Goal: Task Accomplishment & Management: Complete application form

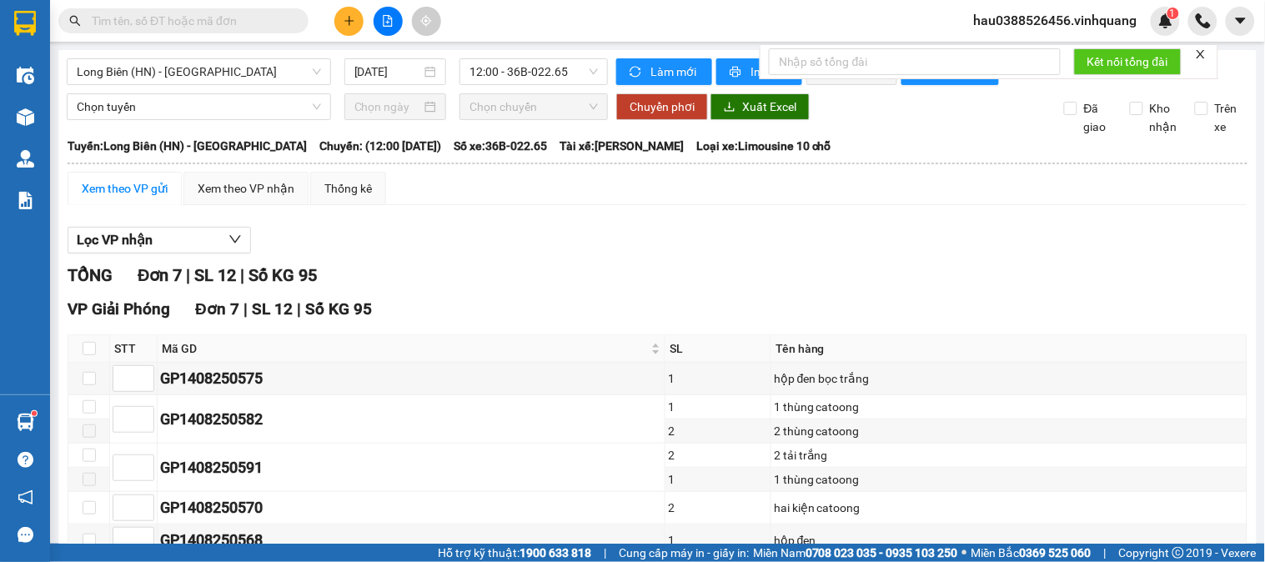
scroll to position [180, 0]
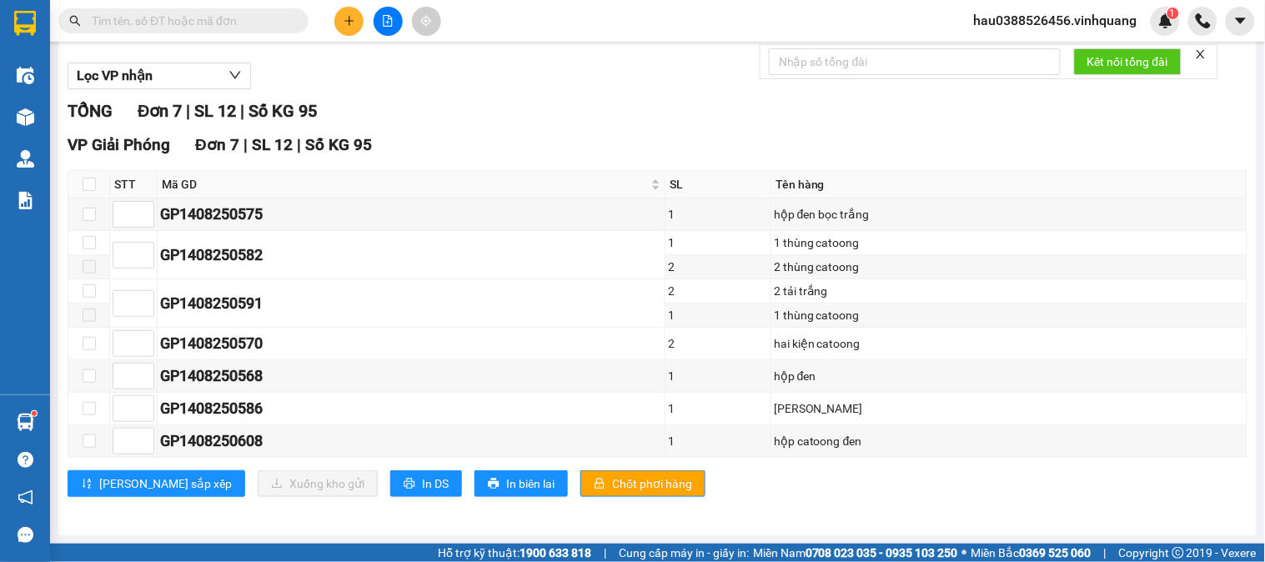
click at [205, 12] on input "text" at bounding box center [190, 21] width 197 height 18
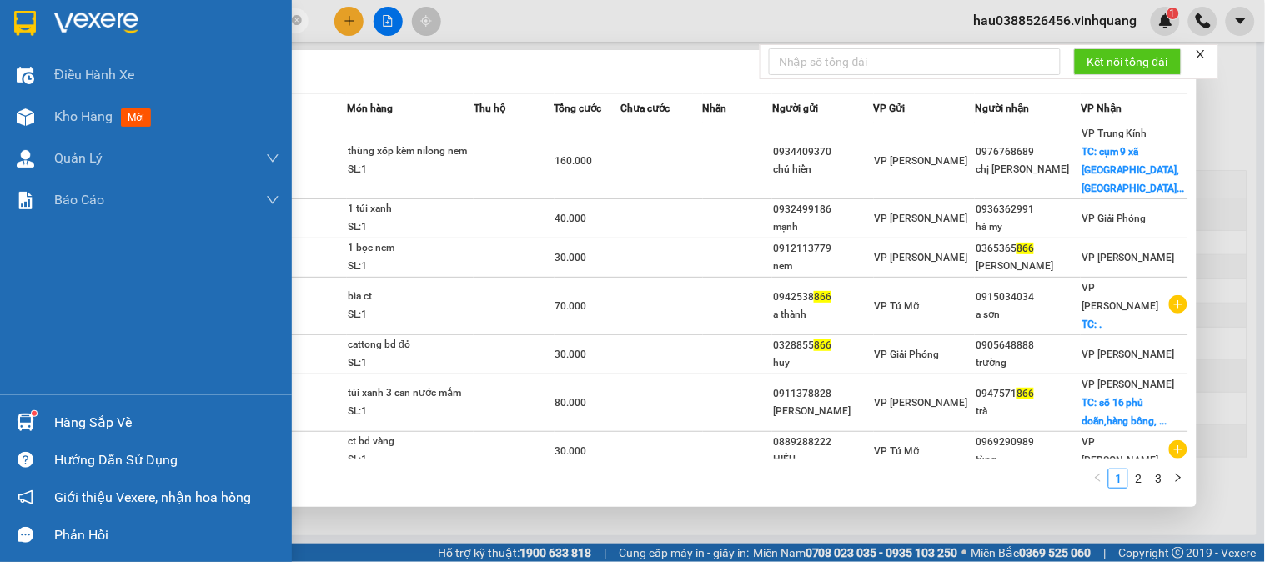
drag, startPoint x: 127, startPoint y: 21, endPoint x: 0, endPoint y: 42, distance: 128.5
click at [0, 42] on section "Kết quả tìm kiếm ( 29 ) Bộ lọc Mã ĐH Trạng thái Món hàng Thu hộ Tổng cước Chưa …" at bounding box center [632, 281] width 1265 height 562
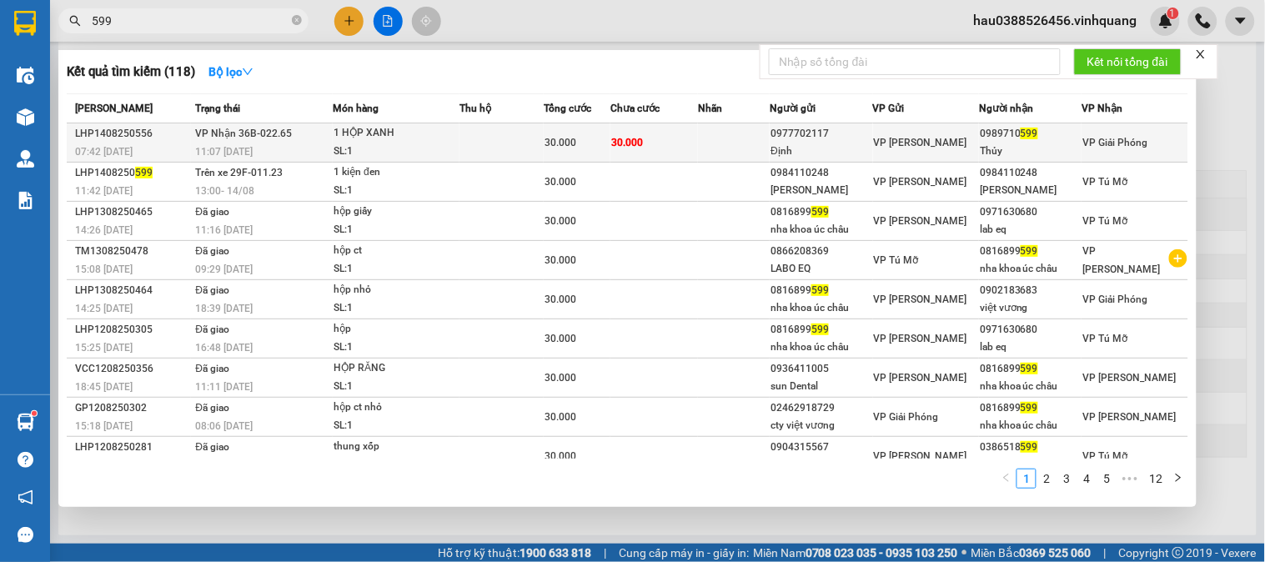
type input "599"
click at [1006, 142] on div "0989710 599" at bounding box center [1030, 134] width 101 height 18
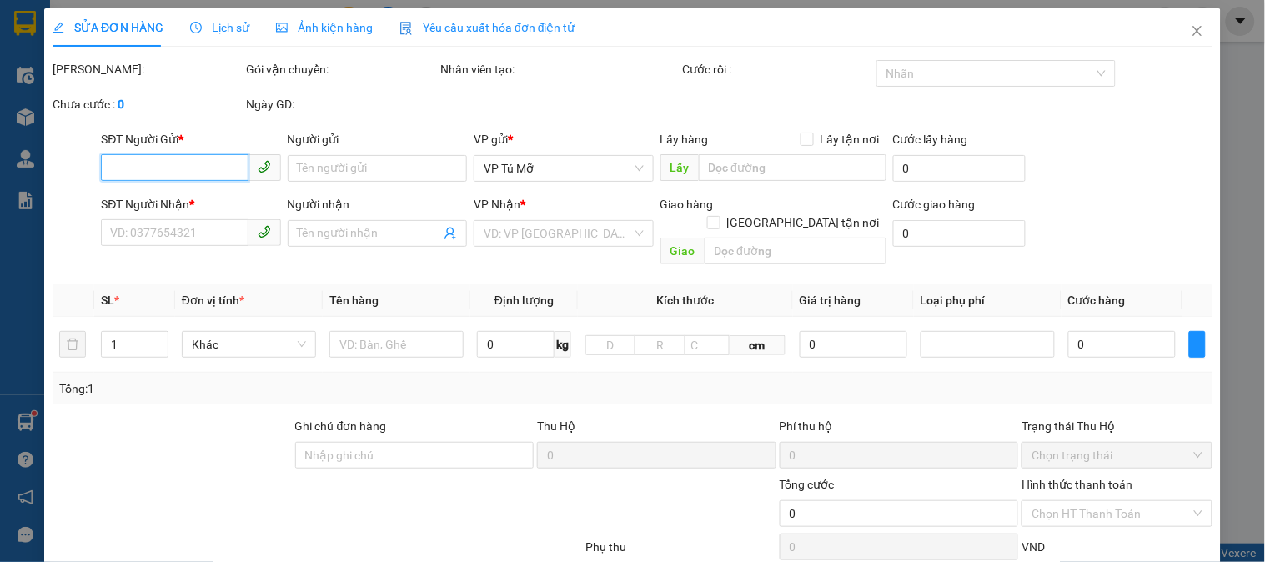
type input "0977702117"
type input "Định"
type input "0989710599"
type input "Thủy"
type input "30.000"
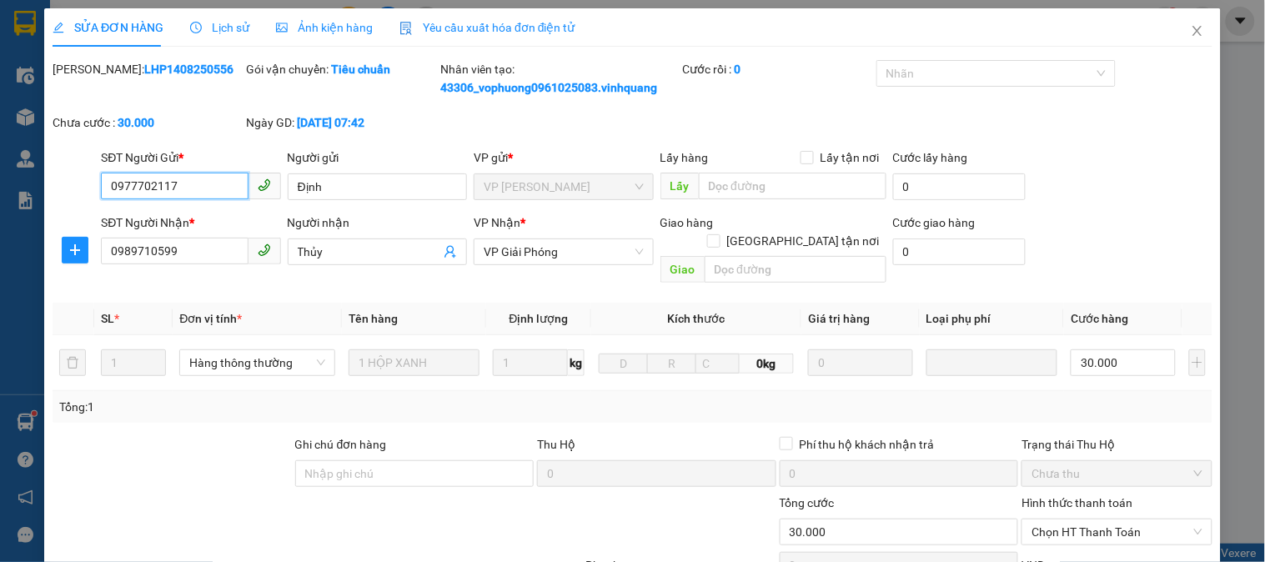
scroll to position [195, 0]
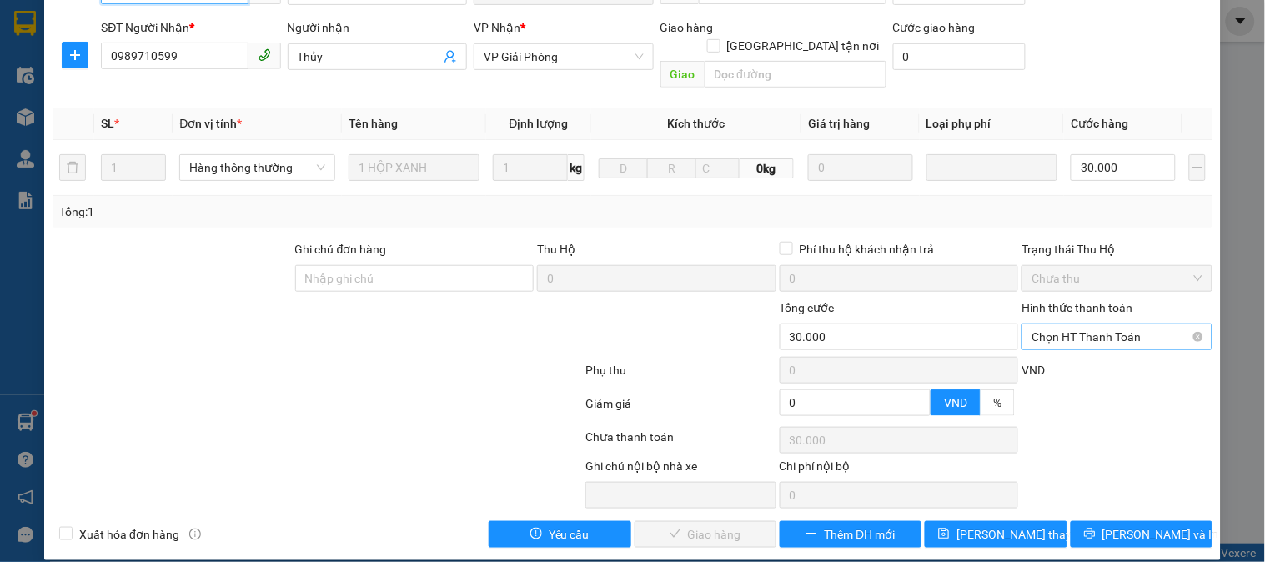
click at [1101, 324] on span "Chọn HT Thanh Toán" at bounding box center [1117, 336] width 170 height 25
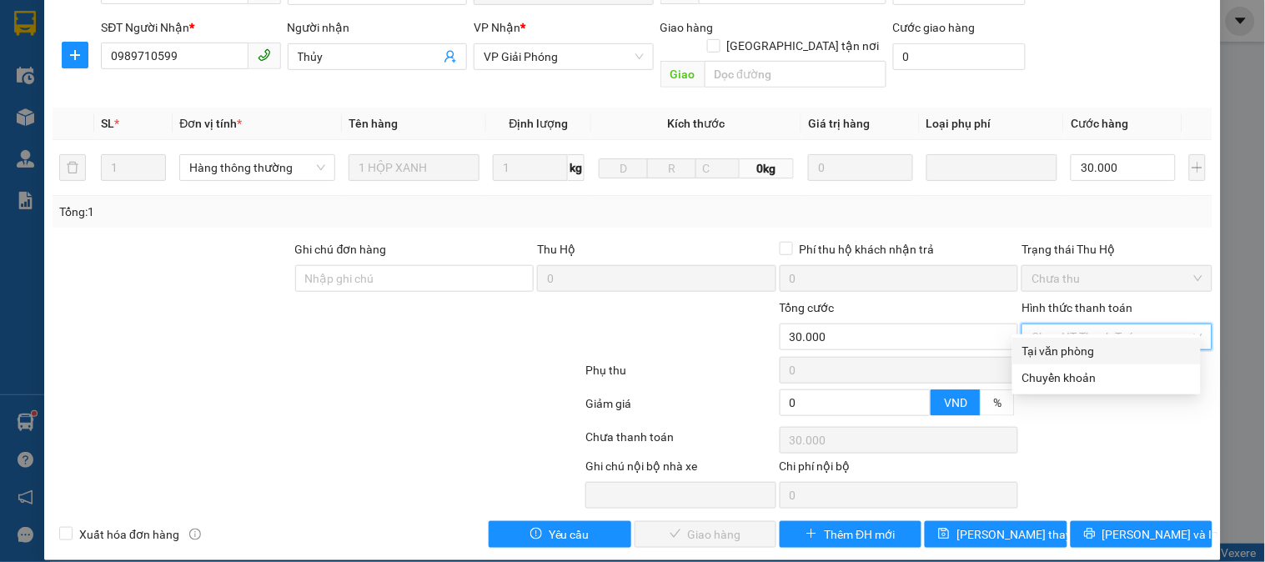
click at [1088, 361] on div "Tại văn phòng" at bounding box center [1107, 351] width 189 height 27
type input "0"
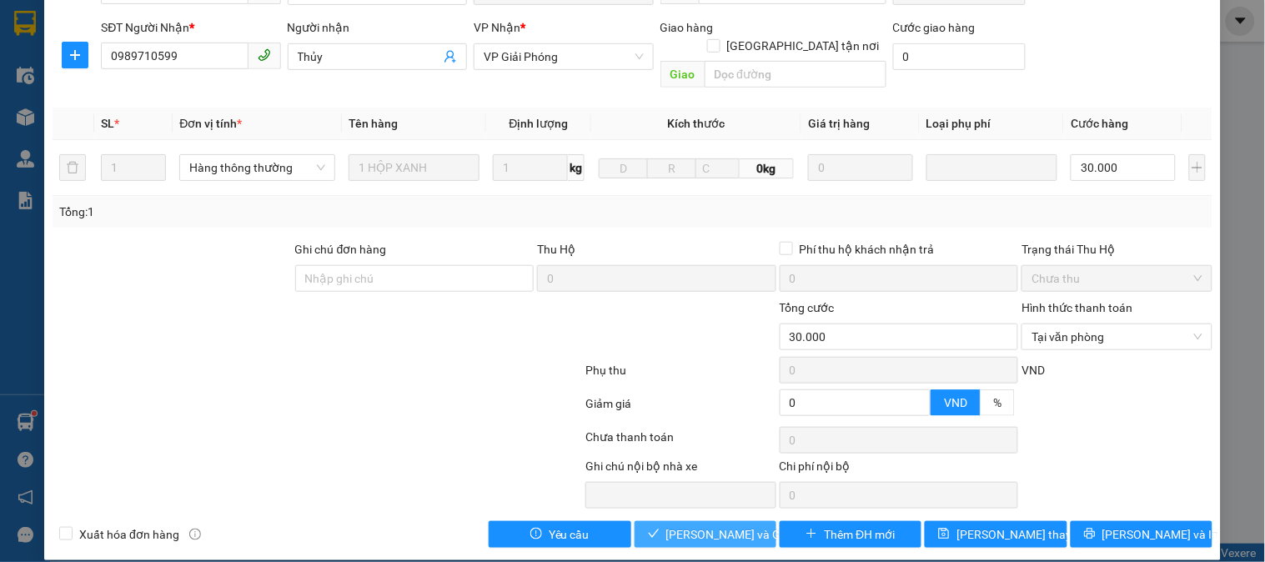
click at [702, 526] on span "[PERSON_NAME] và Giao hàng" at bounding box center [746, 535] width 160 height 18
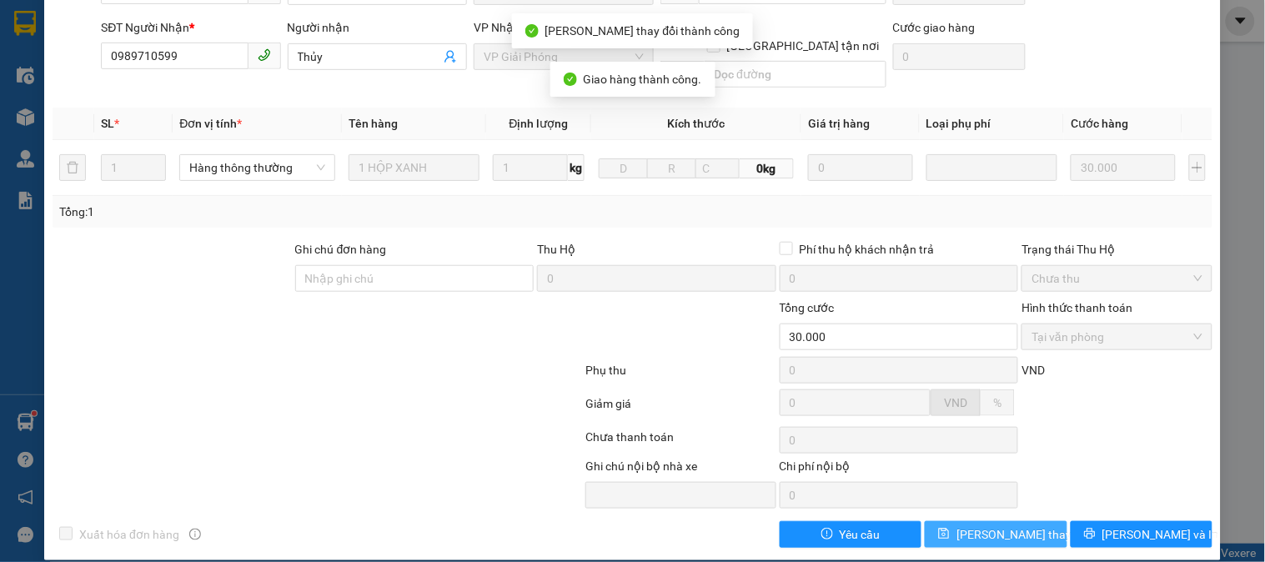
click at [965, 526] on span "[PERSON_NAME] thay đổi" at bounding box center [1023, 535] width 133 height 18
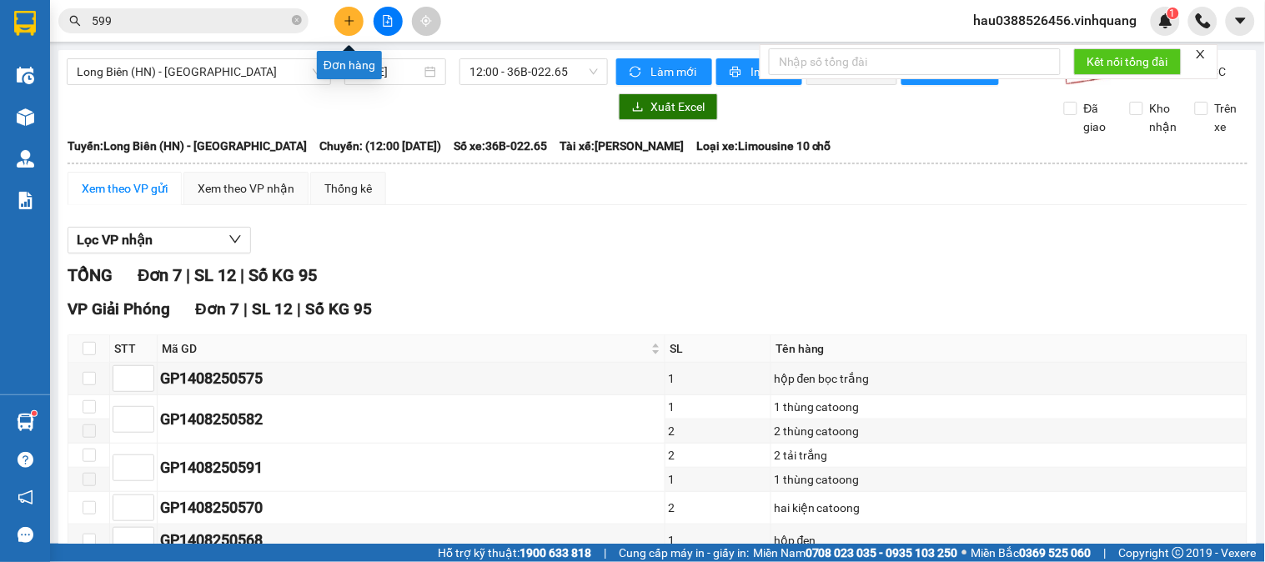
click at [344, 21] on icon "plus" at bounding box center [350, 21] width 12 height 12
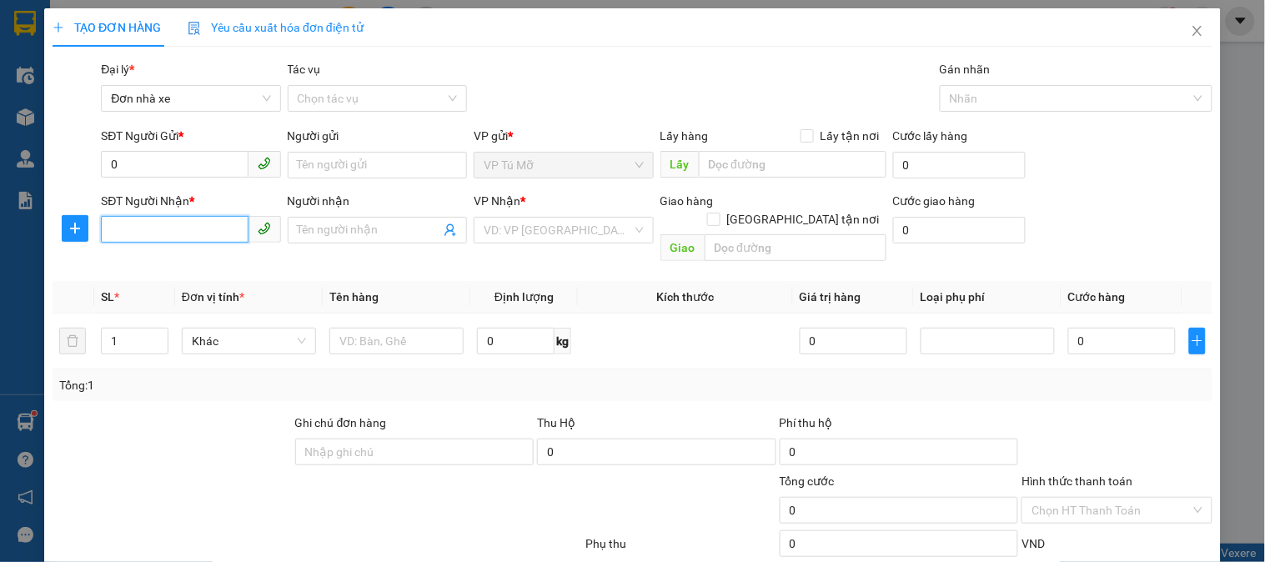
click at [168, 223] on input "SĐT Người Nhận *" at bounding box center [174, 229] width 147 height 27
click at [184, 164] on input "0" at bounding box center [174, 164] width 147 height 27
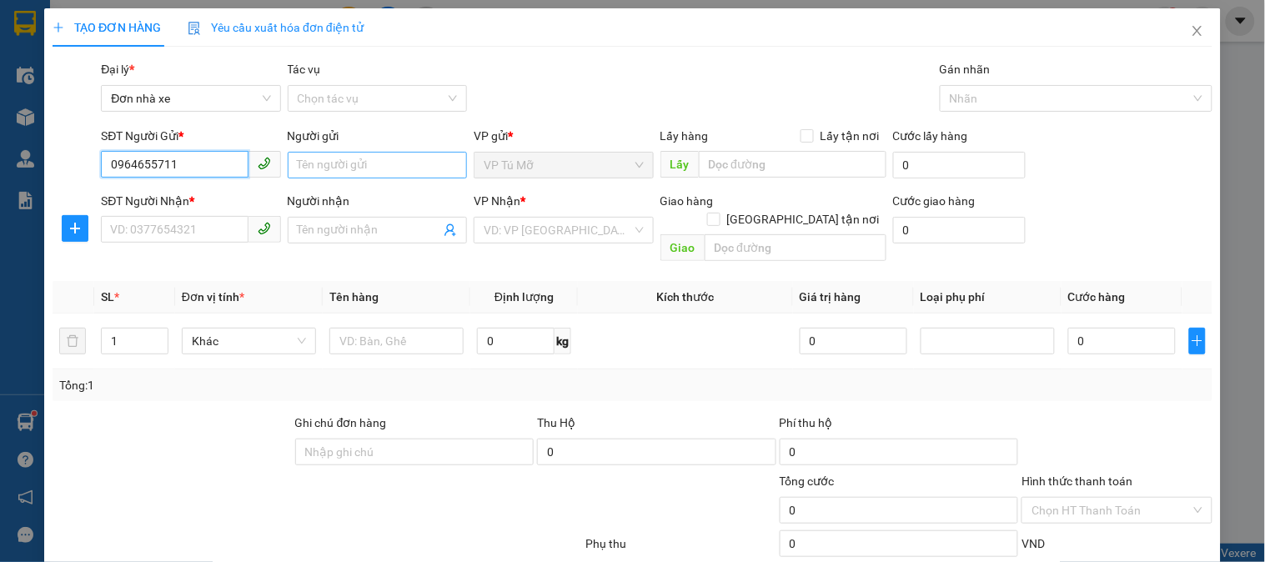
type input "0964655711"
click at [338, 161] on input "Người gửi" at bounding box center [377, 165] width 179 height 27
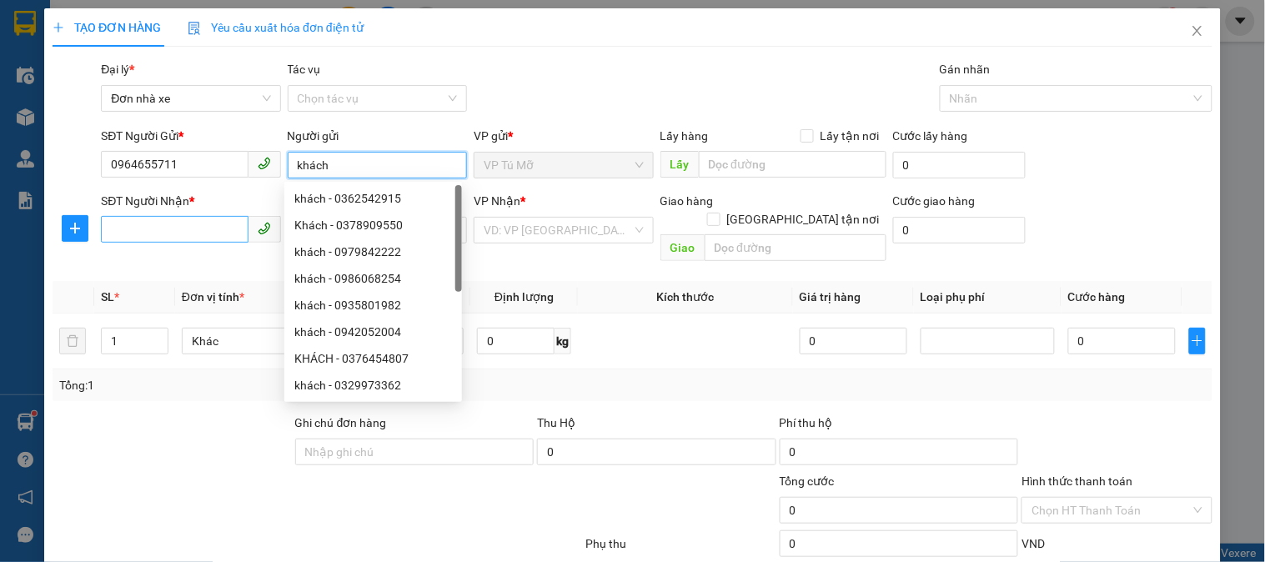
type input "khách"
click at [202, 240] on input "SĐT Người Nhận *" at bounding box center [174, 229] width 147 height 27
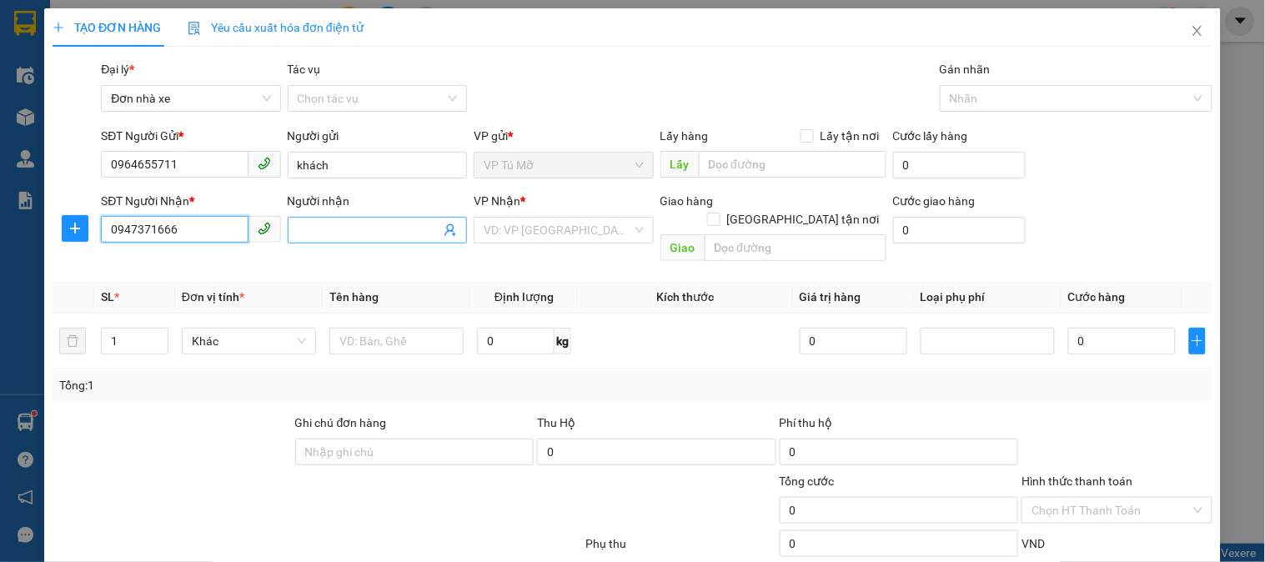
type input "0947371666"
click at [361, 230] on input "Người nhận" at bounding box center [369, 230] width 143 height 18
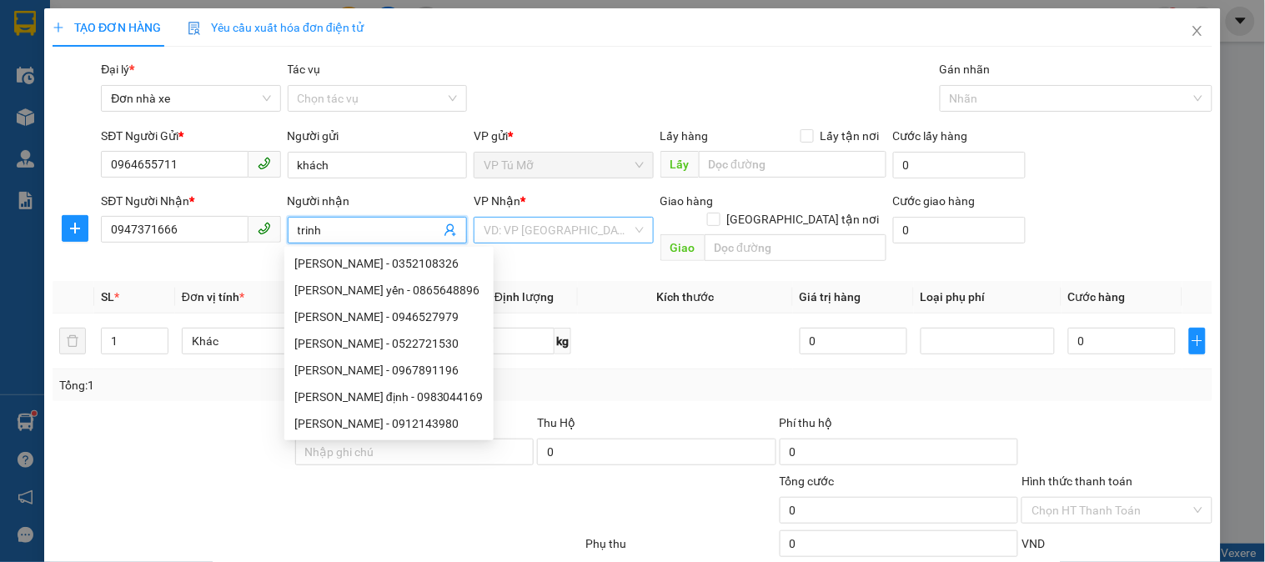
type input "trinh"
click at [549, 235] on input "search" at bounding box center [558, 230] width 148 height 25
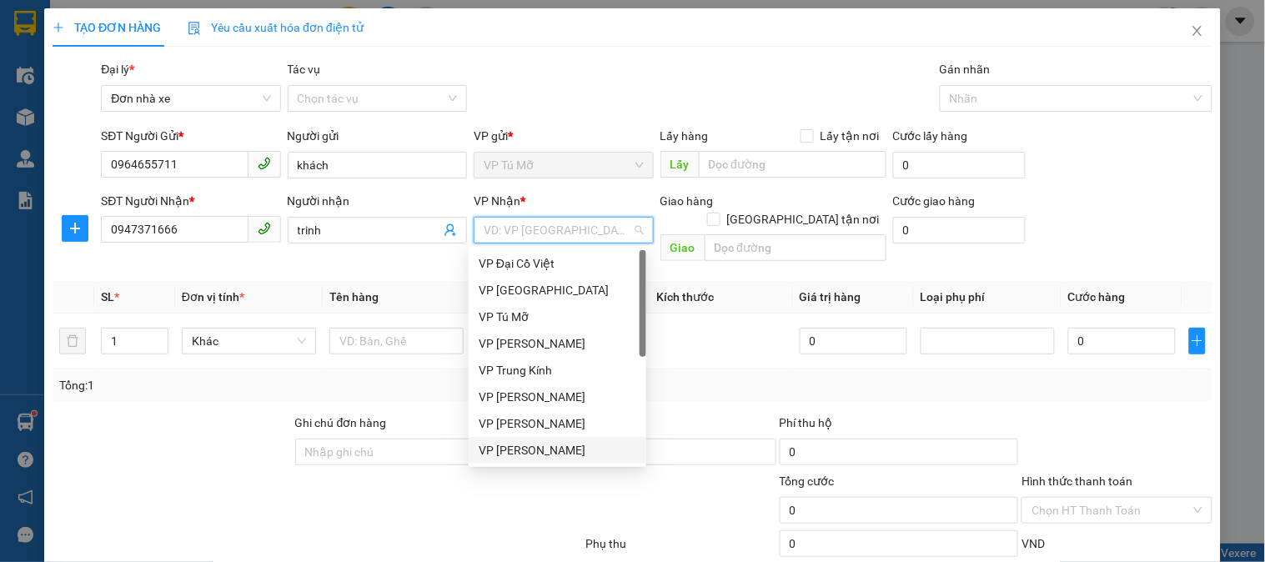
click at [534, 455] on div "VP [PERSON_NAME]" at bounding box center [558, 450] width 158 height 18
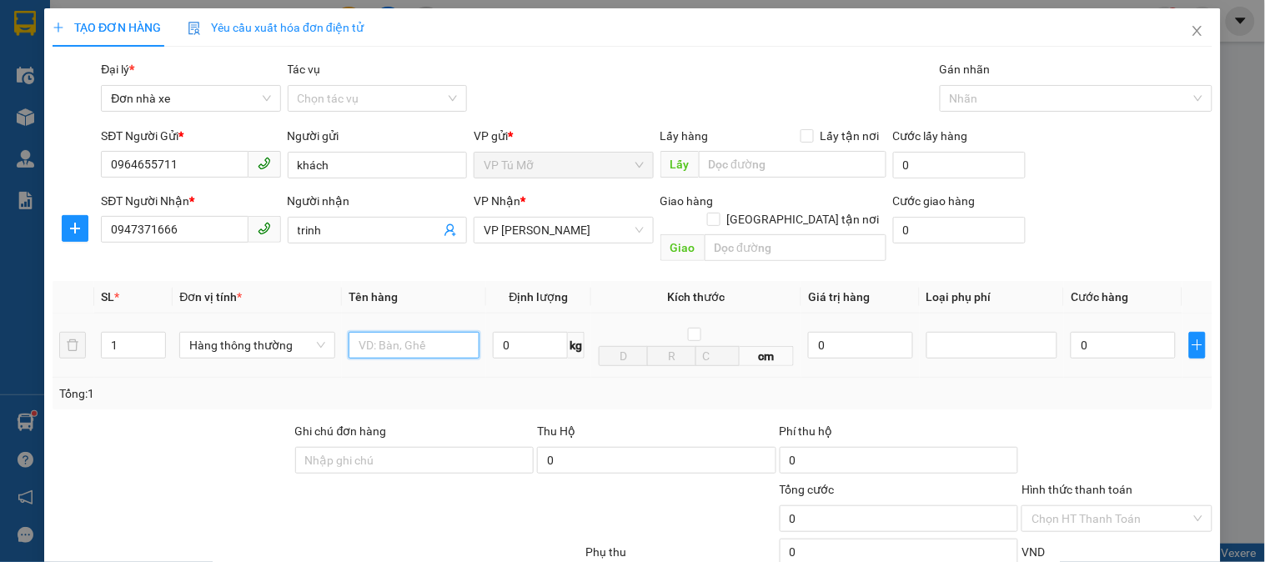
click at [399, 339] on input "text" at bounding box center [414, 345] width 131 height 27
type input "bọc đen"
click at [513, 334] on input "0" at bounding box center [530, 345] width 75 height 27
type input "15"
click at [697, 385] on div "Tổng: 1" at bounding box center [632, 394] width 1147 height 18
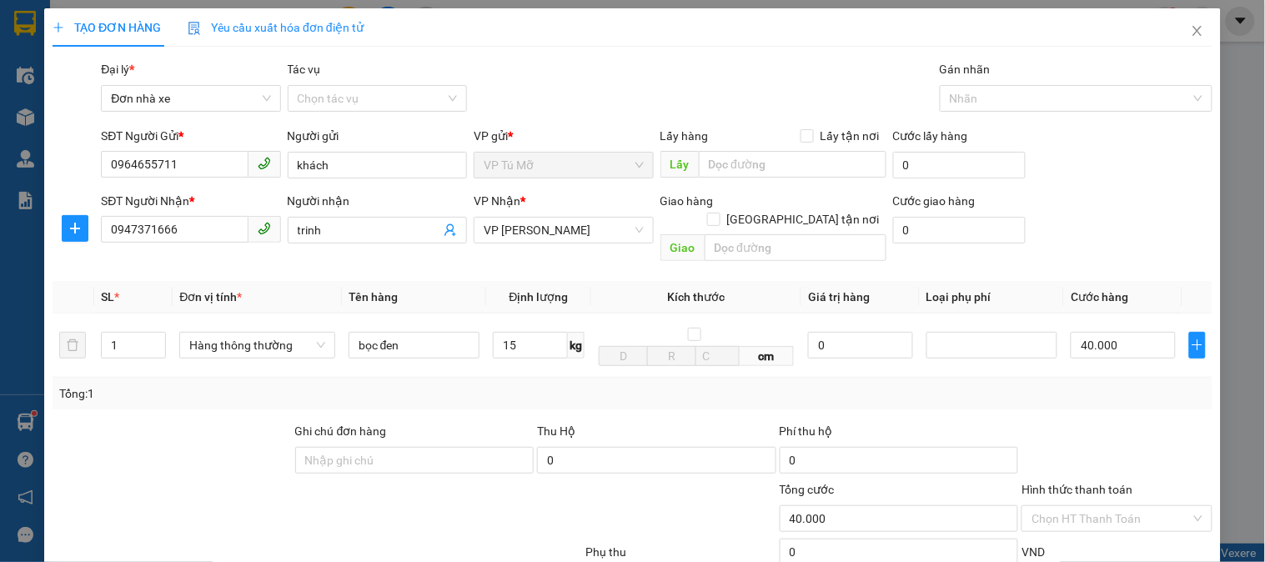
type input "40.000"
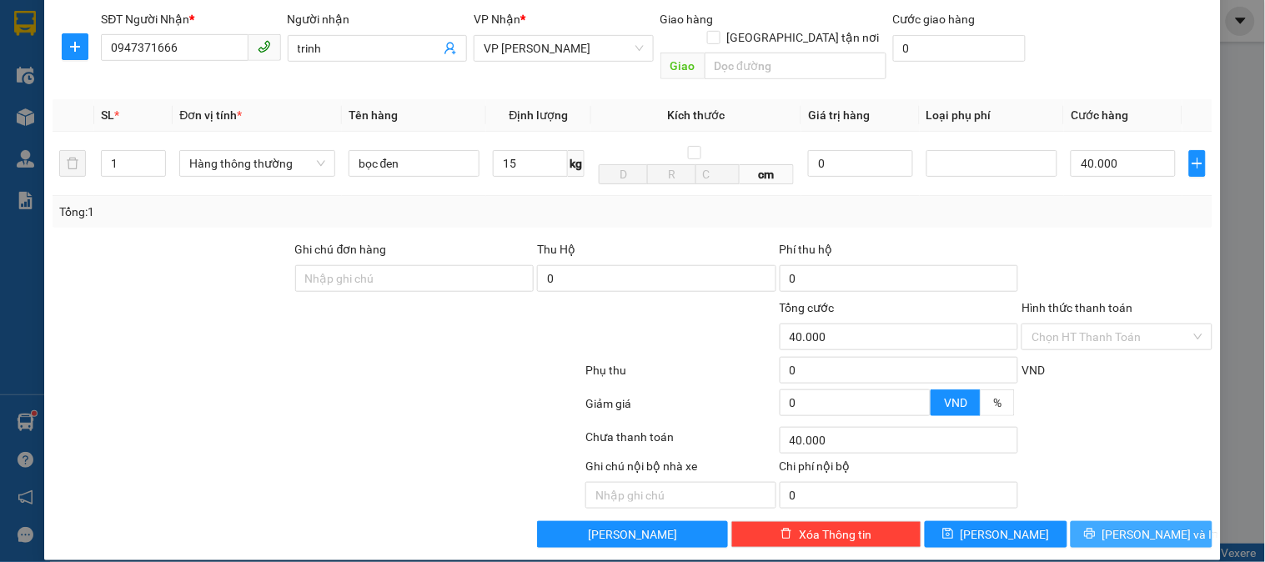
click at [1104, 521] on button "[PERSON_NAME] và In" at bounding box center [1142, 534] width 142 height 27
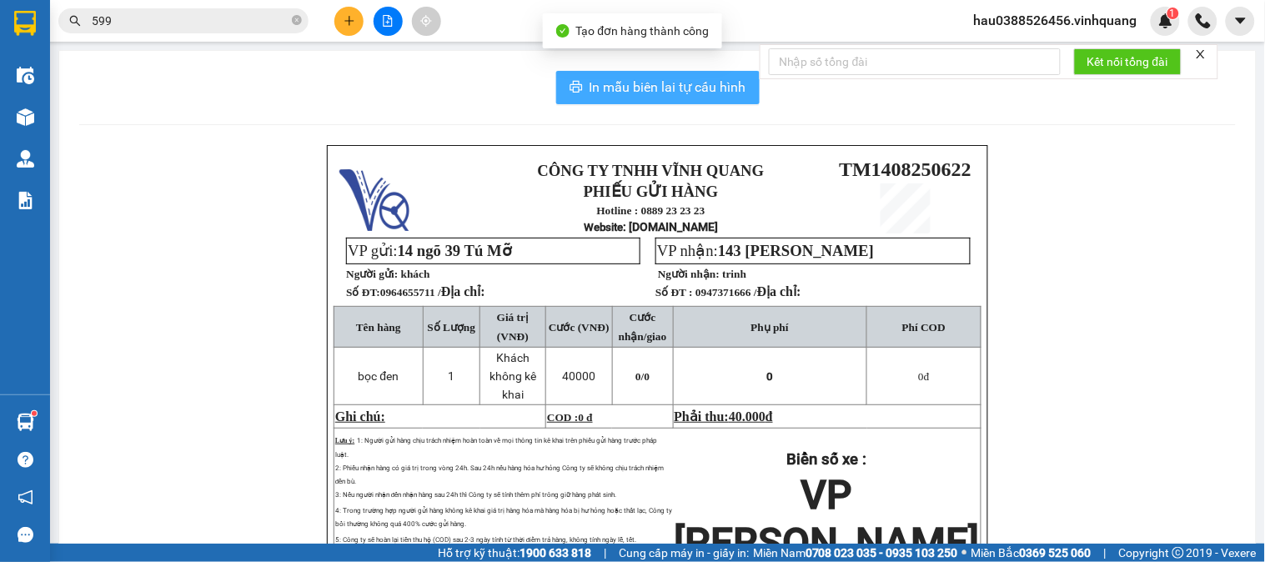
click at [626, 83] on span "In mẫu biên lai tự cấu hình" at bounding box center [668, 87] width 157 height 21
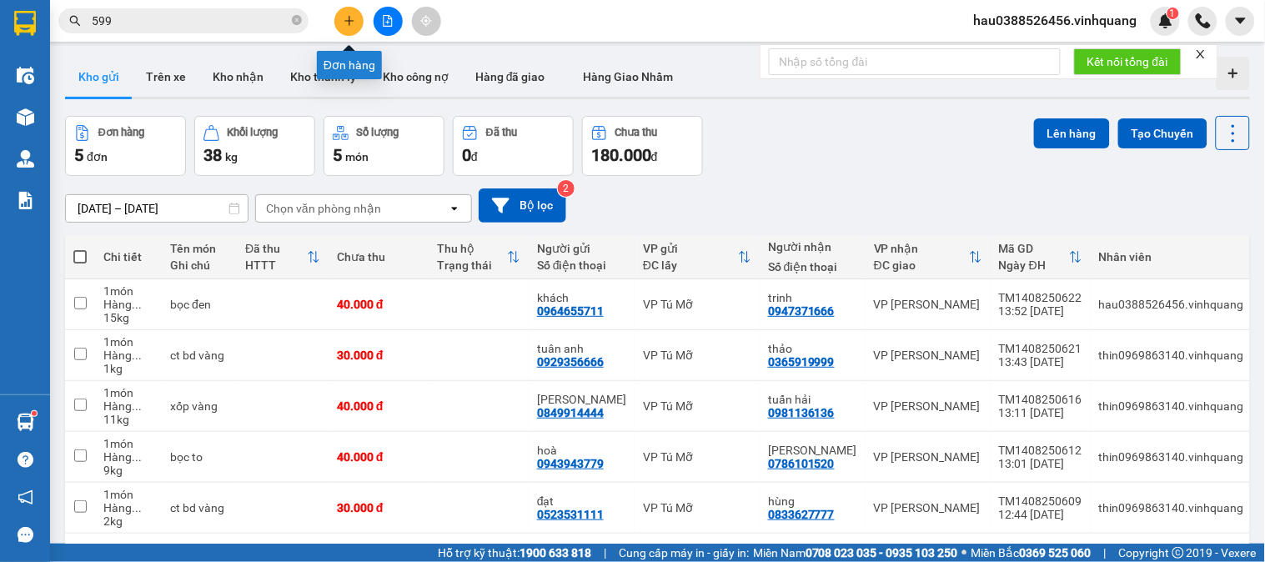
click at [356, 23] on button at bounding box center [348, 21] width 29 height 29
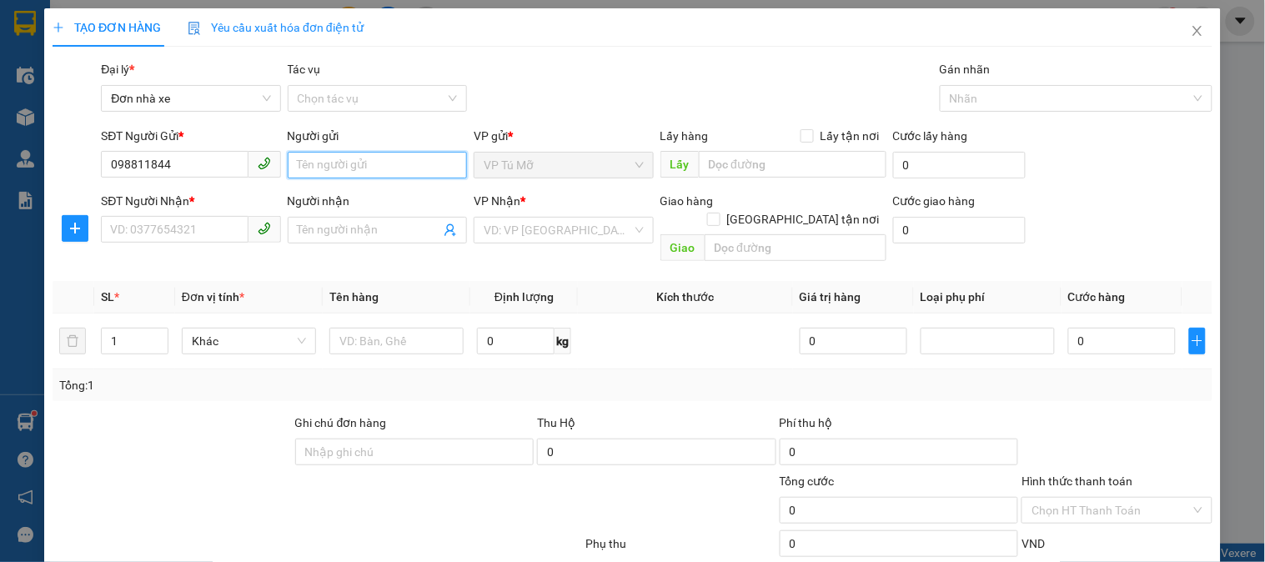
click at [357, 158] on input "Người gửi" at bounding box center [377, 165] width 179 height 27
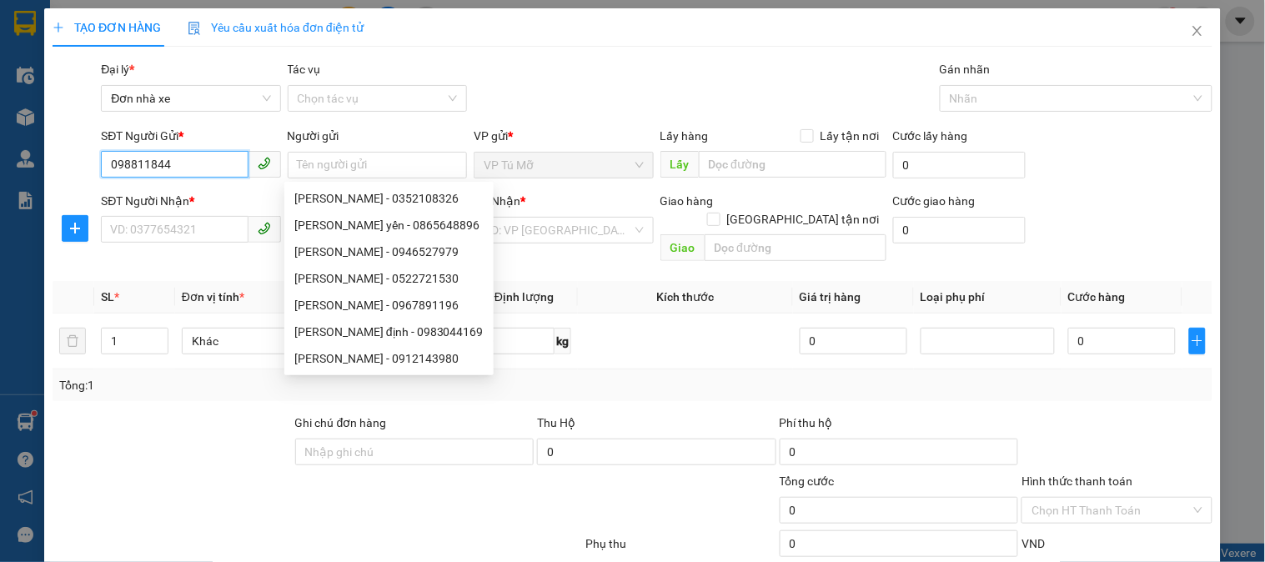
click at [210, 156] on input "098811844" at bounding box center [174, 164] width 147 height 27
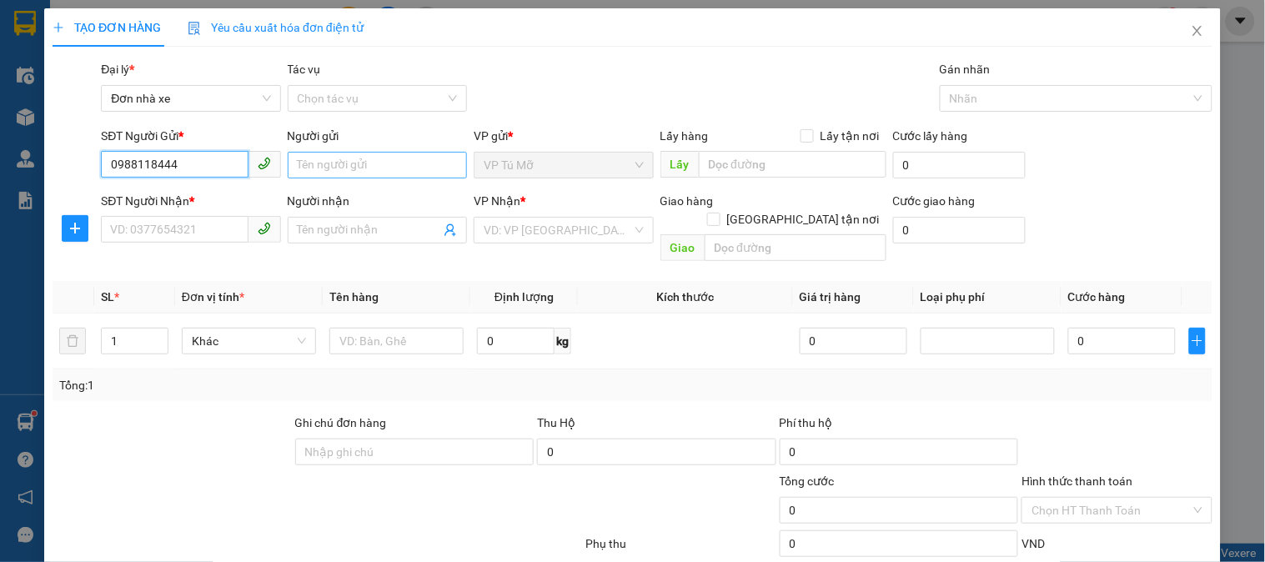
type input "0988118444"
click at [302, 158] on input "Người gửi" at bounding box center [377, 165] width 179 height 27
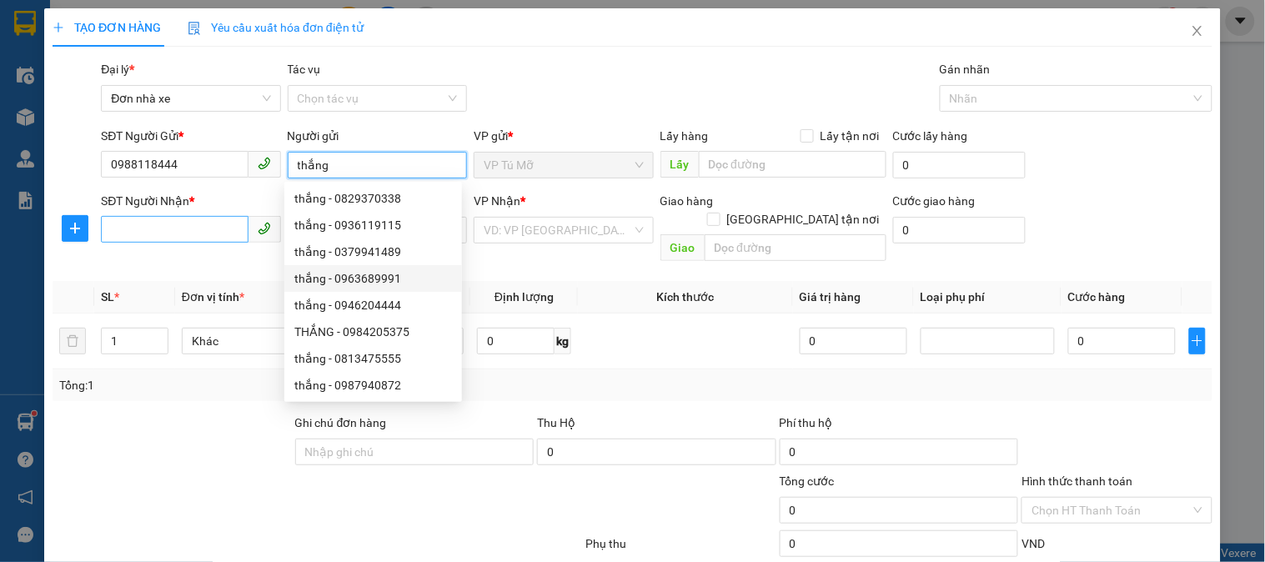
type input "thắng"
click at [170, 229] on input "SĐT Người Nhận *" at bounding box center [174, 229] width 147 height 27
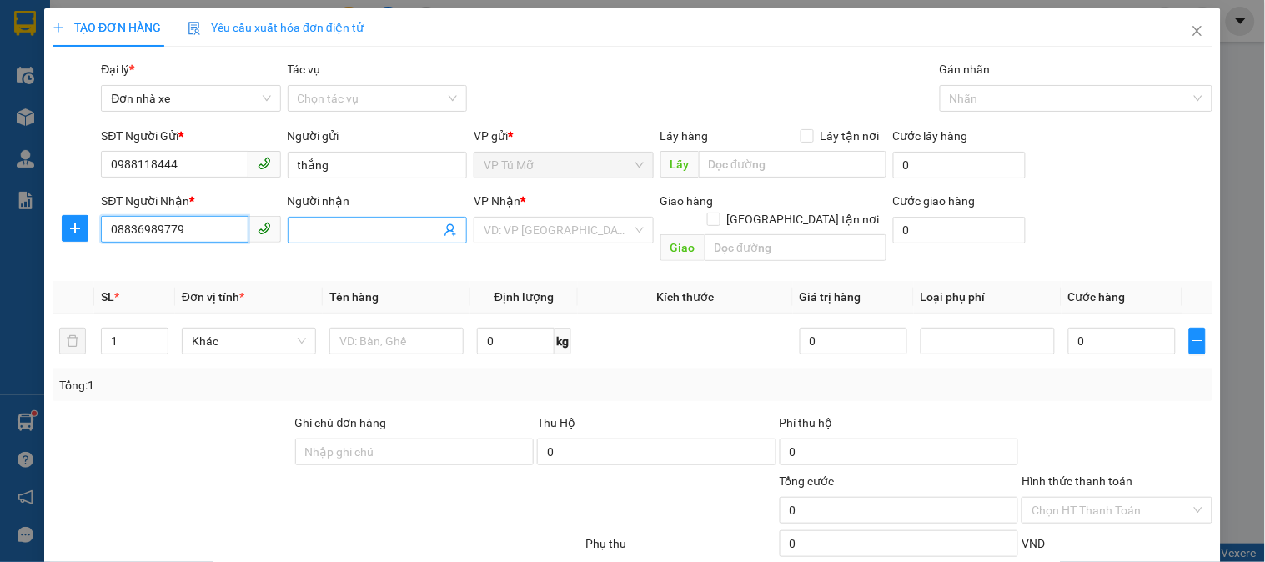
type input "08836989779"
click at [369, 232] on input "Người nhận" at bounding box center [369, 230] width 143 height 18
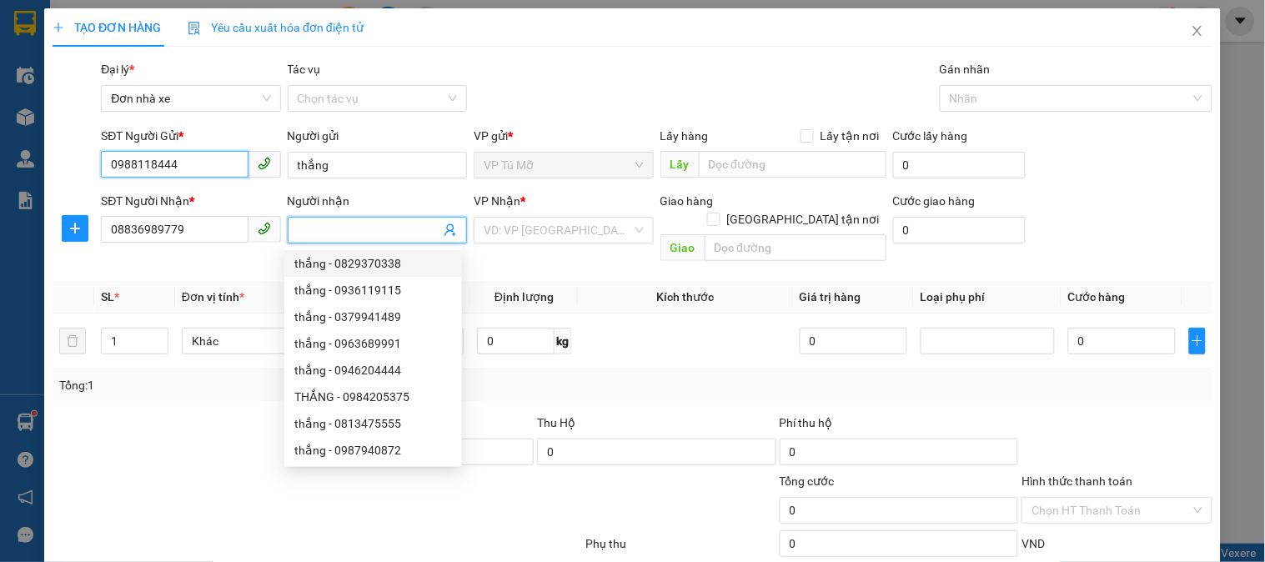
click at [128, 169] on input "0988118444" at bounding box center [174, 164] width 147 height 27
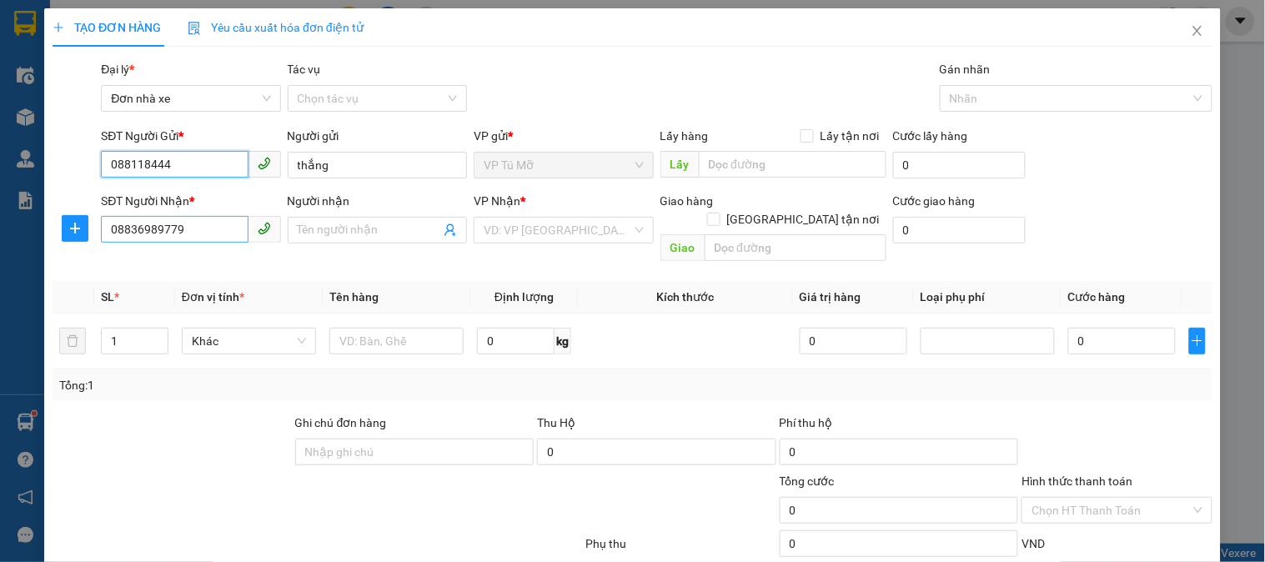
type input "088118444"
click at [119, 232] on input "08836989779" at bounding box center [174, 229] width 147 height 27
click at [130, 229] on input "08836989779" at bounding box center [174, 229] width 147 height 27
type input "0836989779"
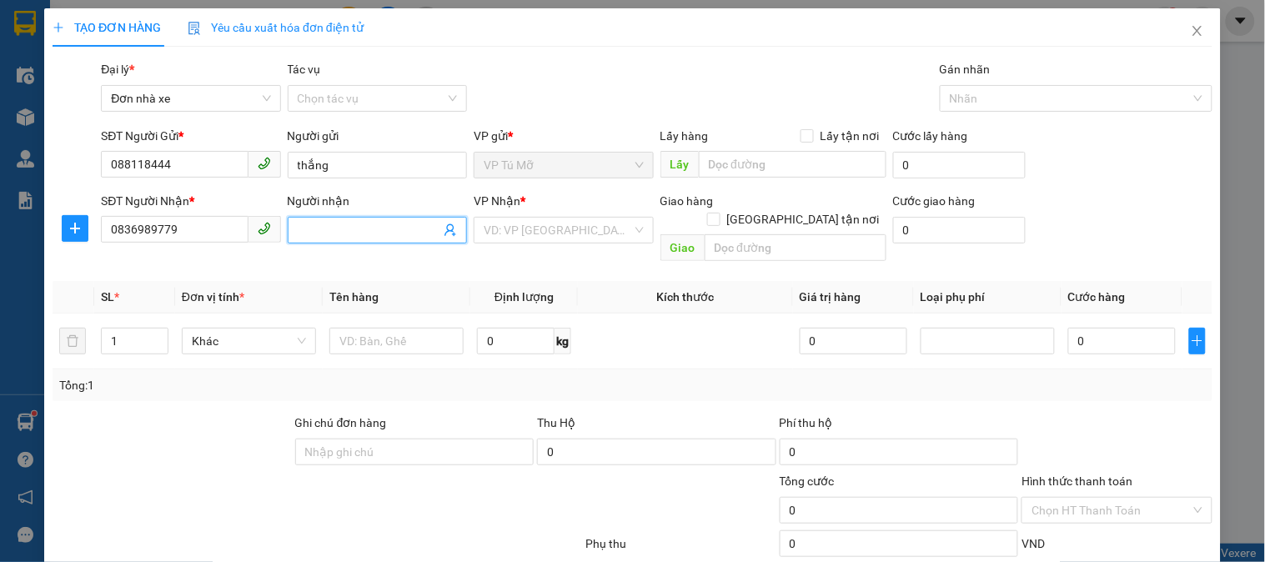
click at [373, 230] on input "Người nhận" at bounding box center [369, 230] width 143 height 18
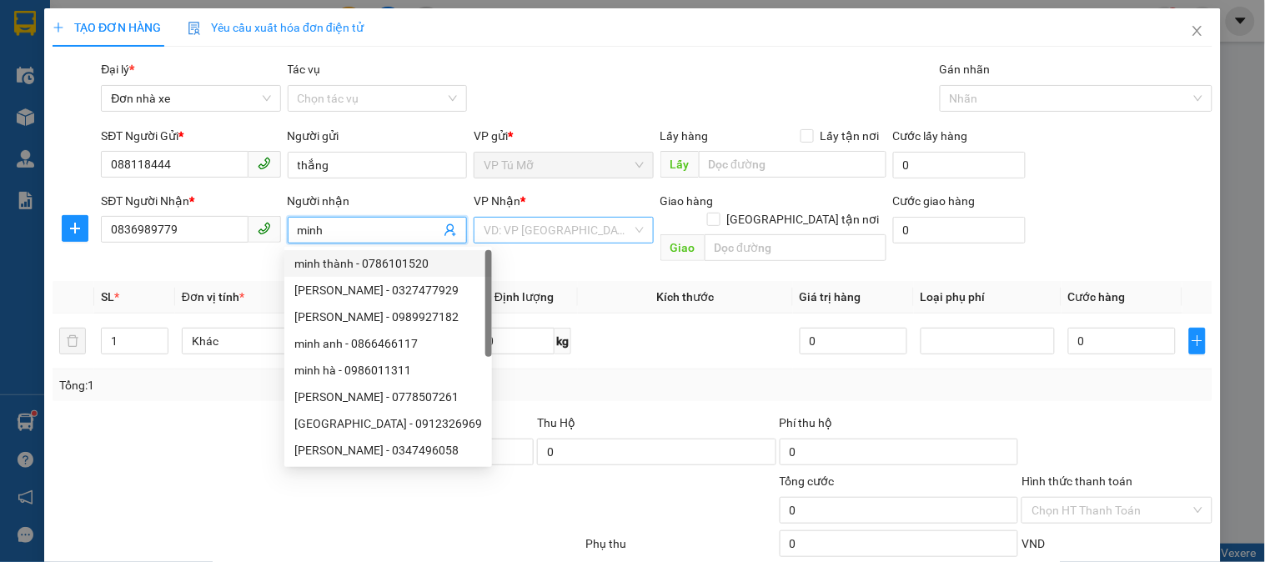
type input "minh"
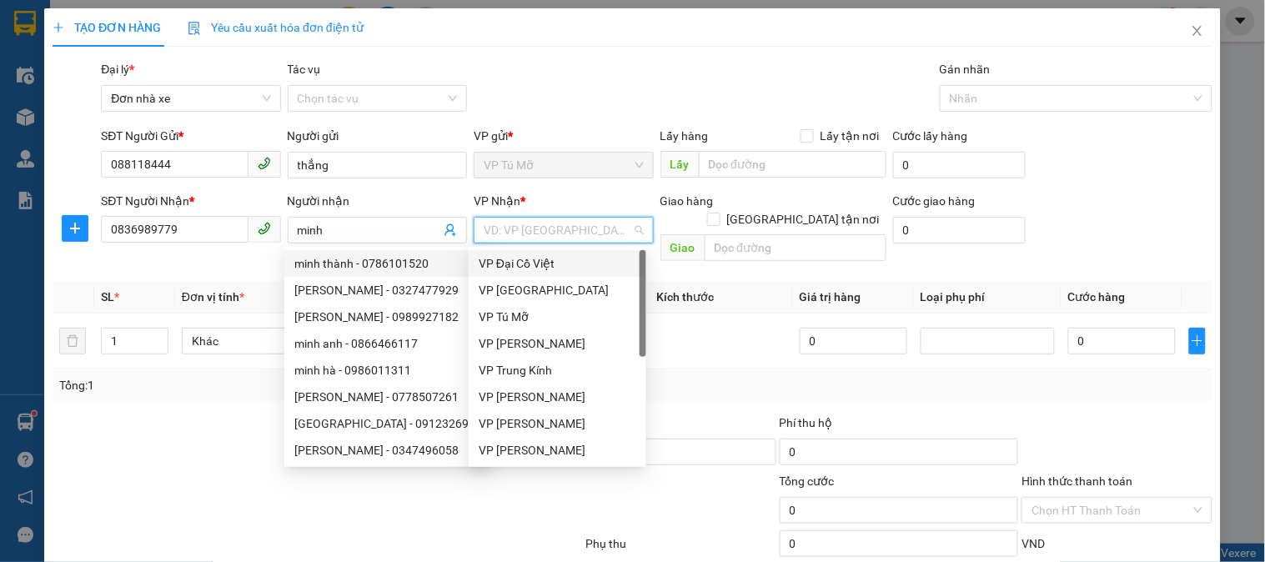
click at [517, 234] on input "search" at bounding box center [558, 230] width 148 height 25
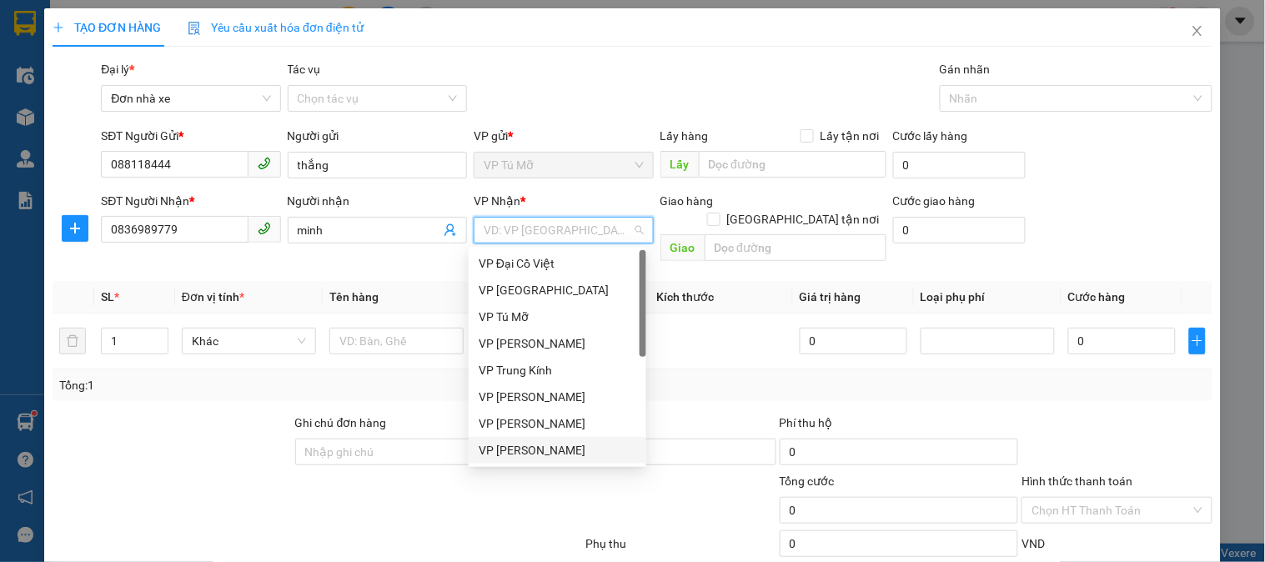
drag, startPoint x: 571, startPoint y: 450, endPoint x: 516, endPoint y: 395, distance: 78.5
click at [571, 450] on div "VP [PERSON_NAME]" at bounding box center [558, 450] width 158 height 18
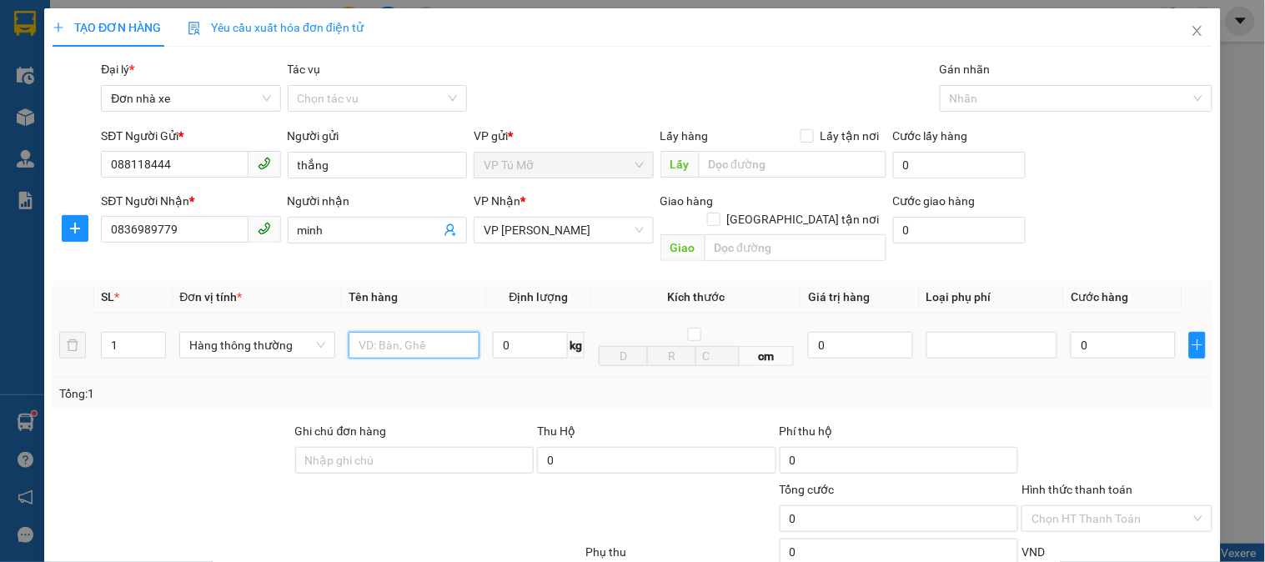
click at [398, 332] on input "text" at bounding box center [414, 345] width 131 height 27
type input "thùng catoong bd vang"
click at [511, 332] on input "0" at bounding box center [530, 345] width 75 height 27
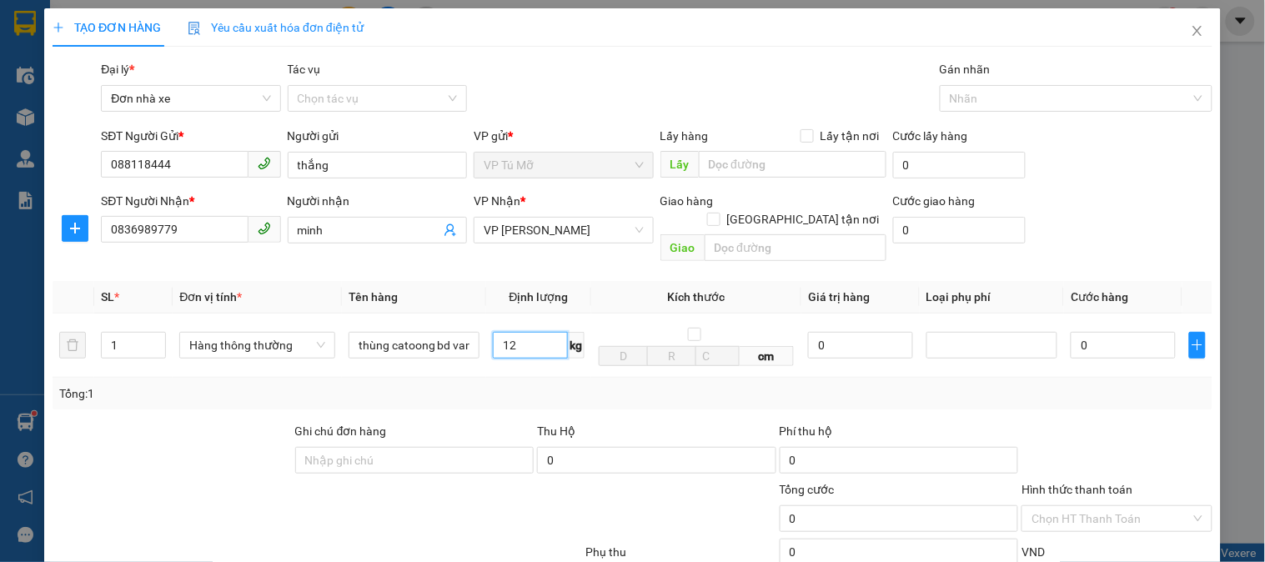
type input "12"
click at [559, 422] on div "Thu Hộ" at bounding box center [656, 431] width 239 height 18
type input "40.000"
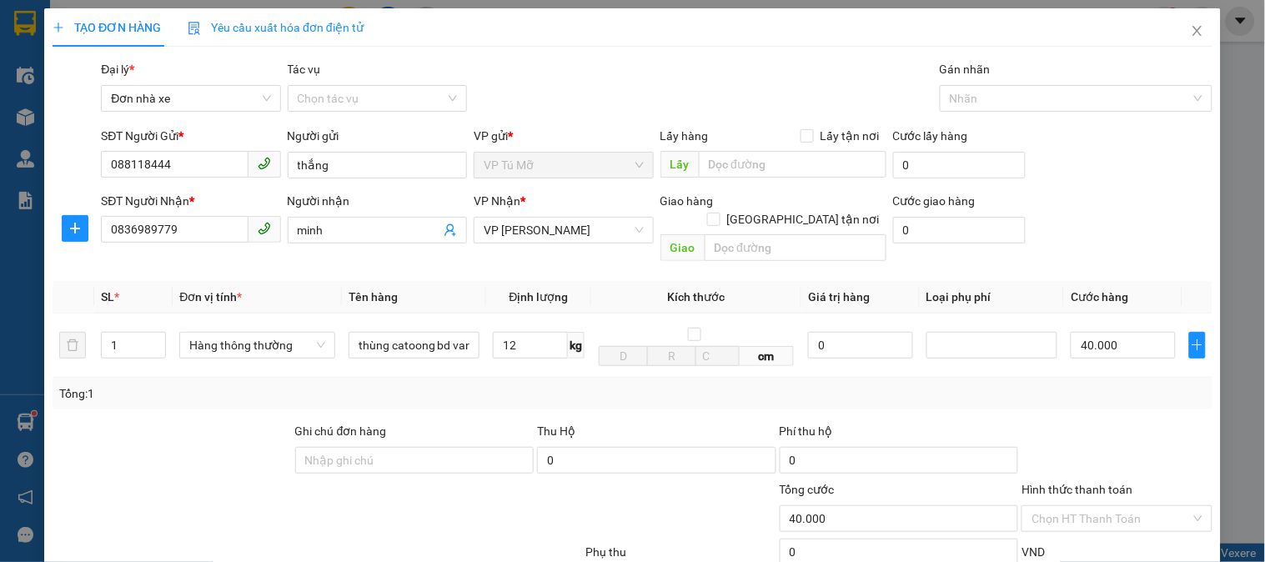
scroll to position [182, 0]
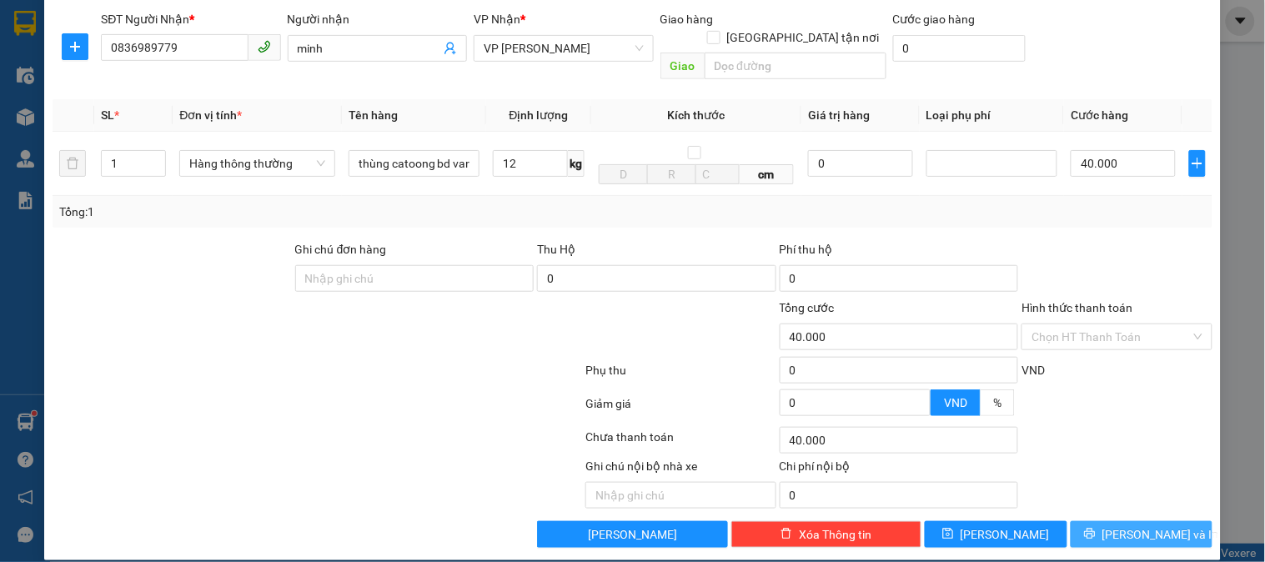
click at [1138, 526] on span "[PERSON_NAME] và In" at bounding box center [1161, 535] width 117 height 18
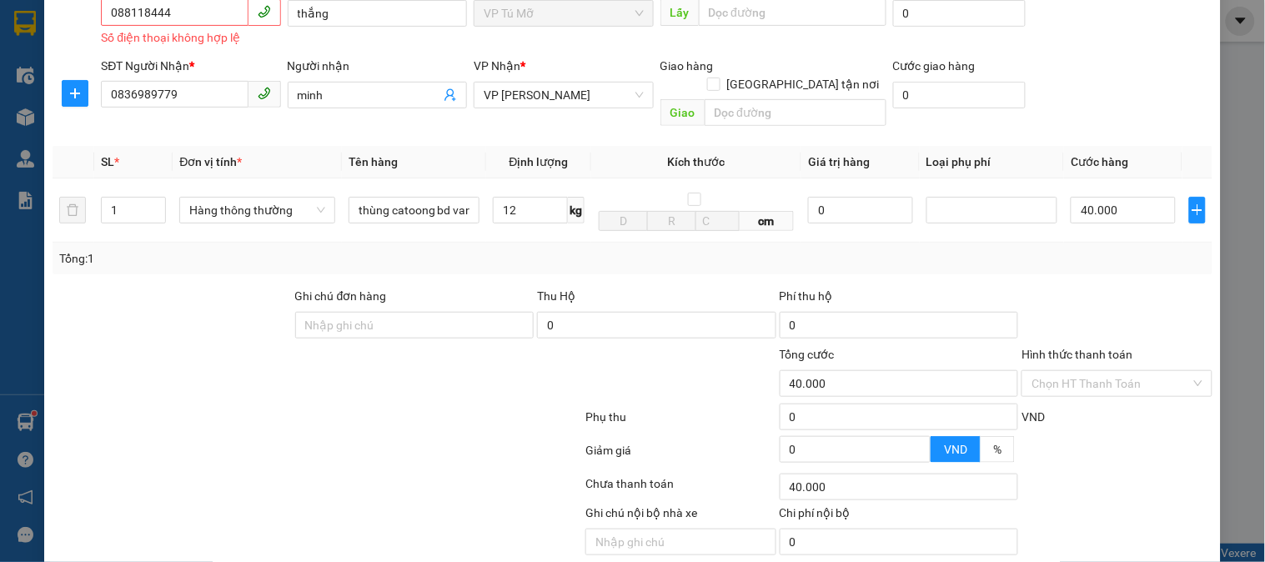
scroll to position [199, 0]
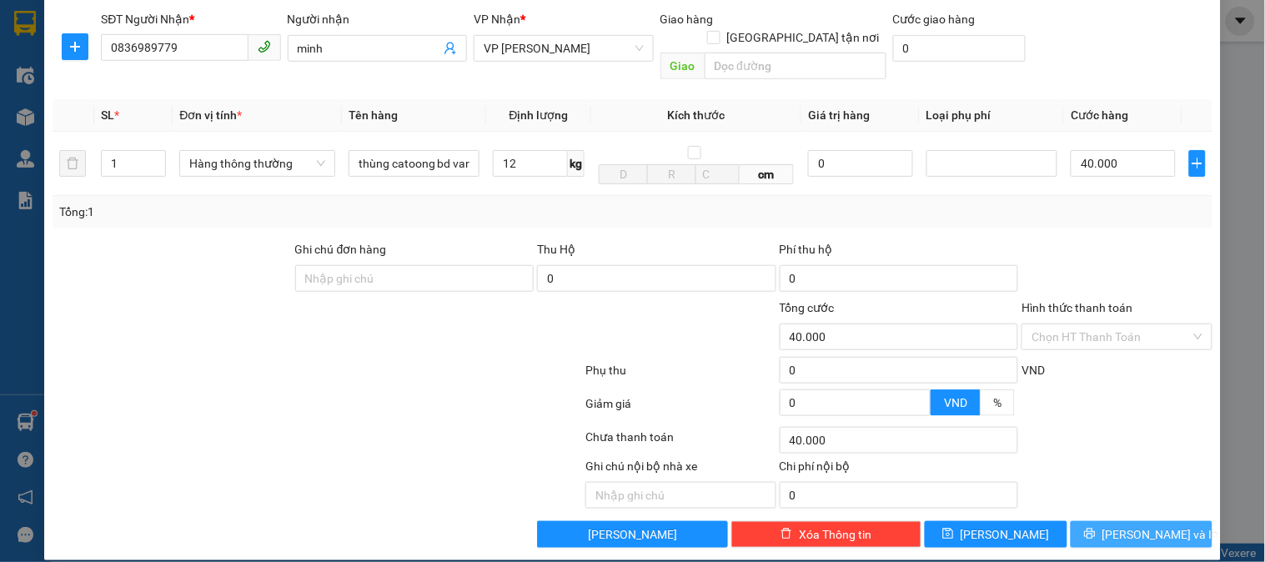
click at [1112, 521] on button "[PERSON_NAME] và In" at bounding box center [1142, 534] width 142 height 27
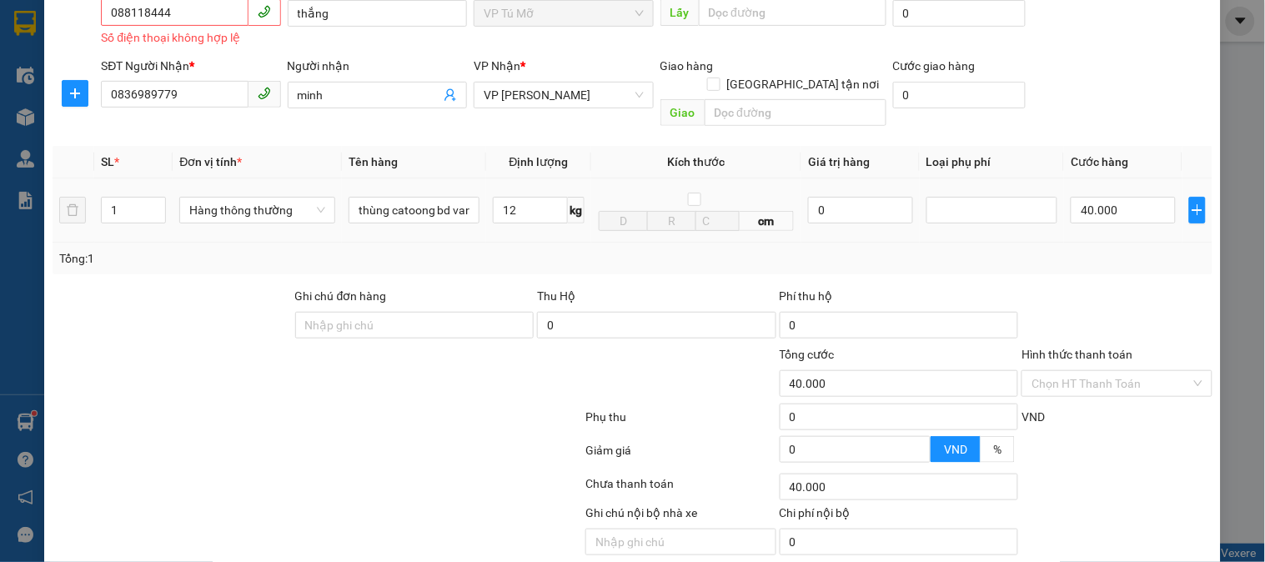
scroll to position [0, 0]
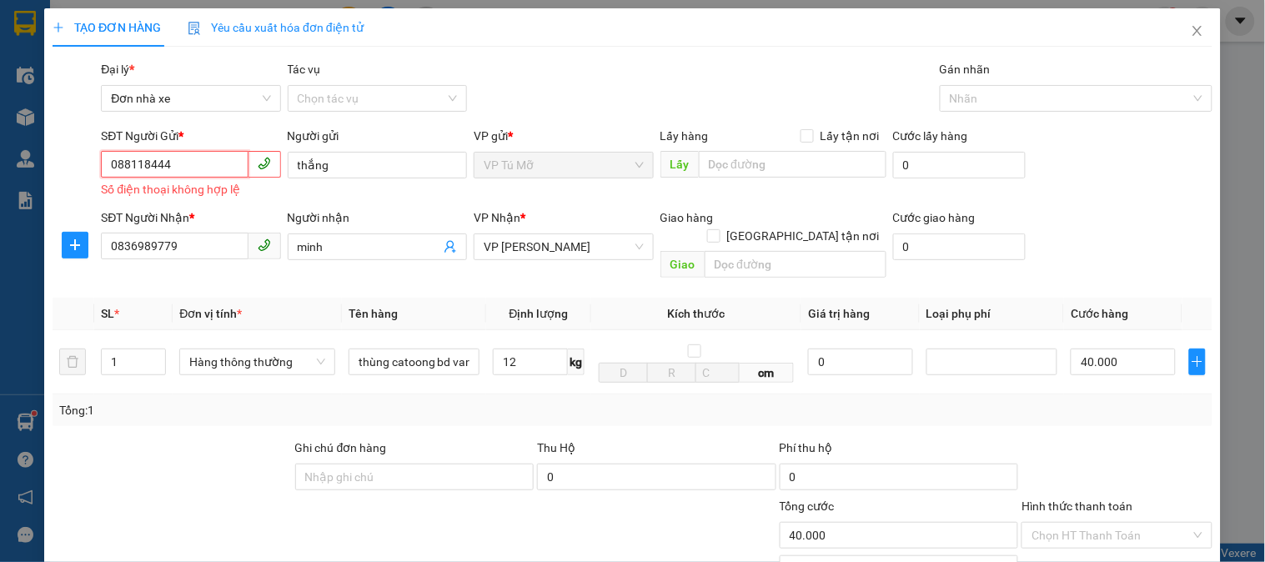
click at [114, 164] on input "088118444" at bounding box center [174, 164] width 147 height 27
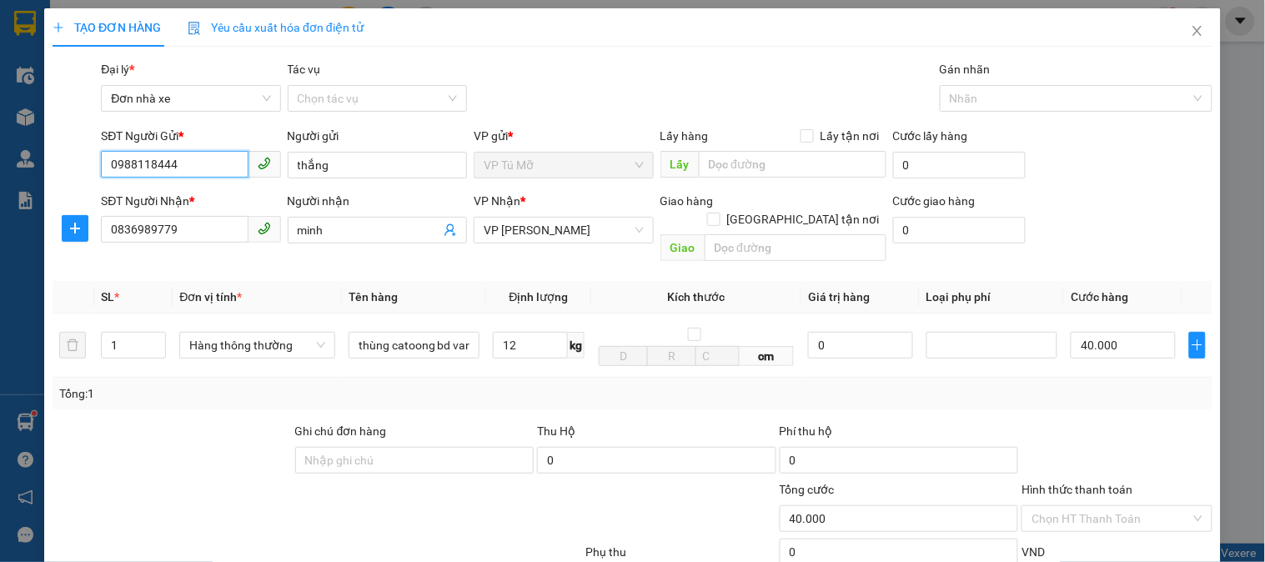
scroll to position [182, 0]
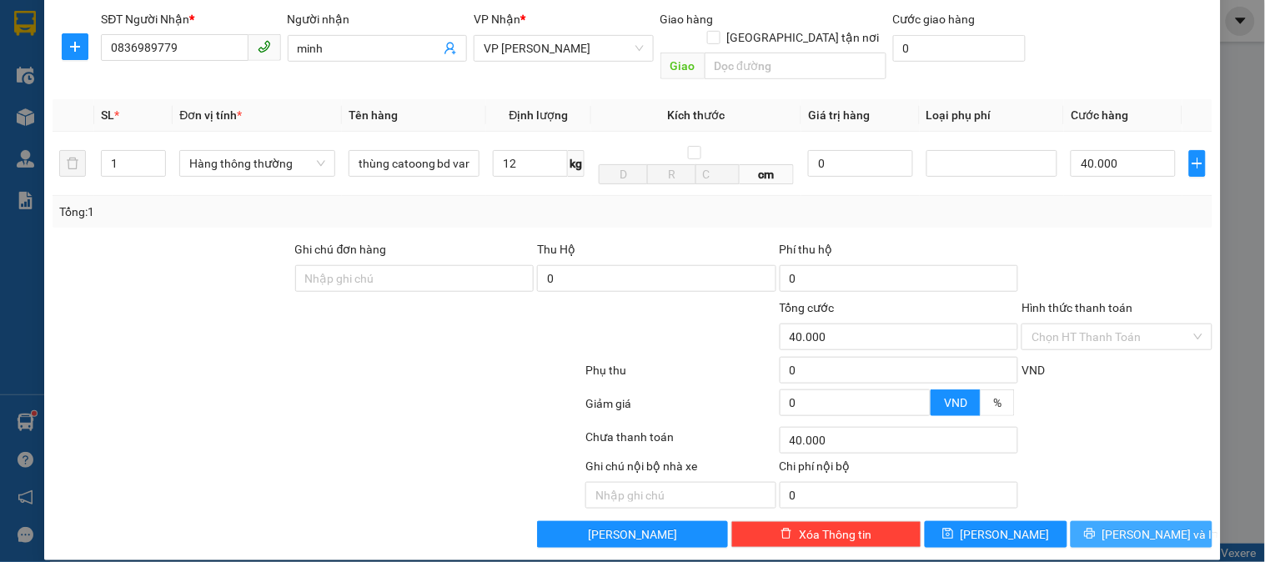
type input "0988118444"
click at [1126, 526] on span "[PERSON_NAME] và In" at bounding box center [1161, 535] width 117 height 18
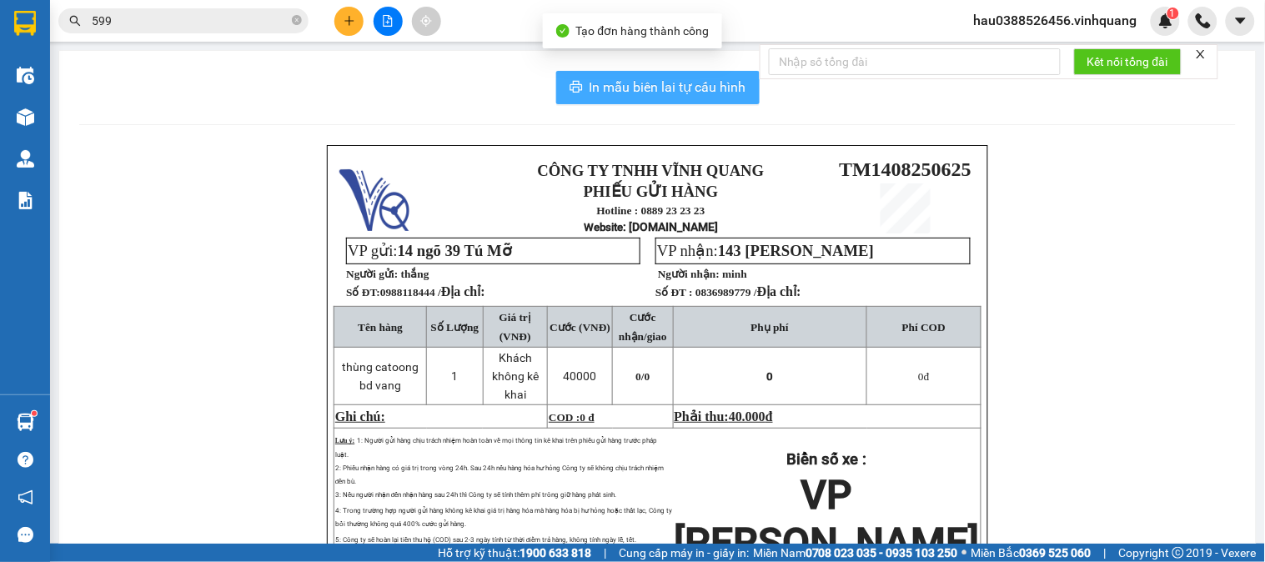
click at [672, 81] on span "In mẫu biên lai tự cấu hình" at bounding box center [668, 87] width 157 height 21
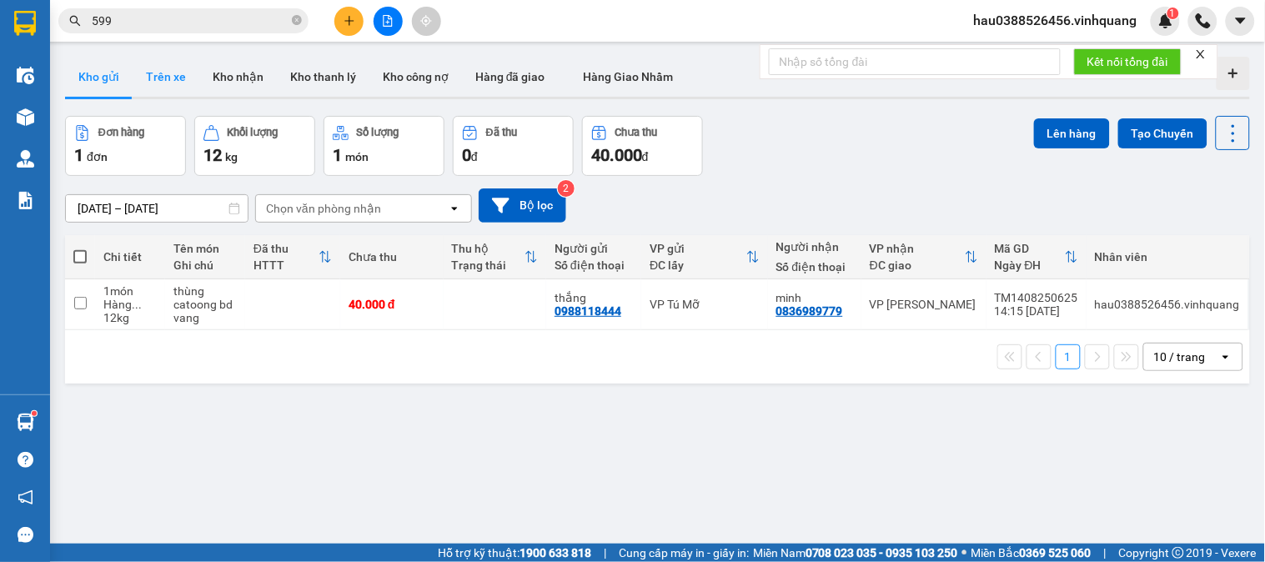
click at [163, 62] on button "Trên xe" at bounding box center [166, 77] width 67 height 40
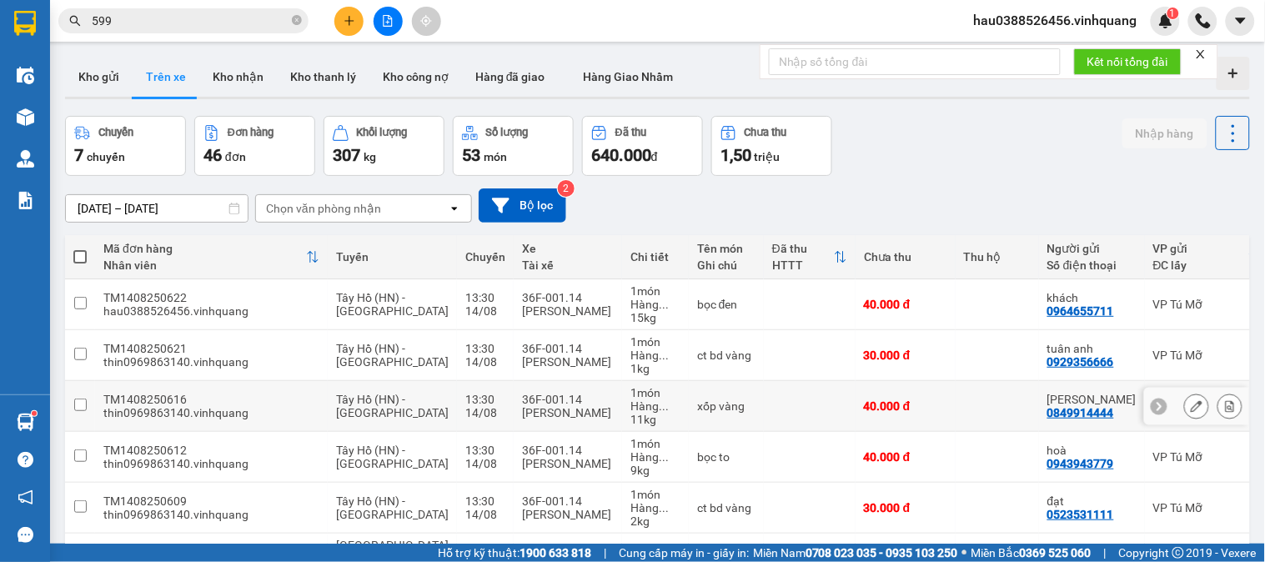
scroll to position [93, 0]
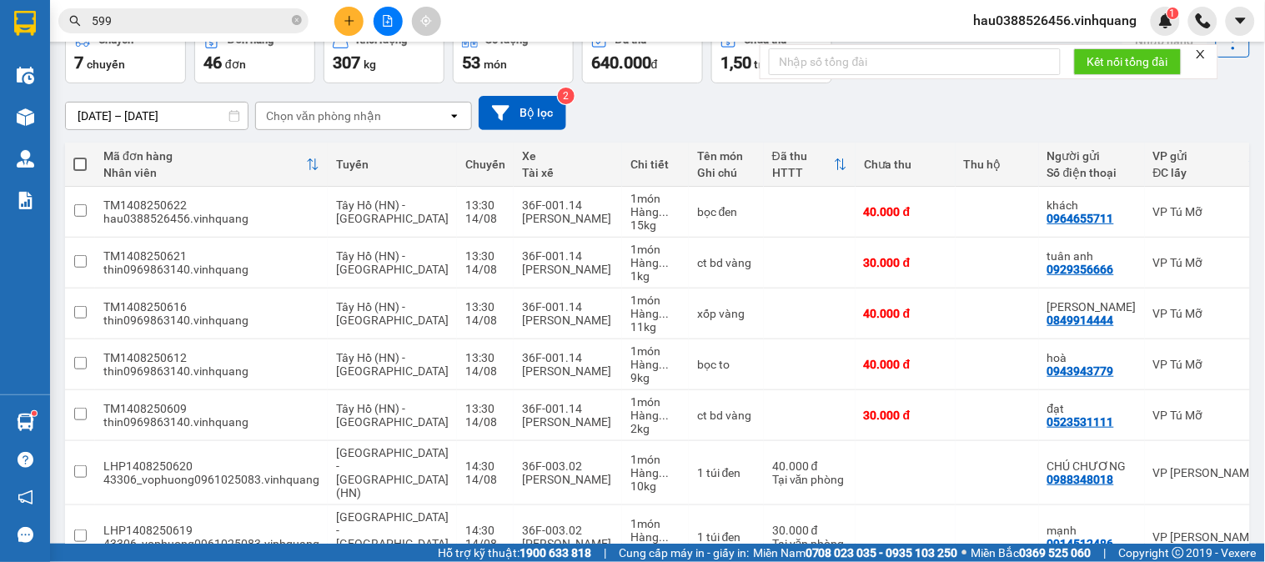
click at [323, 109] on div "Chọn văn phòng nhận" at bounding box center [323, 116] width 115 height 17
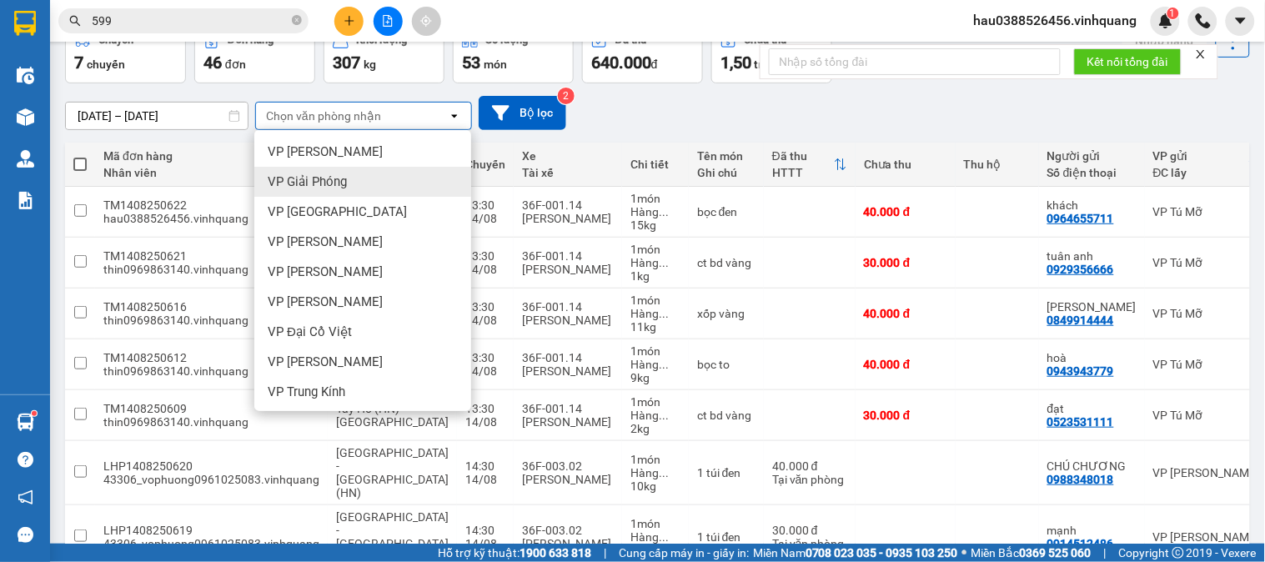
click at [345, 185] on span "VP Giải Phóng" at bounding box center [307, 182] width 79 height 17
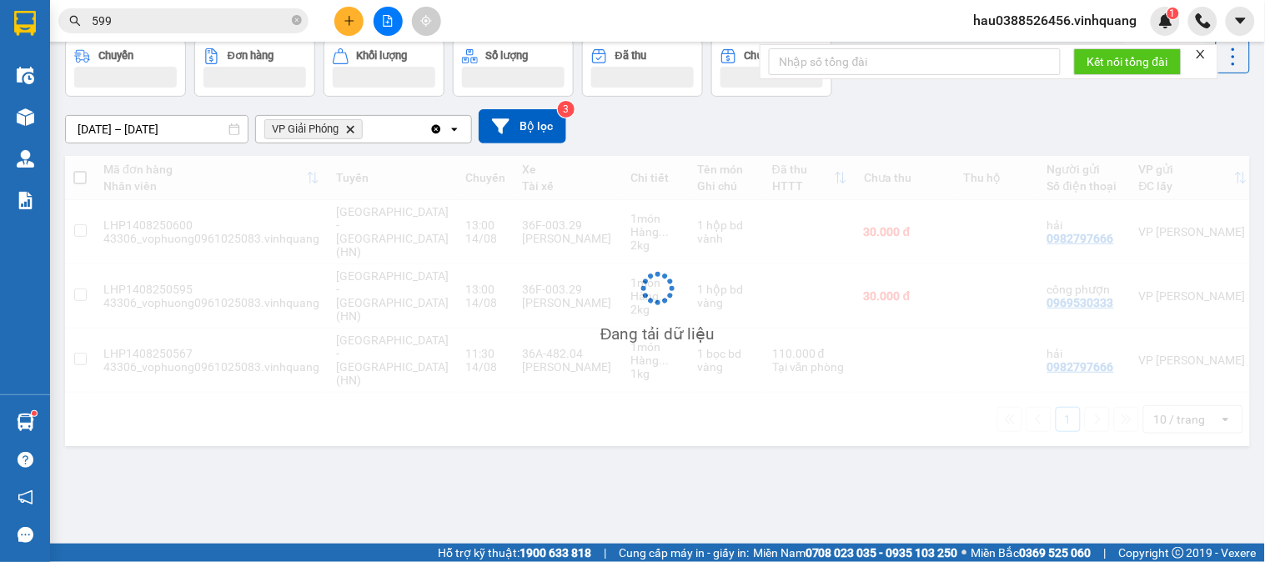
scroll to position [77, 0]
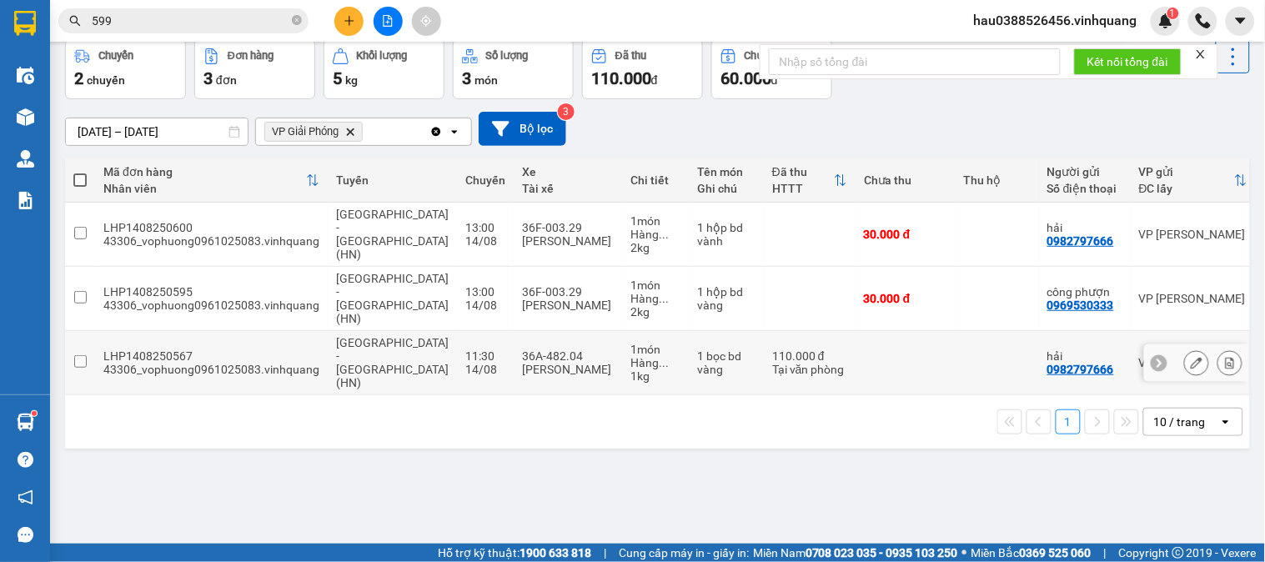
click at [76, 355] on input "checkbox" at bounding box center [80, 361] width 13 height 13
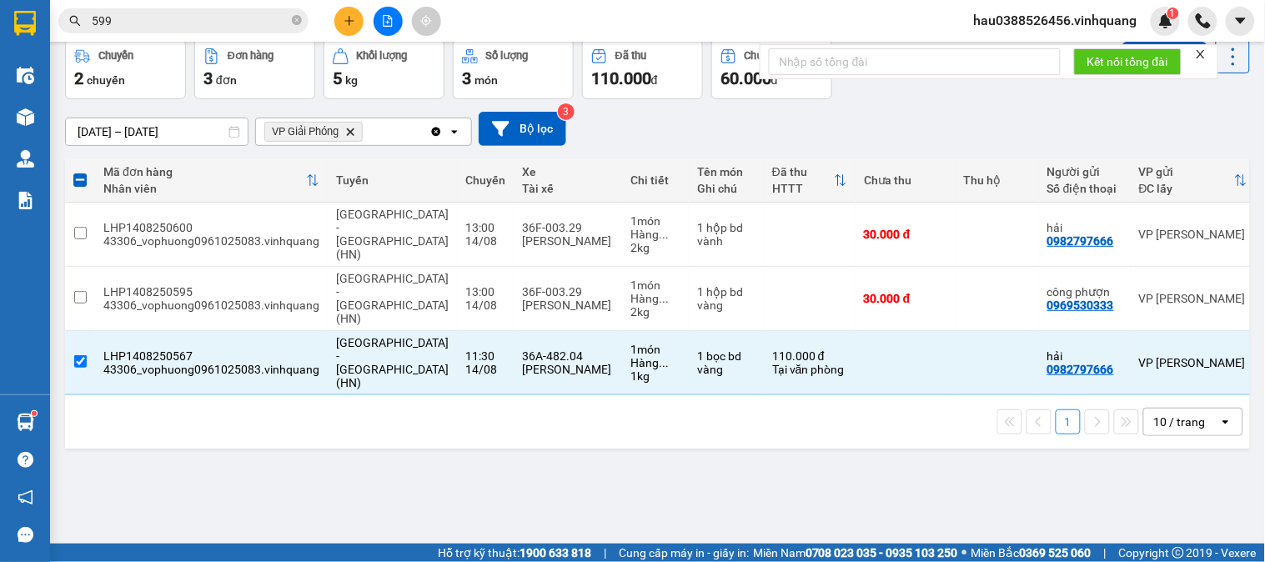
scroll to position [0, 0]
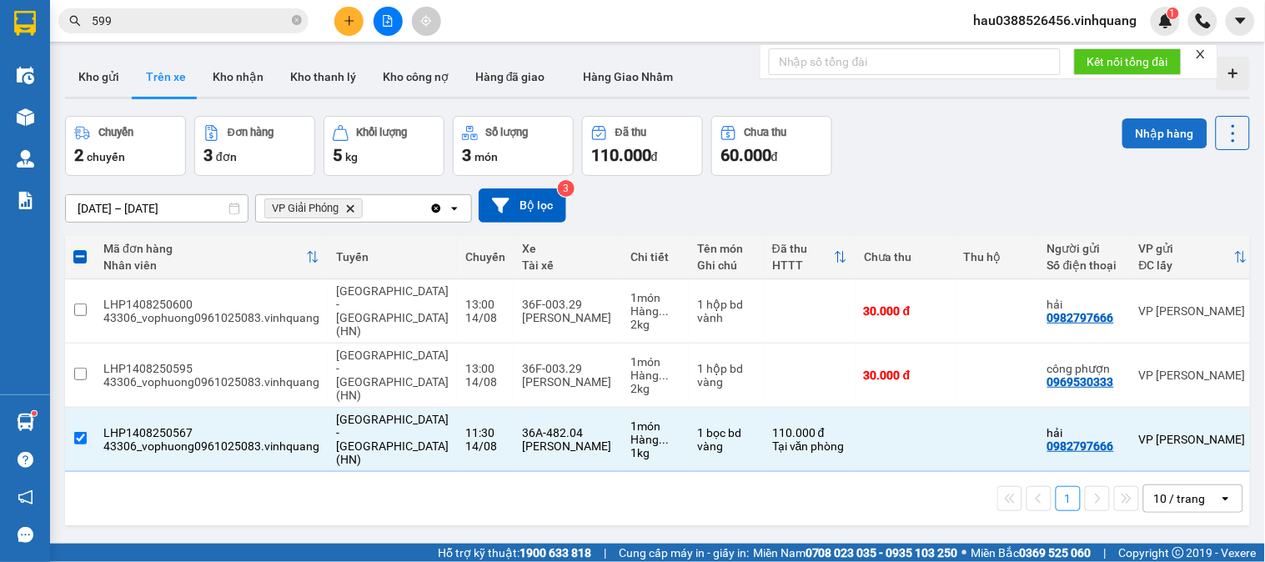
click at [1129, 132] on button "Nhập hàng" at bounding box center [1165, 133] width 85 height 30
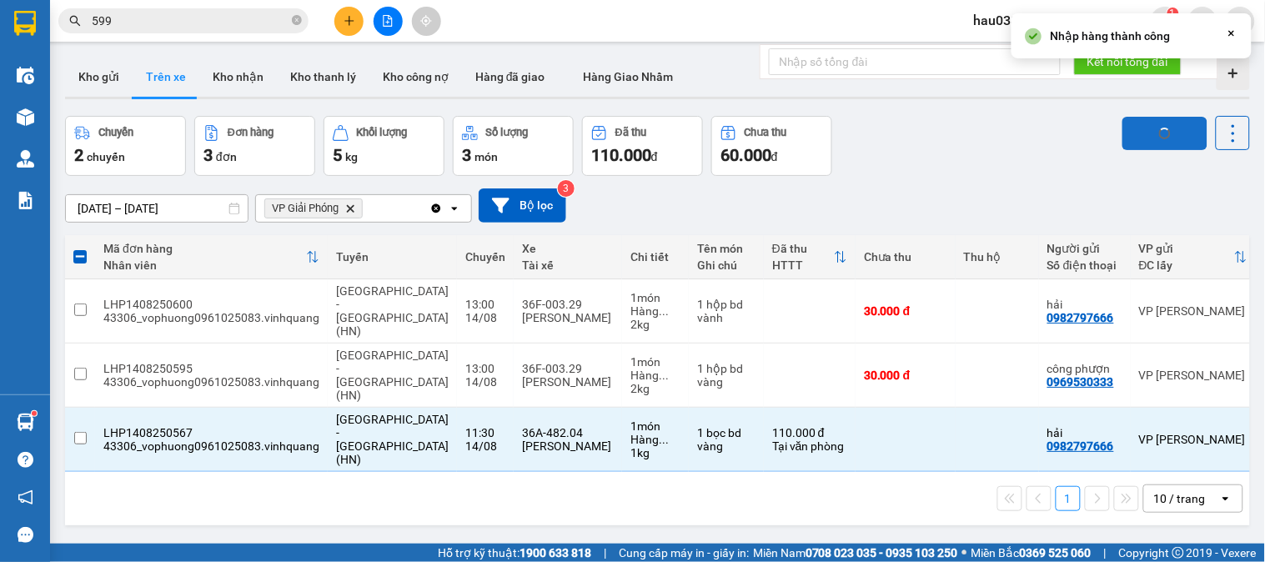
checkbox input "false"
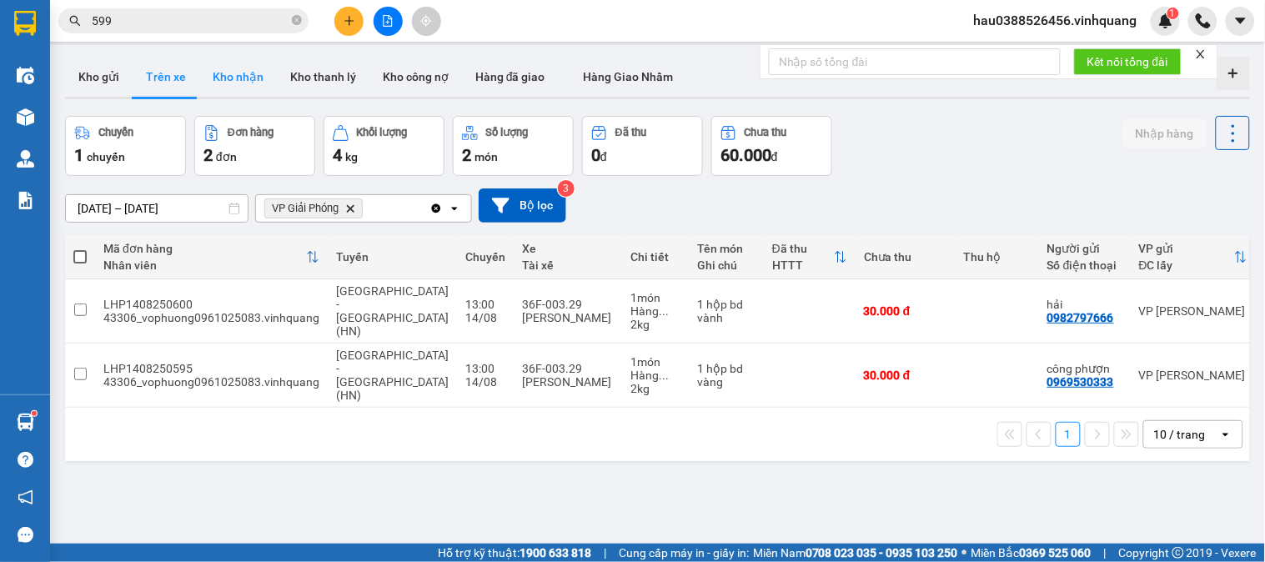
click at [240, 69] on button "Kho nhận" at bounding box center [238, 77] width 78 height 40
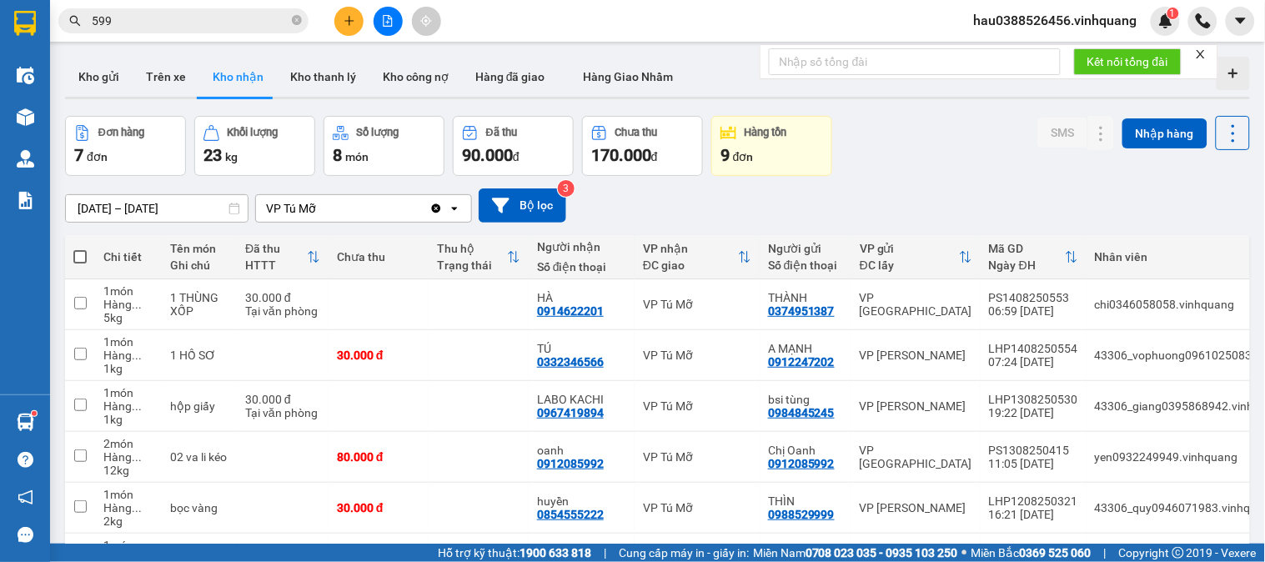
click at [438, 209] on icon "Clear value" at bounding box center [436, 208] width 9 height 9
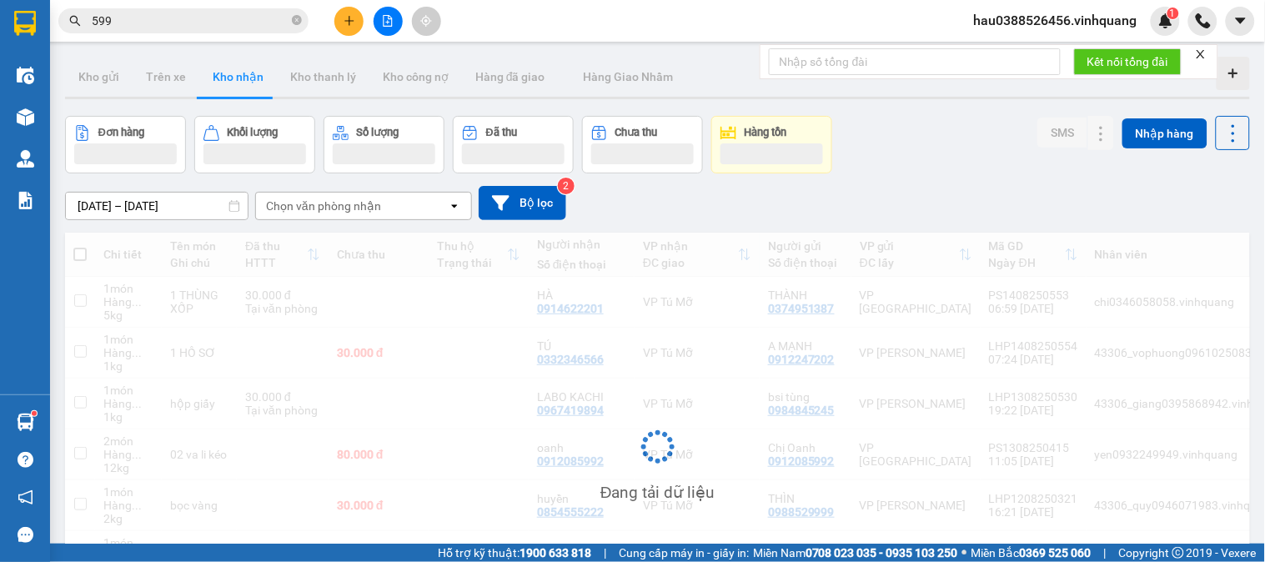
click at [386, 209] on div "Chọn văn phòng nhận" at bounding box center [352, 206] width 192 height 27
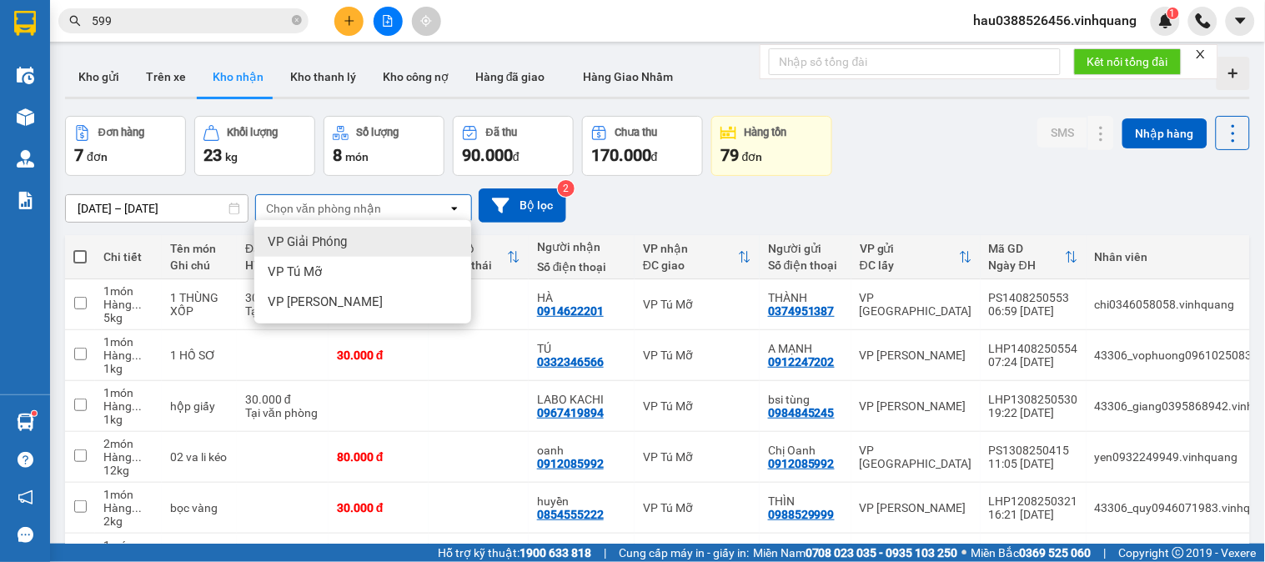
click at [332, 235] on span "VP Giải Phóng" at bounding box center [307, 242] width 79 height 17
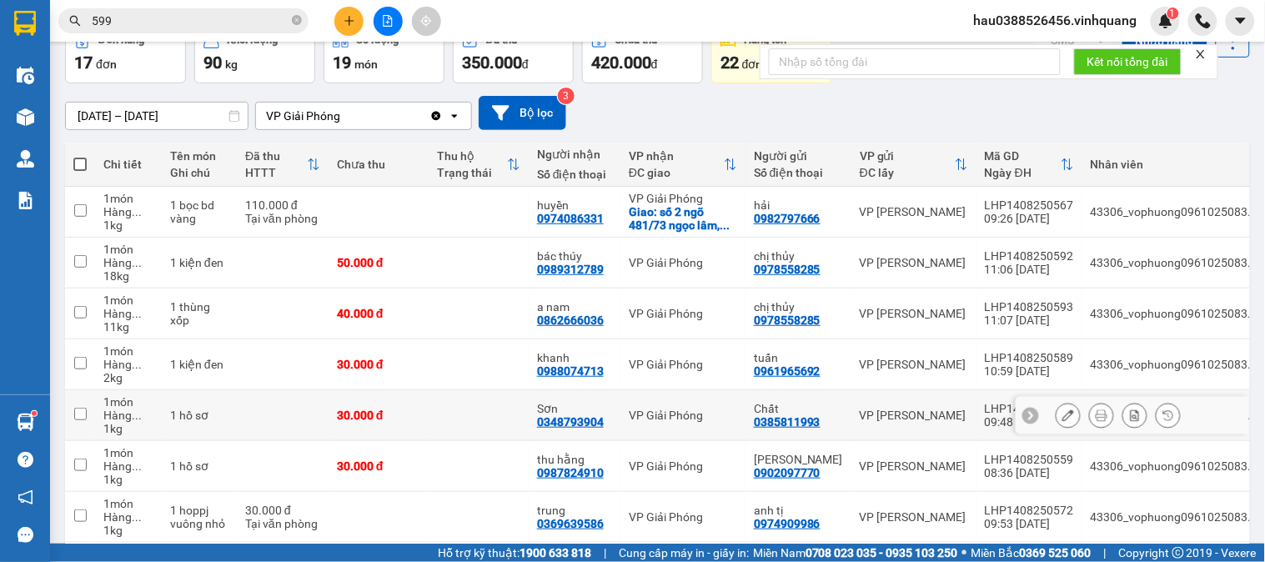
scroll to position [278, 0]
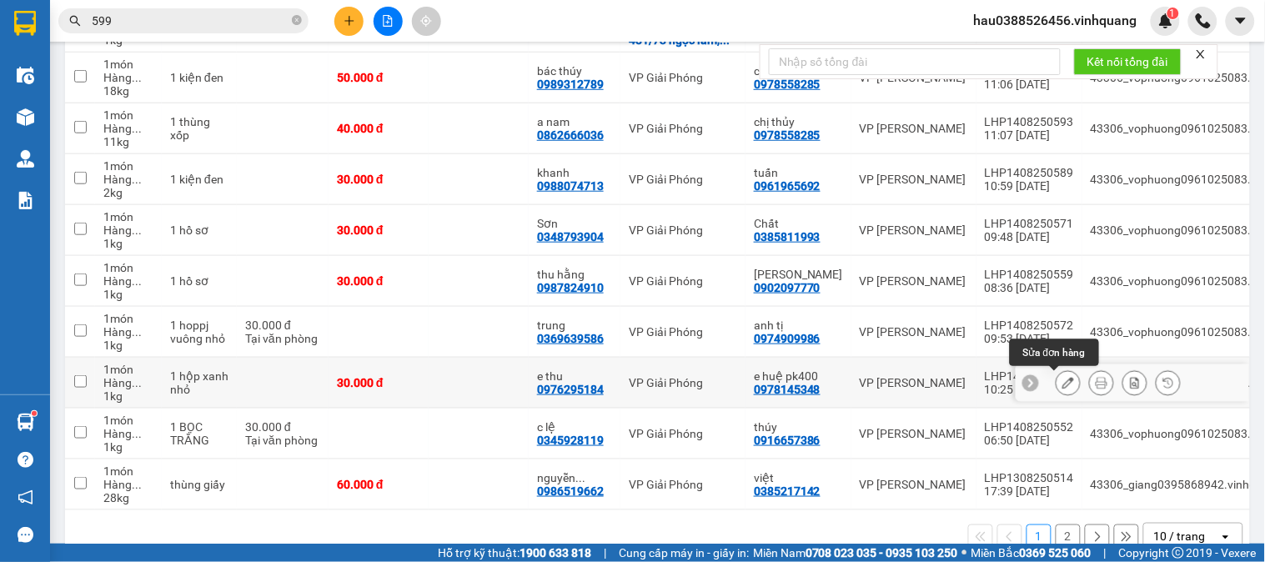
click at [1063, 380] on icon at bounding box center [1069, 383] width 12 height 12
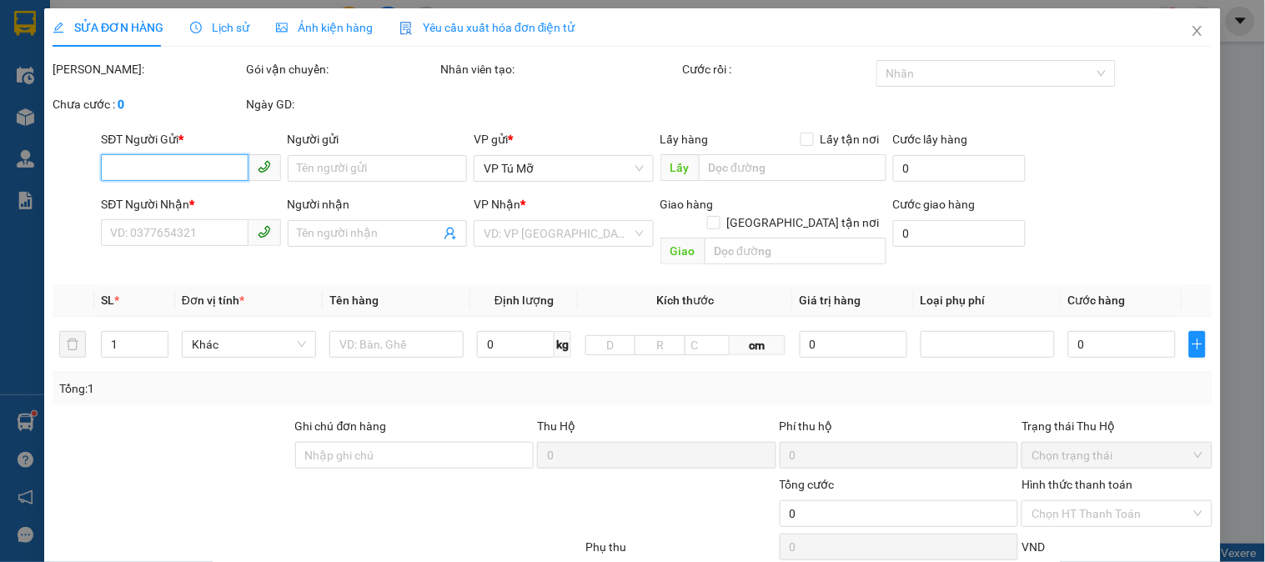
type input "0978145348"
type input "e huệ pk400"
type input "0976295184"
type input "e thu"
type input "30.000"
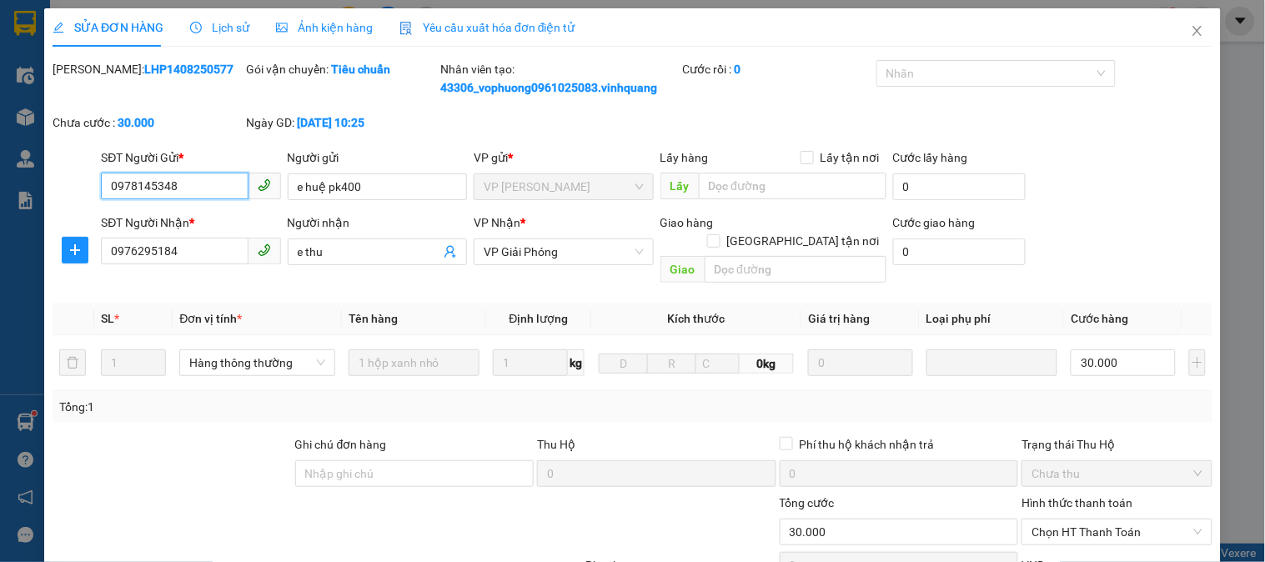
scroll to position [185, 0]
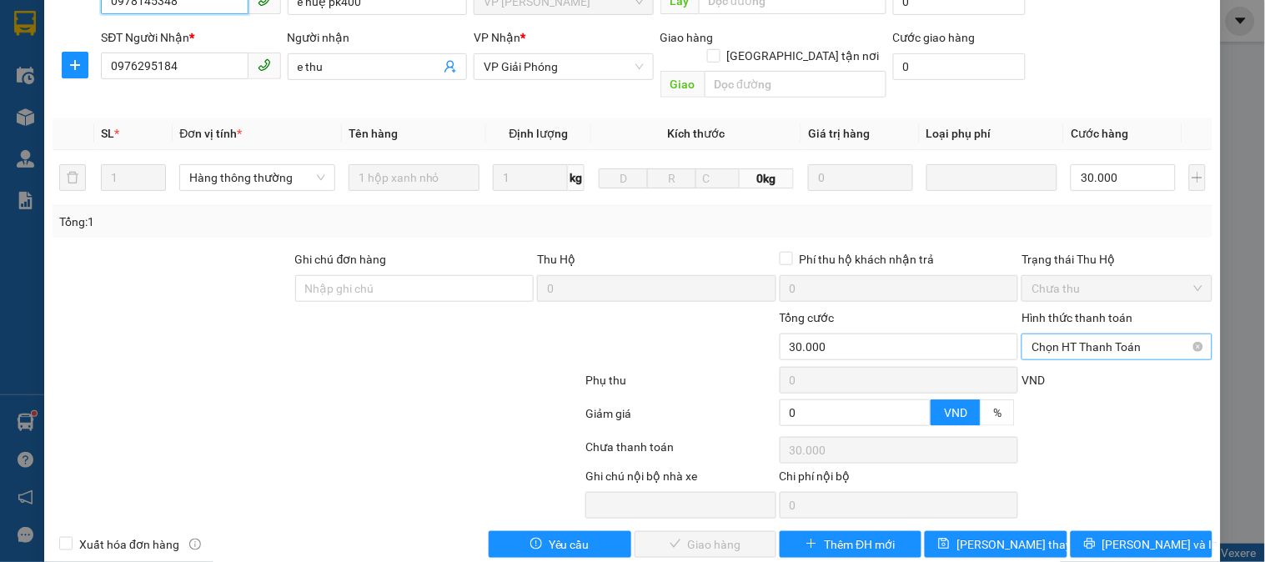
click at [1084, 334] on span "Chọn HT Thanh Toán" at bounding box center [1117, 346] width 170 height 25
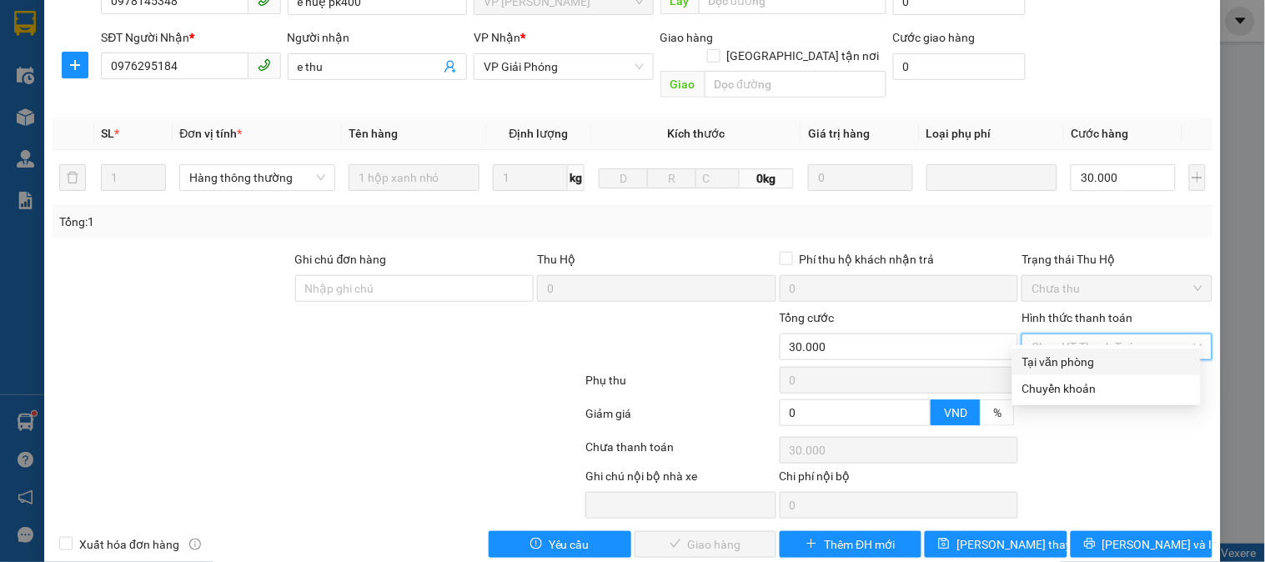
click at [1080, 369] on div "Tại văn phòng" at bounding box center [1107, 362] width 169 height 18
type input "0"
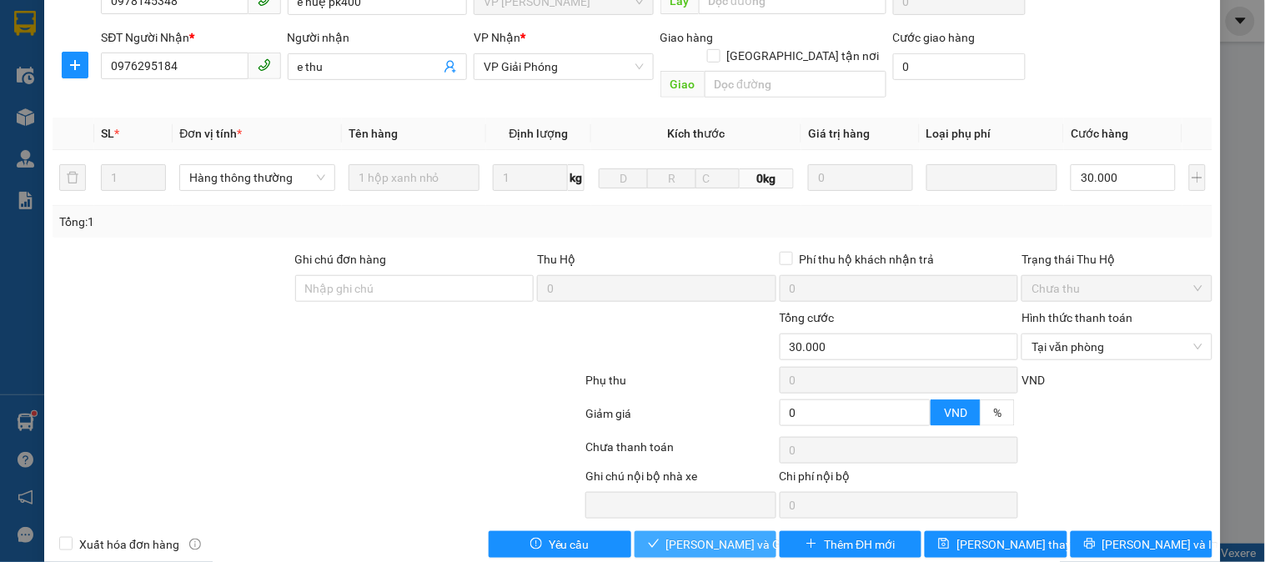
click at [727, 536] on span "[PERSON_NAME] và Giao hàng" at bounding box center [746, 545] width 160 height 18
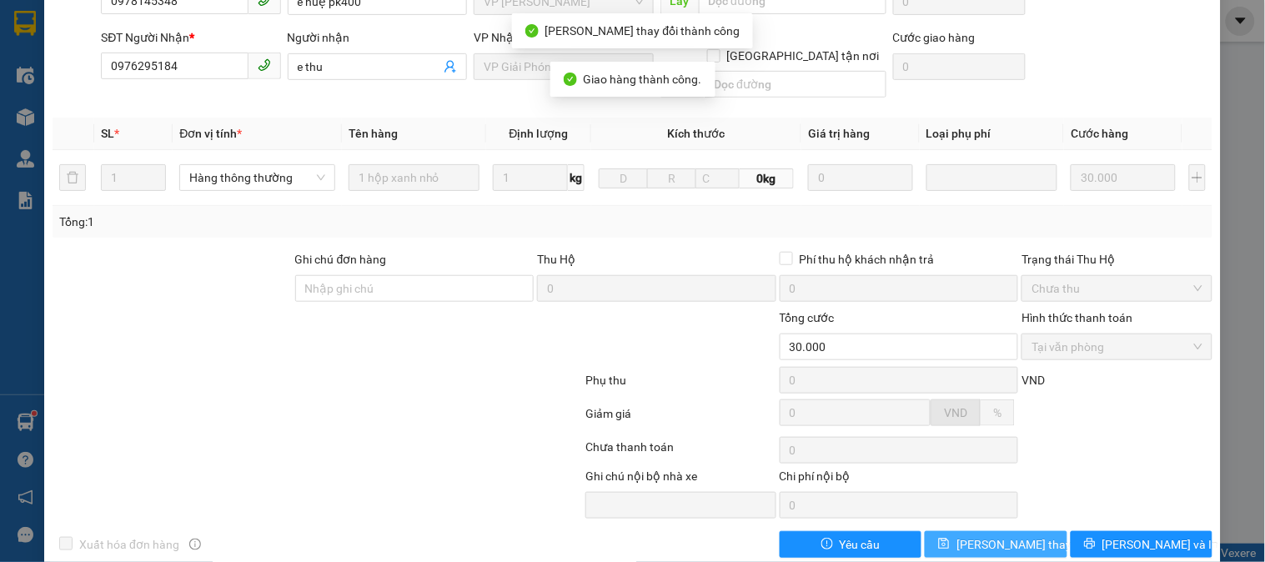
click at [991, 536] on span "[PERSON_NAME] thay đổi" at bounding box center [1023, 545] width 133 height 18
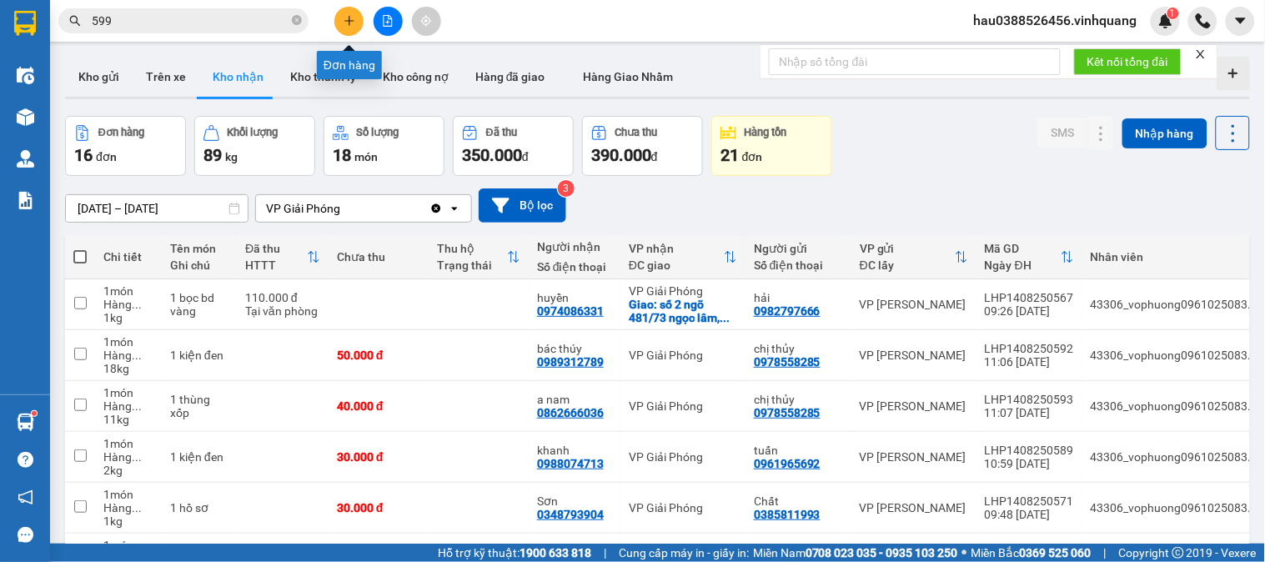
click at [347, 22] on icon "plus" at bounding box center [350, 21] width 12 height 12
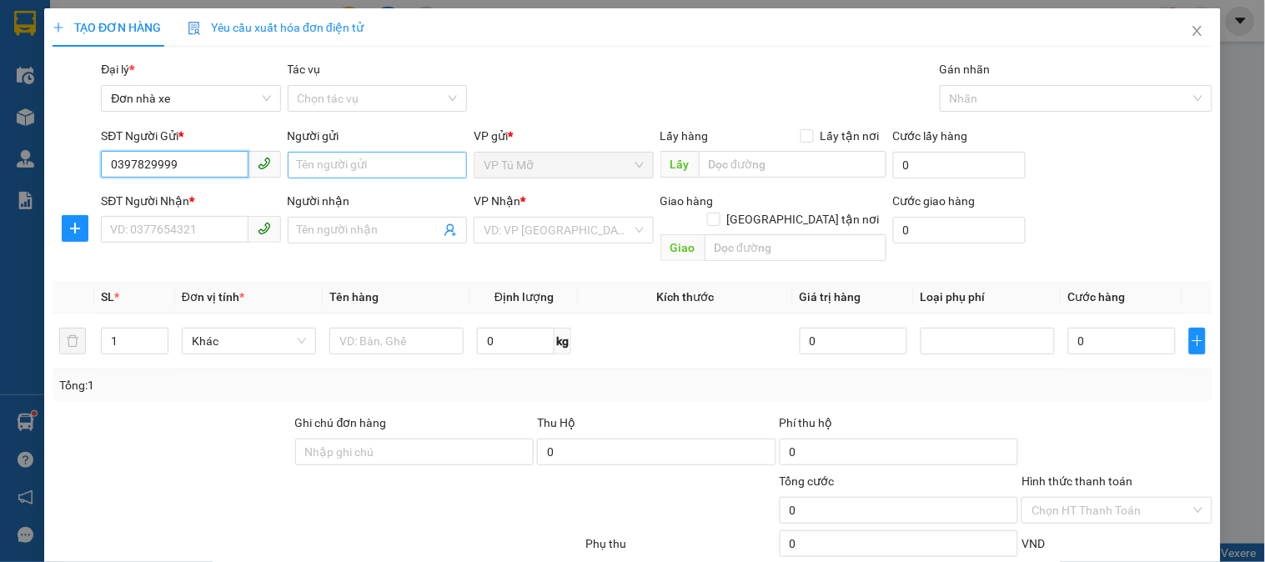
type input "0397829999"
click at [340, 167] on input "Người gửi" at bounding box center [377, 165] width 179 height 27
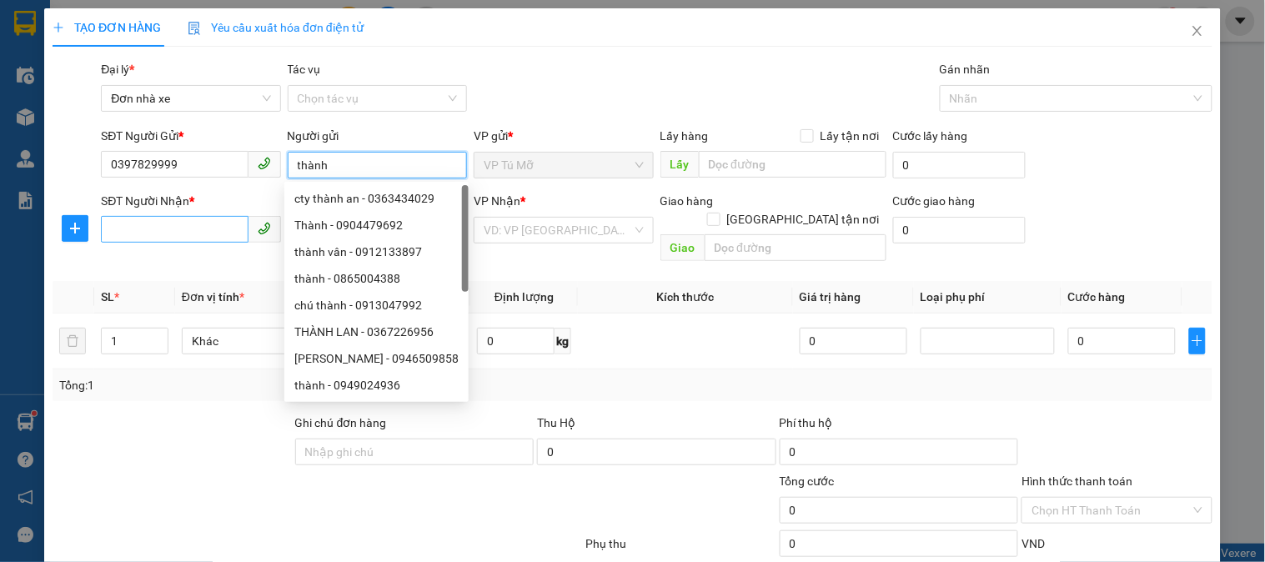
type input "thành"
click at [193, 230] on input "SĐT Người Nhận *" at bounding box center [174, 229] width 147 height 27
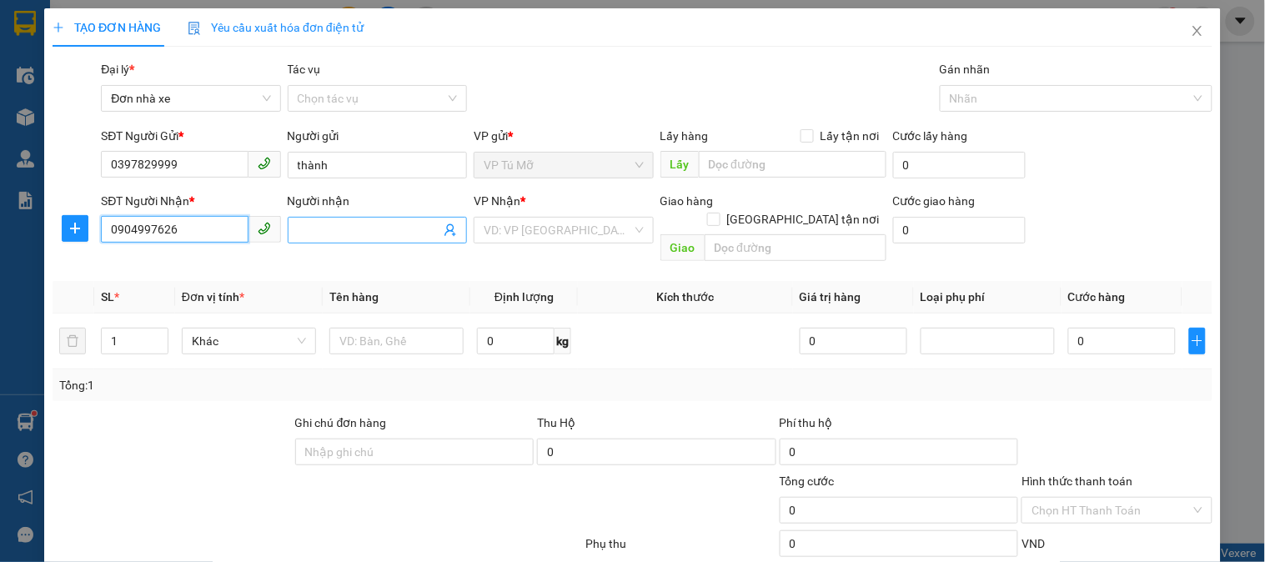
type input "0904997626"
click at [321, 236] on input "Người nhận" at bounding box center [369, 230] width 143 height 18
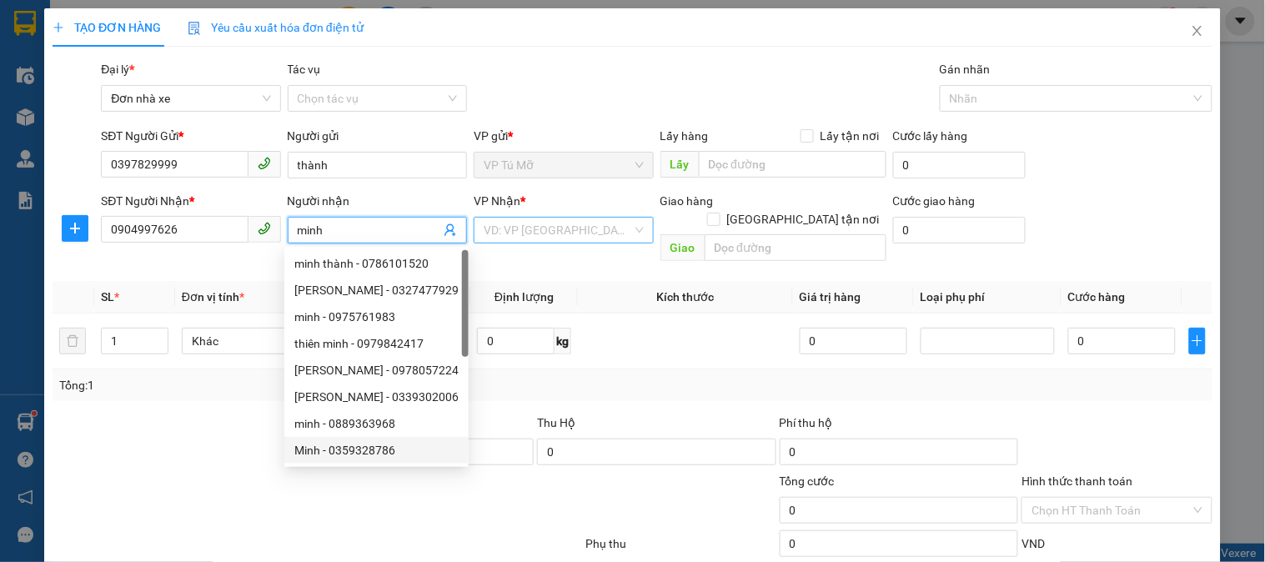
type input "minh"
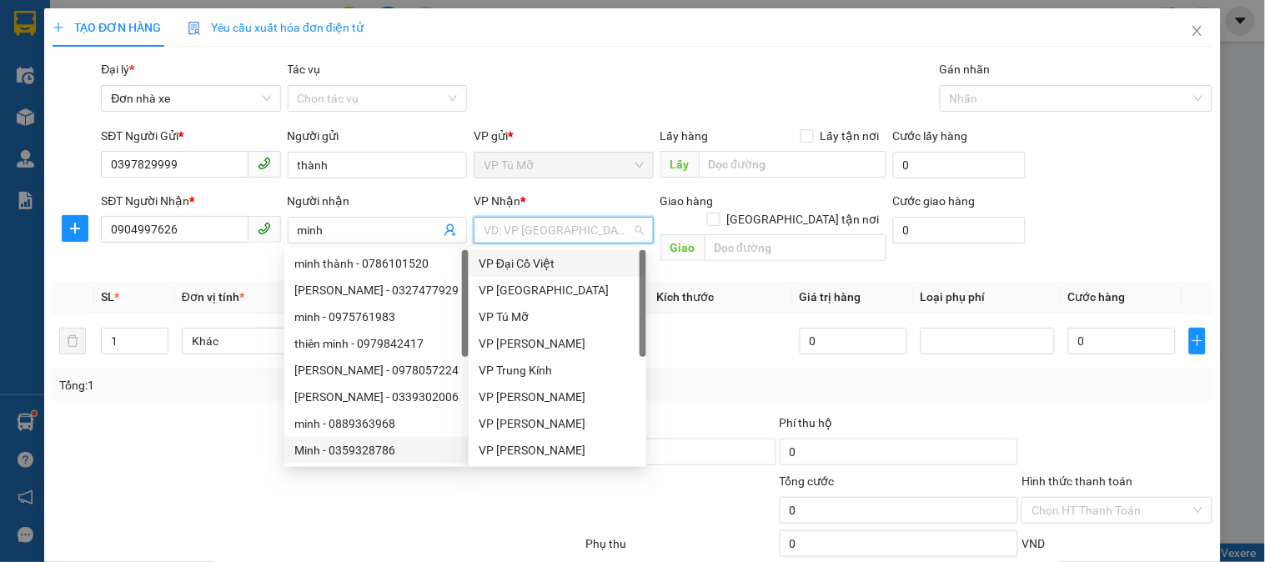
click at [561, 231] on input "search" at bounding box center [558, 230] width 148 height 25
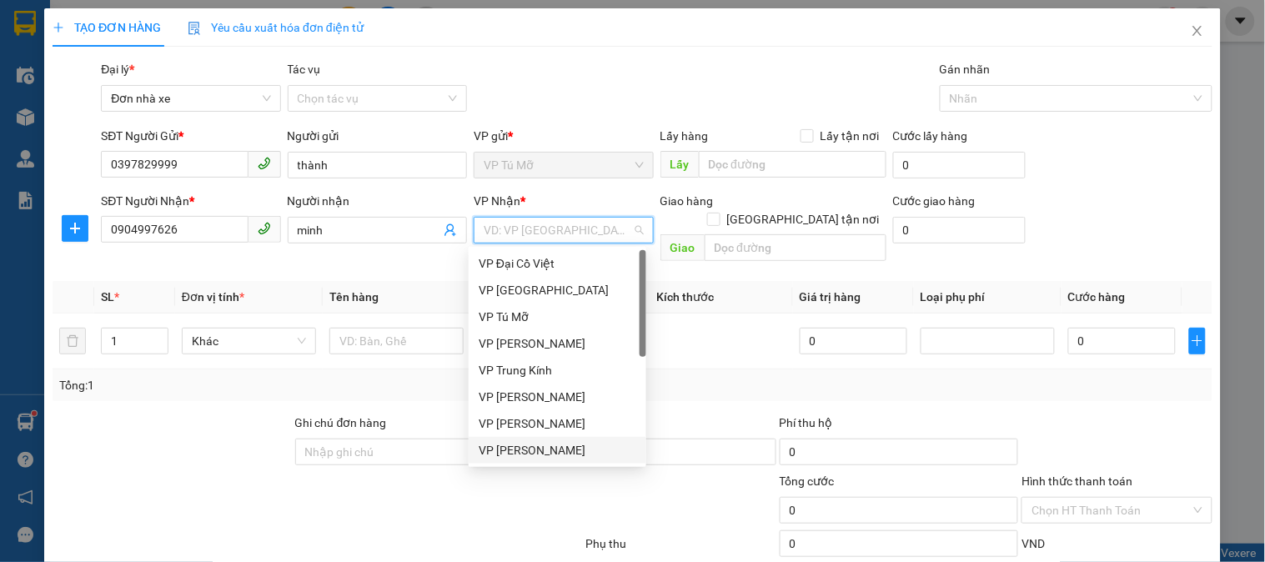
click at [586, 444] on div "VP [PERSON_NAME]" at bounding box center [558, 450] width 158 height 18
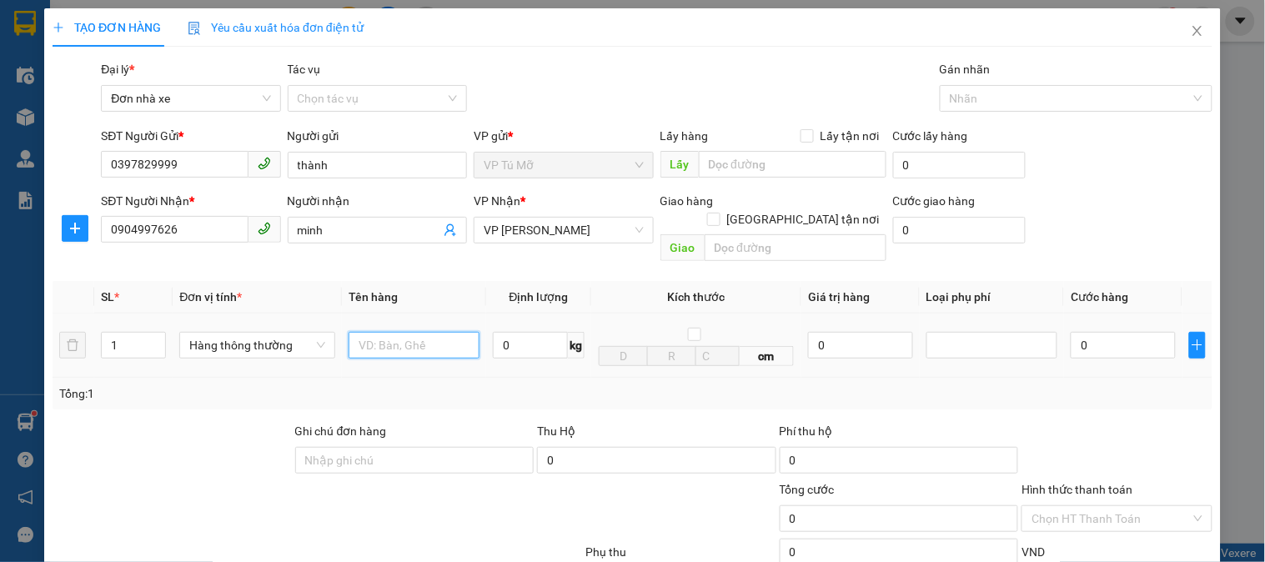
click at [379, 340] on input "text" at bounding box center [414, 345] width 131 height 27
type input "hộp catoong"
click at [535, 332] on input "0" at bounding box center [530, 345] width 75 height 27
type input "2"
click at [554, 385] on div "Tổng: 1" at bounding box center [632, 394] width 1147 height 18
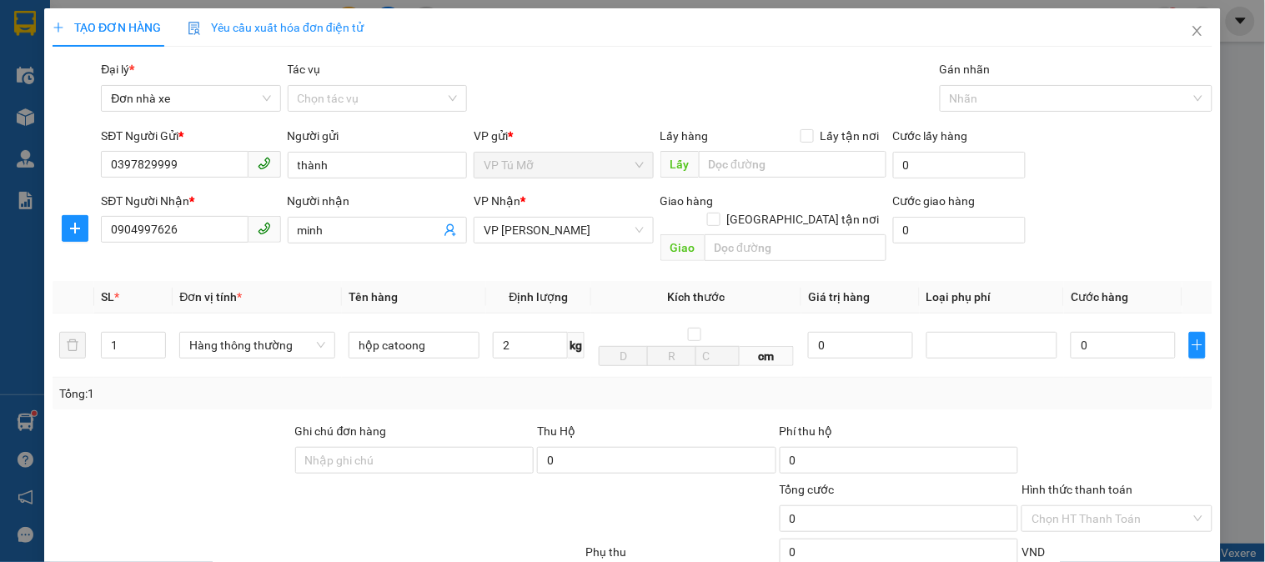
type input "30.000"
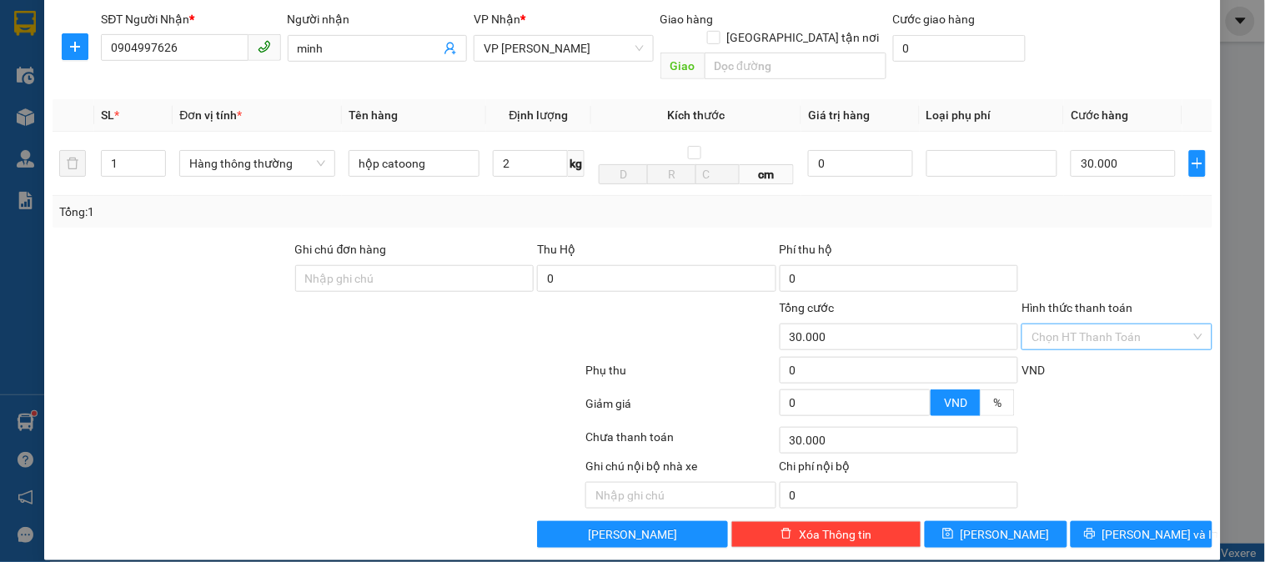
click at [1106, 324] on input "Hình thức thanh toán" at bounding box center [1111, 336] width 158 height 25
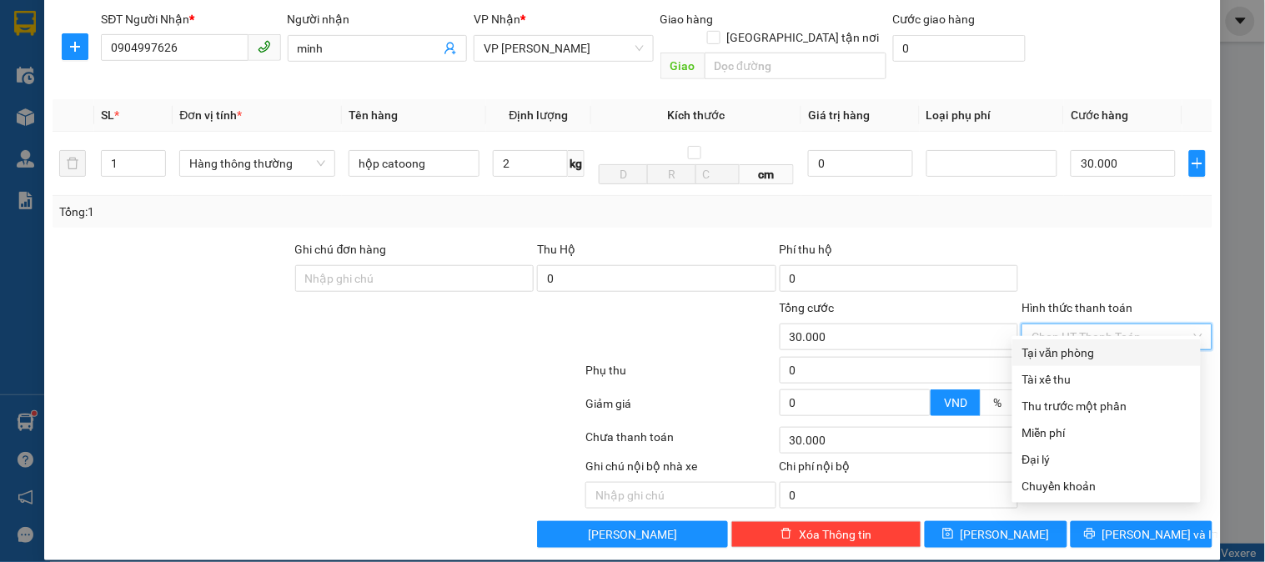
click at [1079, 351] on div "Tại văn phòng" at bounding box center [1107, 353] width 169 height 18
type input "0"
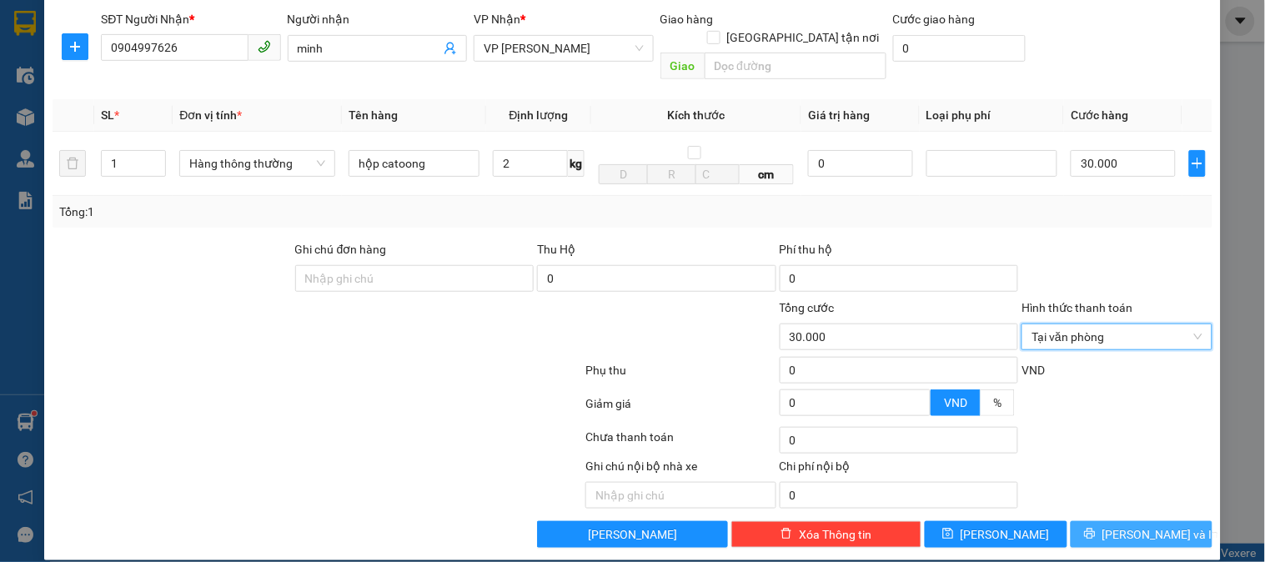
click at [1124, 526] on span "[PERSON_NAME] và In" at bounding box center [1161, 535] width 117 height 18
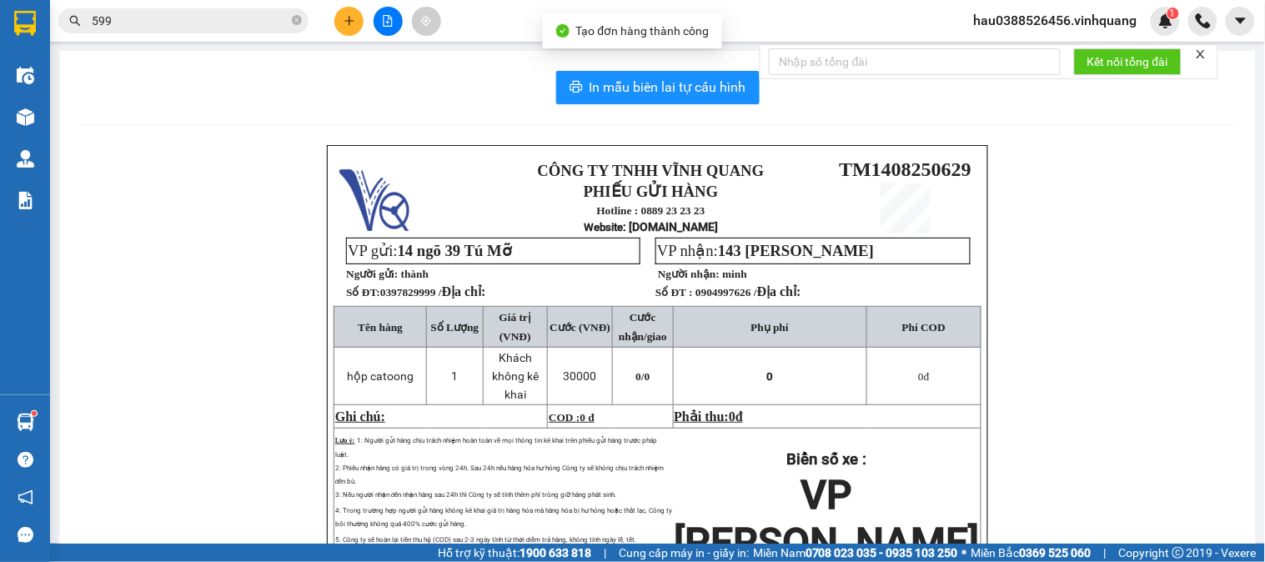
click at [1124, 520] on div "CÔNG TY TNHH VĨNH QUANG PHIẾU GỬI HÀNG Hotline : 0889 23 23 23 Website : xevinh…" at bounding box center [657, 415] width 1157 height 541
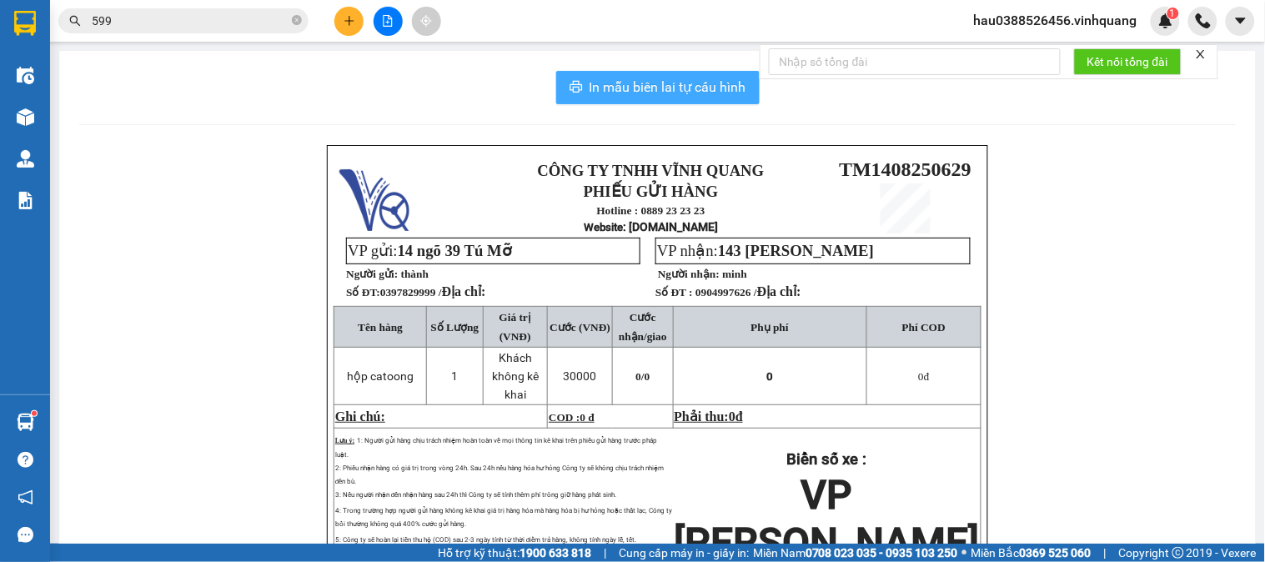
click at [596, 93] on span "In mẫu biên lai tự cấu hình" at bounding box center [668, 87] width 157 height 21
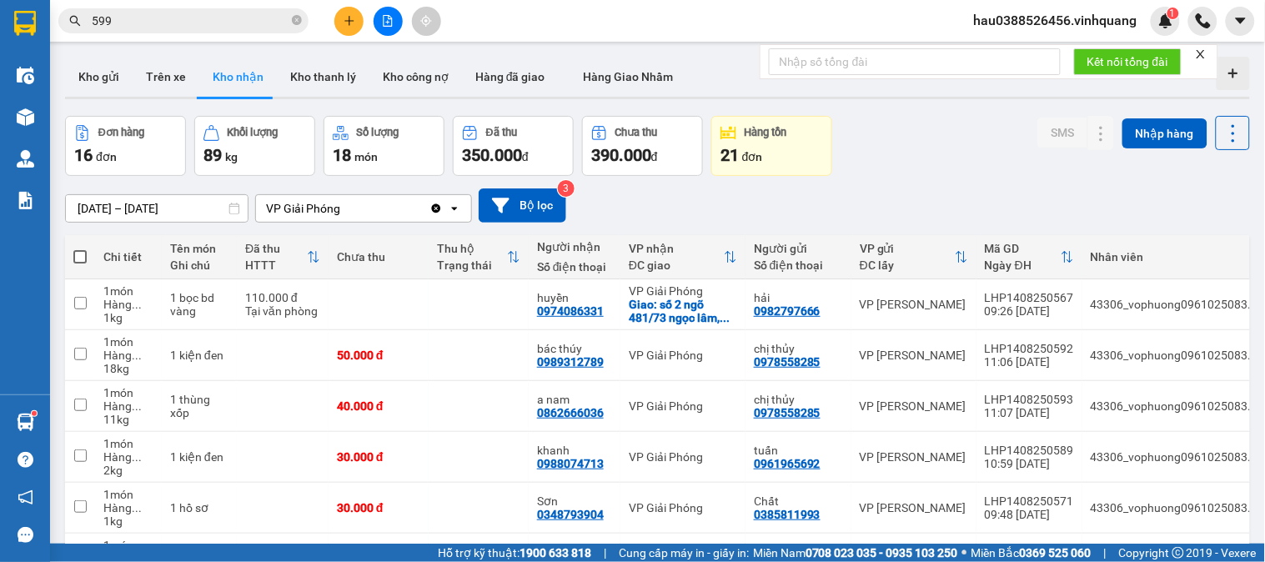
click at [920, 147] on div "Đơn hàng 16 đơn Khối lượng 89 kg Số lượng 18 món Đã thu 350.000 đ Chưa thu 390.…" at bounding box center [657, 146] width 1185 height 60
click at [94, 72] on button "Kho gửi" at bounding box center [99, 77] width 68 height 40
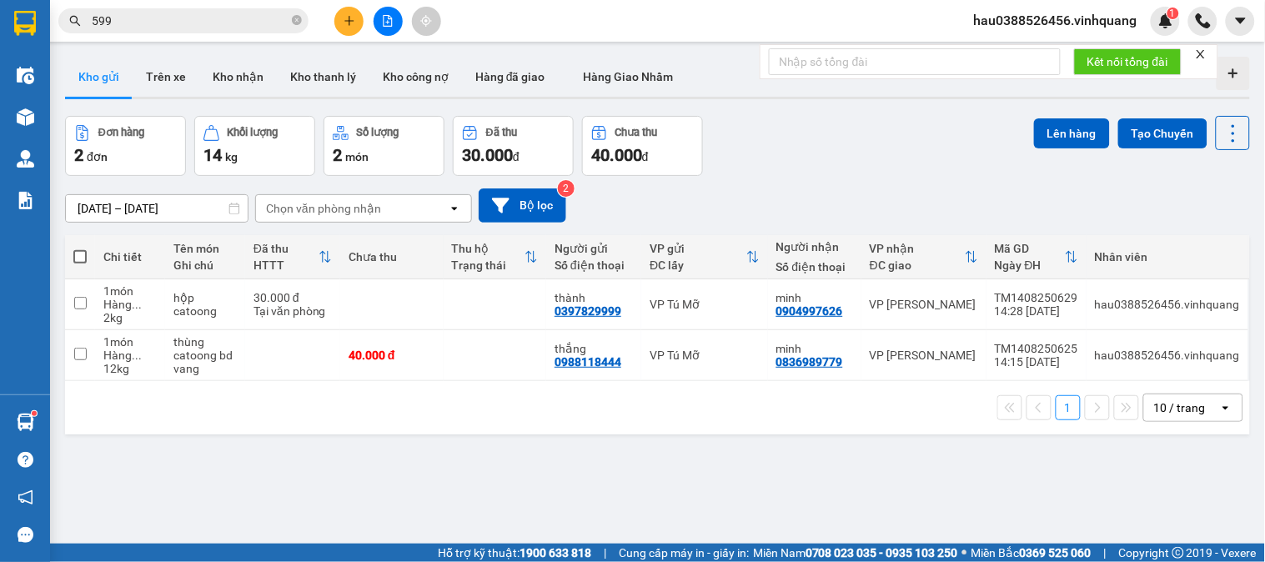
click at [90, 73] on button "Kho gửi" at bounding box center [99, 77] width 68 height 40
click at [165, 78] on button "Trên xe" at bounding box center [166, 77] width 67 height 40
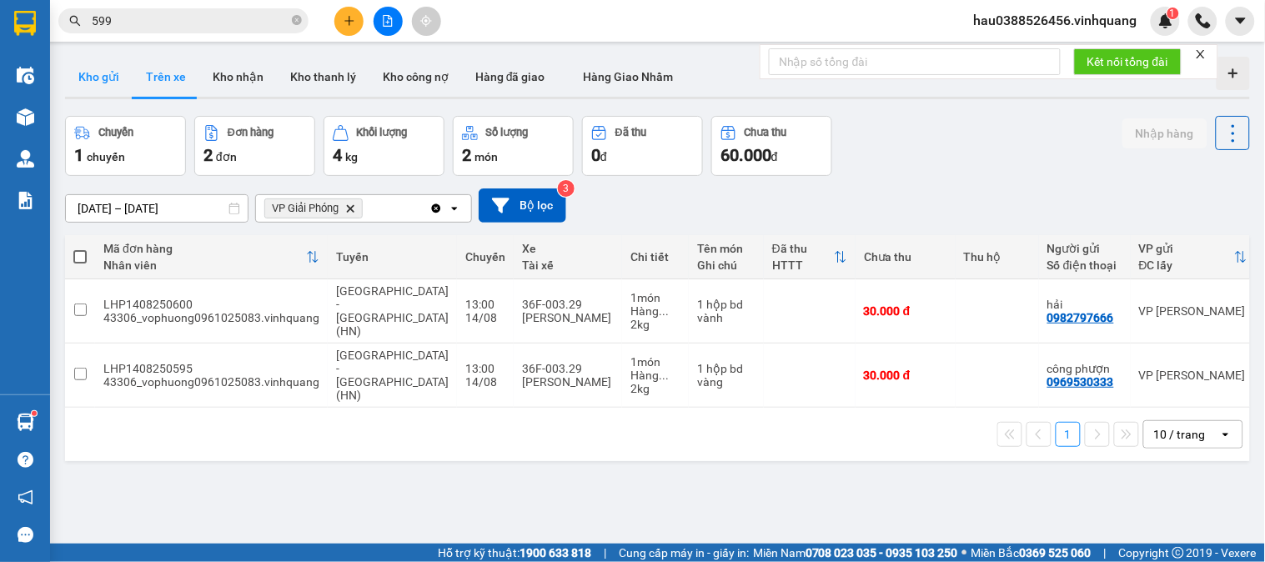
click at [98, 79] on button "Kho gửi" at bounding box center [99, 77] width 68 height 40
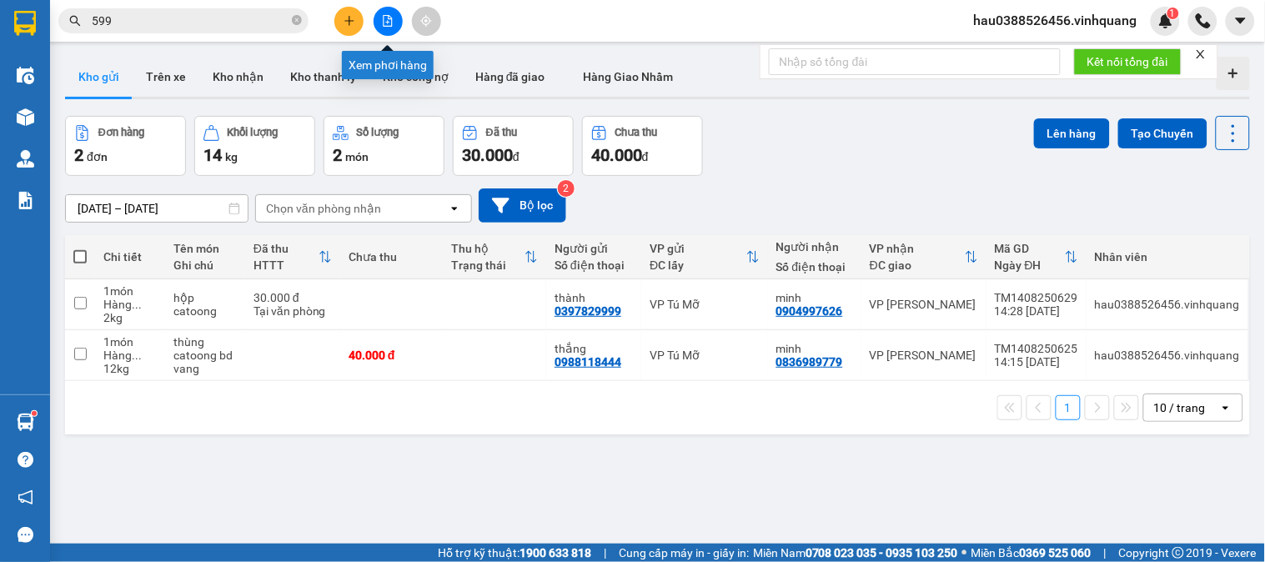
click at [384, 19] on icon "file-add" at bounding box center [388, 21] width 9 height 12
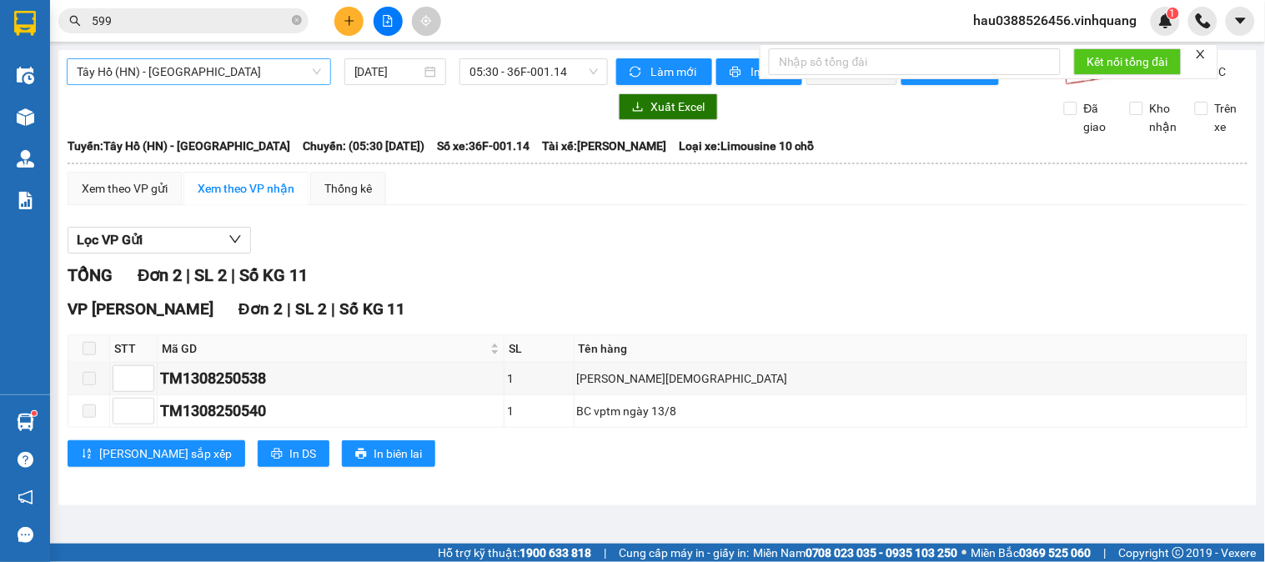
click at [221, 63] on span "Tây Hồ (HN) - [GEOGRAPHIC_DATA]" at bounding box center [199, 71] width 244 height 25
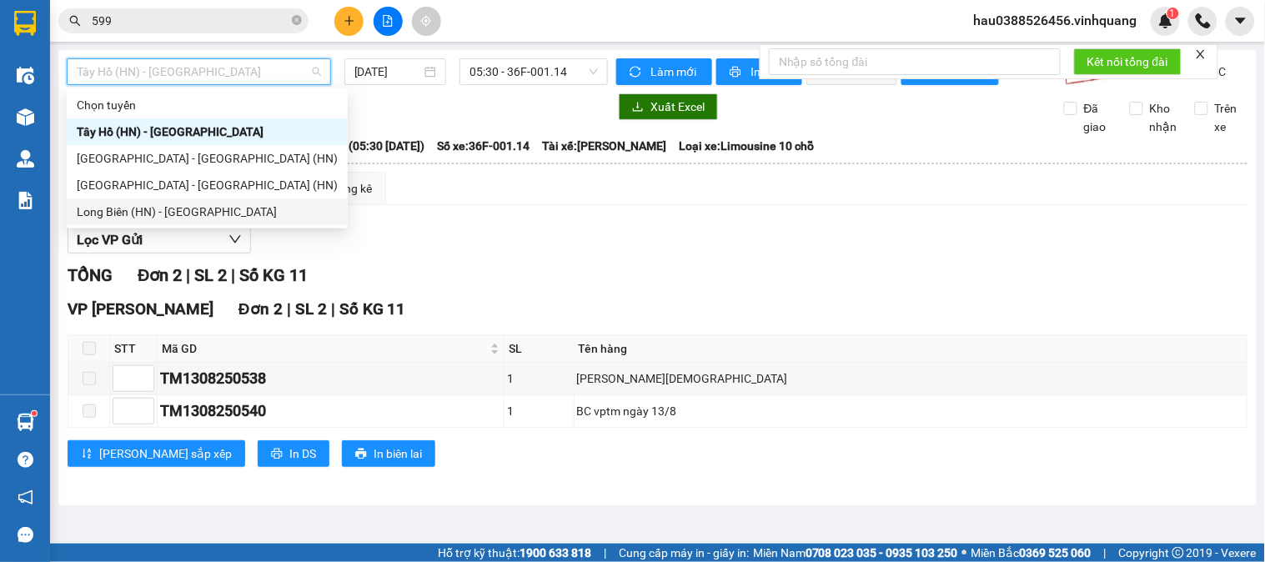
click at [179, 222] on div "Long Biên (HN) - [GEOGRAPHIC_DATA]" at bounding box center [207, 212] width 281 height 27
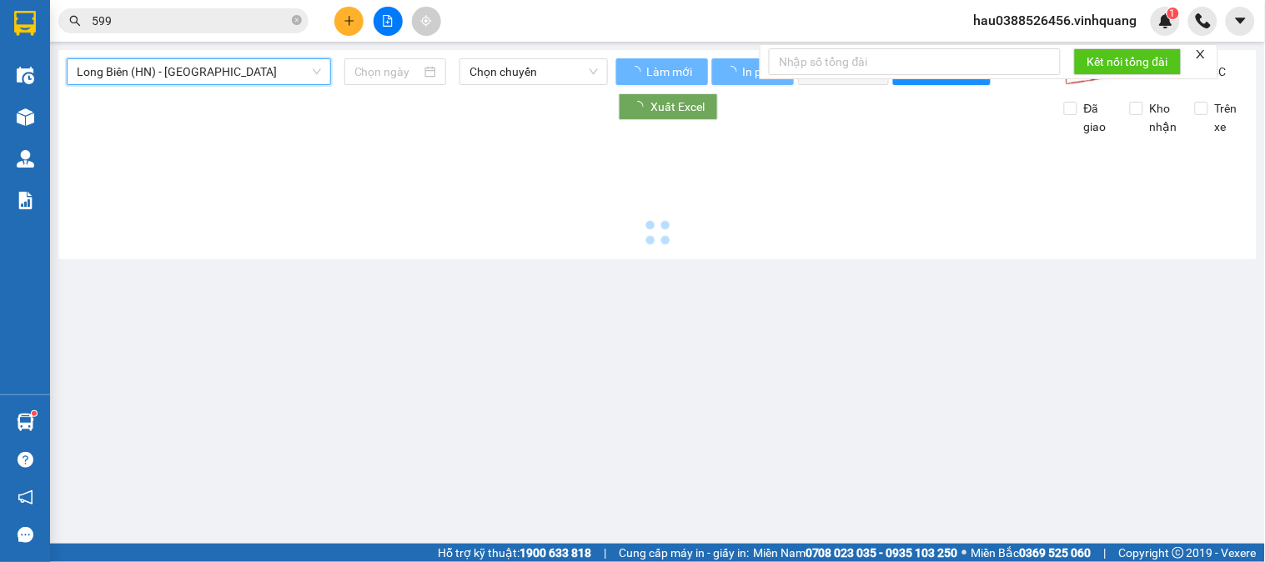
type input "[DATE]"
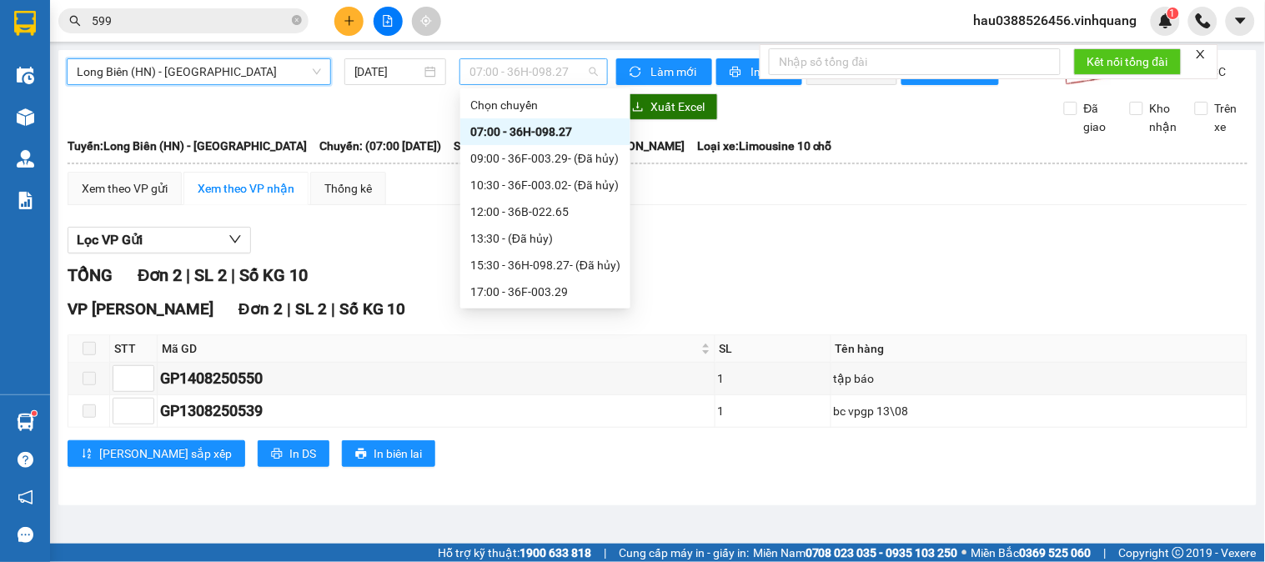
click at [502, 71] on span "07:00 - 36H-098.27" at bounding box center [534, 71] width 128 height 25
click at [534, 214] on div "12:00 - 36B-022.65" at bounding box center [545, 212] width 150 height 18
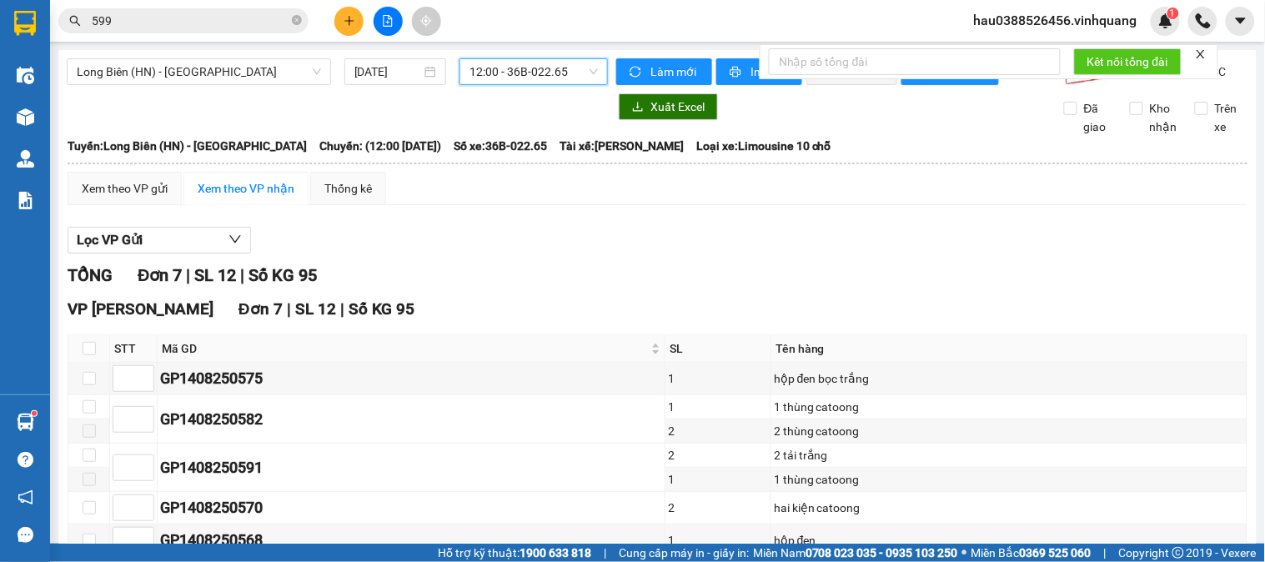
scroll to position [180, 0]
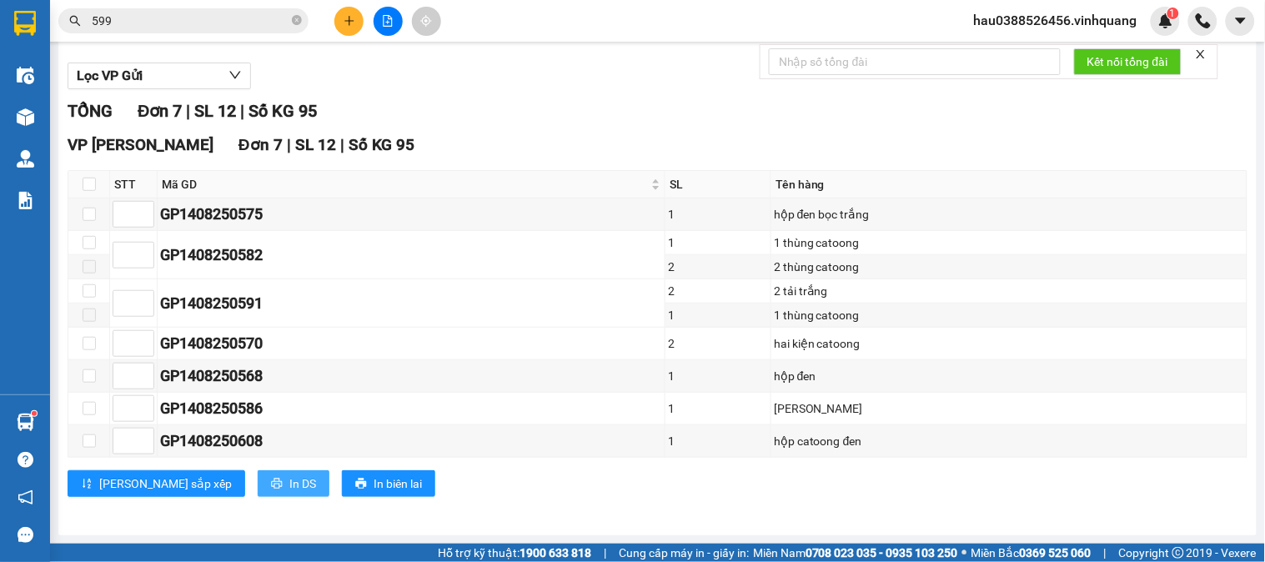
click at [289, 480] on span "In DS" at bounding box center [302, 484] width 27 height 18
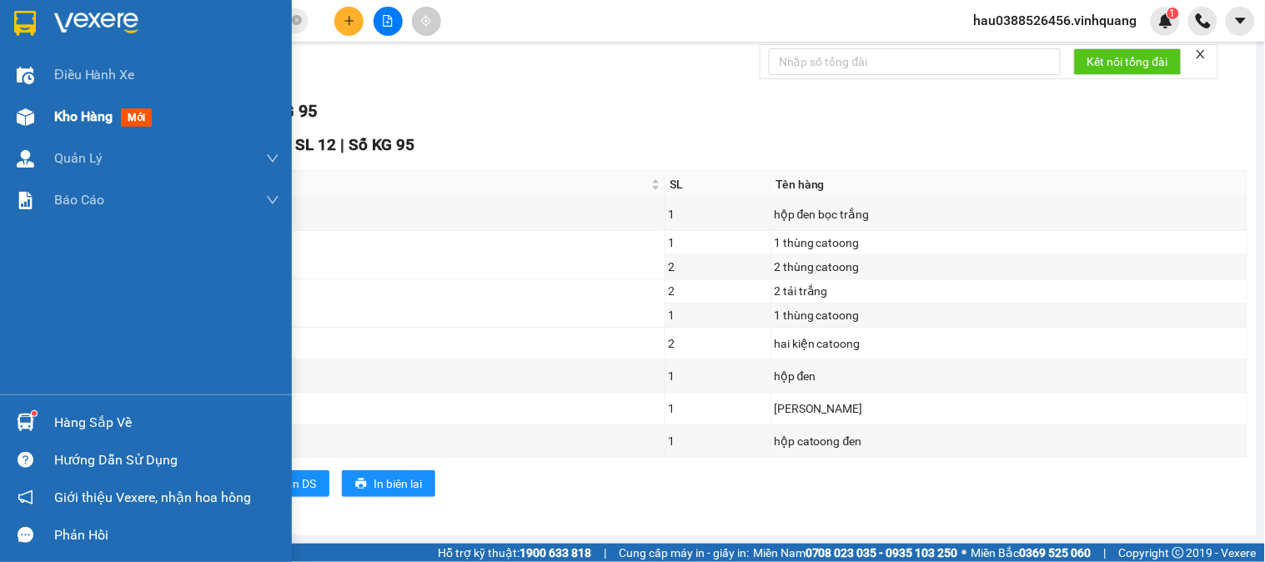
click at [69, 120] on span "Kho hàng" at bounding box center [83, 116] width 58 height 16
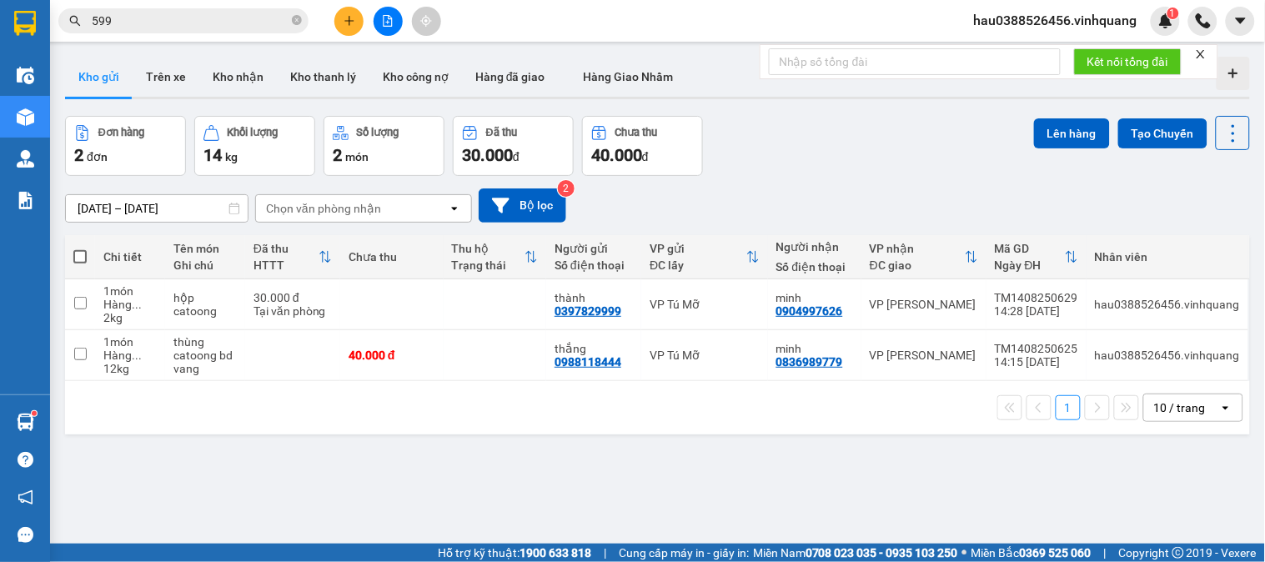
click at [817, 148] on div "Đơn hàng 2 đơn Khối lượng 14 kg Số lượng 2 món Đã thu 30.000 đ Chưa thu 40.000 …" at bounding box center [657, 146] width 1185 height 60
click at [976, 97] on div at bounding box center [657, 98] width 1185 height 3
click at [1201, 53] on icon "close" at bounding box center [1201, 54] width 8 height 8
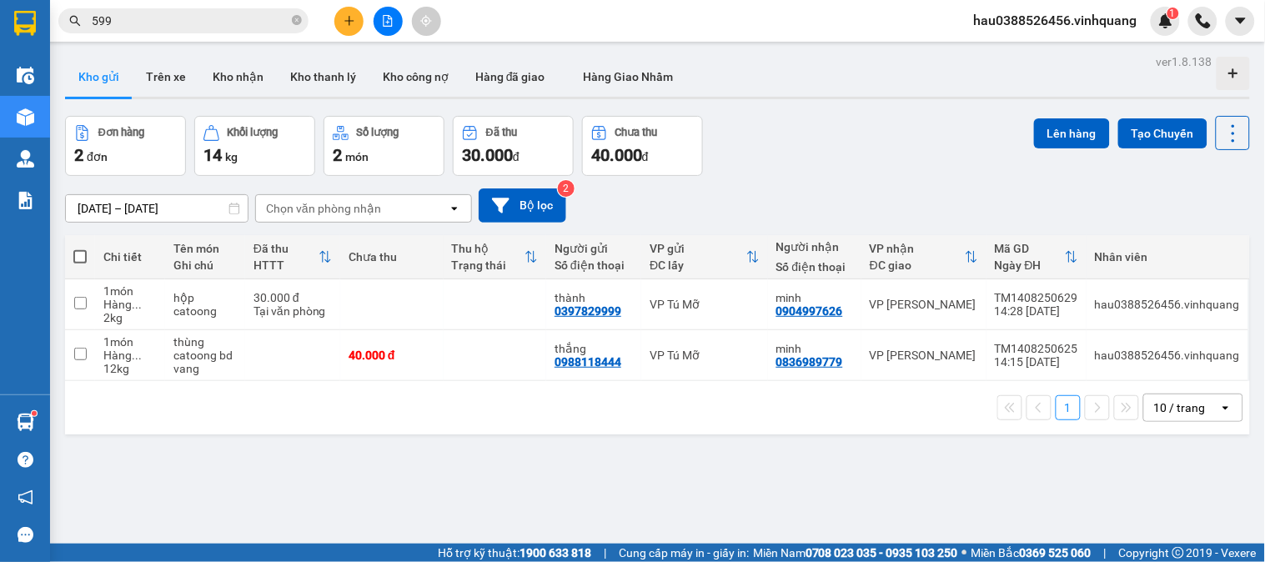
click at [1076, 17] on span "hau0388526456.vinhquang" at bounding box center [1056, 20] width 190 height 21
click at [1001, 150] on div "Đơn hàng 2 đơn Khối lượng 14 kg Số lượng 2 món Đã thu 30.000 đ Chưa thu 40.000 …" at bounding box center [657, 146] width 1185 height 60
click at [788, 467] on div "ver 1.8.138 Kho gửi Trên xe Kho nhận Kho thanh lý Kho công nợ Hàng đã giao Hàng…" at bounding box center [657, 331] width 1199 height 562
click at [1053, 11] on span "hau0388526456.vinhquang" at bounding box center [1056, 20] width 190 height 21
click at [1037, 51] on span "Đăng xuất" at bounding box center [1065, 52] width 154 height 18
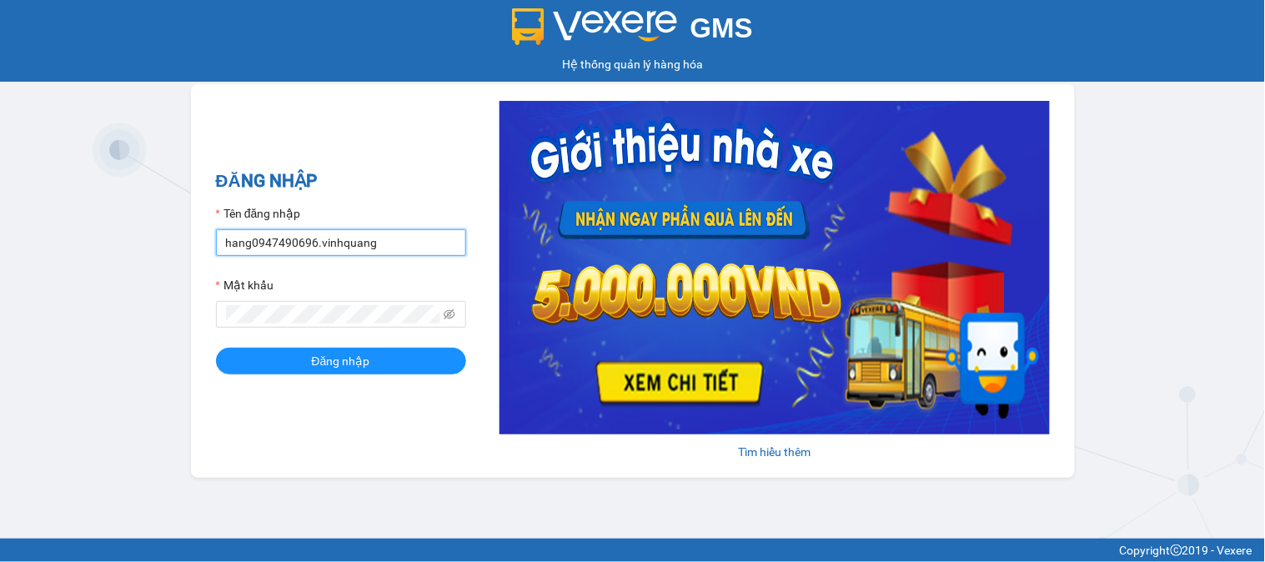
drag, startPoint x: 310, startPoint y: 244, endPoint x: 204, endPoint y: 250, distance: 107.0
click at [204, 250] on div "ĐĂNG NHẬP Tên đăng nhập hang0947490696.vinhquang Mật khẩu Đăng nhập Tìm hiểu th…" at bounding box center [633, 281] width 884 height 394
type input "hau0388526456.vinhquang"
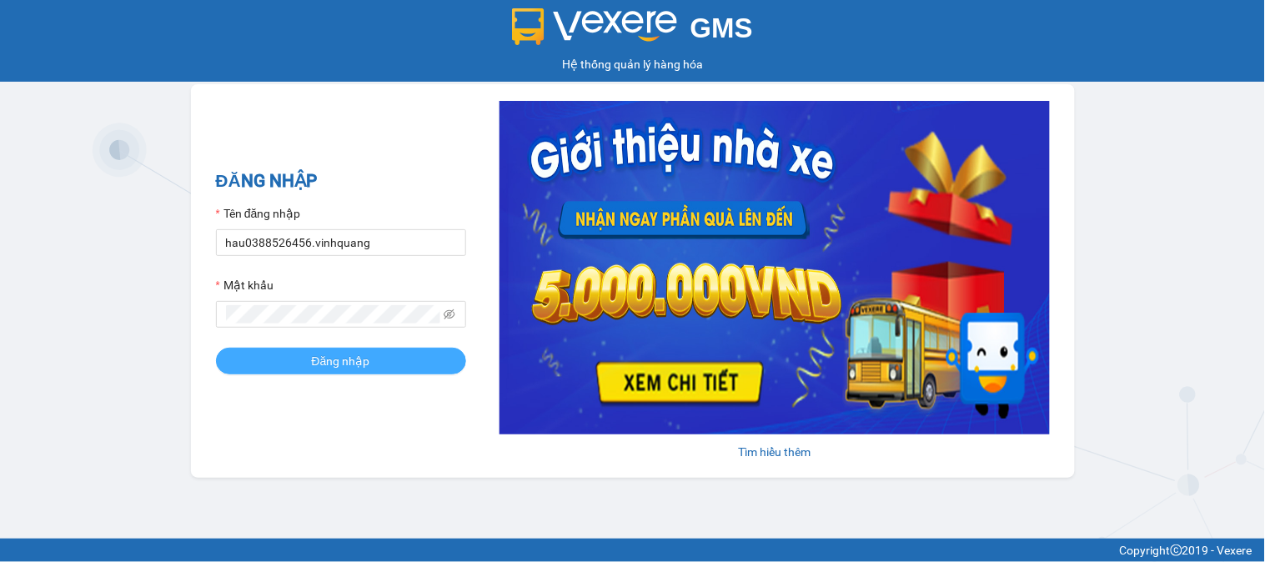
click at [340, 355] on span "Đăng nhập" at bounding box center [341, 361] width 58 height 18
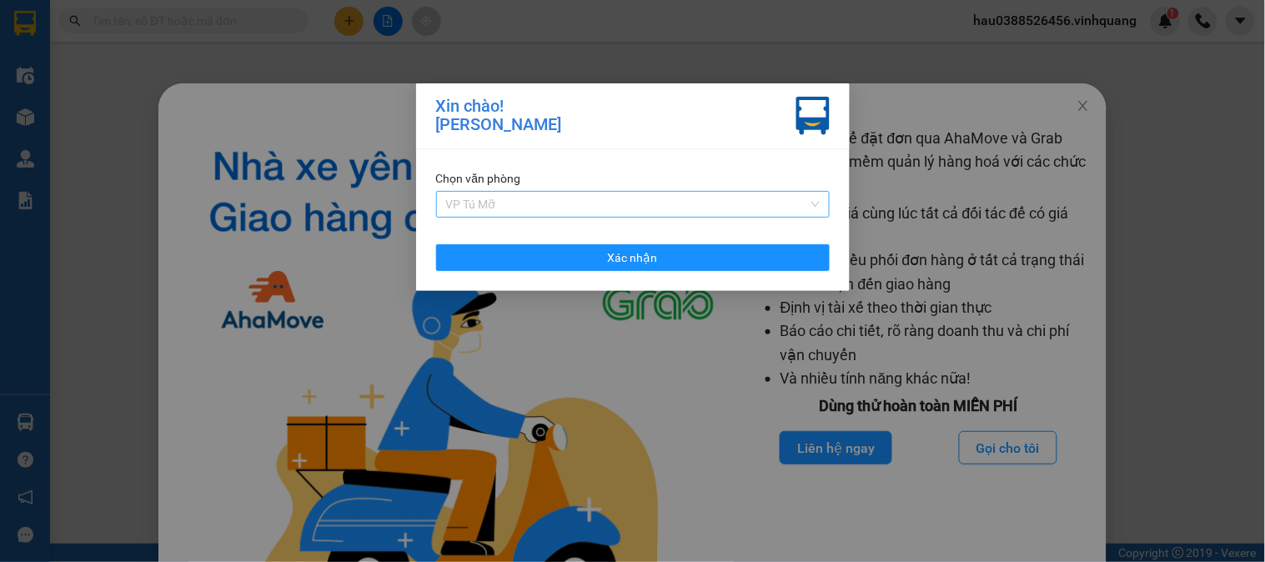
click at [713, 201] on span "VP Tú Mỡ" at bounding box center [633, 204] width 374 height 25
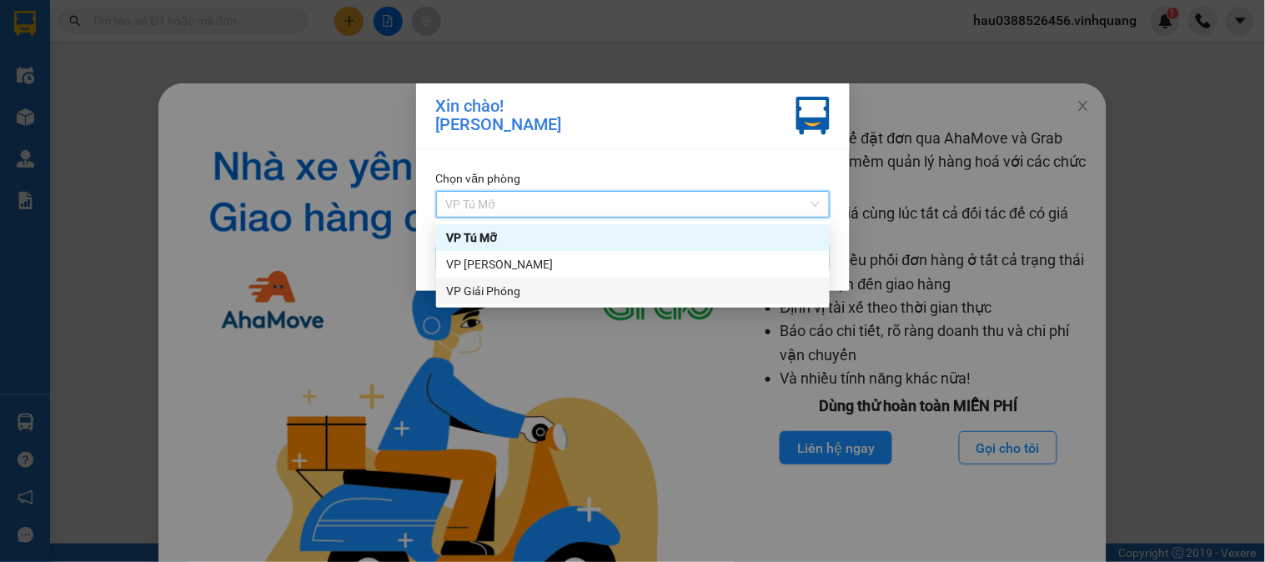
click at [528, 292] on div "VP Giải Phóng" at bounding box center [633, 291] width 374 height 18
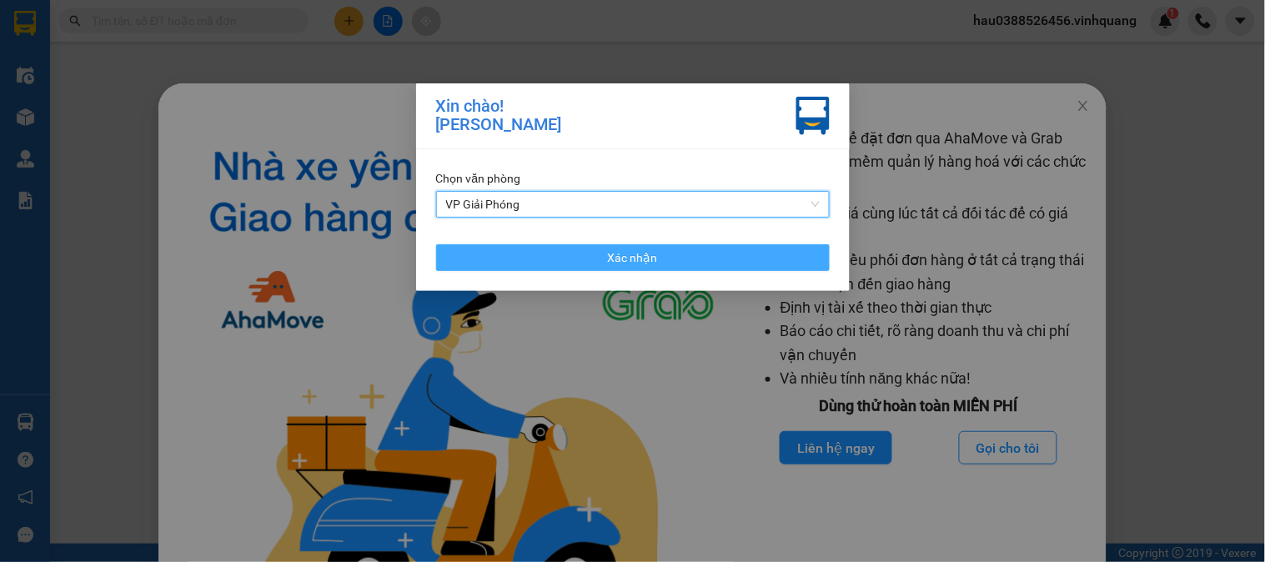
click at [578, 253] on button "Xác nhận" at bounding box center [633, 257] width 394 height 27
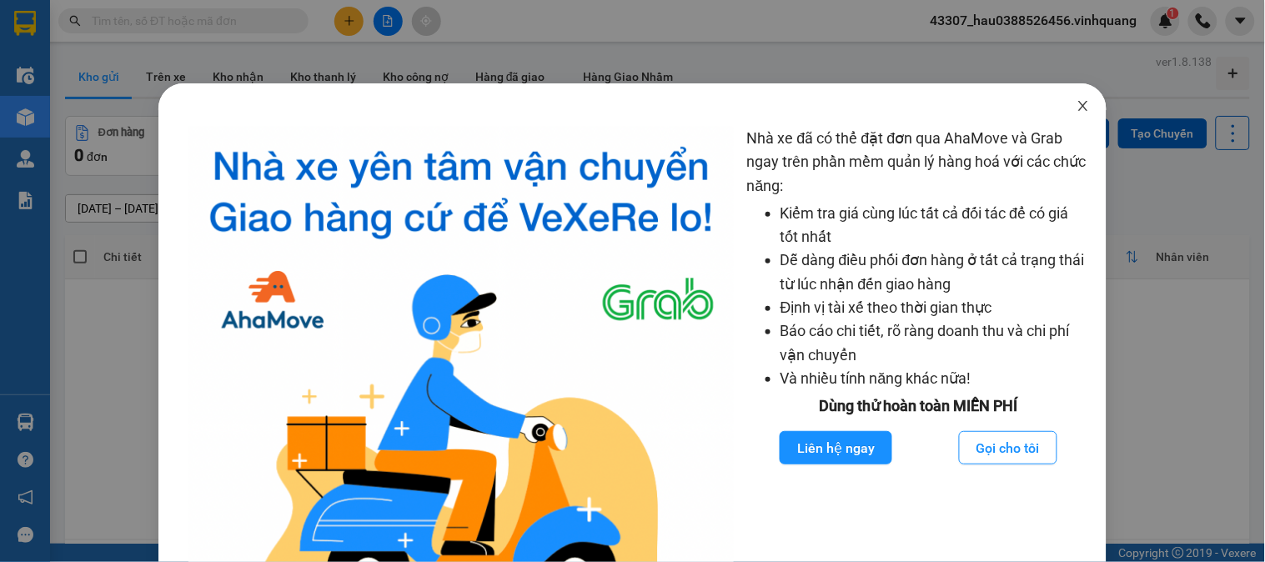
click at [1079, 108] on icon "close" at bounding box center [1083, 106] width 9 height 10
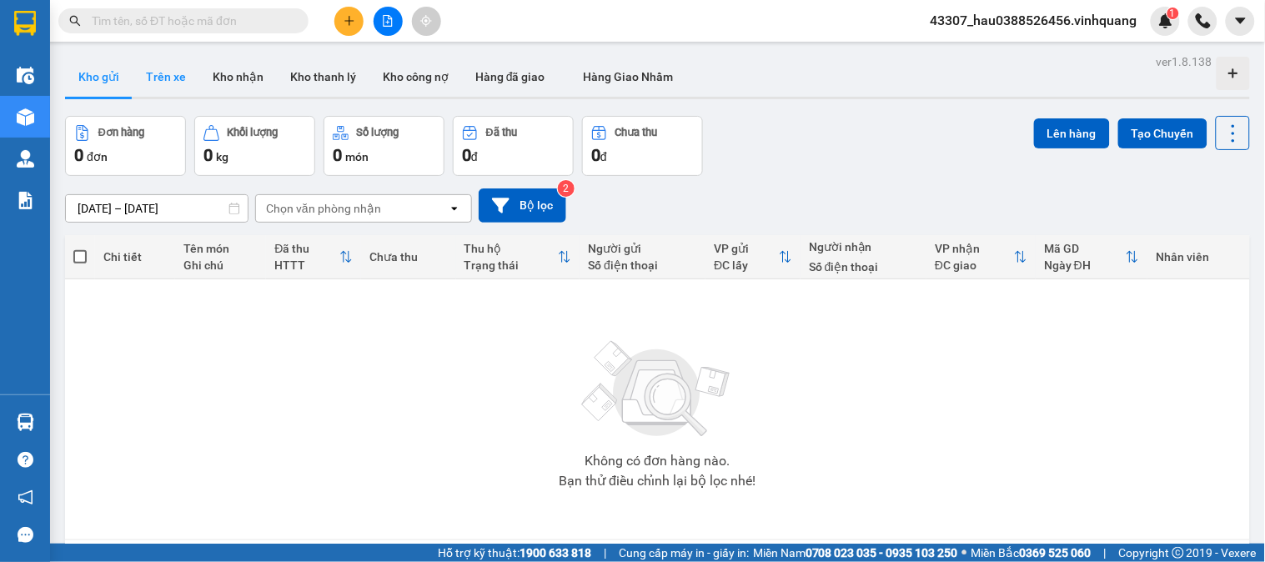
click at [161, 76] on button "Trên xe" at bounding box center [166, 77] width 67 height 40
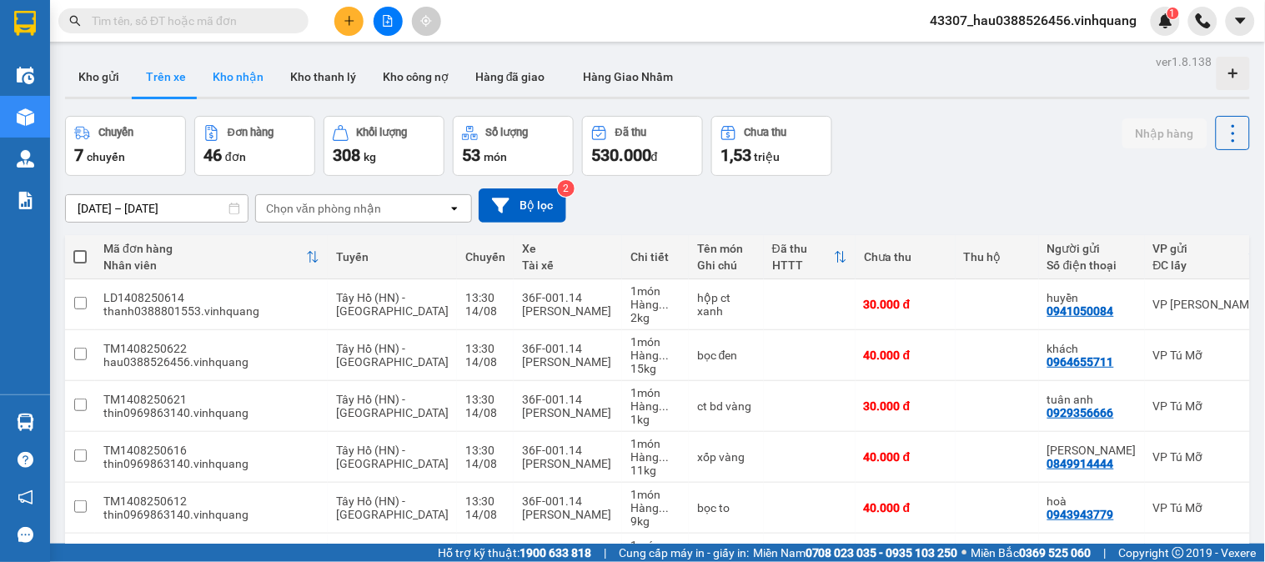
click at [238, 73] on button "Kho nhận" at bounding box center [238, 77] width 78 height 40
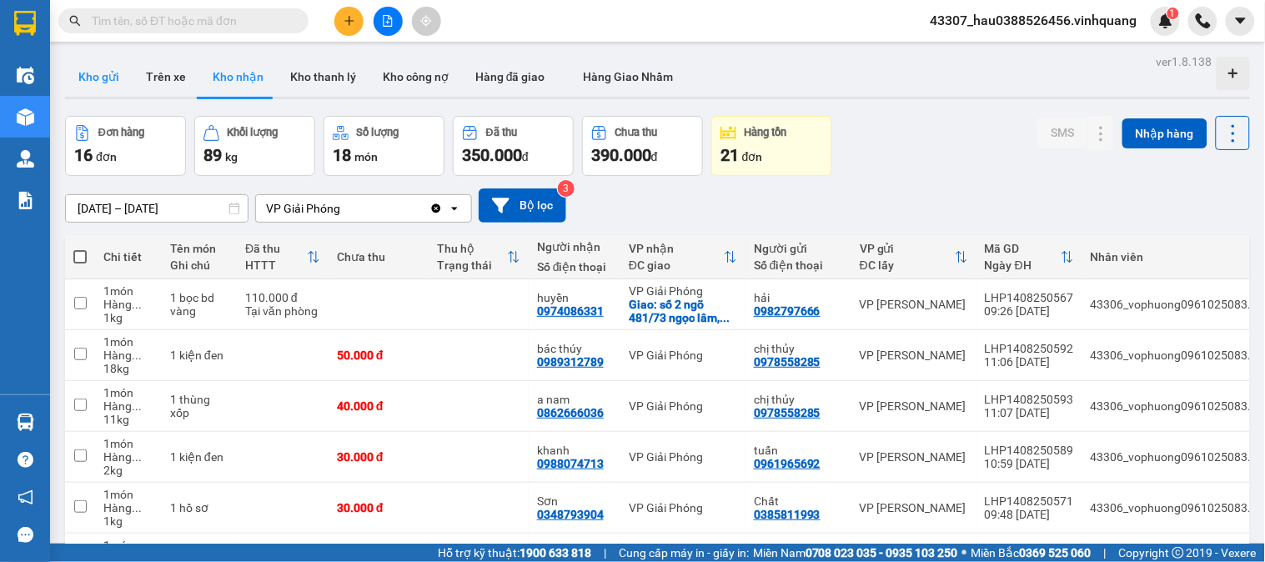
click at [80, 77] on button "Kho gửi" at bounding box center [99, 77] width 68 height 40
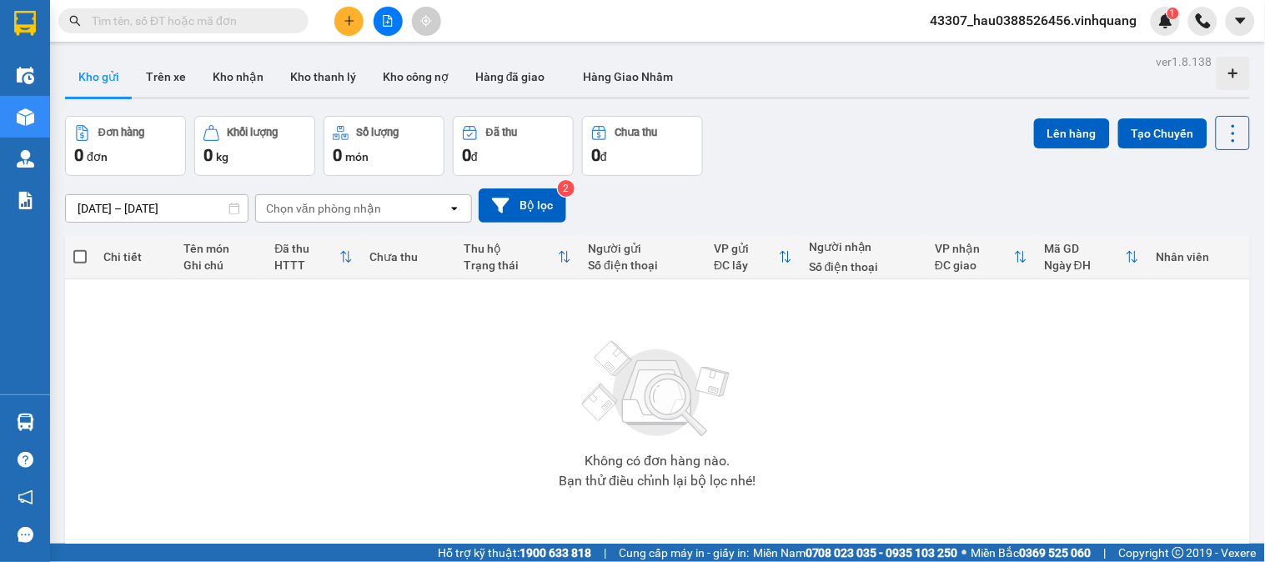
click at [873, 430] on div "Không có đơn hàng nào. Bạn thử điều chỉnh lại bộ lọc nhé!" at bounding box center [657, 409] width 1169 height 250
click at [403, 521] on div "Không có đơn hàng nào. Bạn thử điều chỉnh lại bộ lọc nhé!" at bounding box center [657, 409] width 1169 height 250
click at [532, 431] on div "Không có đơn hàng nào. Bạn thử điều chỉnh lại bộ lọc nhé!" at bounding box center [657, 409] width 1169 height 250
click at [1049, 21] on span "43307_hau0388526456.vinhquang" at bounding box center [1035, 20] width 234 height 21
click at [958, 53] on span "Đăng xuất" at bounding box center [1043, 52] width 197 height 18
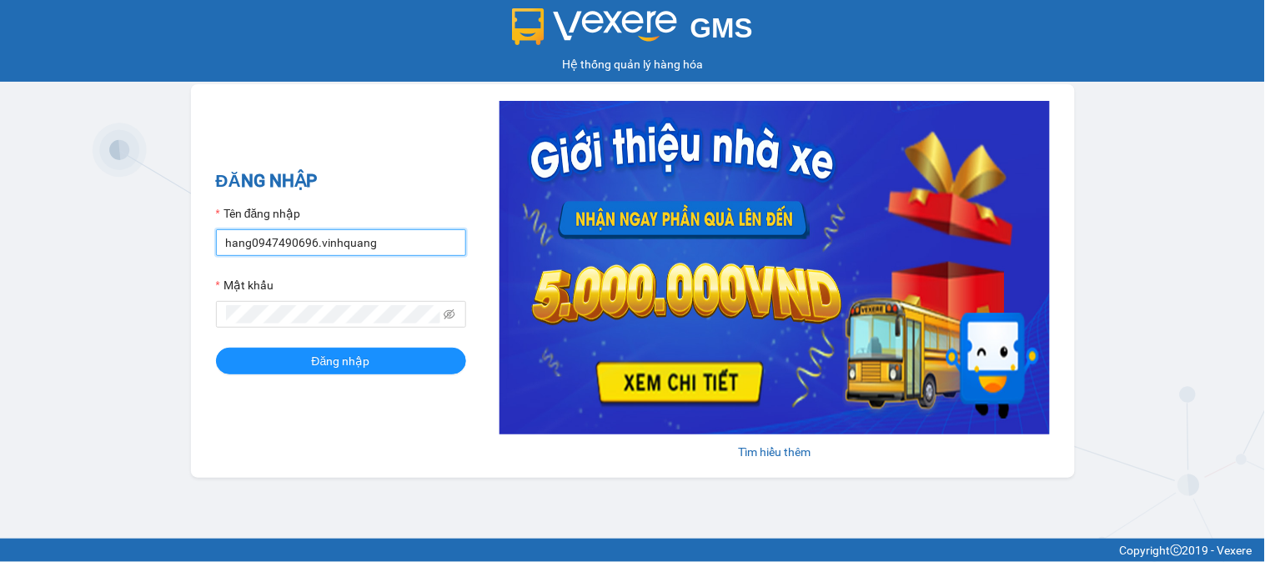
drag, startPoint x: 312, startPoint y: 239, endPoint x: 200, endPoint y: 243, distance: 111.9
click at [200, 243] on div "ĐĂNG NHẬP Tên đăng nhập hang0947490696.vinhquang Mật khẩu Đăng nhập Tìm hiểu th…" at bounding box center [633, 281] width 884 height 394
type input "hau0388526456.vinhquang"
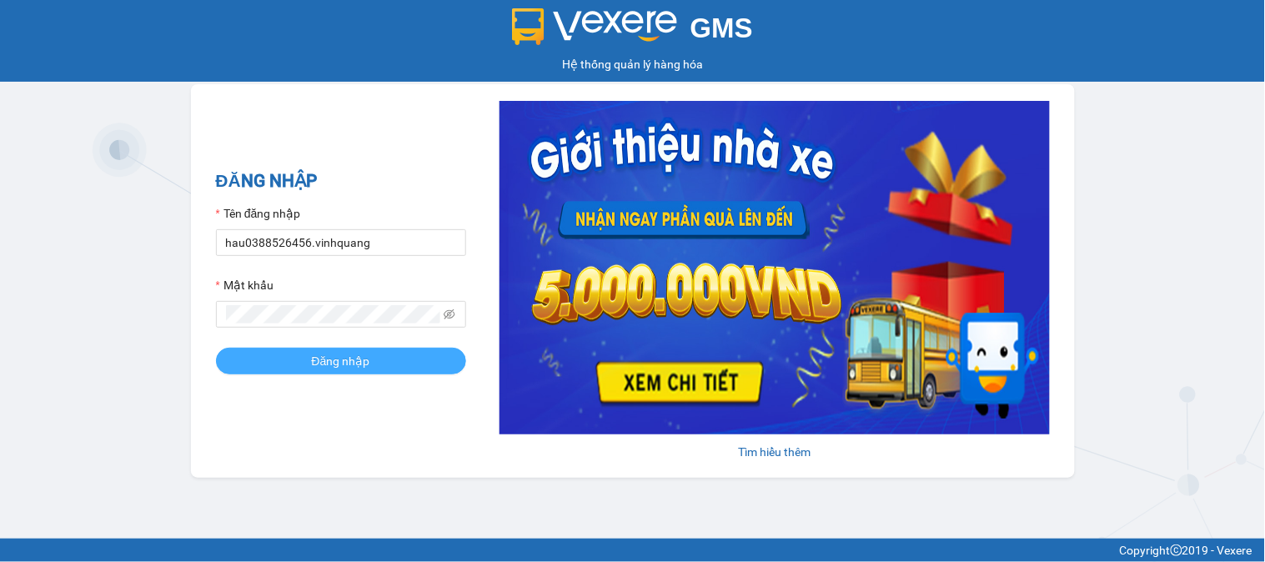
click at [345, 360] on span "Đăng nhập" at bounding box center [341, 361] width 58 height 18
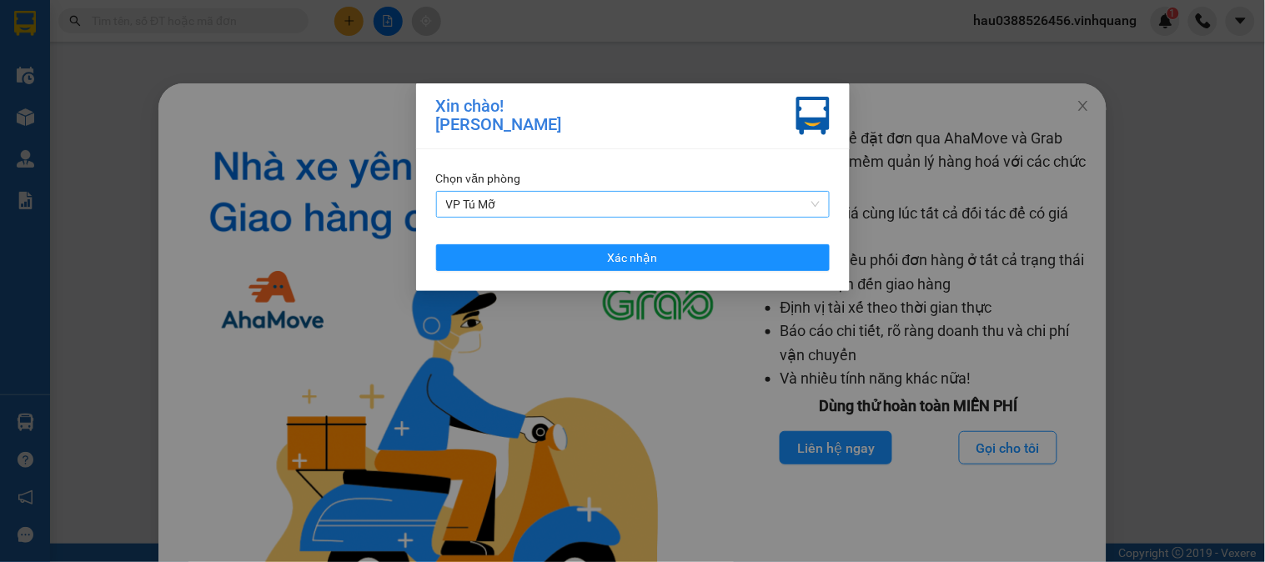
click at [588, 204] on span "VP Tú Mỡ" at bounding box center [633, 204] width 374 height 25
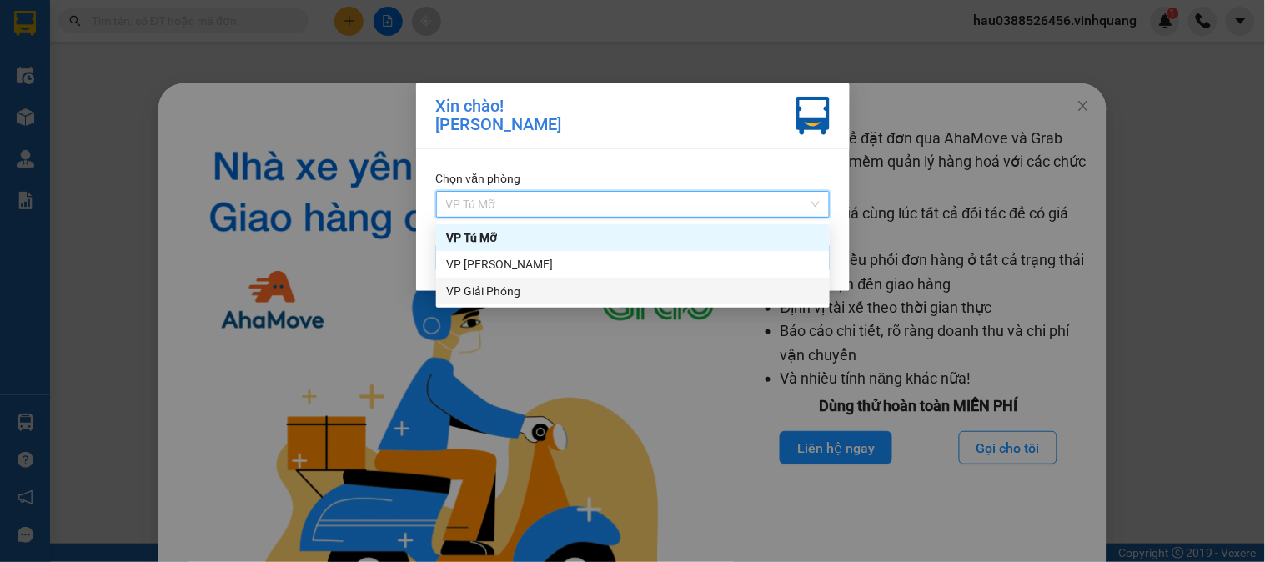
click at [501, 289] on div "VP Giải Phóng" at bounding box center [633, 291] width 374 height 18
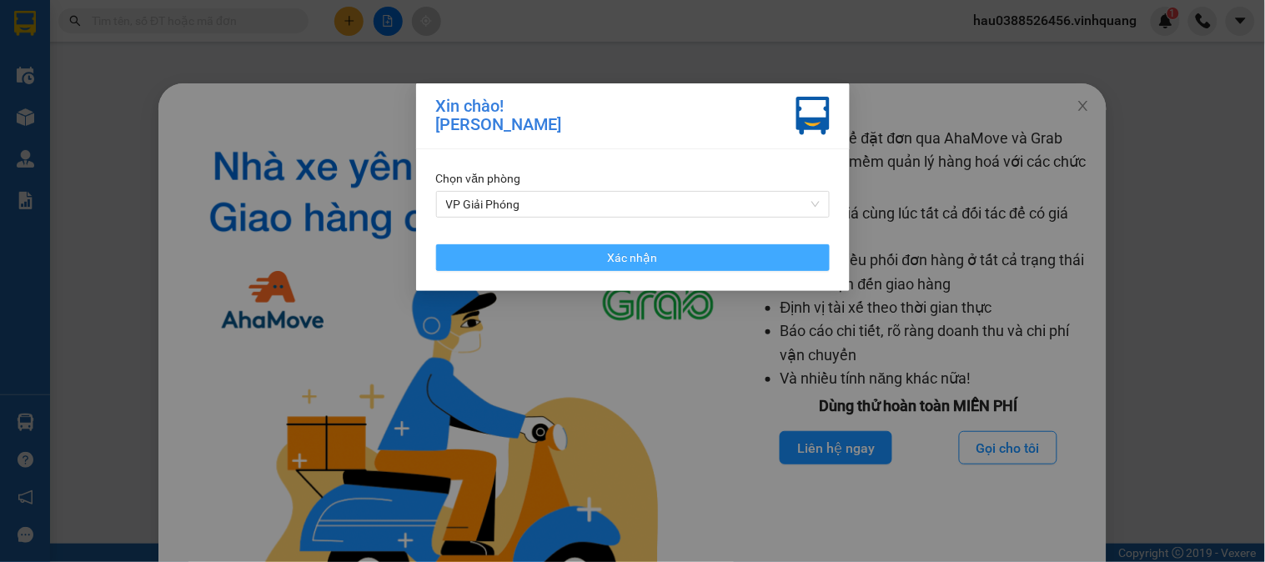
click at [614, 254] on span "Xác nhận" at bounding box center [633, 258] width 50 height 18
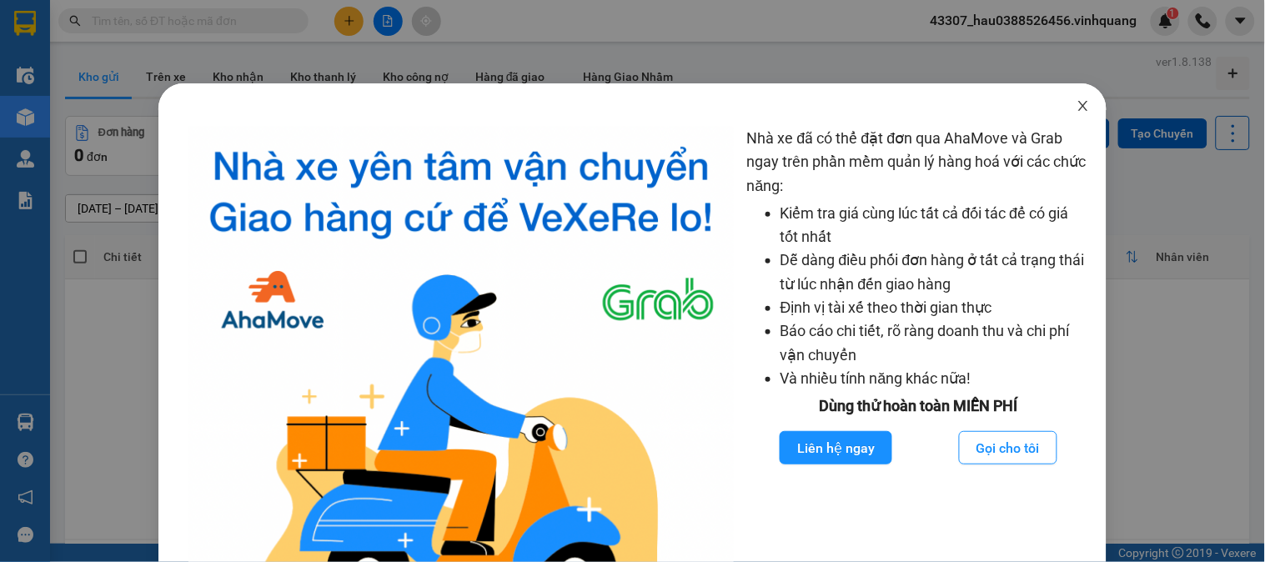
click at [1077, 103] on icon "close" at bounding box center [1083, 105] width 13 height 13
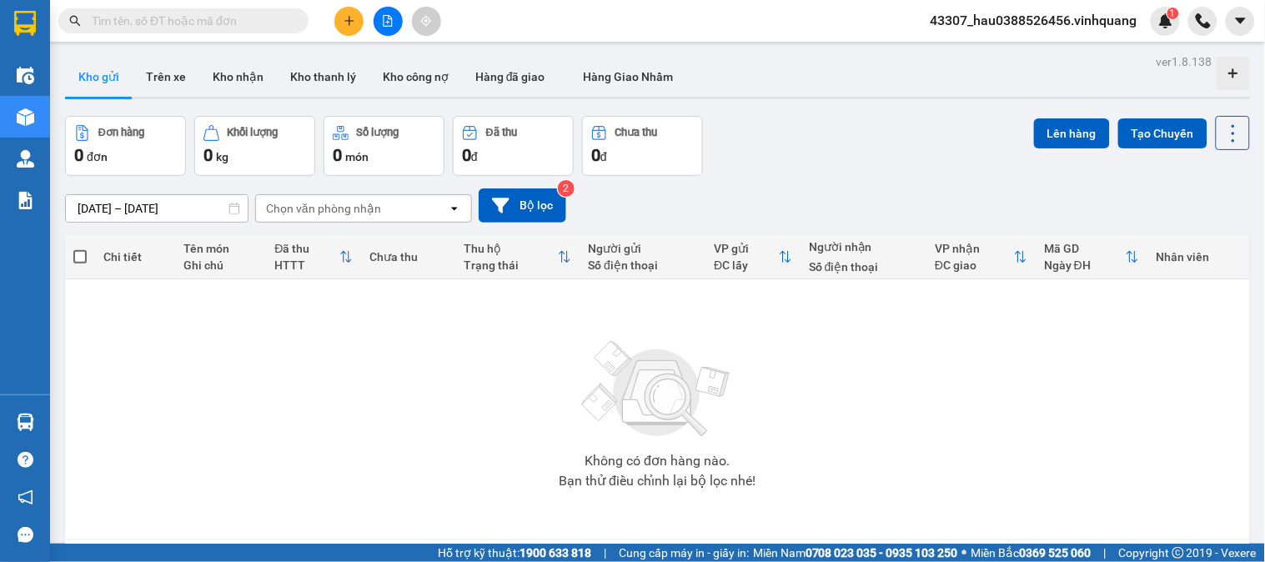
click at [105, 85] on button "Kho gửi" at bounding box center [99, 77] width 68 height 40
click at [160, 77] on button "Trên xe" at bounding box center [166, 77] width 67 height 40
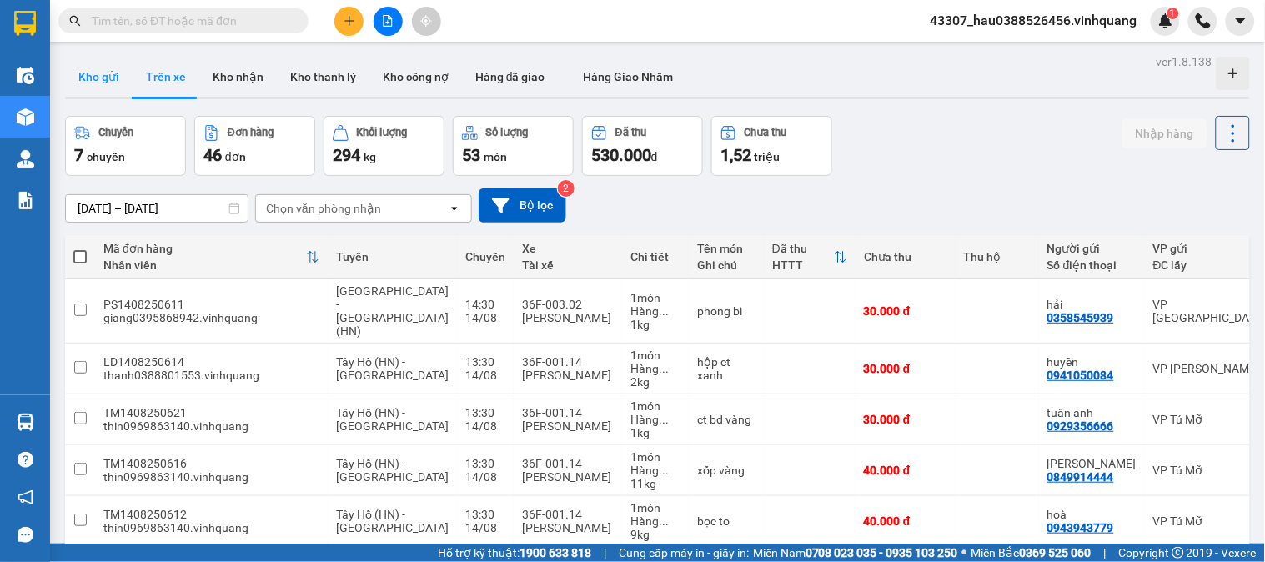
click at [98, 78] on button "Kho gửi" at bounding box center [99, 77] width 68 height 40
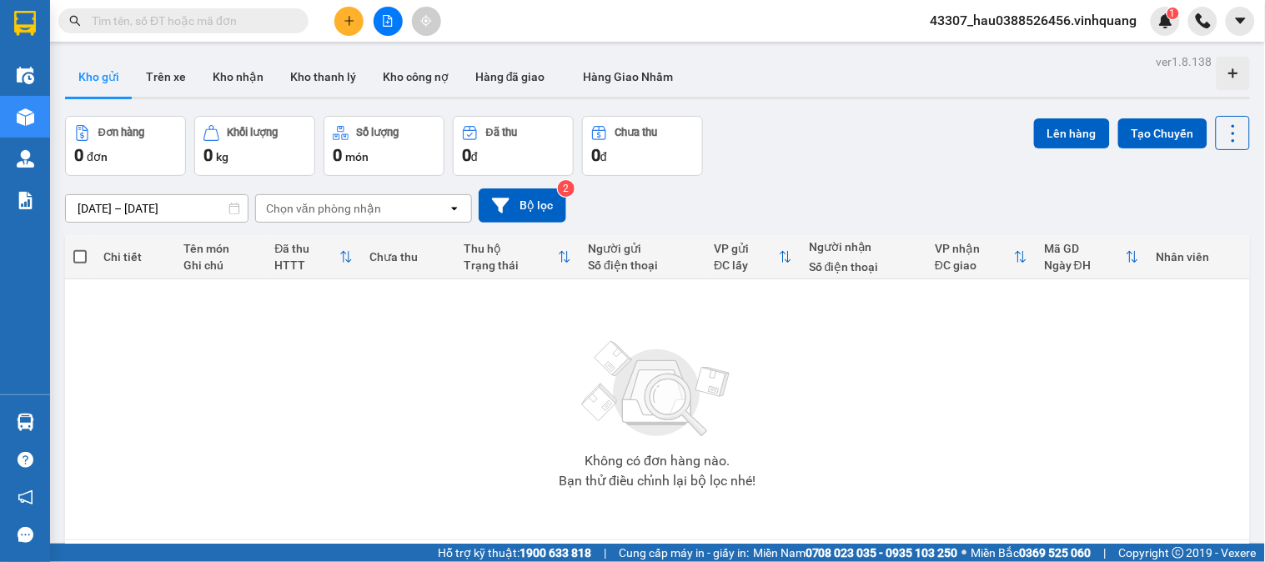
click at [132, 25] on input "text" at bounding box center [190, 21] width 197 height 18
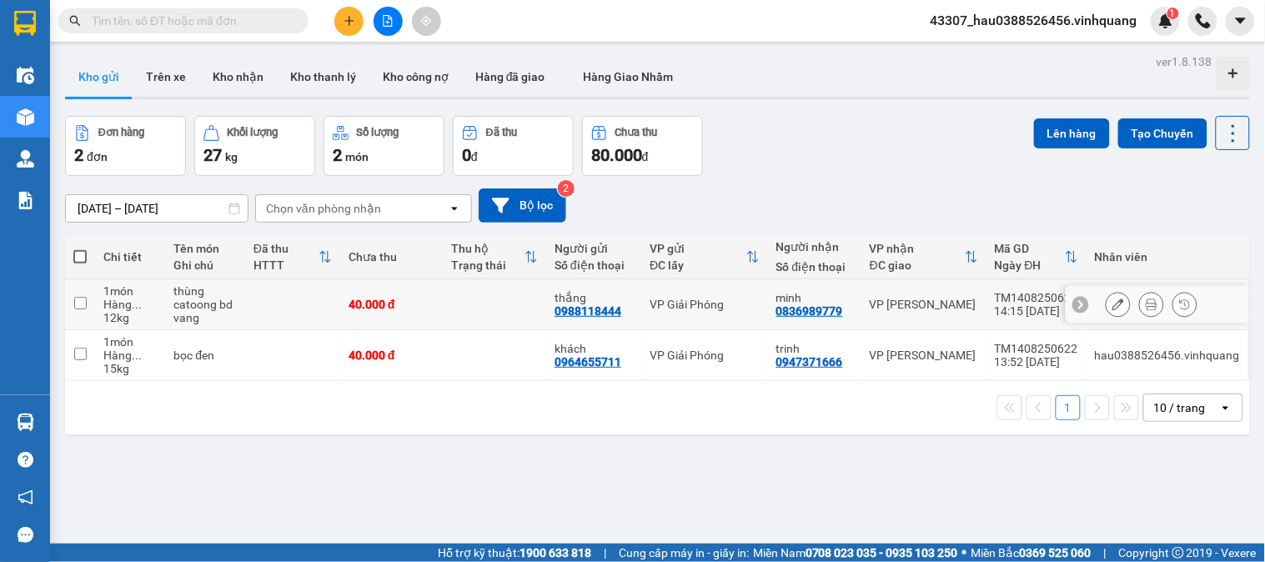
click at [83, 303] on input "checkbox" at bounding box center [80, 303] width 13 height 13
checkbox input "true"
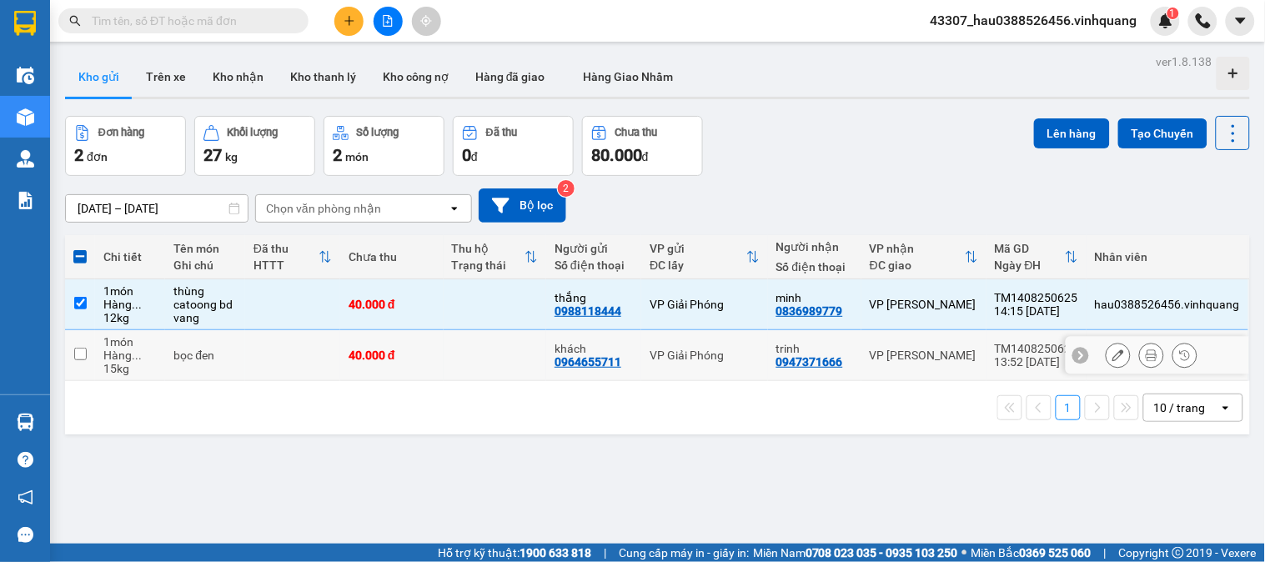
click at [83, 355] on input "checkbox" at bounding box center [80, 354] width 13 height 13
checkbox input "true"
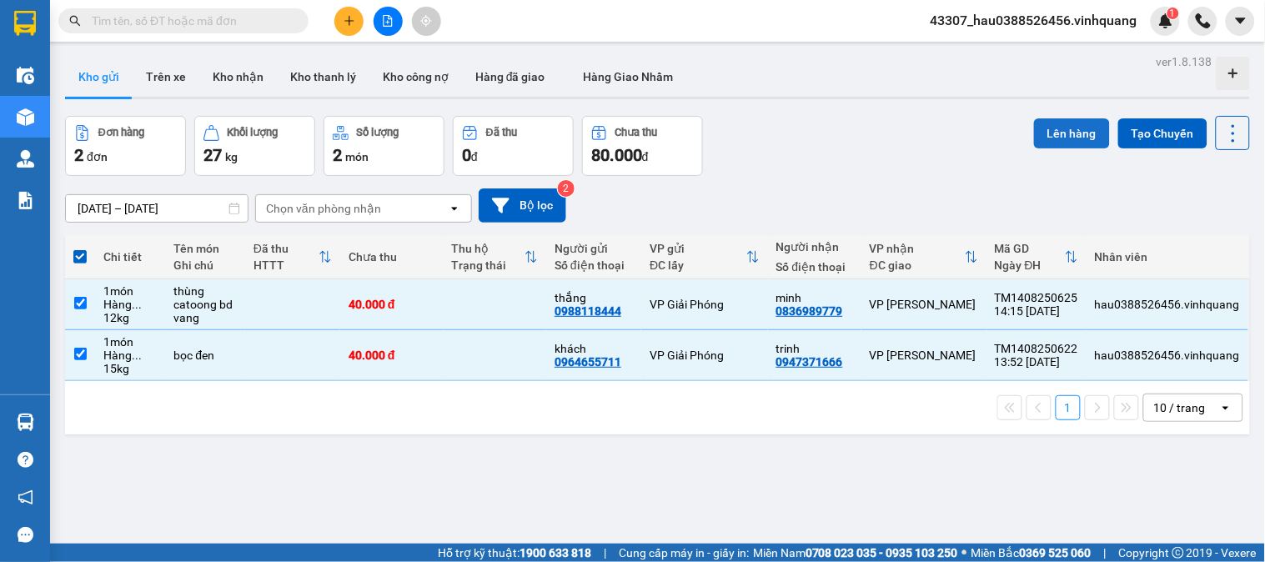
click at [1048, 133] on button "Lên hàng" at bounding box center [1072, 133] width 76 height 30
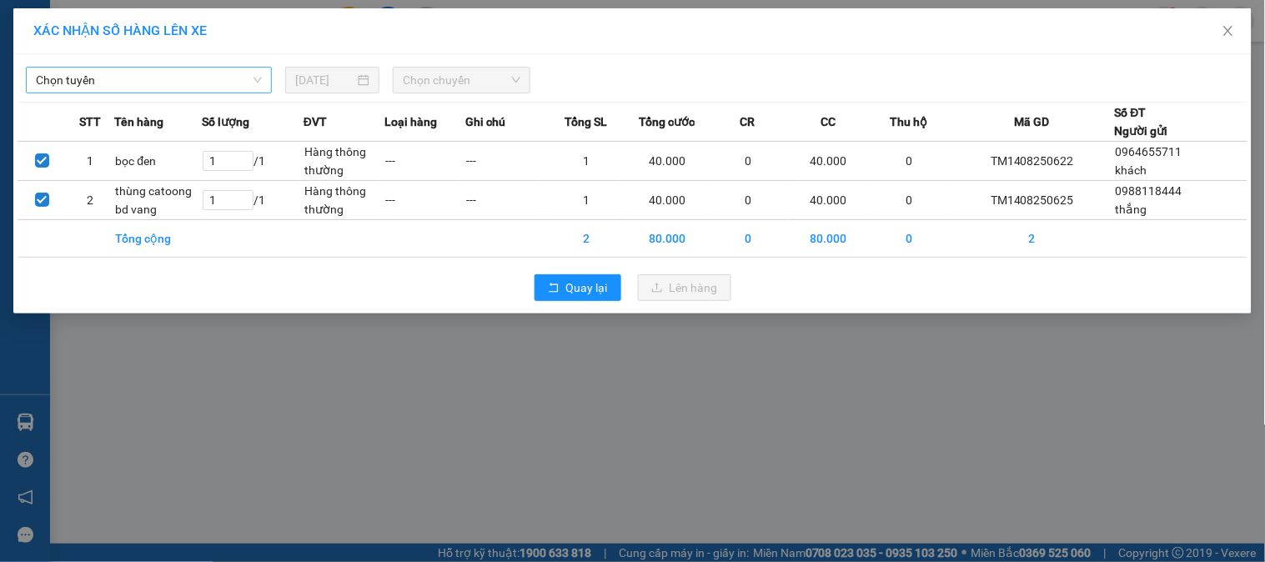
click at [184, 82] on span "Chọn tuyến" at bounding box center [149, 80] width 226 height 25
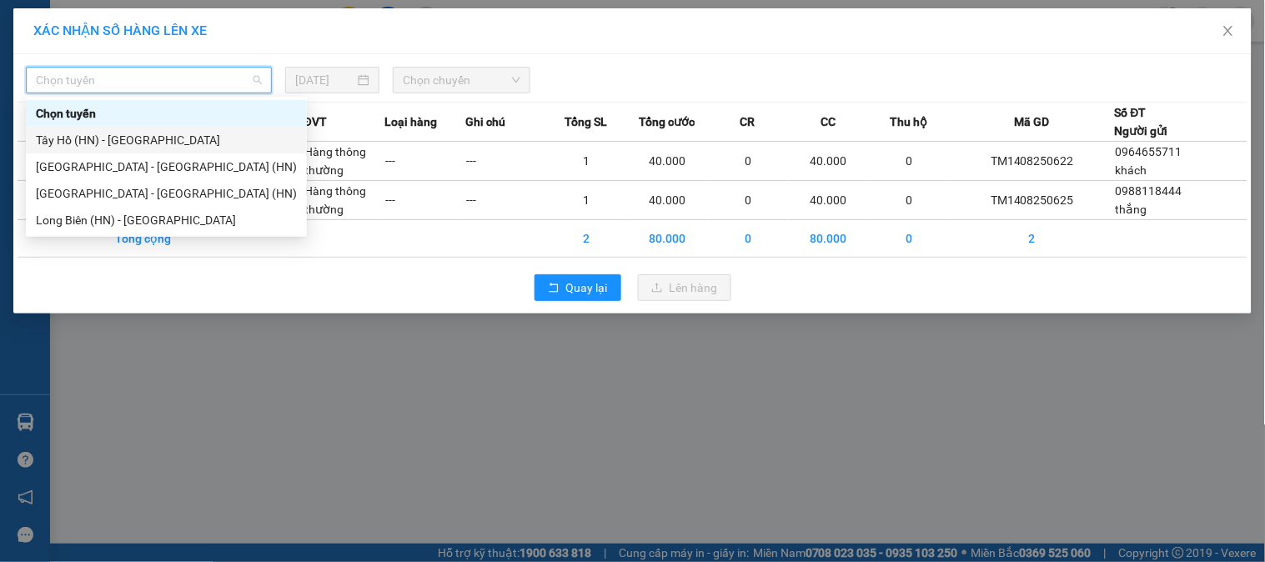
click at [120, 143] on div "Tây Hồ (HN) - [GEOGRAPHIC_DATA]" at bounding box center [166, 140] width 261 height 18
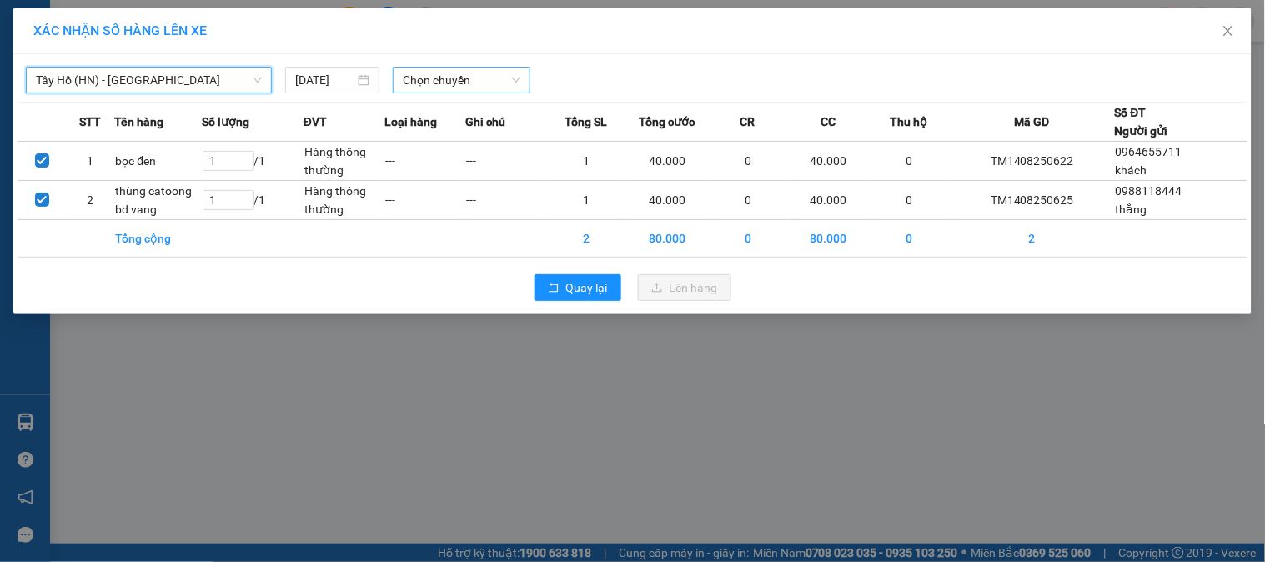
click at [464, 79] on span "Chọn chuyến" at bounding box center [462, 80] width 118 height 25
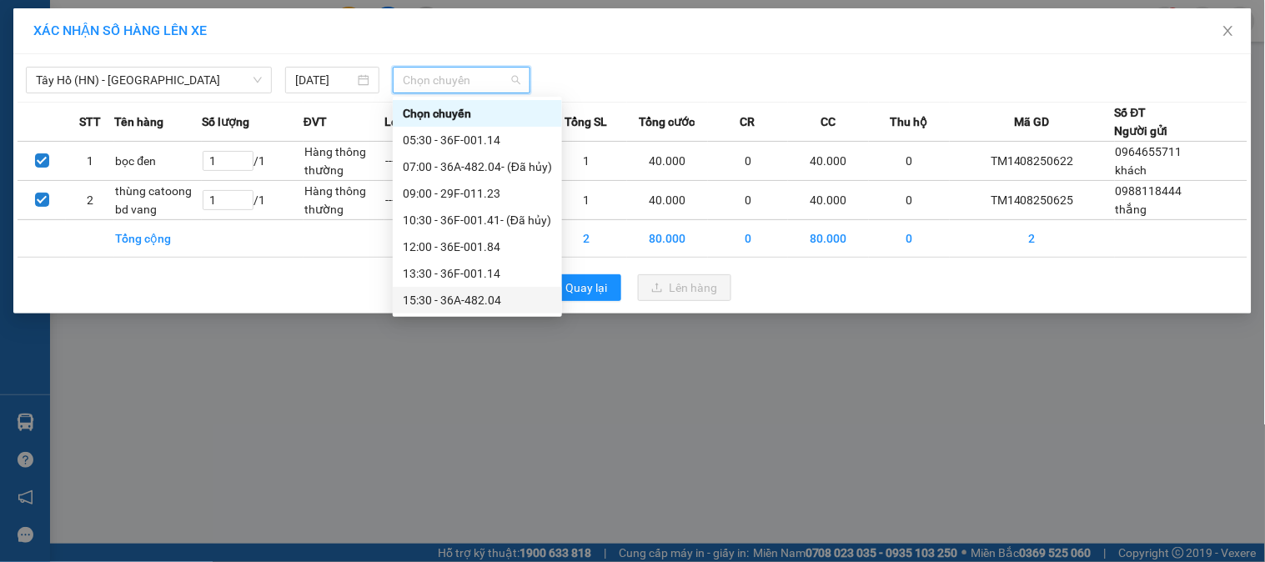
click at [487, 301] on div "15:30 - 36A-482.04" at bounding box center [477, 300] width 149 height 18
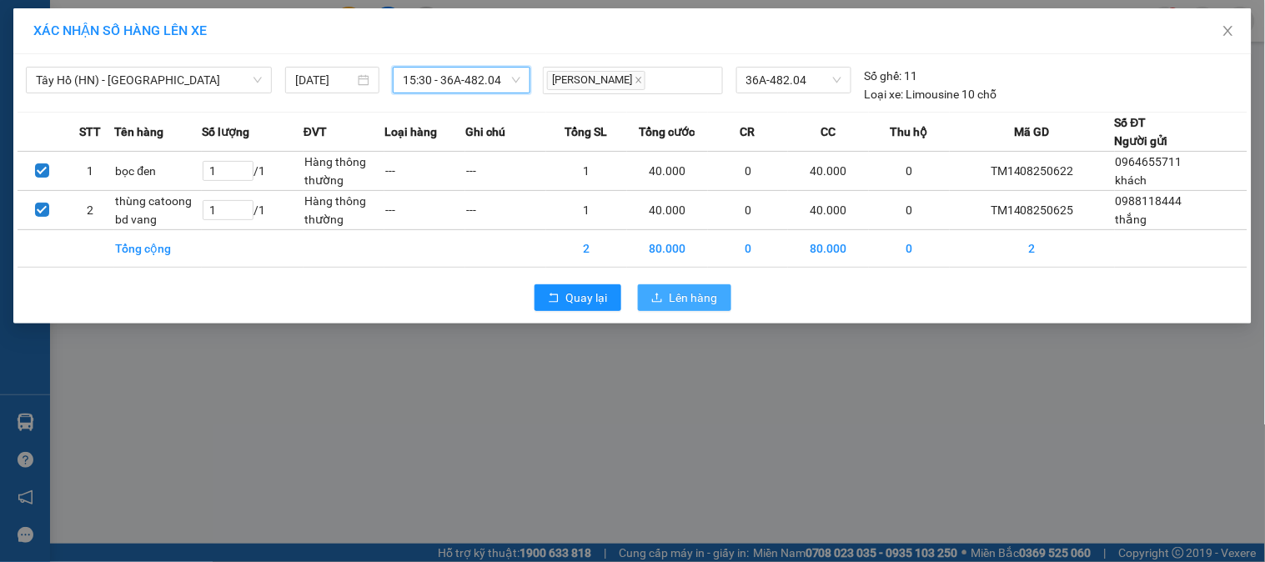
click at [701, 300] on span "Lên hàng" at bounding box center [694, 298] width 48 height 18
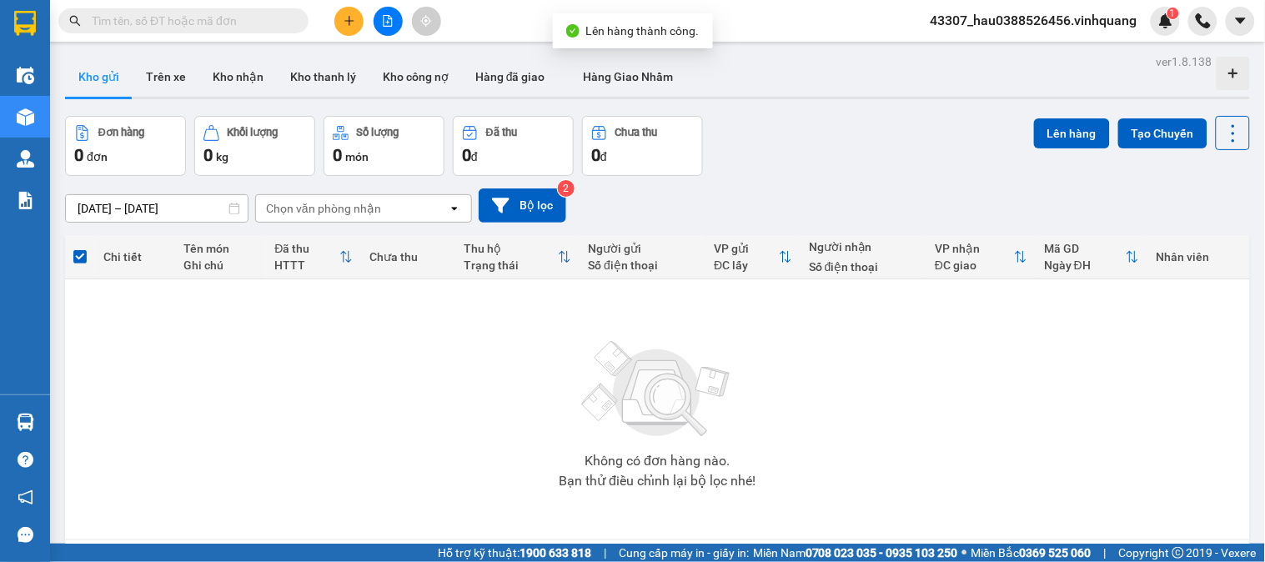
click at [385, 22] on icon "file-add" at bounding box center [388, 21] width 12 height 12
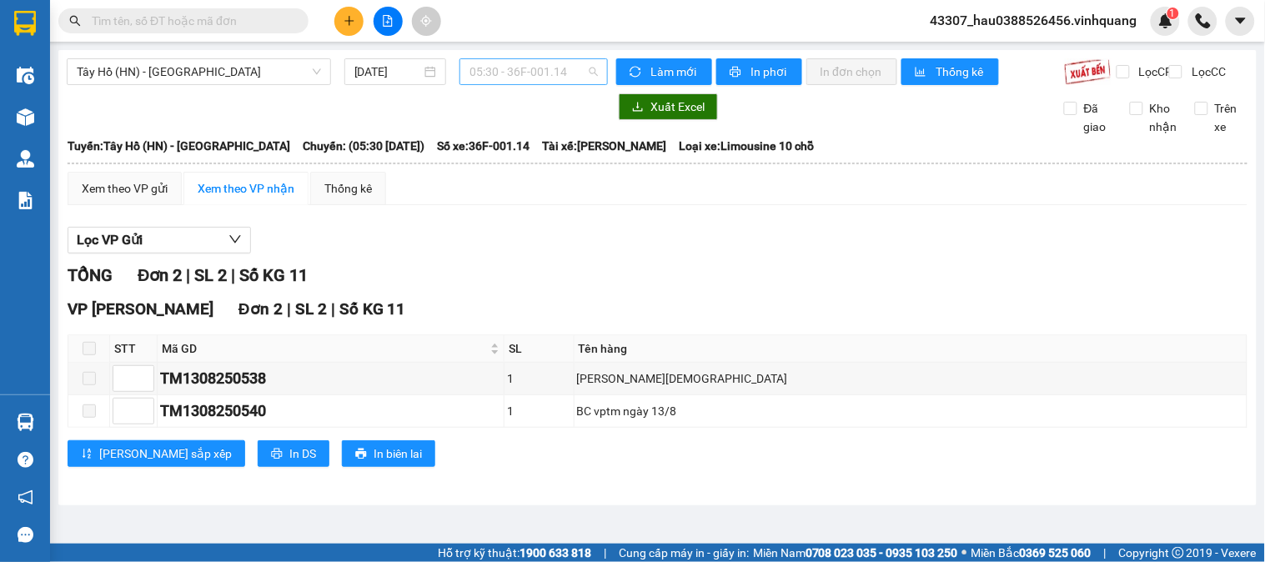
click at [521, 63] on span "05:30 - 36F-001.14" at bounding box center [534, 71] width 128 height 25
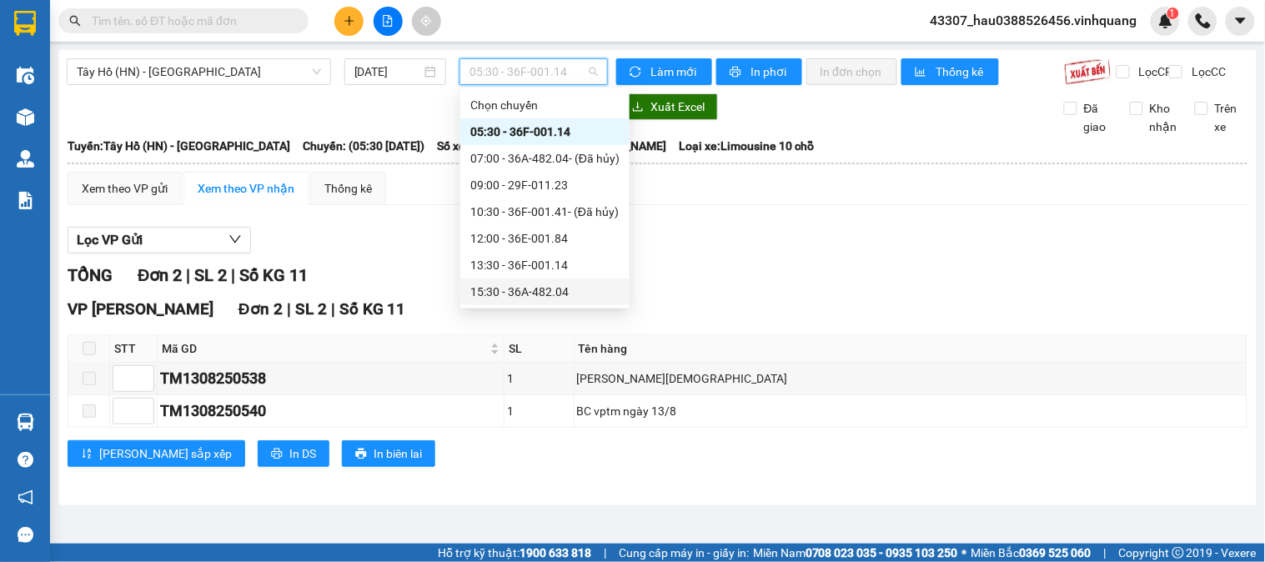
click at [530, 285] on div "15:30 - 36A-482.04" at bounding box center [544, 292] width 149 height 18
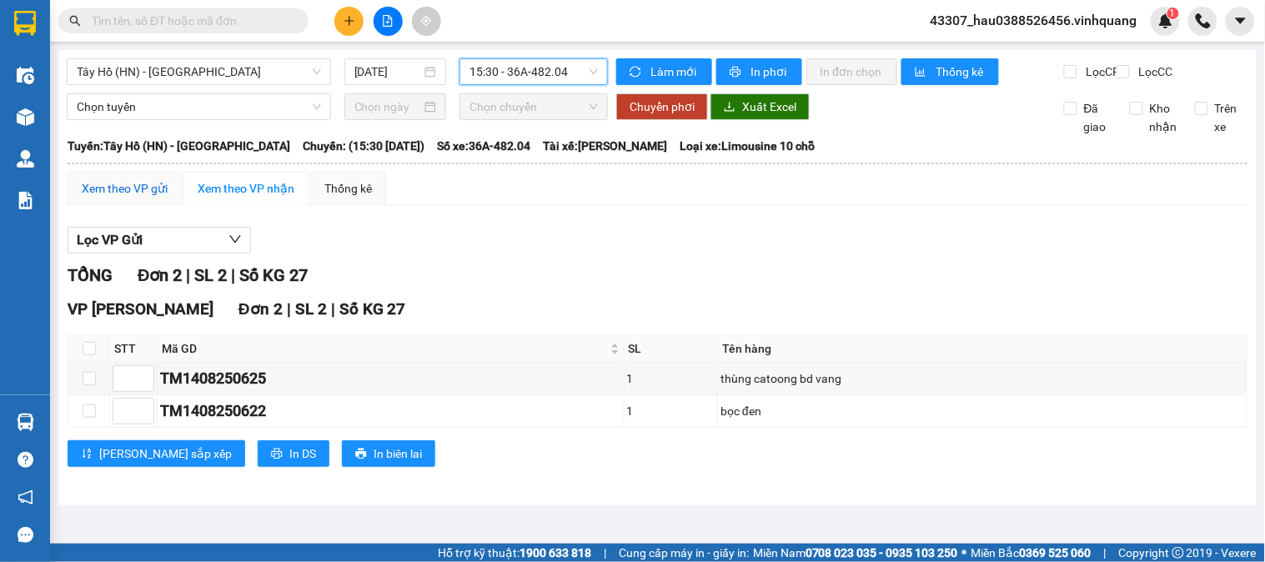
click at [118, 198] on div "Xem theo VP gửi" at bounding box center [125, 188] width 86 height 18
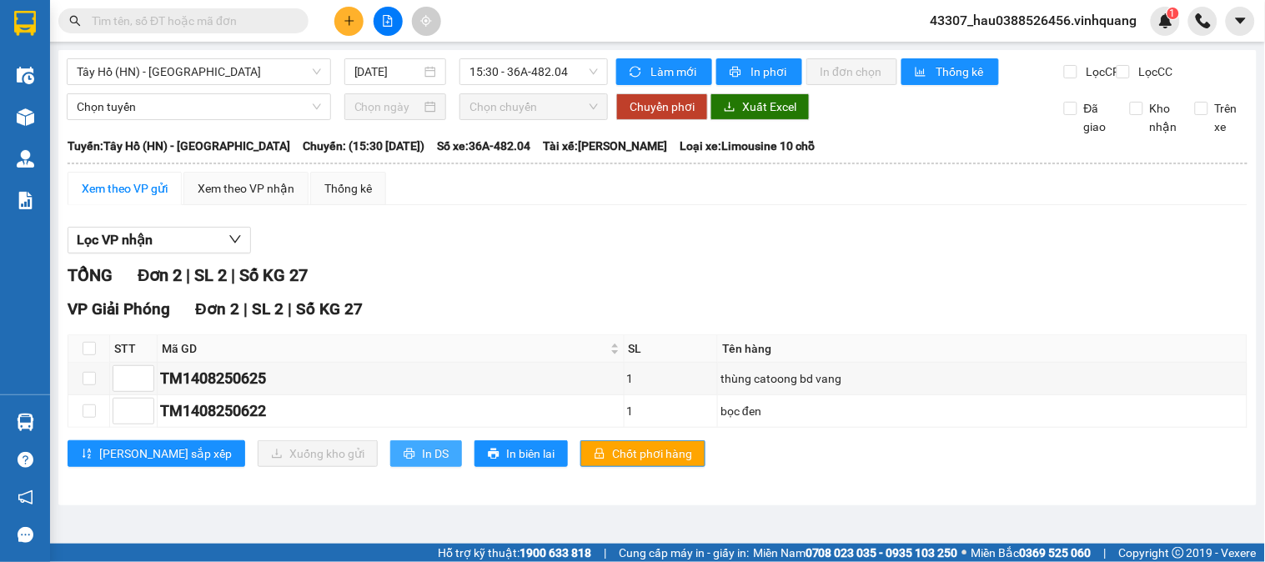
click at [422, 463] on span "In DS" at bounding box center [435, 454] width 27 height 18
click at [305, 506] on div "Tây Hồ (HN) - Thanh Hóa 14/08/2025 15:30 - 36A-482.04 Làm mới In phơi In đơn ch…" at bounding box center [657, 277] width 1199 height 455
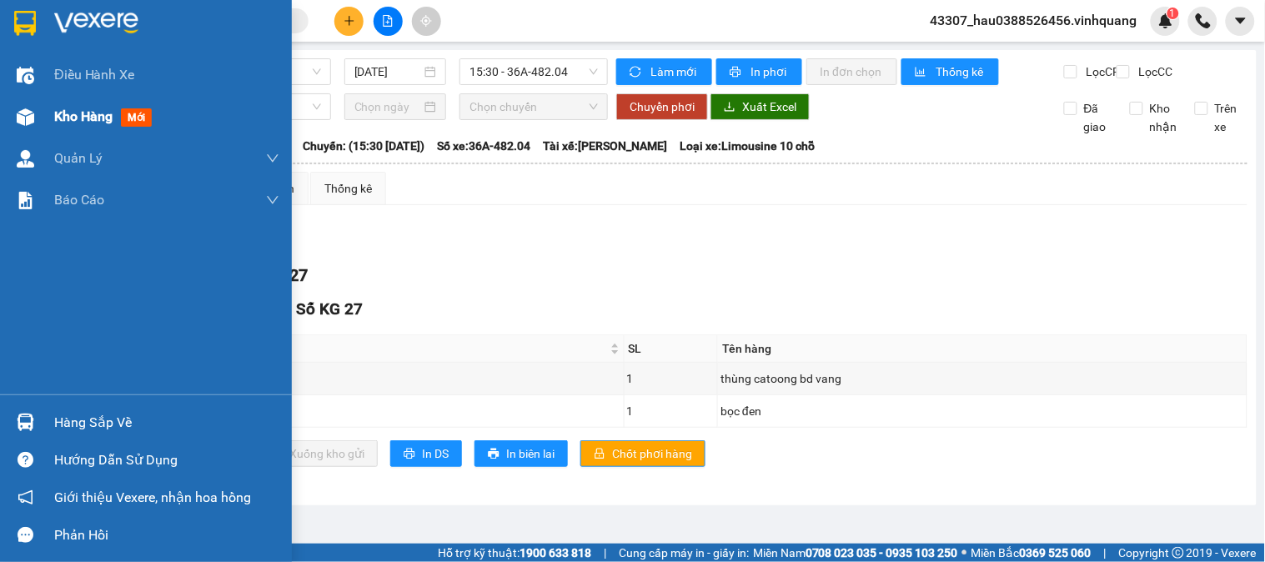
click at [77, 113] on span "Kho hàng" at bounding box center [83, 116] width 58 height 16
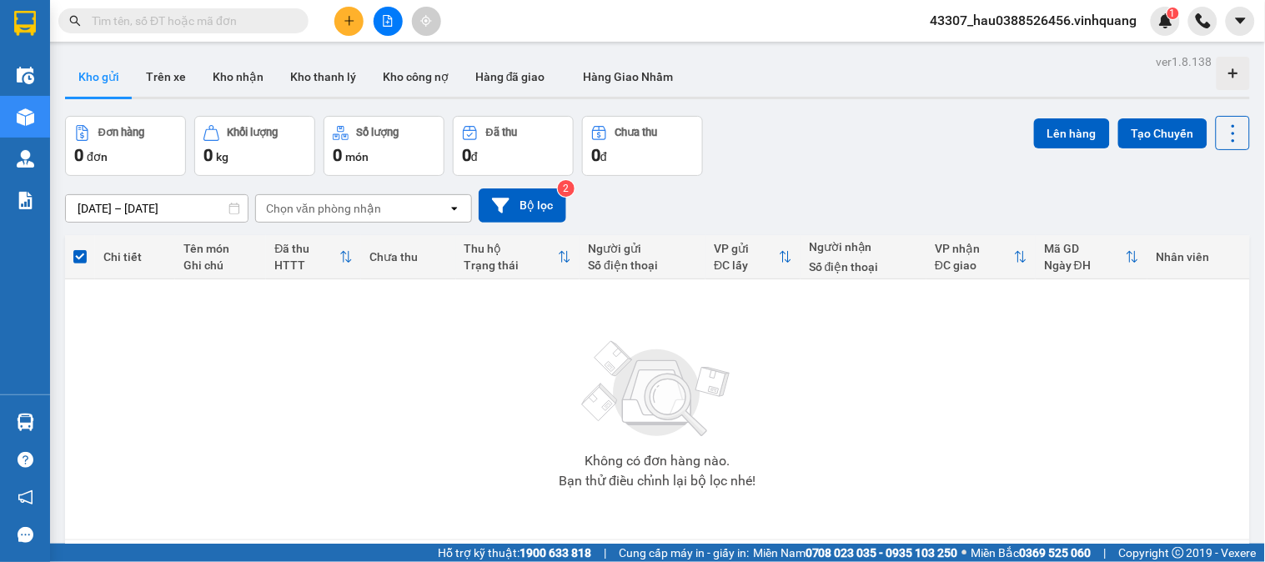
click at [104, 78] on button "Kho gửi" at bounding box center [99, 77] width 68 height 40
click at [173, 77] on button "Trên xe" at bounding box center [166, 77] width 67 height 40
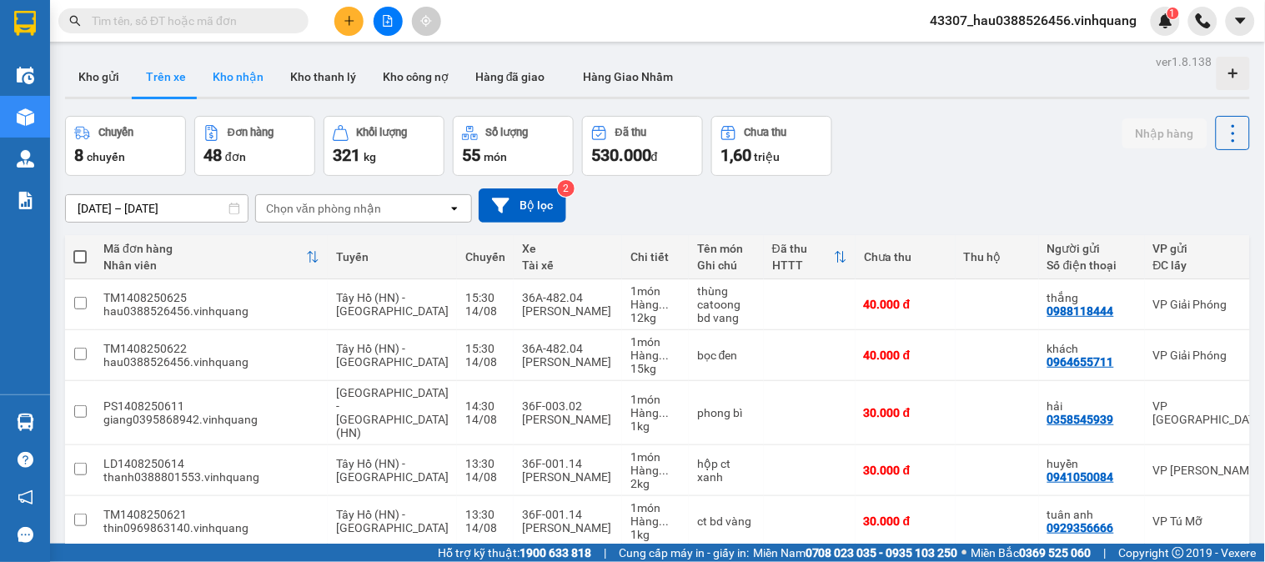
click at [230, 81] on button "Kho nhận" at bounding box center [238, 77] width 78 height 40
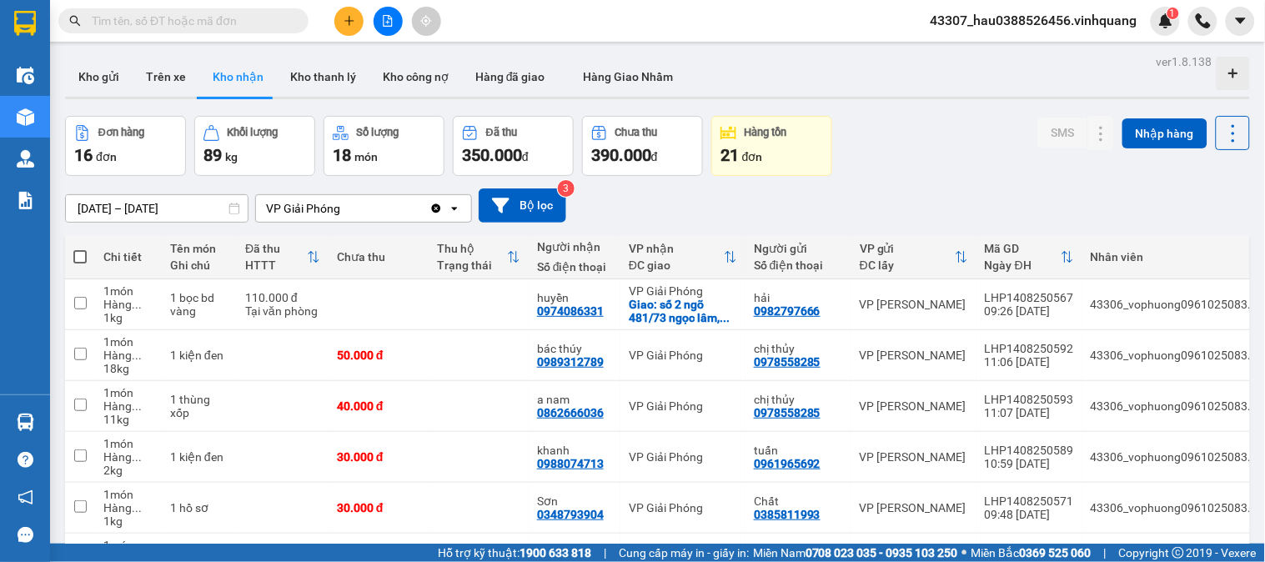
click at [162, 35] on div "Kết quả tìm kiếm ( 0 ) Bộ lọc No Data" at bounding box center [162, 21] width 325 height 29
click at [163, 21] on input "text" at bounding box center [190, 21] width 197 height 18
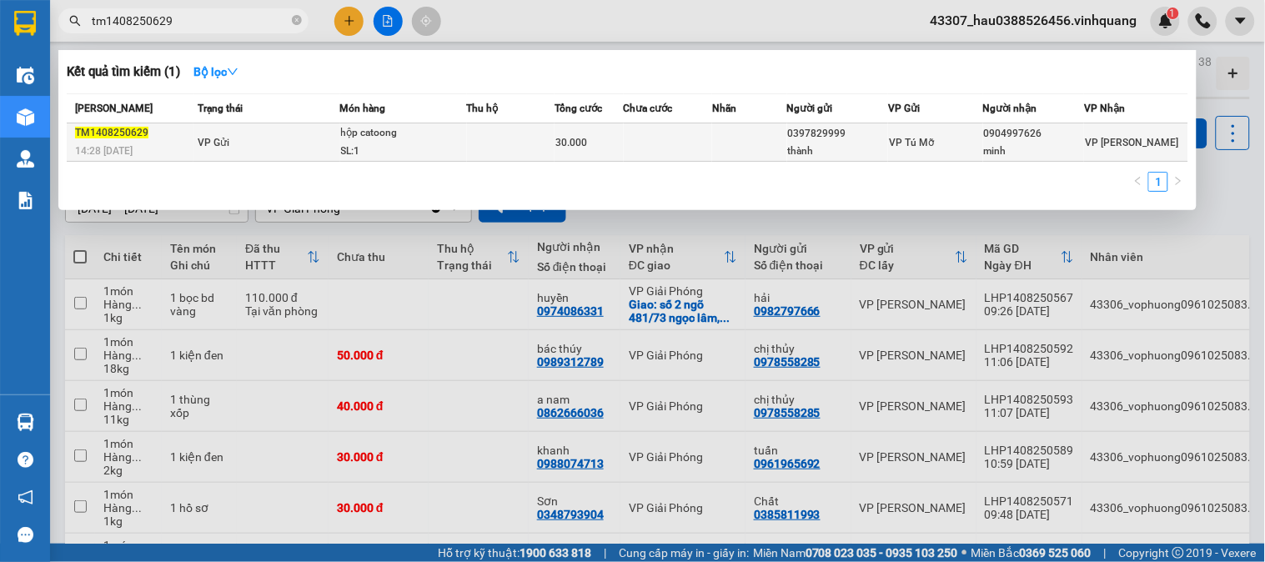
type input "tm1408250629"
click at [767, 140] on td at bounding box center [749, 142] width 75 height 38
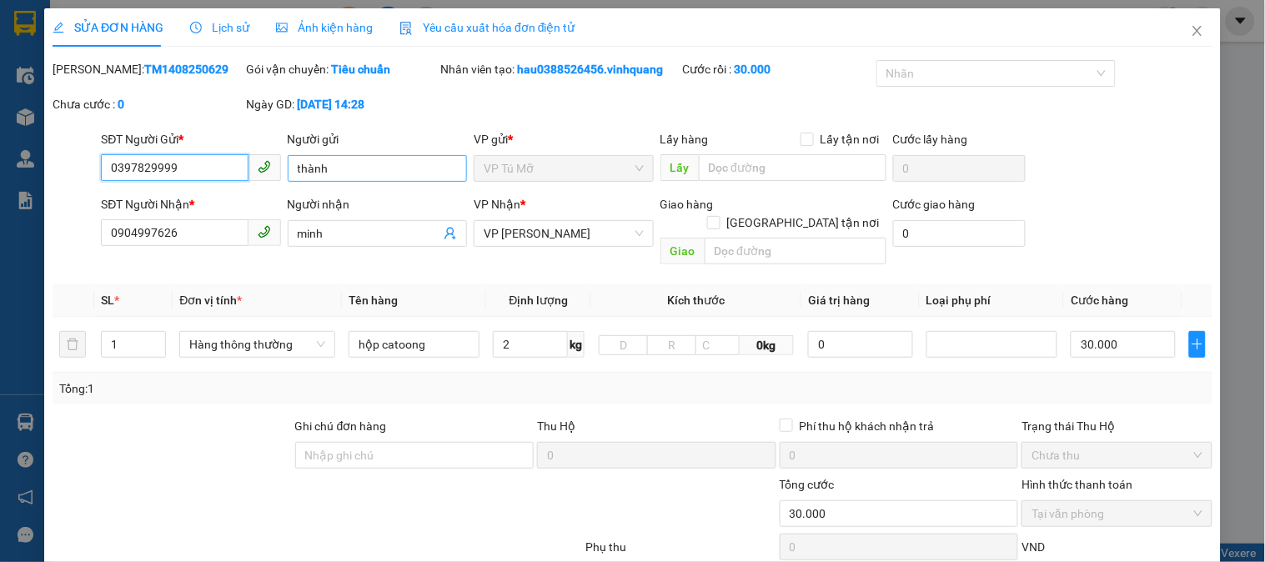
type input "0397829999"
type input "thành"
type input "0904997626"
type input "minh"
type input "30.000"
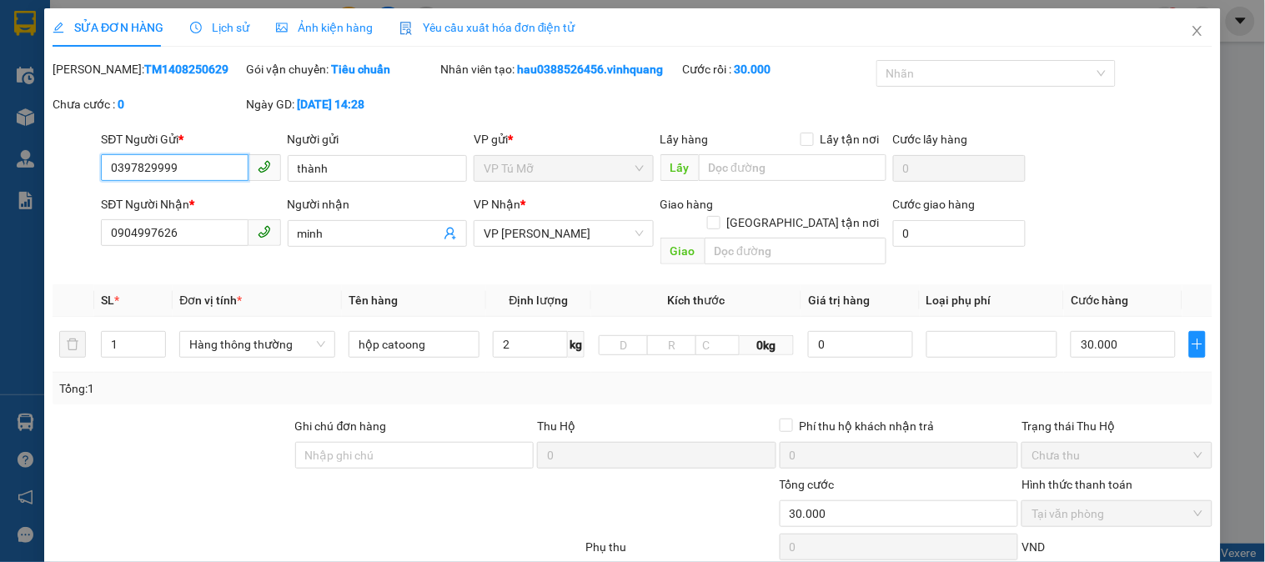
click at [501, 164] on span "VP Tú Mỡ" at bounding box center [563, 168] width 159 height 25
click at [548, 170] on span "VP Tú Mỡ" at bounding box center [563, 168] width 159 height 25
click at [549, 170] on span "VP Tú Mỡ" at bounding box center [563, 168] width 159 height 25
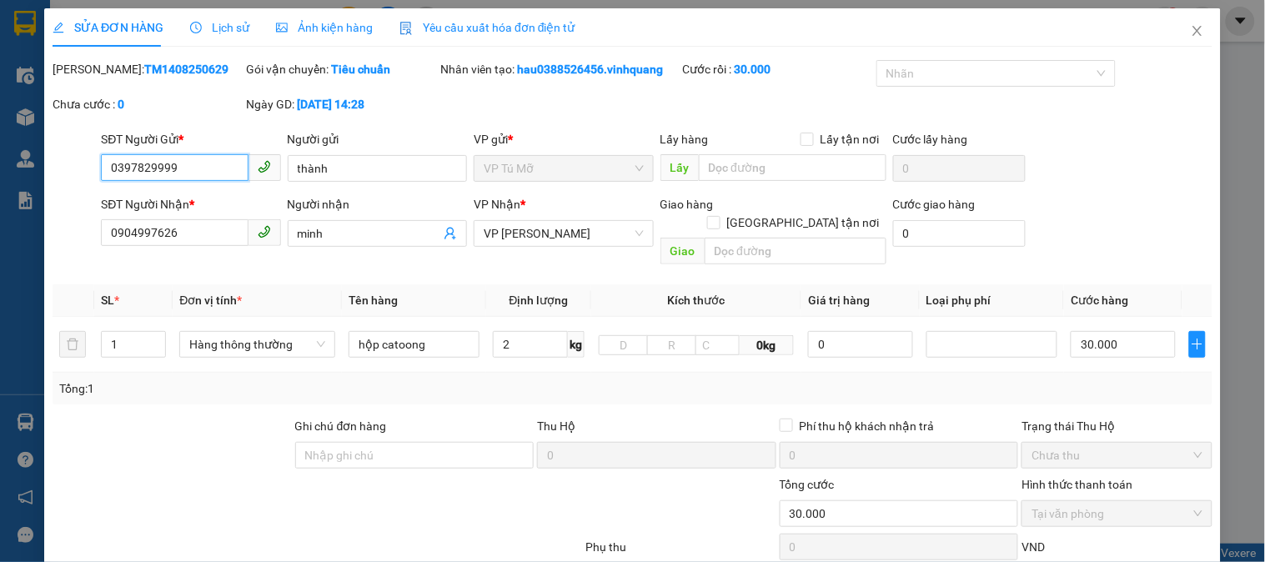
click at [549, 170] on span "VP Tú Mỡ" at bounding box center [563, 168] width 159 height 25
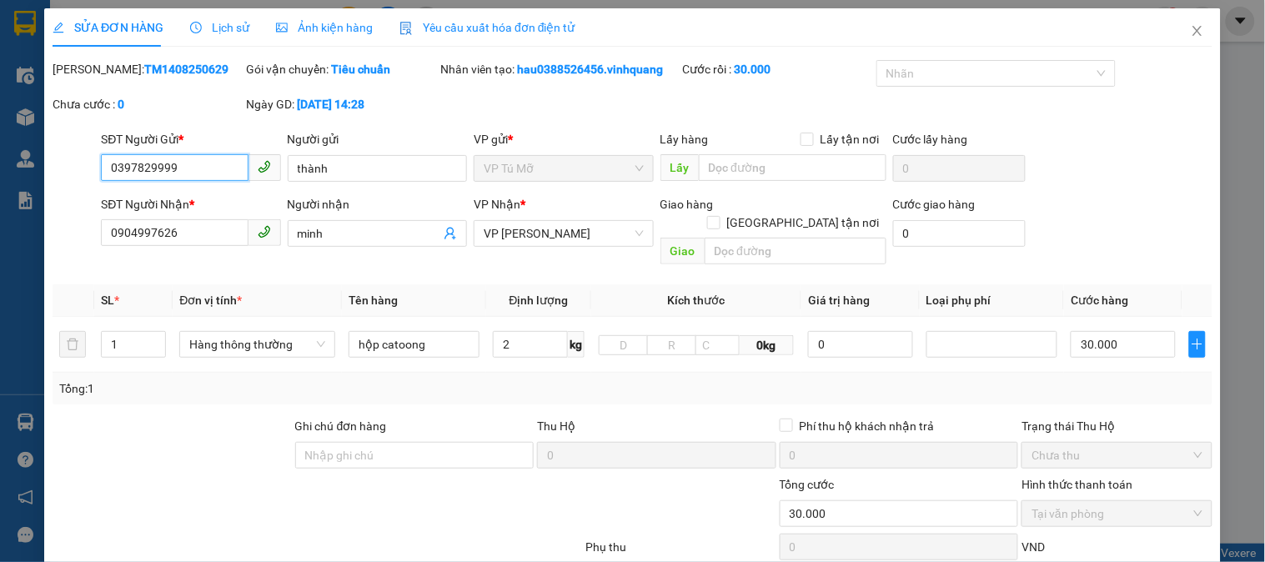
click at [526, 164] on span "VP Tú Mỡ" at bounding box center [563, 168] width 159 height 25
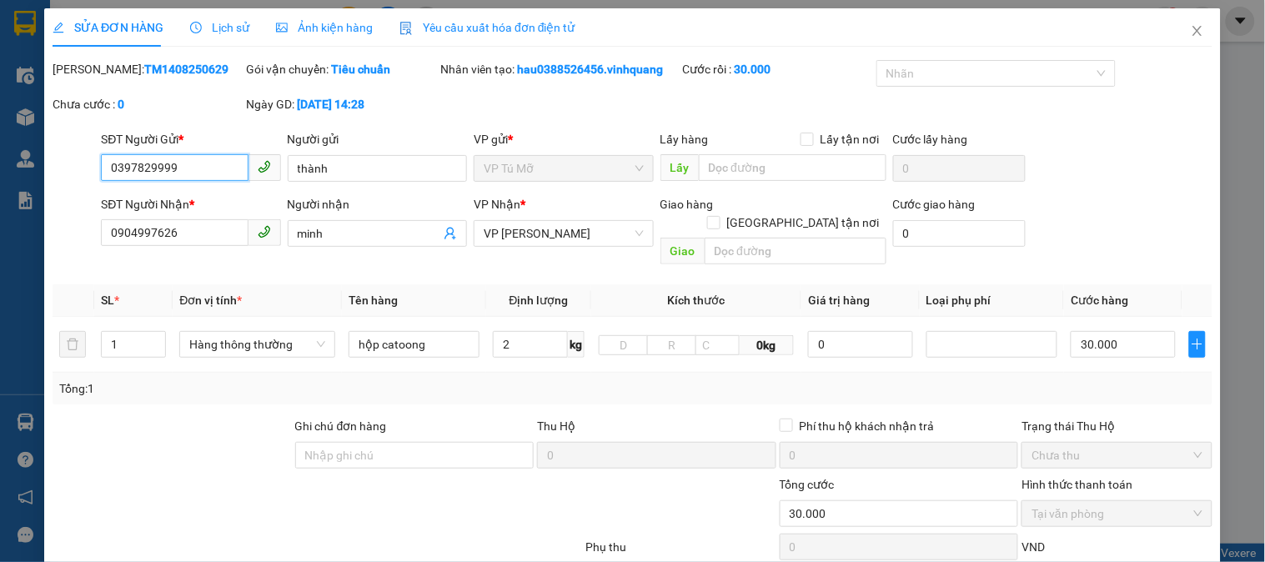
click at [526, 164] on span "VP Tú Mỡ" at bounding box center [563, 168] width 159 height 25
click at [1191, 33] on icon "close" at bounding box center [1197, 30] width 13 height 13
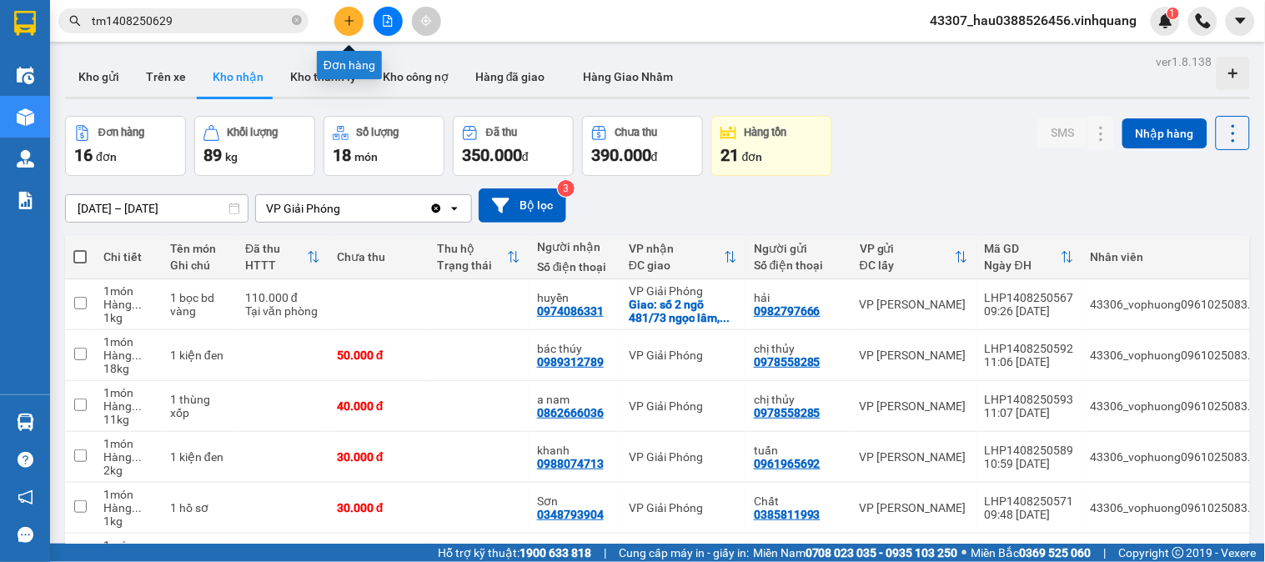
click at [355, 28] on button at bounding box center [348, 21] width 29 height 29
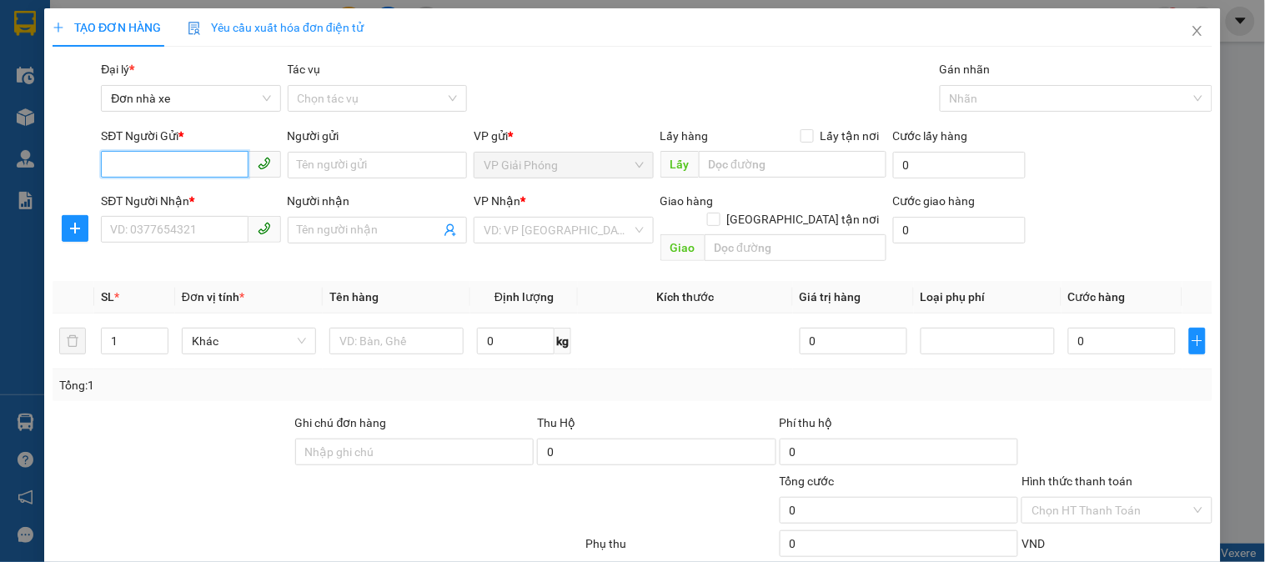
click at [187, 175] on input "SĐT Người Gửi *" at bounding box center [174, 164] width 147 height 27
type input "0988334503"
click at [214, 192] on div "0988334503 - phương" at bounding box center [189, 198] width 158 height 18
type input "phương"
type input "0948416363"
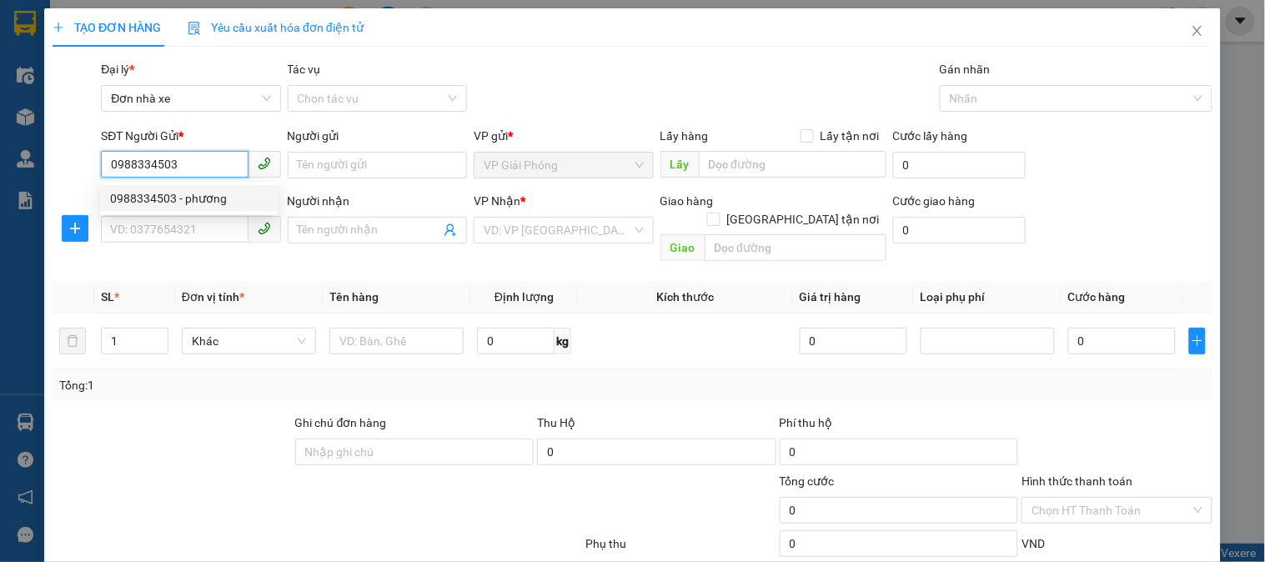
type input "in nam mỹ"
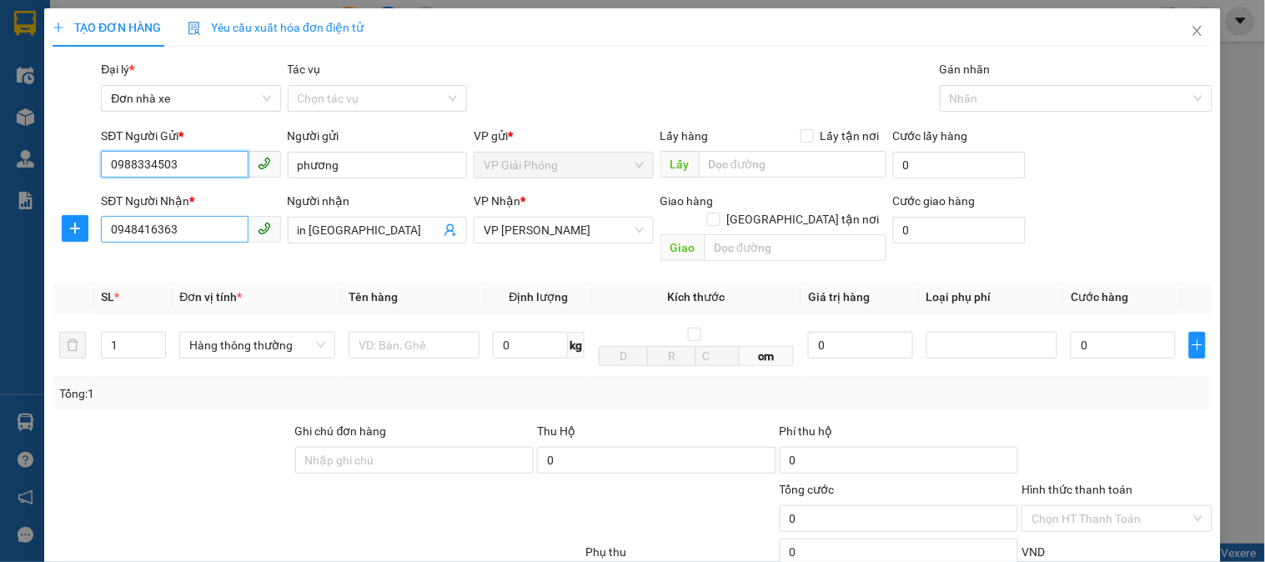
type input "0988334503"
drag, startPoint x: 204, startPoint y: 232, endPoint x: 84, endPoint y: 231, distance: 119.3
click at [84, 231] on div "SĐT Người Nhận * 0948416363 Người nhận in nam mỹ VP Nhận * VP LÊ HỒNG PHONG Gia…" at bounding box center [633, 230] width 1164 height 77
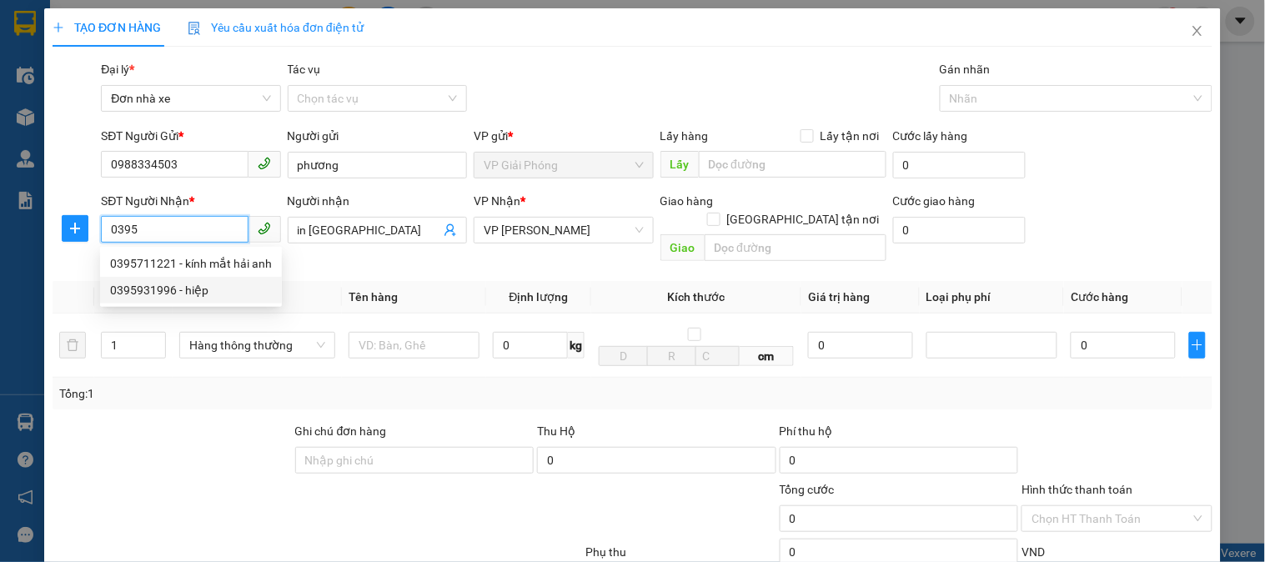
drag, startPoint x: 169, startPoint y: 261, endPoint x: 174, endPoint y: 287, distance: 26.3
click at [174, 287] on div "0395711221 - kính mắt hải anh 0395931996 - hiệp" at bounding box center [191, 276] width 182 height 53
click at [174, 287] on div "0395931996 - hiệp" at bounding box center [191, 290] width 162 height 18
type input "0395931996"
type input "hiệp"
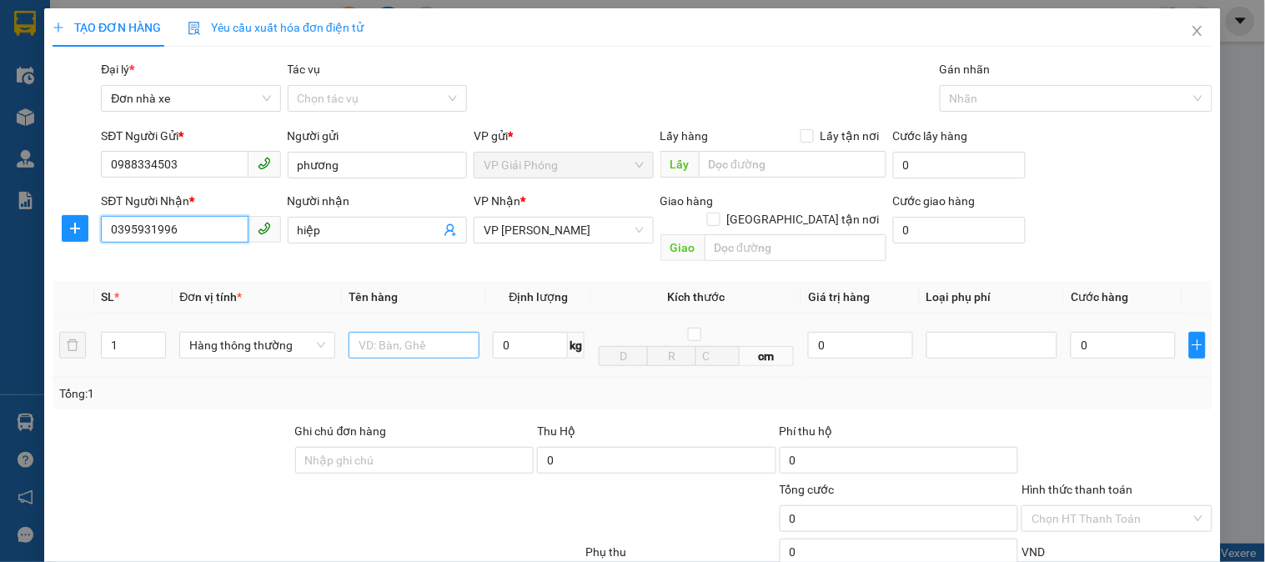
type input "0395931996"
click at [382, 332] on input "text" at bounding box center [414, 345] width 131 height 27
type input "2 kiện catoong"
click at [509, 332] on input "0" at bounding box center [530, 345] width 75 height 27
type input "15"
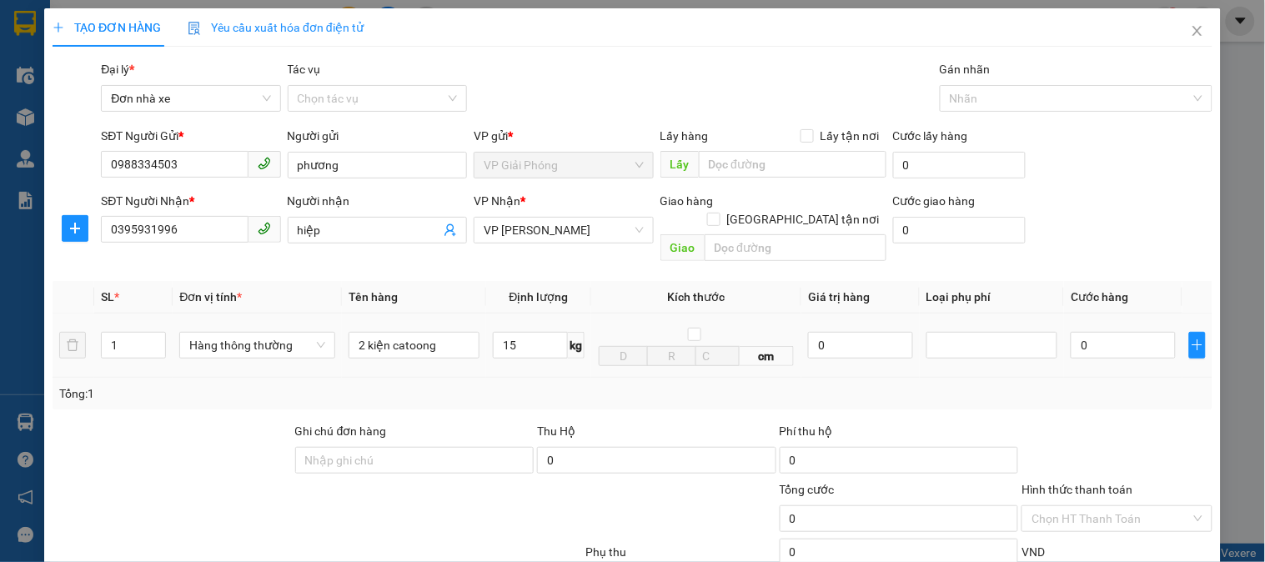
click at [519, 359] on td "15 kg" at bounding box center [538, 346] width 105 height 64
type input "40.000"
click at [128, 333] on input "1" at bounding box center [134, 345] width 64 height 25
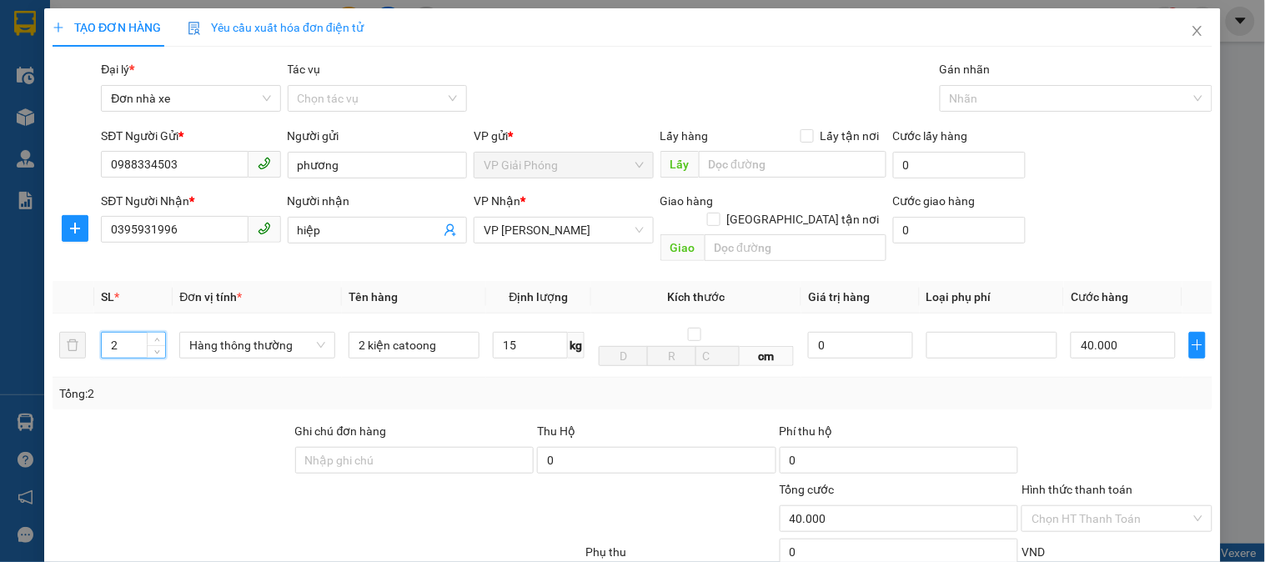
type input "2"
drag, startPoint x: 194, startPoint y: 392, endPoint x: 254, endPoint y: 396, distance: 60.2
click at [194, 395] on div "Transit Pickup Surcharge Ids Transit Deliver Surcharge Ids Transit Deliver Surc…" at bounding box center [633, 395] width 1160 height 670
type input "80.000"
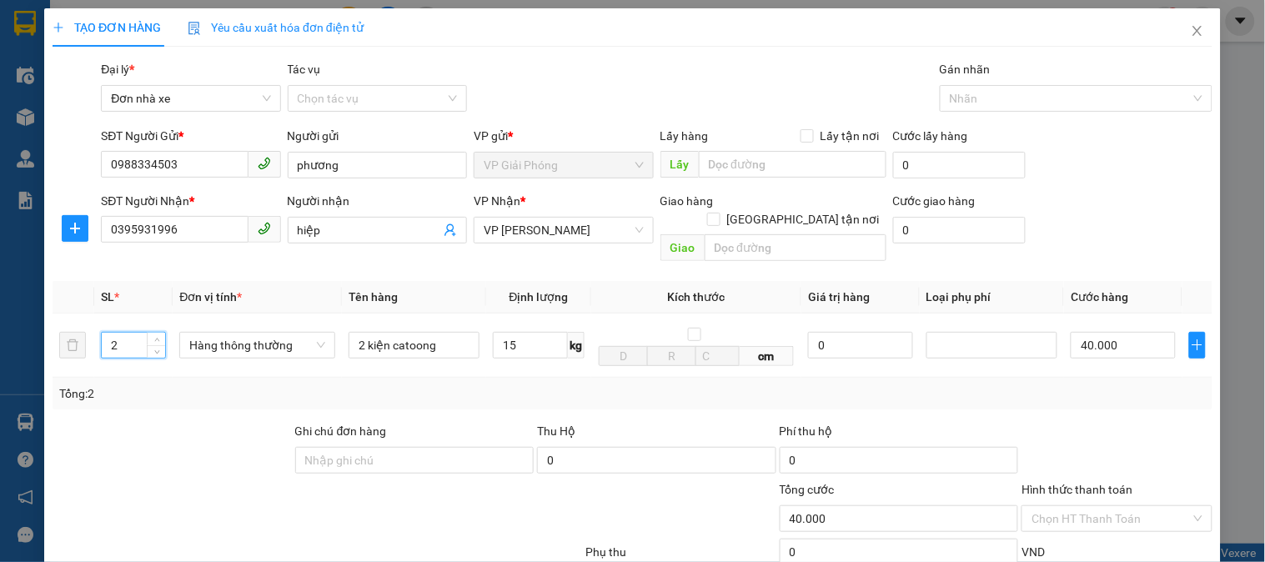
type input "80.000"
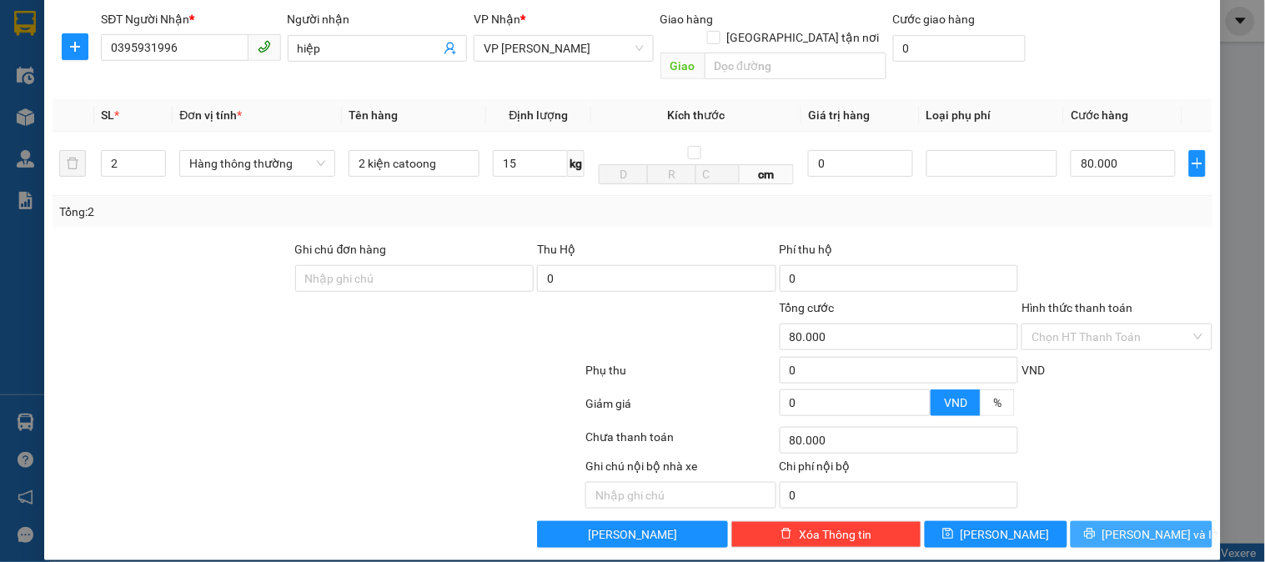
click at [1131, 526] on span "[PERSON_NAME] và In" at bounding box center [1161, 535] width 117 height 18
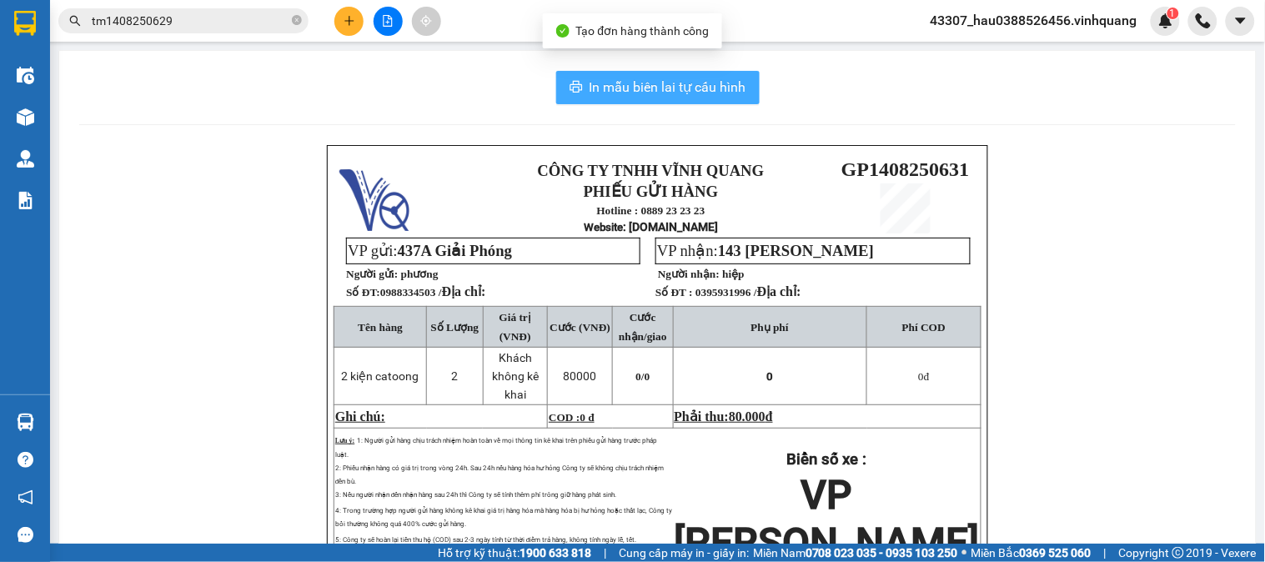
click at [670, 95] on span "In mẫu biên lai tự cấu hình" at bounding box center [668, 87] width 157 height 21
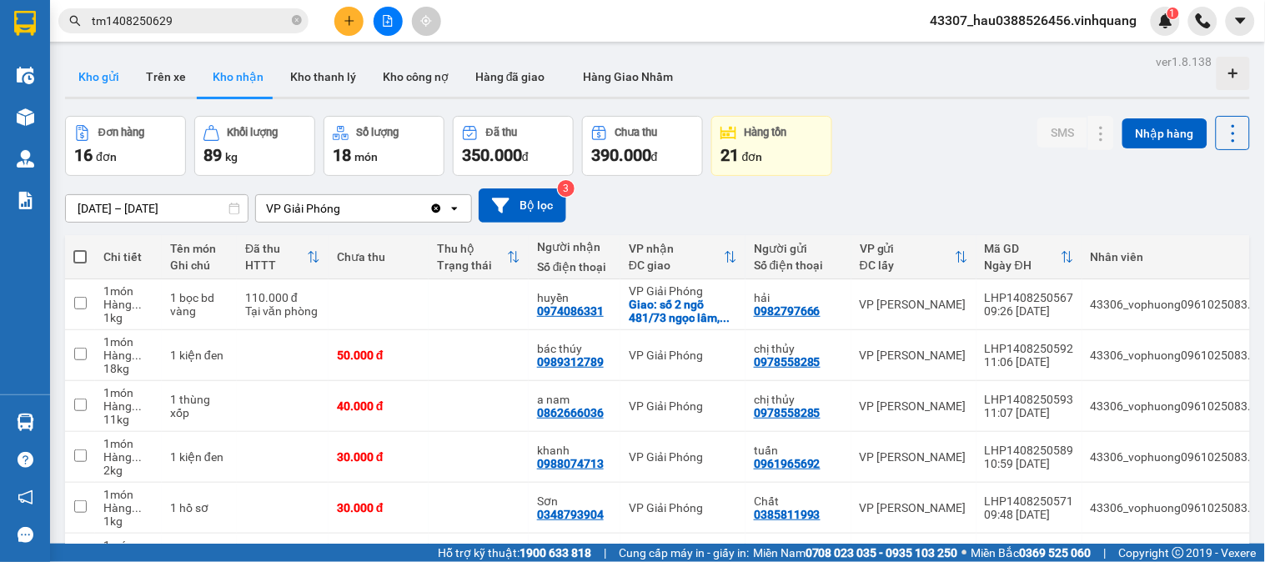
click at [98, 78] on button "Kho gửi" at bounding box center [99, 77] width 68 height 40
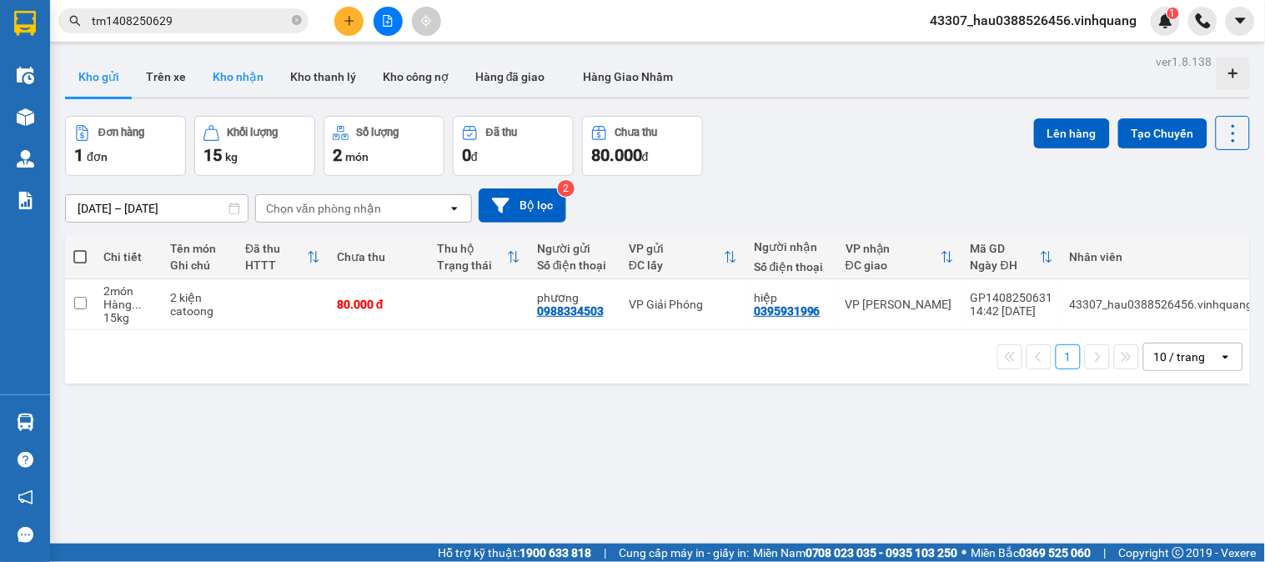
click at [229, 77] on button "Kho nhận" at bounding box center [238, 77] width 78 height 40
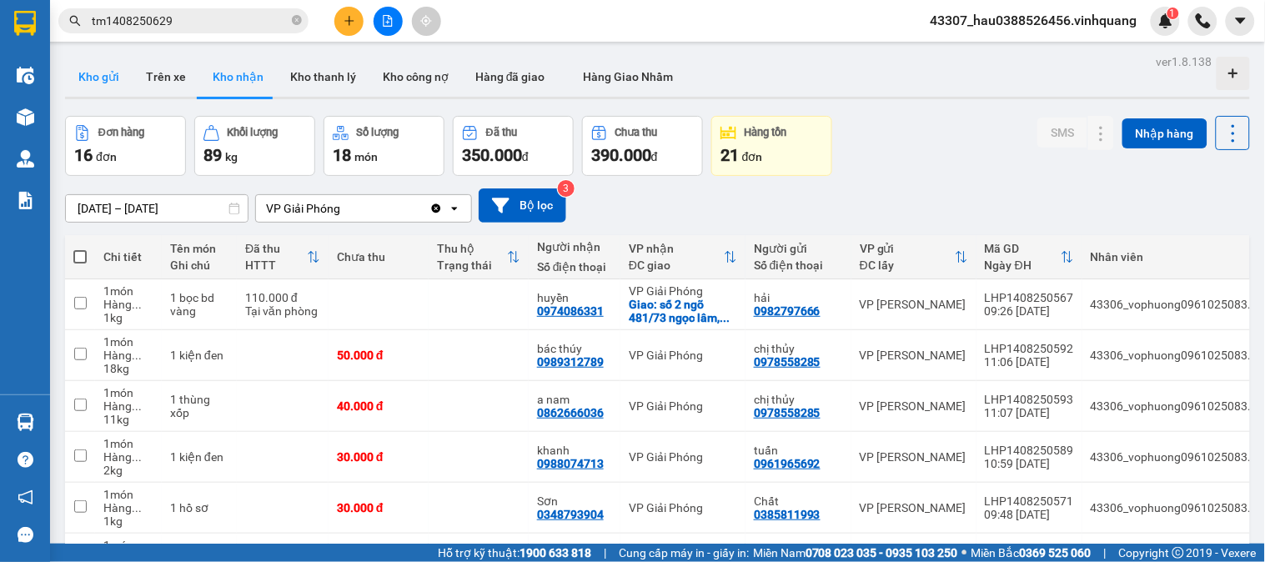
click at [118, 83] on button "Kho gửi" at bounding box center [99, 77] width 68 height 40
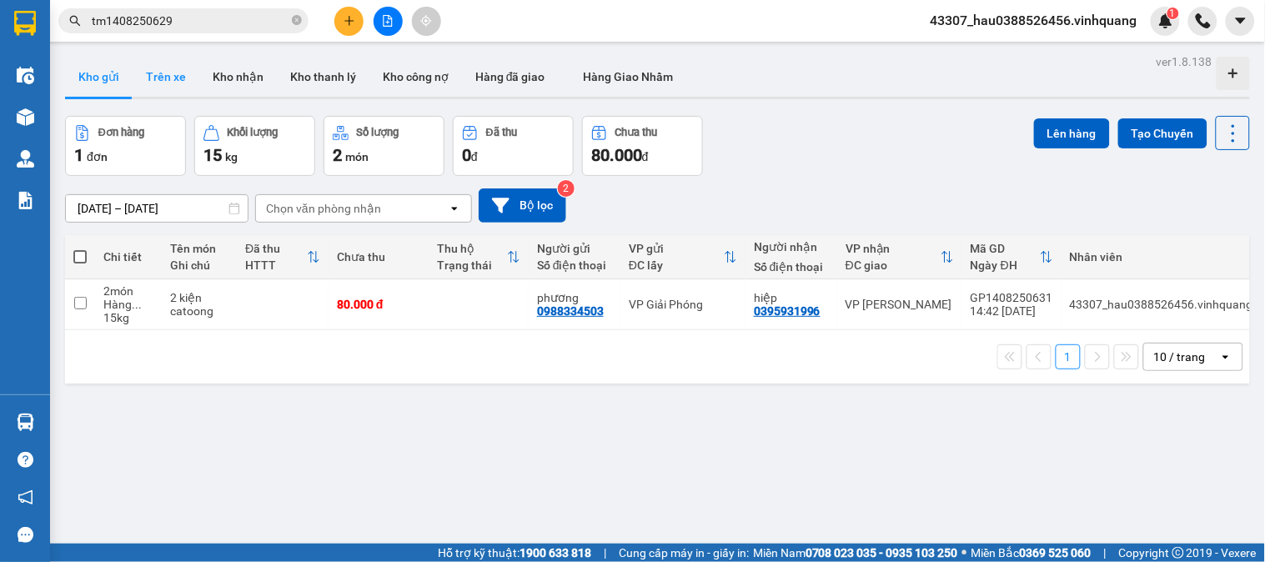
click at [160, 81] on button "Trên xe" at bounding box center [166, 77] width 67 height 40
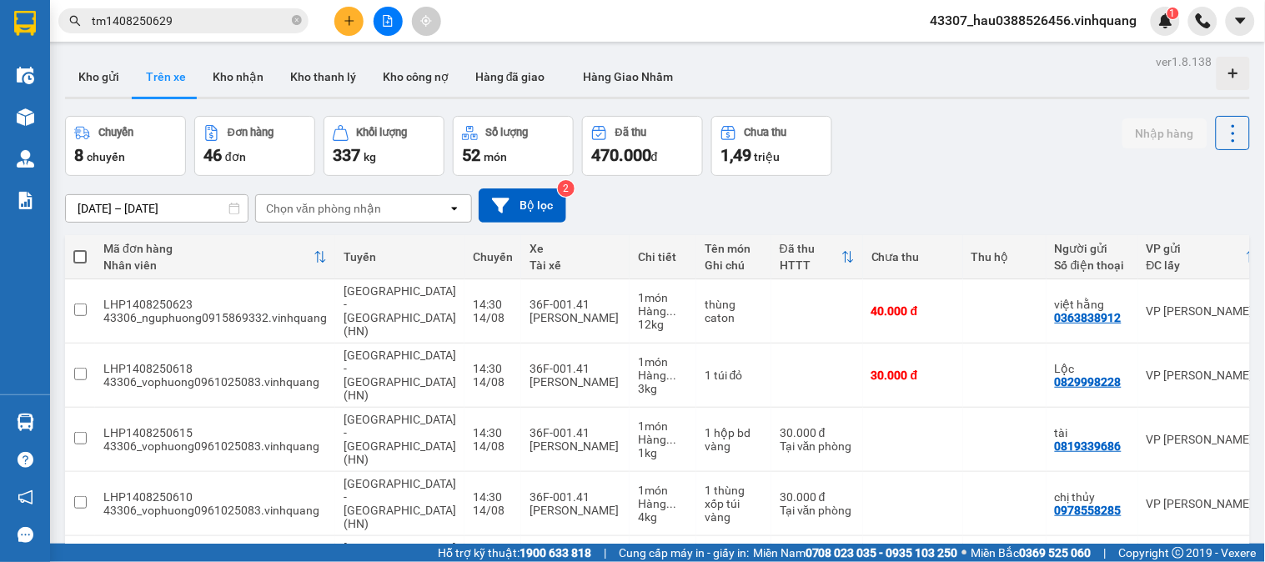
click at [297, 212] on div "Chọn văn phòng nhận" at bounding box center [323, 208] width 115 height 17
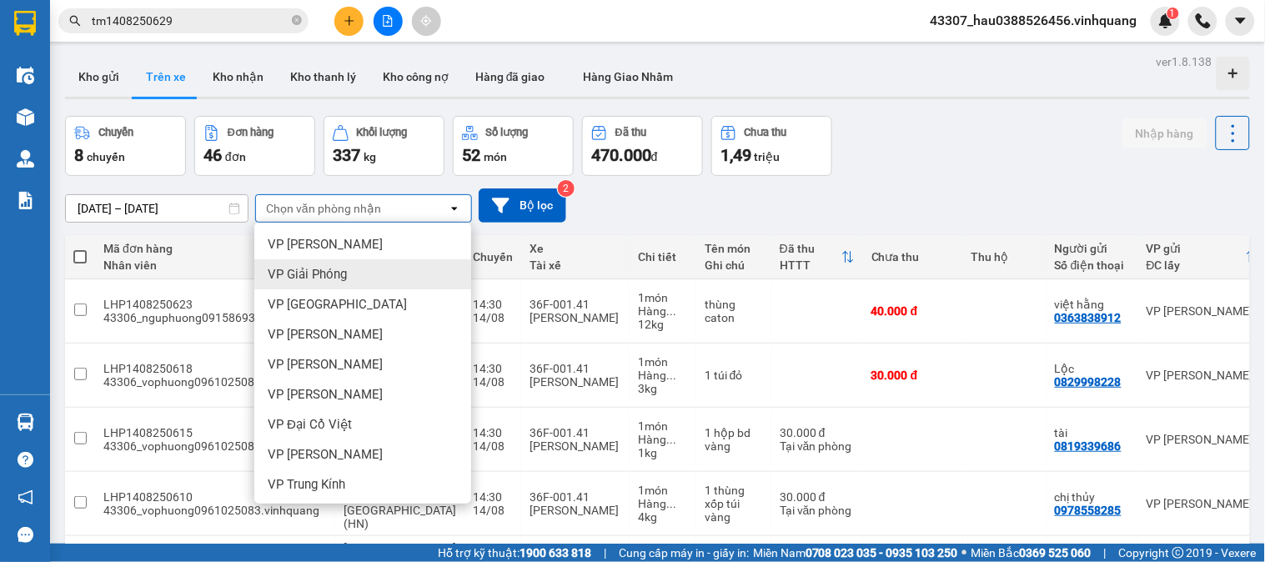
click at [315, 263] on div "VP Giải Phóng" at bounding box center [362, 274] width 217 height 30
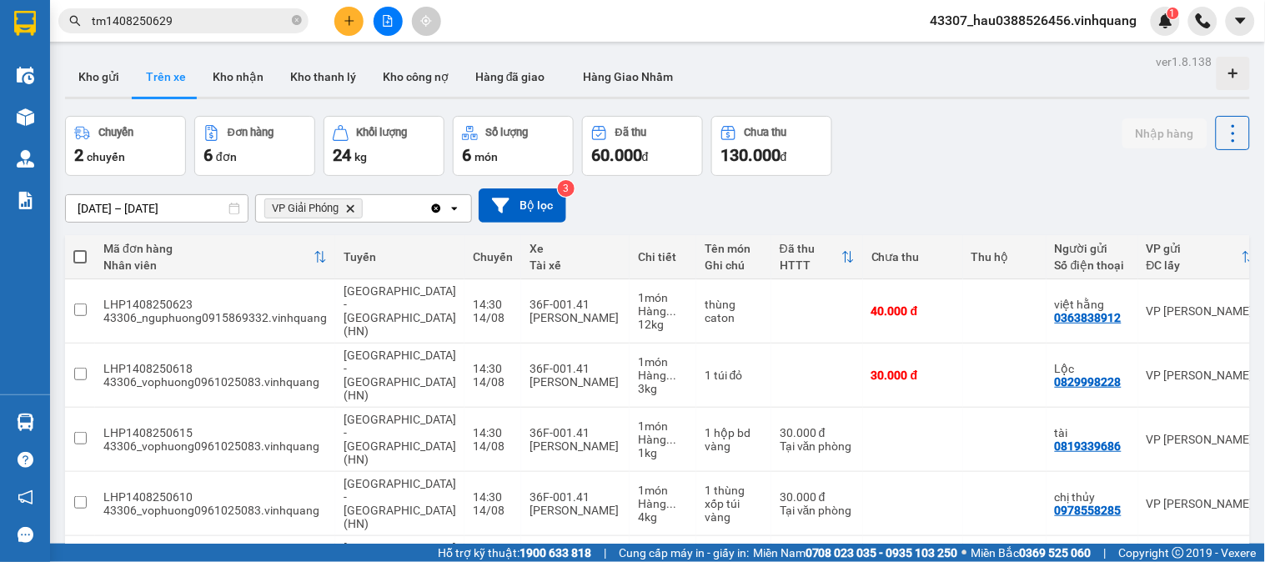
scroll to position [117, 0]
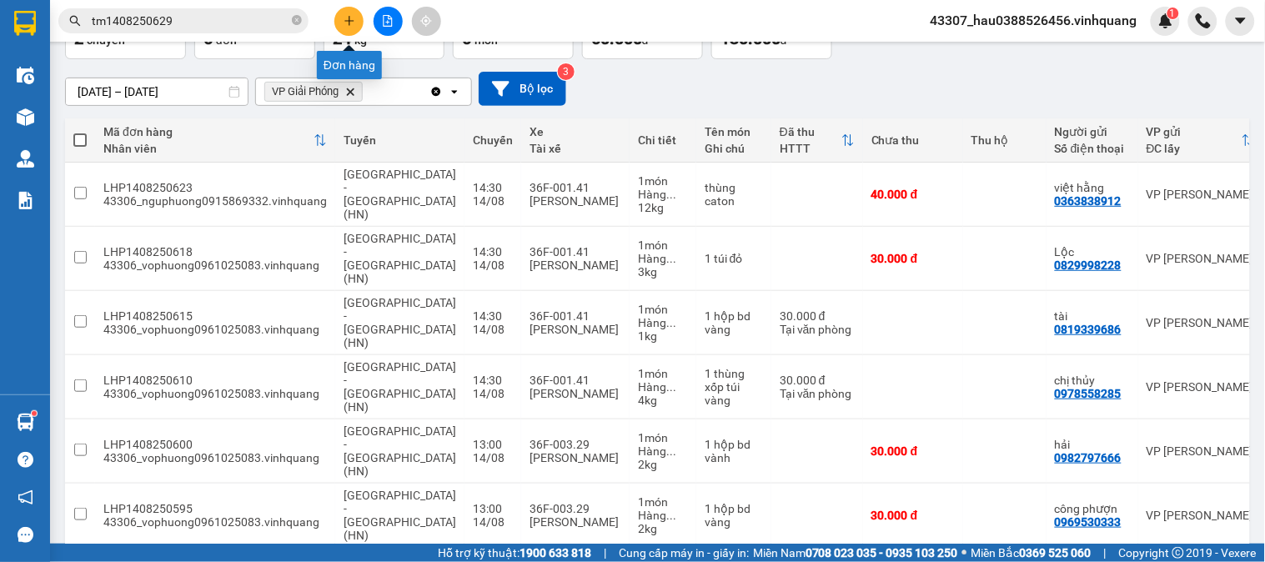
click at [352, 18] on icon "plus" at bounding box center [350, 21] width 12 height 12
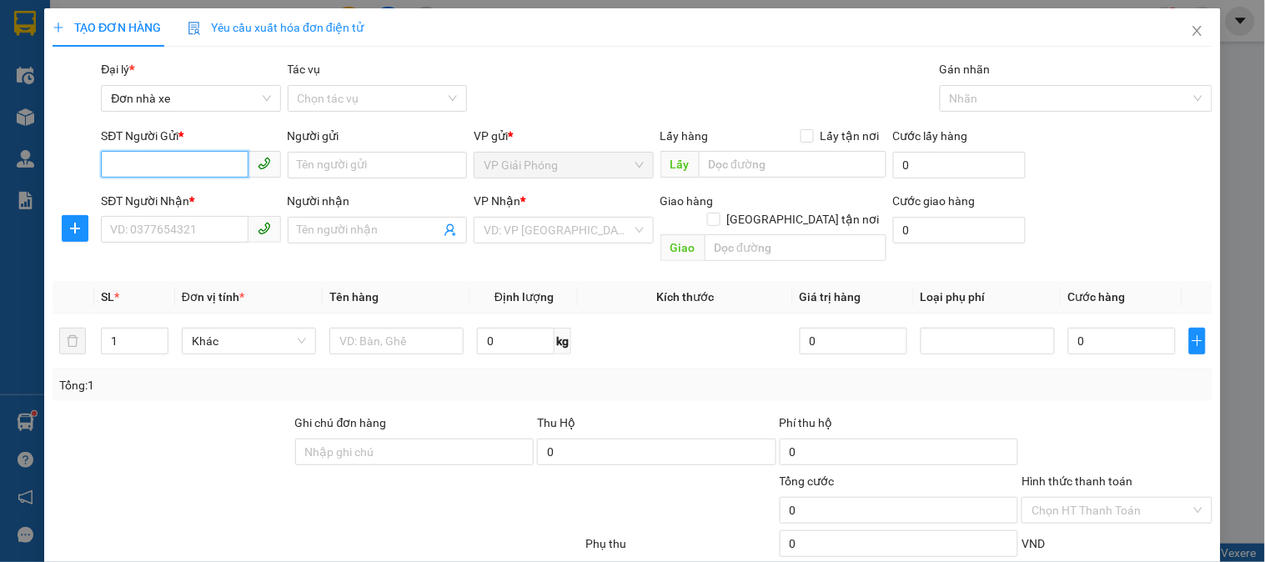
click at [224, 169] on input "SĐT Người Gửi *" at bounding box center [174, 164] width 147 height 27
click at [204, 218] on input "SĐT Người Nhận *" at bounding box center [174, 229] width 147 height 27
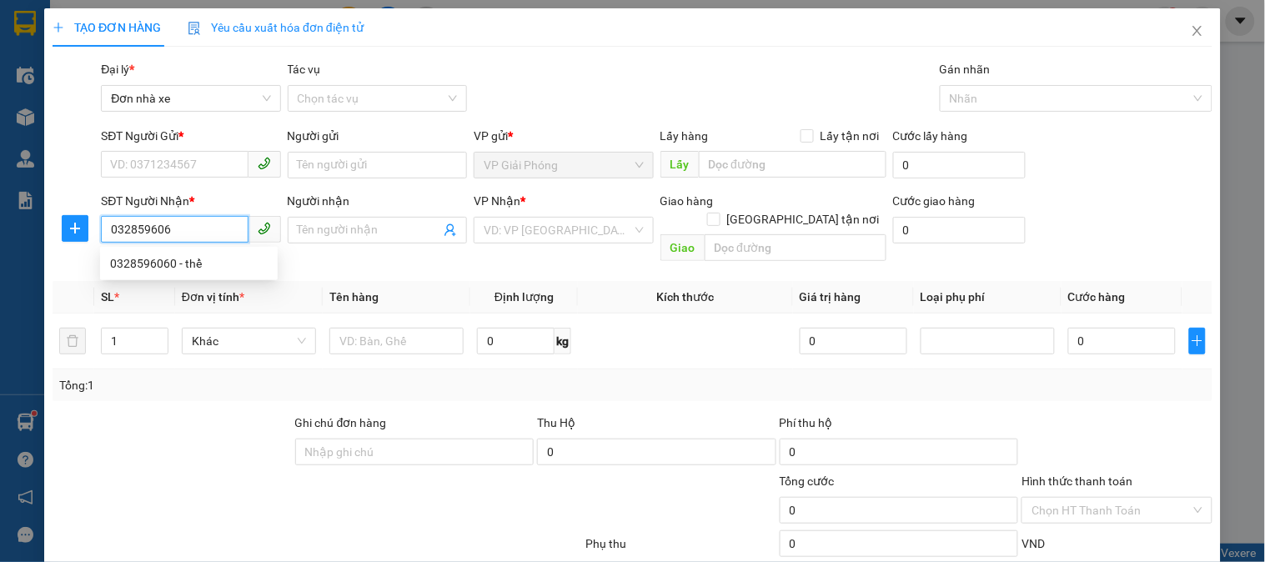
type input "0328596060"
click at [209, 259] on div "0328596060 - thể" at bounding box center [189, 263] width 158 height 18
type input "thể"
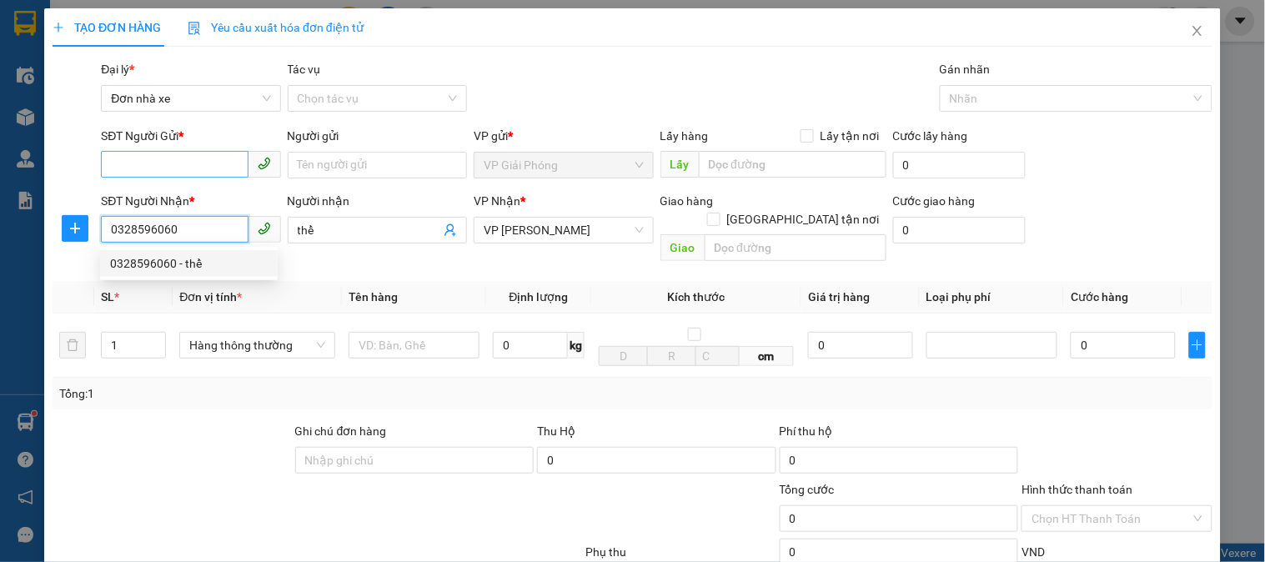
type input "0328596060"
click at [210, 169] on input "SĐT Người Gửi *" at bounding box center [174, 164] width 147 height 27
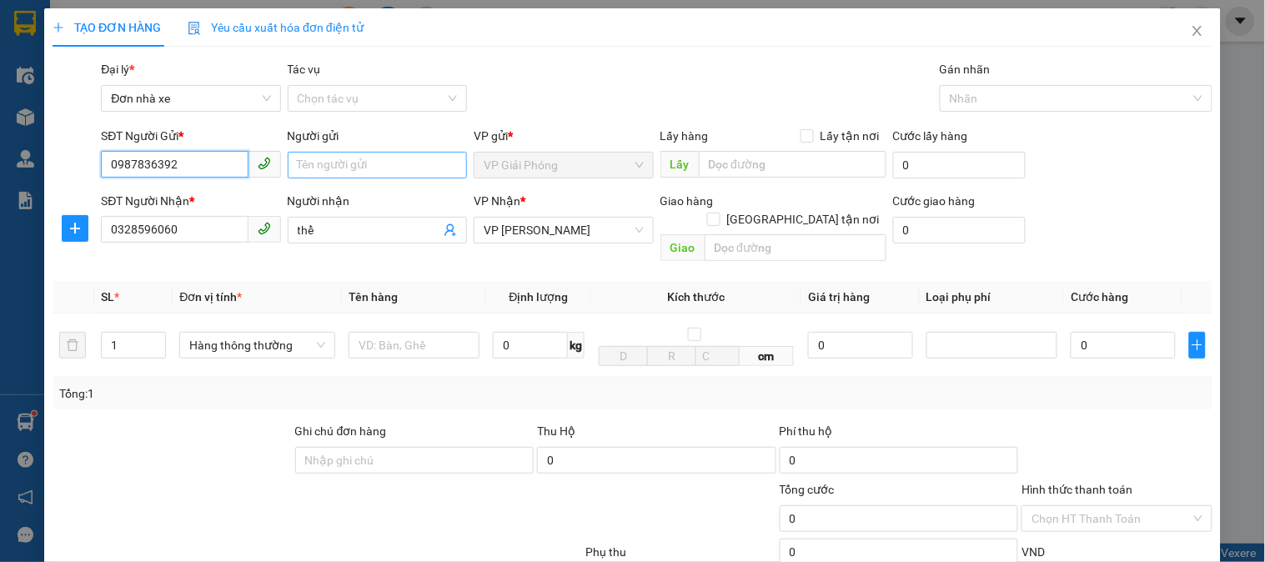
type input "0987836392"
click at [368, 160] on input "Người gửi" at bounding box center [377, 165] width 179 height 27
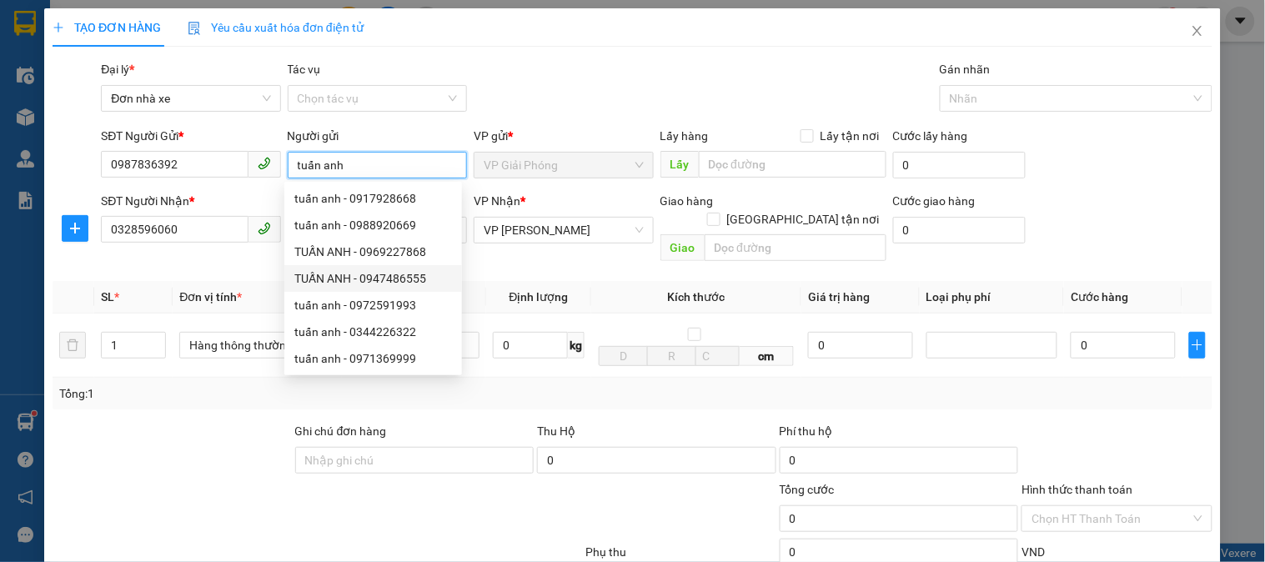
type input "tuấn anh"
click at [592, 281] on th "Kích thước" at bounding box center [696, 297] width 210 height 33
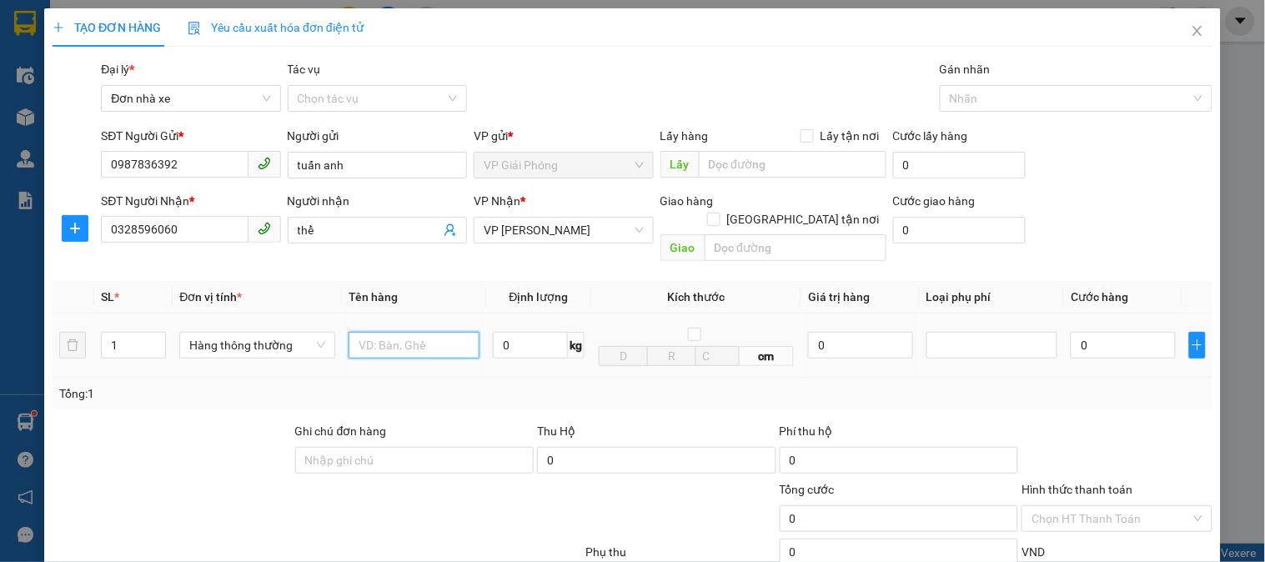
click at [426, 332] on input "text" at bounding box center [414, 345] width 131 height 27
type input "bọc trắng"
click at [561, 378] on div "Tổng: 1" at bounding box center [633, 394] width 1160 height 32
click at [529, 334] on input "0" at bounding box center [530, 345] width 75 height 27
type input "2"
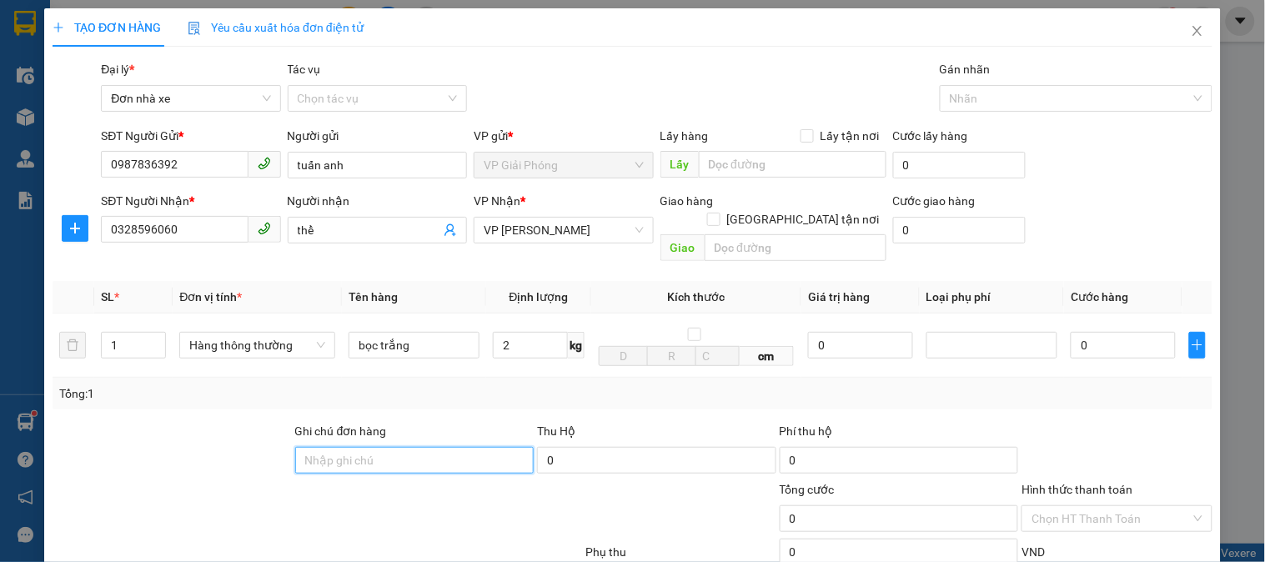
click at [513, 447] on input "Ghi chú đơn hàng" at bounding box center [414, 460] width 239 height 27
type input "30.000"
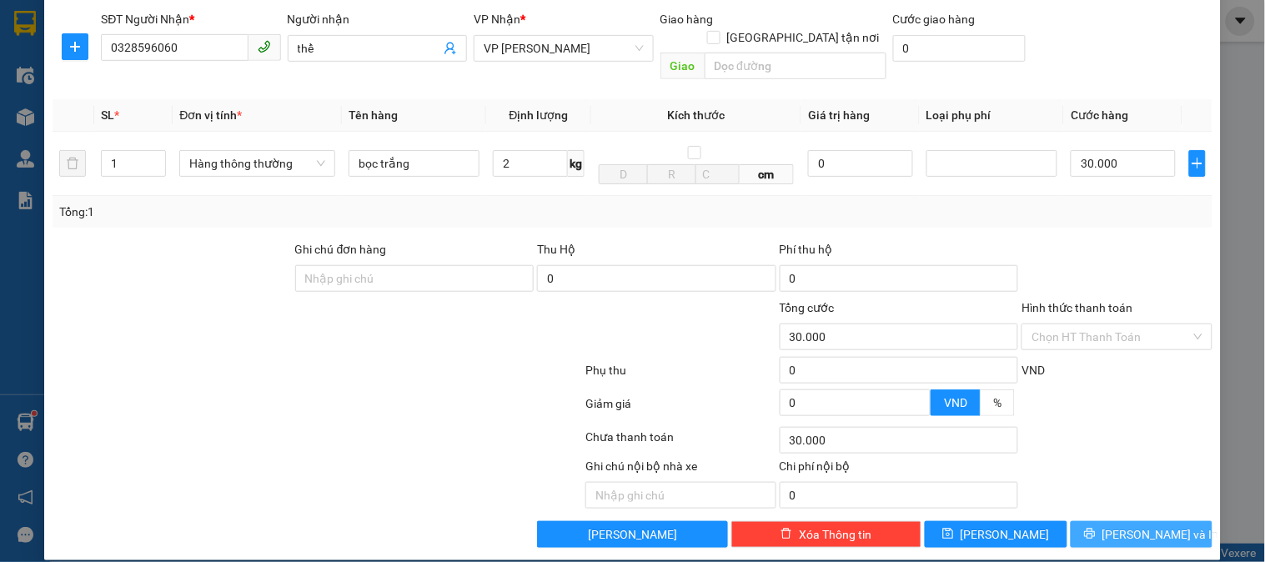
click at [1127, 526] on span "[PERSON_NAME] và In" at bounding box center [1161, 535] width 117 height 18
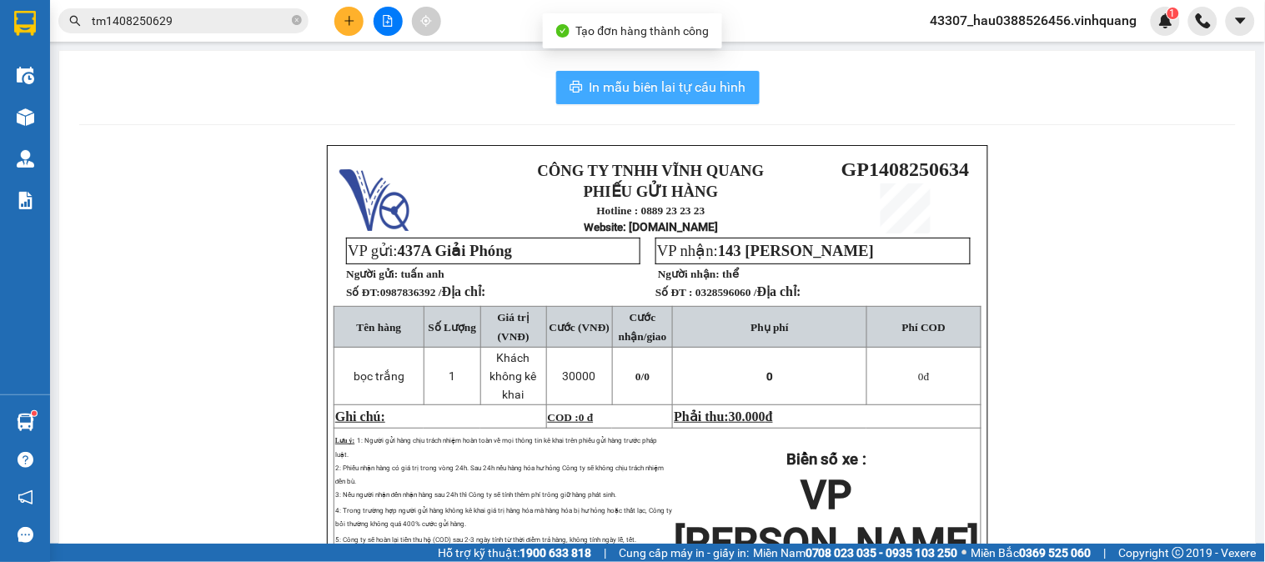
click at [705, 93] on span "In mẫu biên lai tự cấu hình" at bounding box center [668, 87] width 157 height 21
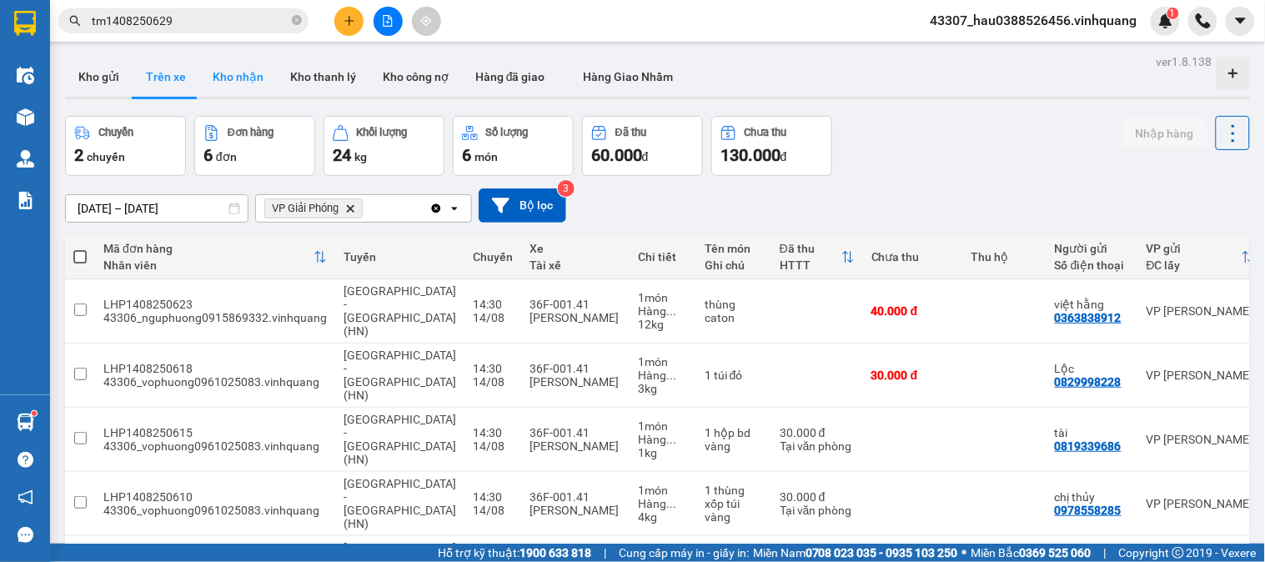
click at [225, 71] on button "Kho nhận" at bounding box center [238, 77] width 78 height 40
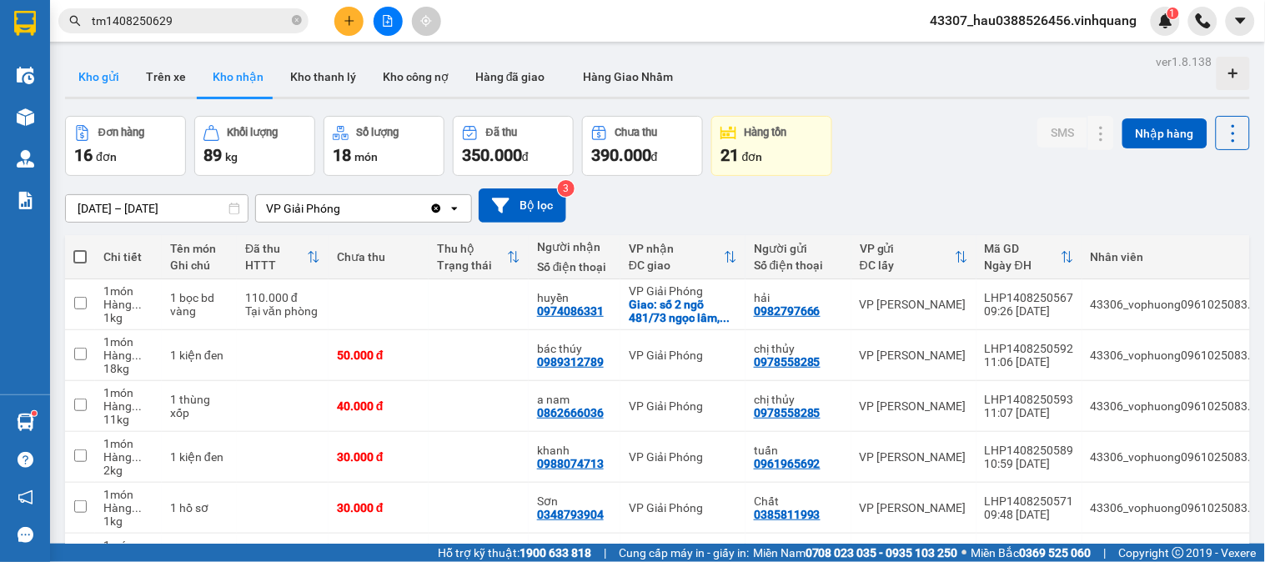
click at [101, 81] on button "Kho gửi" at bounding box center [99, 77] width 68 height 40
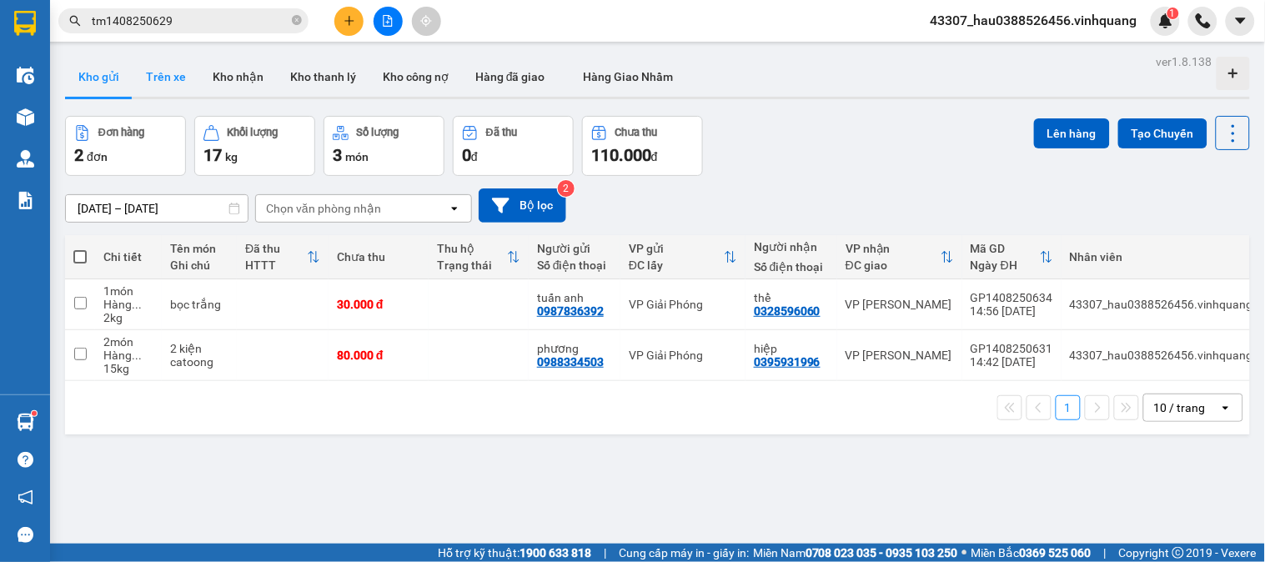
click at [185, 78] on button "Trên xe" at bounding box center [166, 77] width 67 height 40
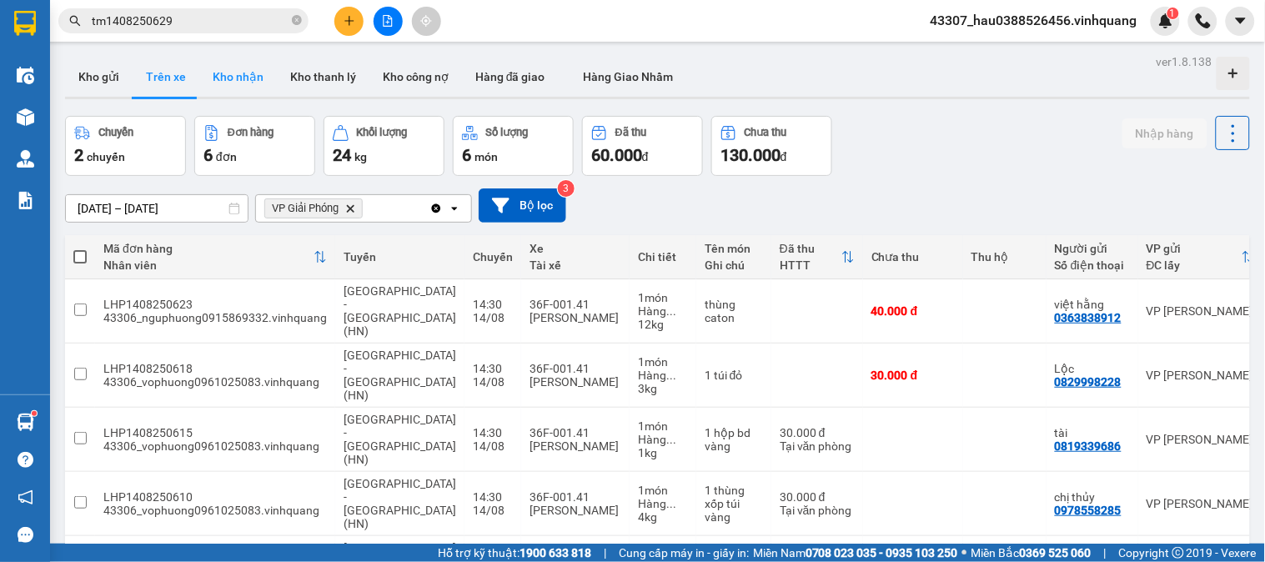
click at [250, 82] on button "Kho nhận" at bounding box center [238, 77] width 78 height 40
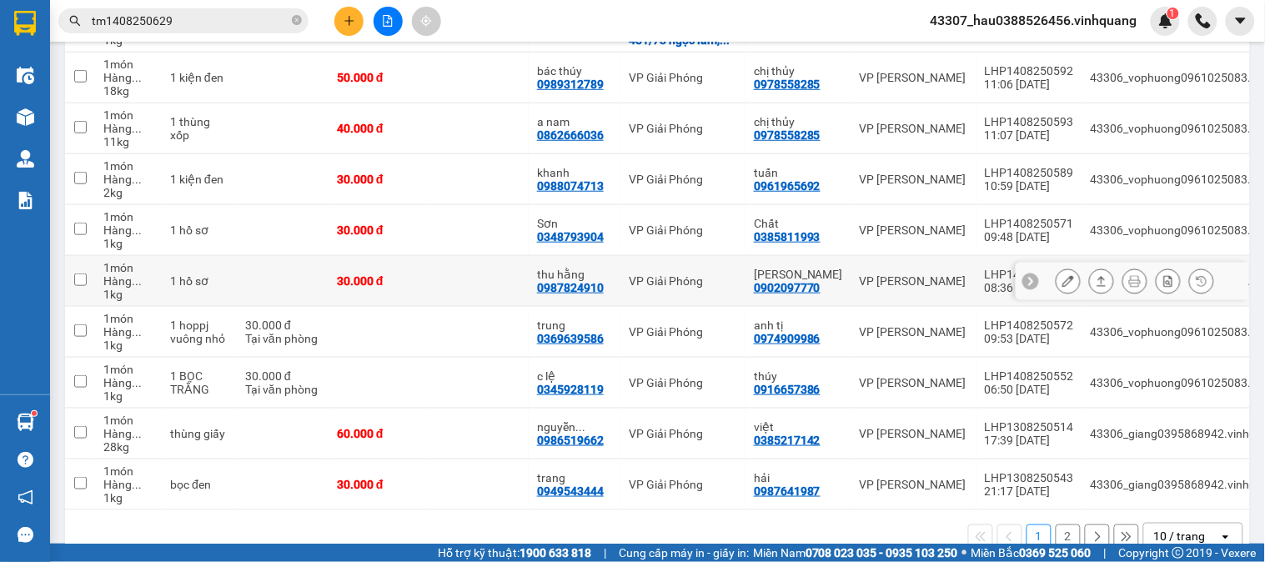
scroll to position [320, 0]
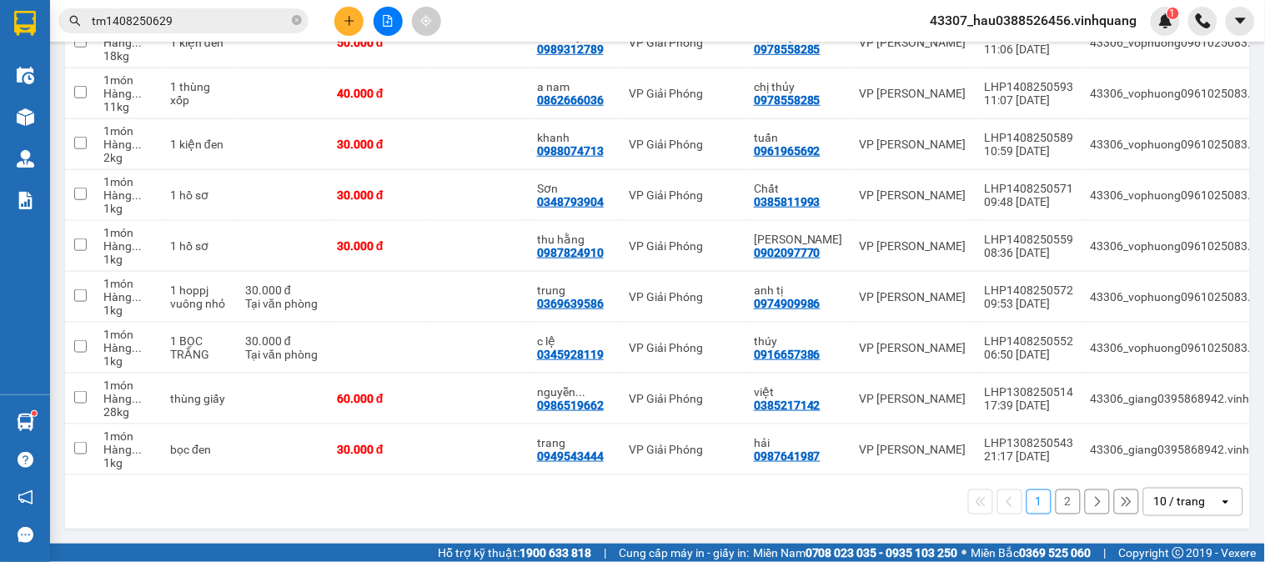
click at [1057, 514] on button "2" at bounding box center [1068, 502] width 25 height 25
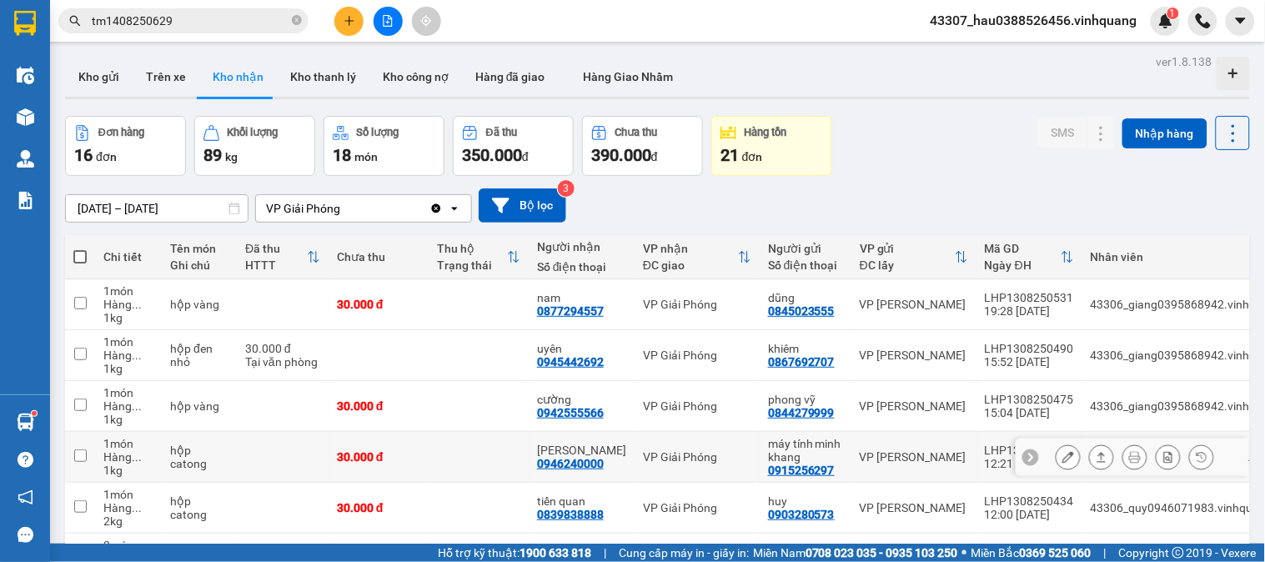
scroll to position [117, 0]
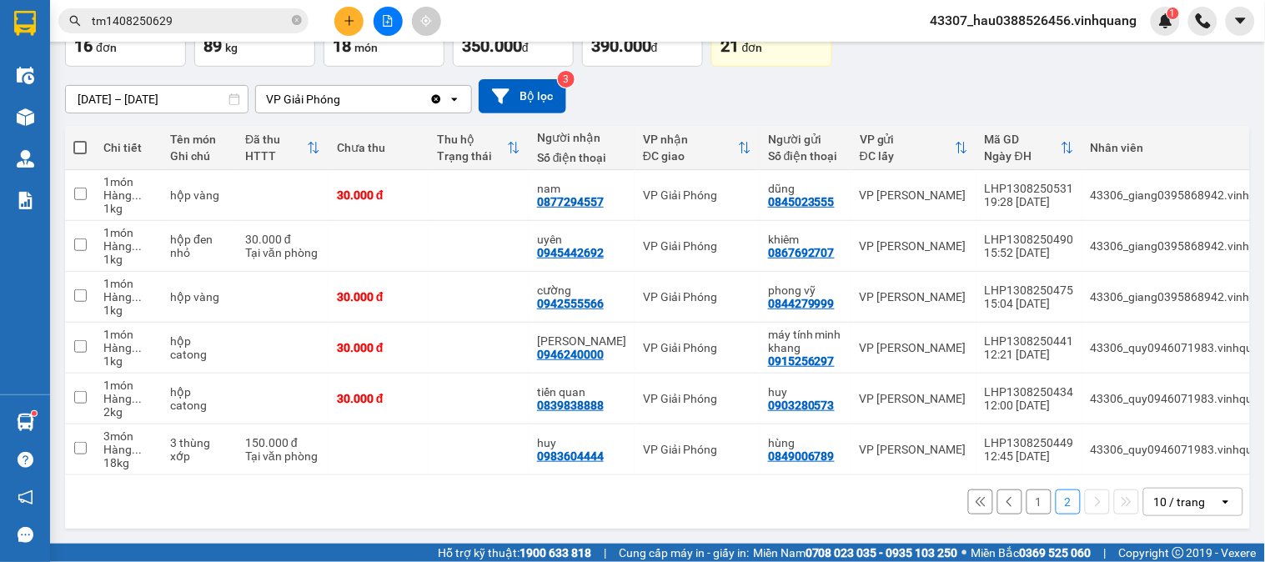
click at [1027, 509] on button "1" at bounding box center [1039, 502] width 25 height 25
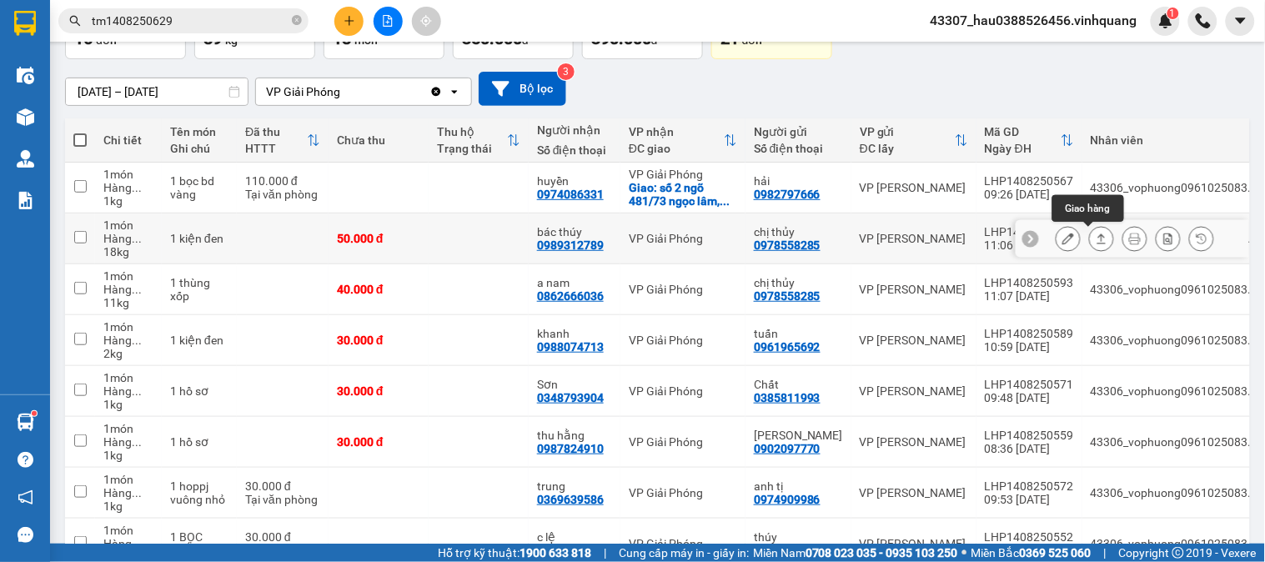
click at [1098, 236] on icon at bounding box center [1102, 239] width 9 height 10
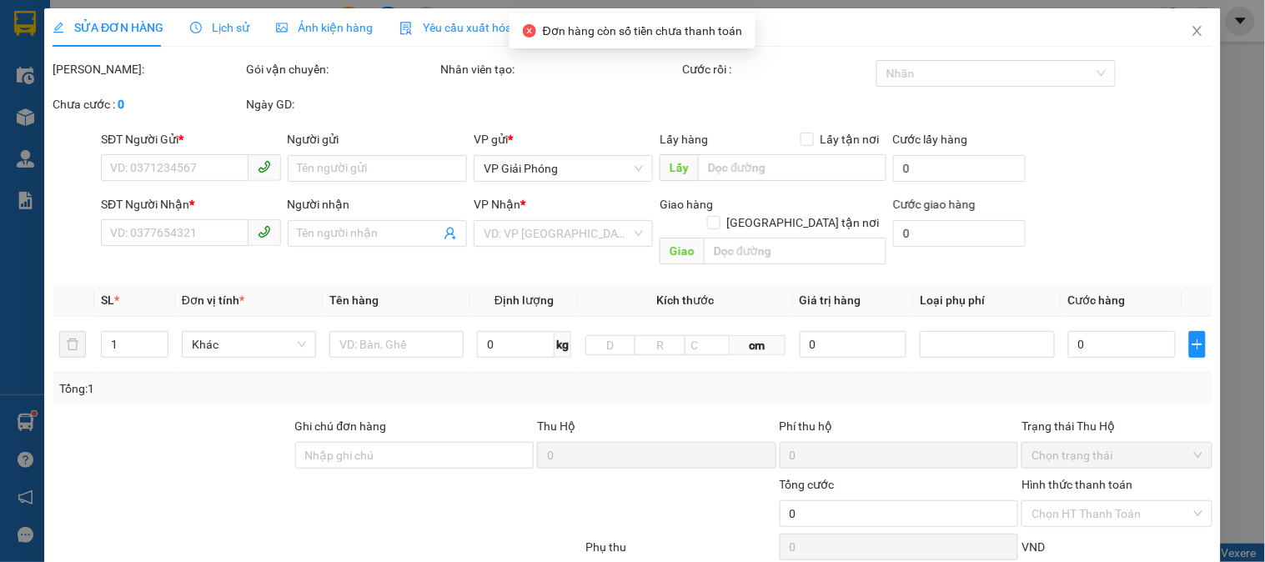
type input "0978558285"
type input "chị thủy"
type input "0989312789"
type input "bác thúy"
type input "50.000"
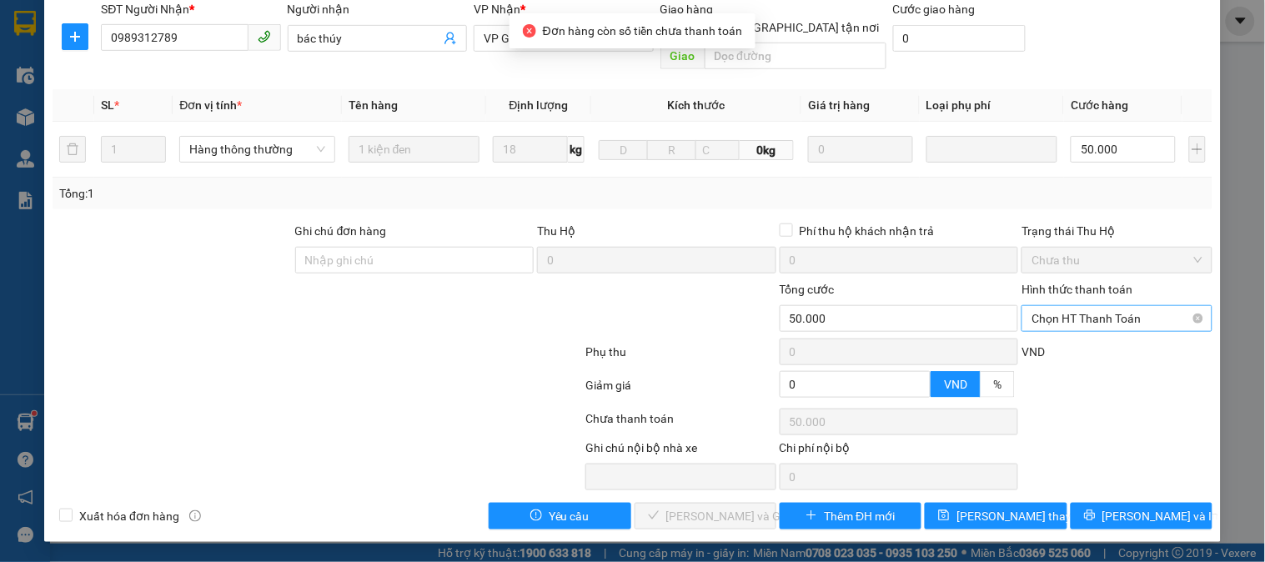
scroll to position [195, 0]
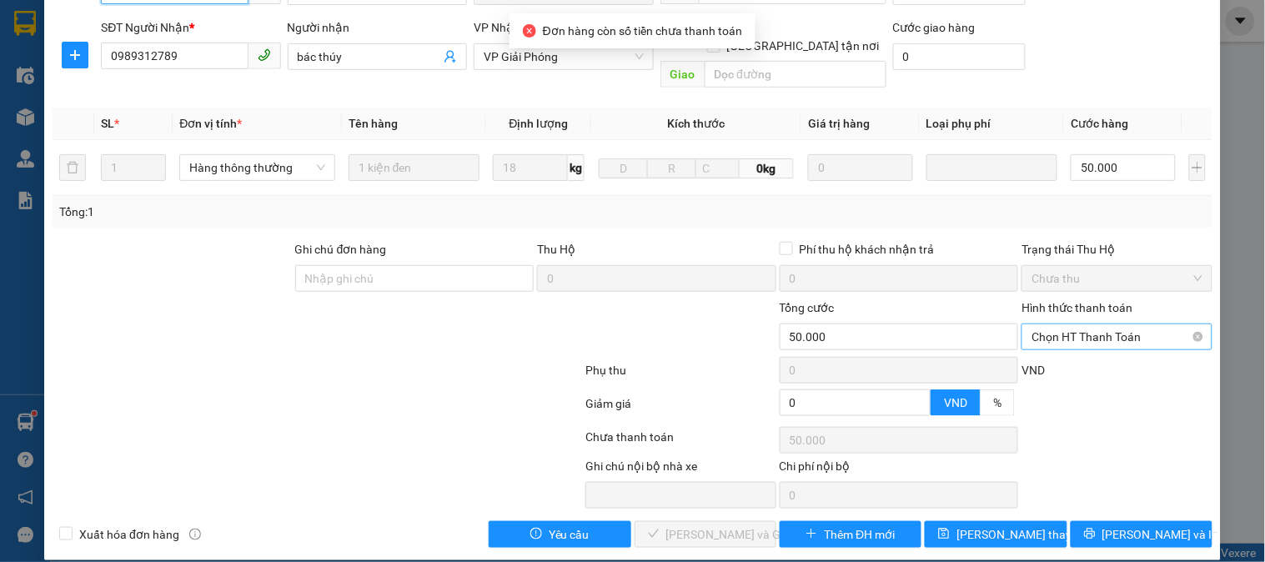
click at [1109, 324] on span "Chọn HT Thanh Toán" at bounding box center [1117, 336] width 170 height 25
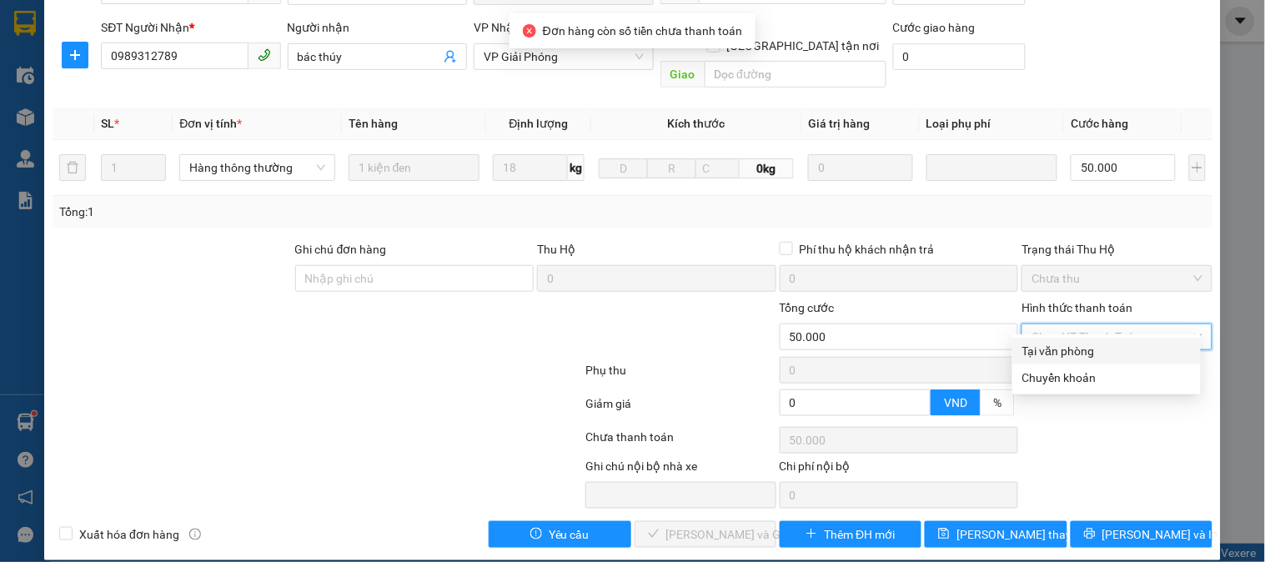
click at [1071, 355] on div "Tại văn phòng" at bounding box center [1107, 351] width 169 height 18
type input "0"
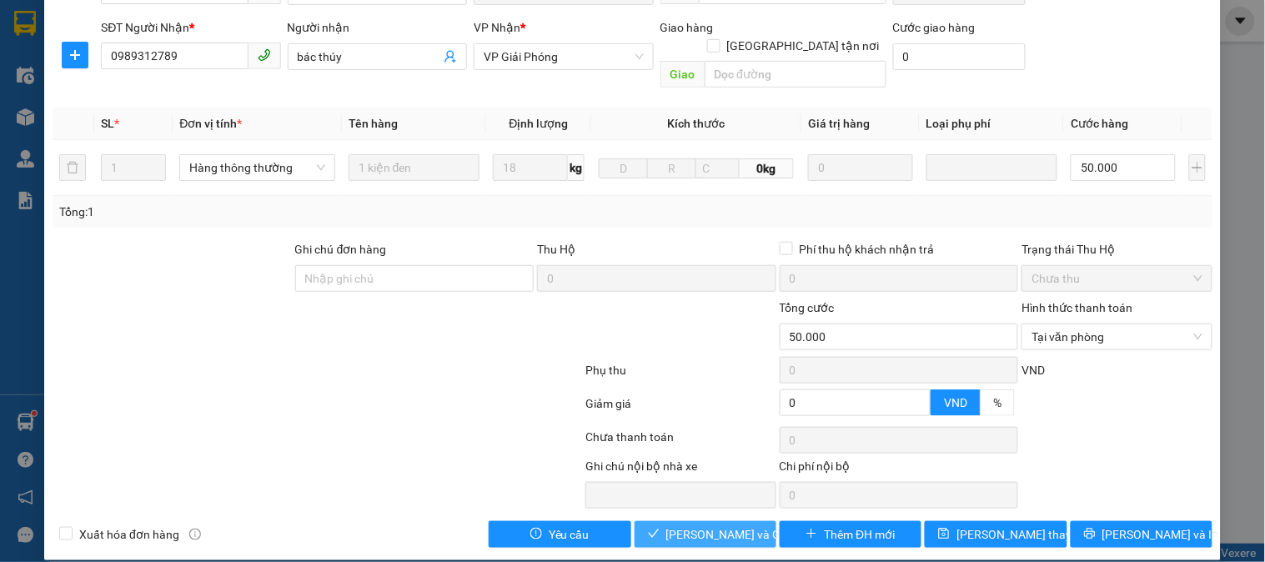
click at [677, 526] on span "Lưu và Giao hàng" at bounding box center [746, 535] width 160 height 18
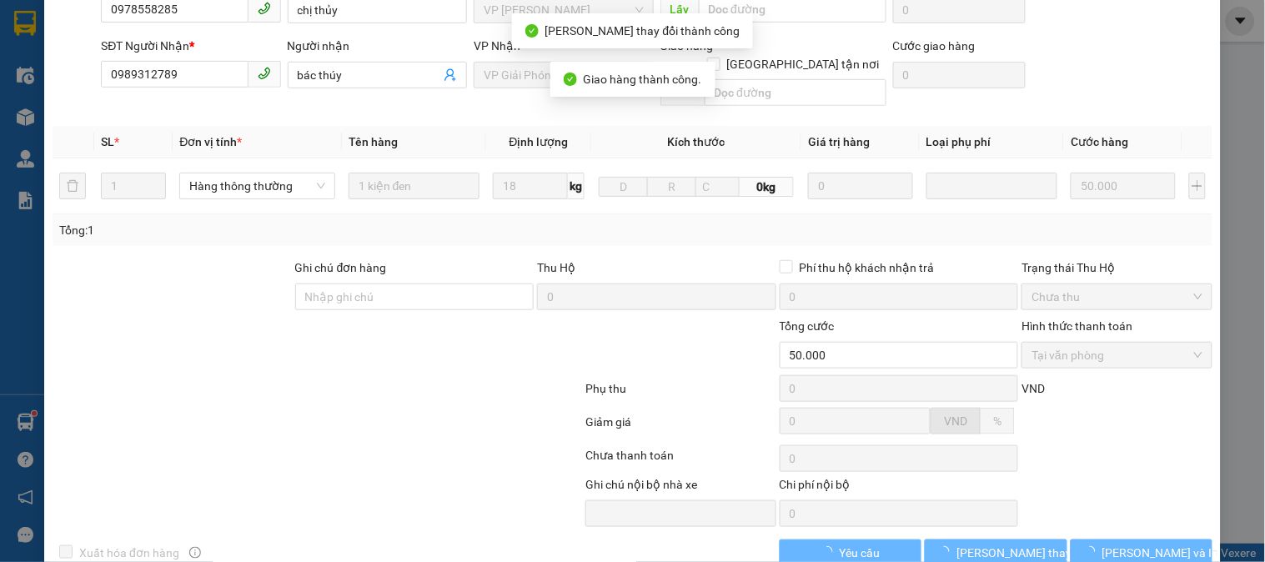
scroll to position [214, 0]
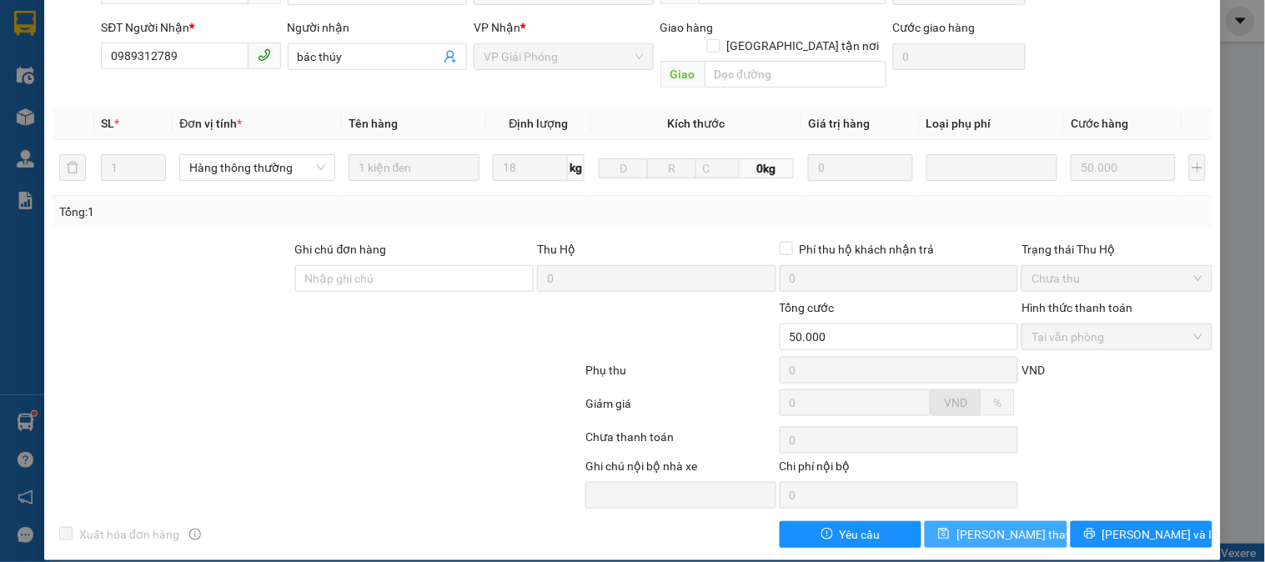
click at [973, 526] on span "Lưu thay đổi" at bounding box center [1023, 535] width 133 height 18
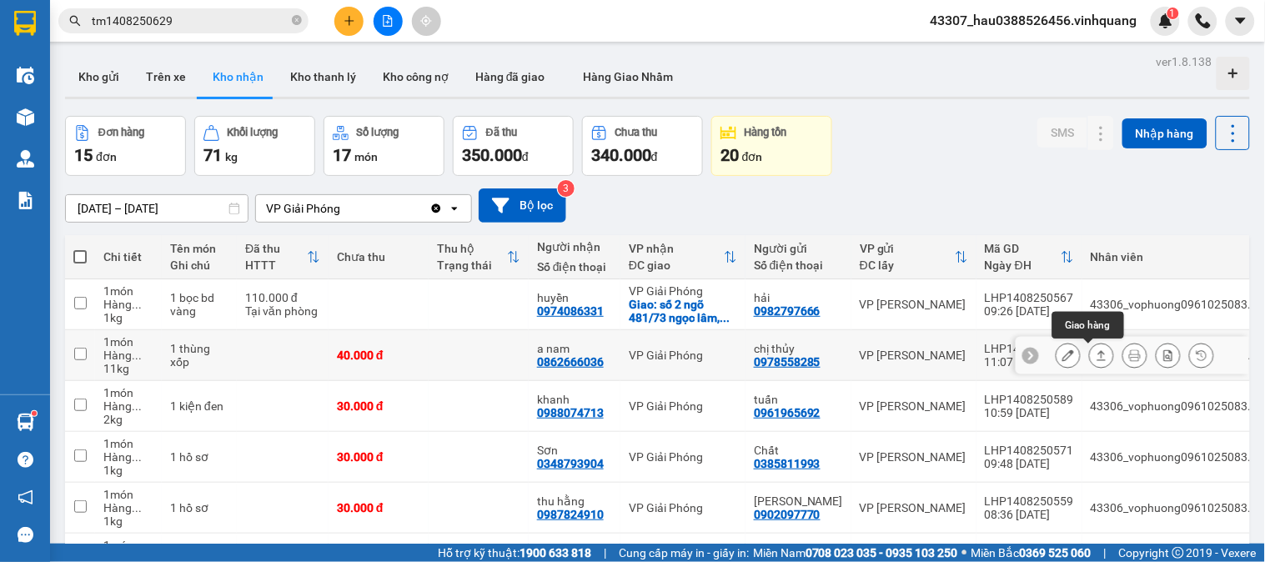
click at [1098, 360] on icon at bounding box center [1102, 355] width 9 height 10
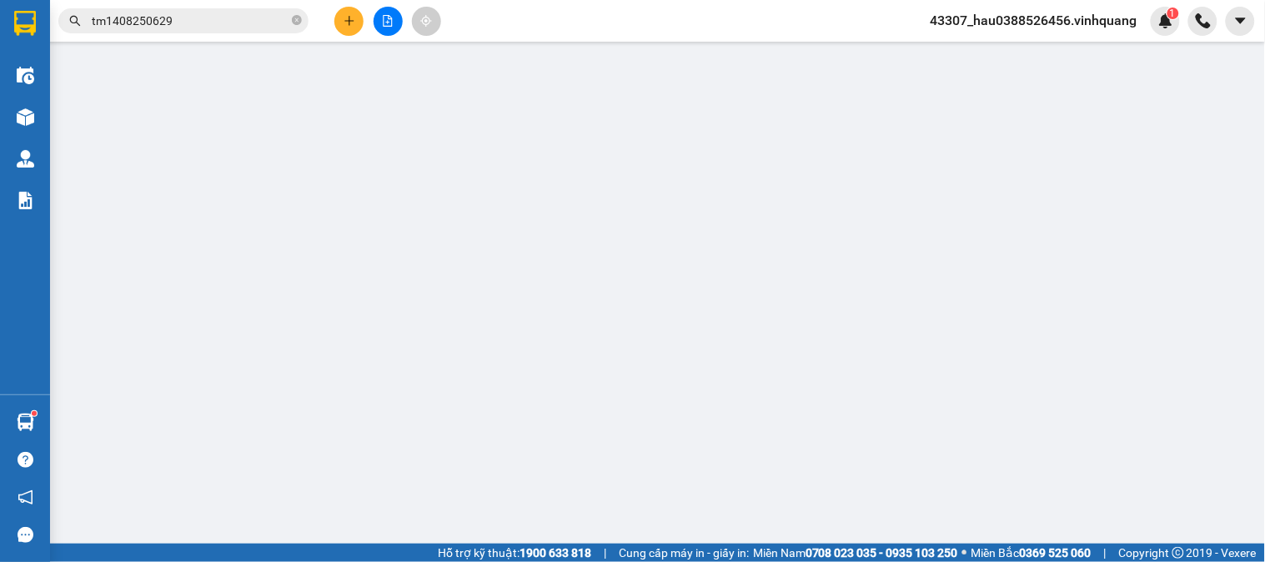
type input "0978558285"
type input "chị thủy"
type input "0862666036"
type input "a nam"
type input "40.000"
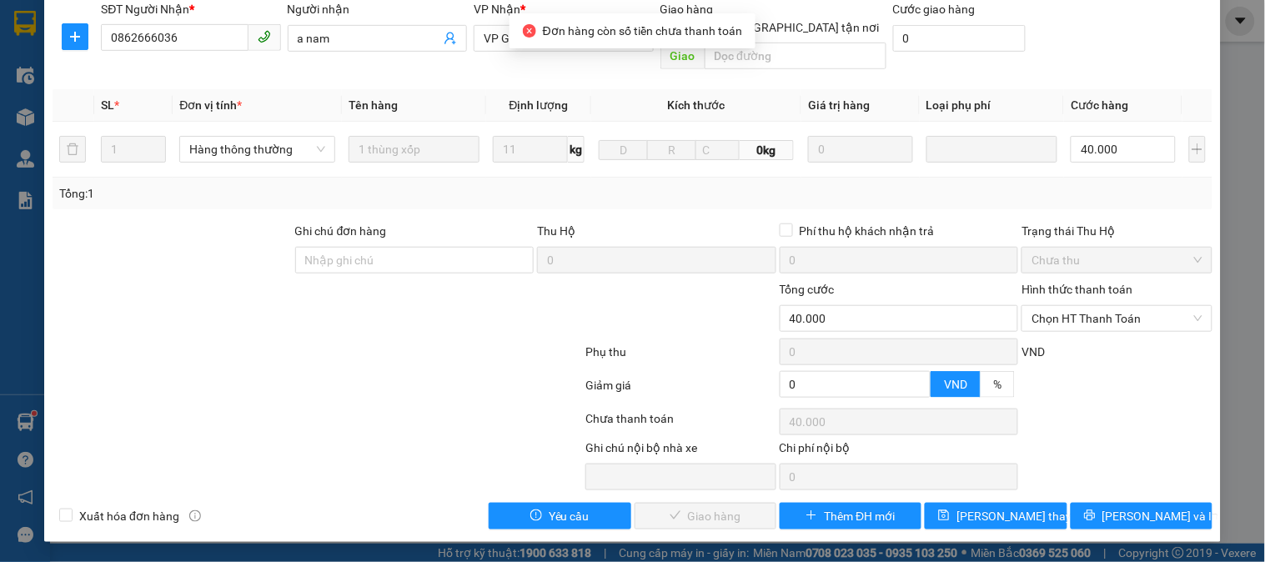
scroll to position [195, 0]
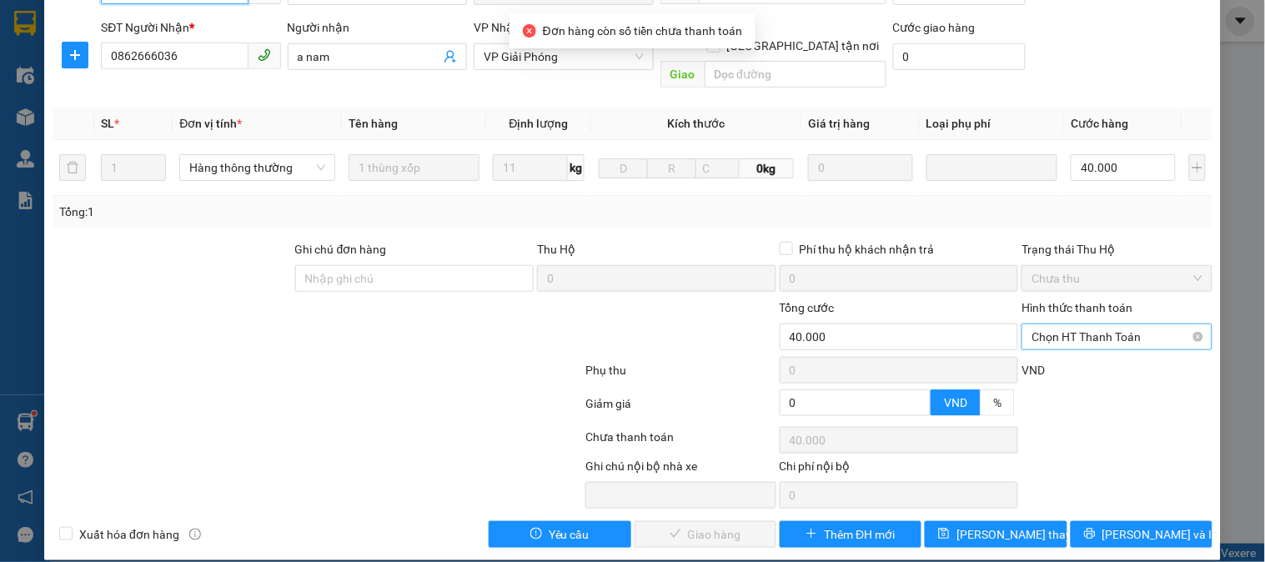
click at [1093, 324] on span "Chọn HT Thanh Toán" at bounding box center [1117, 336] width 170 height 25
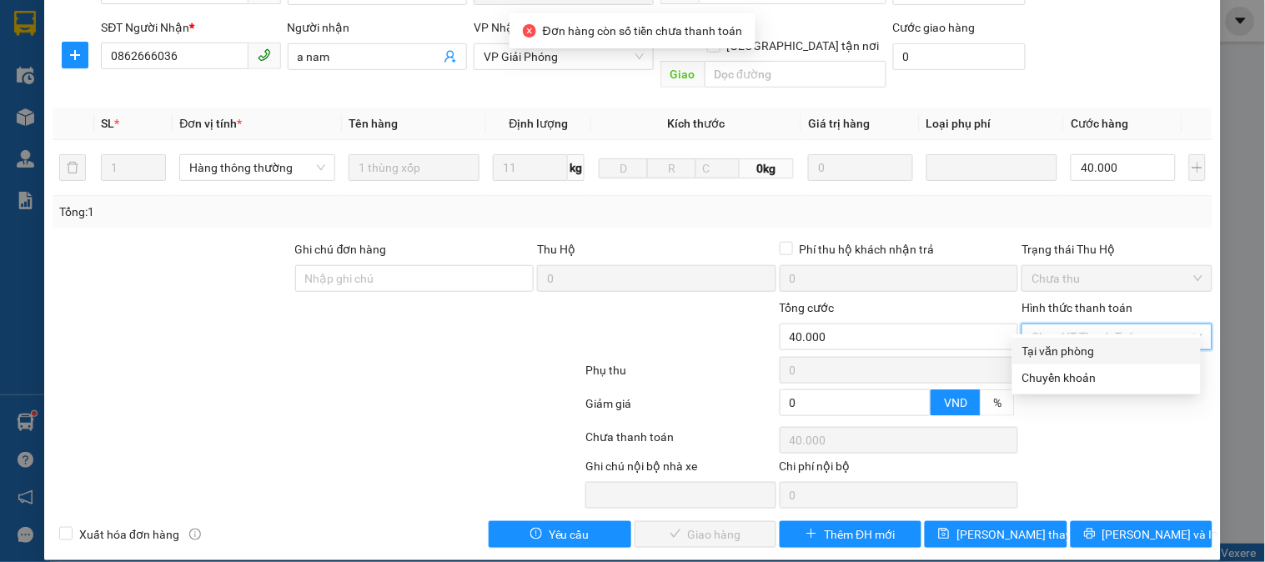
click at [1074, 359] on div "Tại văn phòng" at bounding box center [1107, 351] width 169 height 18
type input "0"
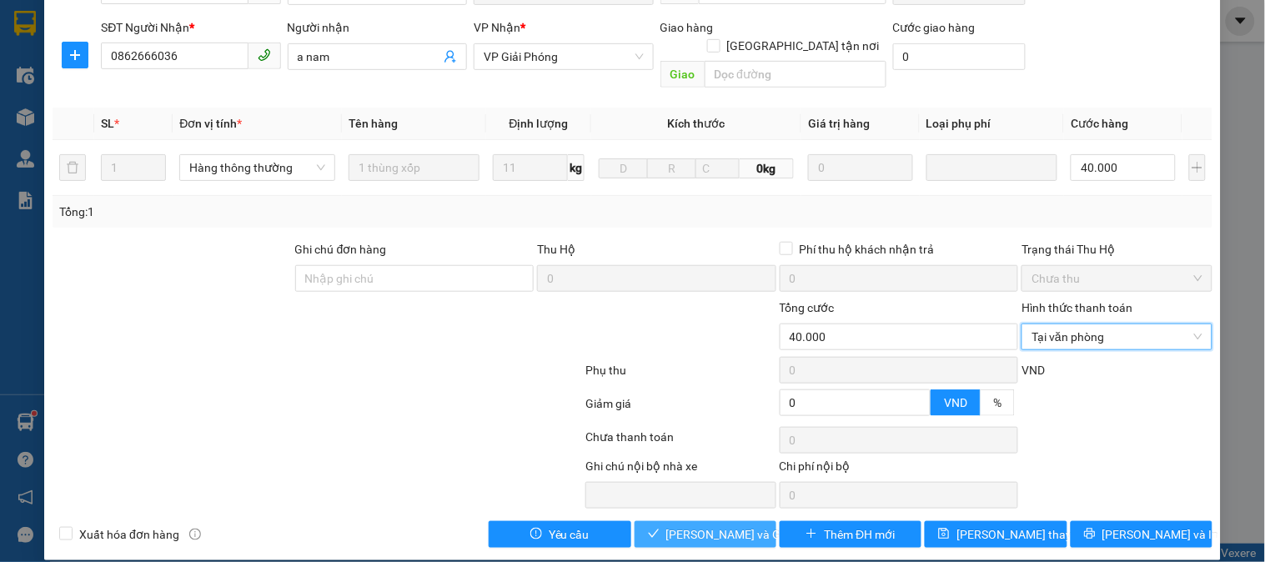
click at [710, 526] on span "Lưu và Giao hàng" at bounding box center [746, 535] width 160 height 18
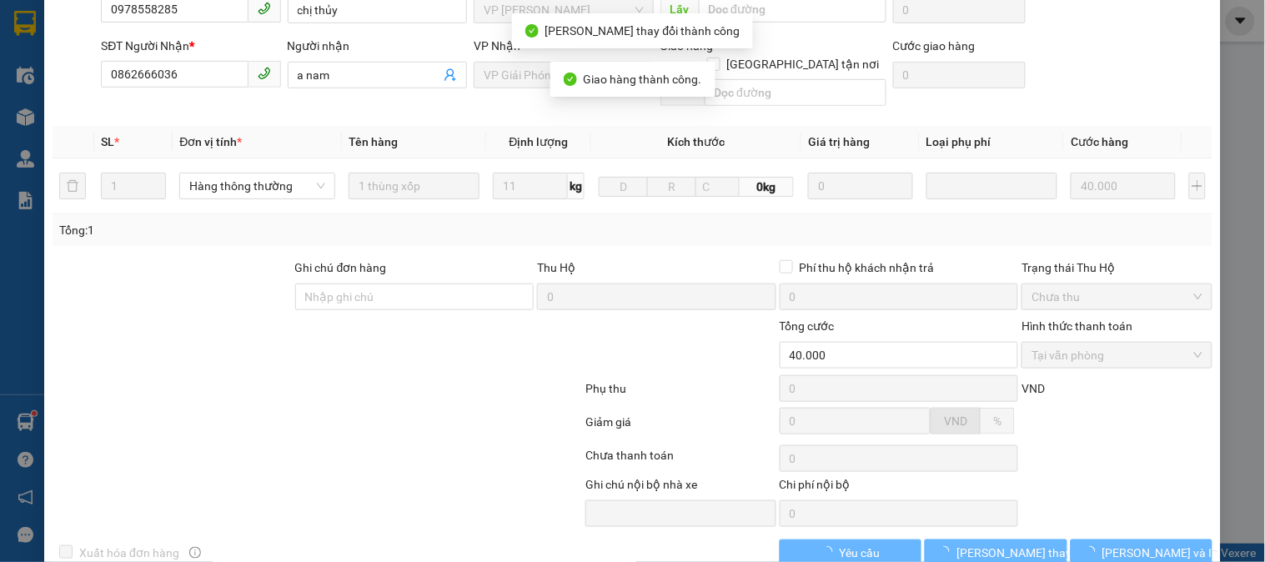
scroll to position [214, 0]
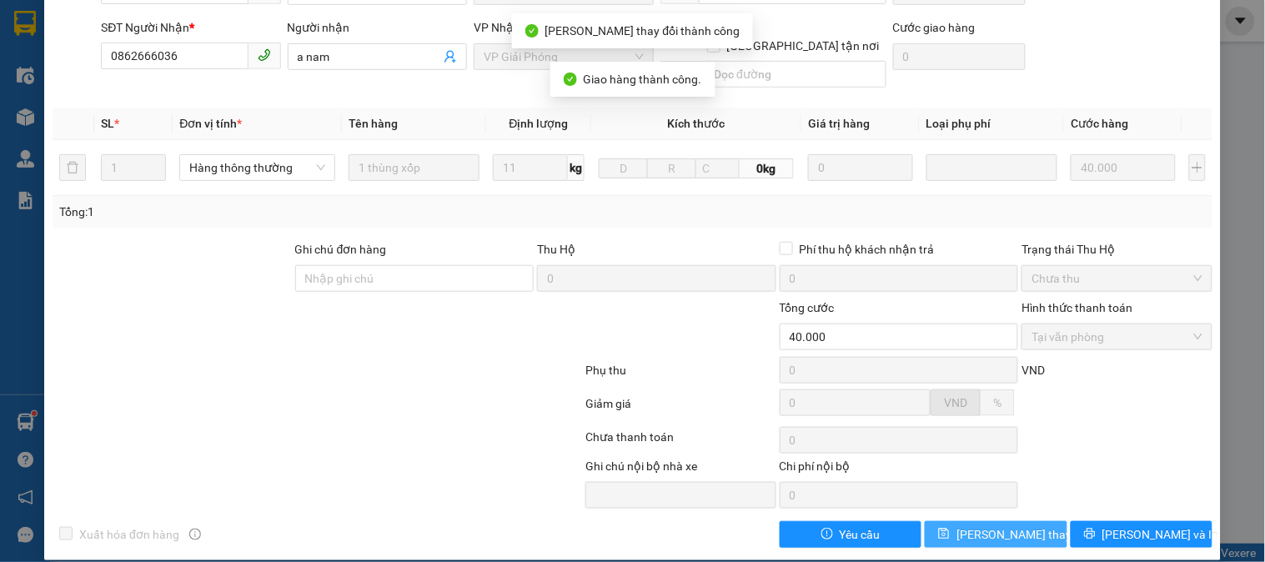
click at [966, 526] on span "Lưu thay đổi" at bounding box center [1023, 535] width 133 height 18
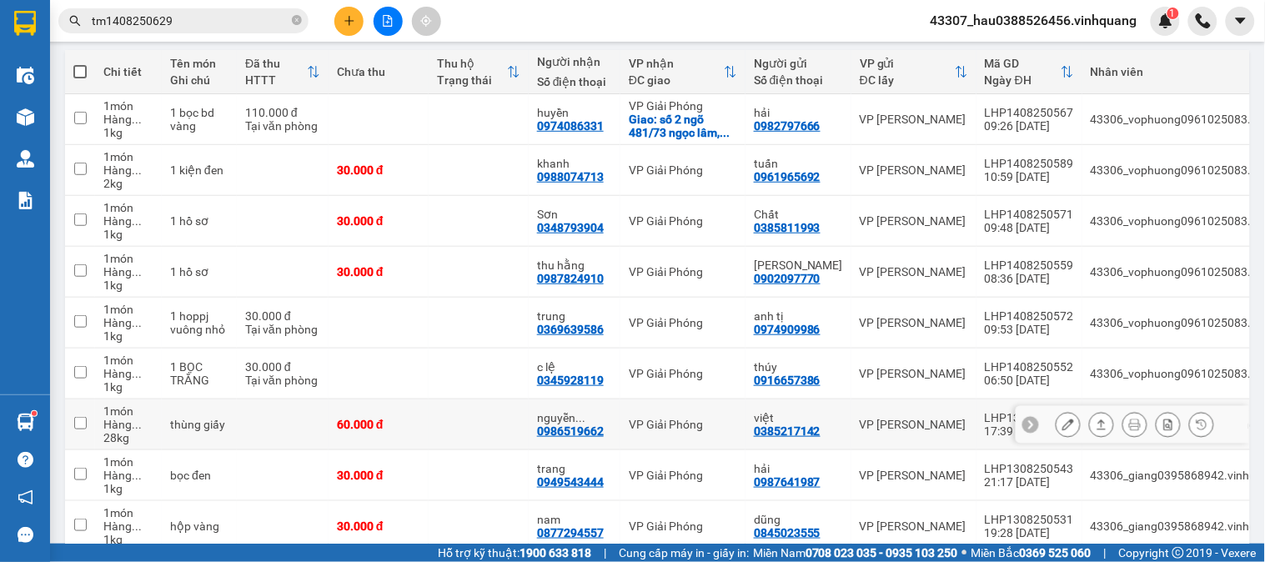
scroll to position [320, 0]
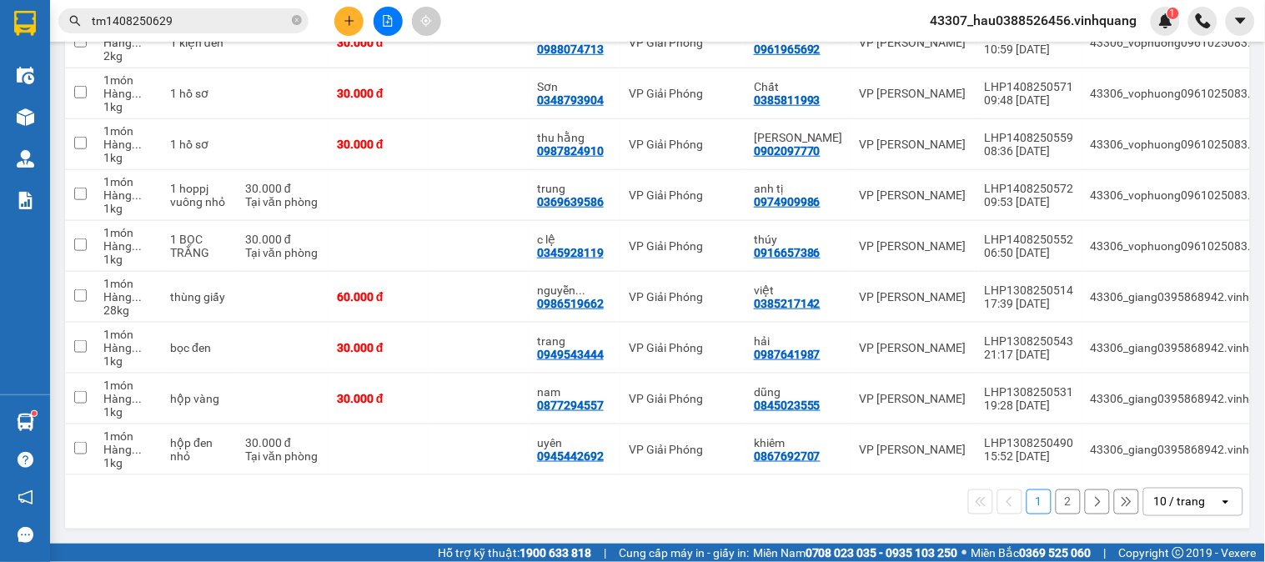
click at [661, 521] on div "1 2 10 / trang open" at bounding box center [657, 501] width 1185 height 53
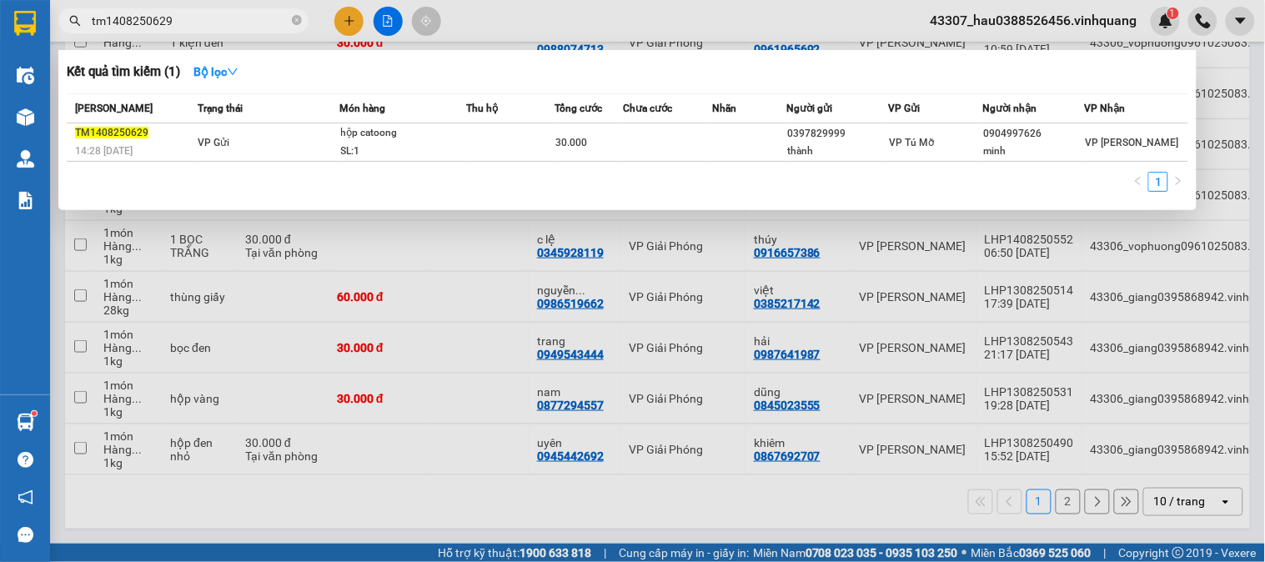
click at [214, 15] on input "tm1408250629" at bounding box center [190, 21] width 197 height 18
drag, startPoint x: 235, startPoint y: 25, endPoint x: 27, endPoint y: 32, distance: 208.6
click at [27, 32] on section "Kết quả tìm kiếm ( 1 ) Bộ lọc Mã ĐH Trạng thái Món hàng Thu hộ Tổng cước Chưa c…" at bounding box center [632, 281] width 1265 height 562
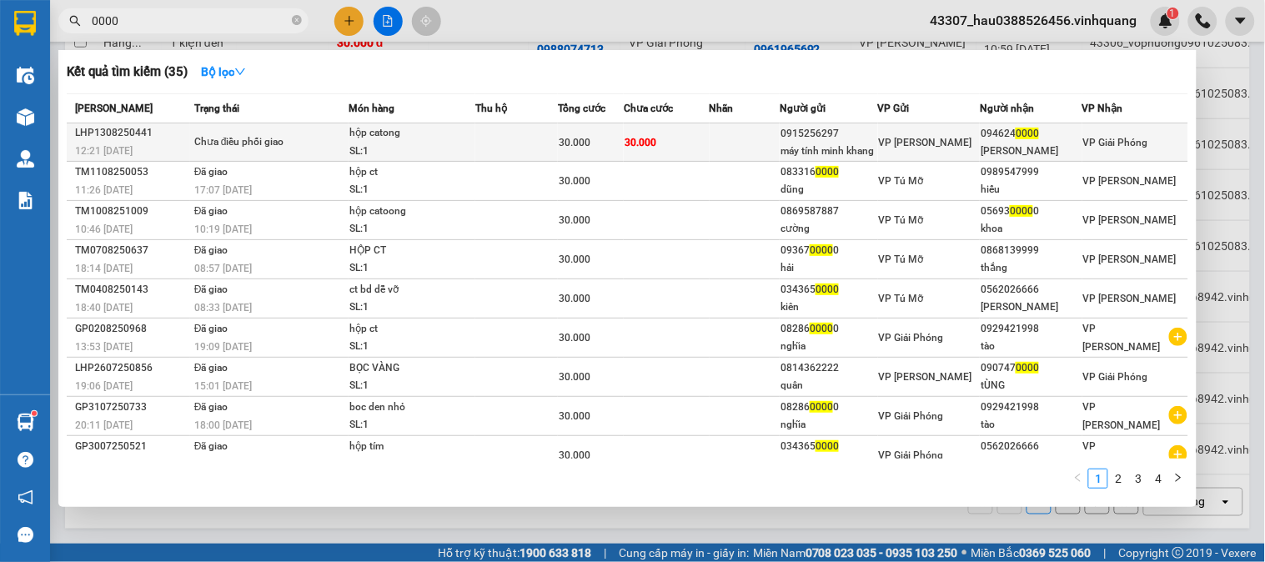
type input "0000"
click at [720, 144] on td at bounding box center [745, 142] width 71 height 38
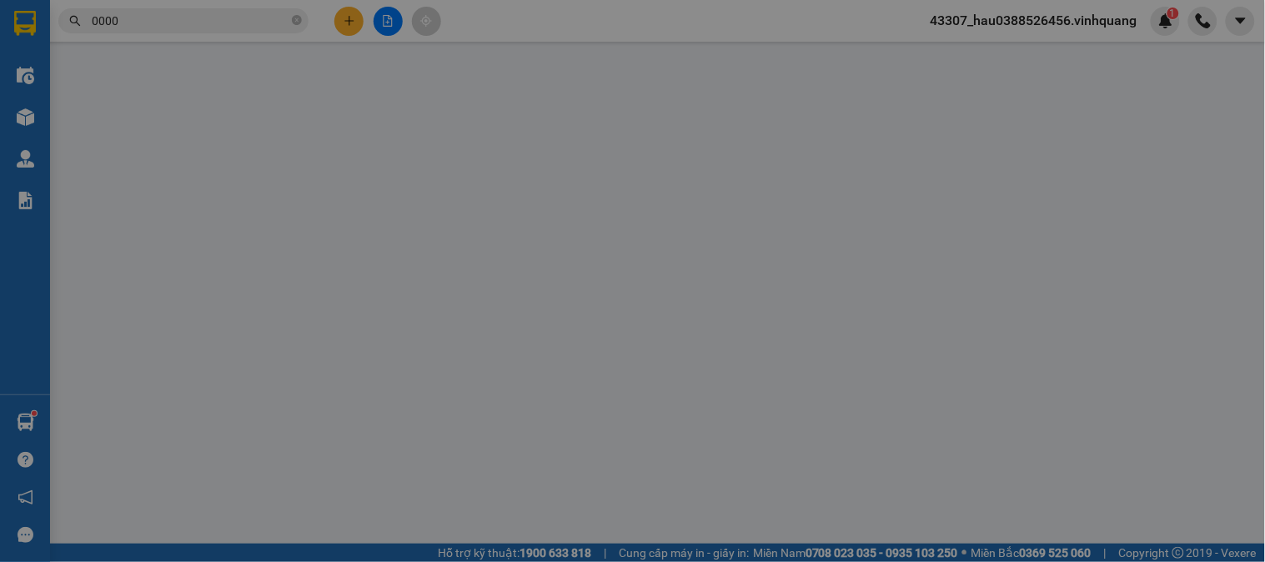
type input "0915256297"
type input "máy tính minh khang"
type input "0946240000"
type input "hồng anh"
type input "30.000"
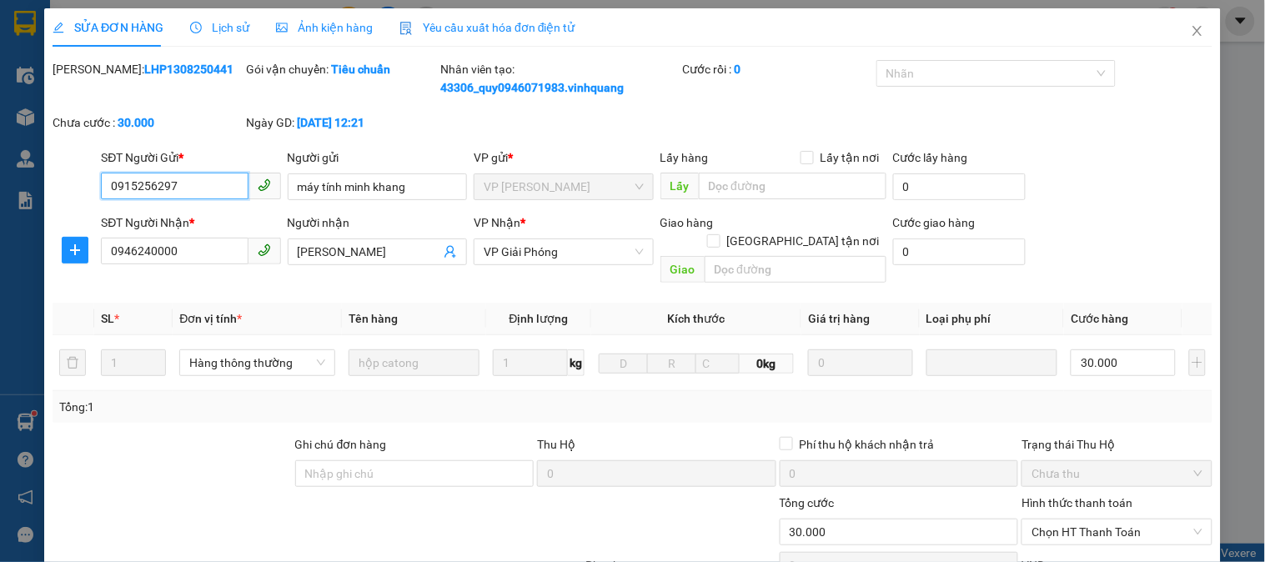
scroll to position [195, 0]
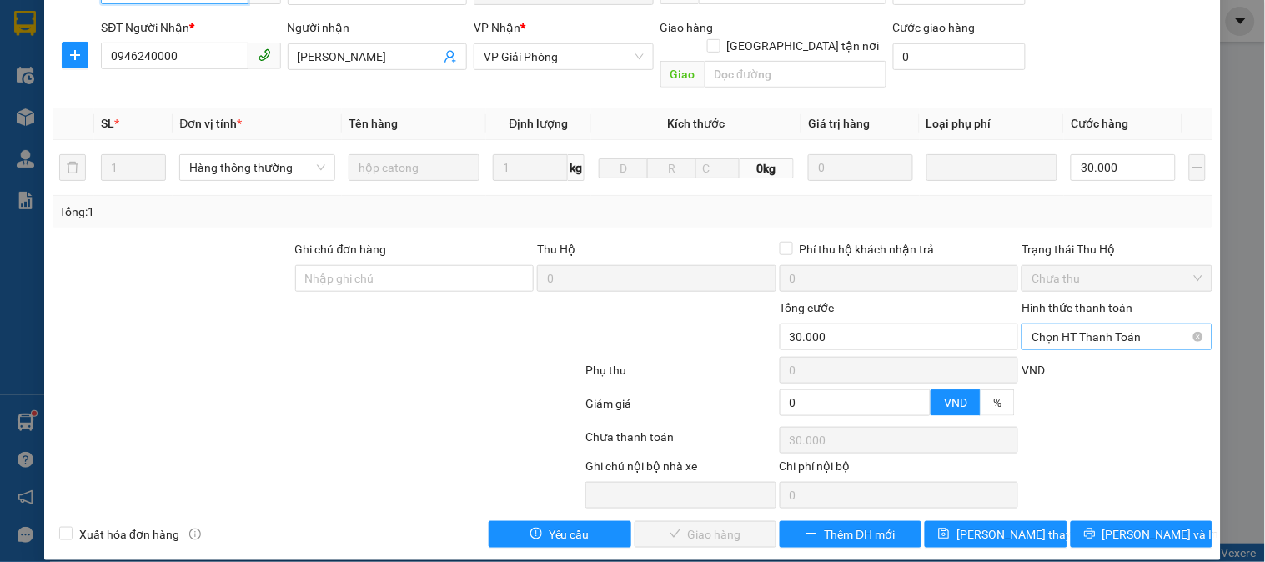
click at [1066, 329] on span "Chọn HT Thanh Toán" at bounding box center [1117, 336] width 170 height 25
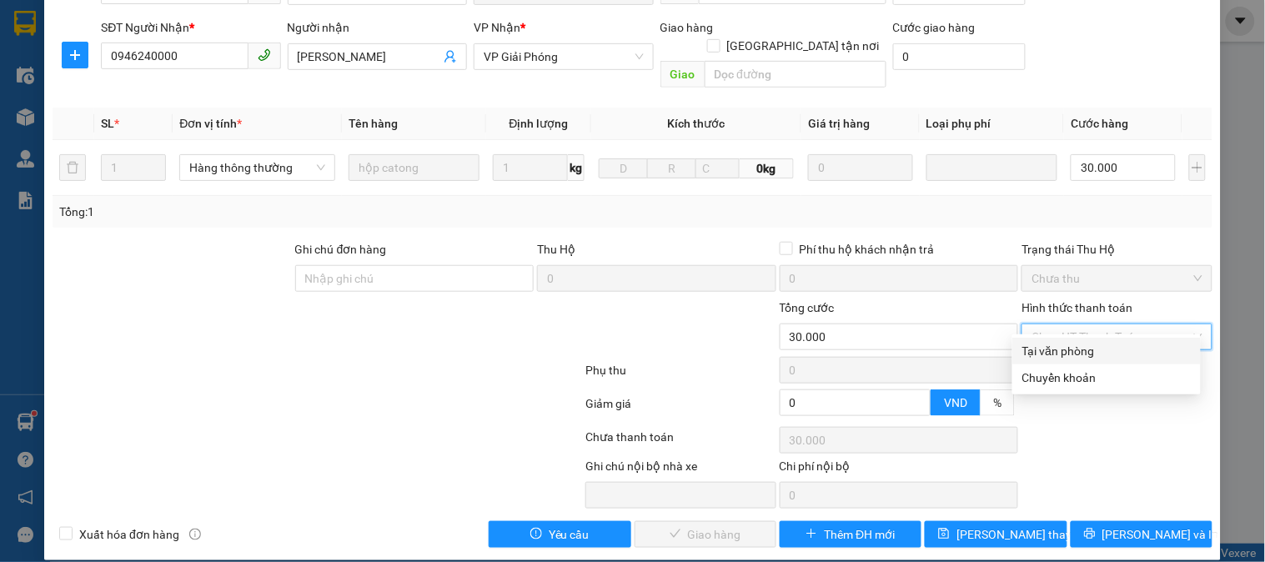
click at [1082, 354] on div "Tại văn phòng" at bounding box center [1107, 351] width 169 height 18
type input "0"
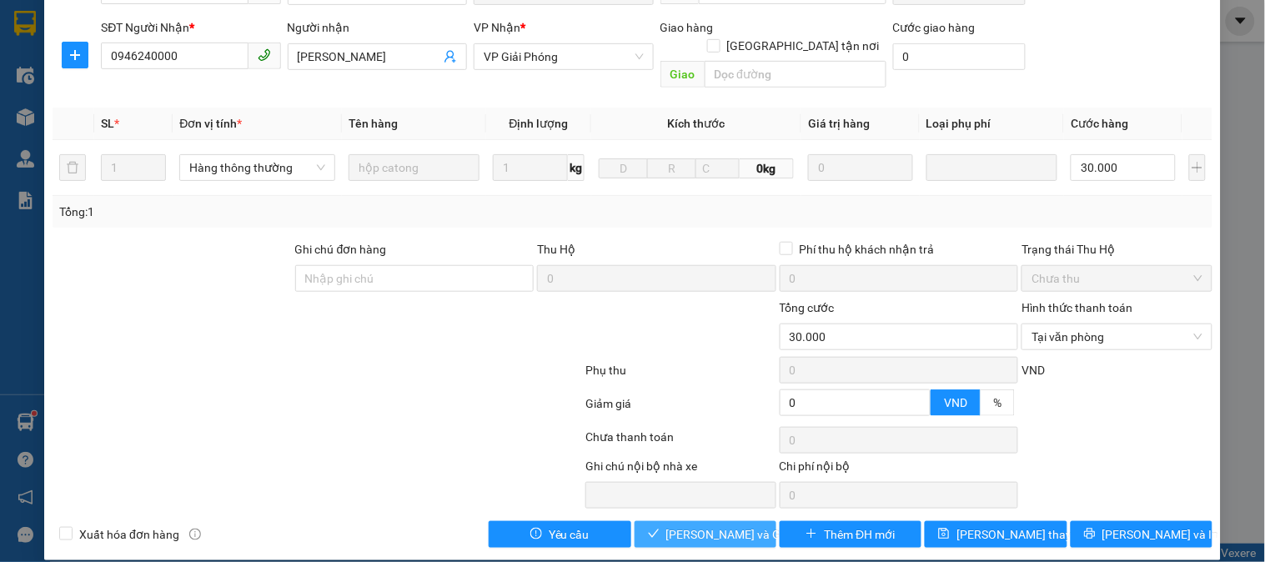
click at [715, 526] on span "Lưu và Giao hàng" at bounding box center [746, 535] width 160 height 18
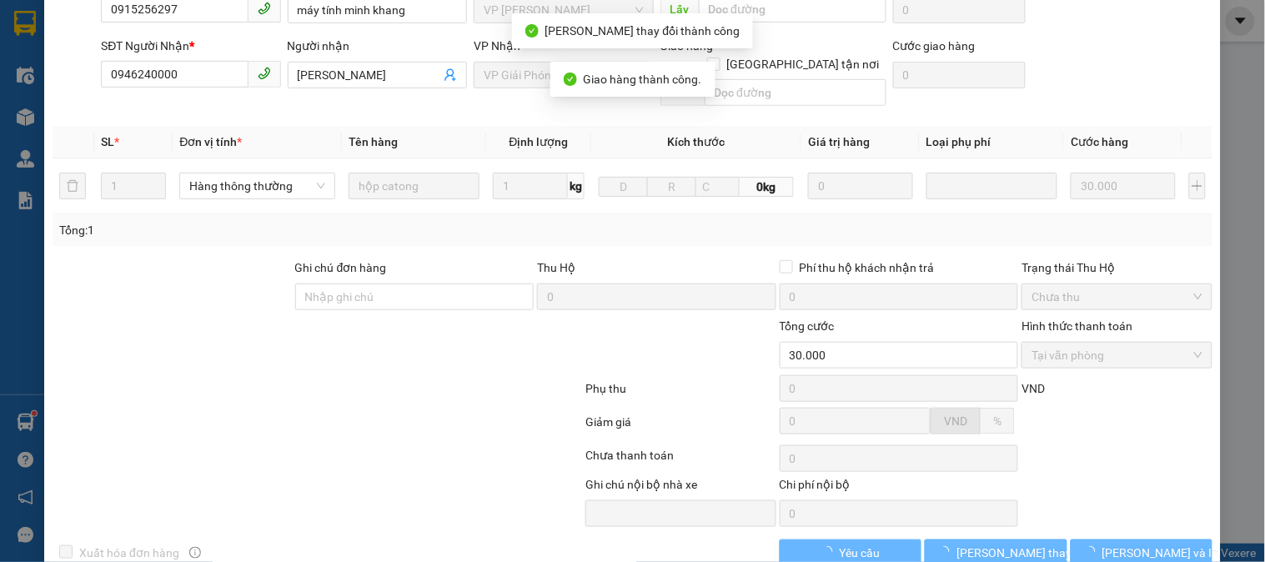
scroll to position [214, 0]
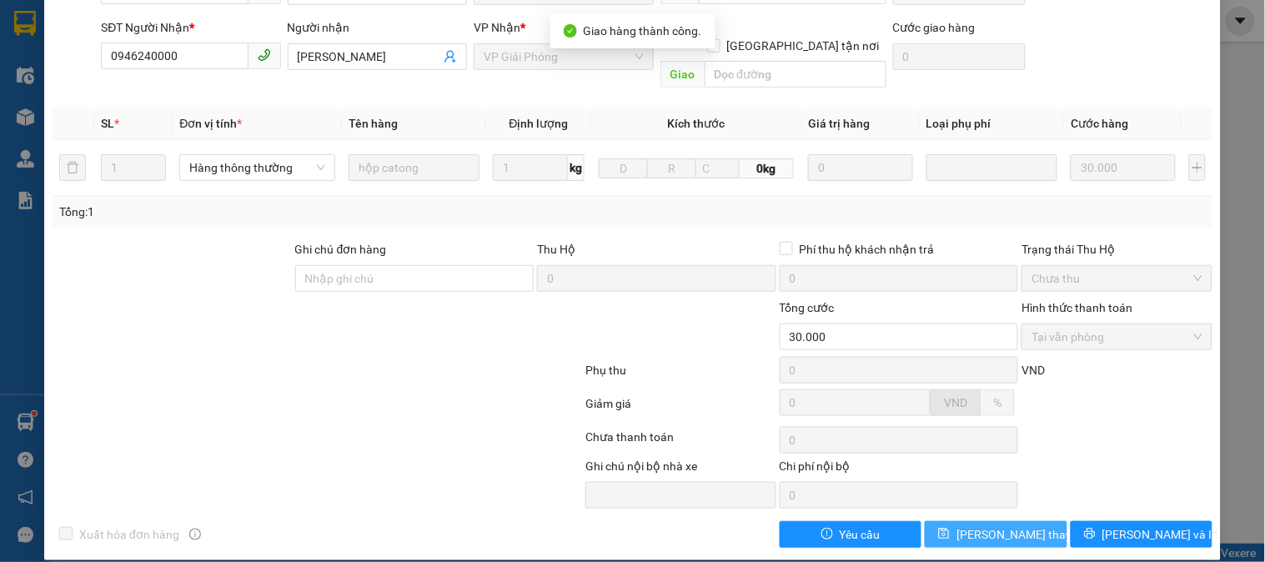
click at [1010, 526] on span "Lưu thay đổi" at bounding box center [1023, 535] width 133 height 18
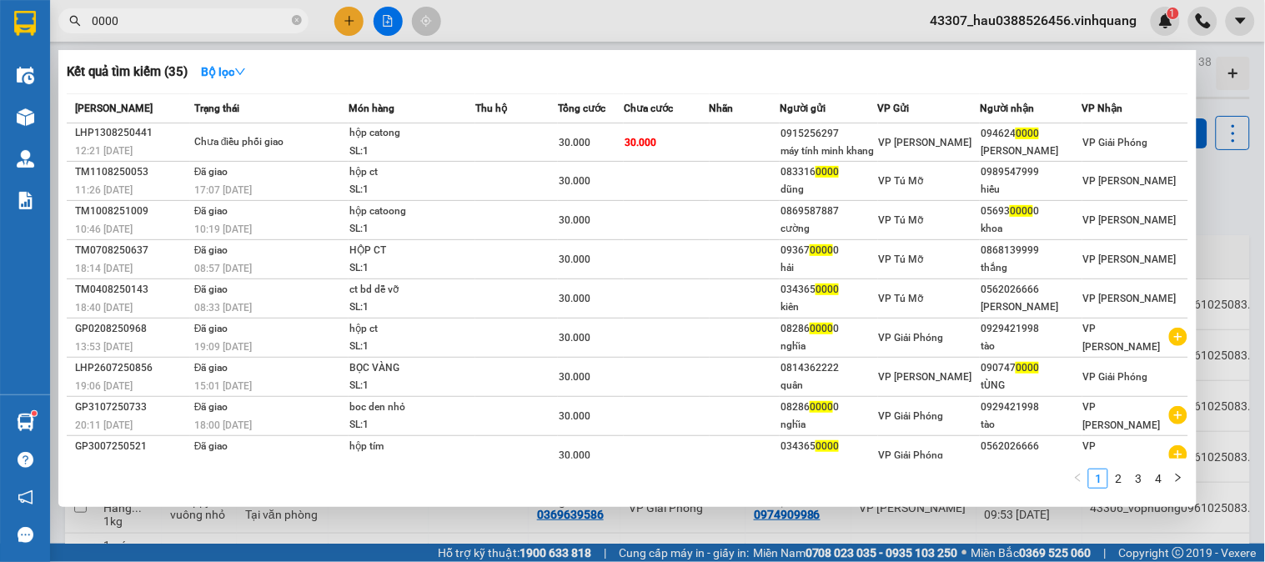
drag, startPoint x: 138, startPoint y: 21, endPoint x: 52, endPoint y: 21, distance: 86.8
click at [52, 21] on div "0000" at bounding box center [162, 20] width 325 height 25
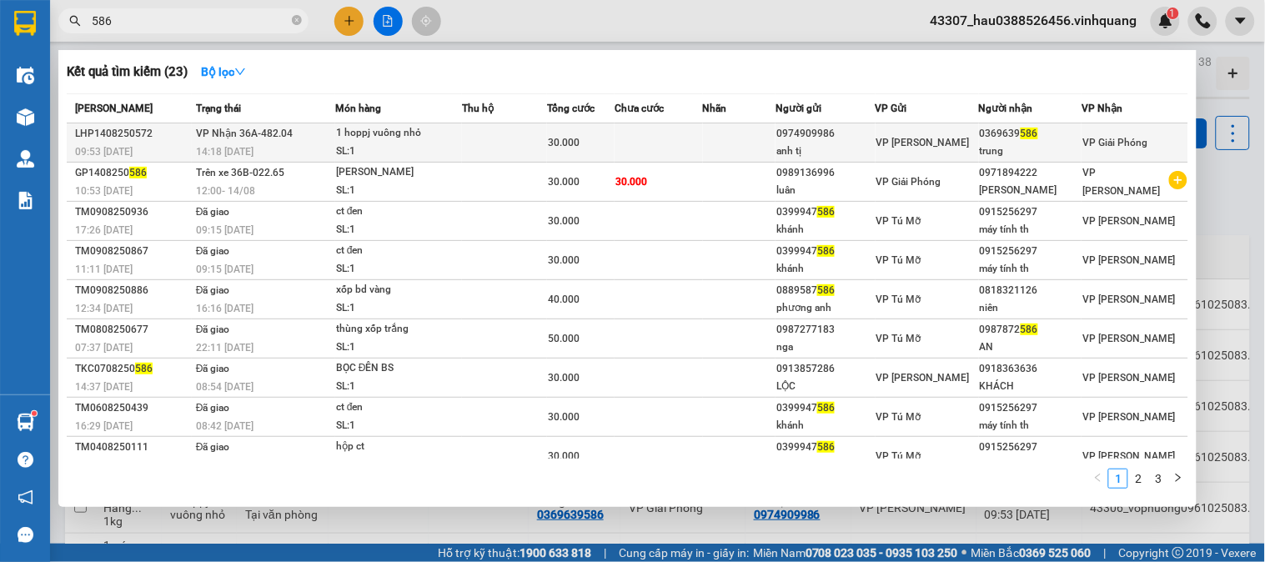
type input "586"
click at [846, 135] on div "0974909986" at bounding box center [826, 134] width 98 height 18
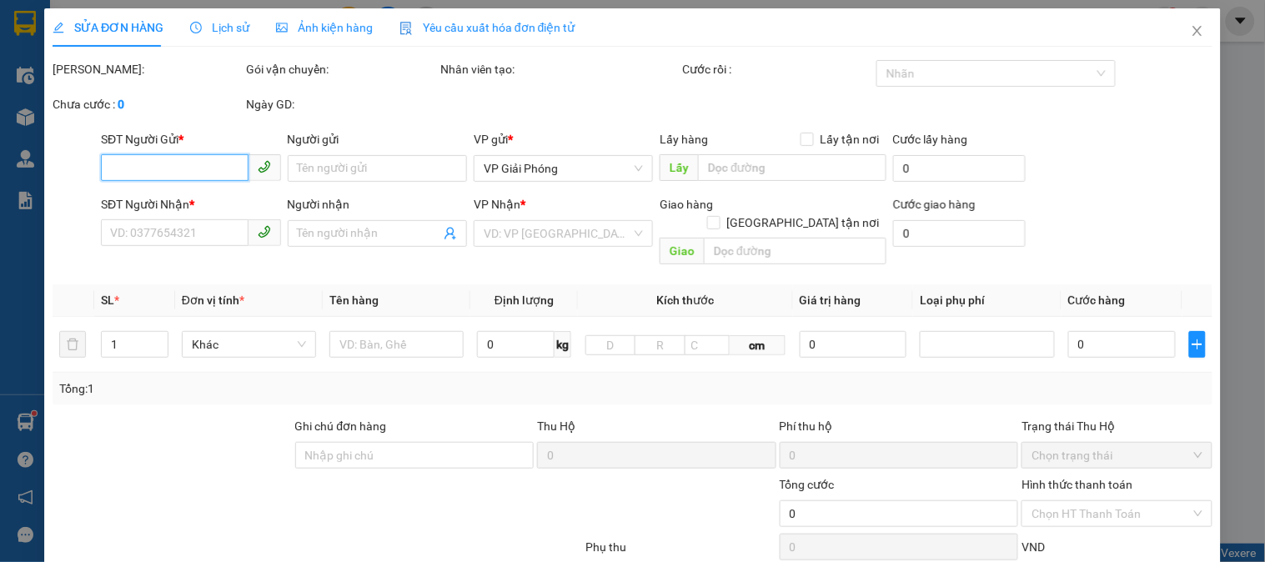
type input "0974909986"
type input "anh tị"
type input "0369639586"
type input "trung"
type input "30.000"
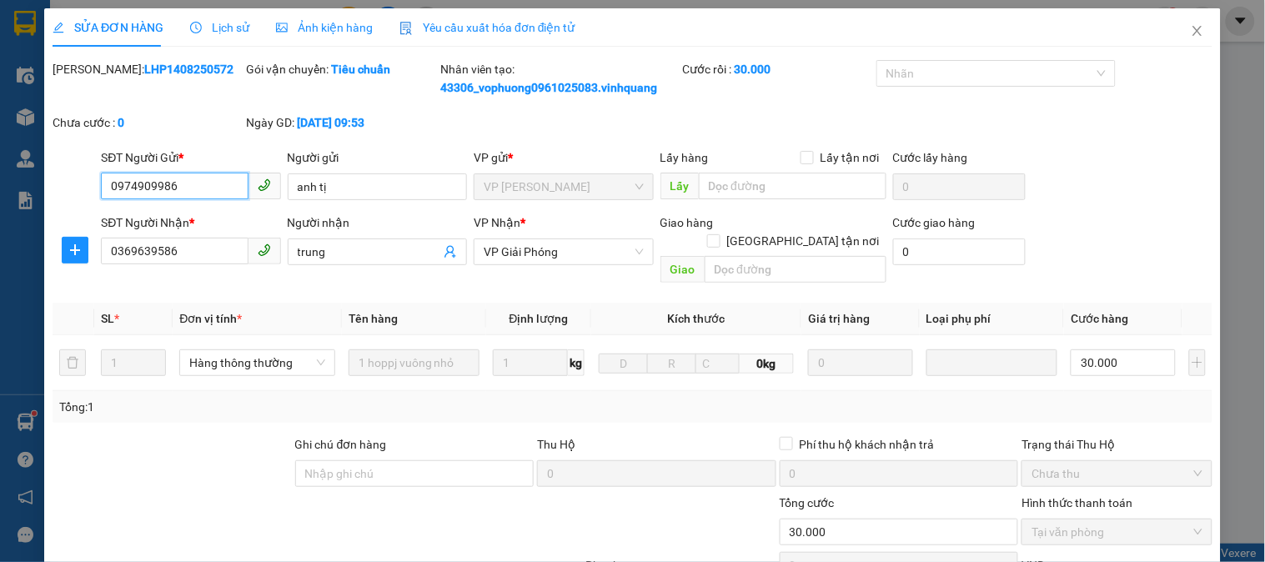
scroll to position [195, 0]
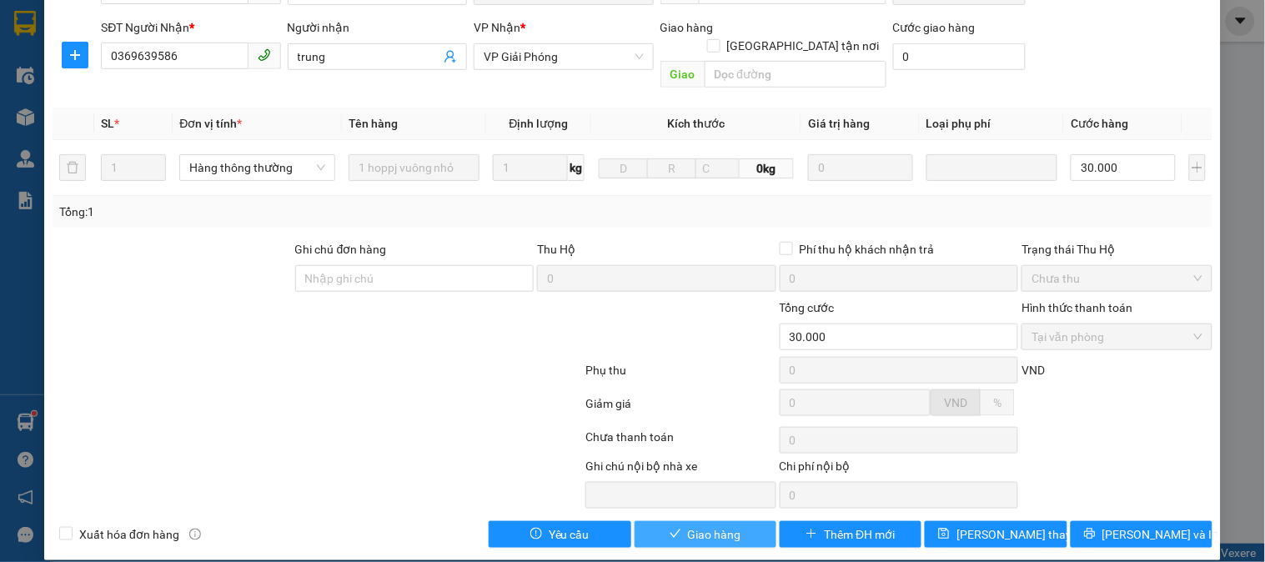
click at [727, 526] on span "Giao hàng" at bounding box center [714, 535] width 53 height 18
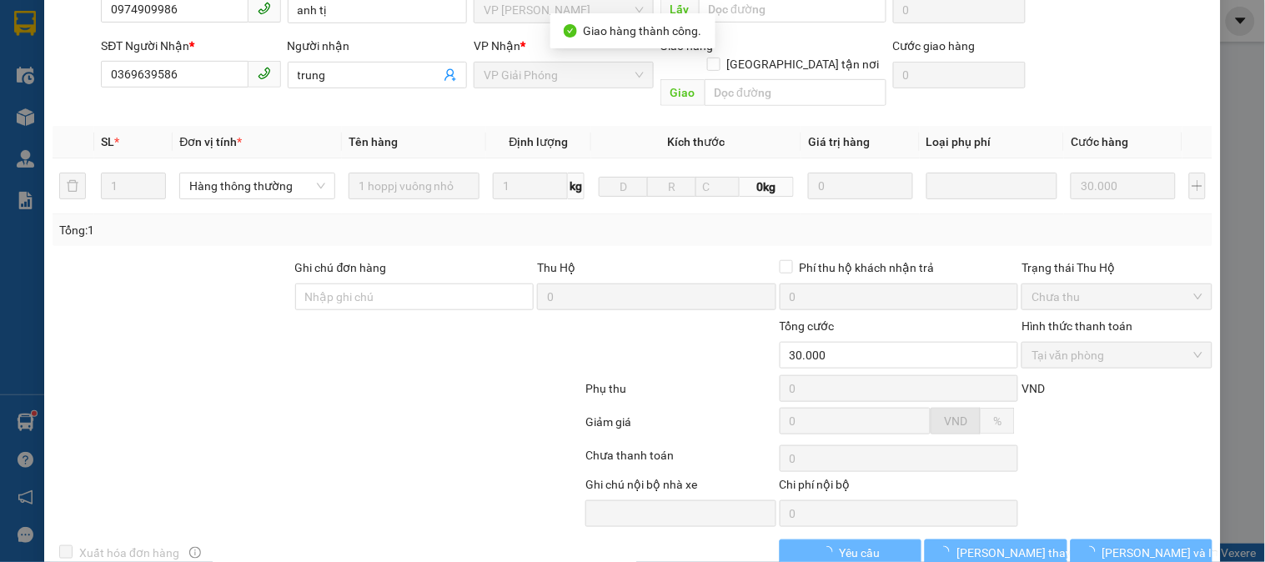
scroll to position [214, 0]
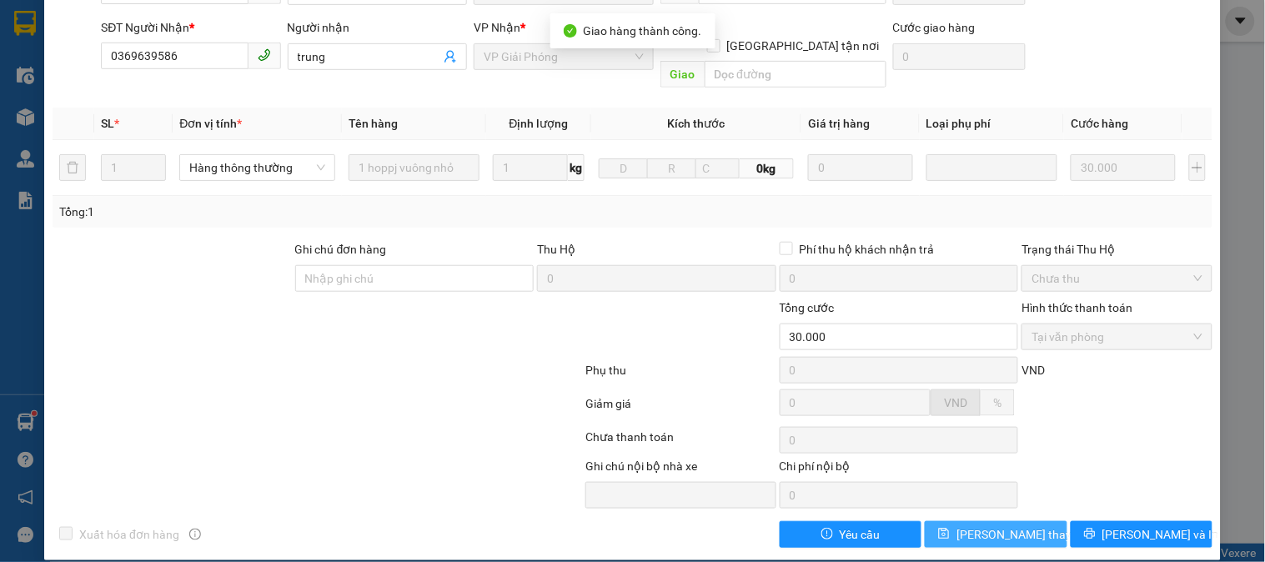
click at [997, 526] on span "Lưu thay đổi" at bounding box center [1023, 535] width 133 height 18
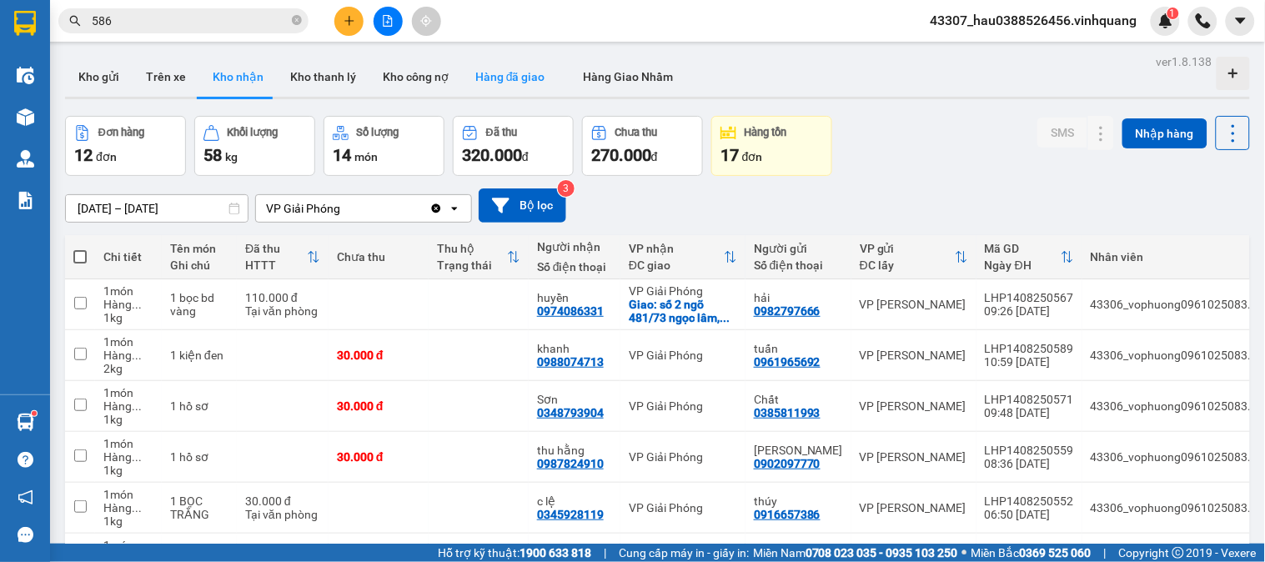
click at [494, 78] on button "Hàng đã giao" at bounding box center [510, 77] width 97 height 40
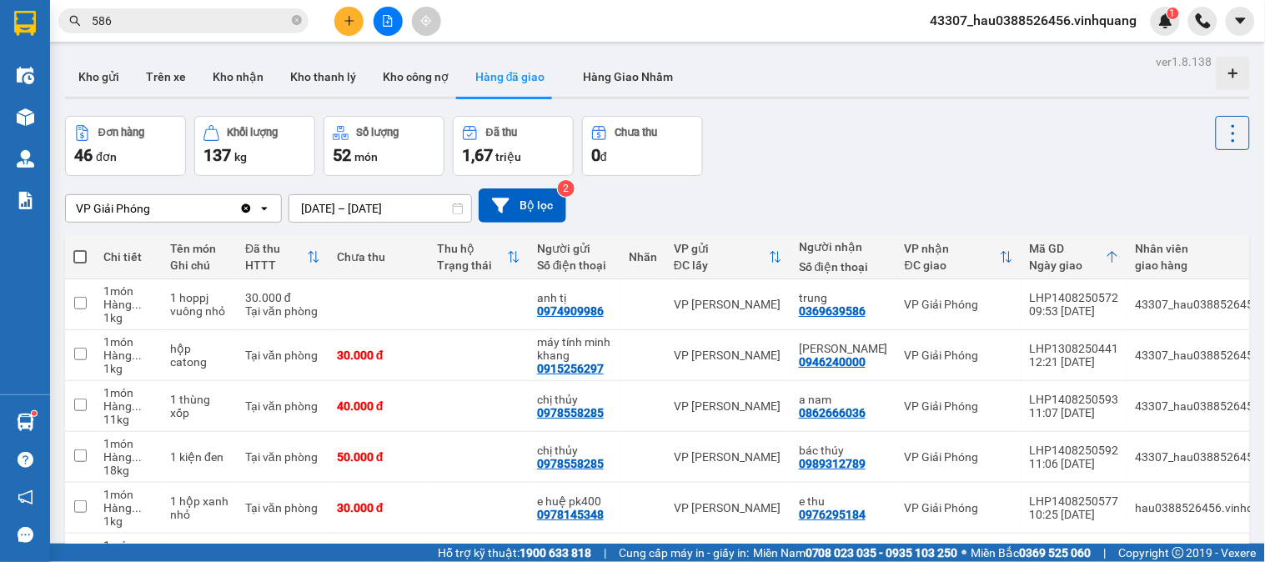
click at [339, 204] on input "[DATE] – [DATE]" at bounding box center [380, 208] width 182 height 27
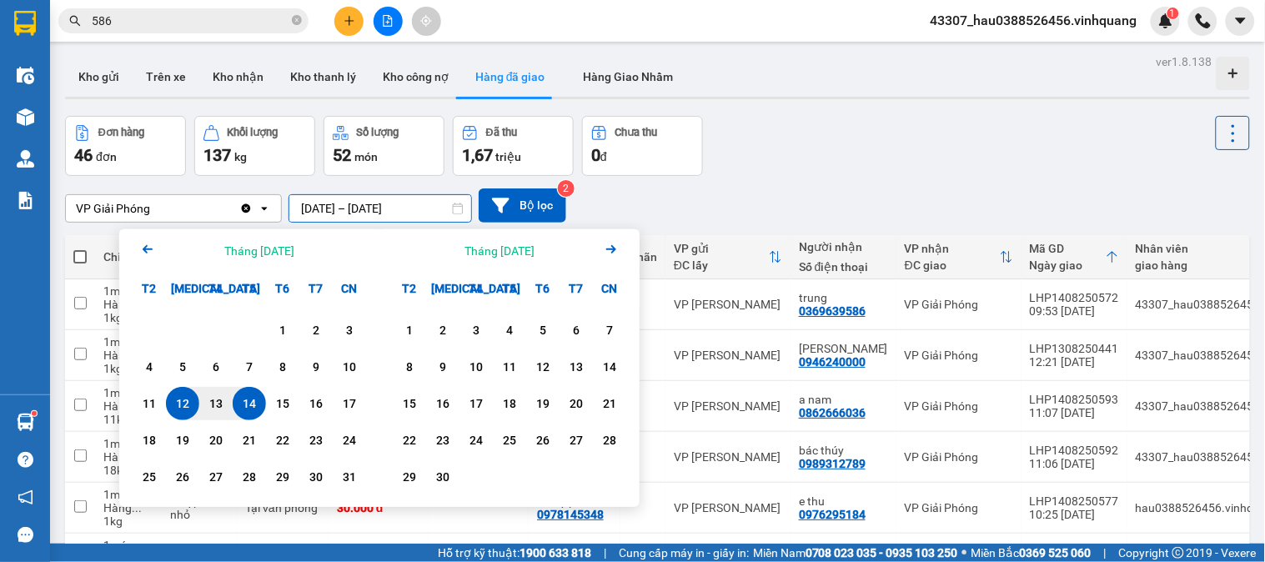
click at [254, 405] on div "14" at bounding box center [249, 404] width 23 height 20
type input "14/08/2025 – 14/08/2025"
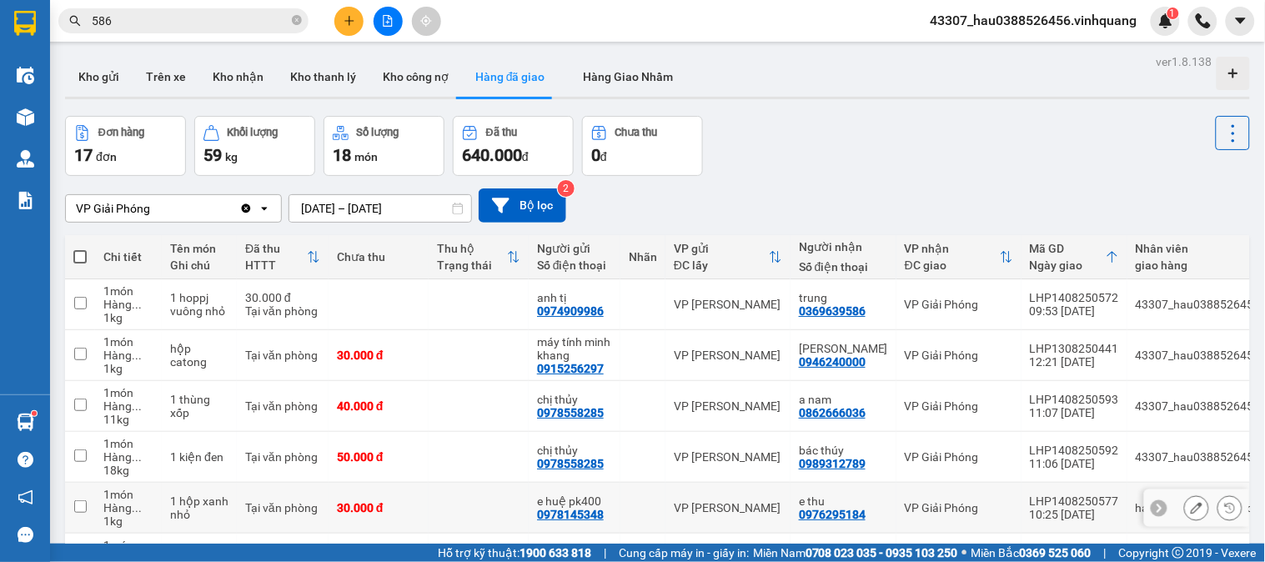
scroll to position [93, 0]
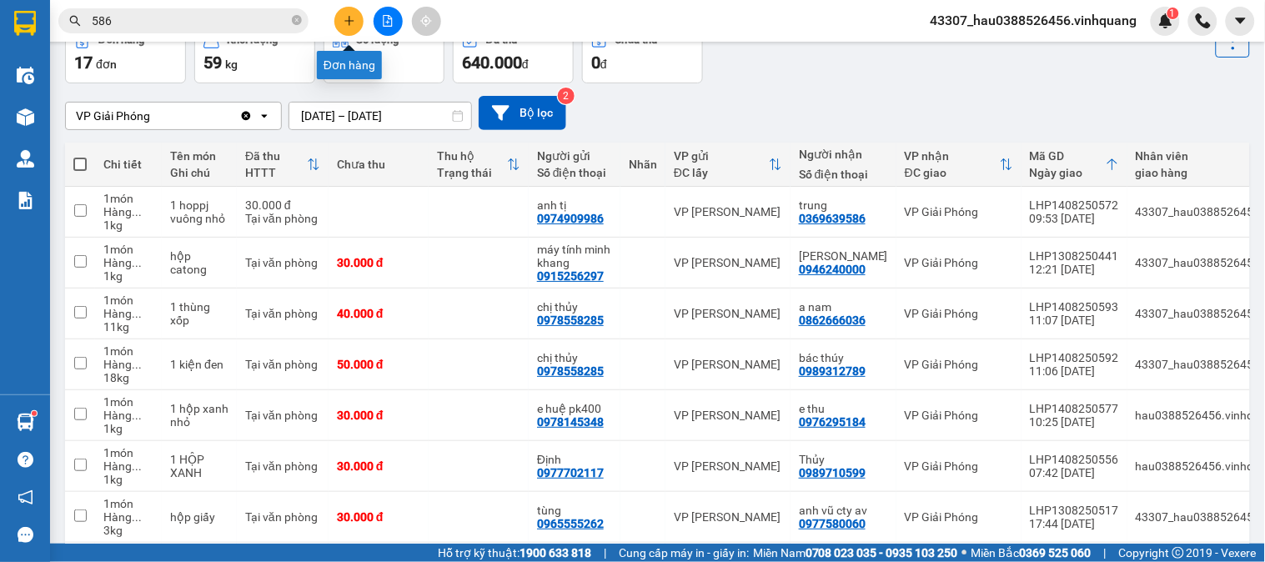
click at [354, 20] on icon "plus" at bounding box center [350, 21] width 12 height 12
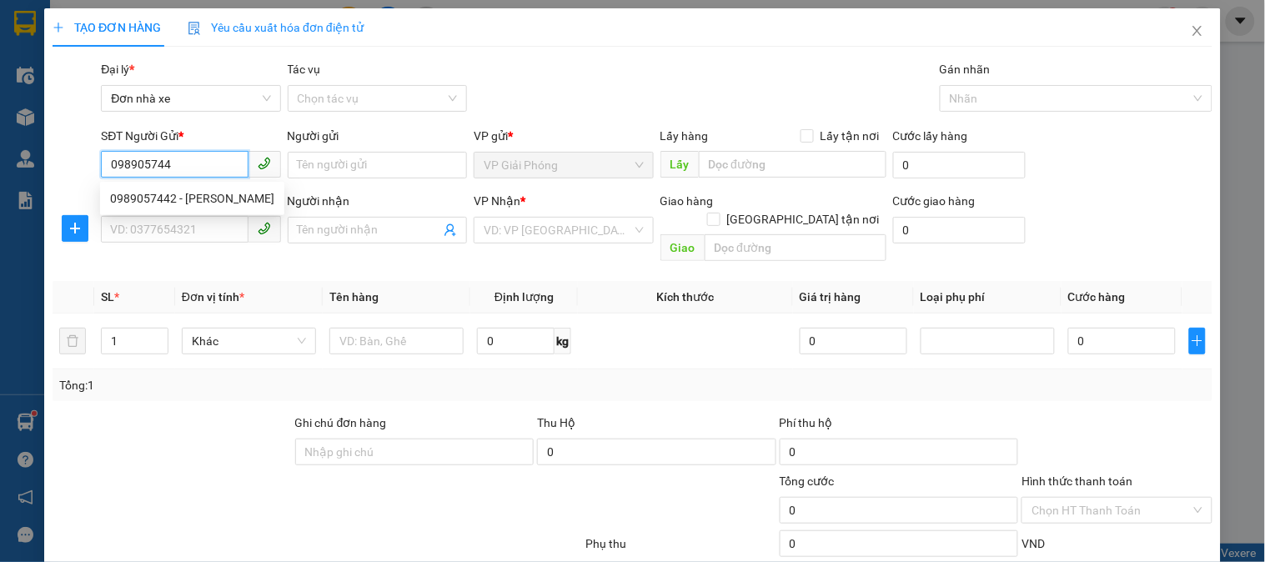
type input "0989057442"
click at [209, 201] on div "0989057442 - vân anh" at bounding box center [192, 198] width 164 height 18
type input "vân anh"
type input "0967488919"
type input "dũng hương"
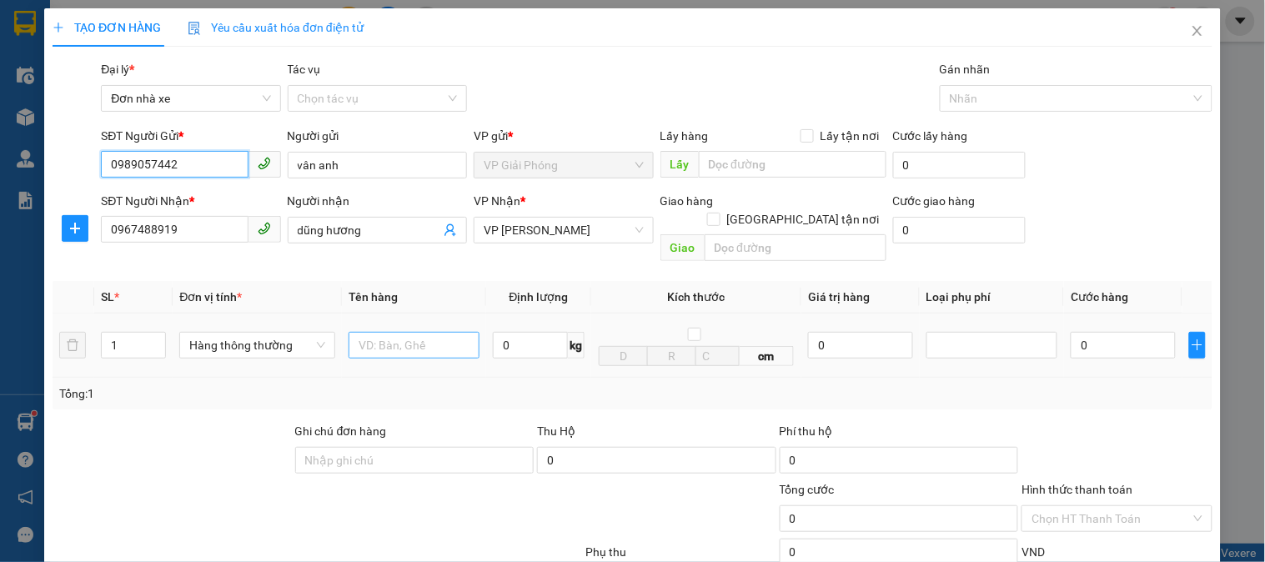
type input "0989057442"
click at [414, 332] on input "text" at bounding box center [414, 345] width 131 height 27
type input "thùng catoong"
click at [534, 340] on input "0" at bounding box center [530, 345] width 75 height 27
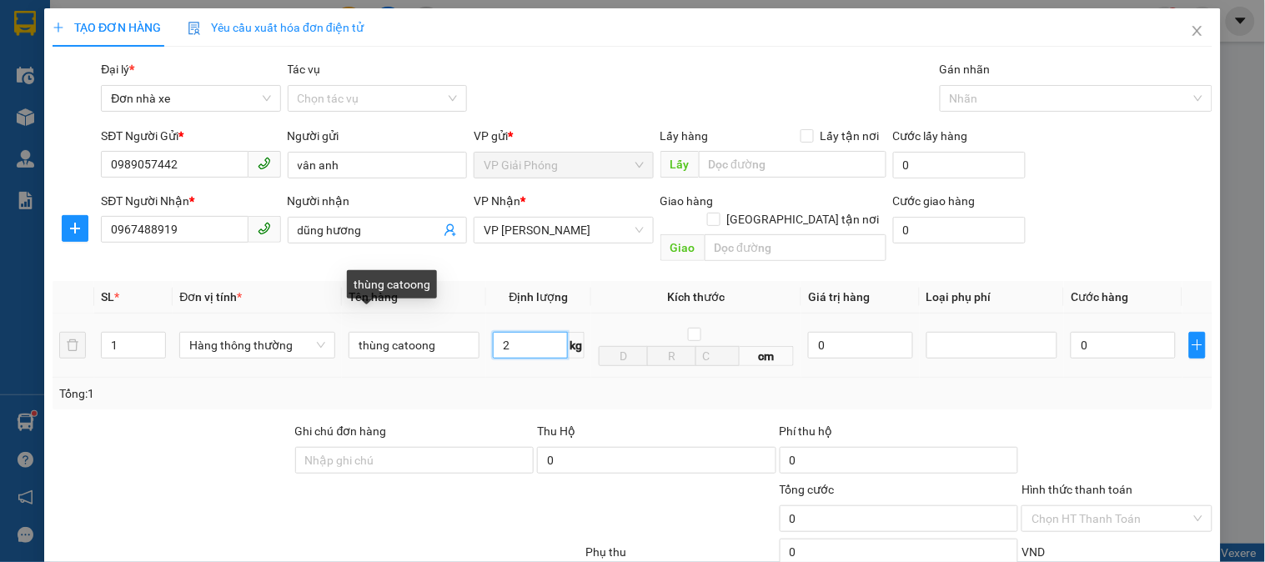
type input "2"
click at [696, 385] on div "Tổng: 1" at bounding box center [632, 394] width 1147 height 18
type input "30.000"
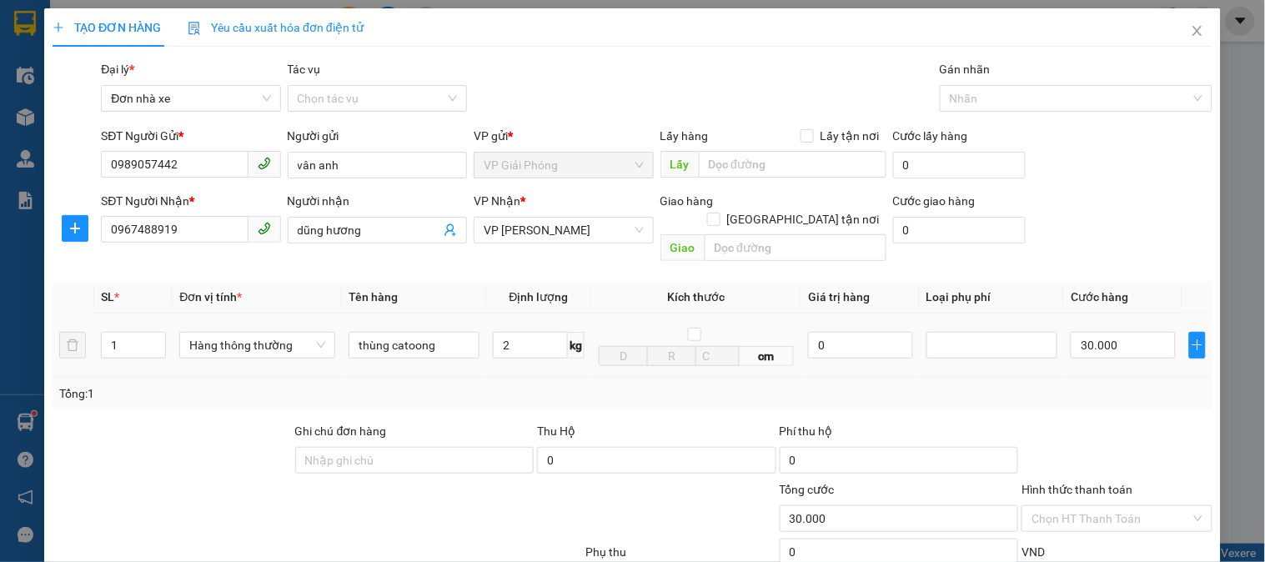
scroll to position [182, 0]
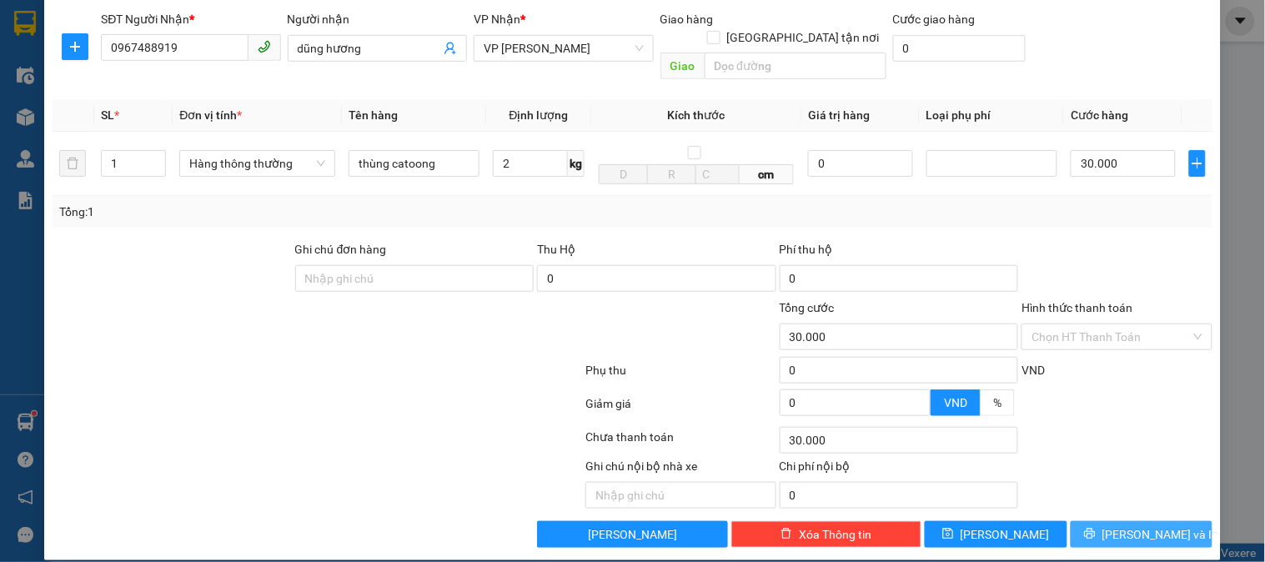
click at [1128, 526] on span "[PERSON_NAME] và In" at bounding box center [1161, 535] width 117 height 18
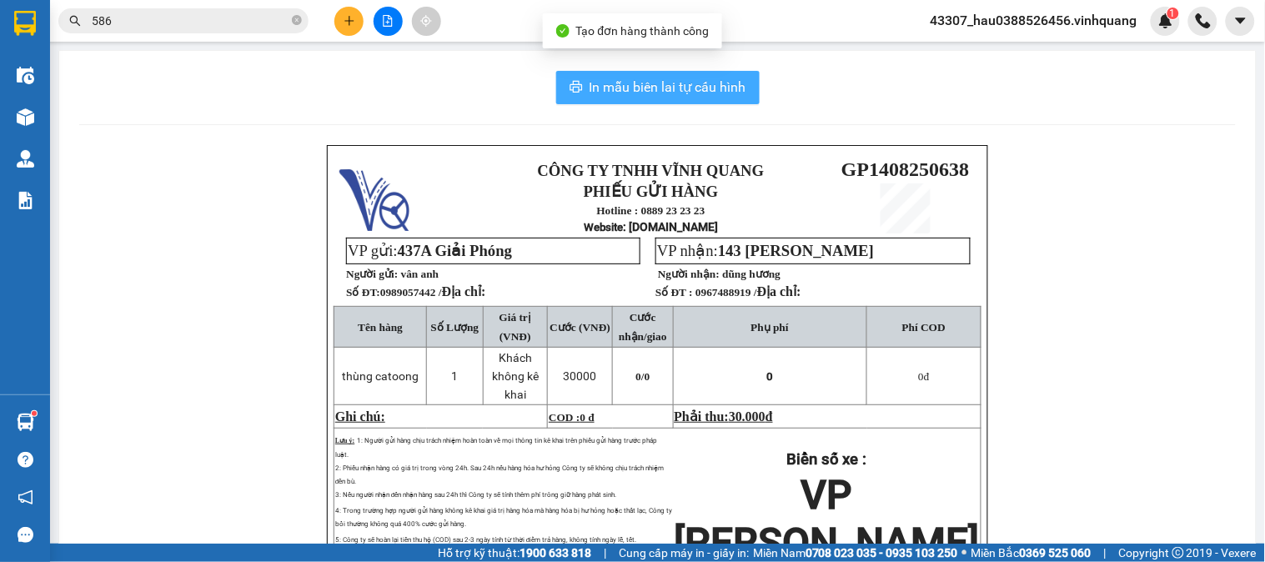
click at [651, 90] on span "In mẫu biên lai tự cấu hình" at bounding box center [668, 87] width 157 height 21
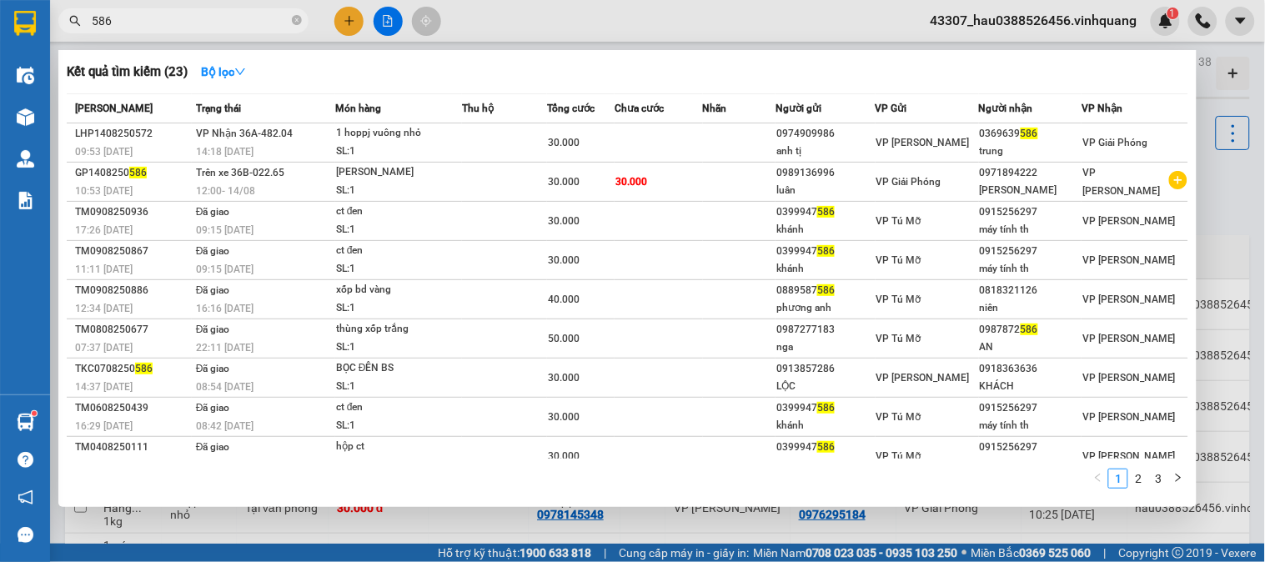
drag, startPoint x: 152, startPoint y: 28, endPoint x: 54, endPoint y: 38, distance: 98.0
click at [54, 36] on div "Kết quả tìm kiếm ( 23 ) Bộ lọc Mã ĐH Trạng thái Món hàng Thu hộ Tổng cước Chưa …" at bounding box center [162, 21] width 325 height 29
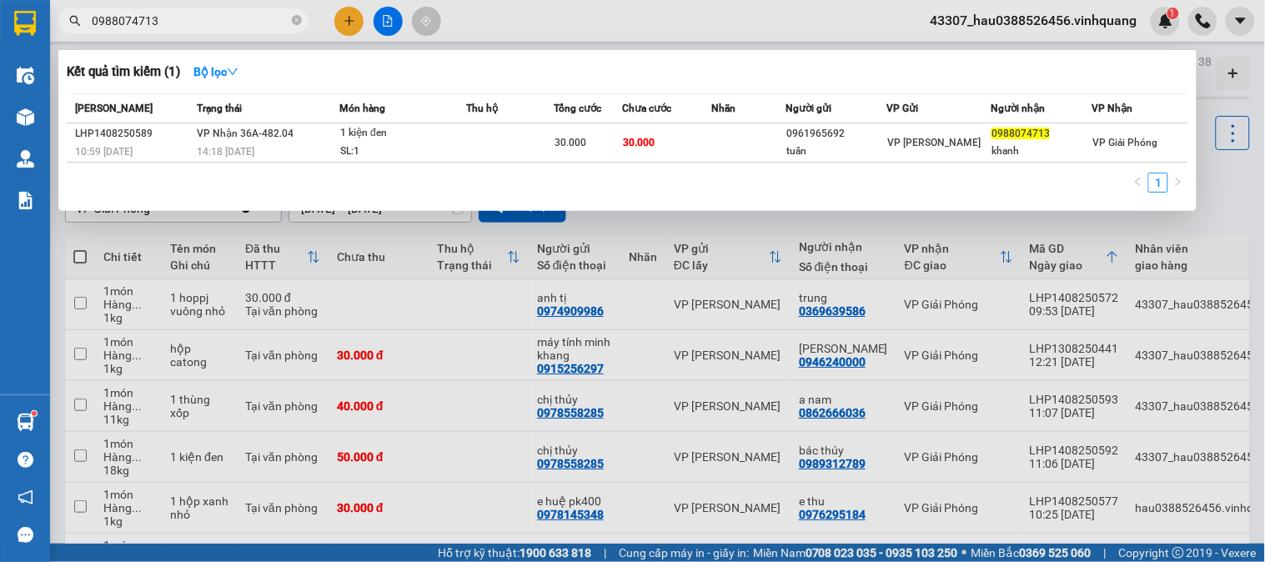
type input "0988074713"
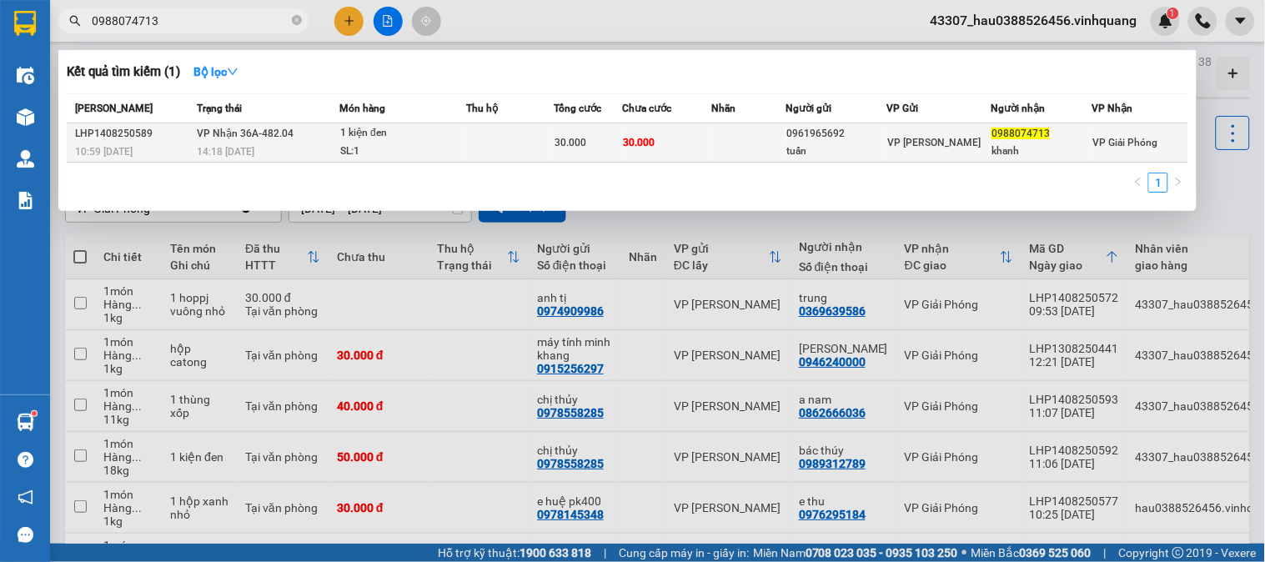
click at [902, 137] on span "VP [PERSON_NAME]" at bounding box center [934, 143] width 93 height 12
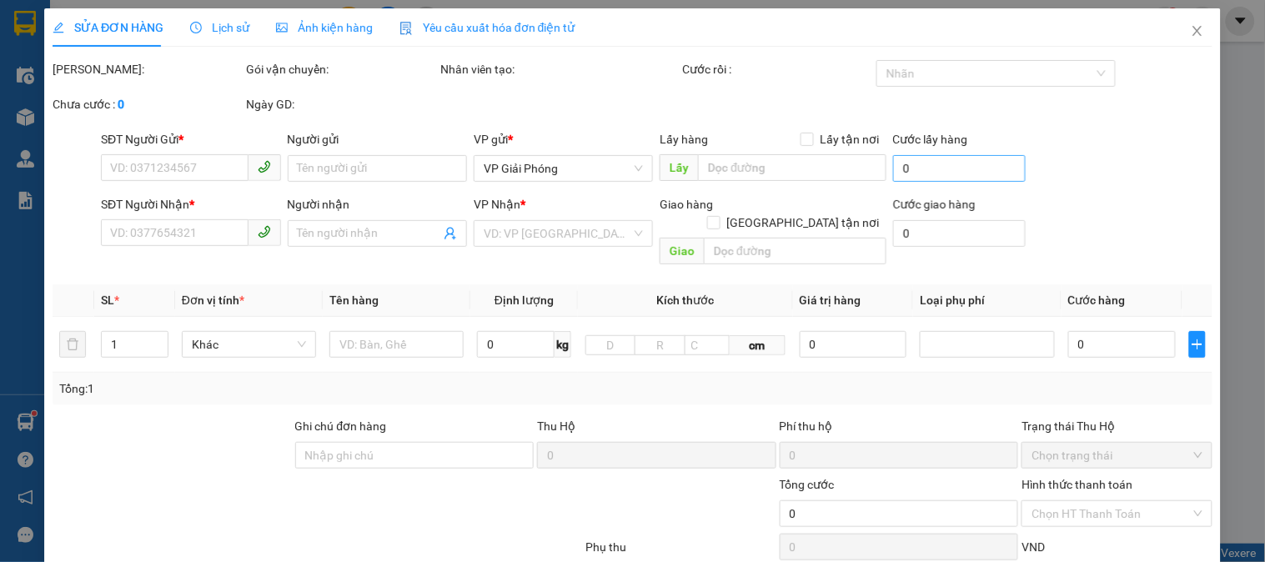
type input "0961965692"
type input "tuấn"
type input "0988074713"
type input "khanh"
type input "30.000"
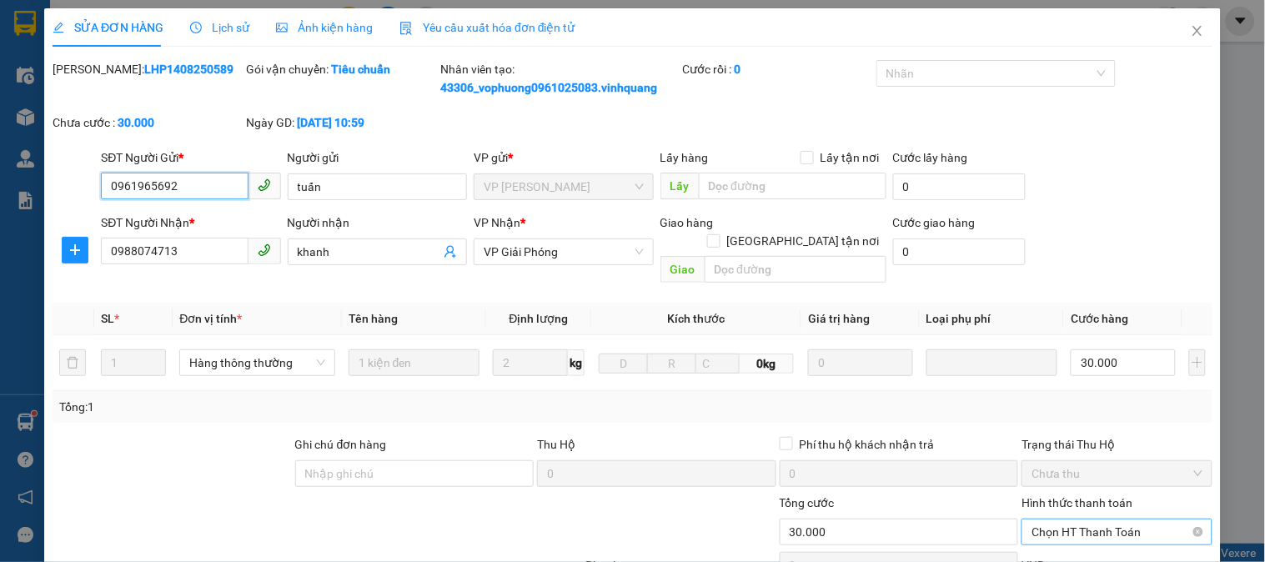
scroll to position [195, 0]
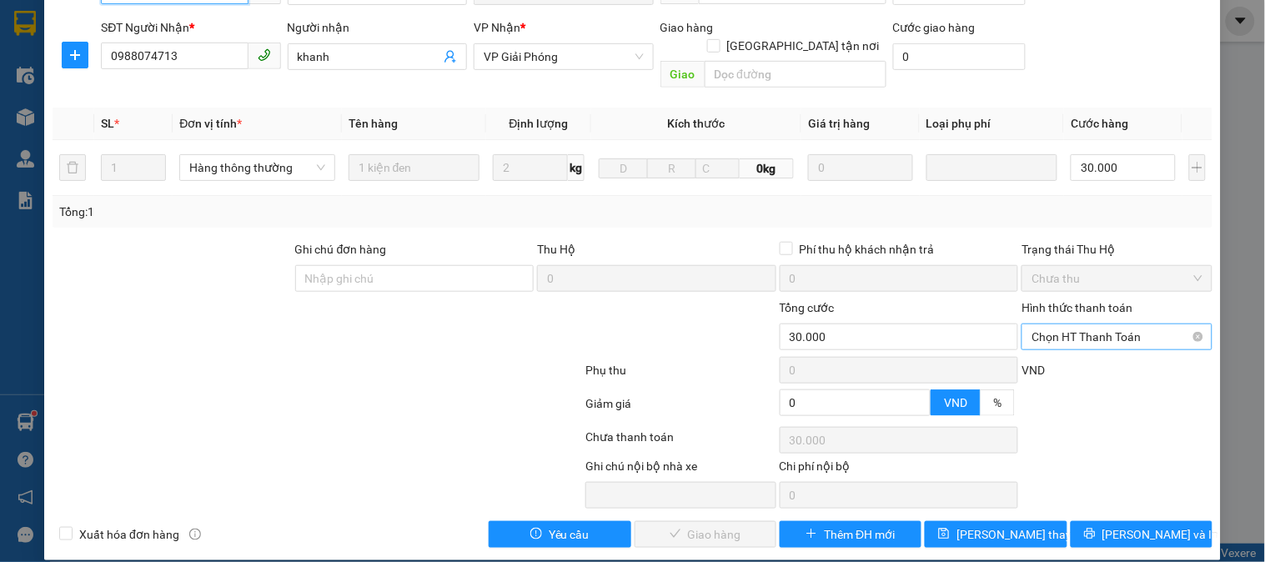
click at [1091, 324] on span "Chọn HT Thanh Toán" at bounding box center [1117, 336] width 170 height 25
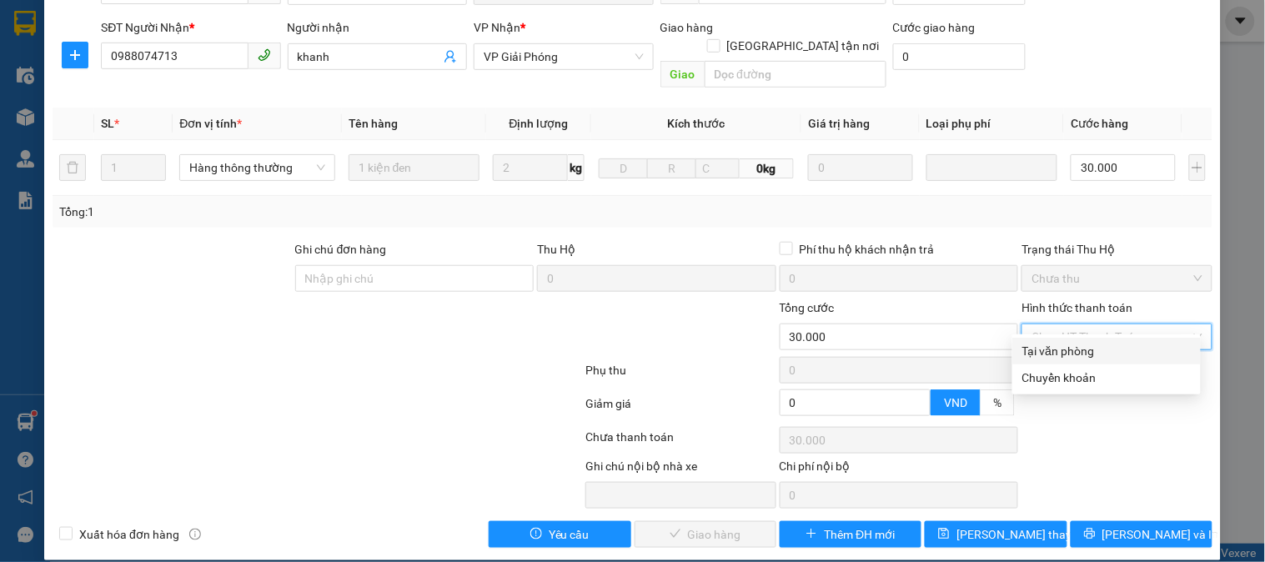
click at [1074, 355] on div "Tại văn phòng" at bounding box center [1107, 351] width 169 height 18
type input "0"
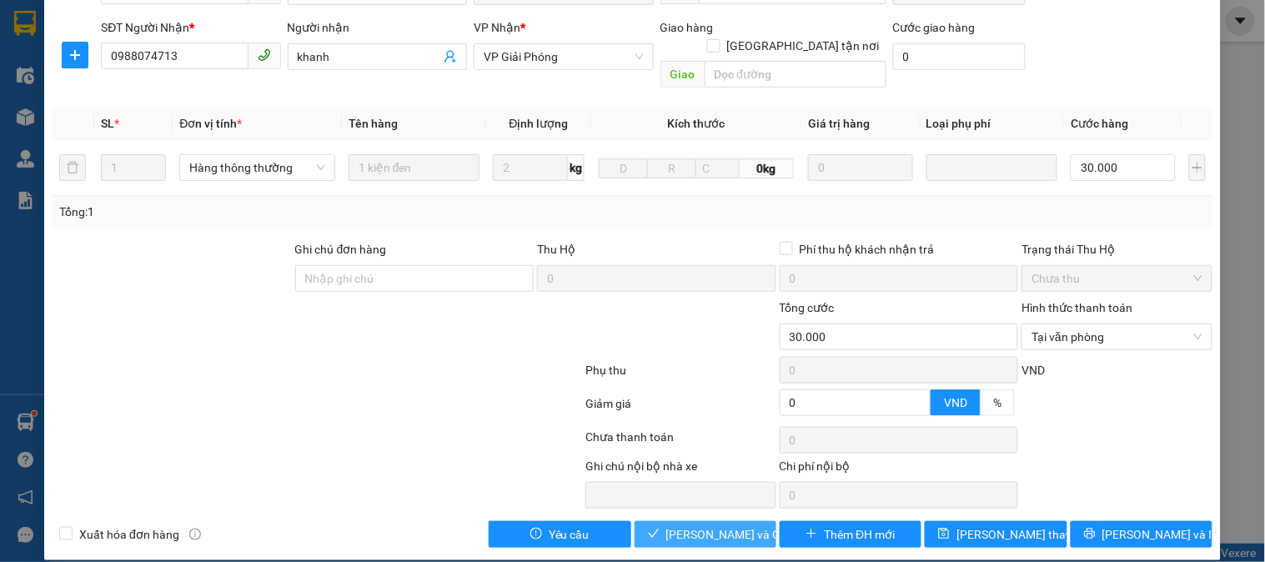
click at [718, 526] on span "Lưu và Giao hàng" at bounding box center [746, 535] width 160 height 18
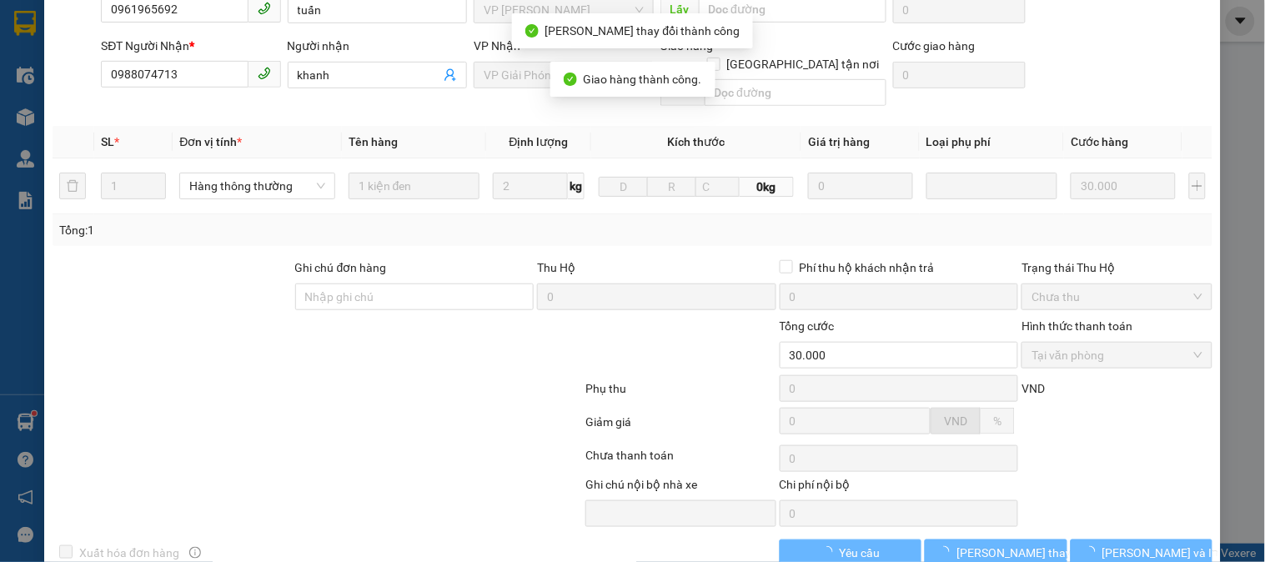
scroll to position [214, 0]
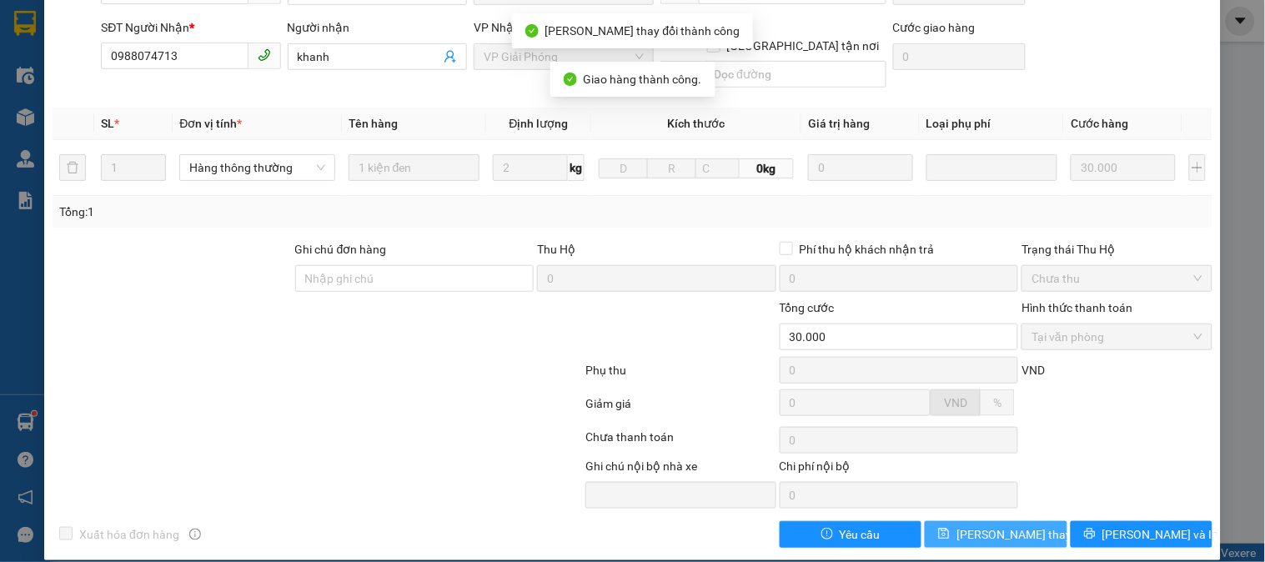
click at [998, 526] on span "Lưu thay đổi" at bounding box center [1023, 535] width 133 height 18
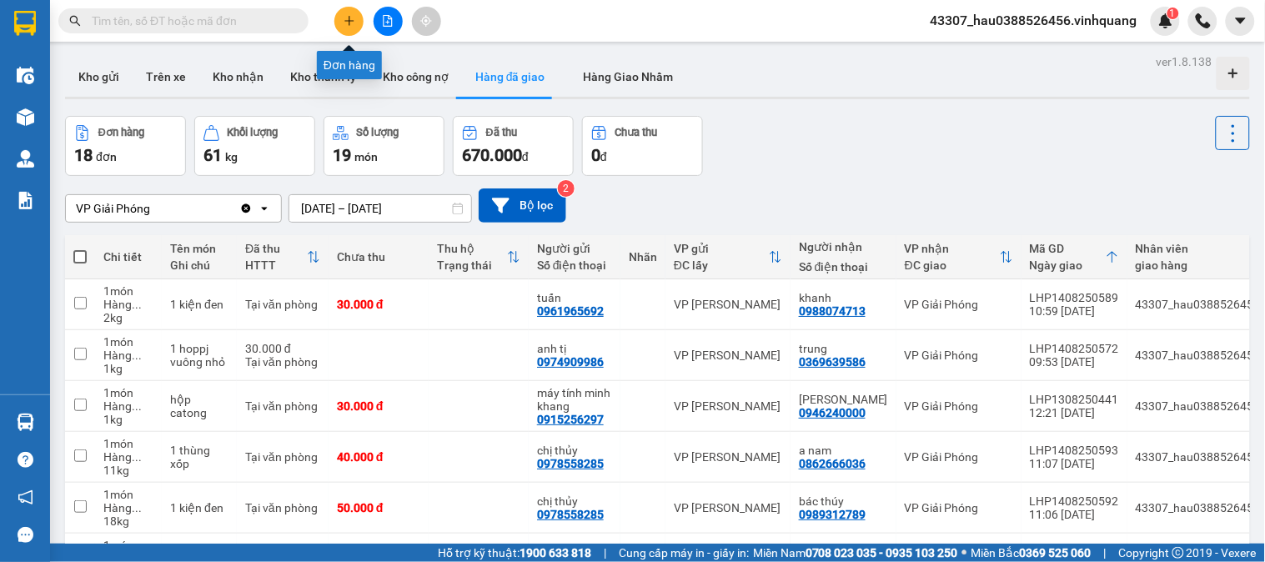
click at [350, 17] on icon "plus" at bounding box center [350, 21] width 12 height 12
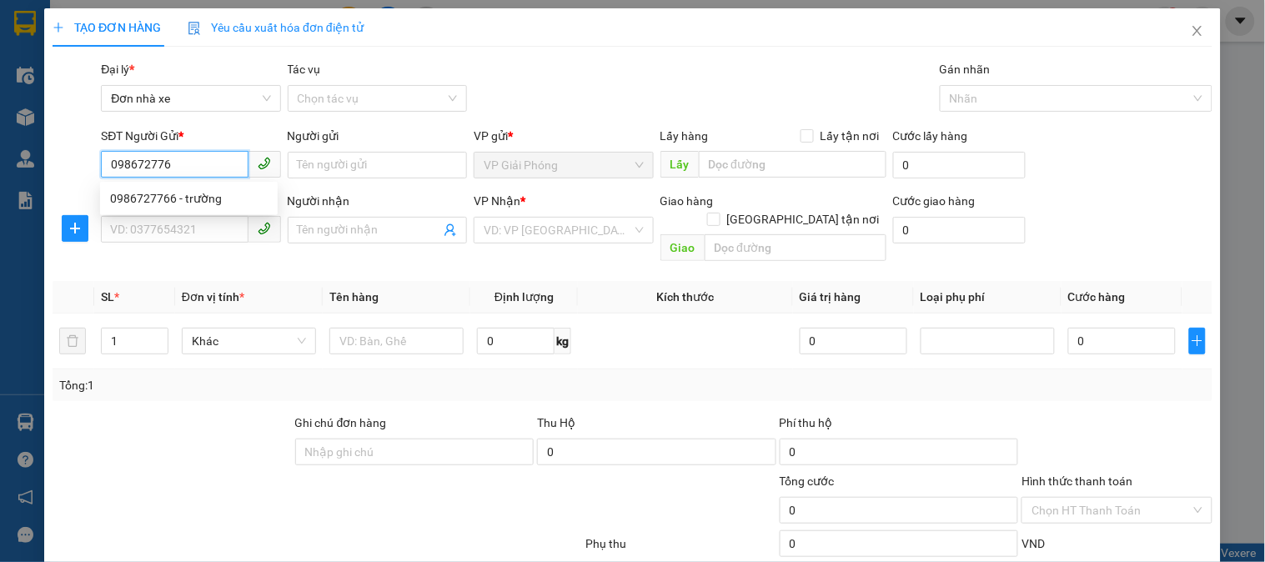
type input "0986727766"
click at [179, 201] on div "0986727766 - trường" at bounding box center [189, 198] width 158 height 18
type input "trường"
type input "0854883333"
type input "Kiên"
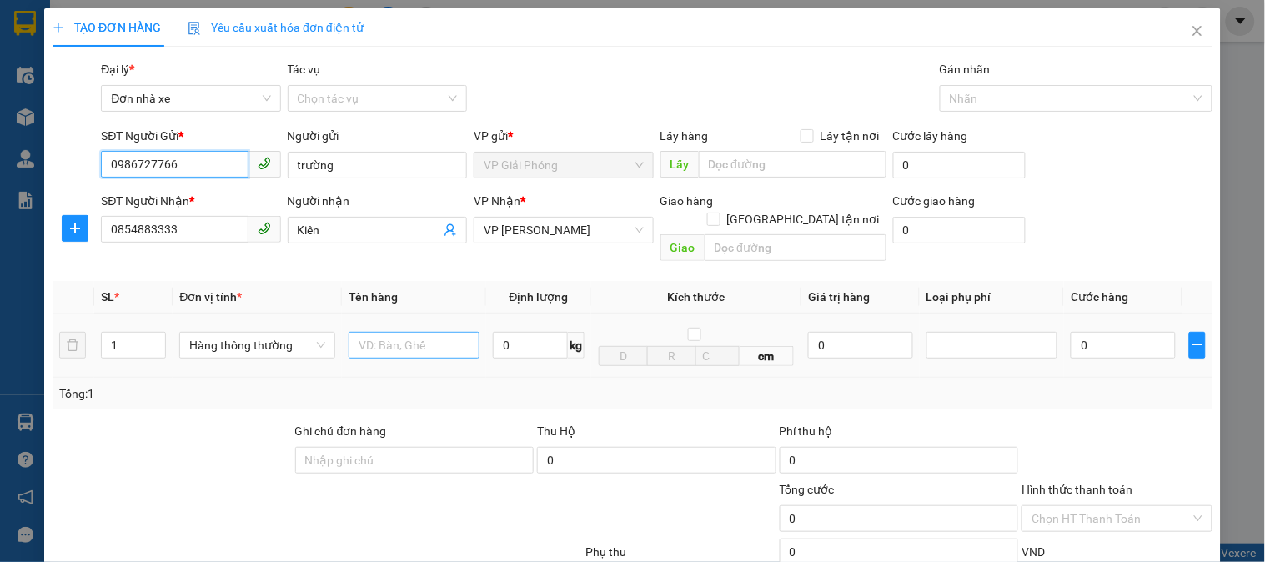
type input "0986727766"
click at [374, 334] on input "text" at bounding box center [414, 345] width 131 height 27
type input "hộp catoong bd vang"
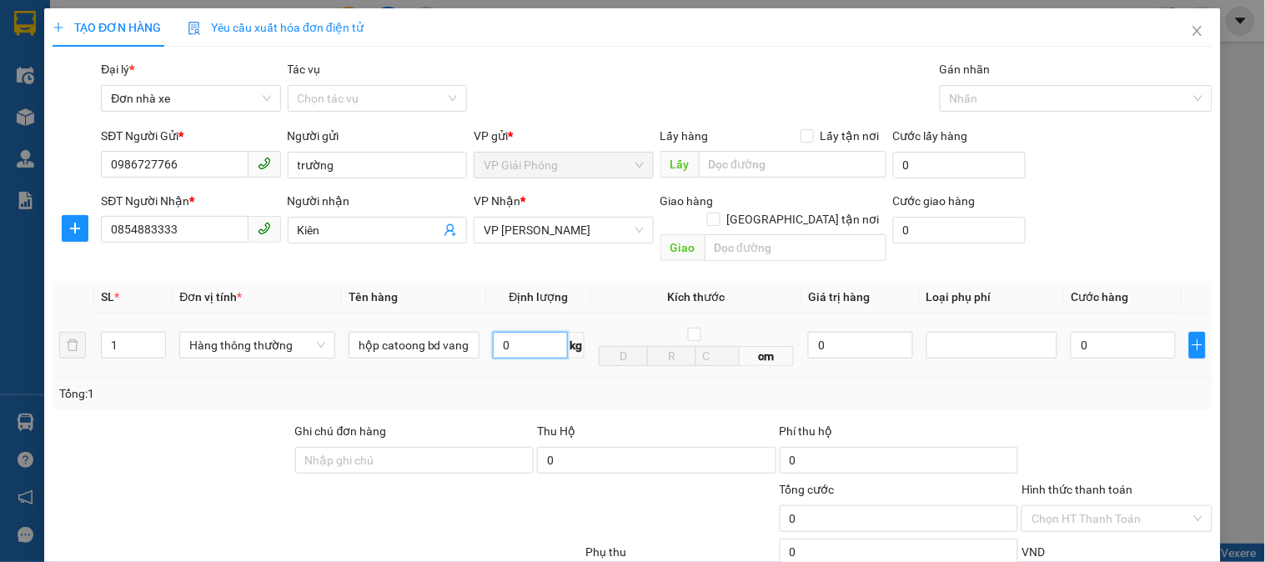
click at [529, 332] on input "0" at bounding box center [530, 345] width 75 height 27
type input "2"
click at [914, 401] on div "Transit Pickup Surcharge Ids Transit Deliver Surcharge Ids Transit Deliver Surc…" at bounding box center [633, 395] width 1160 height 670
type input "30.000"
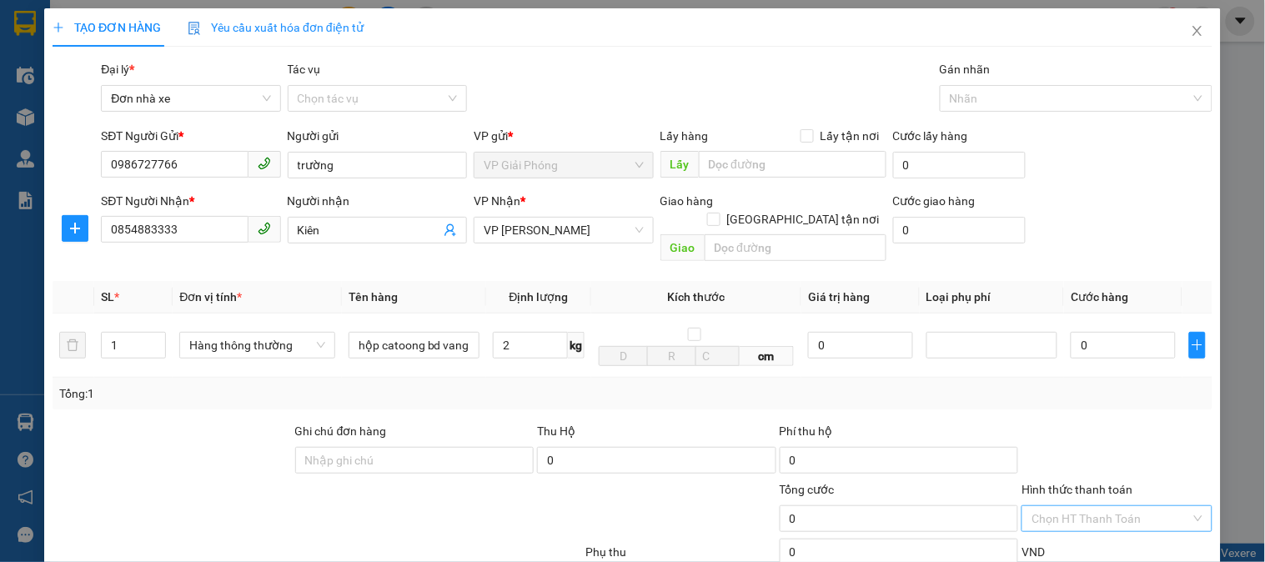
type input "30.000"
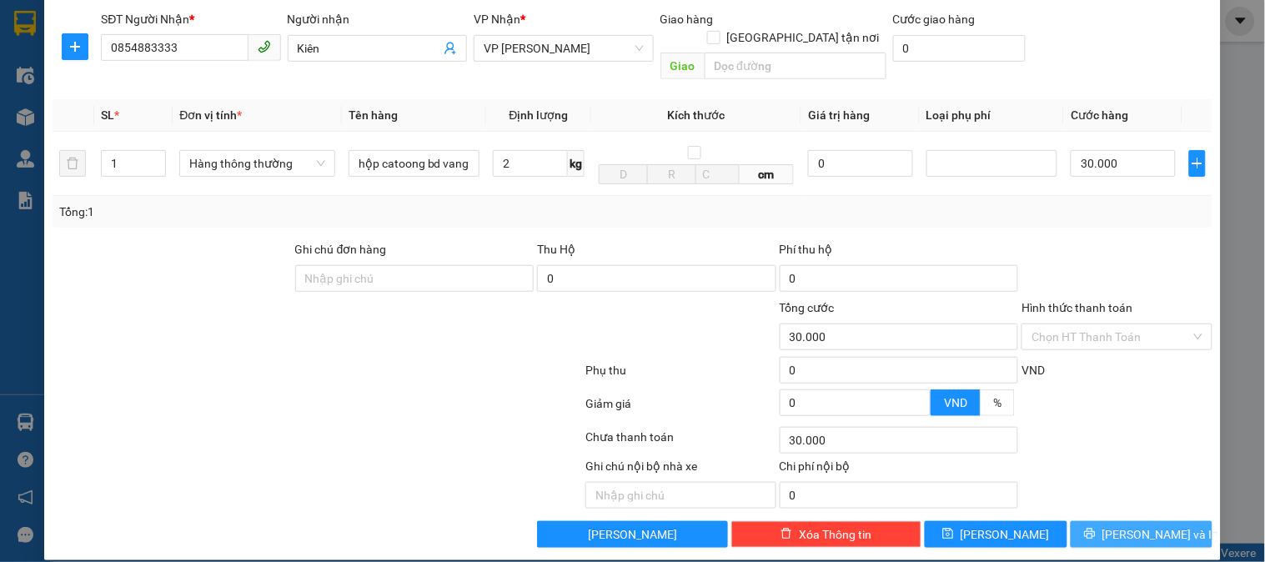
click at [1152, 526] on button "[PERSON_NAME] và In" at bounding box center [1142, 534] width 142 height 27
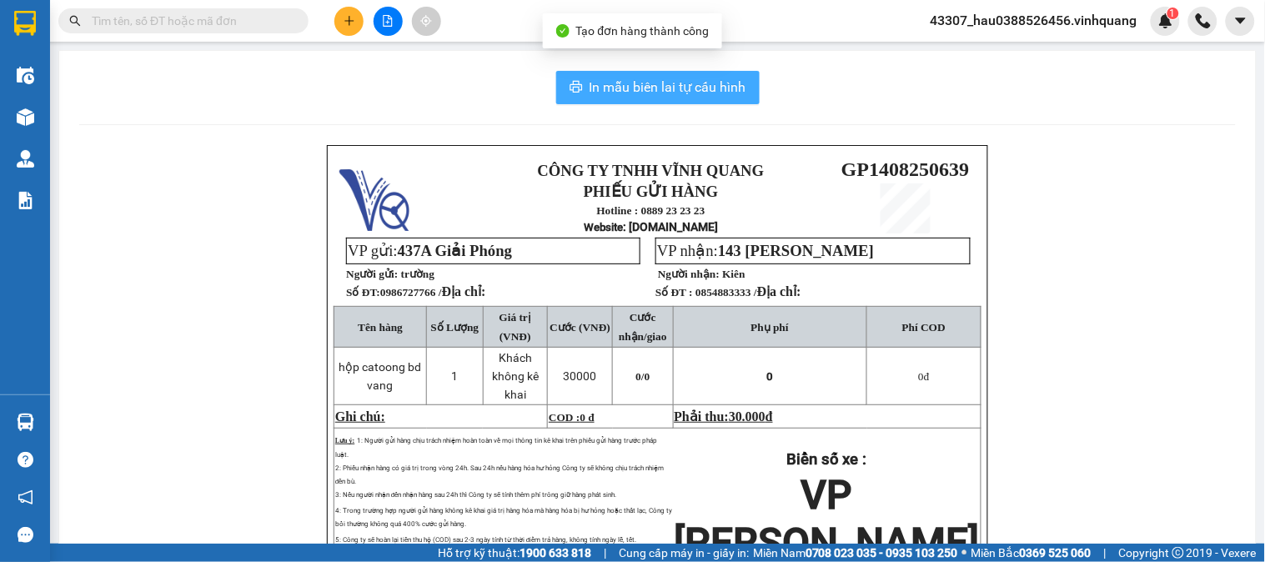
click at [642, 100] on button "In mẫu biên lai tự cấu hình" at bounding box center [658, 87] width 204 height 33
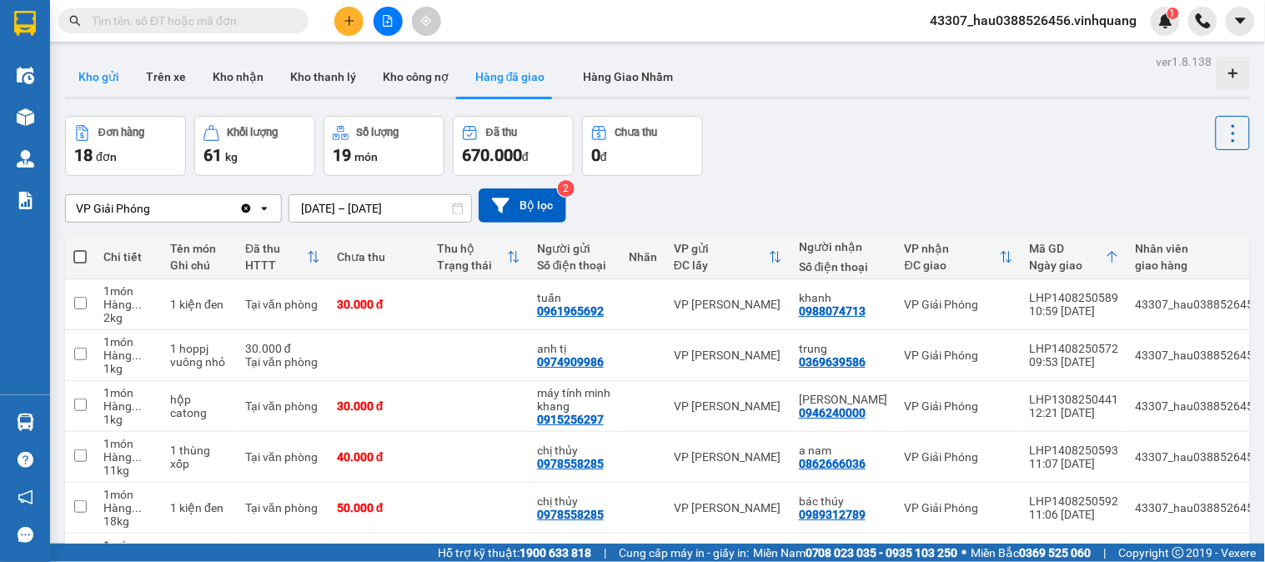
click at [85, 76] on button "Kho gửi" at bounding box center [99, 77] width 68 height 40
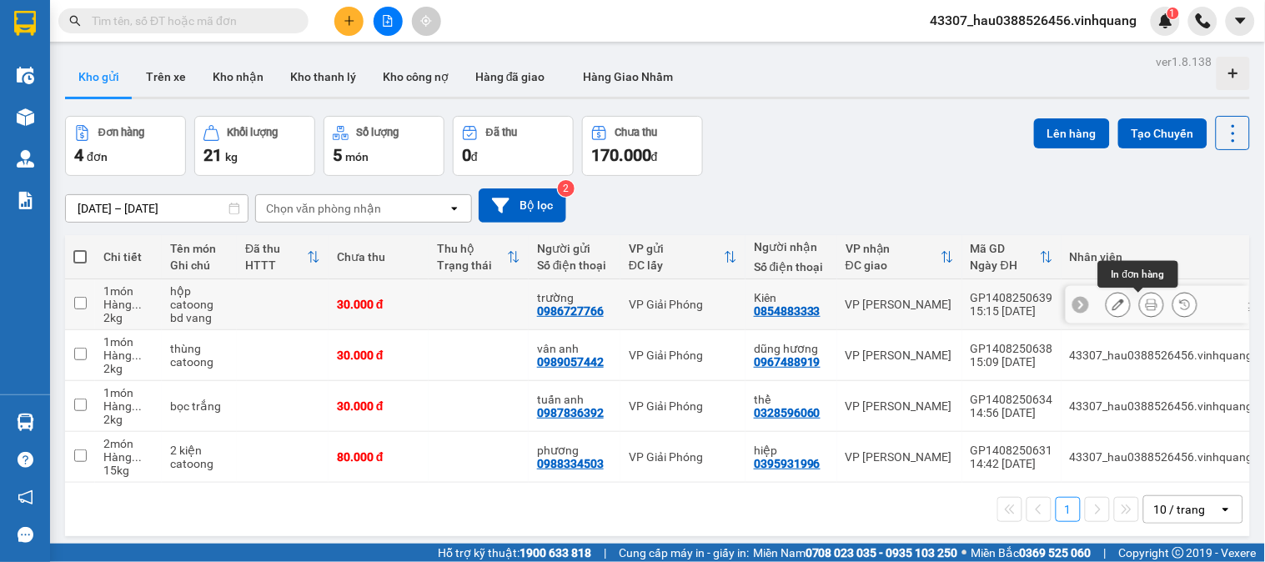
click at [1146, 304] on icon at bounding box center [1152, 305] width 12 height 12
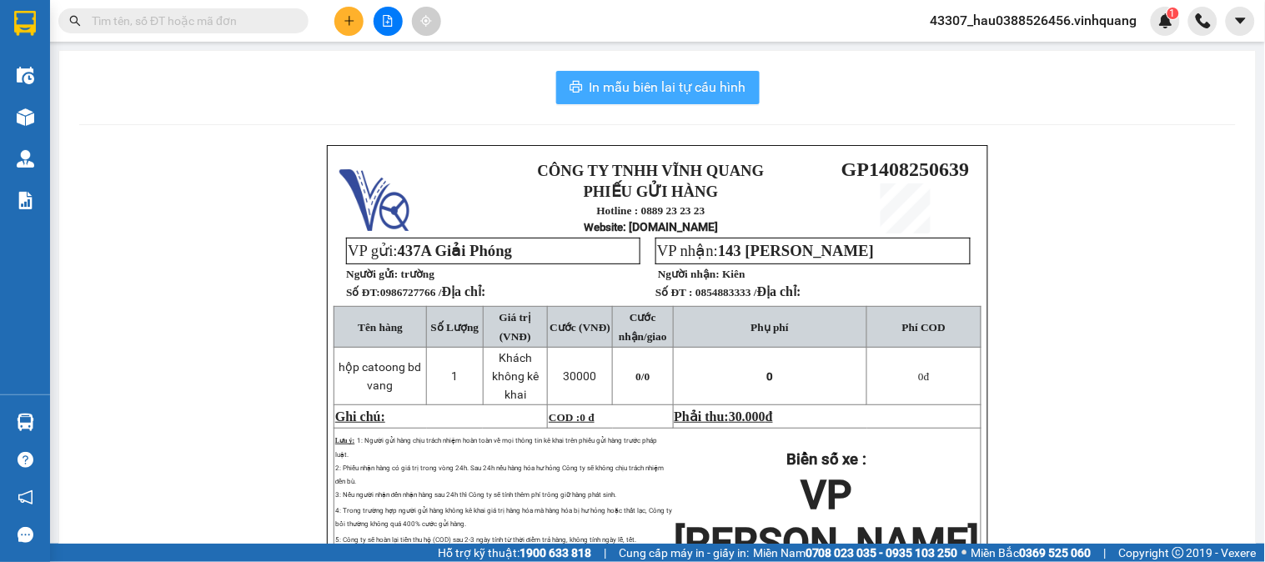
click at [672, 78] on span "In mẫu biên lai tự cấu hình" at bounding box center [668, 87] width 157 height 21
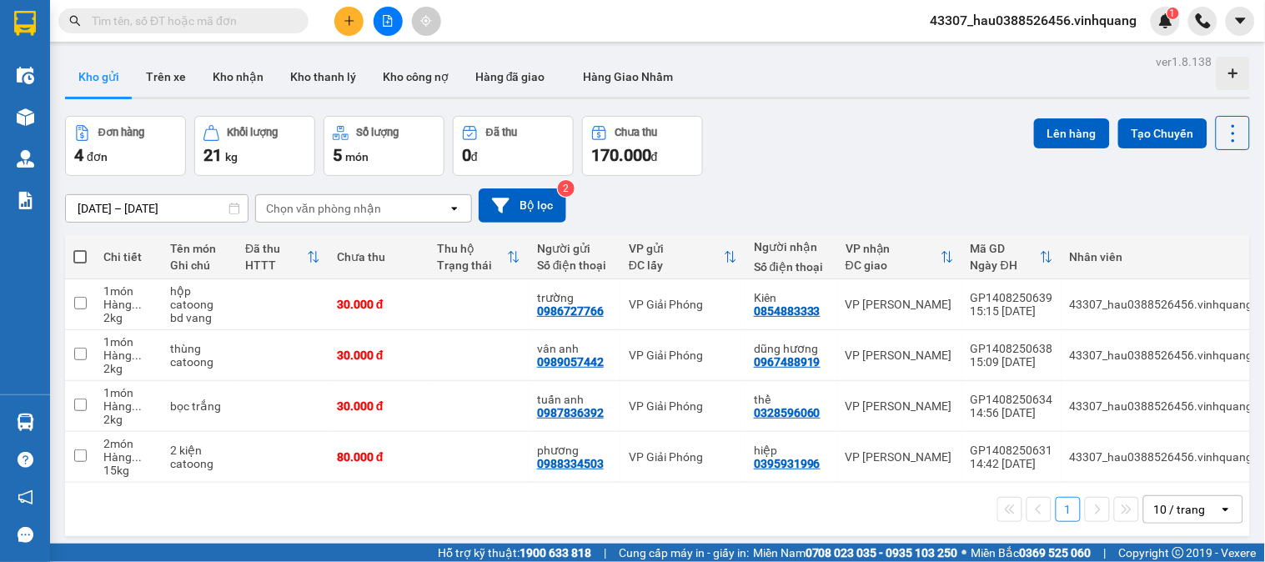
click at [148, 15] on input "text" at bounding box center [190, 21] width 197 height 18
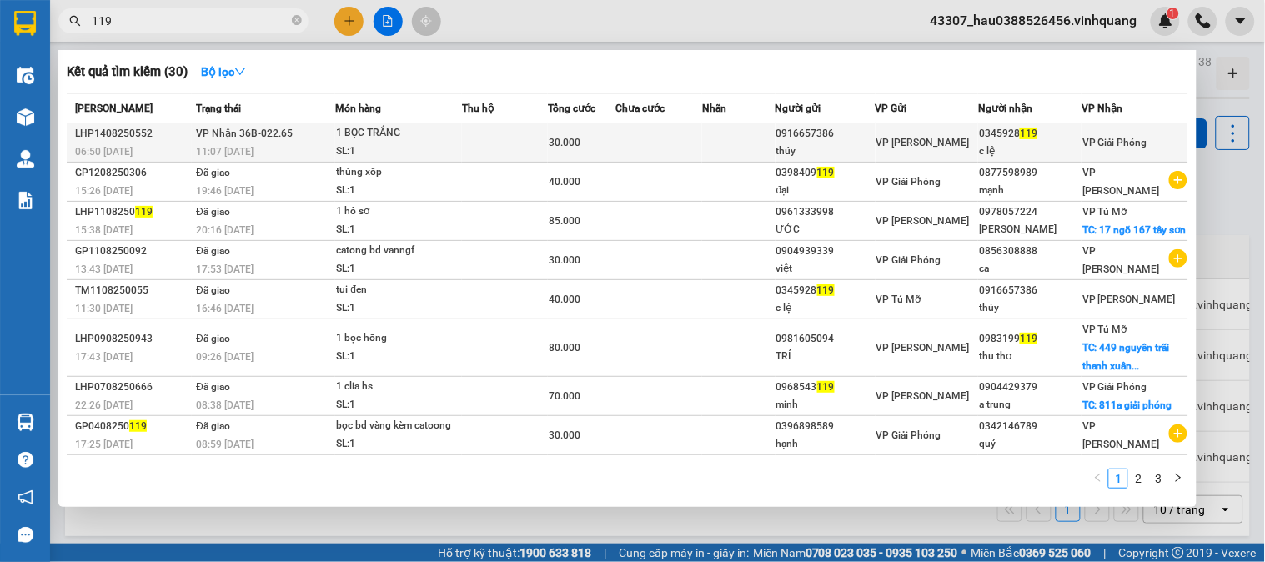
type input "119"
click at [1064, 130] on div "0345928 119" at bounding box center [1030, 134] width 102 height 18
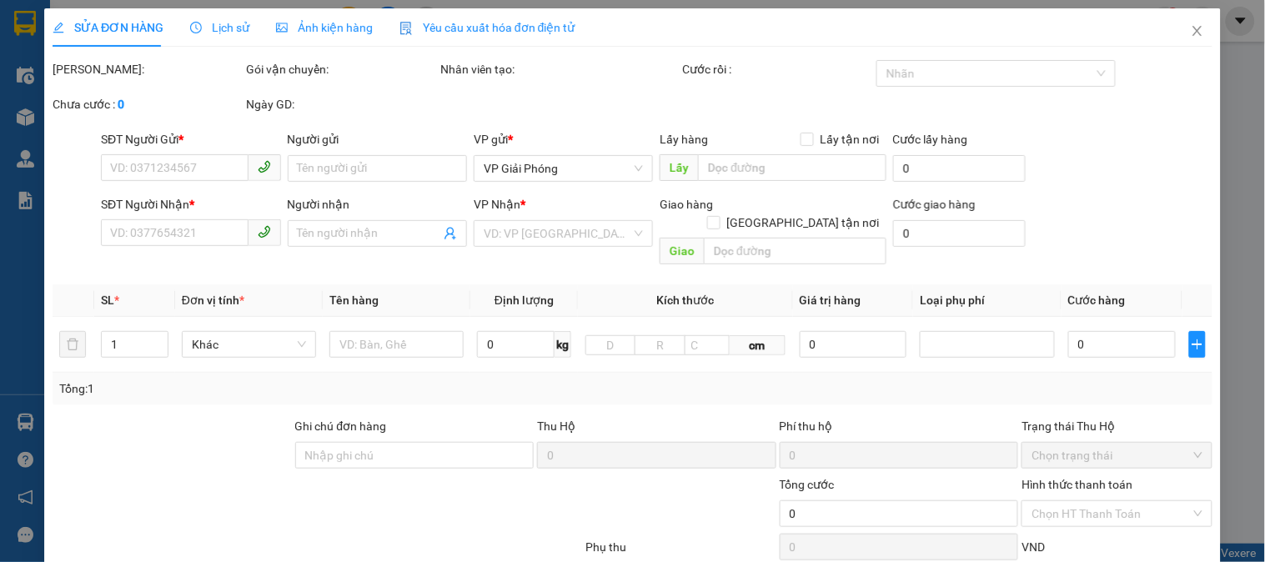
type input "0916657386"
type input "thúy"
type input "0345928119"
type input "c lệ"
type input "30.000"
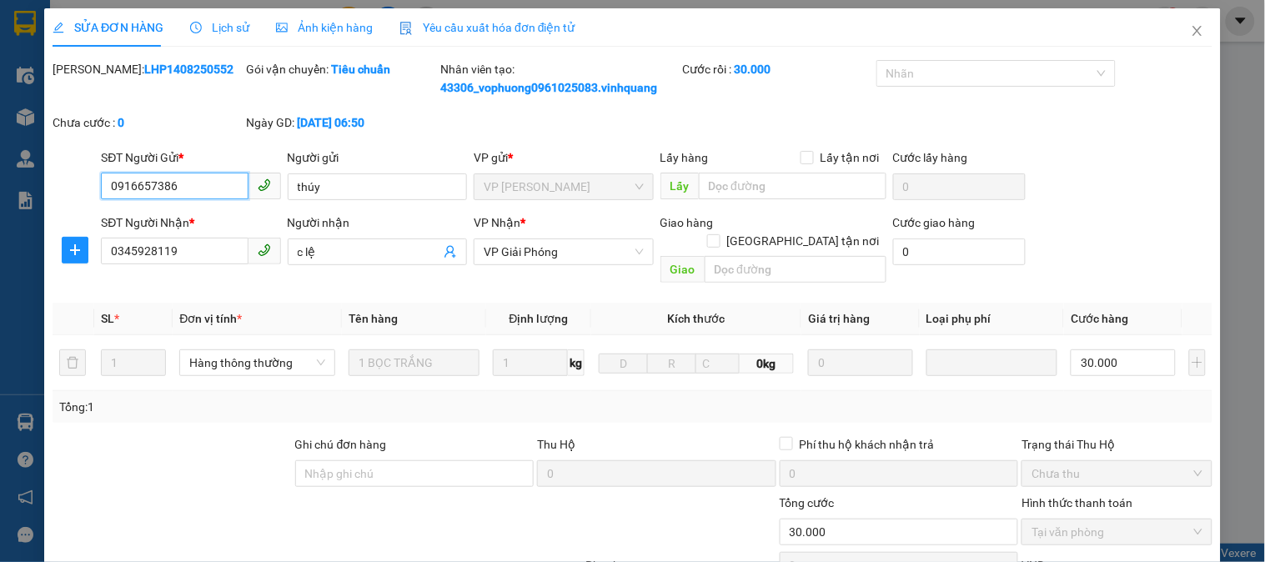
scroll to position [195, 0]
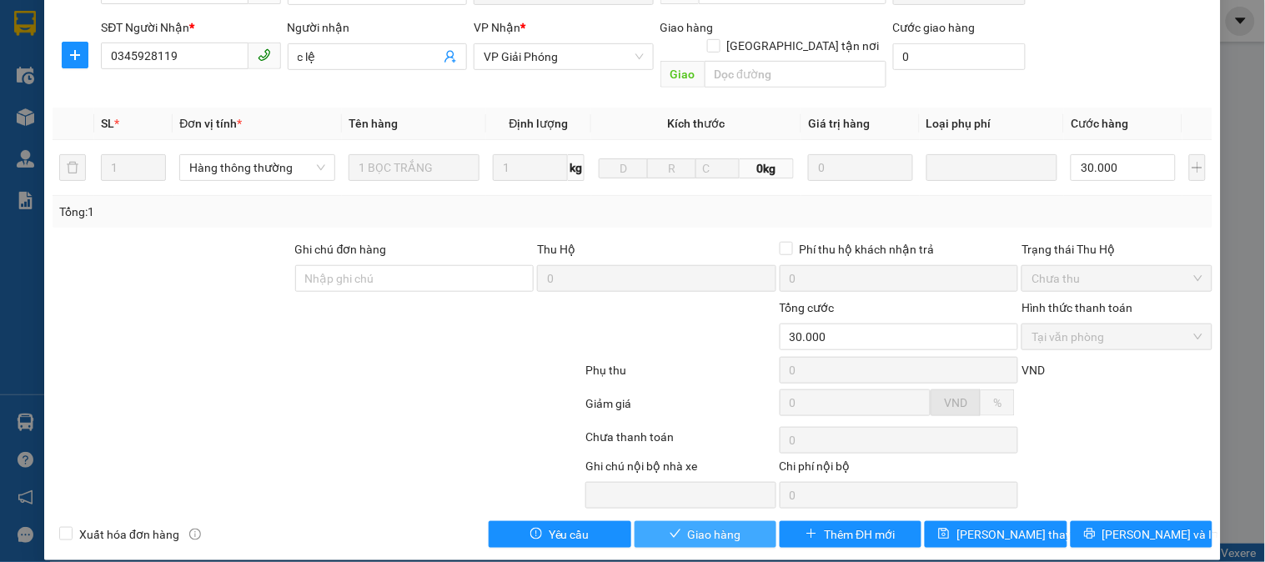
click at [717, 526] on span "Giao hàng" at bounding box center [714, 535] width 53 height 18
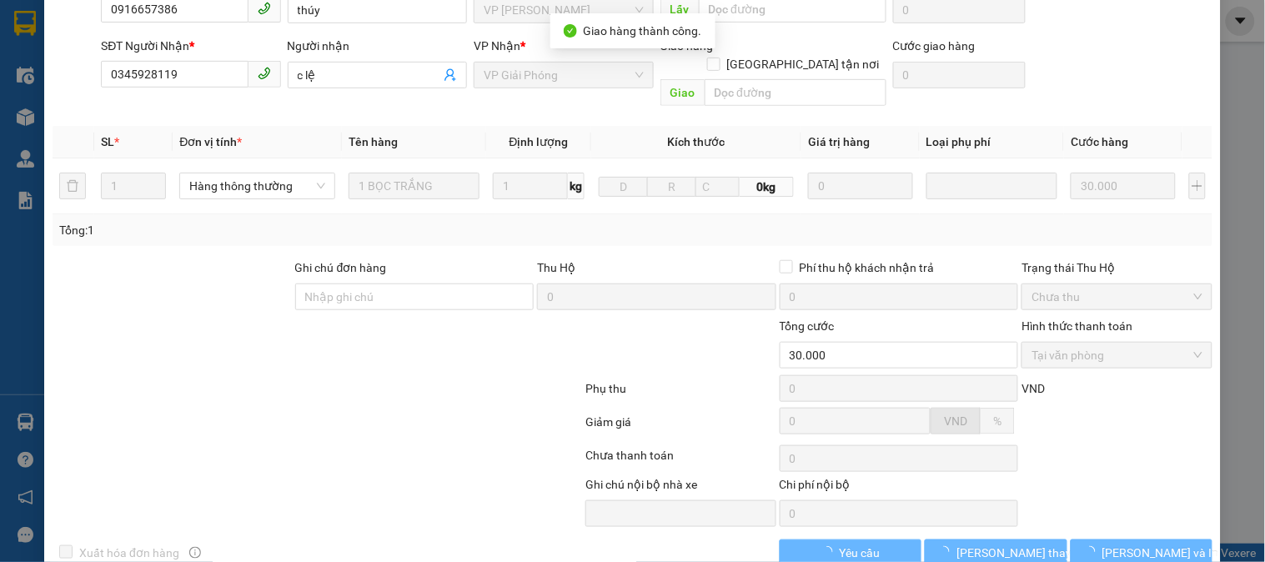
scroll to position [214, 0]
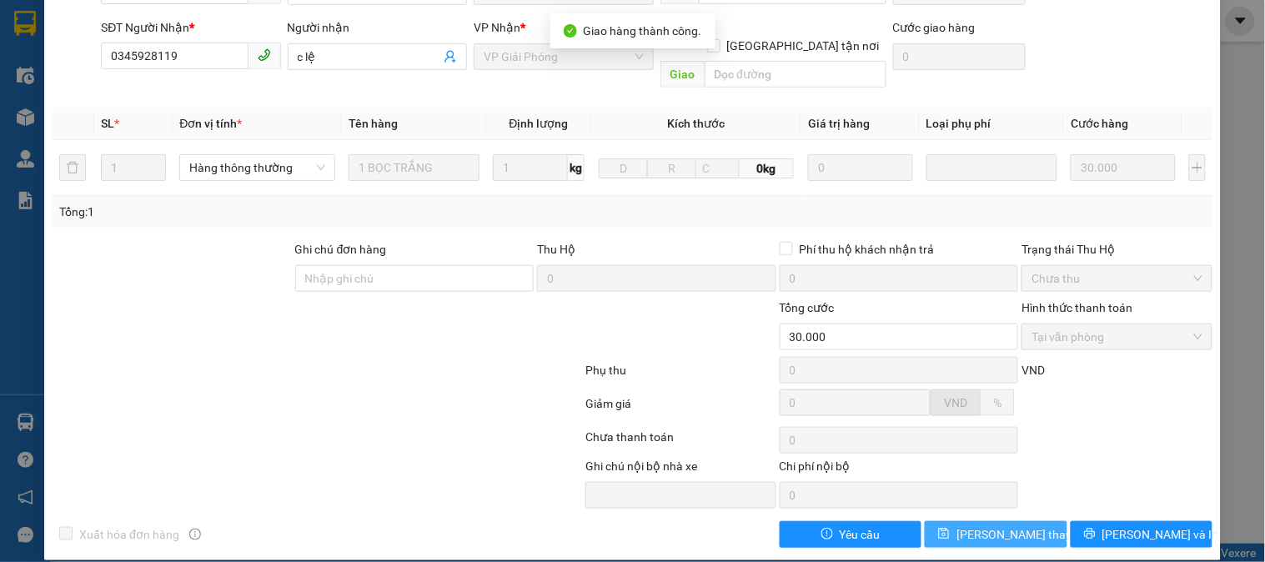
click at [1008, 526] on span "[PERSON_NAME] thay đổi" at bounding box center [1023, 535] width 133 height 18
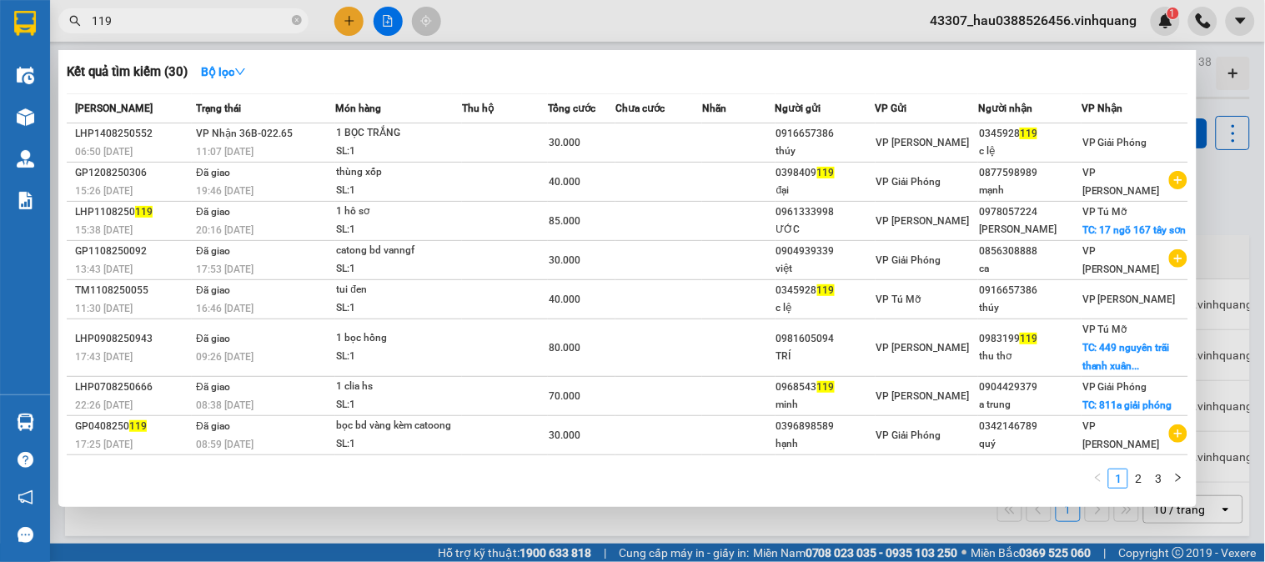
drag, startPoint x: 205, startPoint y: 22, endPoint x: 72, endPoint y: 31, distance: 133.8
click at [72, 31] on span "119" at bounding box center [183, 20] width 250 height 25
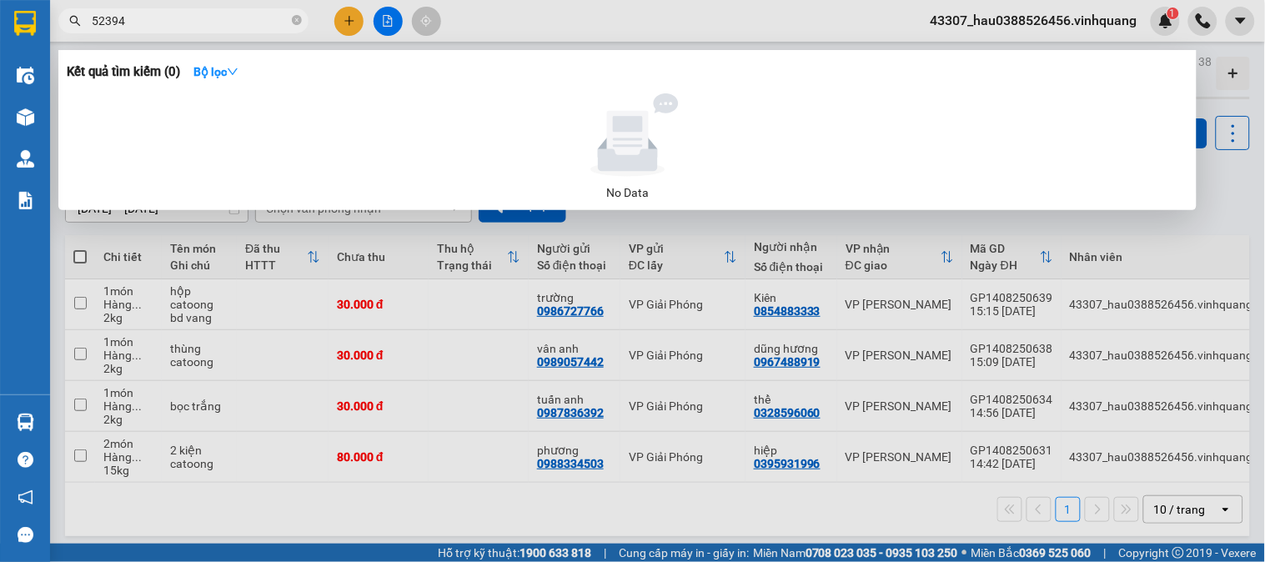
click at [470, 348] on div at bounding box center [632, 281] width 1265 height 562
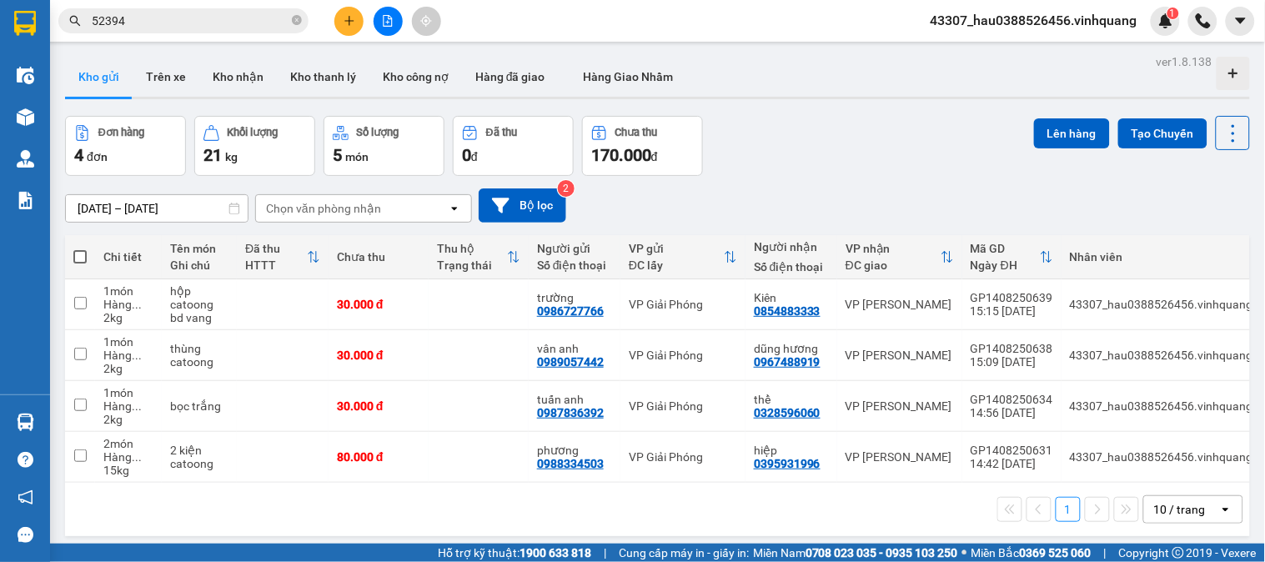
click at [118, 25] on input "52394" at bounding box center [190, 21] width 197 height 18
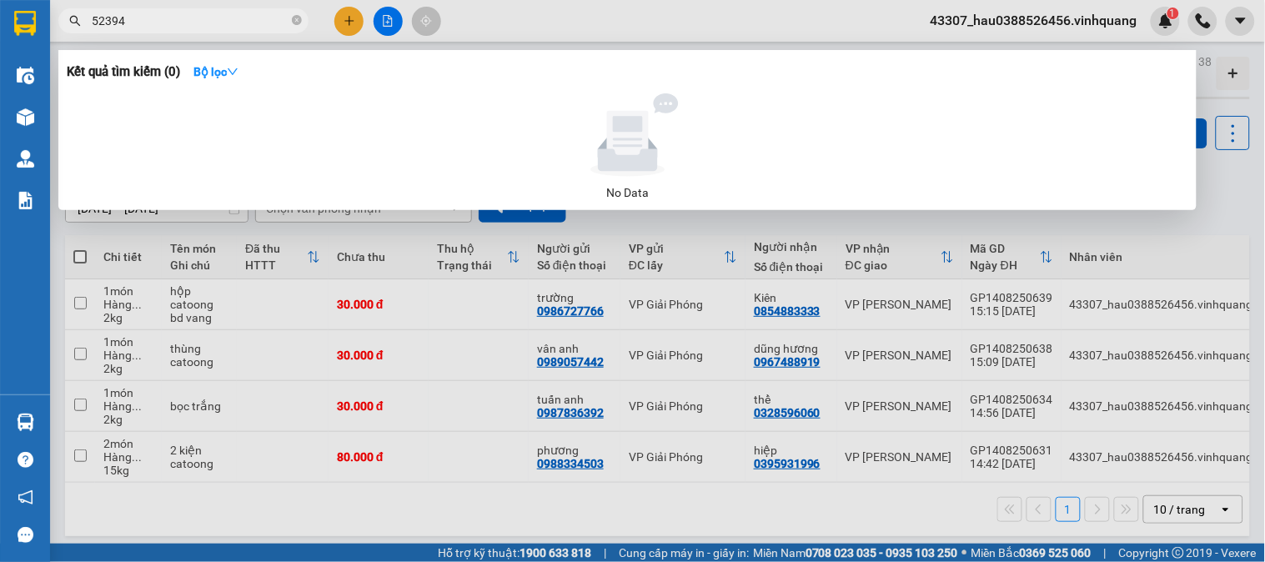
type input "523904"
click at [103, 26] on input "523904" at bounding box center [190, 21] width 197 height 18
drag, startPoint x: 155, startPoint y: 15, endPoint x: 53, endPoint y: 19, distance: 101.9
click at [53, 19] on div "523904" at bounding box center [162, 20] width 325 height 25
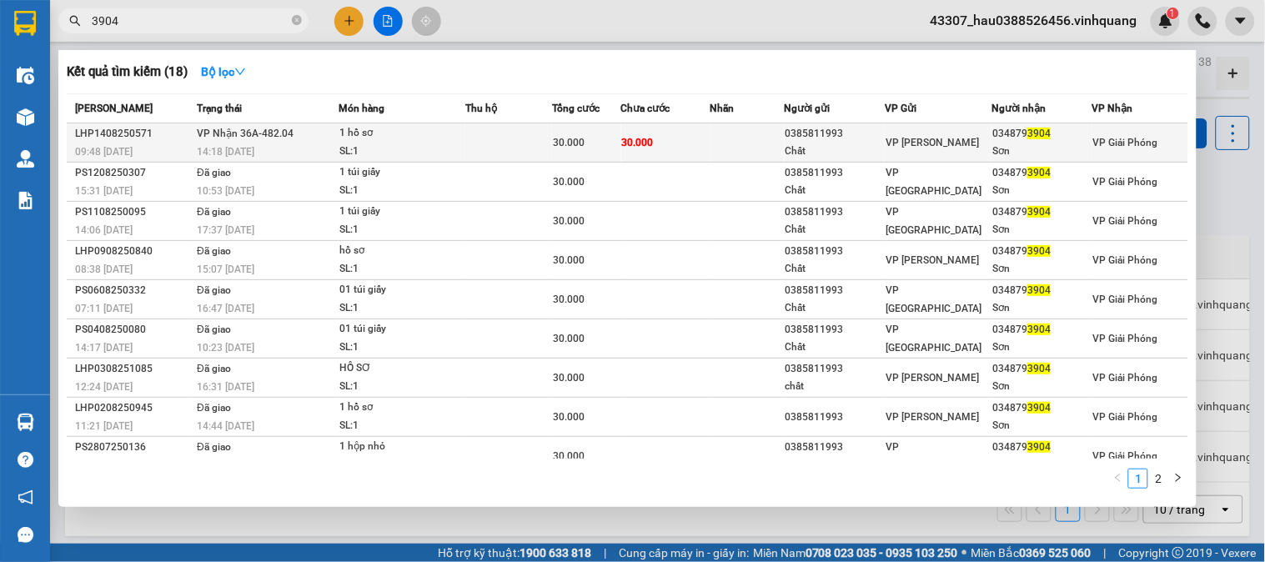
type input "3904"
click at [1004, 151] on div "Sơn" at bounding box center [1042, 152] width 99 height 18
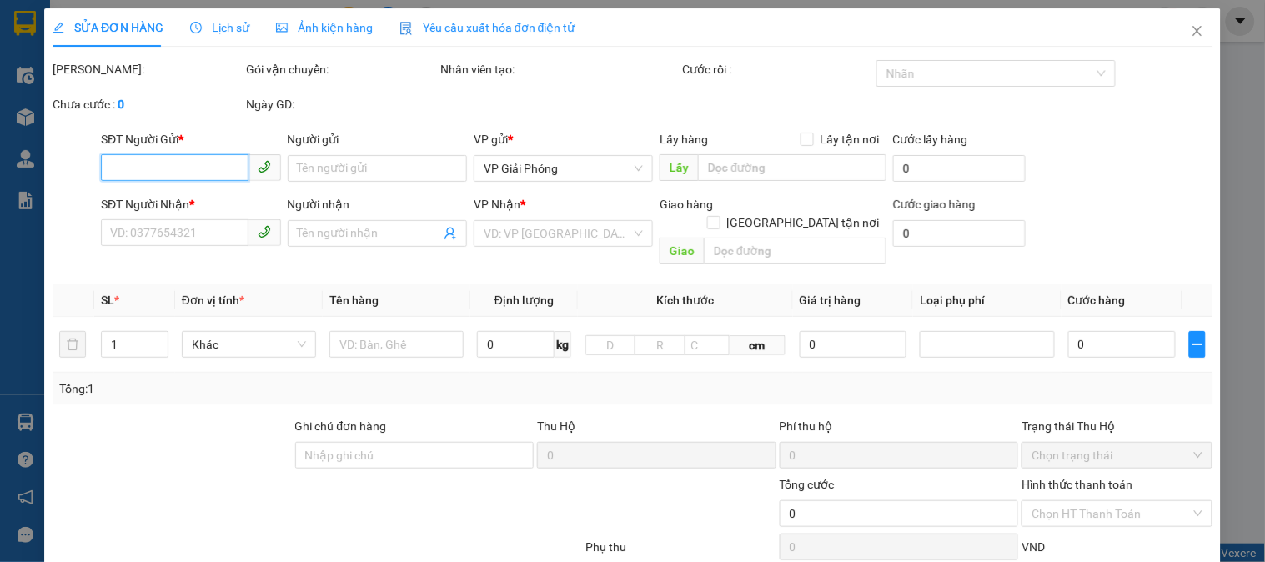
type input "0385811993"
type input "Chất"
type input "0348793904"
type input "Sơn"
type input "30.000"
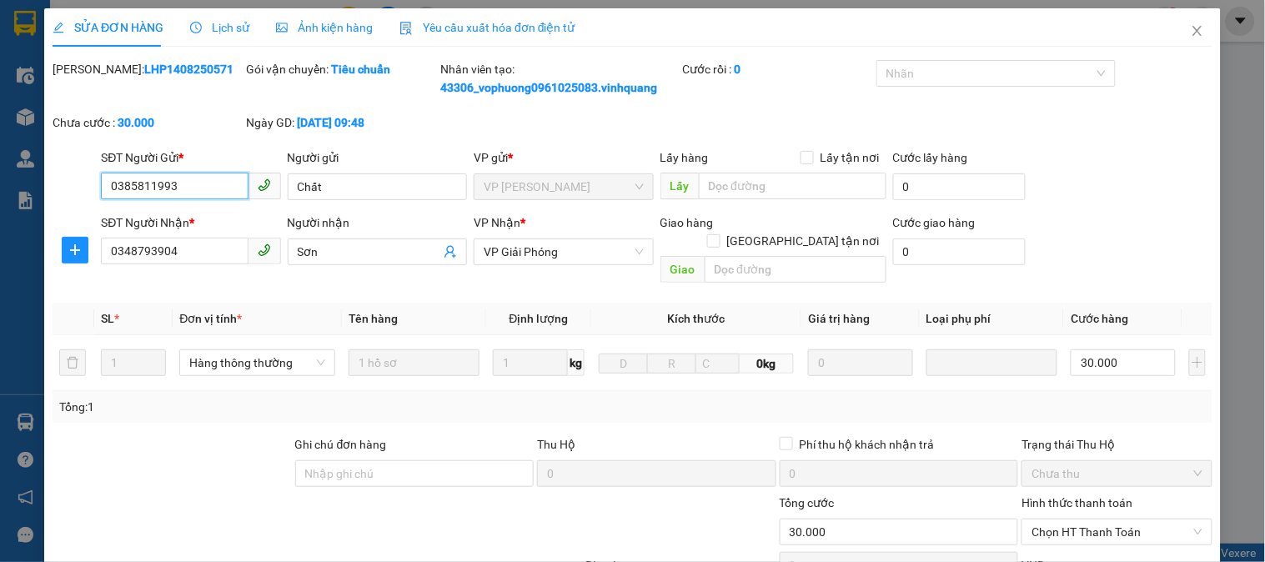
scroll to position [177, 0]
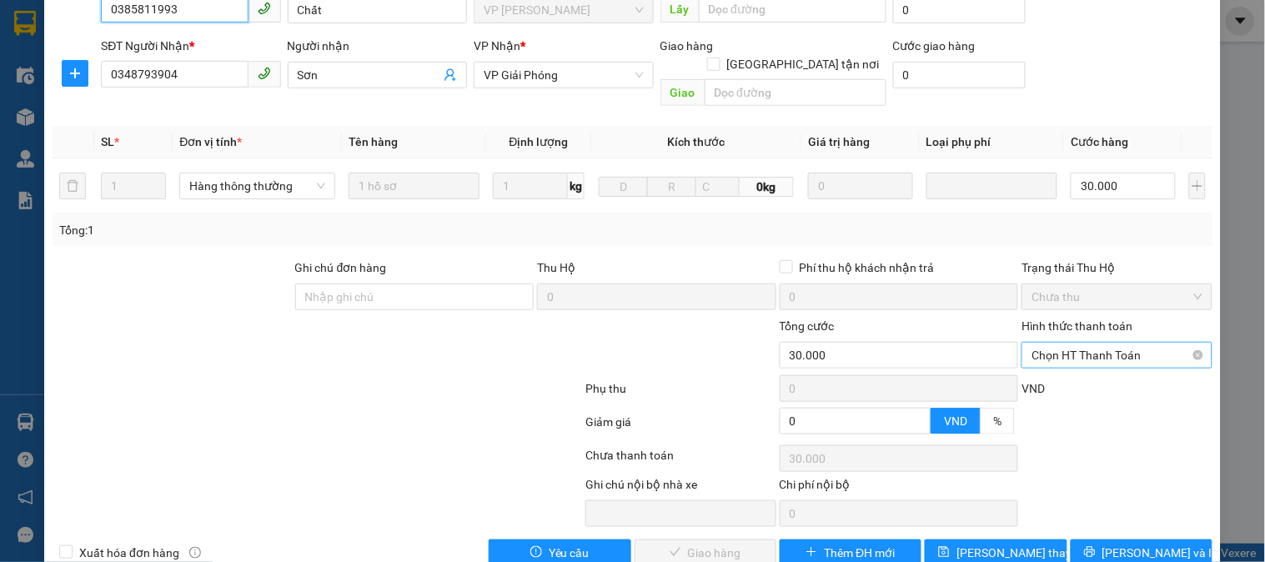
click at [1078, 343] on span "Chọn HT Thanh Toán" at bounding box center [1117, 355] width 170 height 25
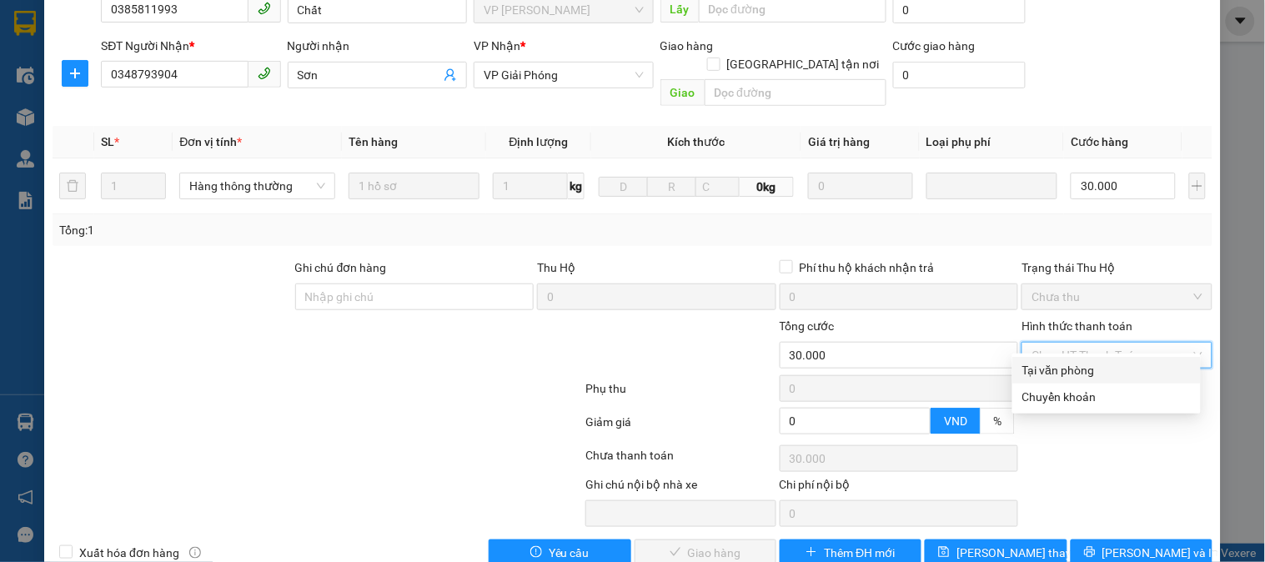
click at [1069, 368] on div "Tại văn phòng" at bounding box center [1107, 370] width 169 height 18
type input "0"
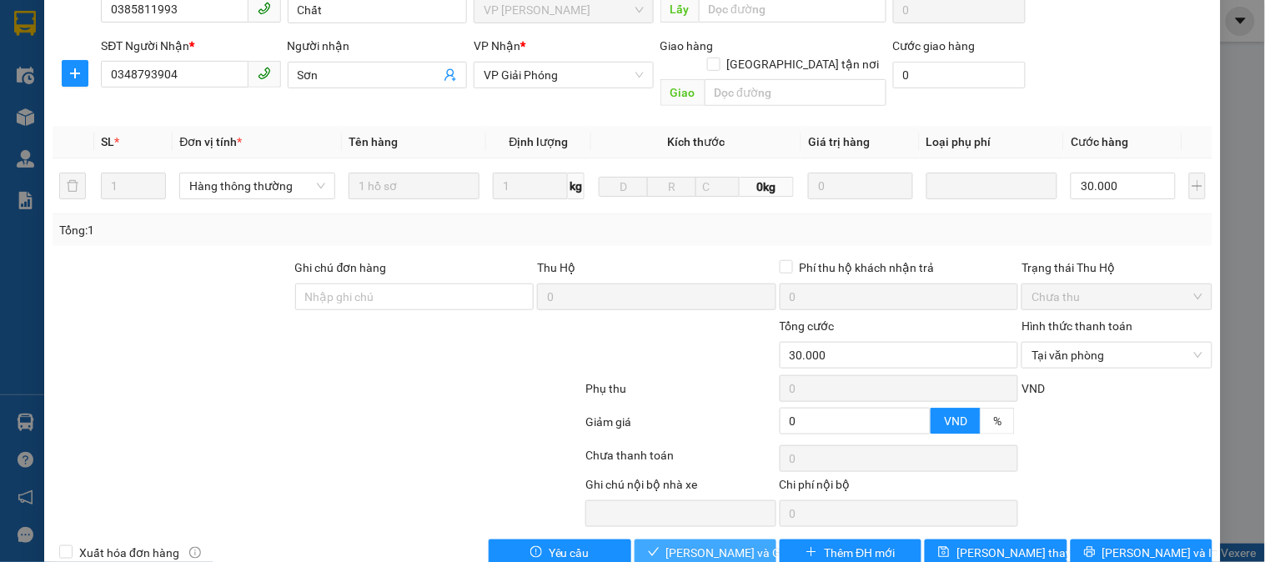
click at [716, 544] on span "Lưu và Giao hàng" at bounding box center [746, 553] width 160 height 18
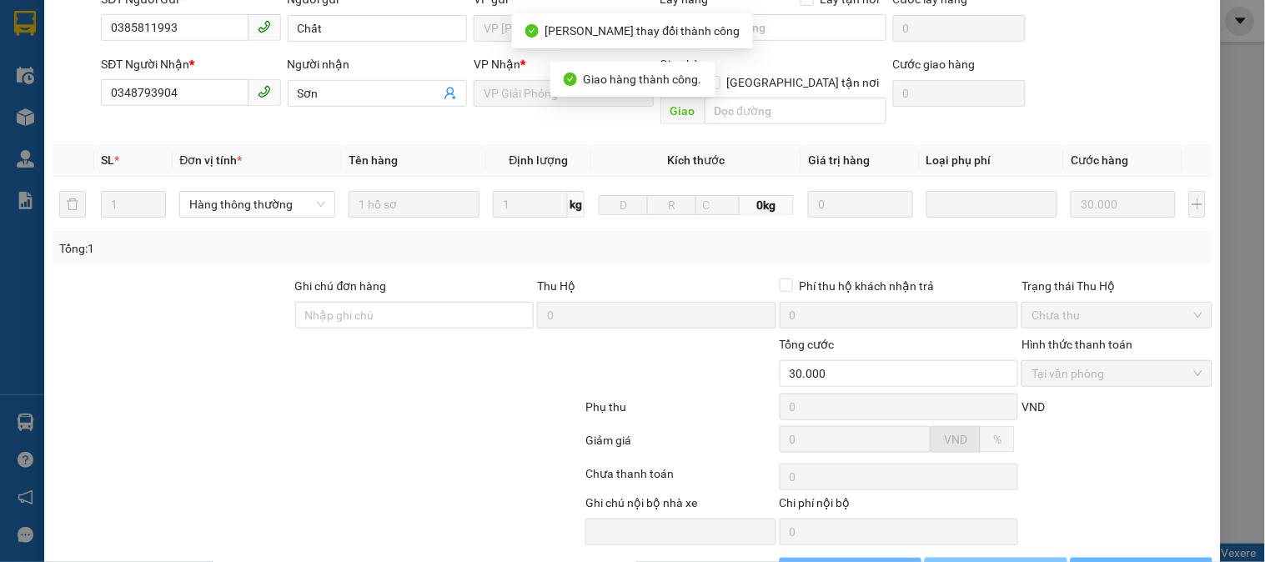
scroll to position [195, 0]
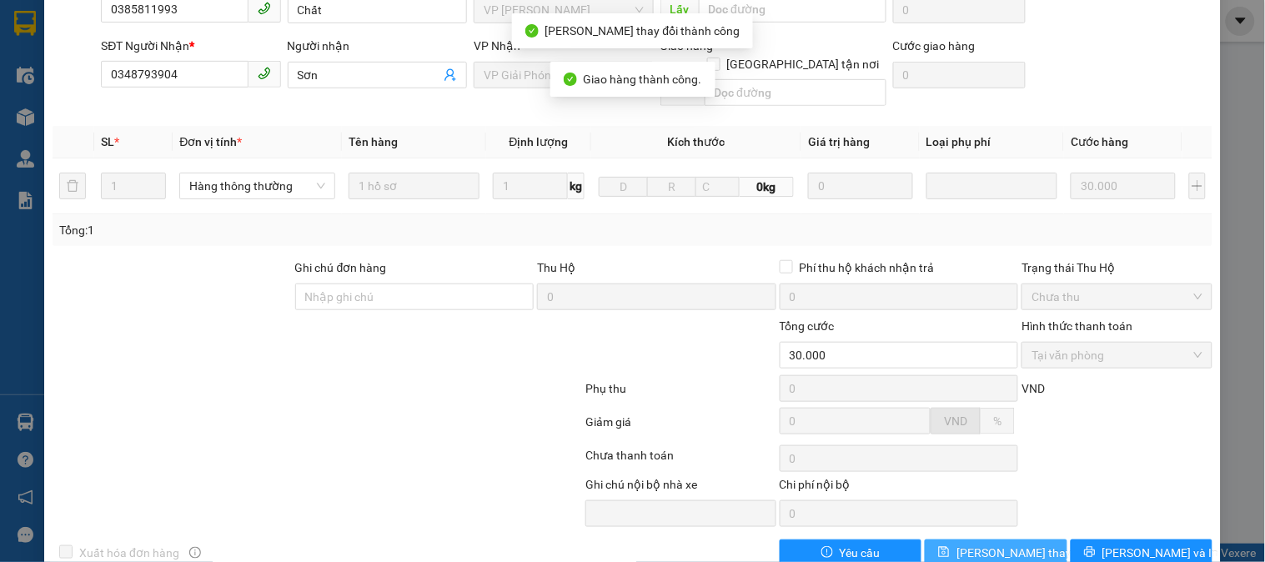
click at [971, 544] on span "Lưu thay đổi" at bounding box center [1023, 553] width 133 height 18
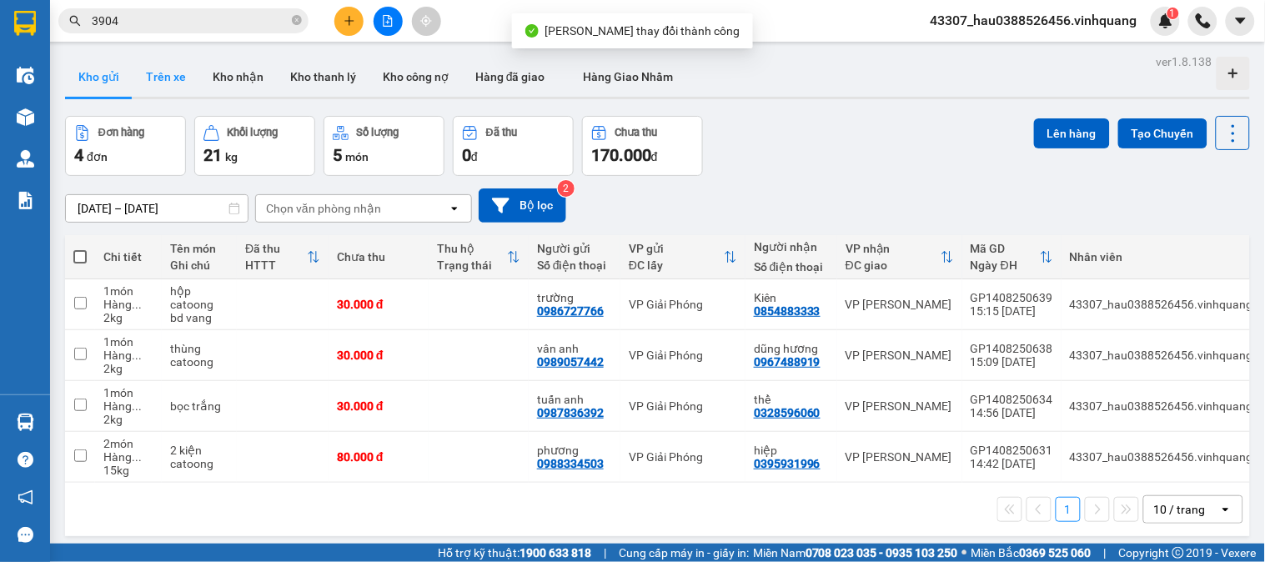
click at [175, 80] on button "Trên xe" at bounding box center [166, 77] width 67 height 40
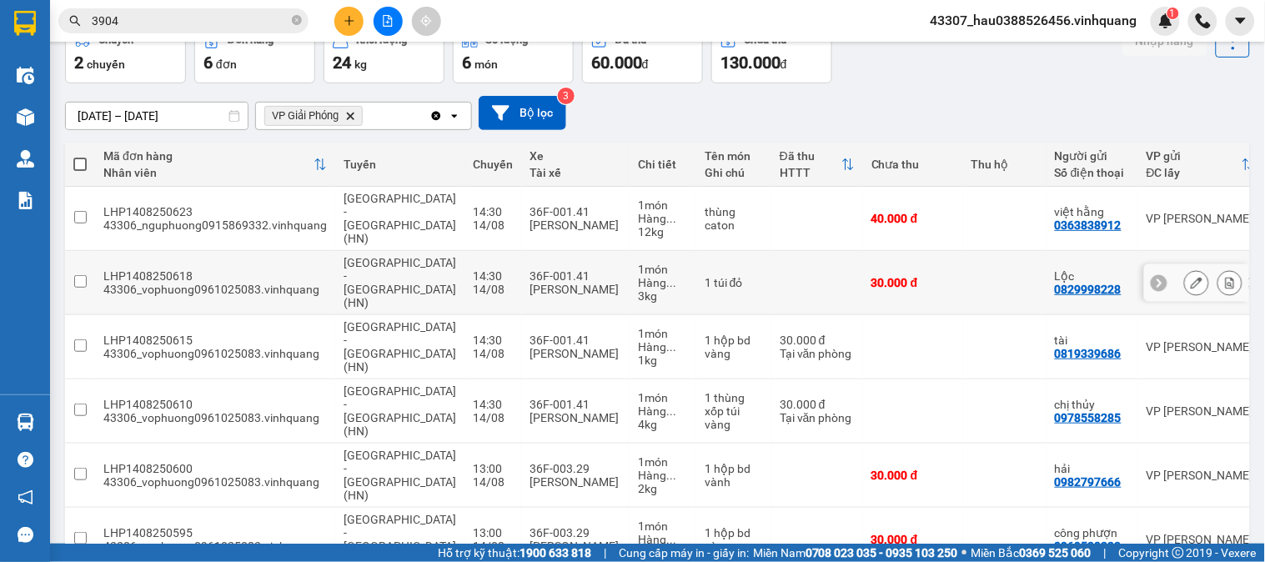
scroll to position [117, 0]
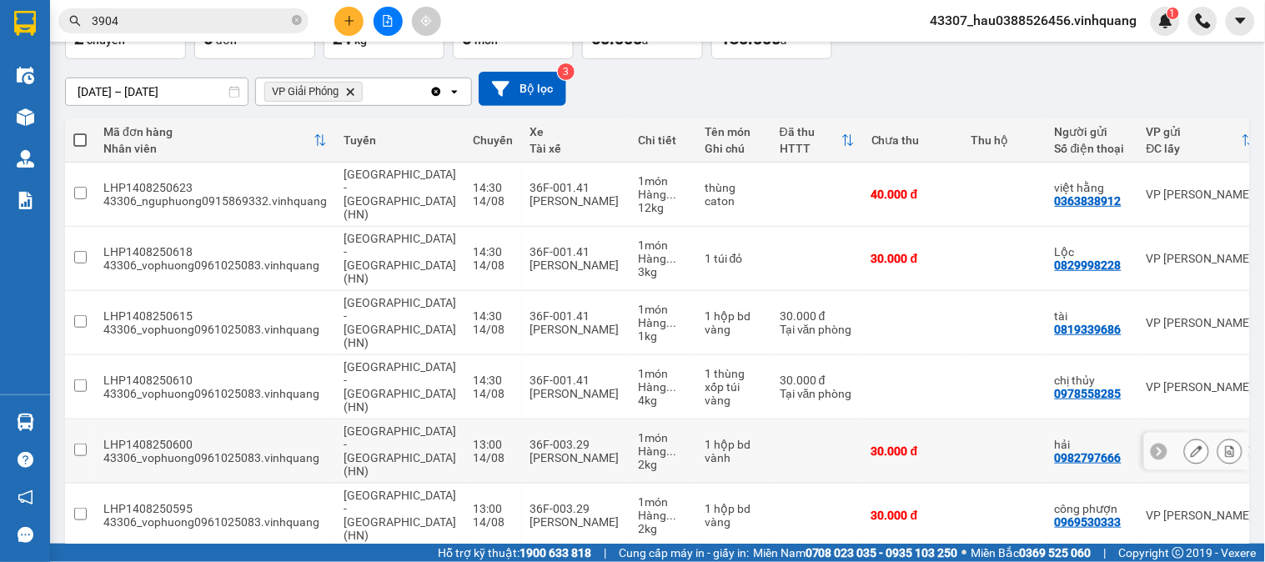
drag, startPoint x: 83, startPoint y: 390, endPoint x: 76, endPoint y: 430, distance: 39.9
click at [82, 444] on input "checkbox" at bounding box center [80, 450] width 13 height 13
checkbox input "true"
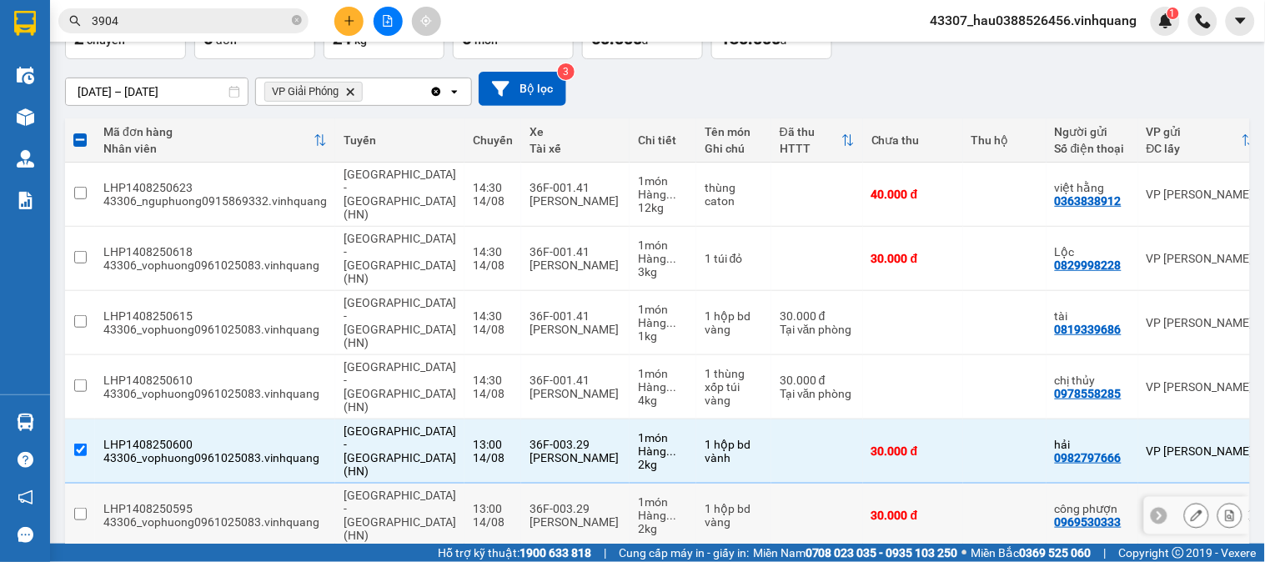
click at [77, 508] on input "checkbox" at bounding box center [80, 514] width 13 height 13
checkbox input "true"
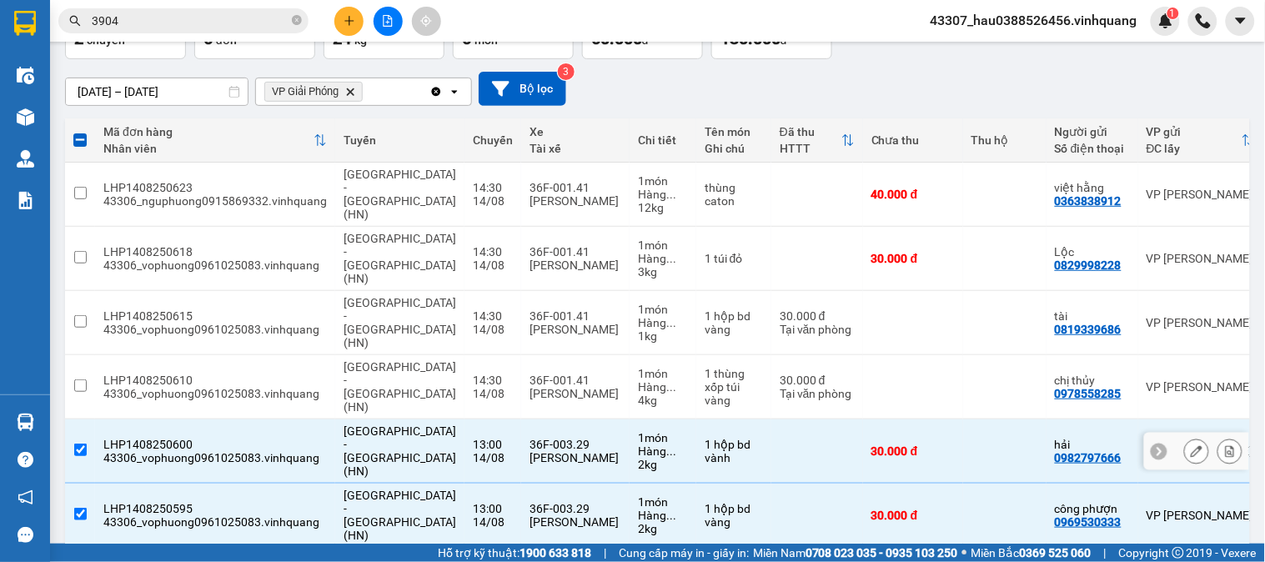
scroll to position [0, 0]
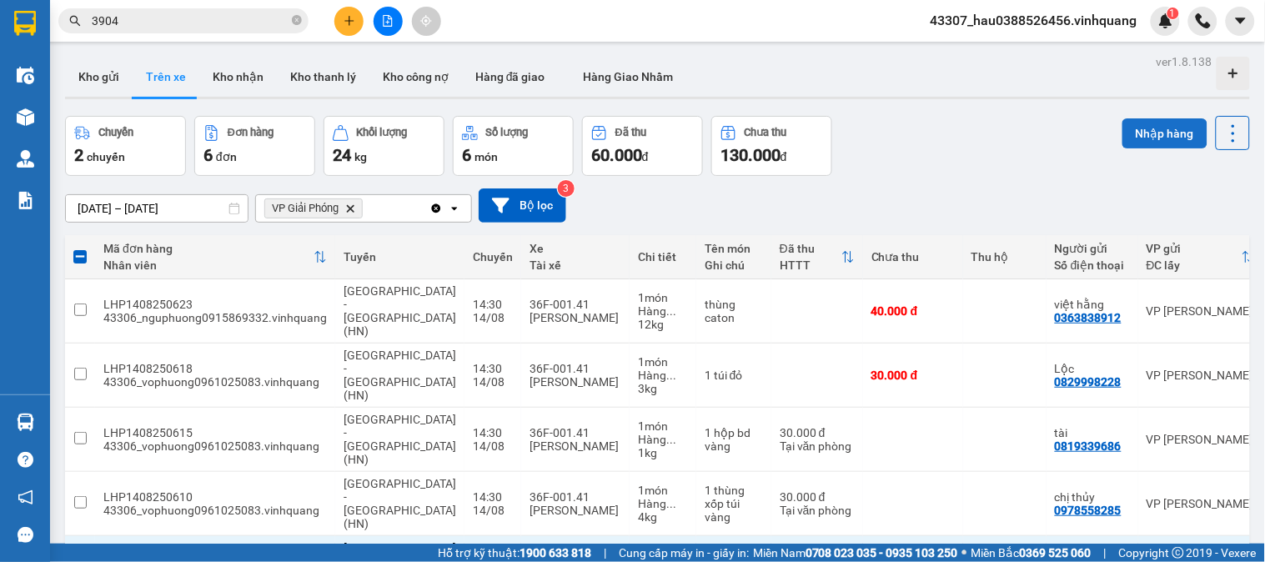
click at [1129, 131] on button "Nhập hàng" at bounding box center [1165, 133] width 85 height 30
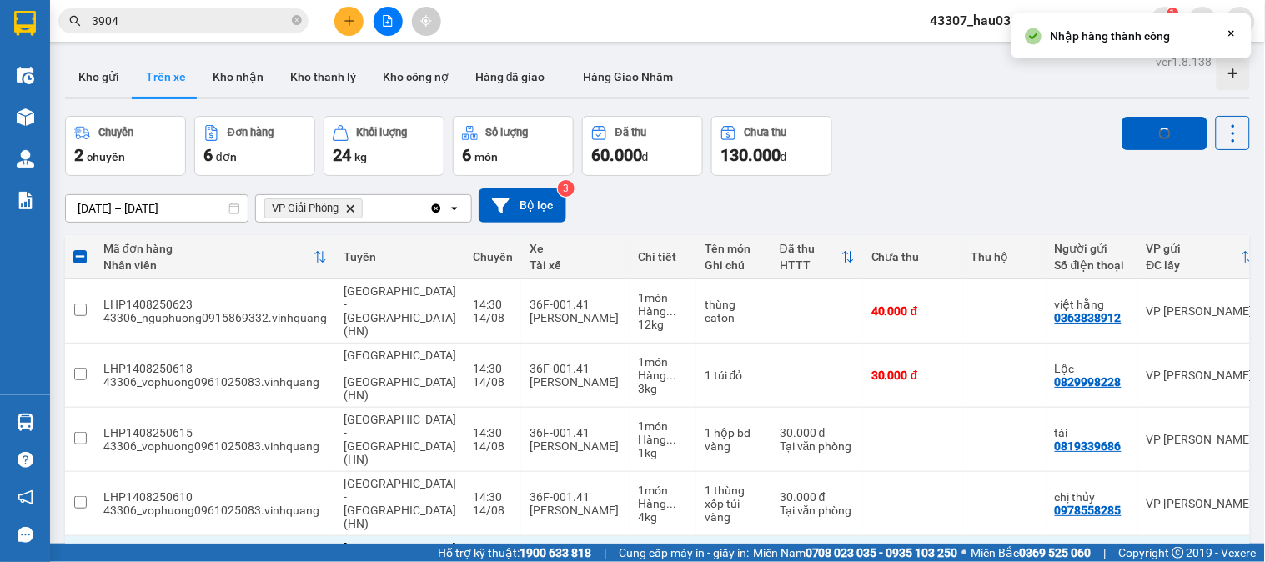
checkbox input "false"
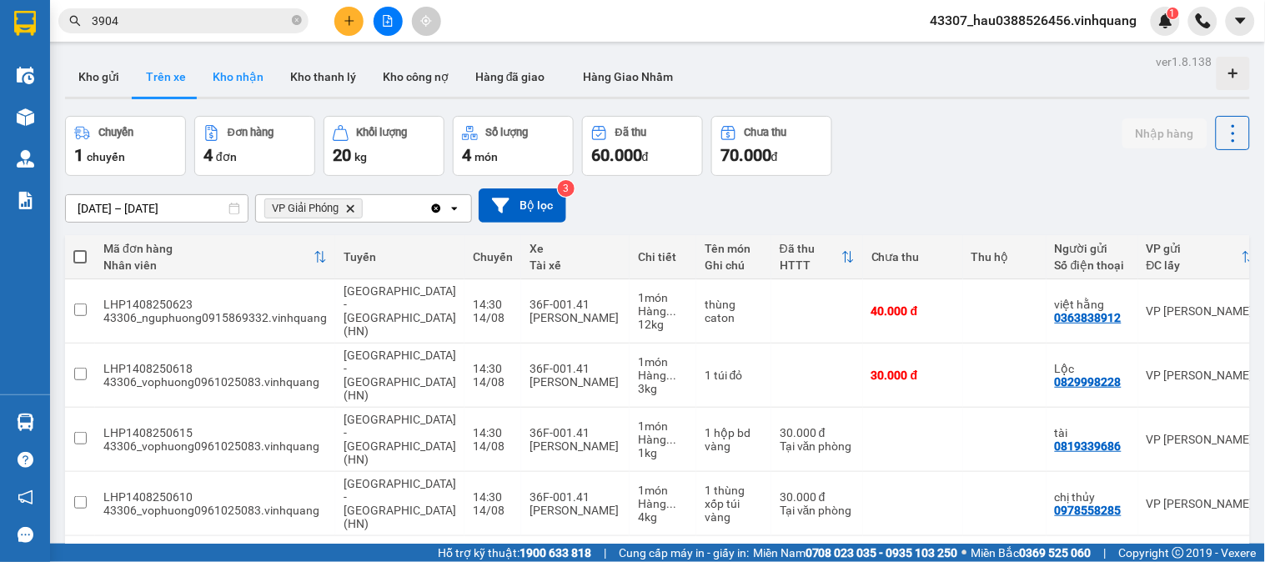
click at [247, 64] on button "Kho nhận" at bounding box center [238, 77] width 78 height 40
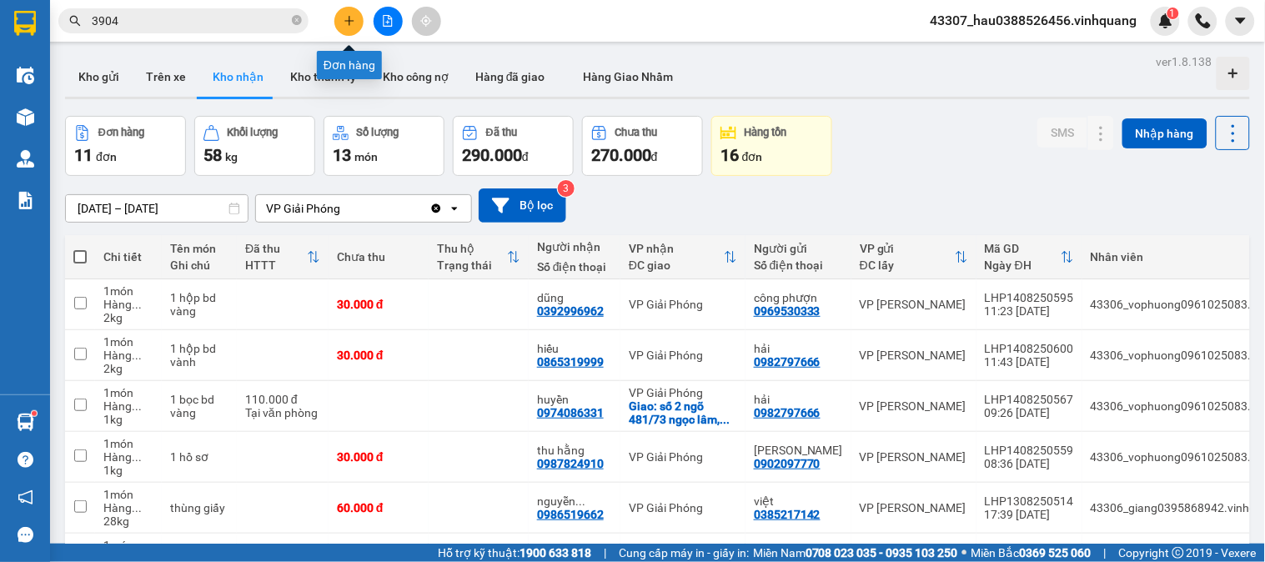
click at [352, 19] on icon "plus" at bounding box center [350, 21] width 12 height 12
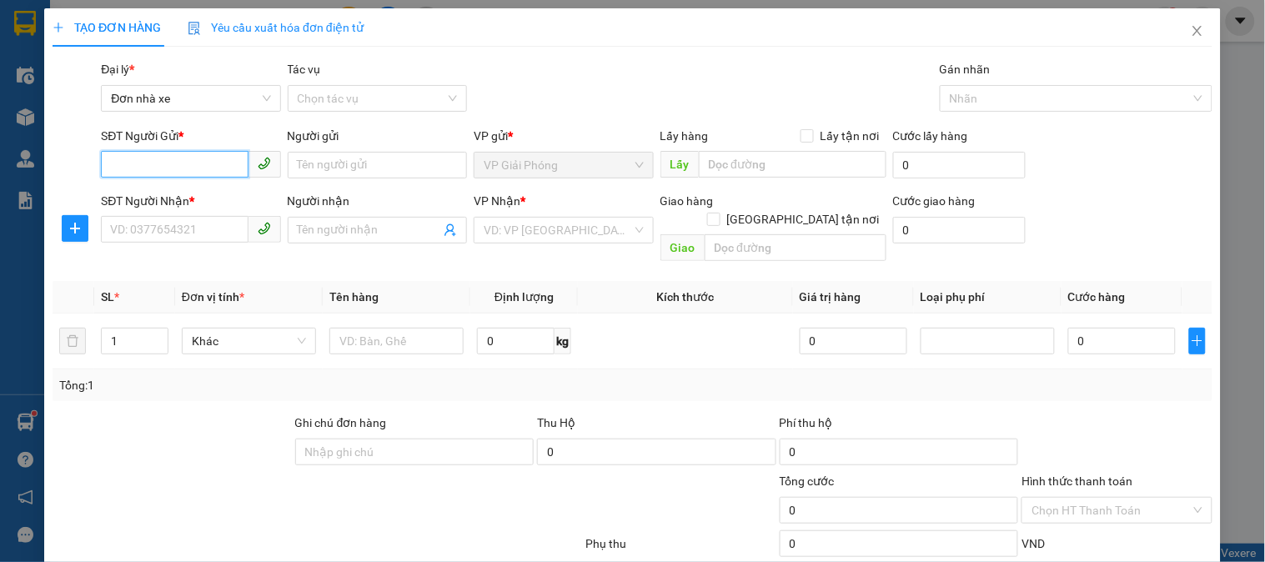
click at [203, 163] on input "SĐT Người Gửi *" at bounding box center [174, 164] width 147 height 27
type input "0396898589"
click at [219, 201] on div "0396898589 - hạnh" at bounding box center [189, 198] width 158 height 18
type input "hạnh"
type input "0342146789"
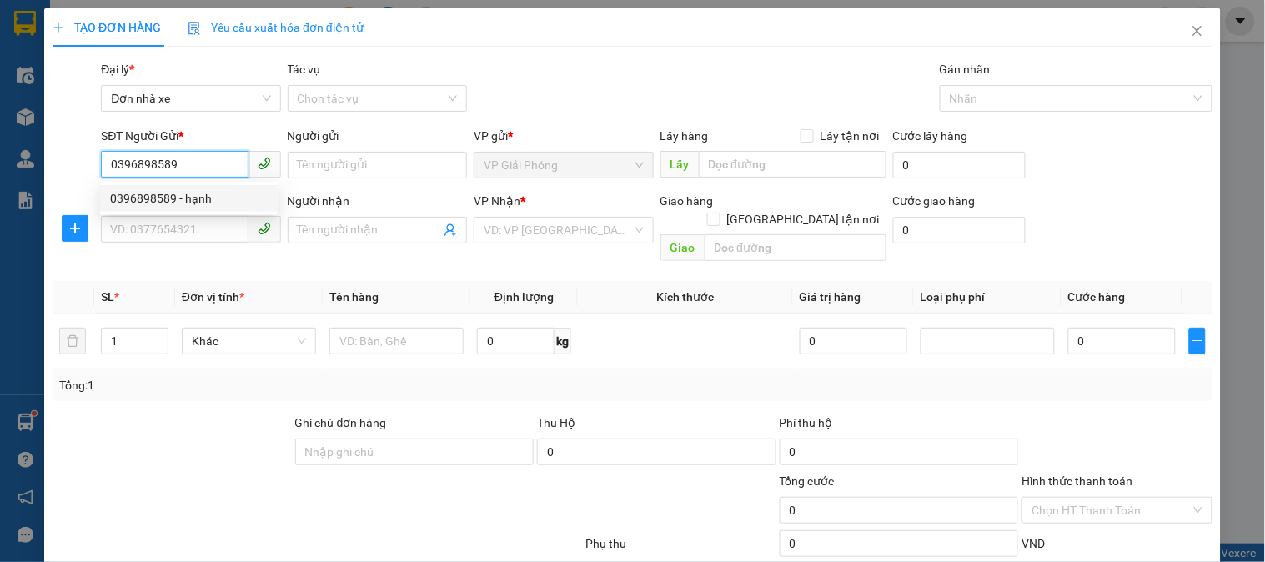
type input "quý"
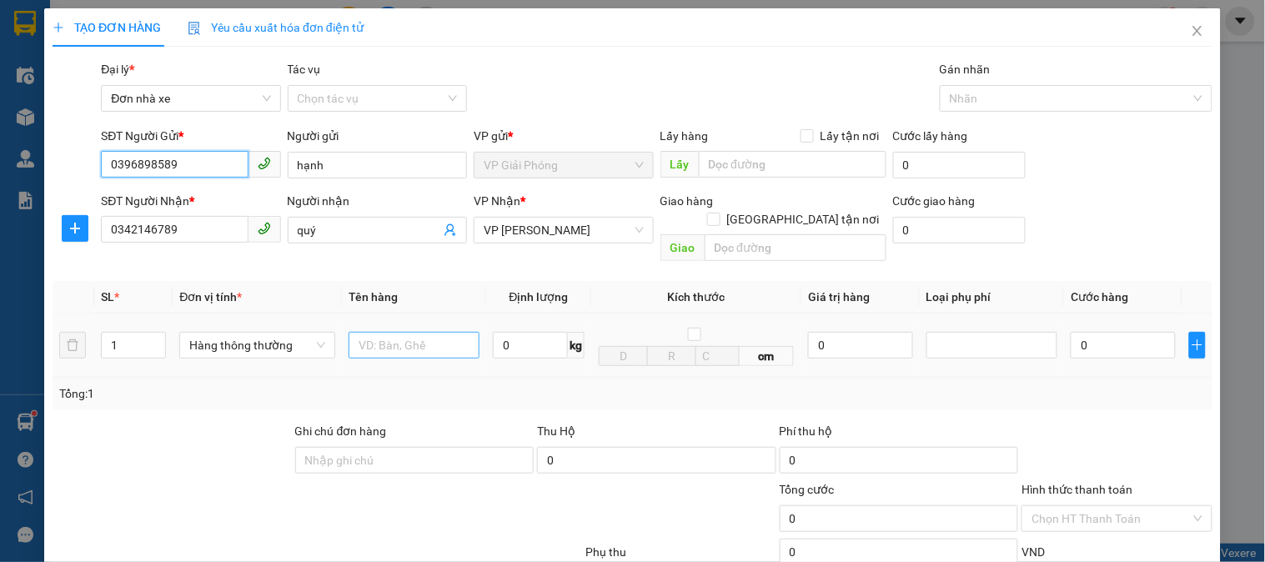
type input "0396898589"
click at [380, 332] on input "text" at bounding box center [414, 345] width 131 height 27
type input "bọc bd vàng"
click at [524, 332] on input "0" at bounding box center [530, 345] width 75 height 27
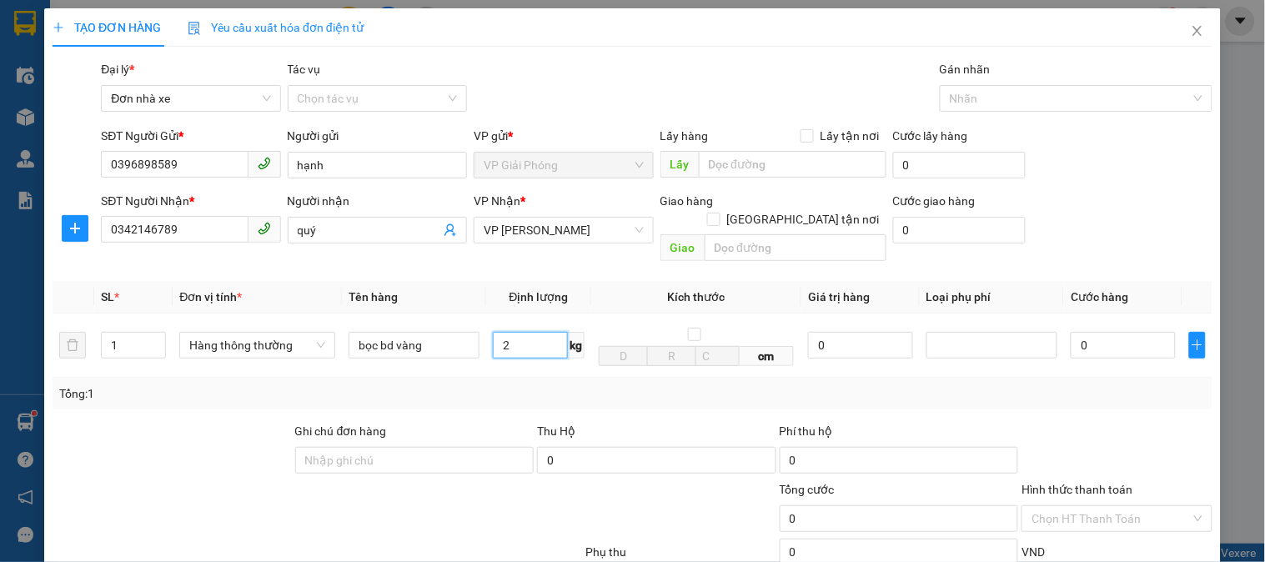
type input "2"
click at [563, 393] on div "Transit Pickup Surcharge Ids Transit Deliver Surcharge Ids Transit Deliver Surc…" at bounding box center [633, 395] width 1160 height 670
type input "30.000"
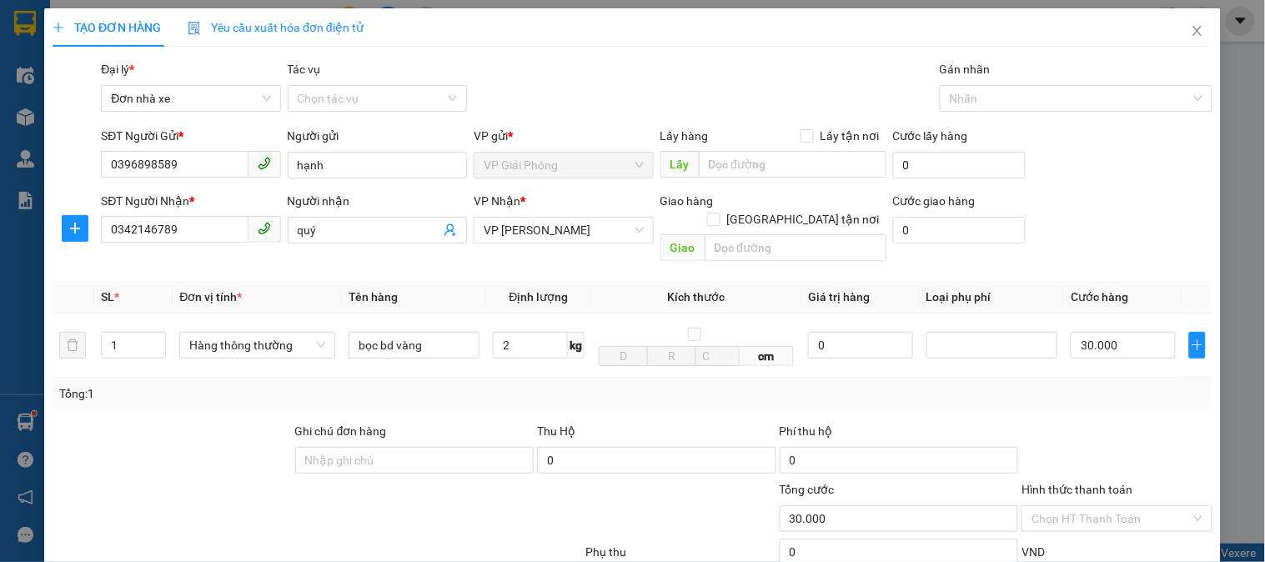
scroll to position [182, 0]
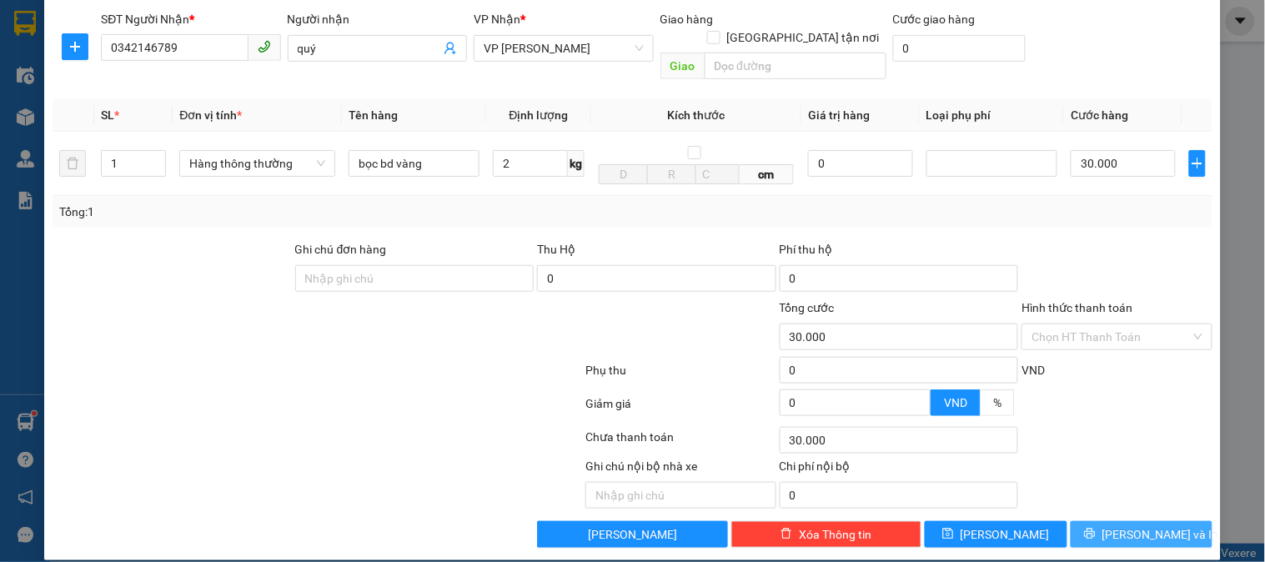
click at [1185, 521] on button "[PERSON_NAME] và In" at bounding box center [1142, 534] width 142 height 27
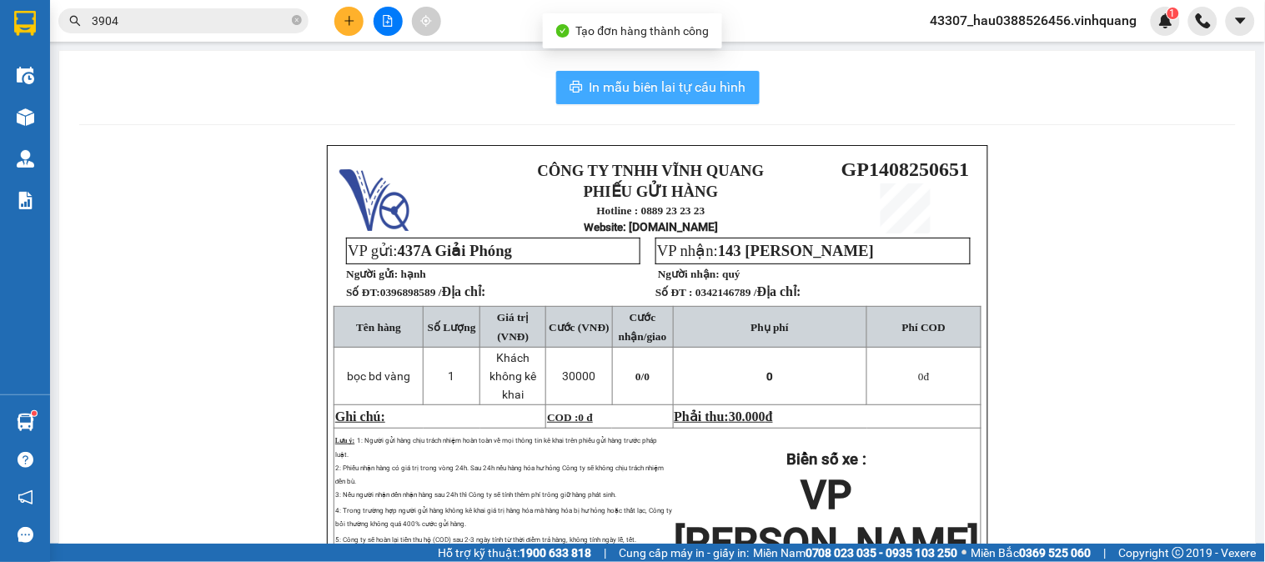
click at [664, 73] on button "In mẫu biên lai tự cấu hình" at bounding box center [658, 87] width 204 height 33
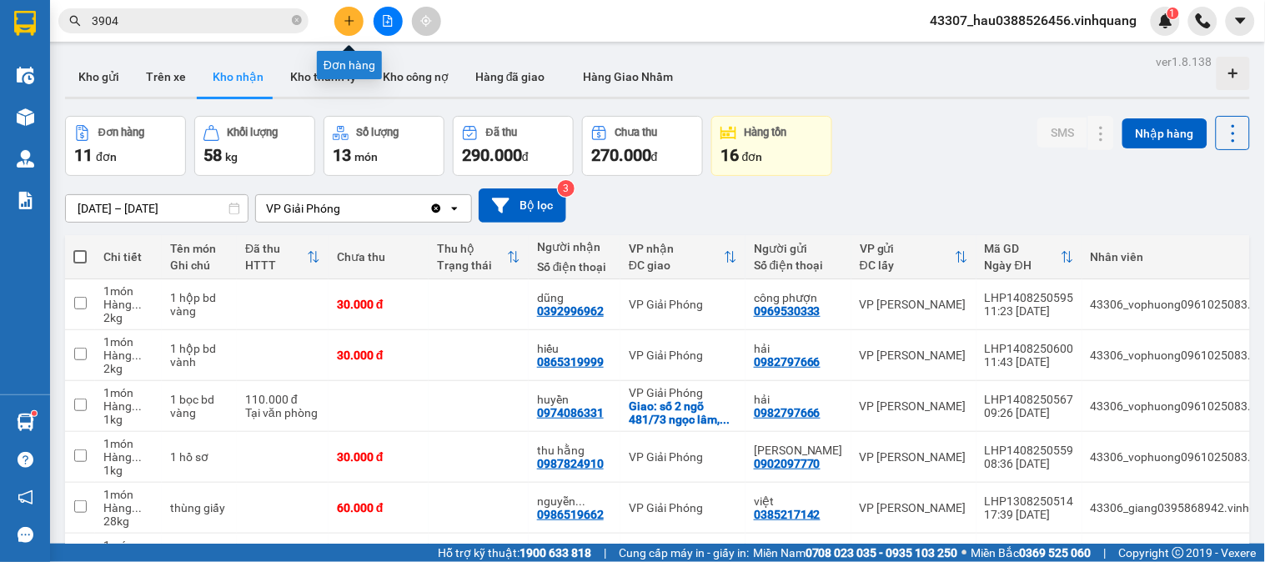
click at [342, 23] on button at bounding box center [348, 21] width 29 height 29
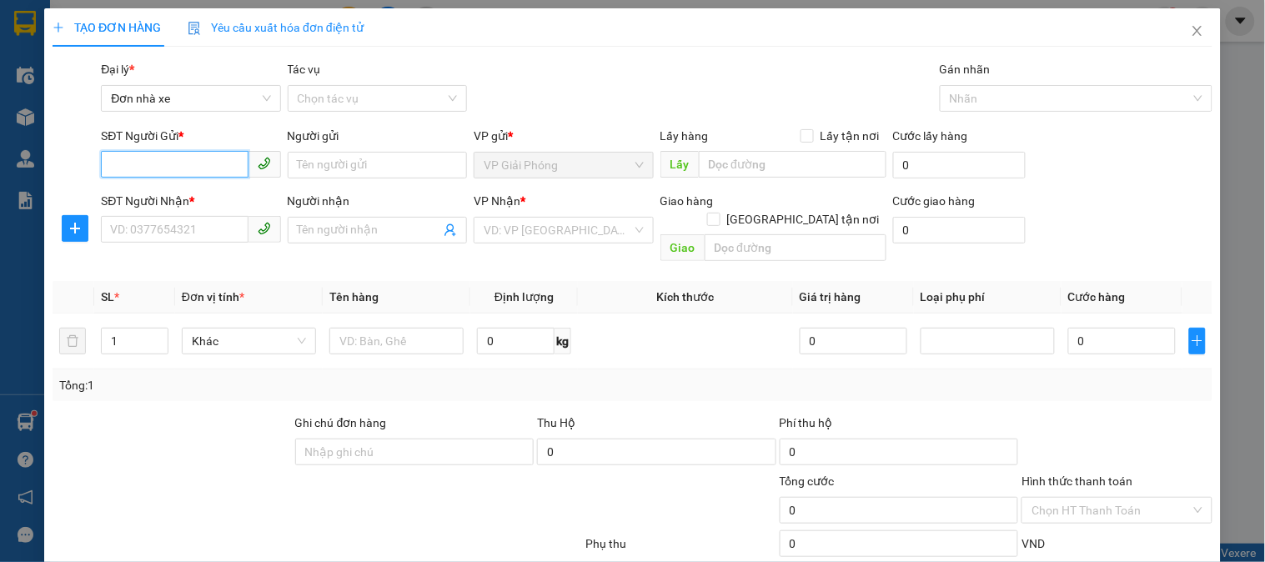
click at [163, 155] on input "SĐT Người Gửi *" at bounding box center [174, 164] width 147 height 27
type input "0968964096"
click at [178, 194] on div "0968964096 - bugo" at bounding box center [189, 198] width 158 height 18
type input "bugo"
type input "0911966333"
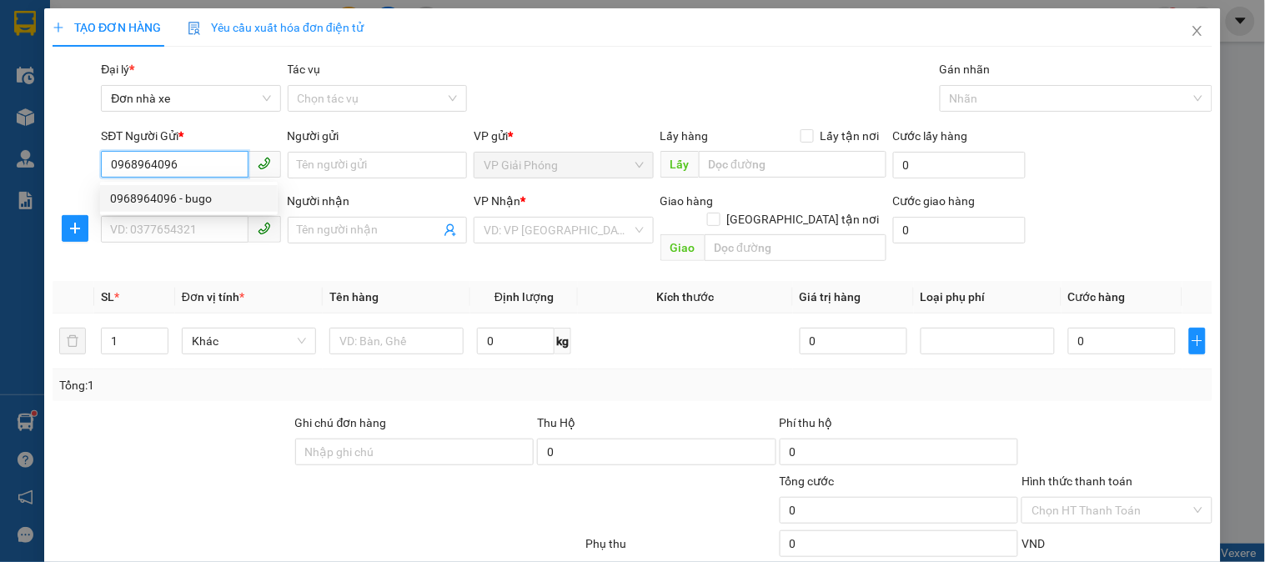
type input "thảo"
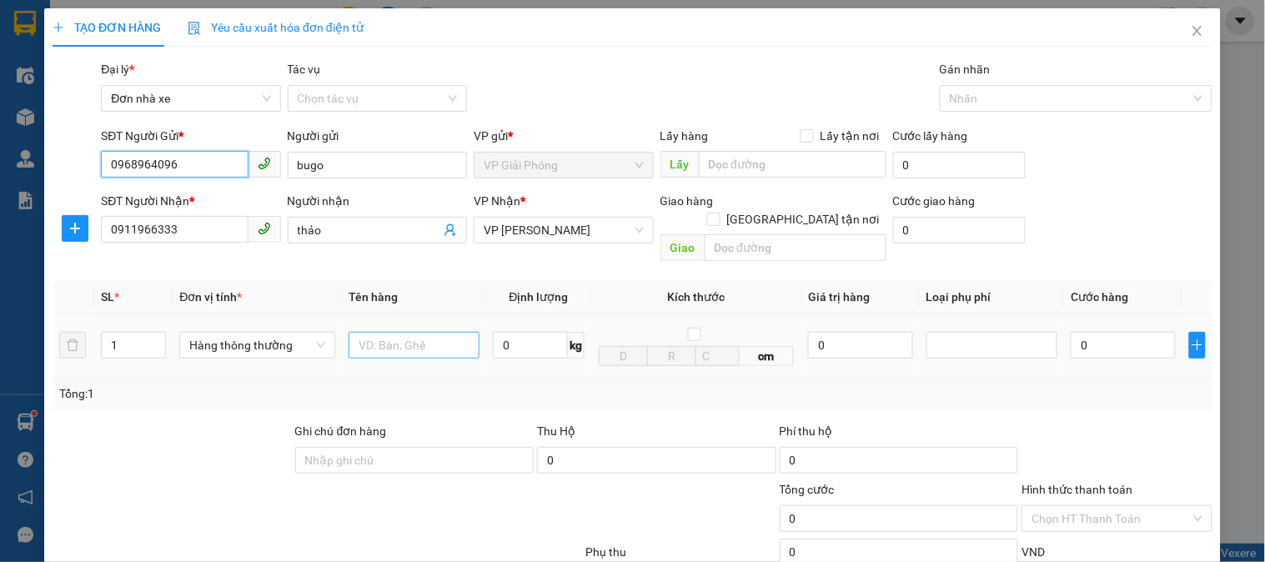
type input "0968964096"
click at [382, 332] on input "text" at bounding box center [414, 345] width 131 height 27
type input "thùng catoing"
click at [531, 334] on input "0" at bounding box center [530, 345] width 75 height 27
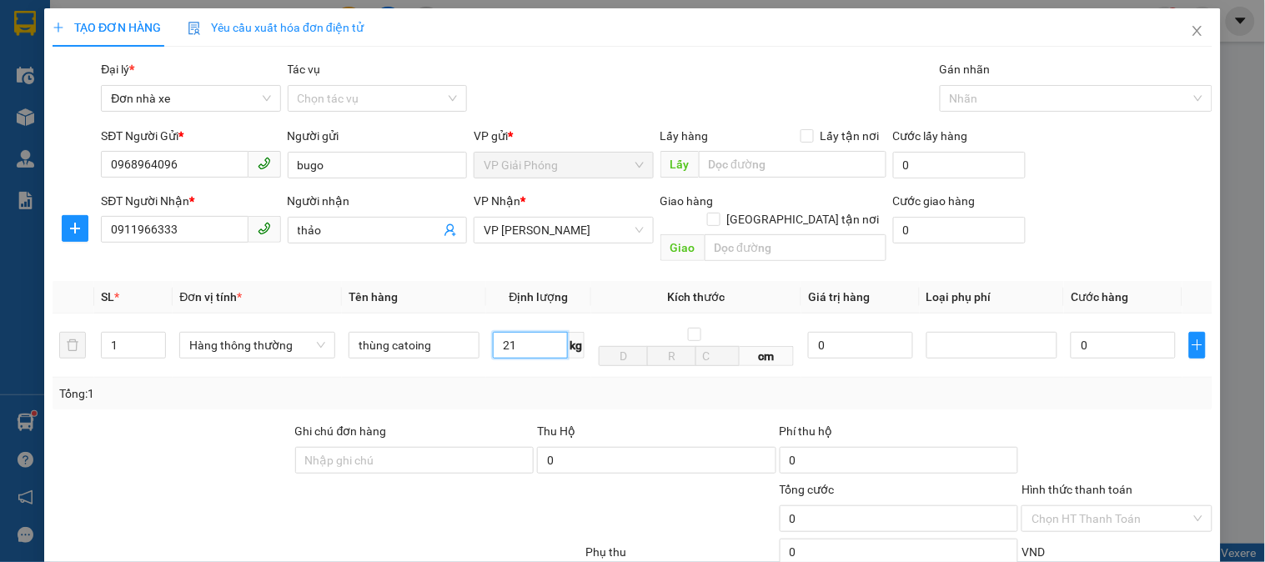
type input "21"
drag, startPoint x: 651, startPoint y: 418, endPoint x: 1201, endPoint y: 351, distance: 553.7
click at [674, 422] on div "Thu Hộ" at bounding box center [656, 431] width 239 height 18
type input "60.000"
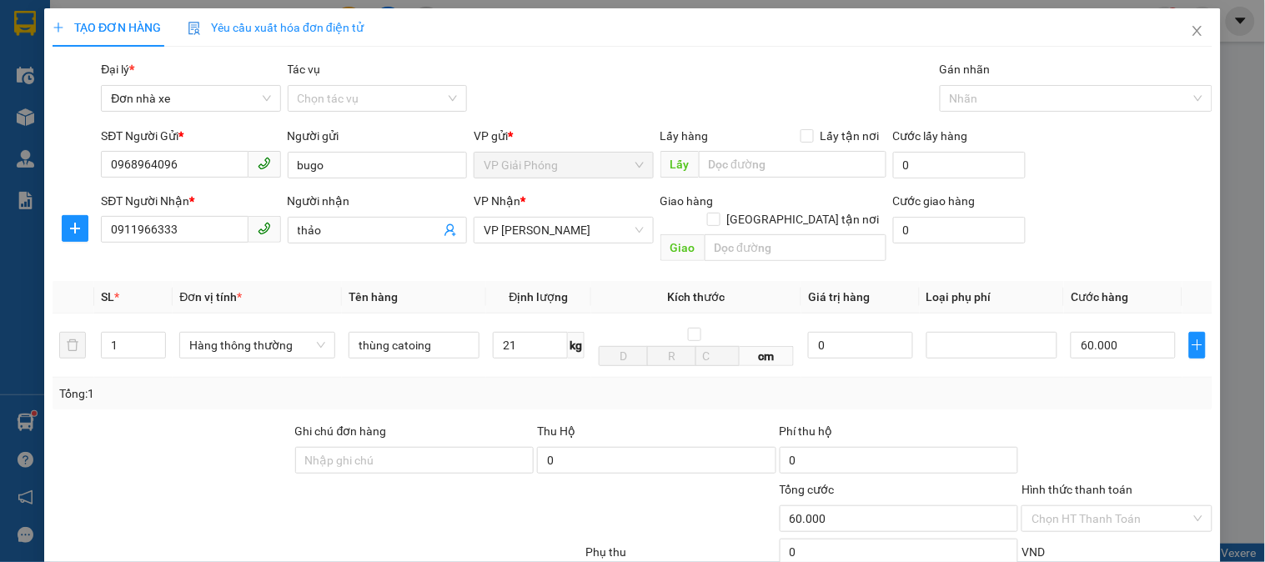
type input "60.000"
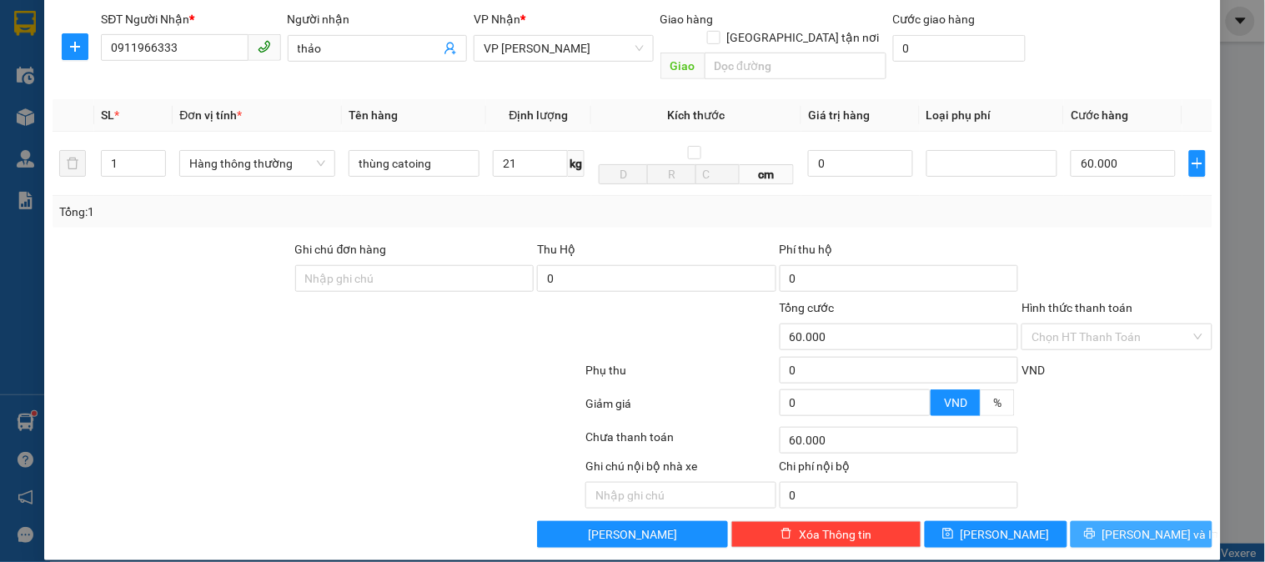
click at [1129, 526] on span "[PERSON_NAME] và In" at bounding box center [1161, 535] width 117 height 18
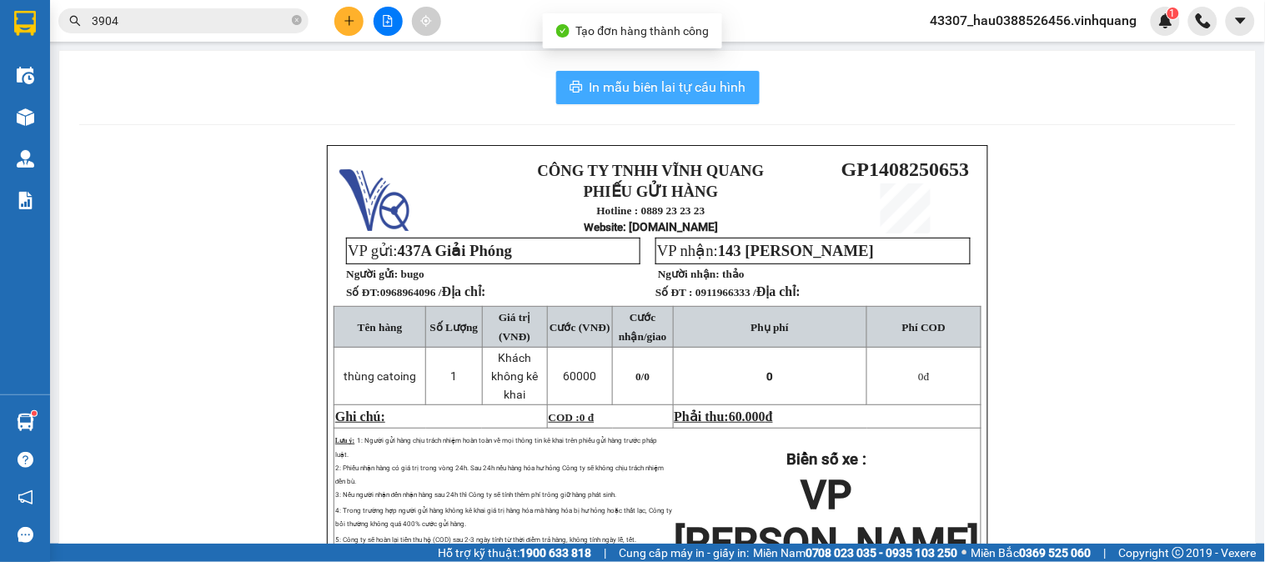
click at [643, 95] on span "In mẫu biên lai tự cấu hình" at bounding box center [668, 87] width 157 height 21
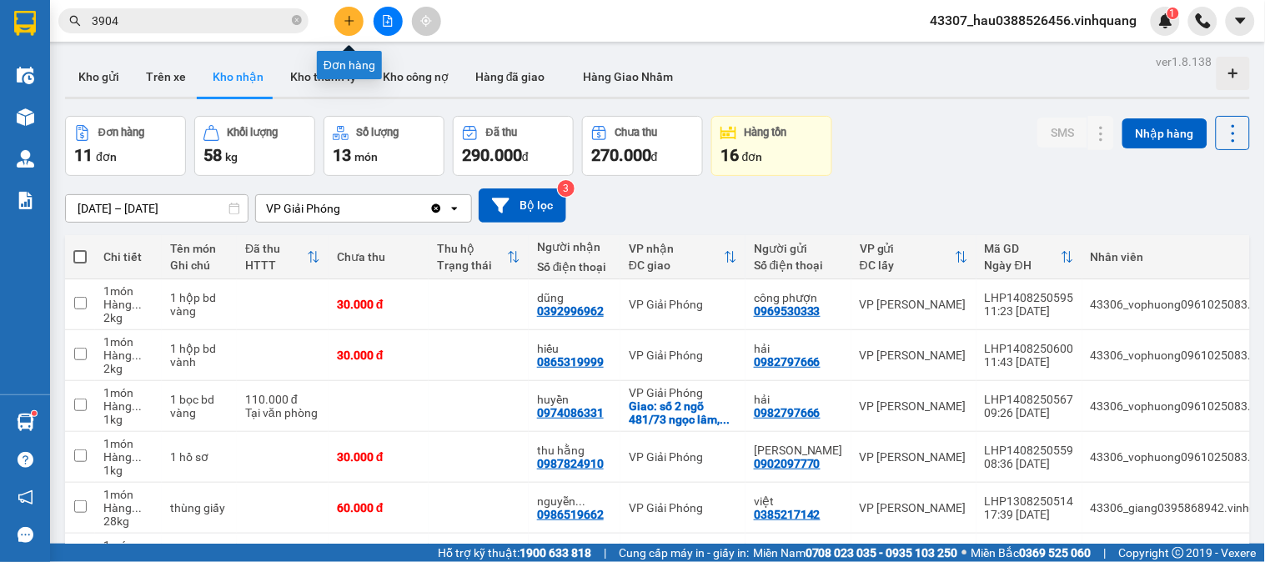
click at [342, 15] on button at bounding box center [348, 21] width 29 height 29
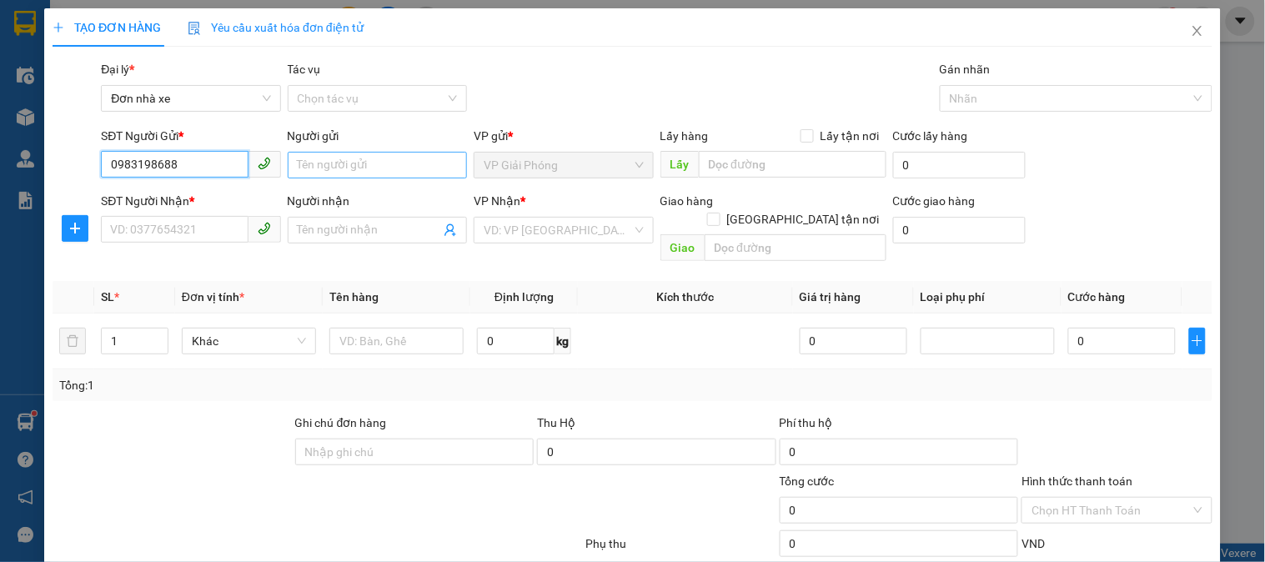
type input "0983198688"
click at [356, 160] on input "Người gửi" at bounding box center [377, 165] width 179 height 27
type input "thương"
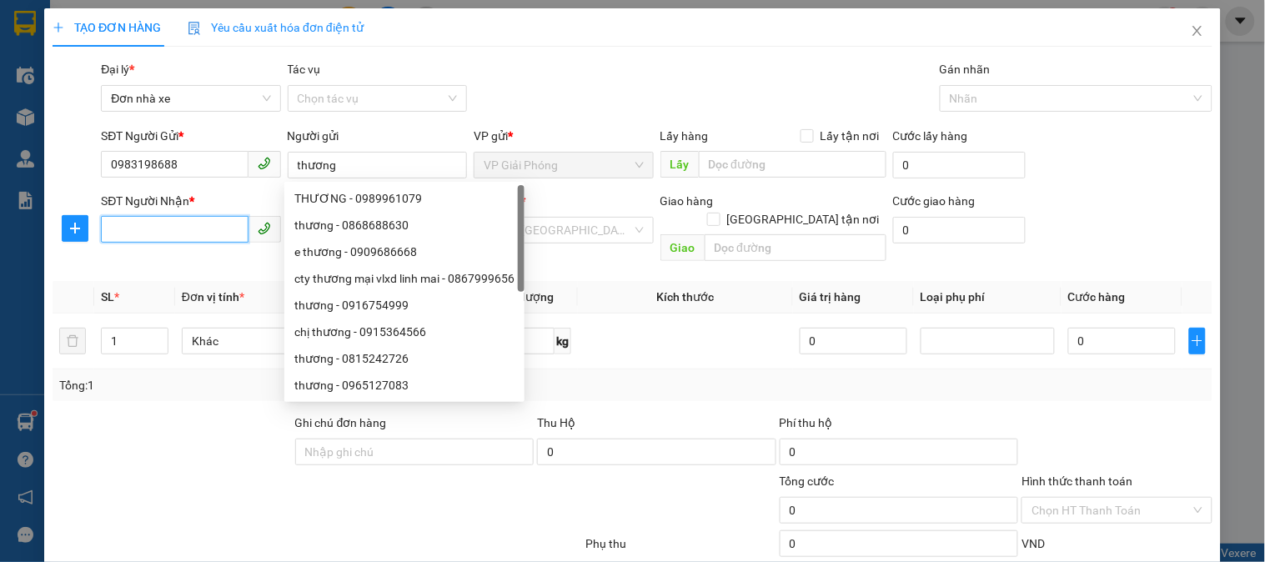
click at [223, 229] on input "SĐT Người Nhận *" at bounding box center [174, 229] width 147 height 27
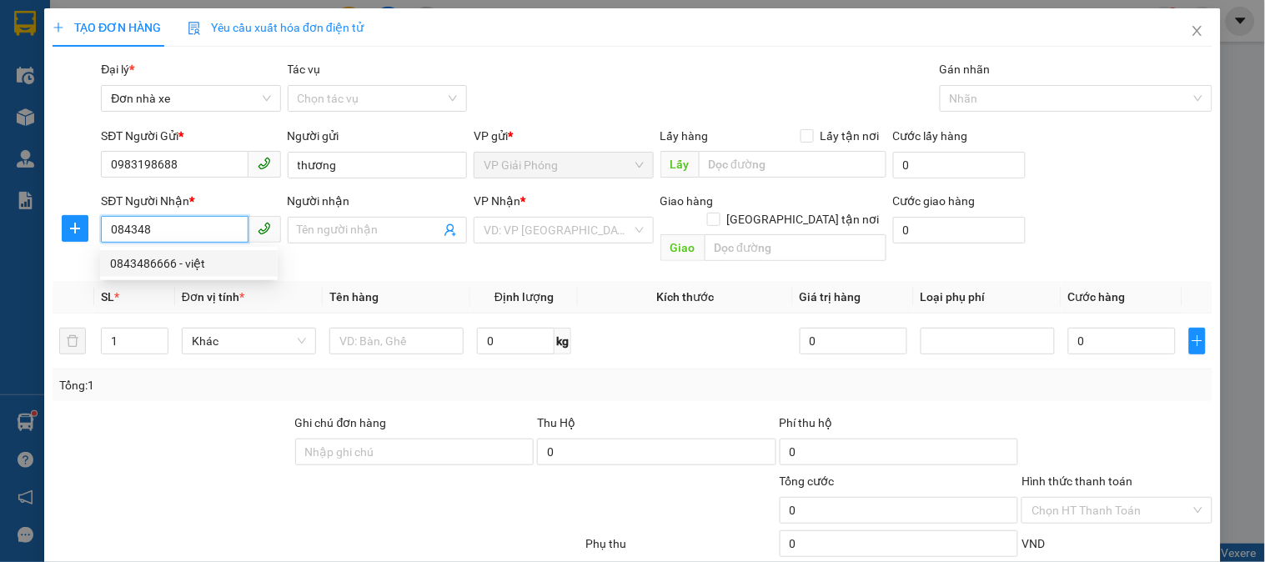
click at [213, 260] on div "0843486666 - việt" at bounding box center [189, 263] width 158 height 18
type input "0843486666"
type input "việt"
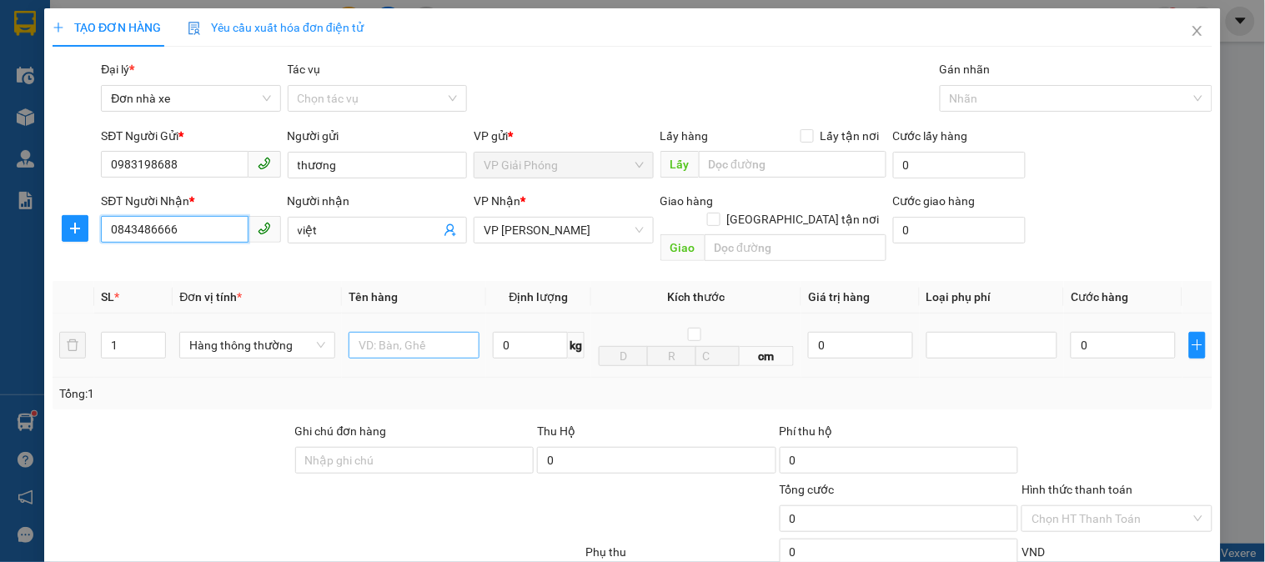
type input "0843486666"
click at [365, 339] on input "text" at bounding box center [414, 345] width 131 height 27
type input "hộp catong"
drag, startPoint x: 504, startPoint y: 325, endPoint x: 531, endPoint y: 329, distance: 27.7
click at [502, 332] on input "0" at bounding box center [530, 345] width 75 height 27
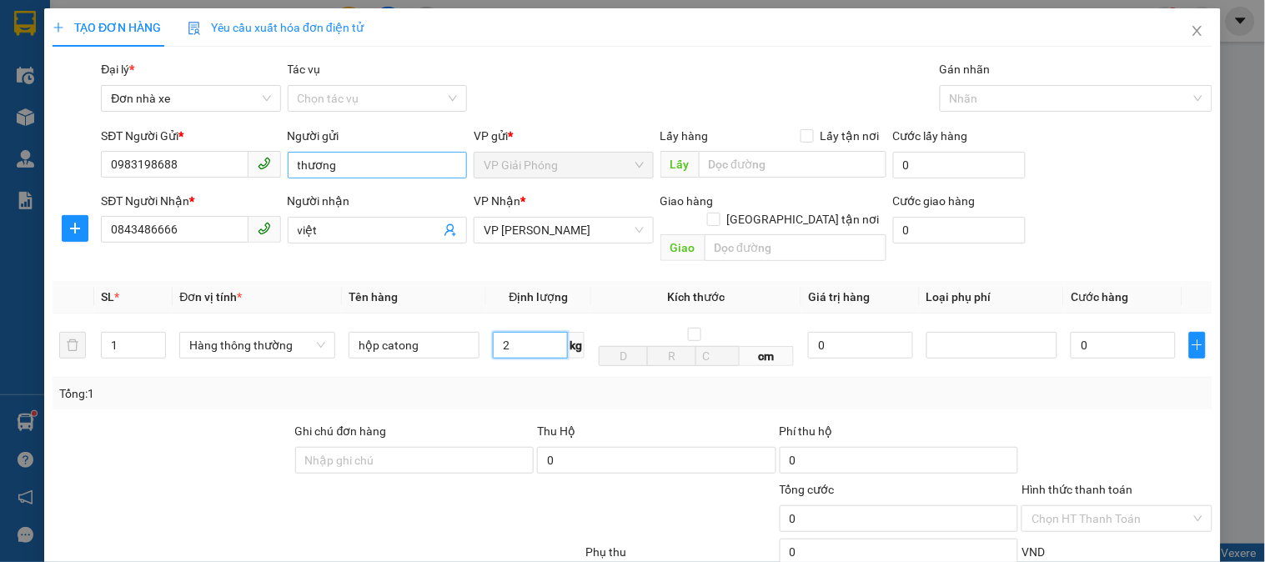
type input "2"
drag, startPoint x: 371, startPoint y: 170, endPoint x: 281, endPoint y: 170, distance: 90.1
click at [284, 170] on div "Người gửi thương" at bounding box center [377, 156] width 186 height 58
type input "30.000"
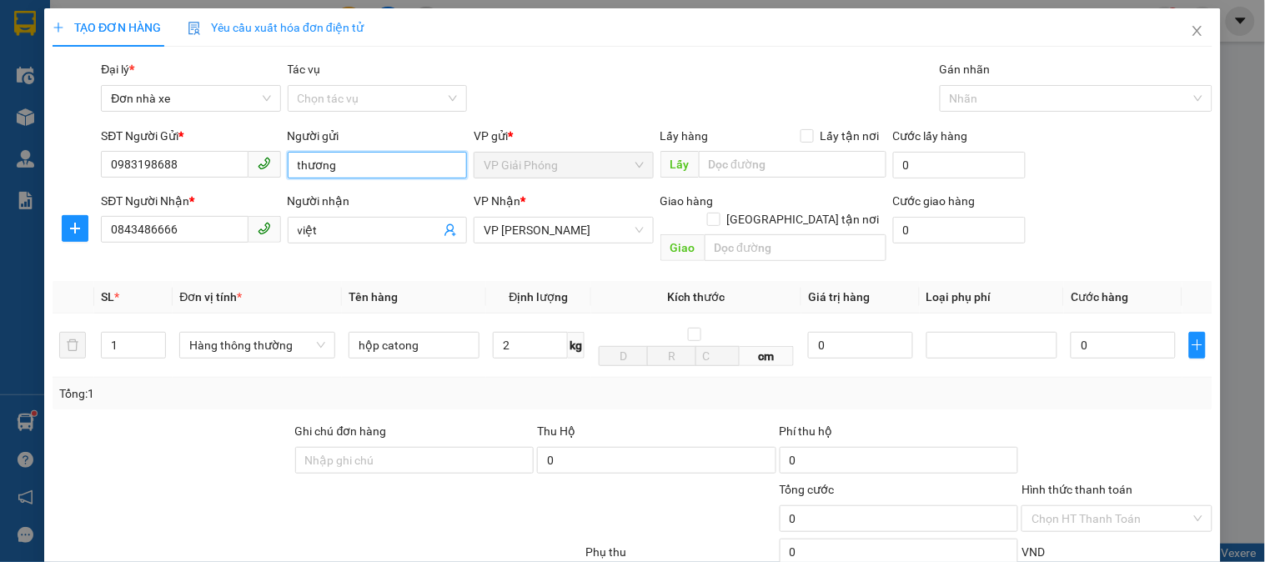
type input "30.000"
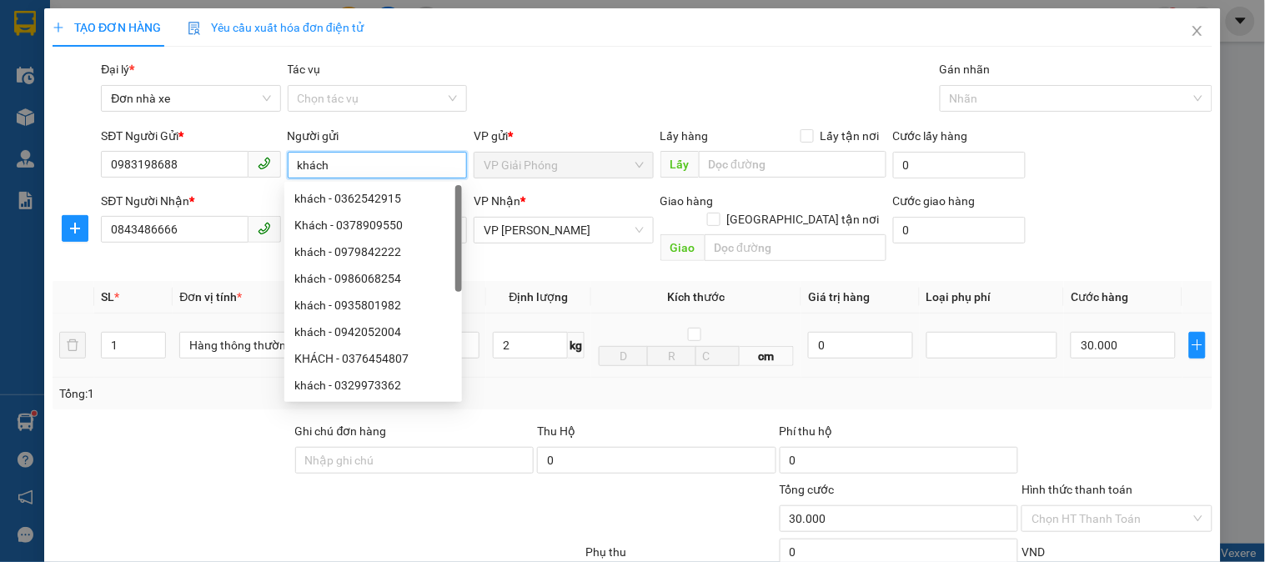
type input "khách"
click at [692, 385] on div "Tổng: 1" at bounding box center [632, 394] width 1147 height 18
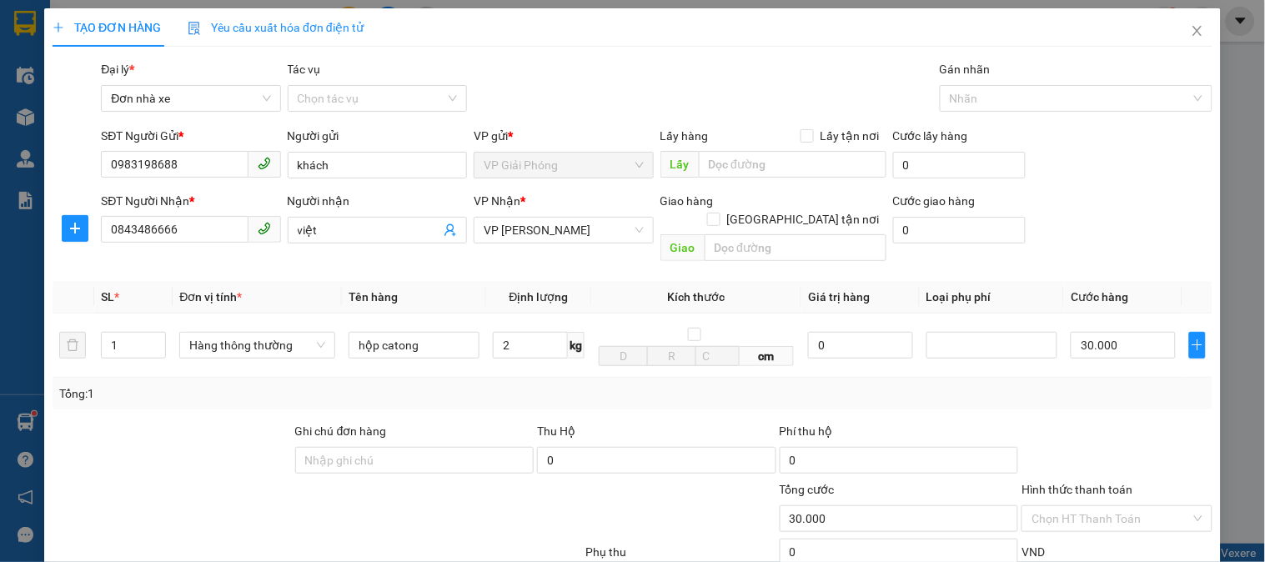
scroll to position [182, 0]
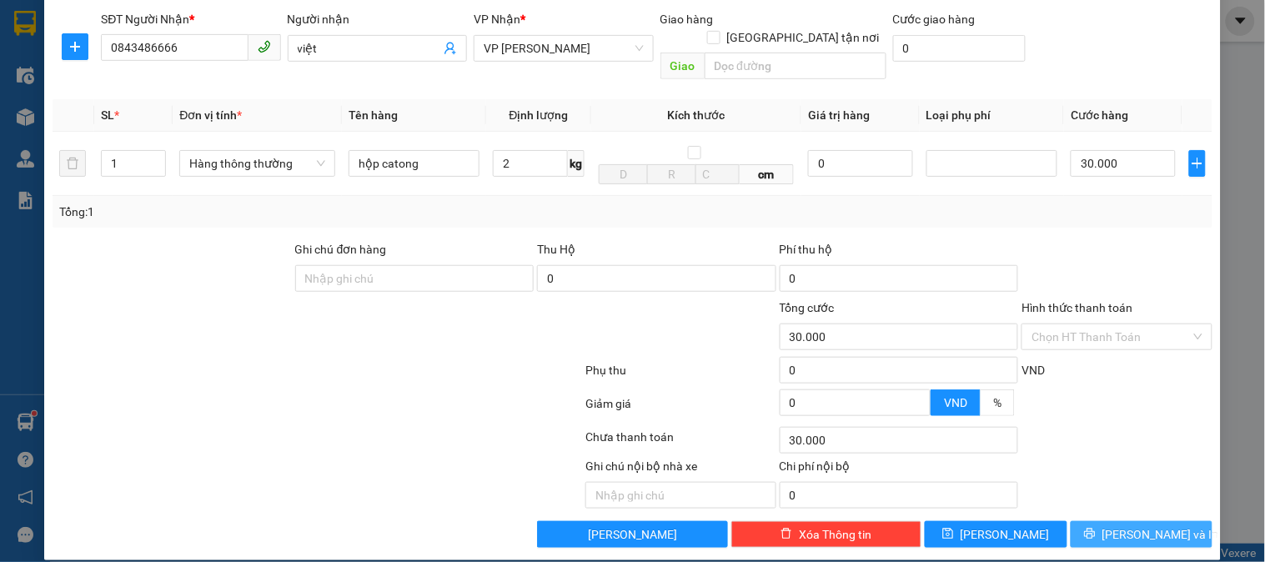
click at [1128, 526] on span "[PERSON_NAME] và In" at bounding box center [1161, 535] width 117 height 18
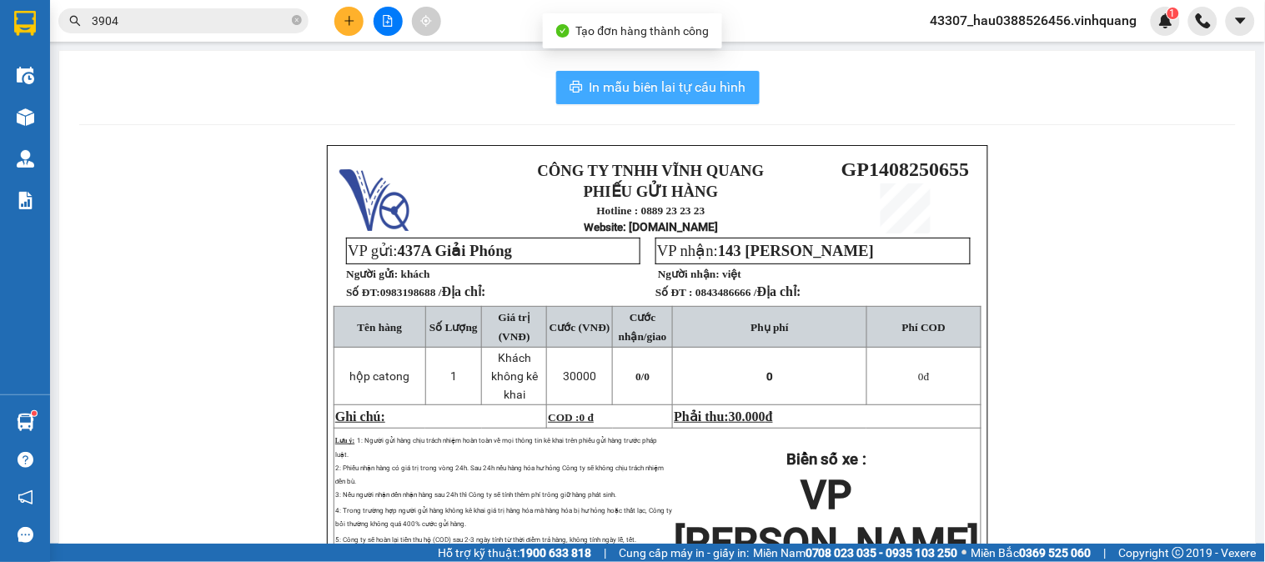
click at [596, 92] on span "In mẫu biên lai tự cấu hình" at bounding box center [668, 87] width 157 height 21
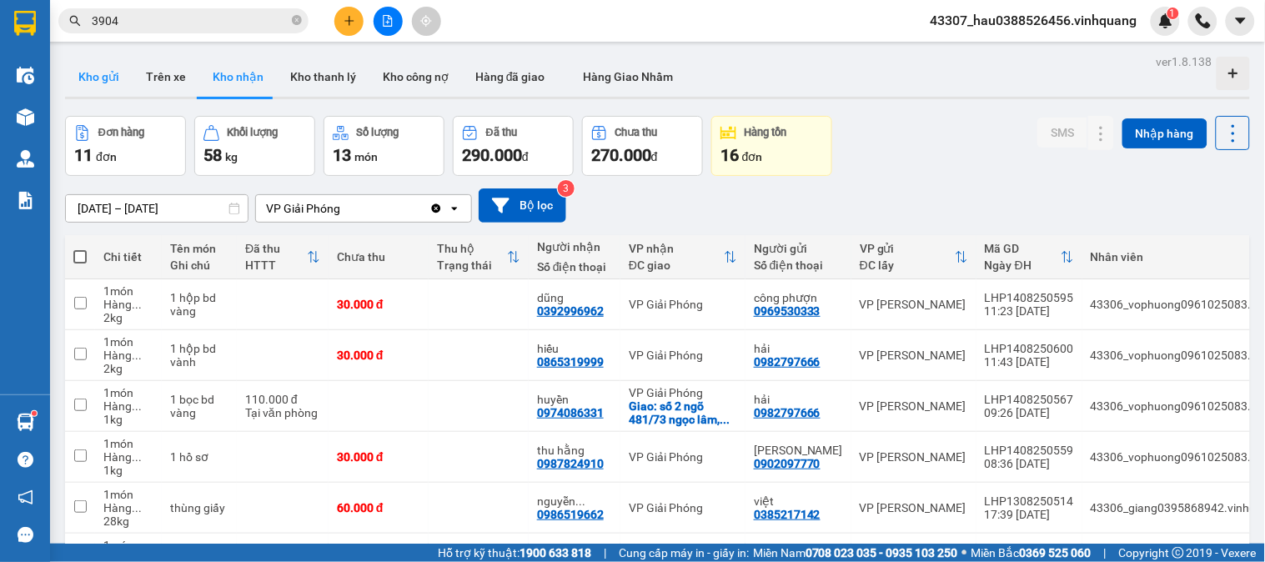
click at [89, 84] on button "Kho gửi" at bounding box center [99, 77] width 68 height 40
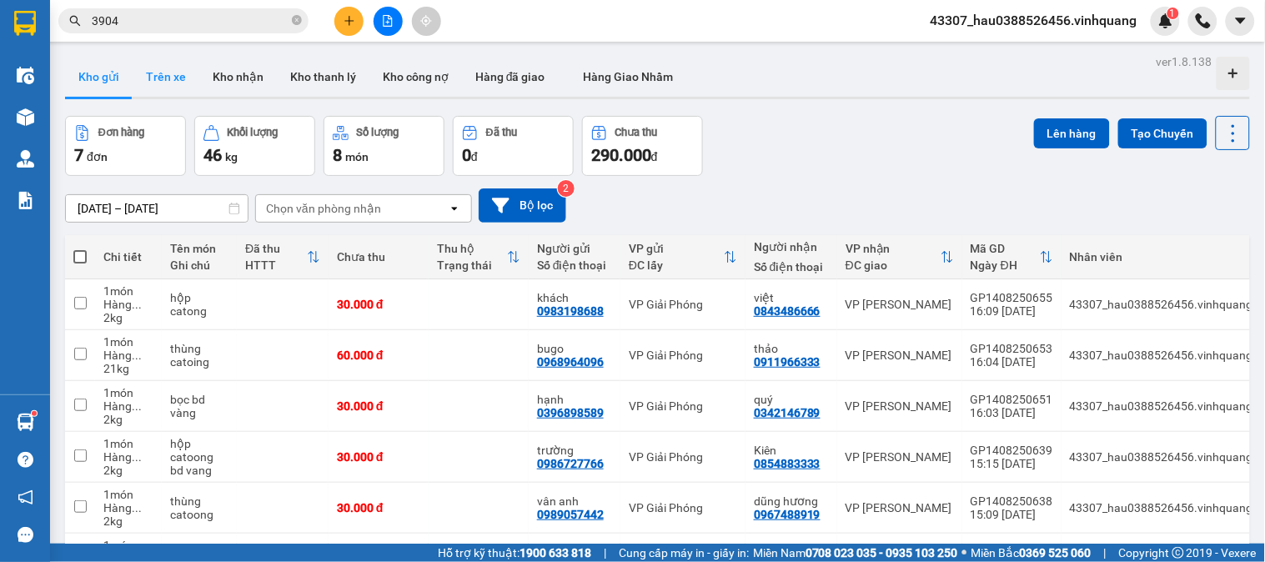
click at [161, 84] on button "Trên xe" at bounding box center [166, 77] width 67 height 40
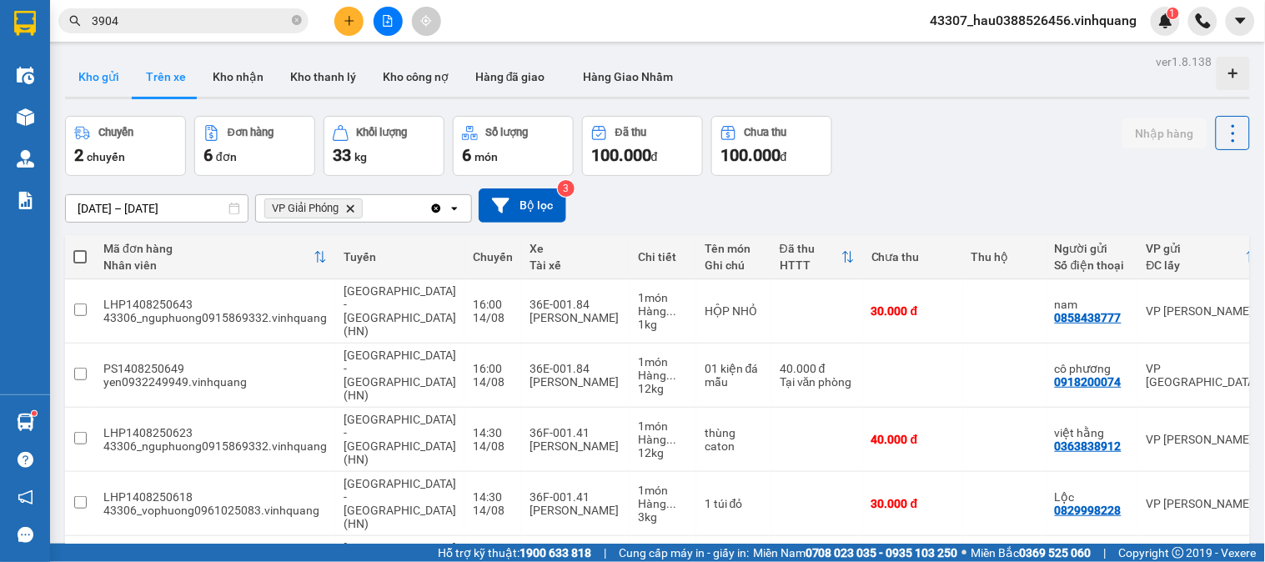
click at [98, 75] on button "Kho gửi" at bounding box center [99, 77] width 68 height 40
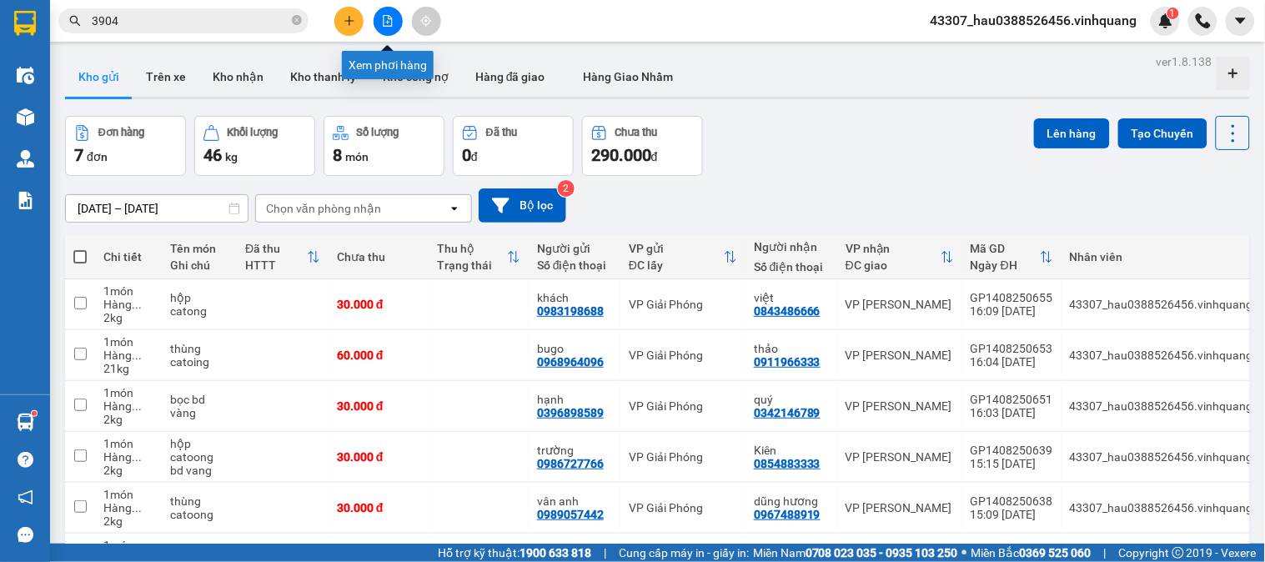
click at [390, 18] on icon "file-add" at bounding box center [388, 21] width 12 height 12
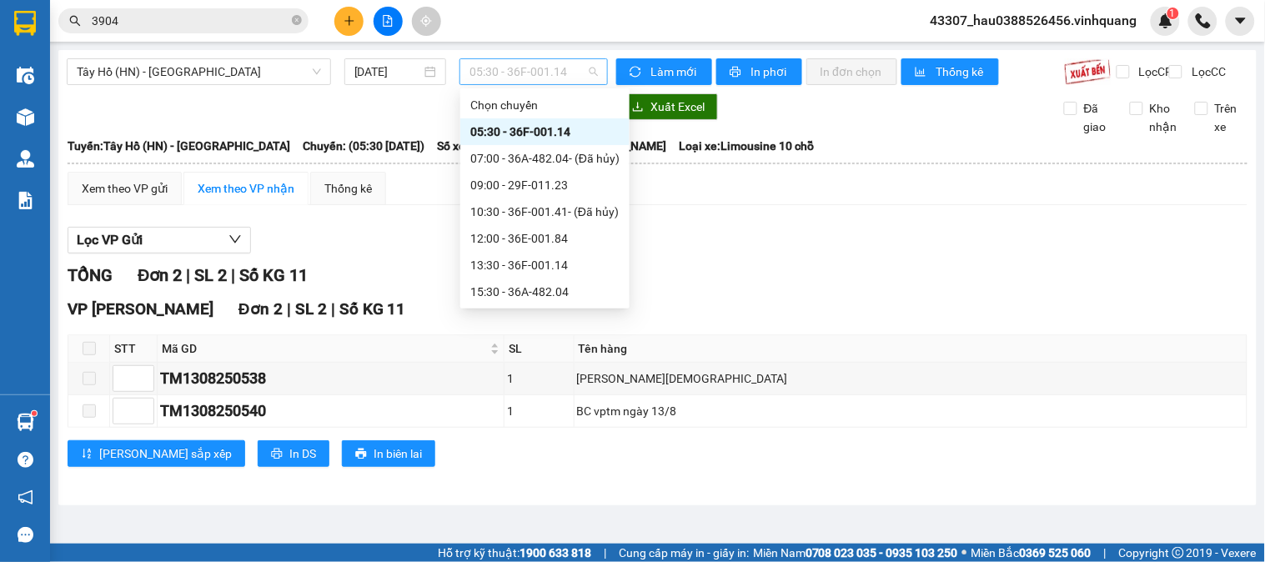
click at [509, 72] on span "05:30 - 36F-001.14" at bounding box center [534, 71] width 128 height 25
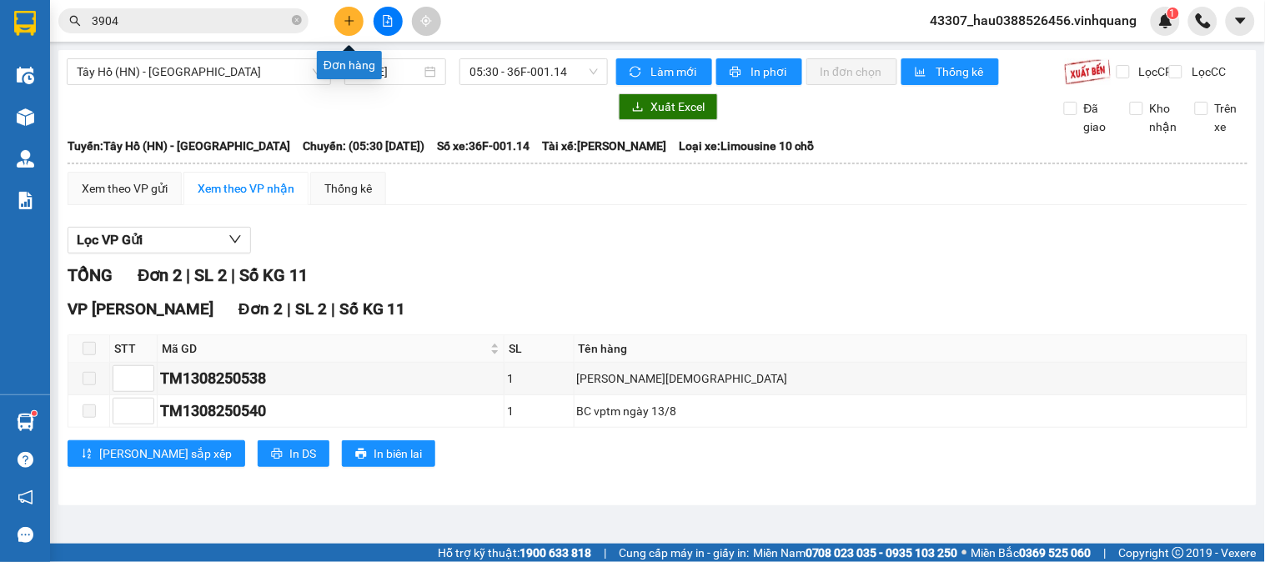
click at [354, 19] on icon "plus" at bounding box center [350, 21] width 12 height 12
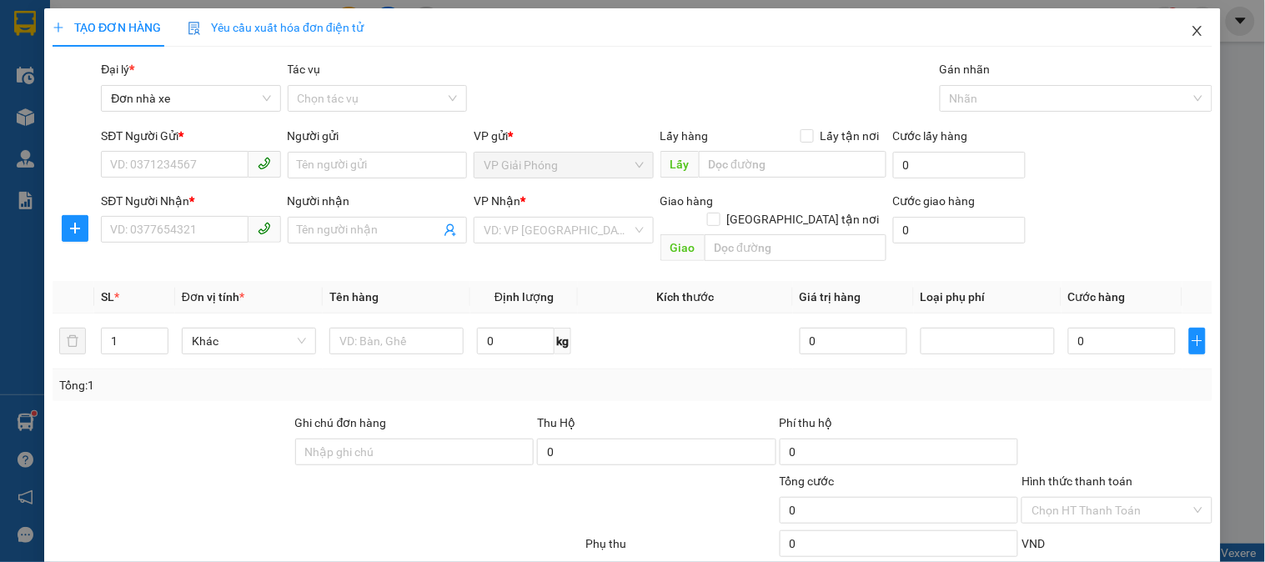
click at [1195, 36] on span "Close" at bounding box center [1198, 31] width 47 height 47
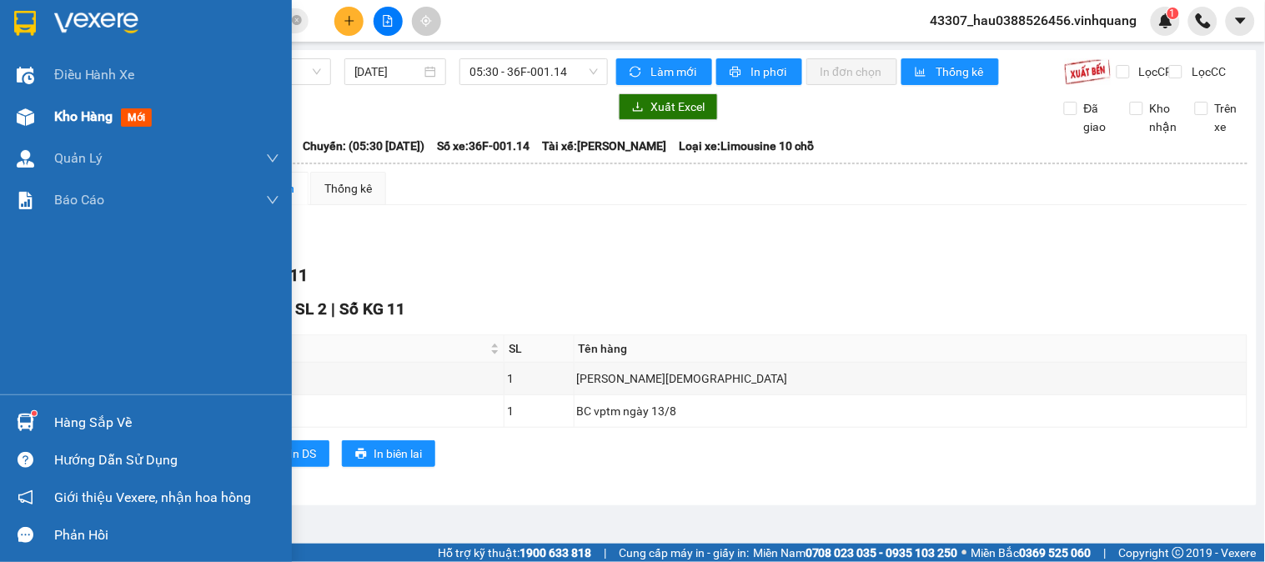
click at [94, 108] on span "Kho hàng" at bounding box center [83, 116] width 58 height 16
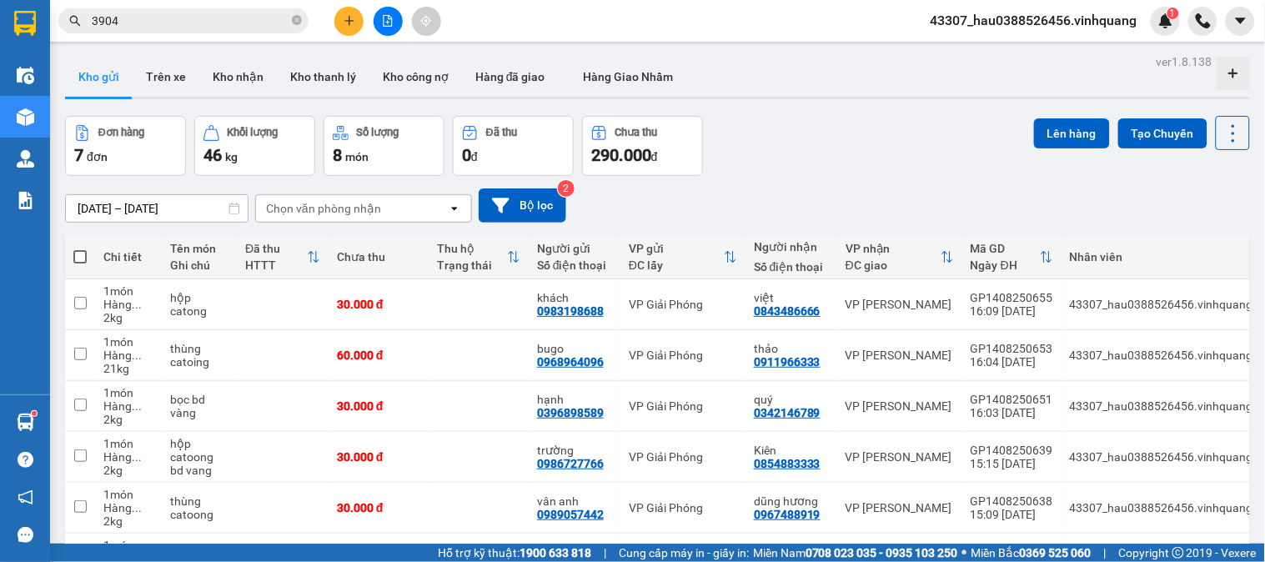
click at [871, 130] on div "Đơn hàng 7 đơn Khối lượng 46 kg Số lượng 8 món Đã thu 0 đ Chưa thu 290.000 đ Lê…" at bounding box center [657, 146] width 1185 height 60
click at [249, 84] on button "Kho nhận" at bounding box center [238, 77] width 78 height 40
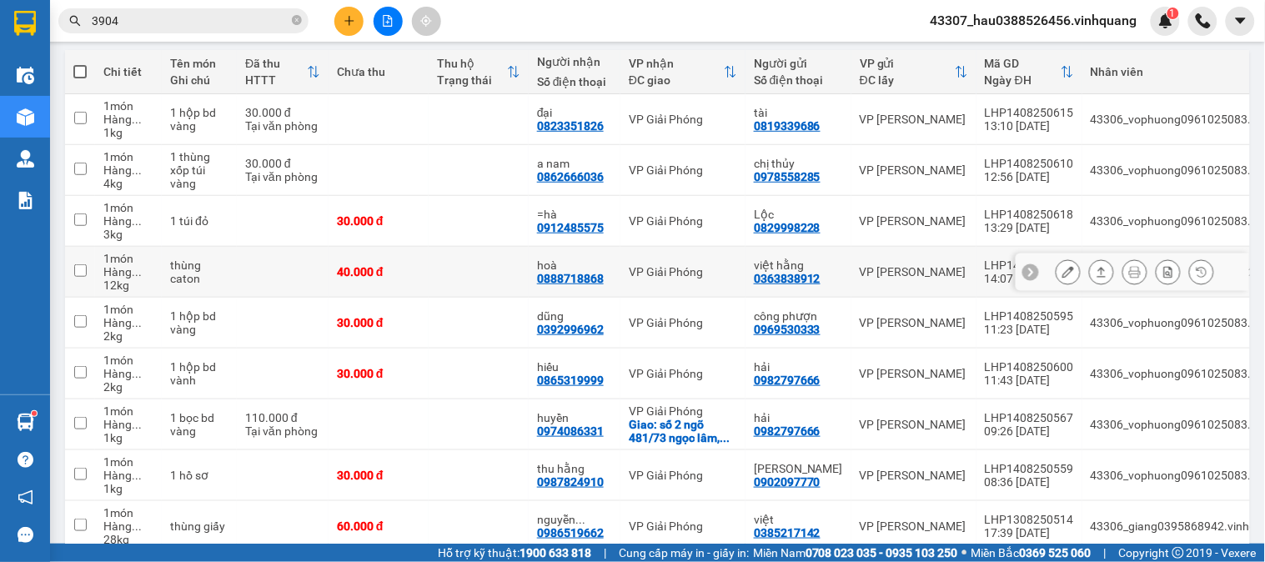
scroll to position [278, 0]
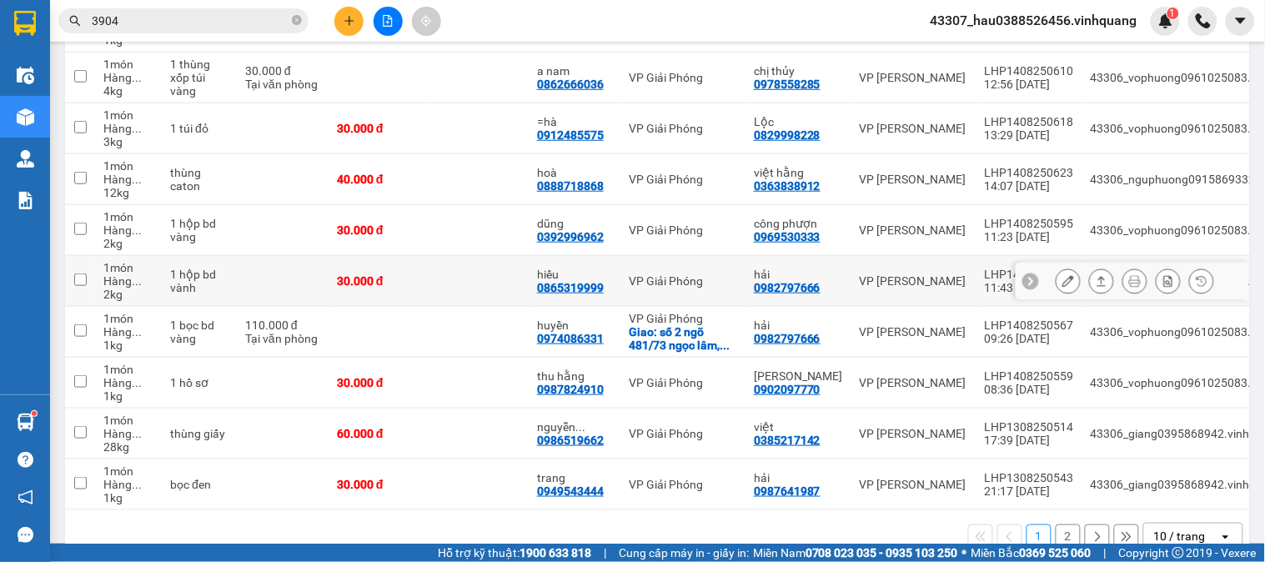
click at [718, 286] on div "VP Giải Phóng" at bounding box center [683, 280] width 108 height 13
checkbox input "true"
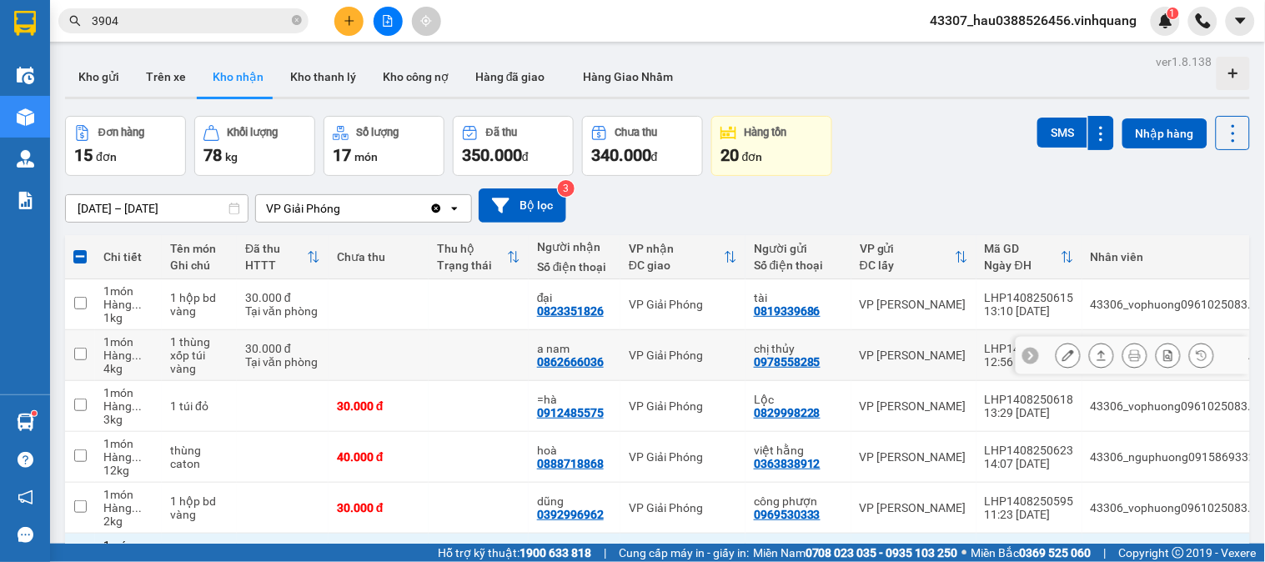
scroll to position [185, 0]
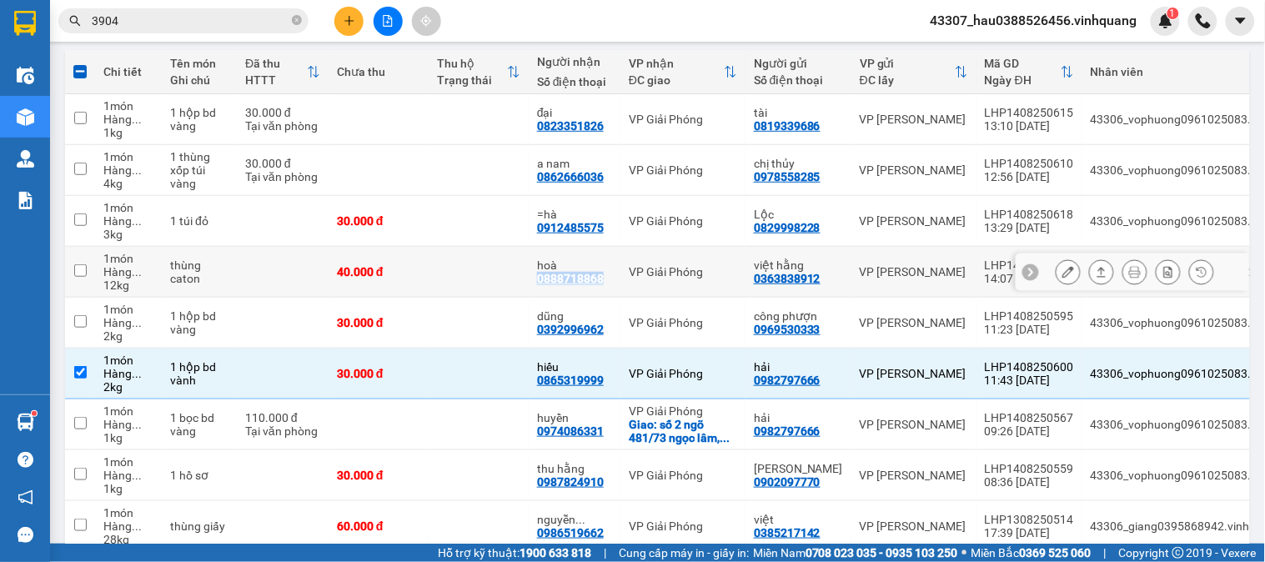
copy div "0888718868"
drag, startPoint x: 536, startPoint y: 279, endPoint x: 611, endPoint y: 279, distance: 75.1
click at [611, 279] on div "hoà 0888718868" at bounding box center [574, 272] width 75 height 27
checkbox input "true"
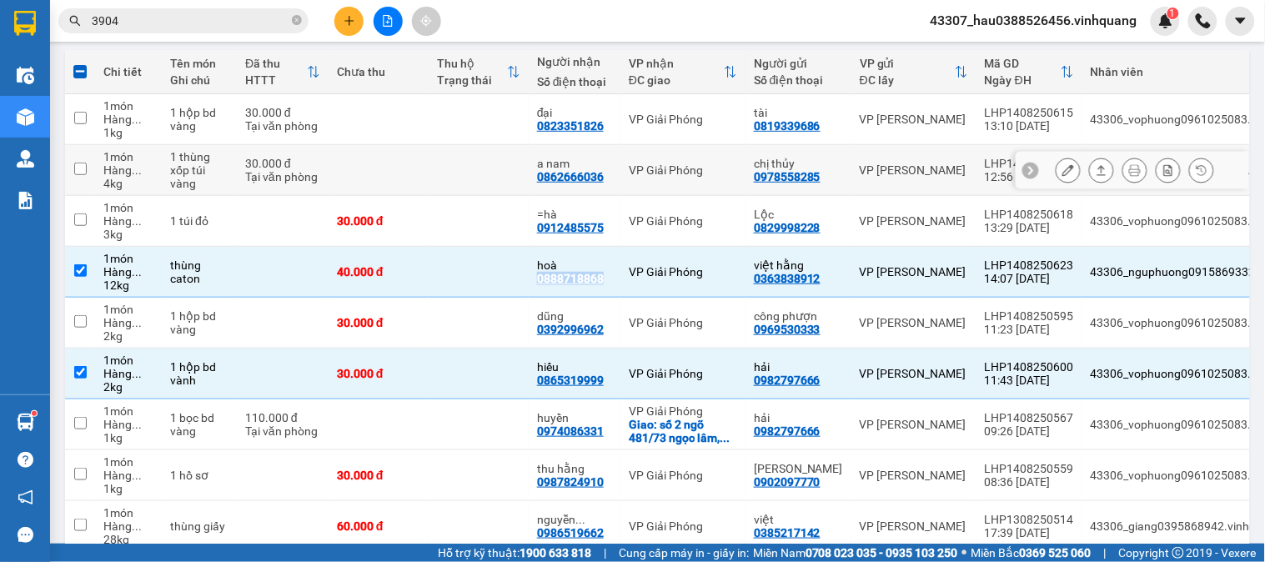
scroll to position [0, 0]
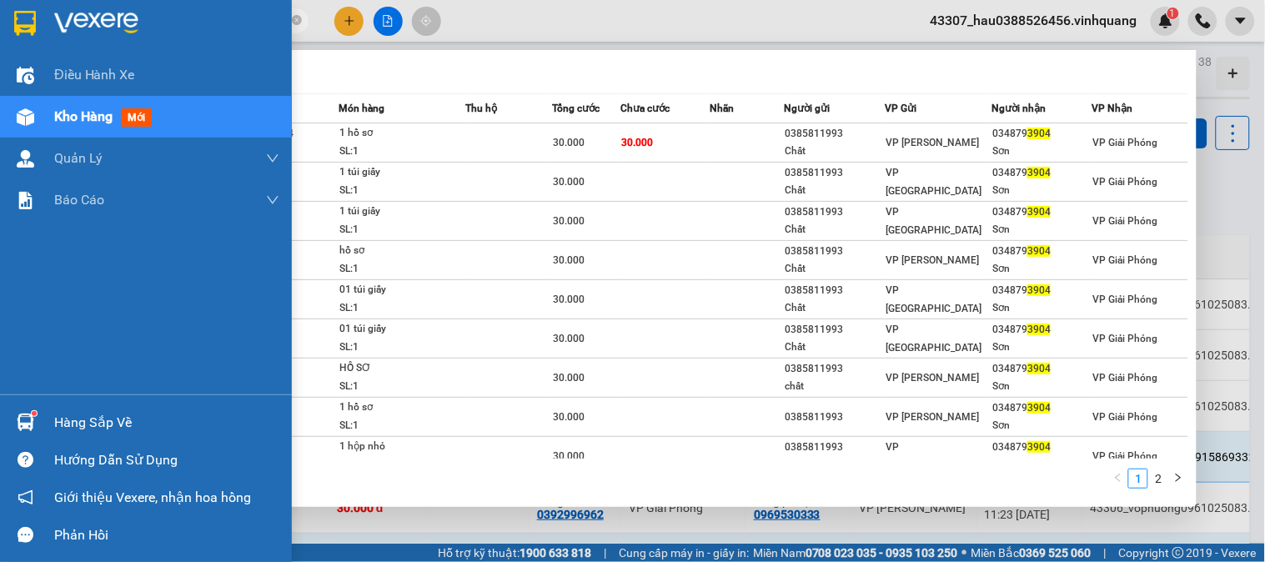
drag, startPoint x: 140, startPoint y: 19, endPoint x: 38, endPoint y: 17, distance: 102.6
click at [38, 17] on section "Kết quả tìm kiếm ( 18 ) Bộ lọc Mã ĐH Trạng thái Món hàng Thu hộ Tổng cước Chưa …" at bounding box center [632, 281] width 1265 height 562
paste input "0888718868"
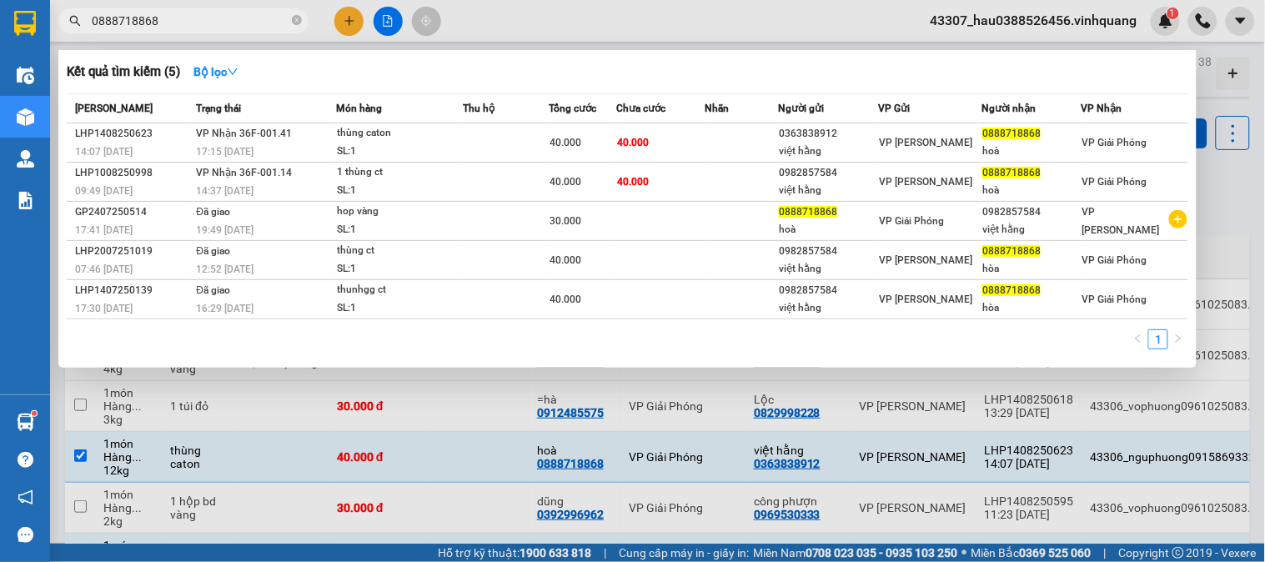
click at [495, 411] on div at bounding box center [632, 281] width 1265 height 562
drag, startPoint x: 185, startPoint y: 25, endPoint x: 78, endPoint y: 4, distance: 109.6
click at [78, 7] on div "Kết quả tìm kiếm ( 5 ) Bộ lọc Mã ĐH Trạng thái Món hàng Thu hộ Tổng cước Chưa c…" at bounding box center [162, 21] width 325 height 29
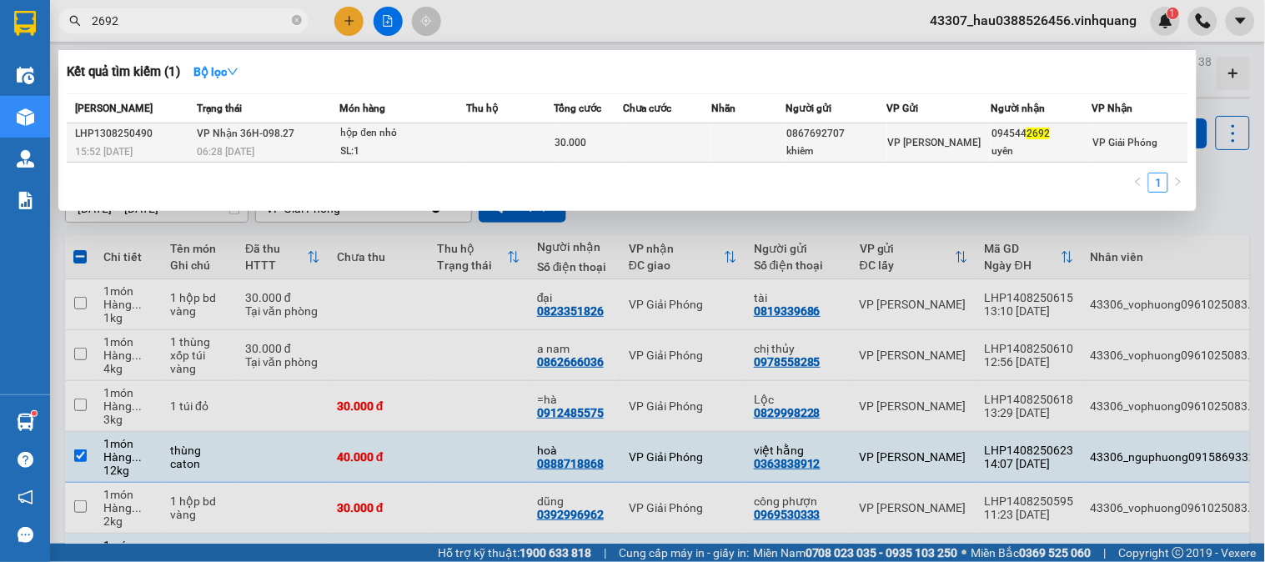
type input "2692"
click at [763, 145] on td at bounding box center [749, 142] width 74 height 39
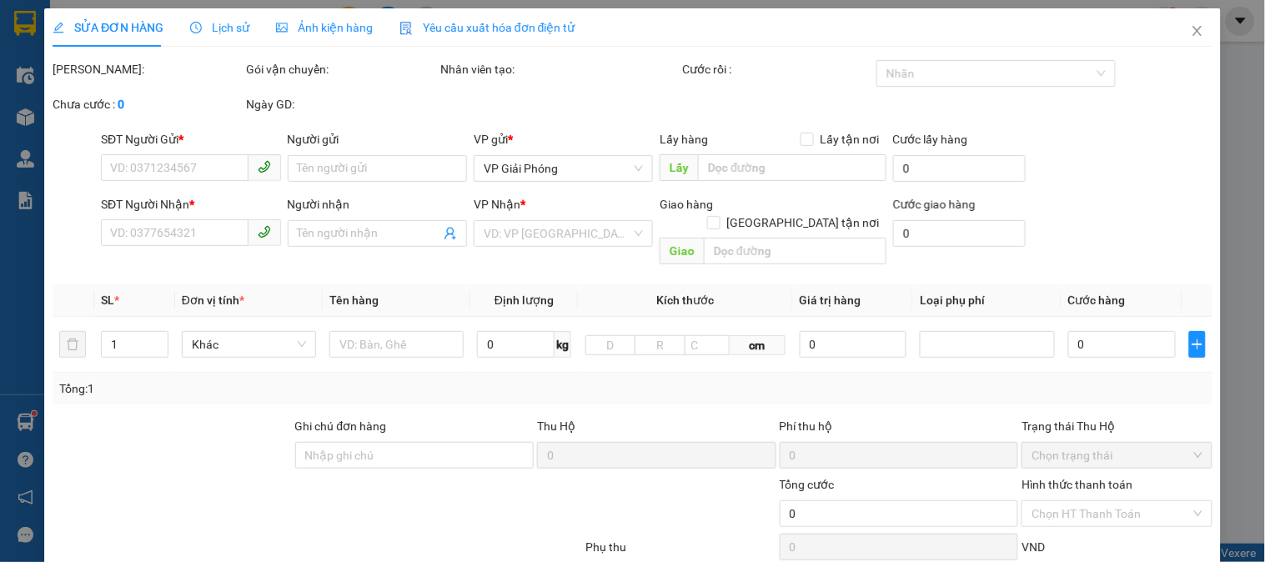
type input "0867692707"
type input "khiêm"
type input "0945442692"
type input "uyên"
type input "30.000"
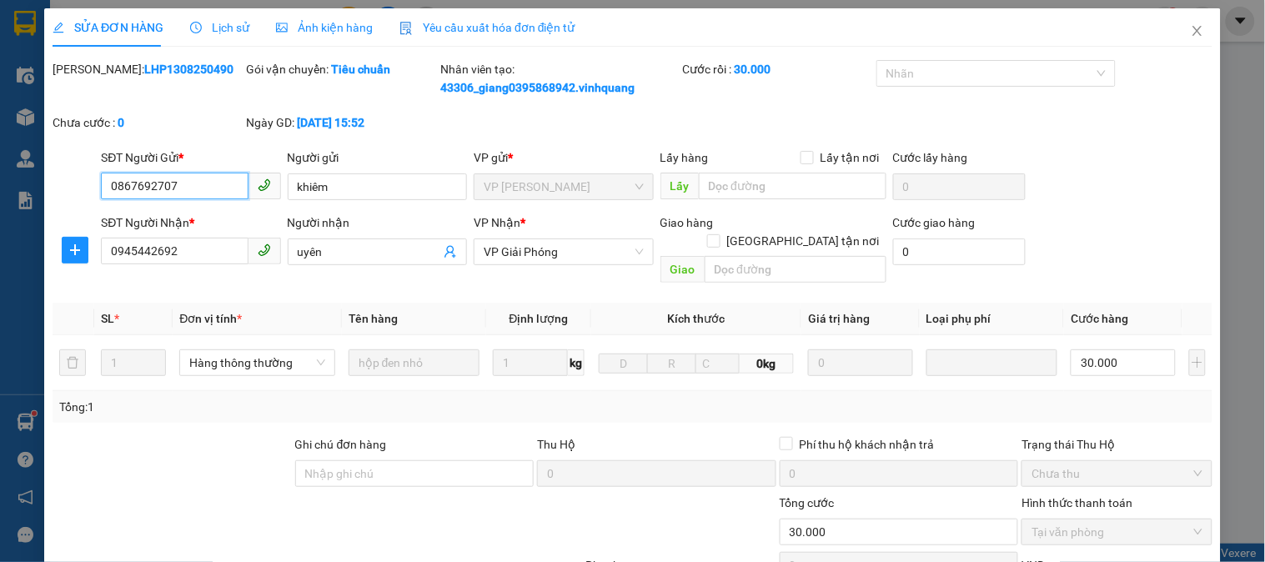
scroll to position [195, 0]
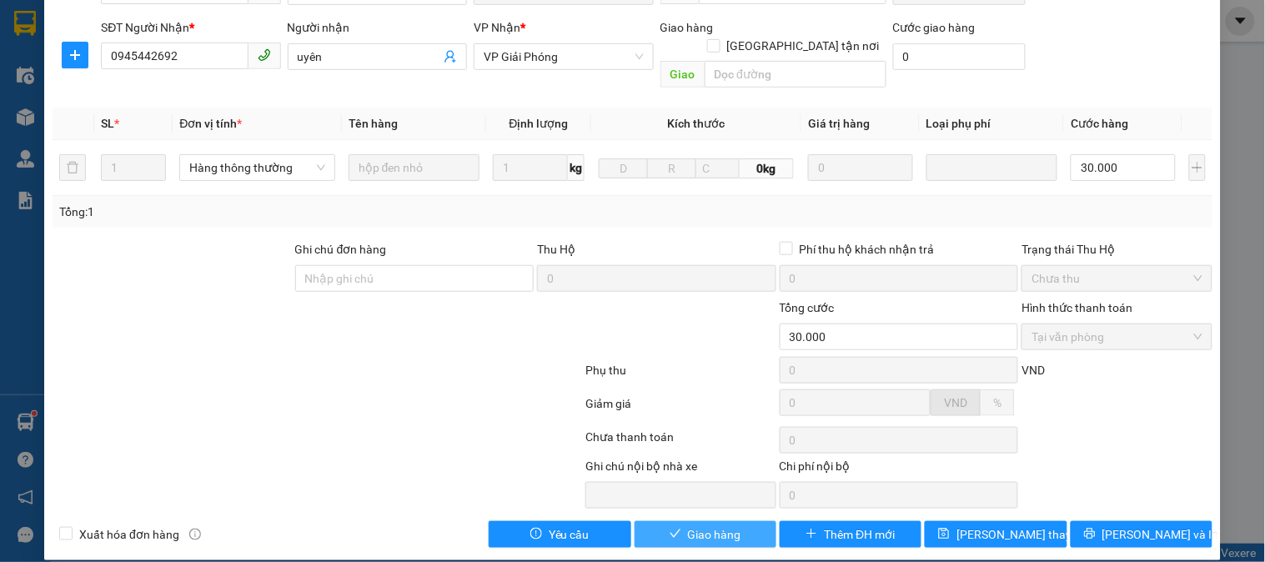
click at [736, 521] on button "Giao hàng" at bounding box center [706, 534] width 142 height 27
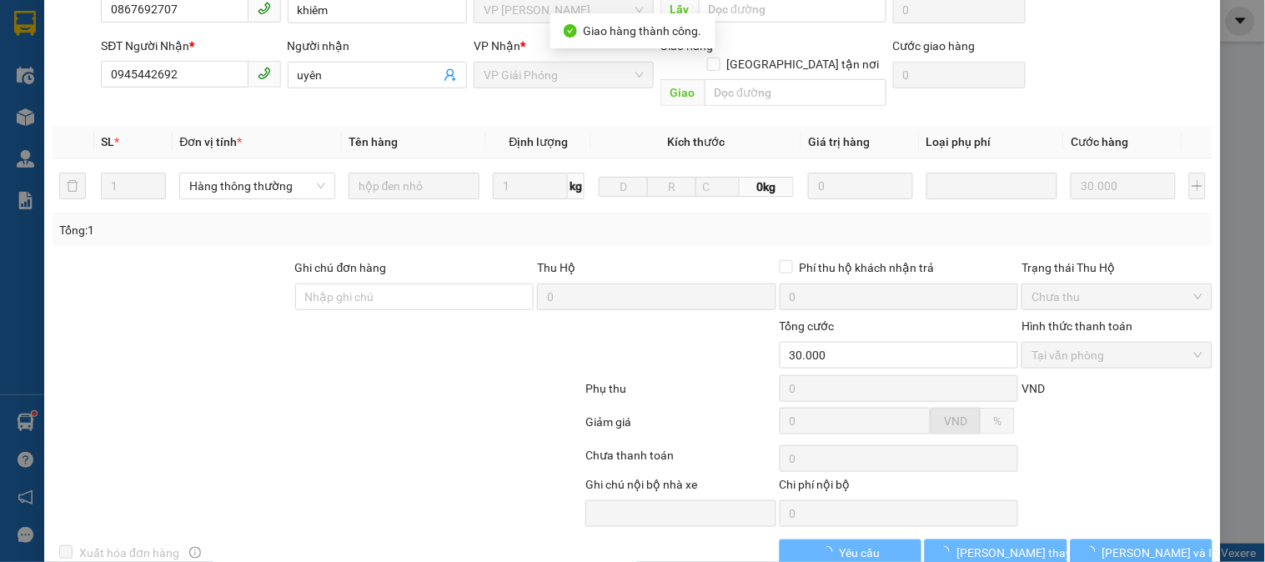
scroll to position [214, 0]
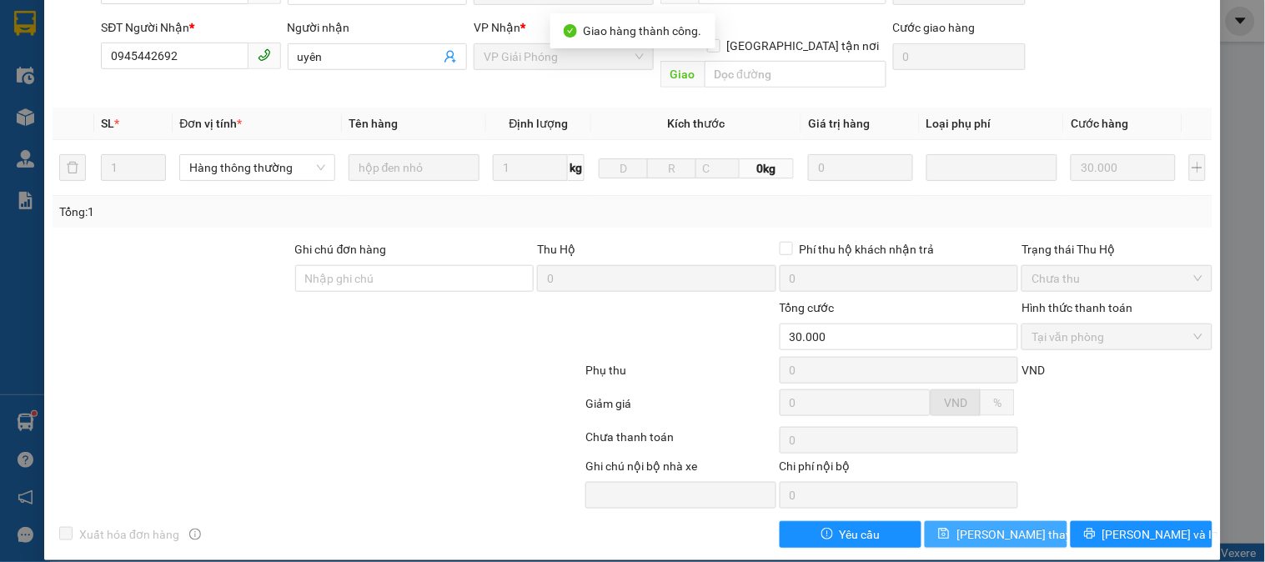
click at [938, 521] on button "Lưu thay đổi" at bounding box center [996, 534] width 142 height 27
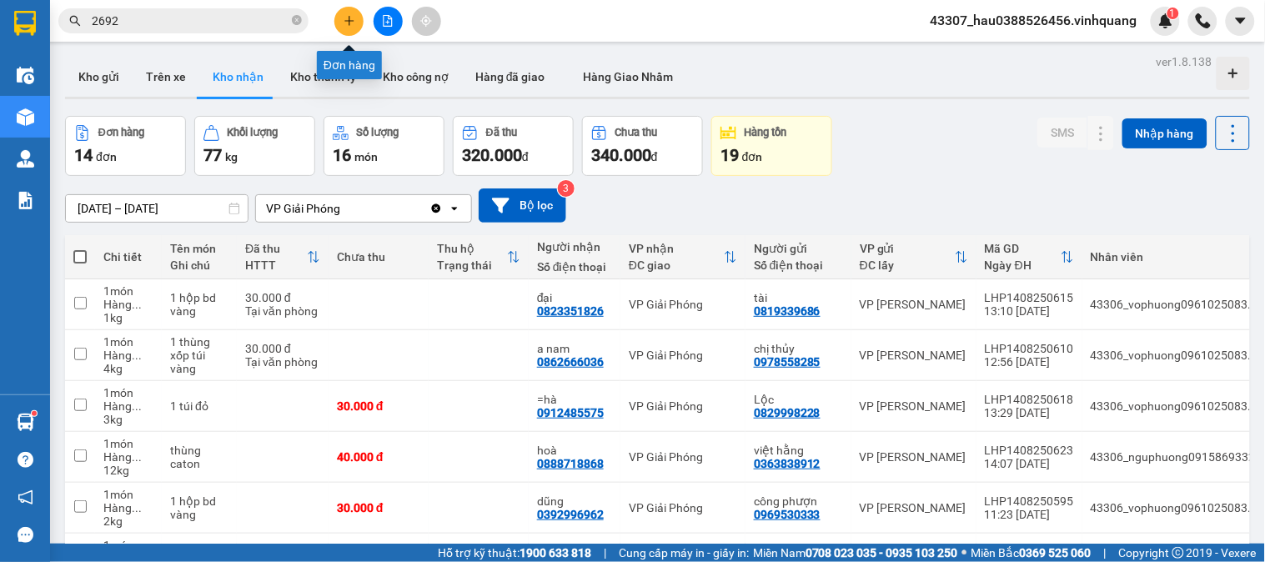
click at [342, 23] on button at bounding box center [348, 21] width 29 height 29
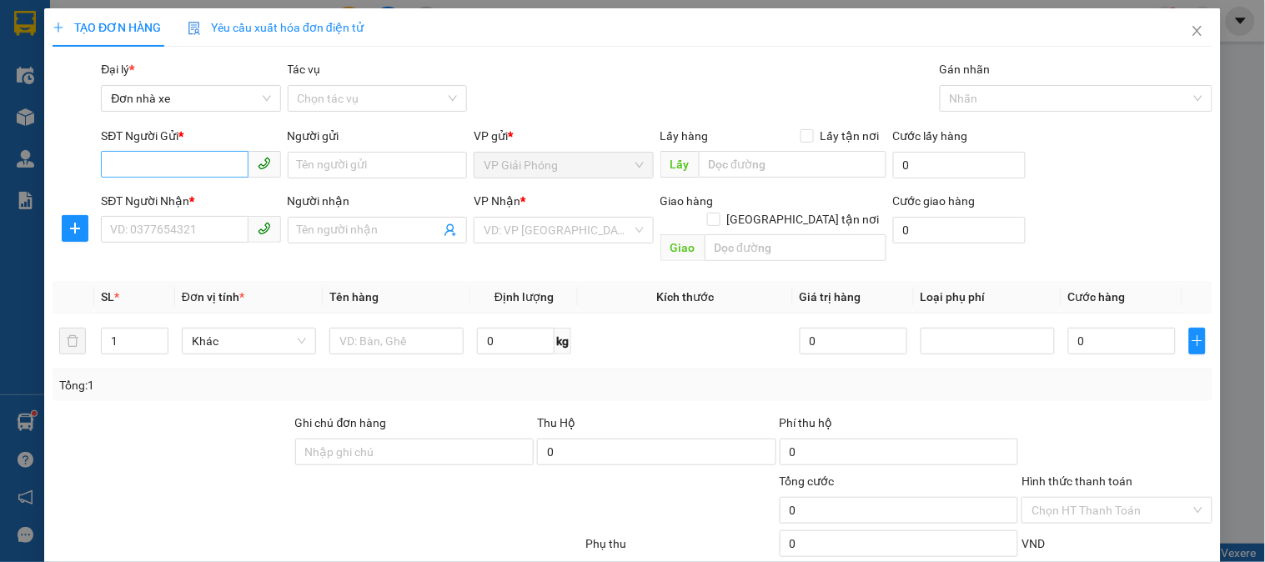
click at [204, 175] on div "SĐT Người Gửi * VD: 0371234567" at bounding box center [190, 156] width 179 height 58
click at [189, 159] on input "SĐT Người Gửi *" at bounding box center [174, 164] width 147 height 27
type input "0903455465"
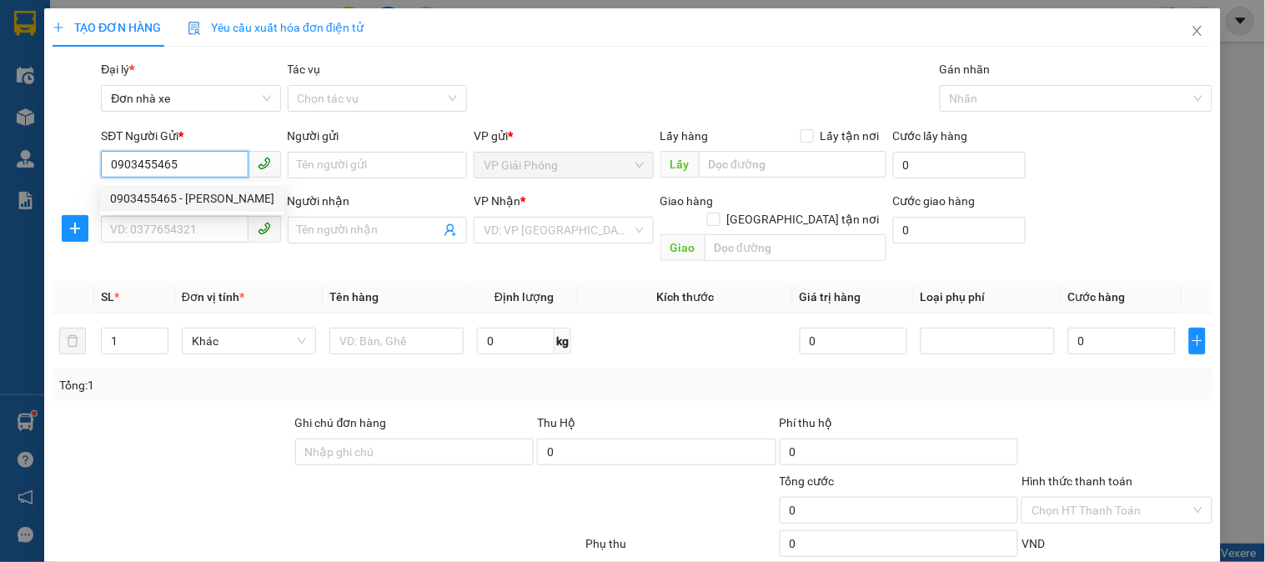
click at [206, 202] on div "0903455465 - thiên vũ" at bounding box center [192, 198] width 164 height 18
type input "thiên vũ"
type input "0912133897"
type input "thành vân"
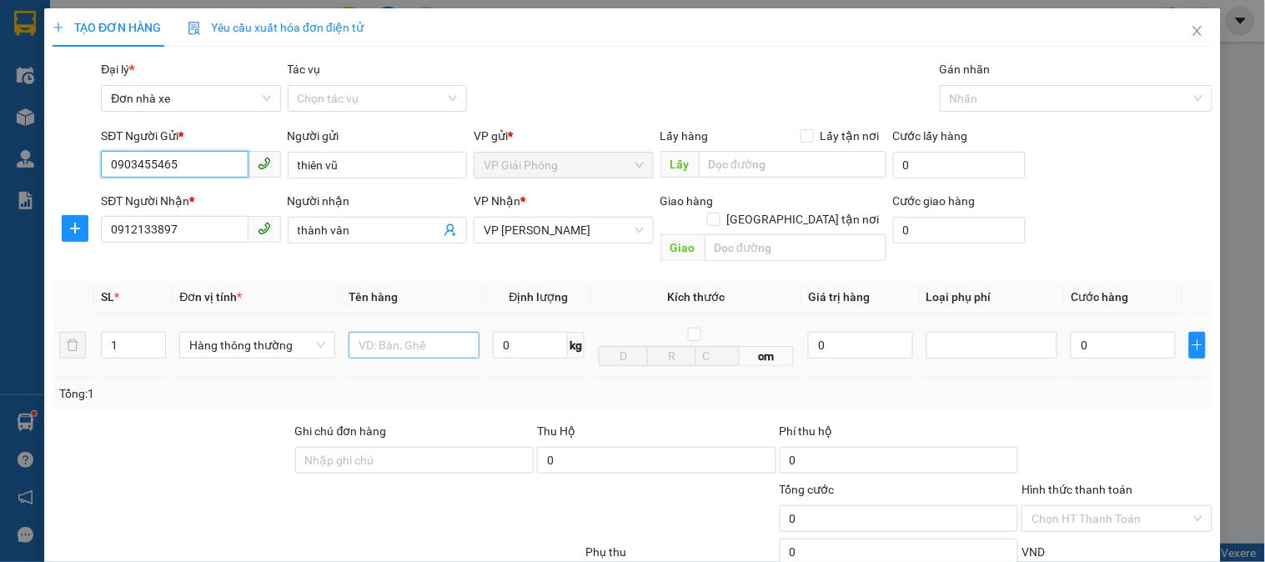
type input "0903455465"
click at [401, 332] on input "text" at bounding box center [414, 345] width 131 height 27
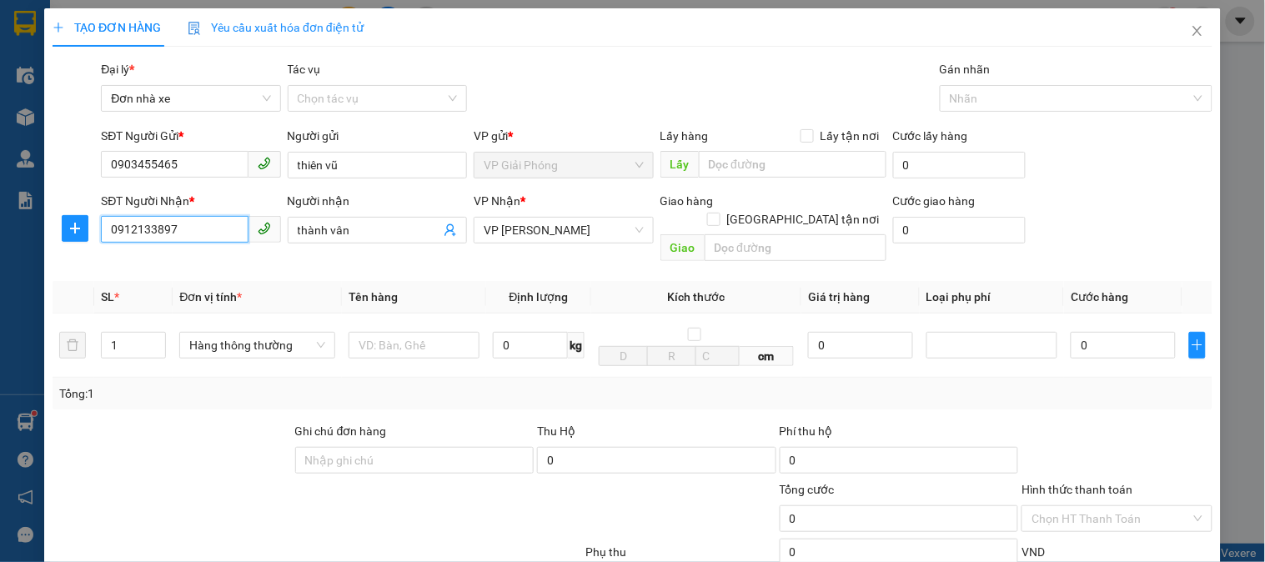
click at [223, 228] on input "0912133897" at bounding box center [174, 229] width 147 height 27
drag, startPoint x: 226, startPoint y: 228, endPoint x: 105, endPoint y: 236, distance: 121.2
click at [105, 236] on input "0912133897" at bounding box center [174, 229] width 147 height 27
type input "0915443322"
drag, startPoint x: 351, startPoint y: 238, endPoint x: 228, endPoint y: 238, distance: 123.5
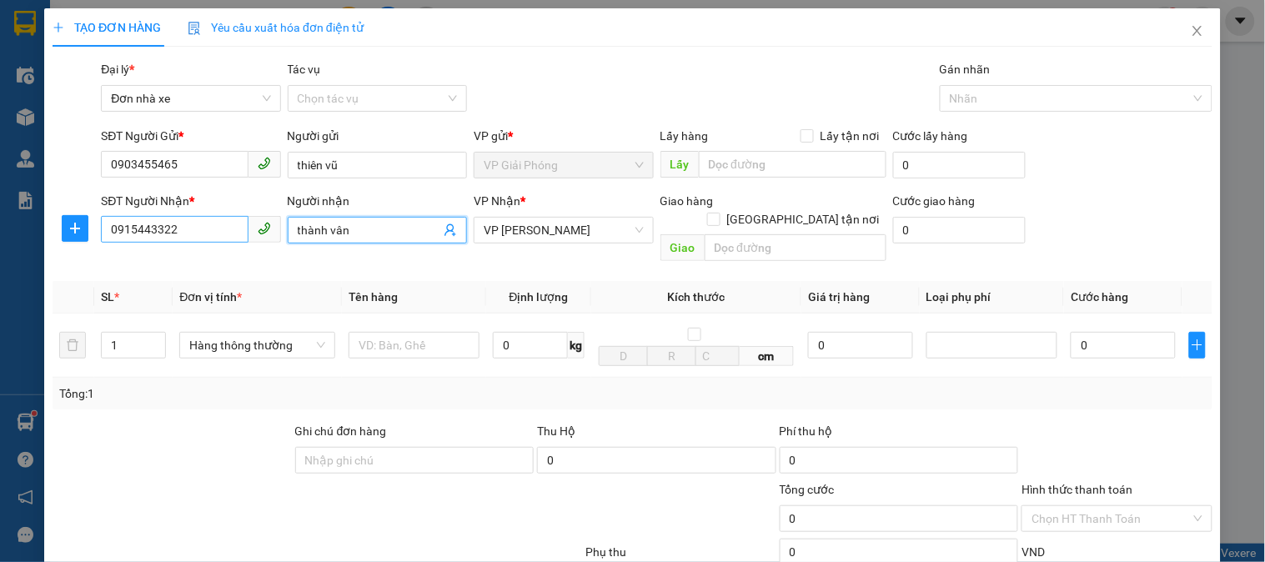
click at [228, 238] on div "SĐT Người Nhận * 0915443322 Người nhận thành vân thành vân VP Nhận * VP LÊ HỒNG…" at bounding box center [657, 230] width 1119 height 77
type input "bác sĩ hùng"
click at [467, 281] on th "Tên hàng" at bounding box center [414, 297] width 144 height 33
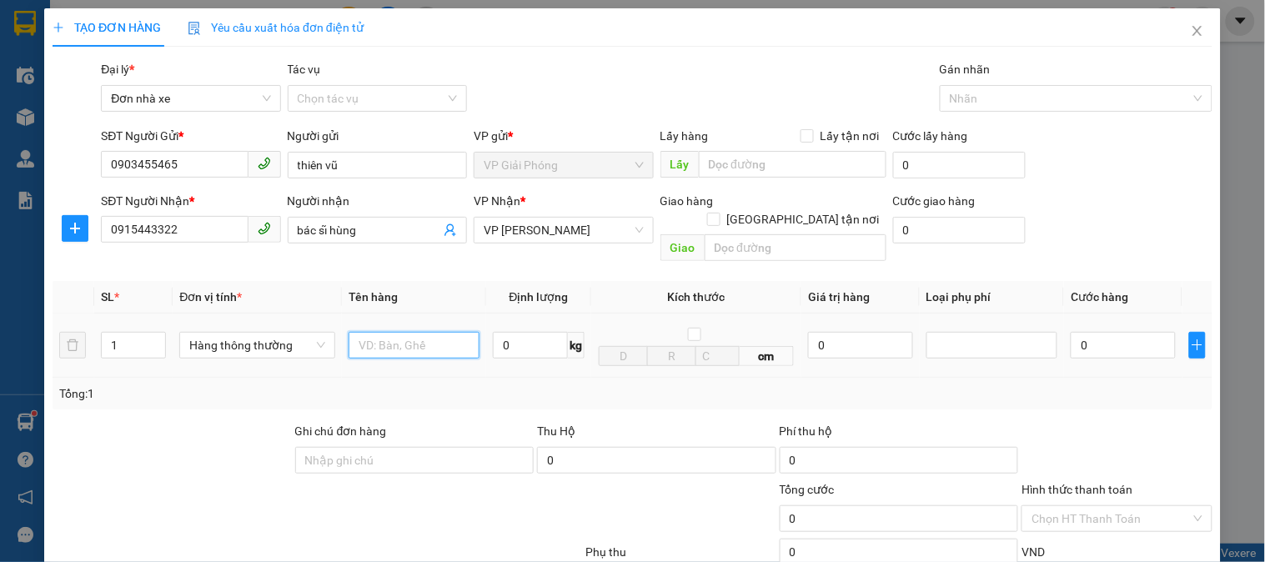
click at [411, 332] on input "text" at bounding box center [414, 345] width 131 height 27
type input "thùng catoong"
type input "2"
drag, startPoint x: 580, startPoint y: 361, endPoint x: 678, endPoint y: 262, distance: 139.8
click at [581, 378] on div "Tổng: 1" at bounding box center [633, 394] width 1160 height 32
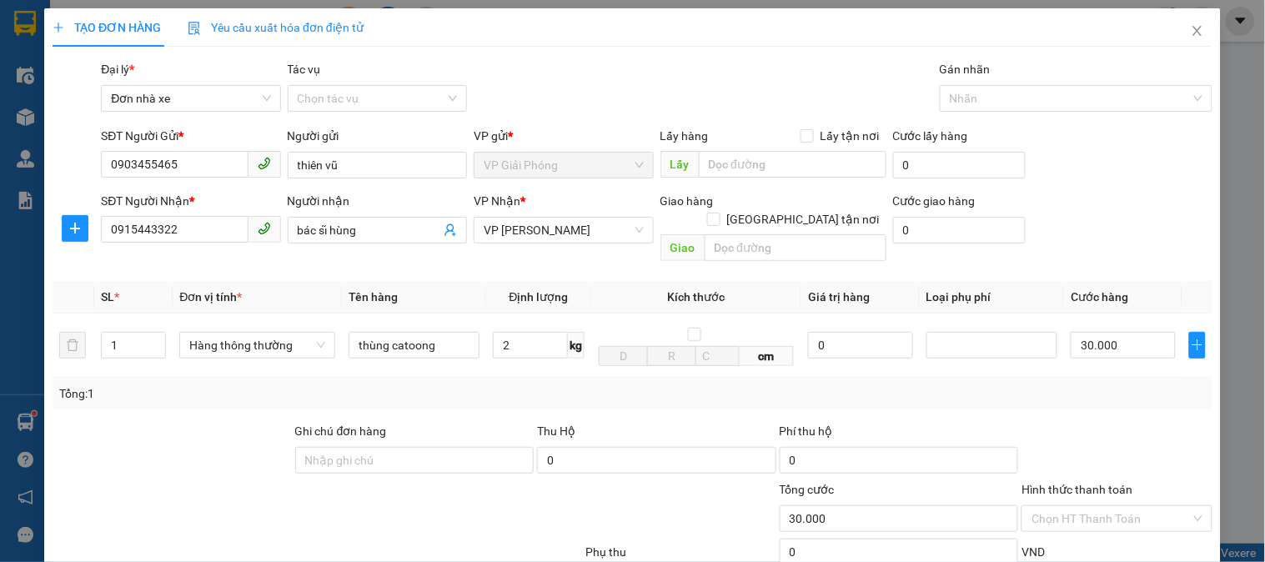
type input "30.000"
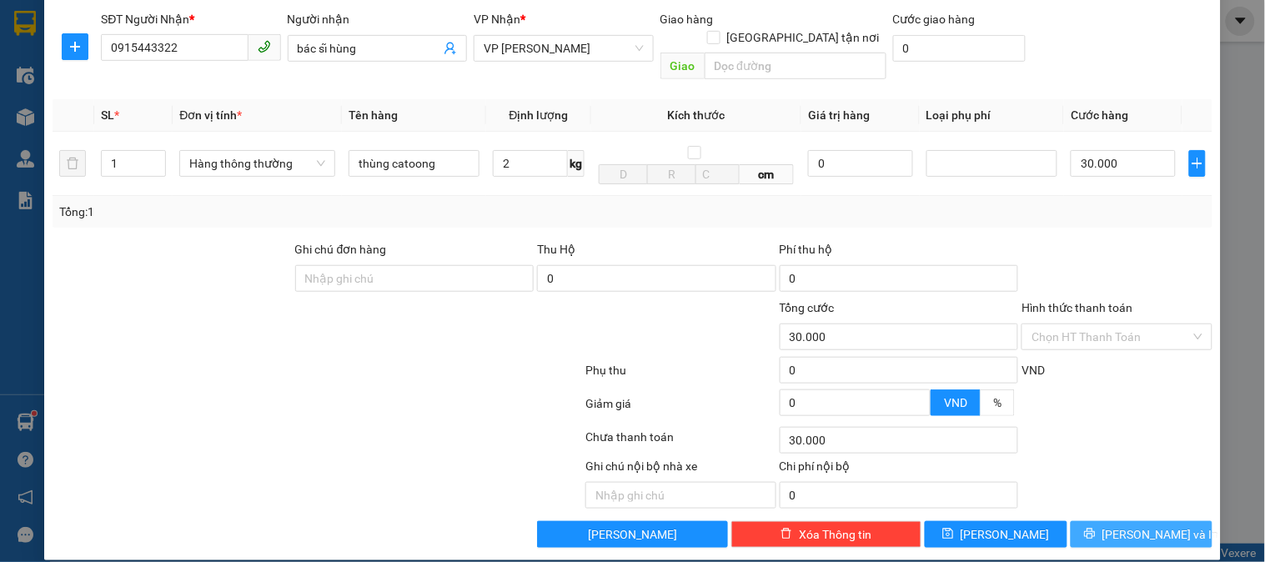
click at [1114, 521] on button "[PERSON_NAME] và In" at bounding box center [1142, 534] width 142 height 27
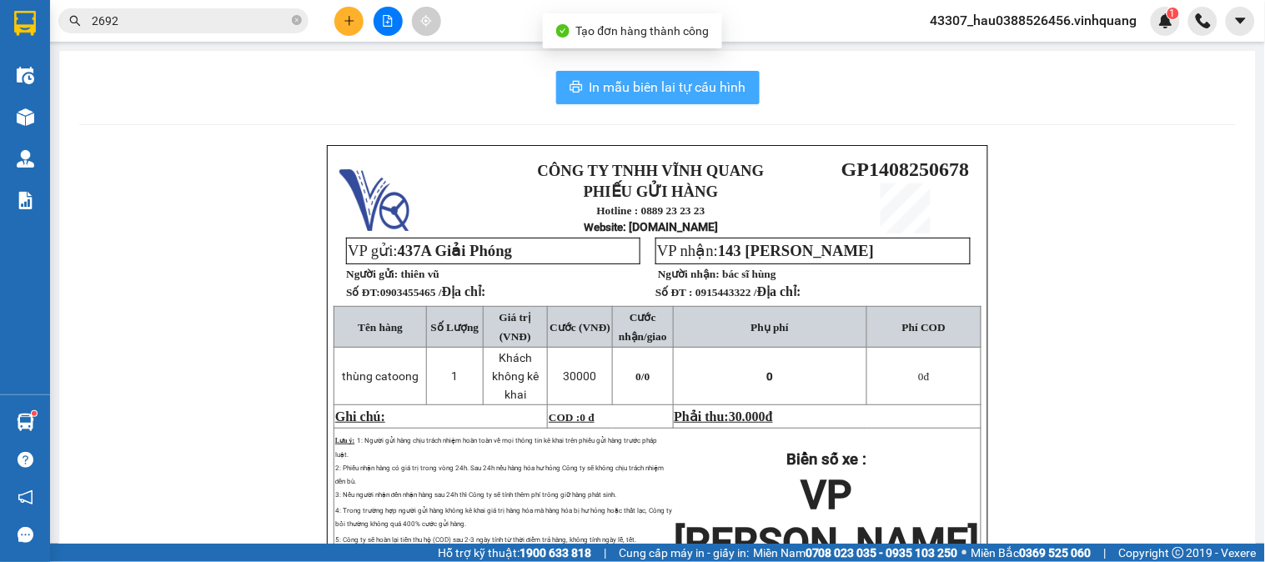
click at [686, 92] on span "In mẫu biên lai tự cấu hình" at bounding box center [668, 87] width 157 height 21
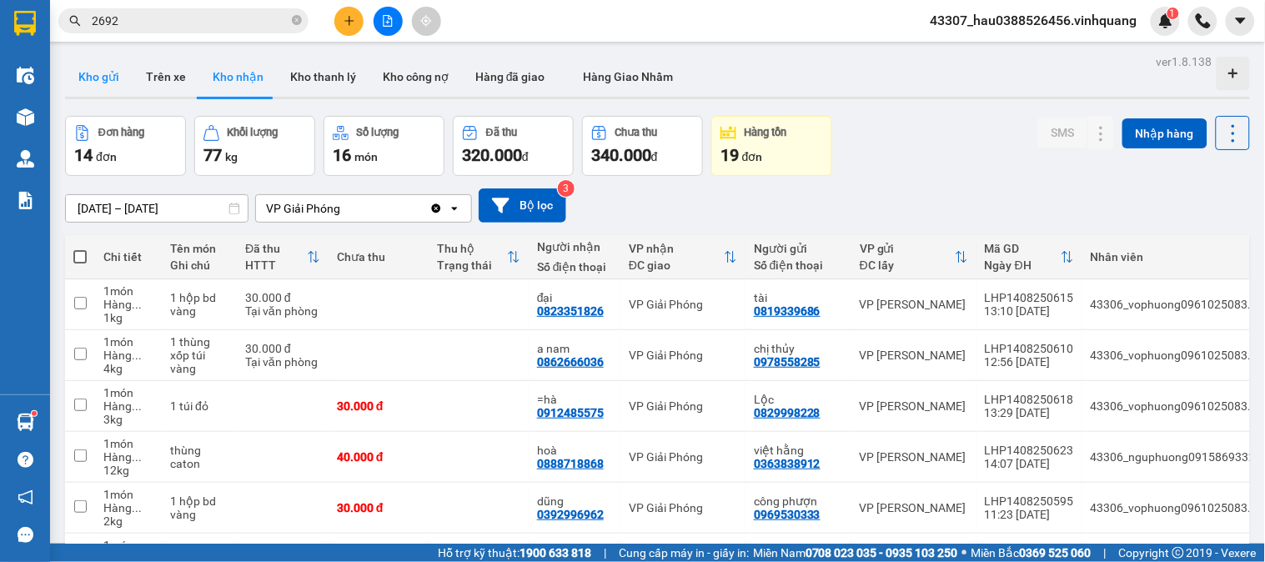
click at [88, 71] on button "Kho gửi" at bounding box center [99, 77] width 68 height 40
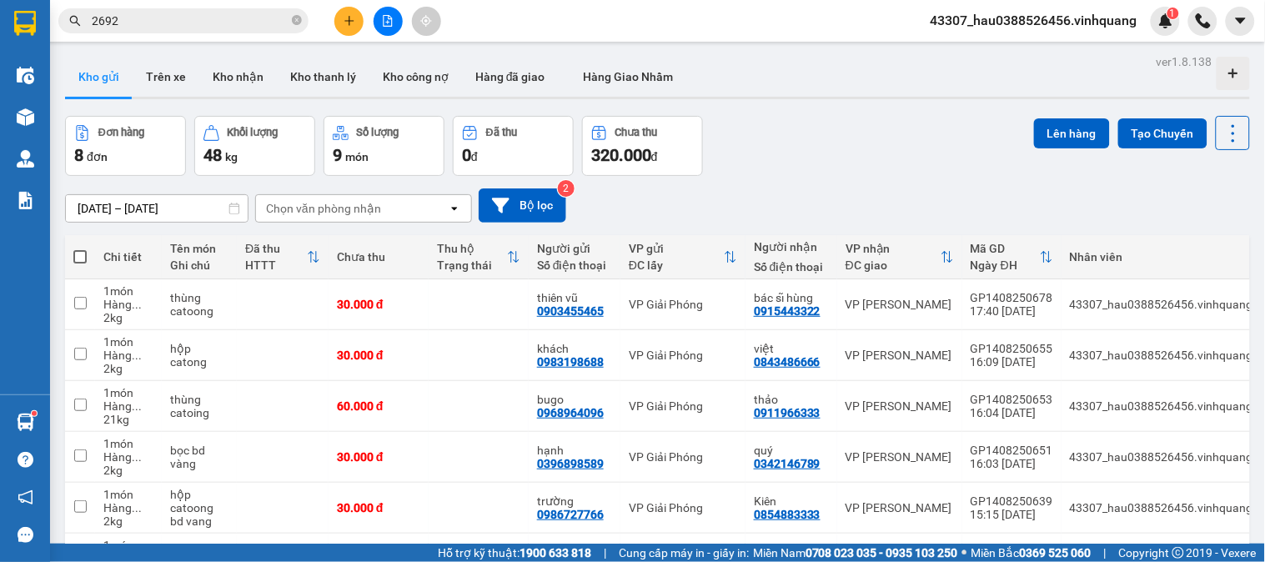
click at [80, 256] on span at bounding box center [79, 256] width 13 height 13
click at [80, 249] on input "checkbox" at bounding box center [80, 249] width 0 height 0
checkbox input "true"
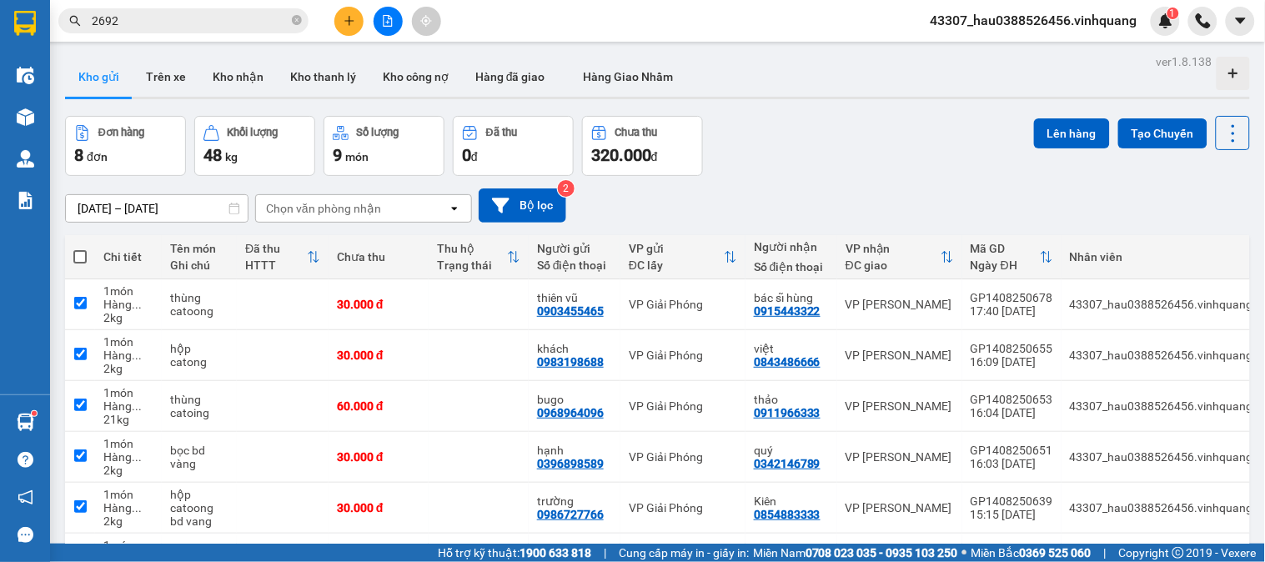
checkbox input "true"
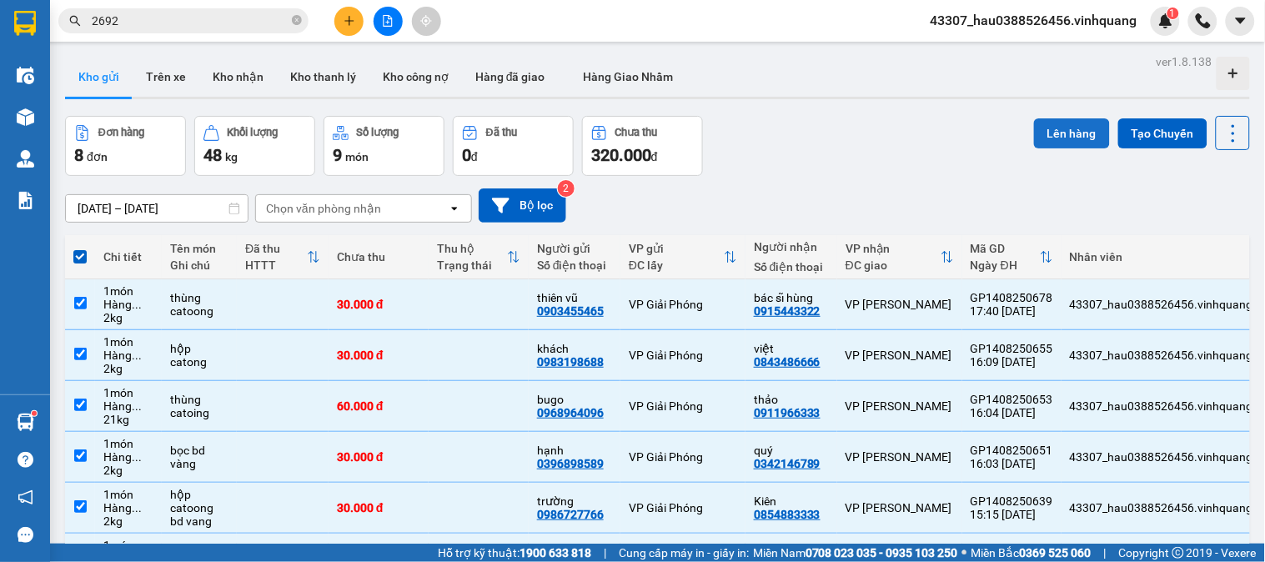
click at [1064, 134] on button "Lên hàng" at bounding box center [1072, 133] width 76 height 30
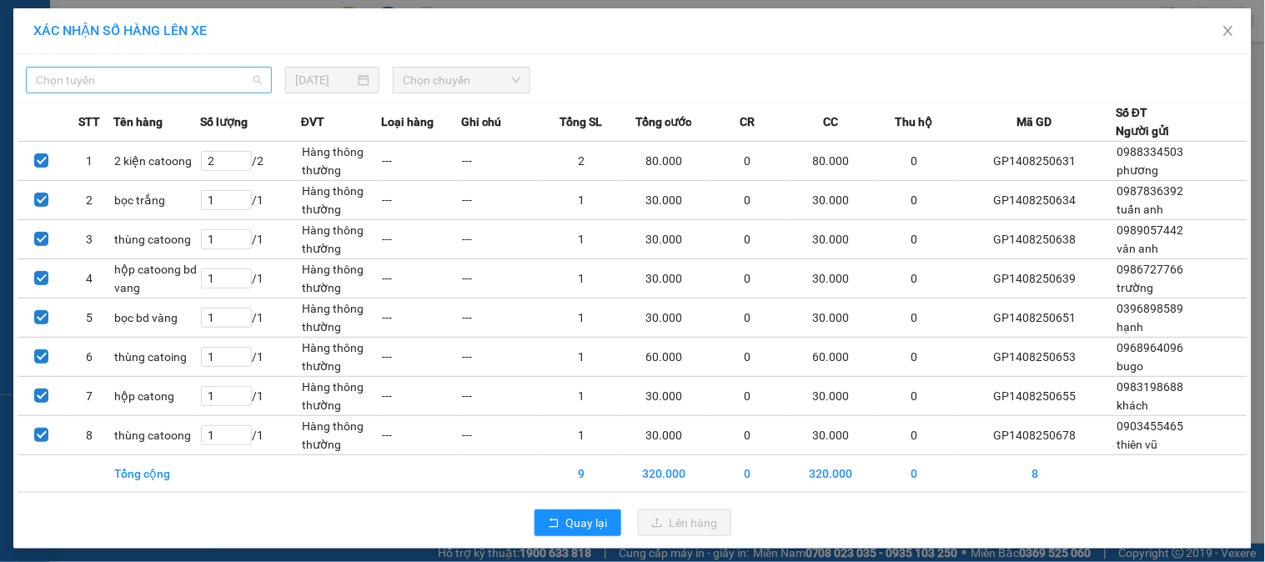
click at [164, 88] on span "Chọn tuyến" at bounding box center [149, 80] width 226 height 25
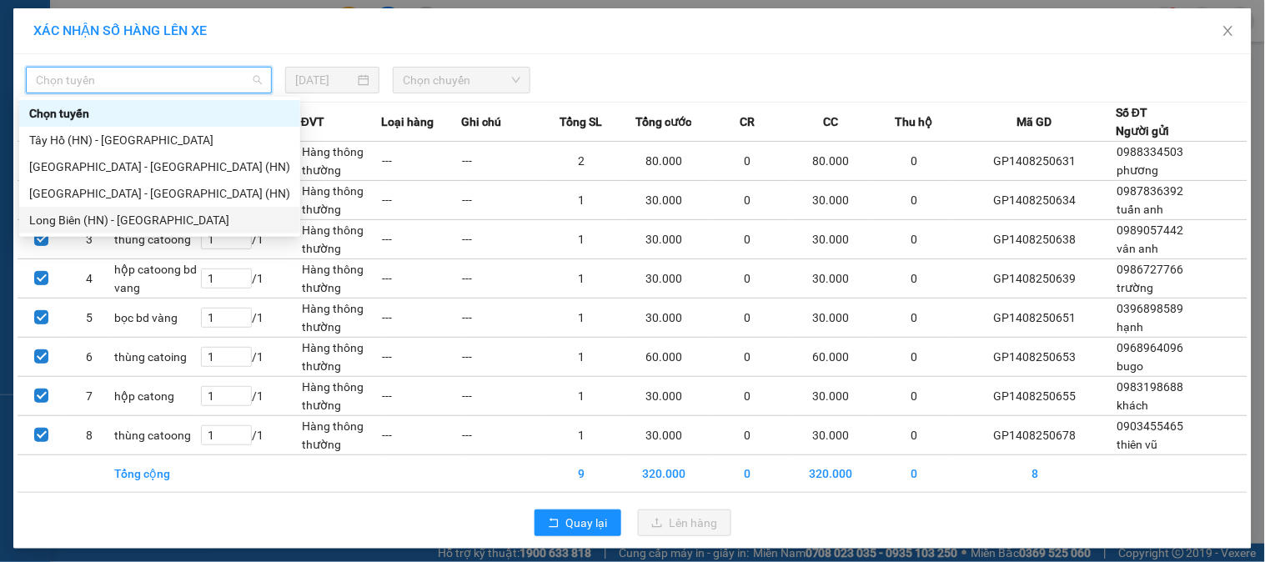
drag, startPoint x: 94, startPoint y: 211, endPoint x: 264, endPoint y: 160, distance: 177.6
click at [95, 211] on div "Long Biên (HN) - Thanh Hóa" at bounding box center [159, 220] width 261 height 18
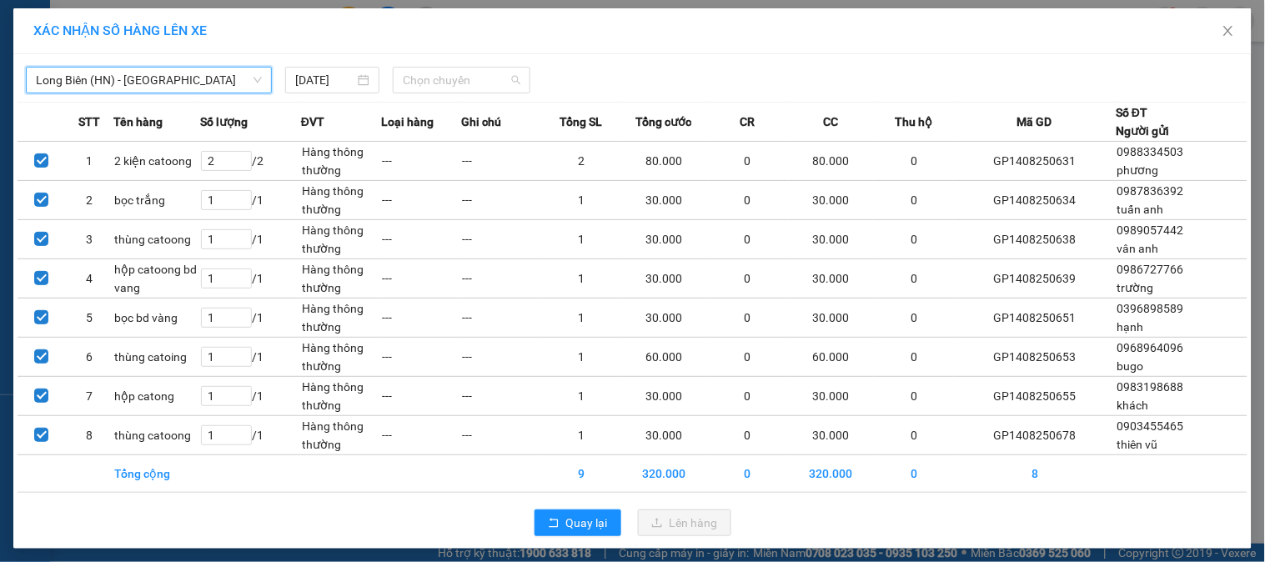
drag, startPoint x: 430, startPoint y: 81, endPoint x: 450, endPoint y: 119, distance: 43.7
click at [431, 81] on span "Chọn chuyến" at bounding box center [462, 80] width 118 height 25
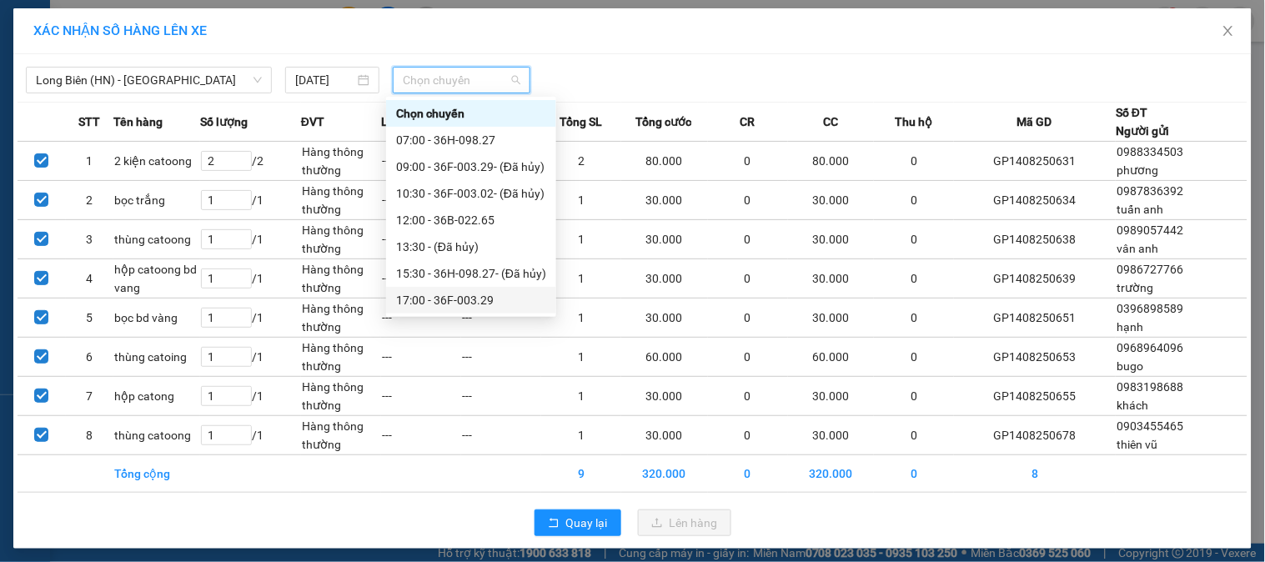
click at [465, 303] on div "17:00 - 36F-003.29" at bounding box center [471, 300] width 150 height 18
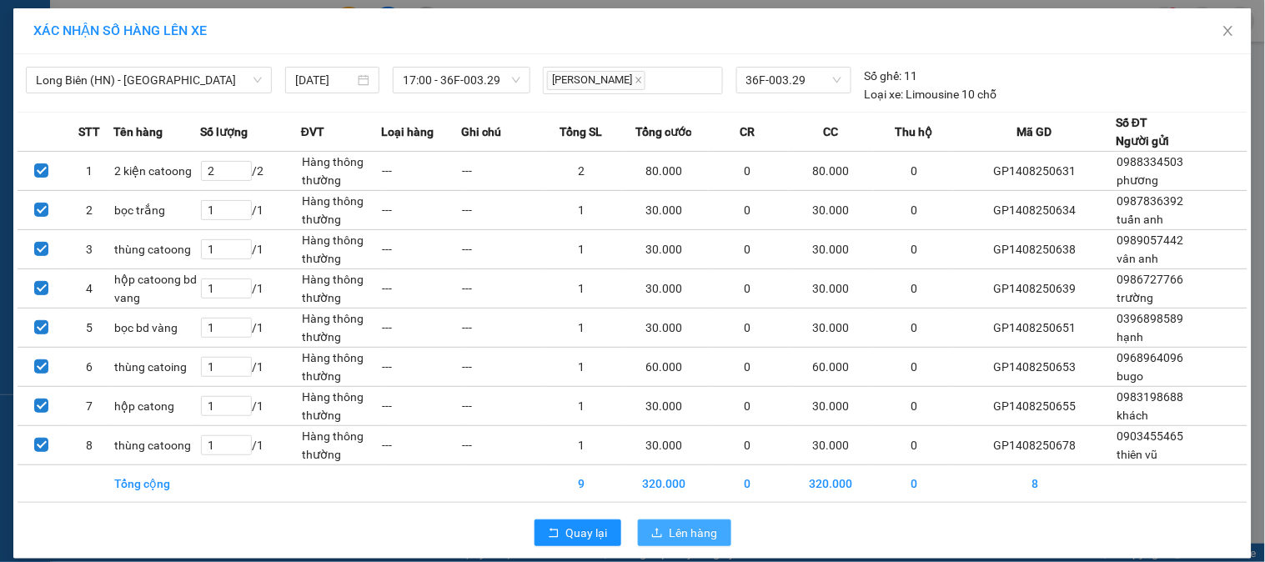
click at [670, 540] on span "Lên hàng" at bounding box center [694, 533] width 48 height 18
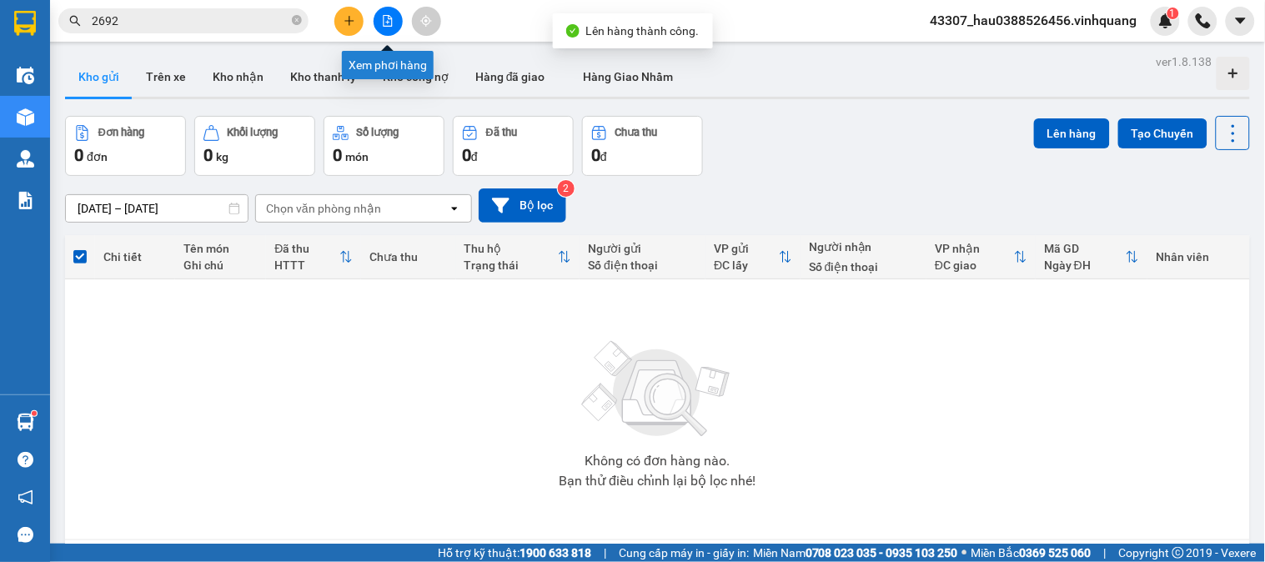
click at [389, 19] on icon "file-add" at bounding box center [388, 21] width 12 height 12
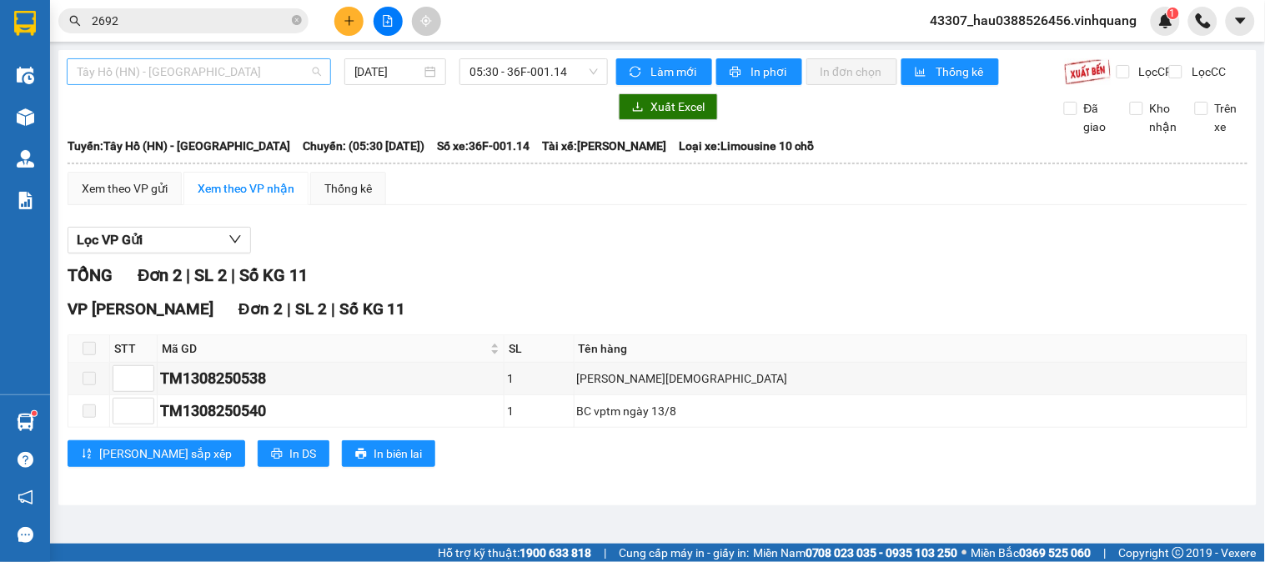
click at [165, 76] on span "Tây Hồ (HN) - Thanh Hóa" at bounding box center [199, 71] width 244 height 25
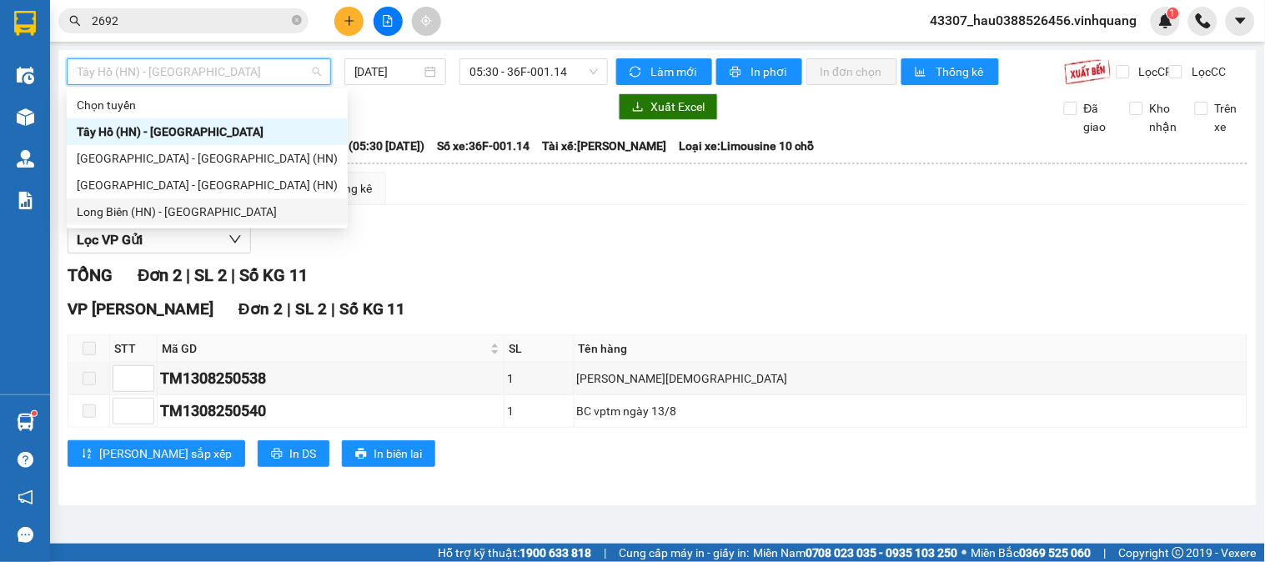
click at [169, 217] on div "Long Biên (HN) - Thanh Hóa" at bounding box center [207, 212] width 261 height 18
type input "14/08/2025"
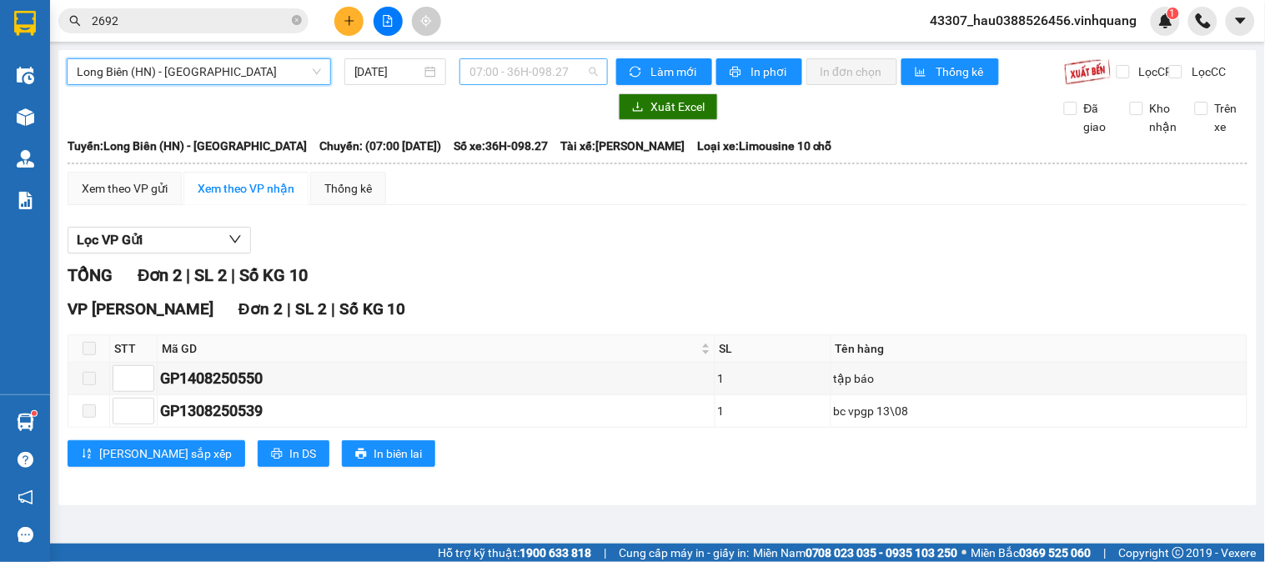
click at [552, 64] on span "07:00 - 36H-098.27" at bounding box center [534, 71] width 128 height 25
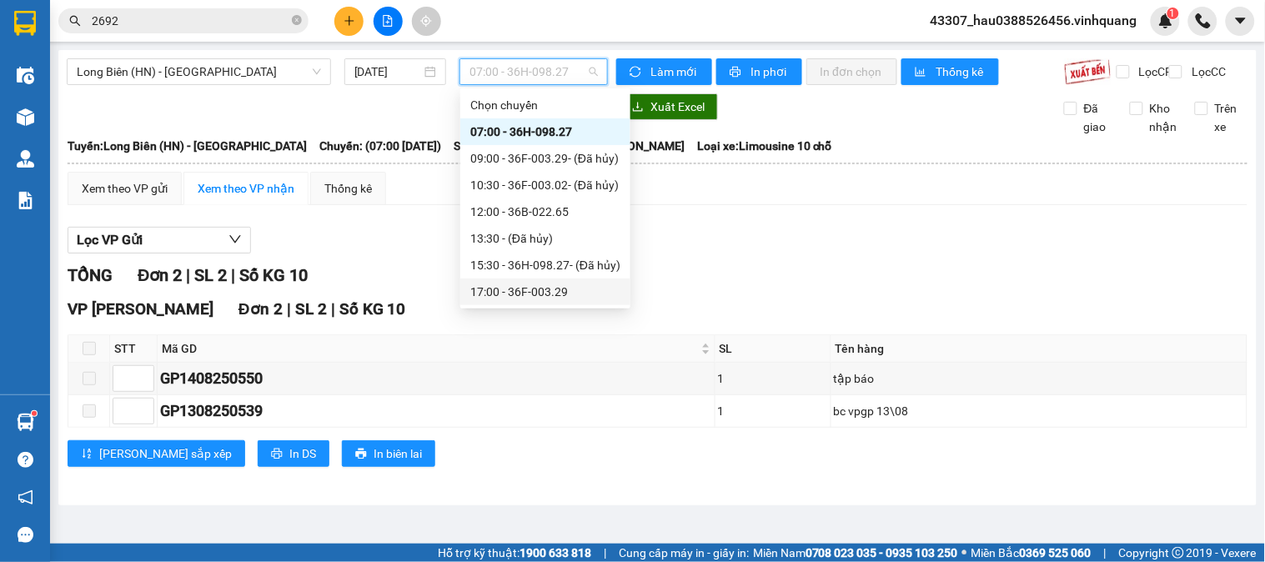
click at [531, 296] on div "17:00 - 36F-003.29" at bounding box center [545, 292] width 150 height 18
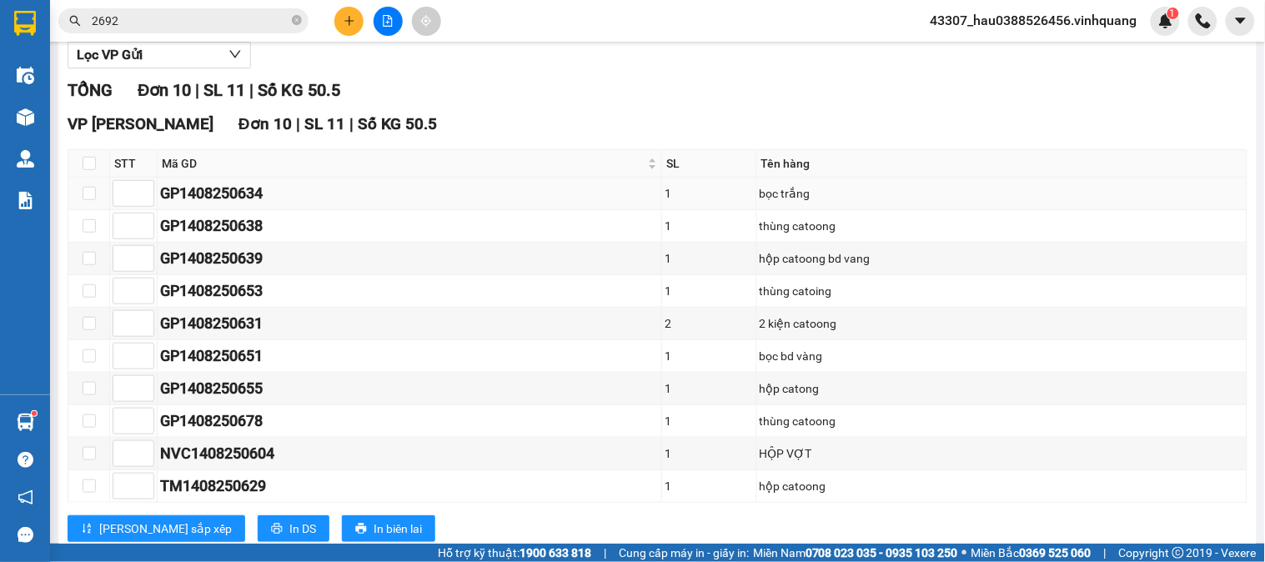
scroll to position [247, 0]
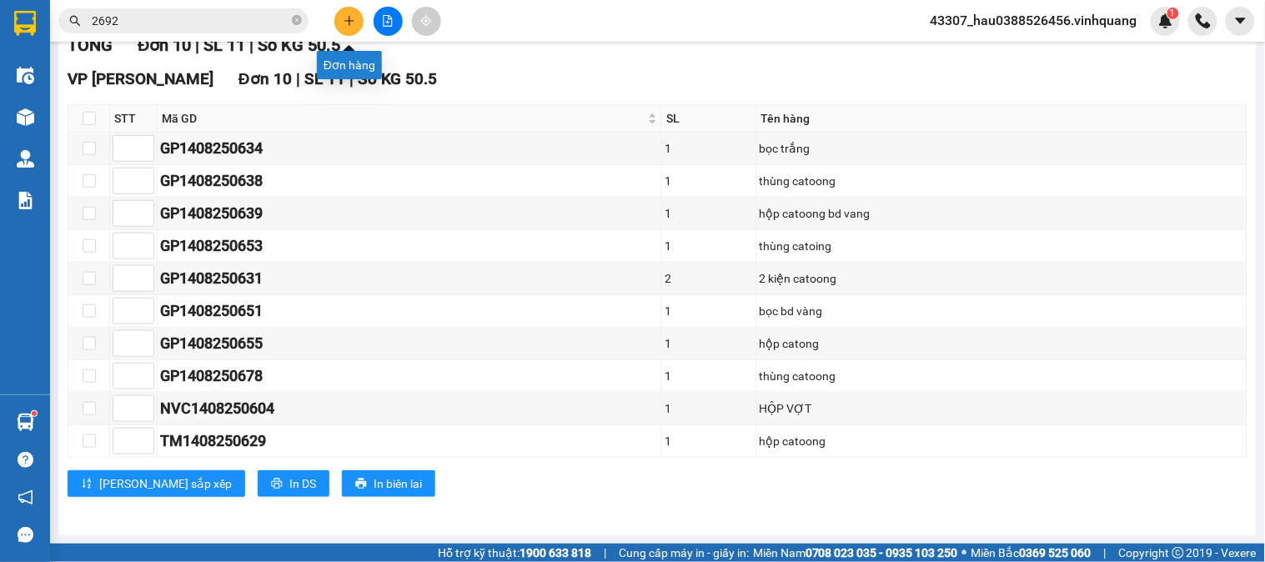
click at [350, 18] on icon "plus" at bounding box center [350, 21] width 12 height 12
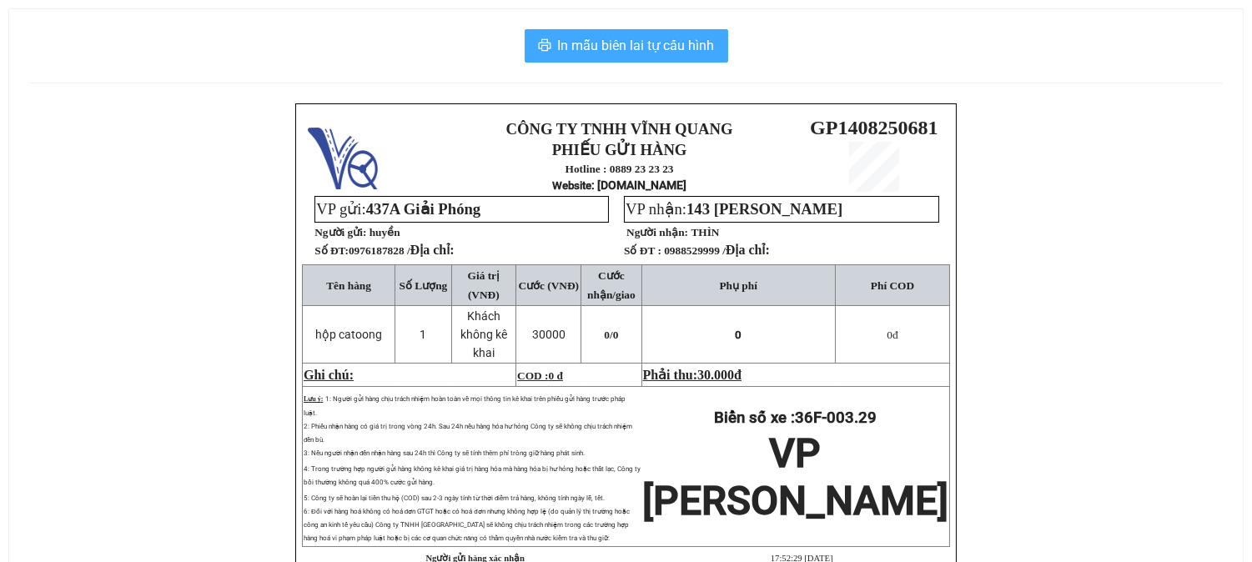
click at [686, 59] on button "In mẫu biên lai tự cấu hình" at bounding box center [627, 45] width 204 height 33
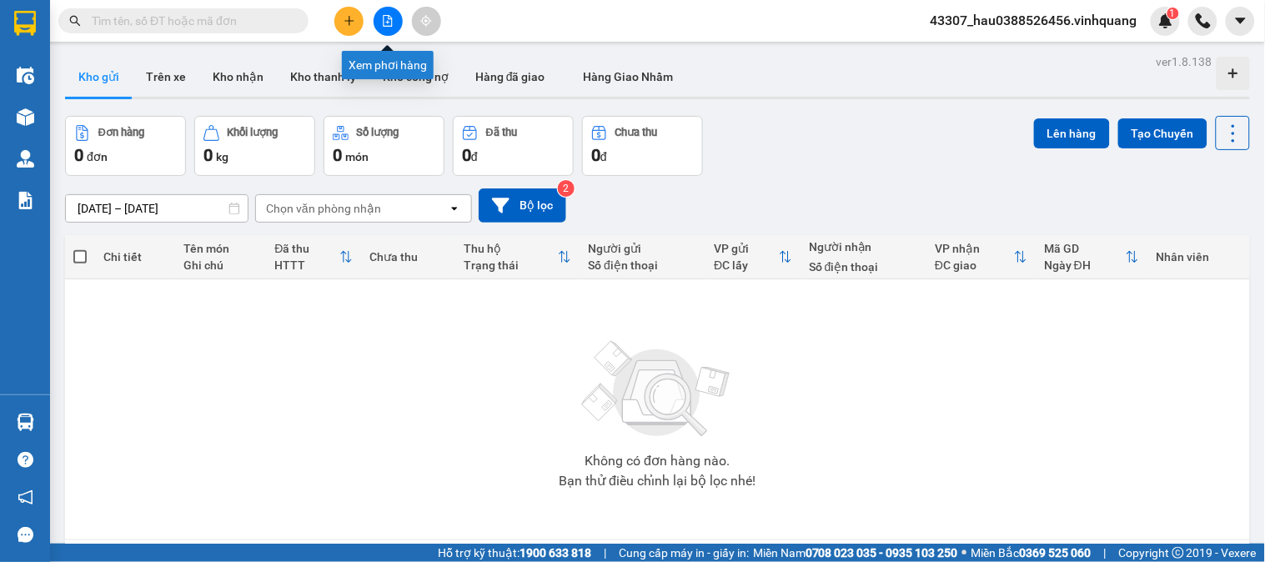
click at [393, 20] on icon "file-add" at bounding box center [388, 21] width 12 height 12
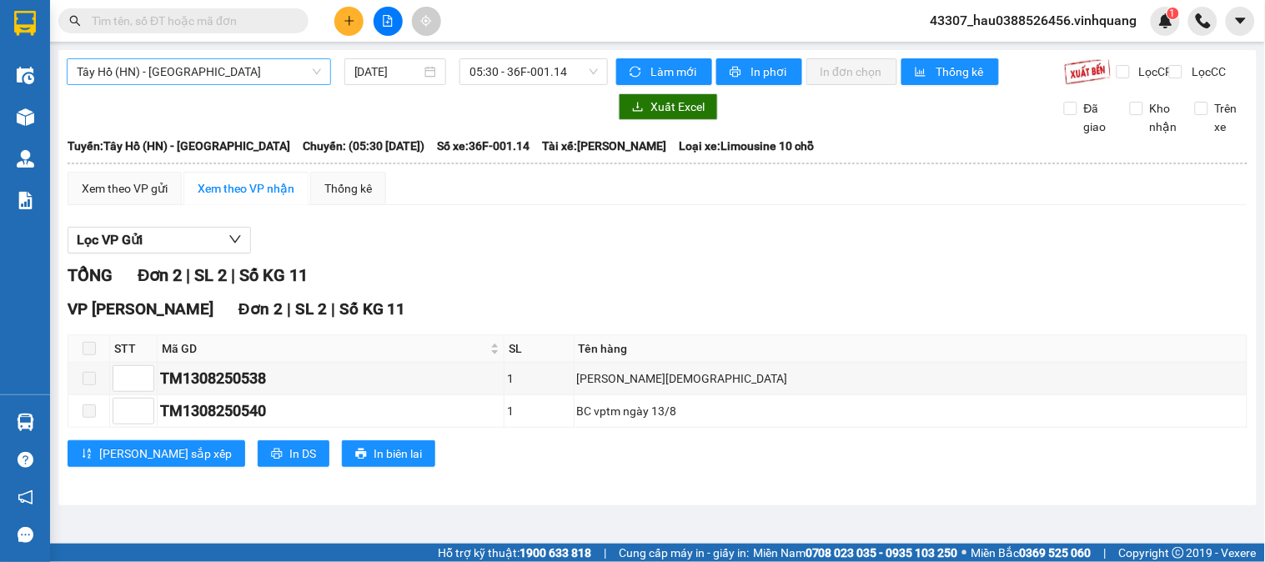
click at [180, 70] on span "Tây Hồ (HN) - [GEOGRAPHIC_DATA]" at bounding box center [199, 71] width 244 height 25
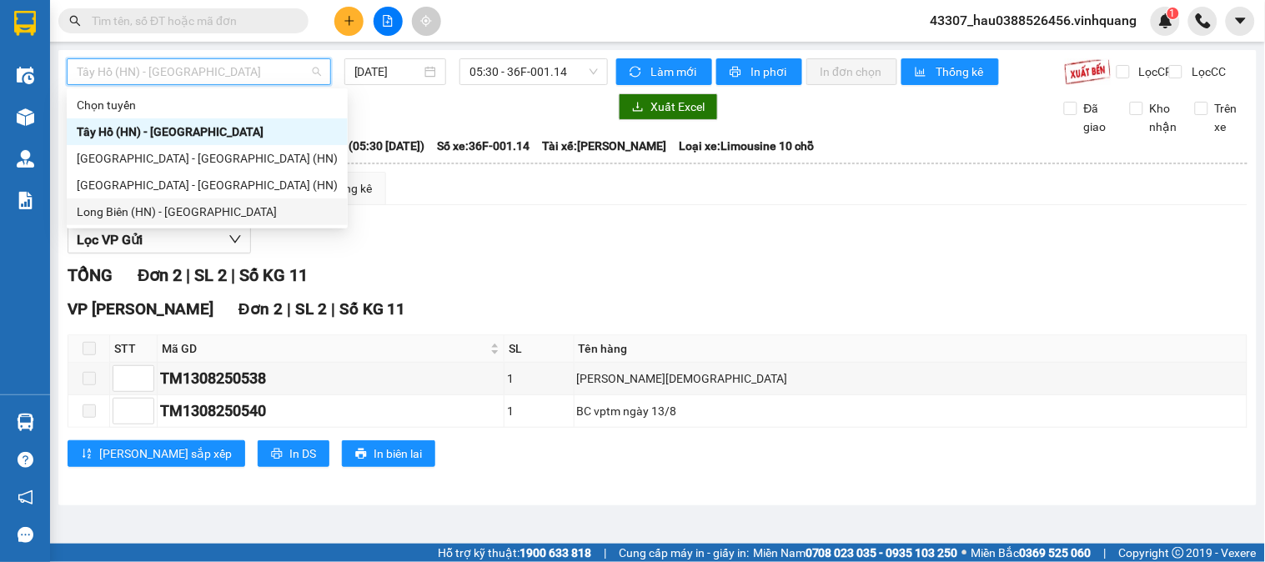
click at [171, 221] on div "Long Biên (HN) - [GEOGRAPHIC_DATA]" at bounding box center [207, 212] width 281 height 27
type input "[DATE]"
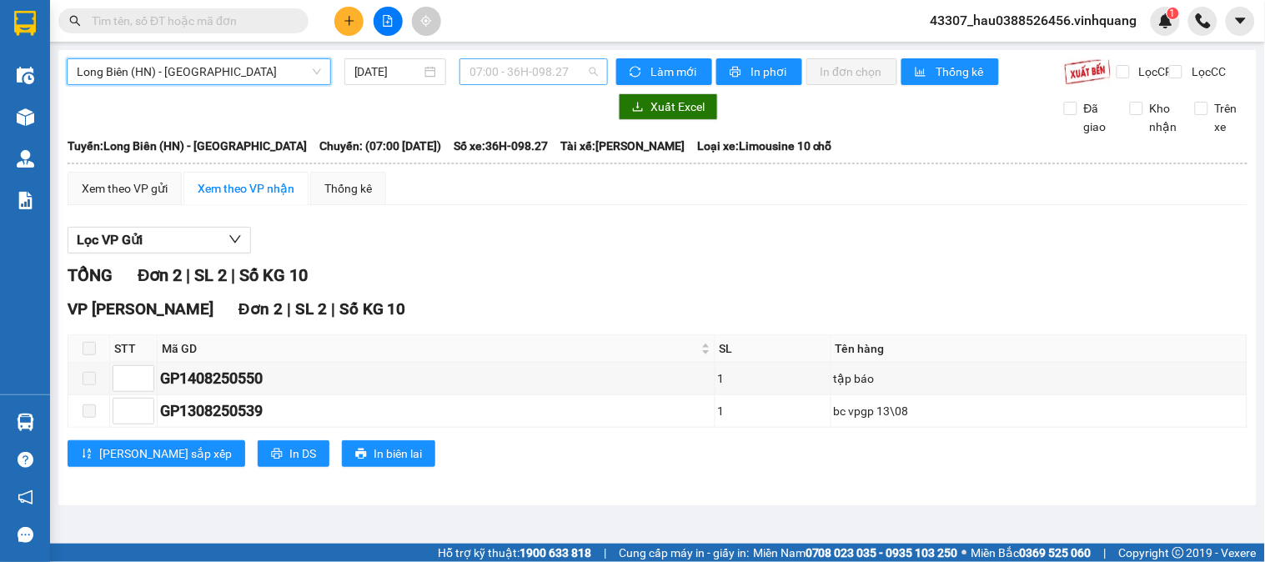
click at [522, 75] on span "07:00 - 36H-098.27" at bounding box center [534, 71] width 128 height 25
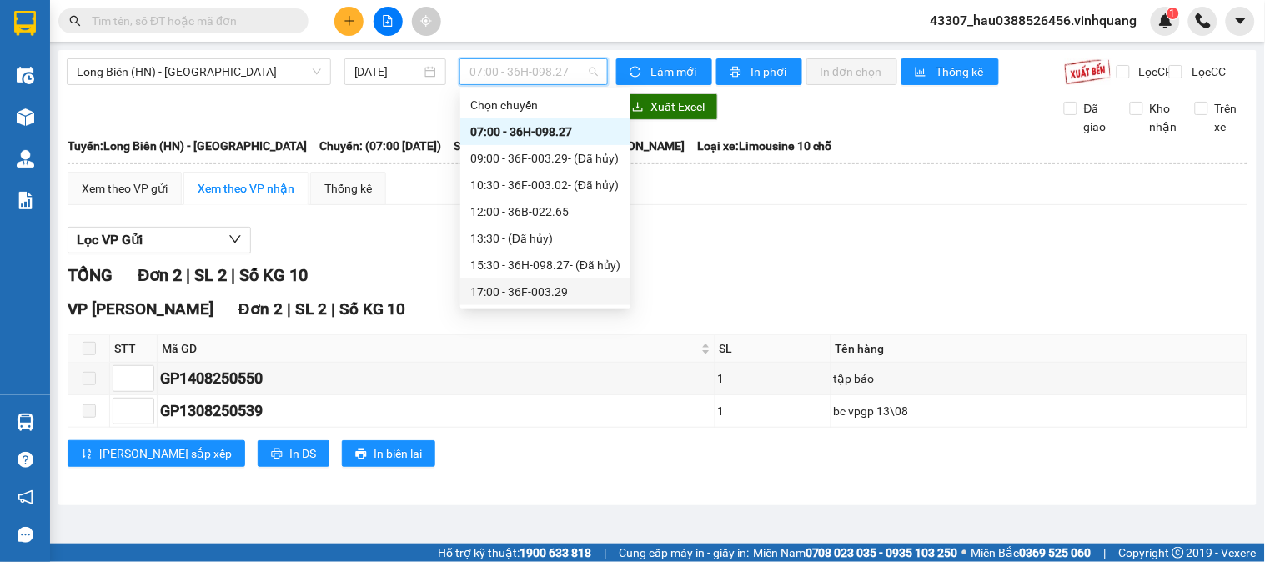
click at [542, 289] on div "17:00 - 36F-003.29" at bounding box center [545, 292] width 150 height 18
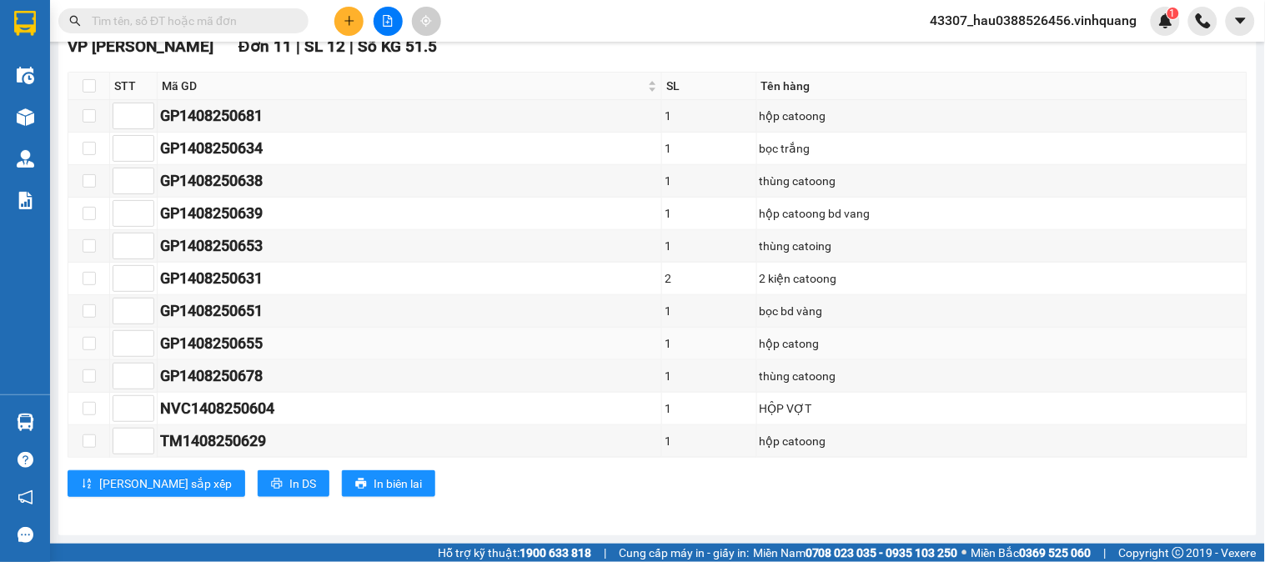
scroll to position [279, 0]
click at [289, 486] on span "In DS" at bounding box center [302, 484] width 27 height 18
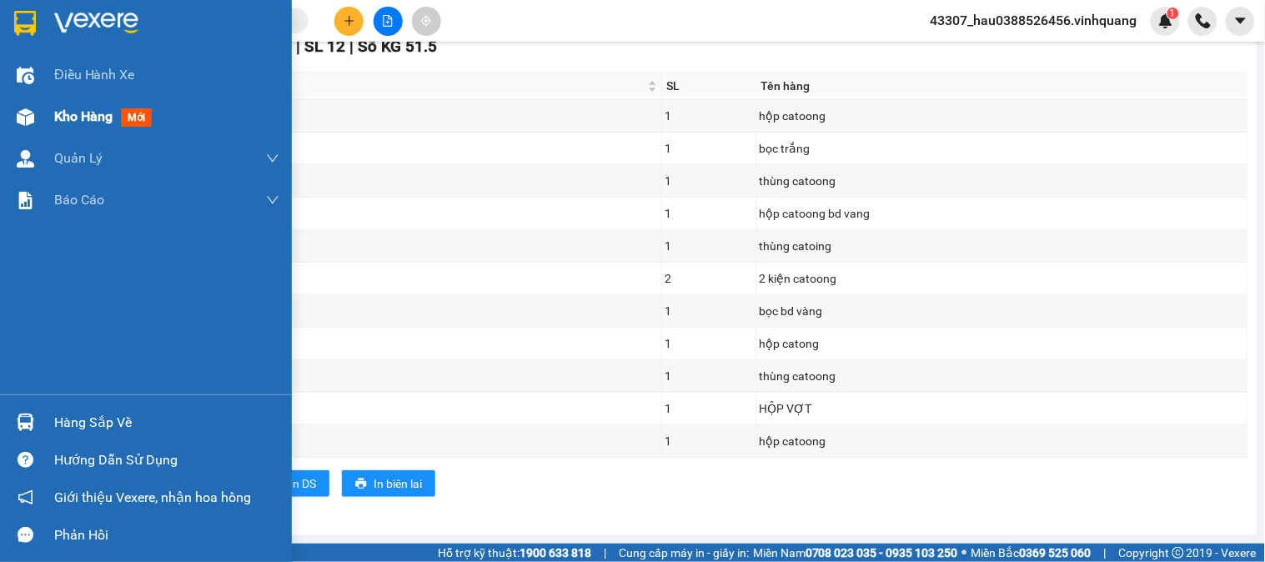
click at [47, 113] on div "Kho hàng mới" at bounding box center [146, 117] width 292 height 42
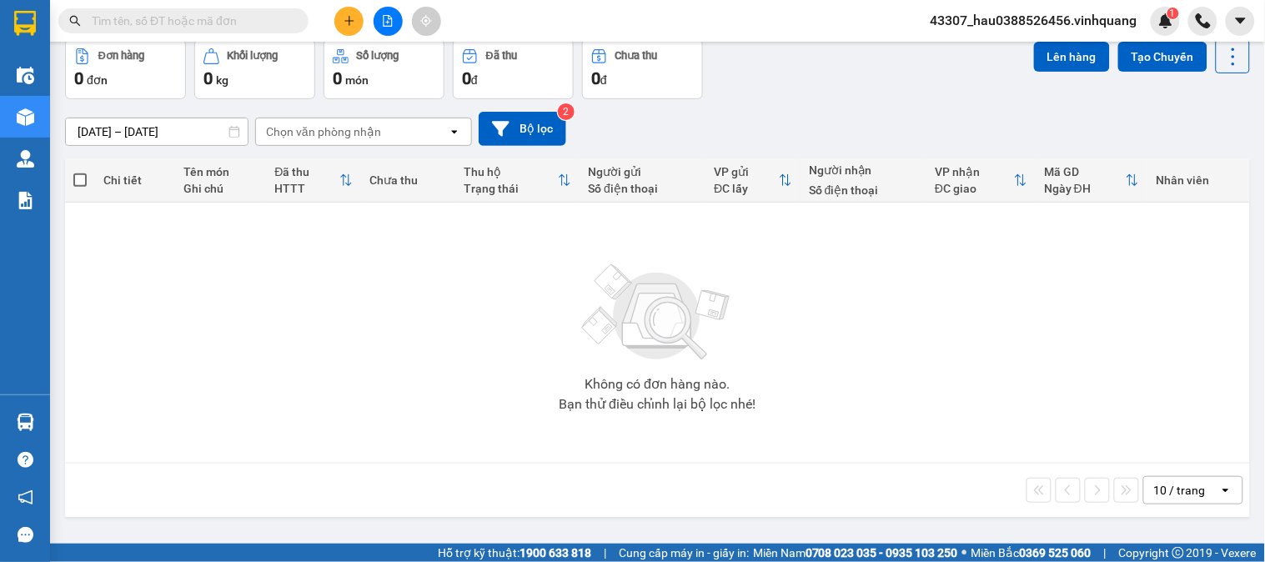
click at [250, 20] on button "Kho nhận" at bounding box center [238, 0] width 78 height 40
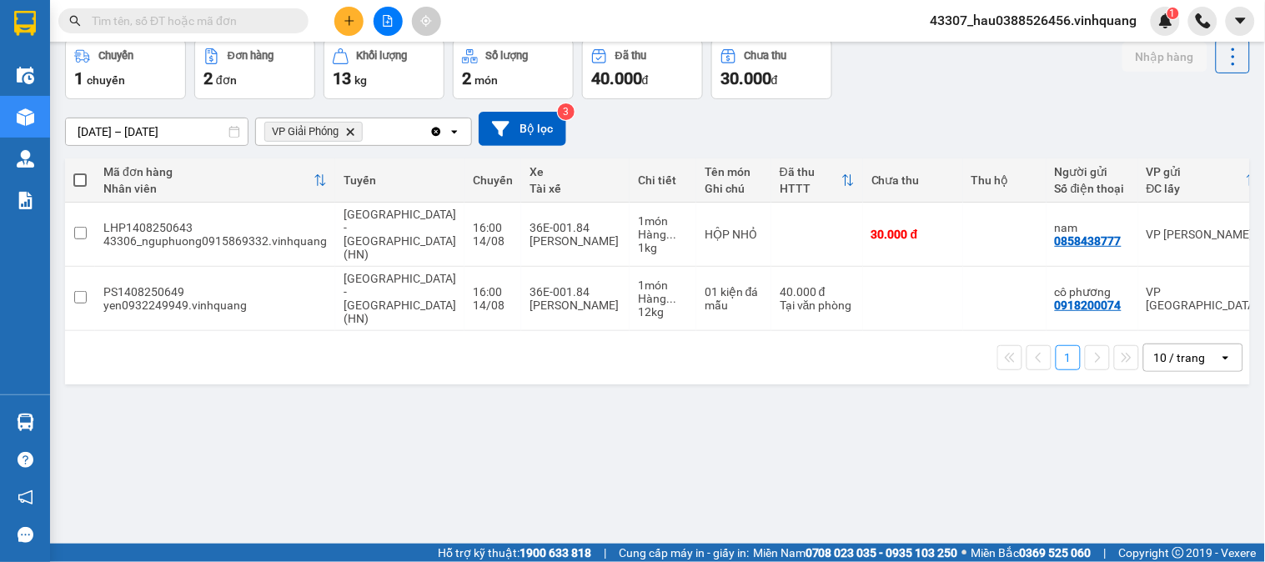
click at [230, 20] on button "Kho nhận" at bounding box center [238, 0] width 78 height 40
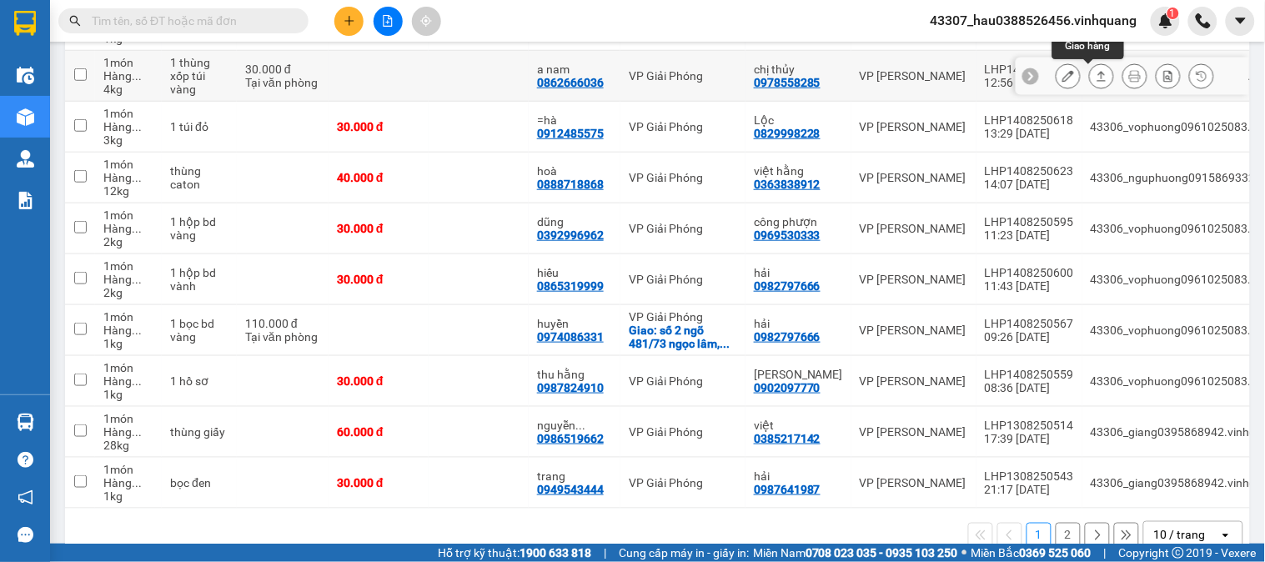
click at [1096, 82] on icon at bounding box center [1102, 76] width 12 height 12
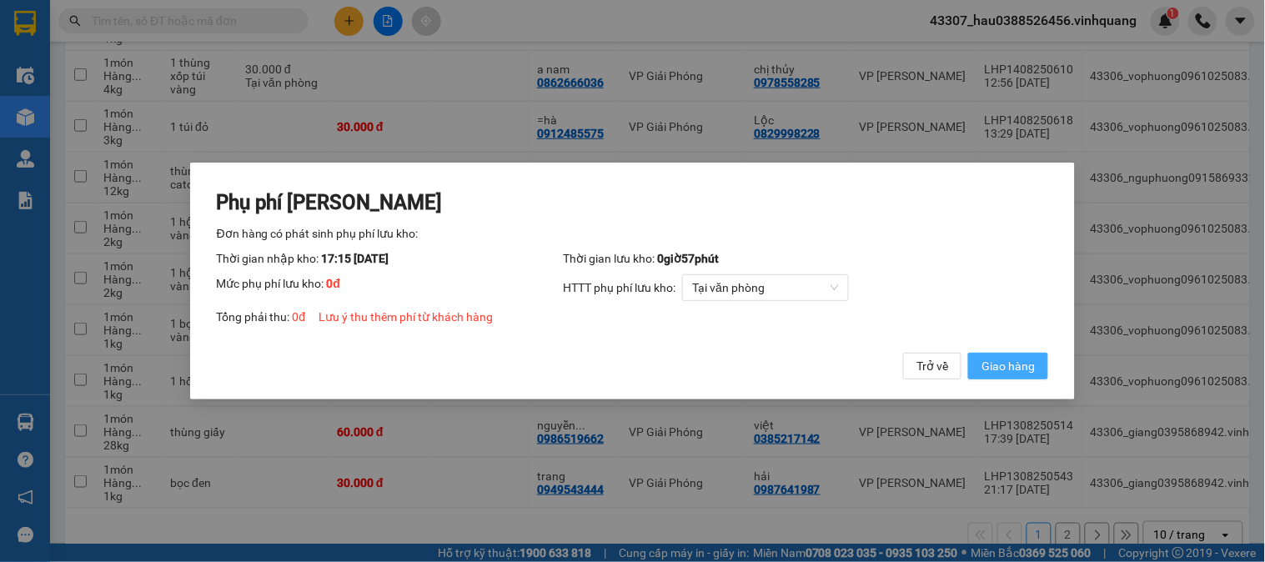
click at [1022, 368] on span "Giao hàng" at bounding box center [1008, 366] width 53 height 18
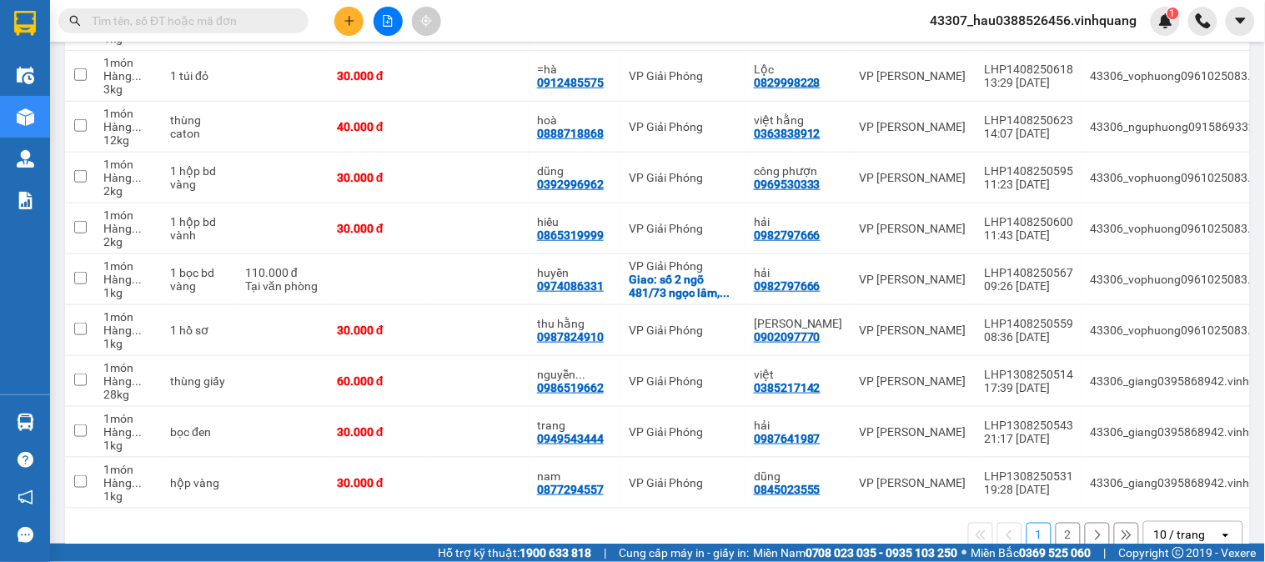
click at [146, 26] on input "text" at bounding box center [190, 21] width 197 height 18
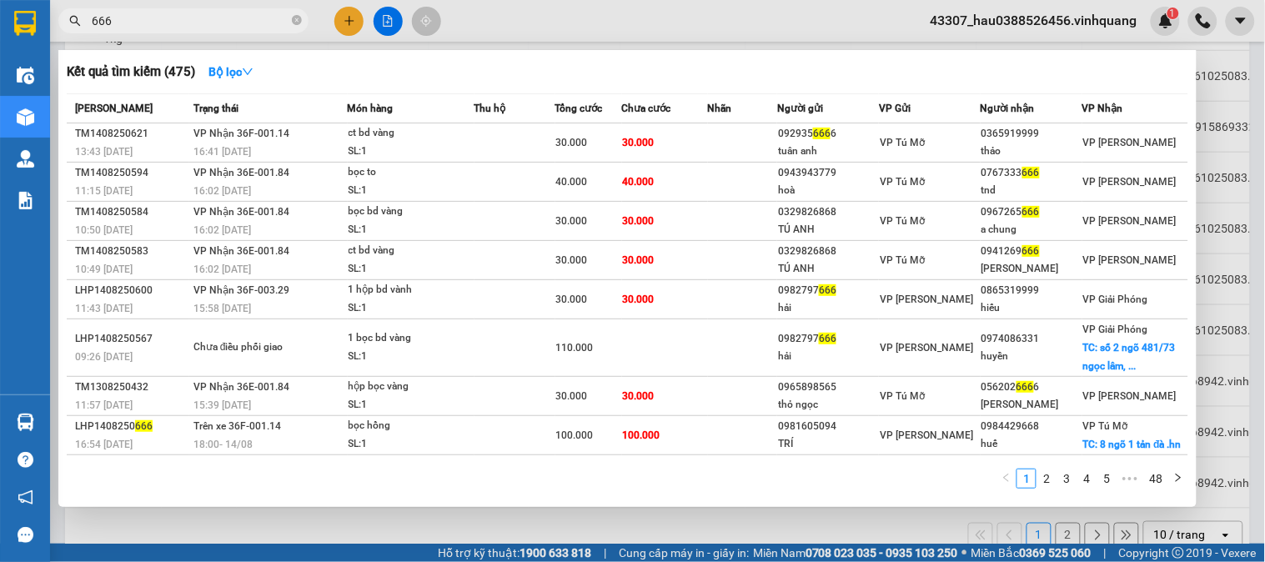
drag, startPoint x: 136, startPoint y: 25, endPoint x: 72, endPoint y: 23, distance: 64.3
click at [72, 23] on div "666" at bounding box center [162, 20] width 325 height 25
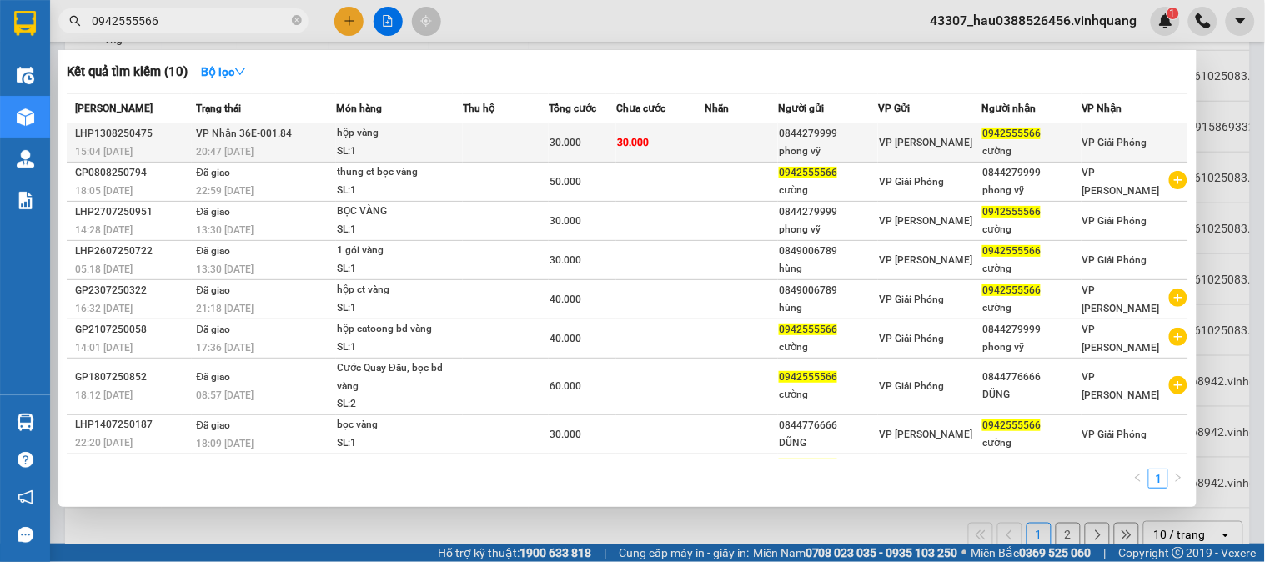
type input "0942555566"
click at [769, 140] on td at bounding box center [742, 142] width 73 height 39
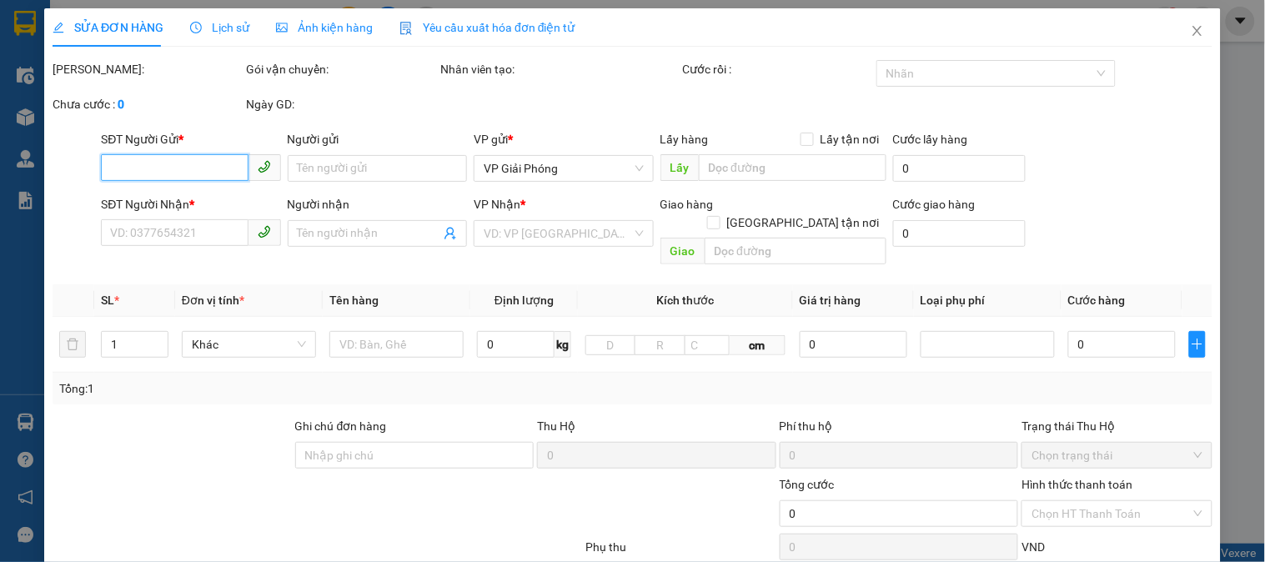
type input "0844279999"
type input "phong vỹ"
type input "0942555566"
type input "cường"
type input "30.000"
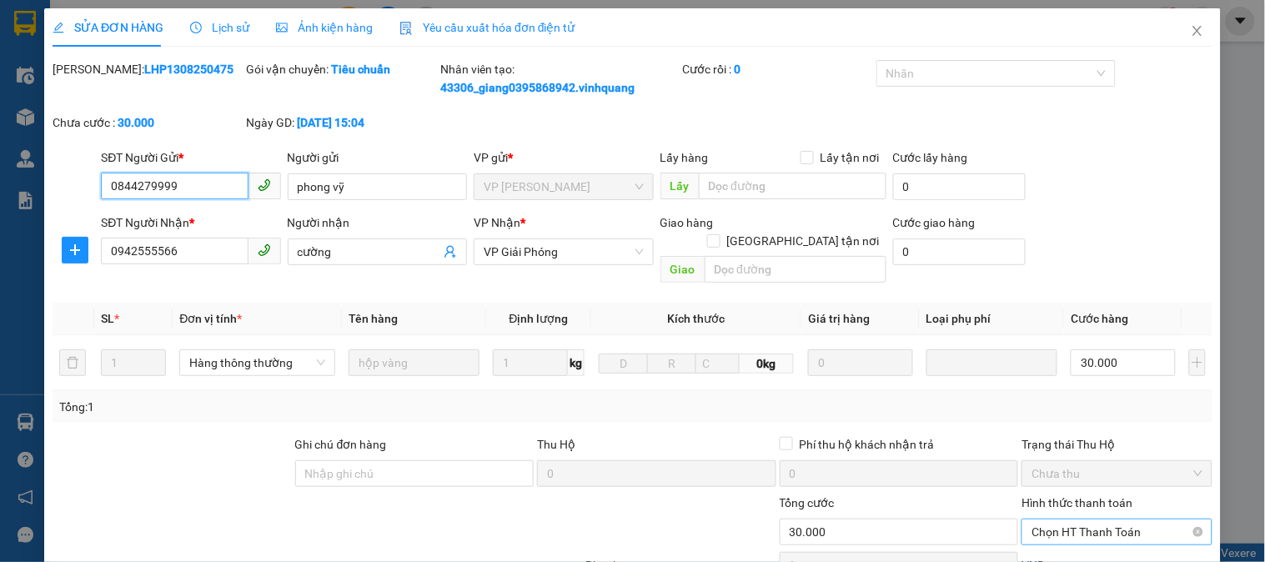
click at [1056, 520] on span "Chọn HT Thanh Toán" at bounding box center [1117, 532] width 170 height 25
click at [1070, 538] on div "Tại văn phòng" at bounding box center [1107, 547] width 169 height 18
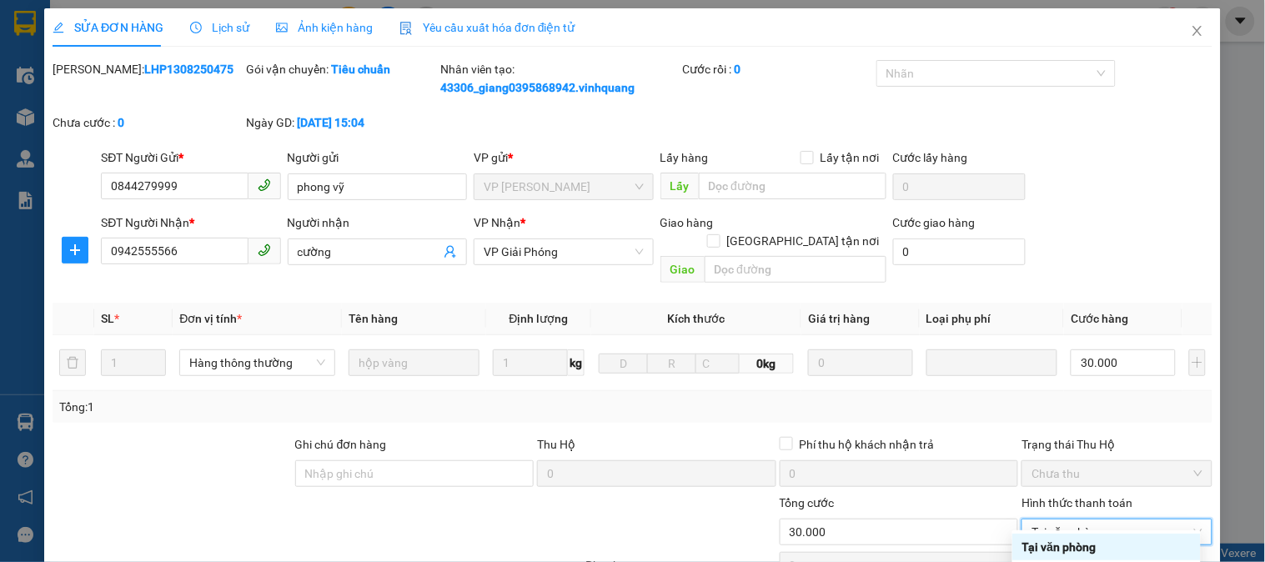
type input "0"
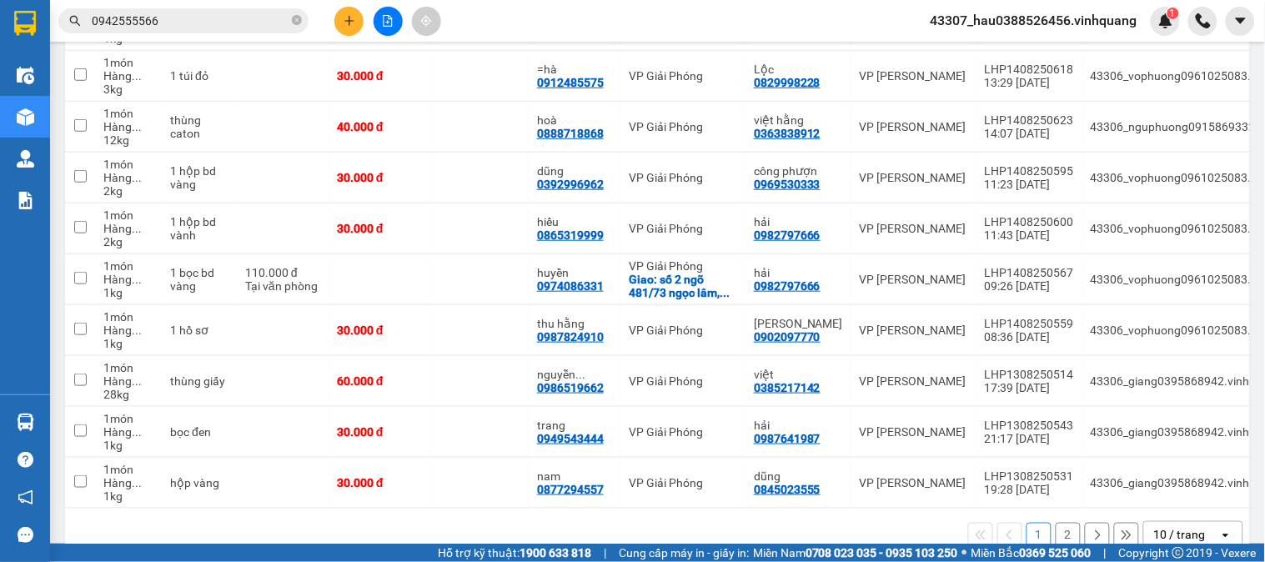
click at [1060, 523] on button "2" at bounding box center [1068, 535] width 25 height 25
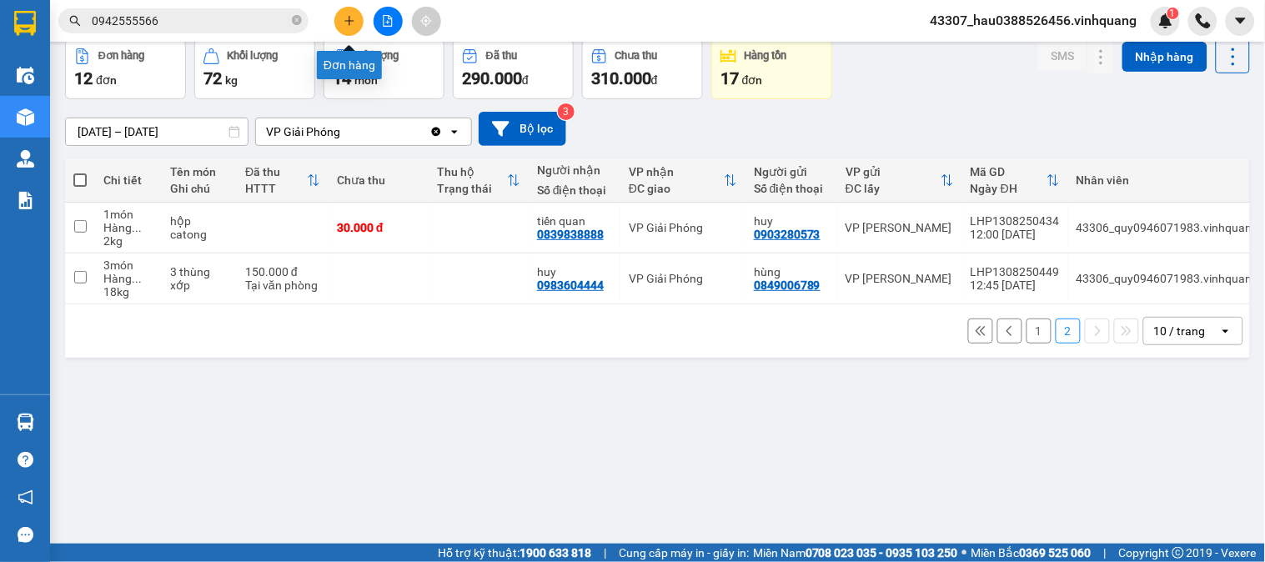
click at [353, 17] on icon "plus" at bounding box center [350, 21] width 12 height 12
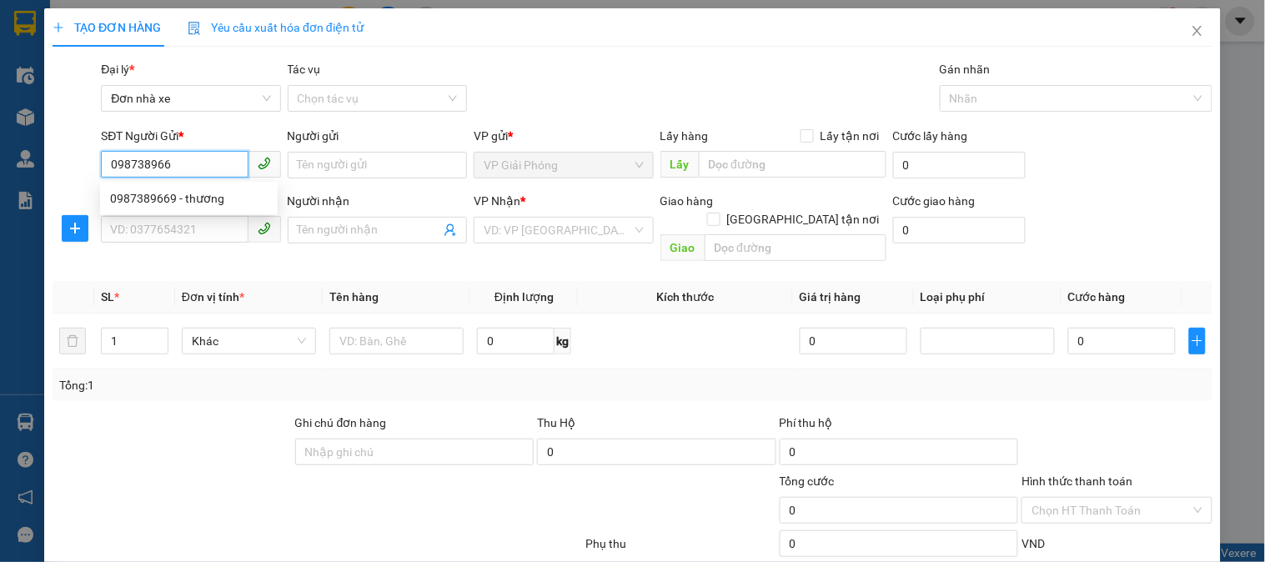
type input "0987389669"
click at [209, 209] on div "0987389669 - thương" at bounding box center [189, 198] width 178 height 27
type input "thương"
type input "0987322330"
type input "bình"
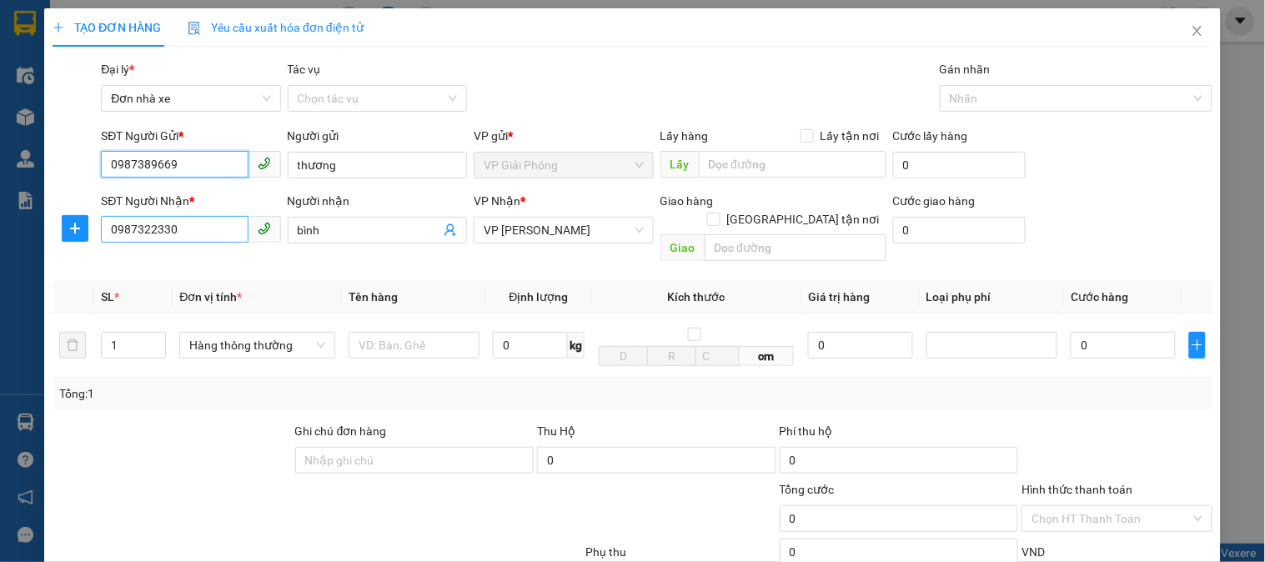
type input "0987389669"
drag, startPoint x: 195, startPoint y: 232, endPoint x: 107, endPoint y: 246, distance: 89.6
click at [107, 246] on body "Kết quả tìm kiếm ( 10 ) Bộ lọc Mã ĐH Trạng thái Món hàng Thu hộ Tổng cước Chưa …" at bounding box center [632, 281] width 1265 height 562
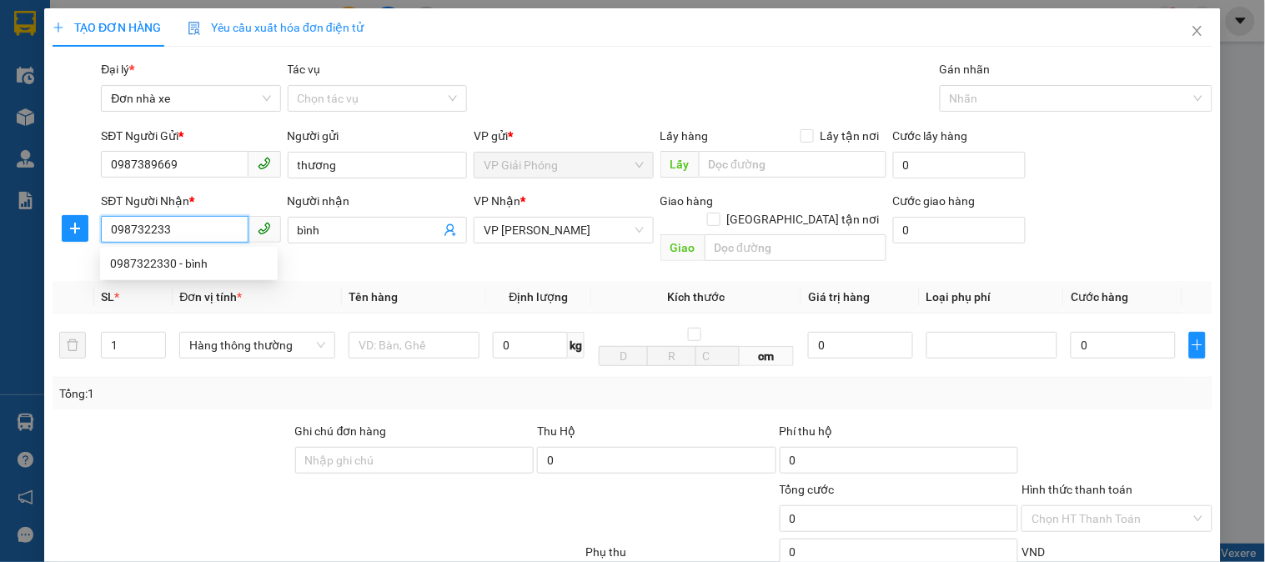
type input "0987322330"
click at [128, 269] on div "0987322330 - bình" at bounding box center [189, 263] width 158 height 18
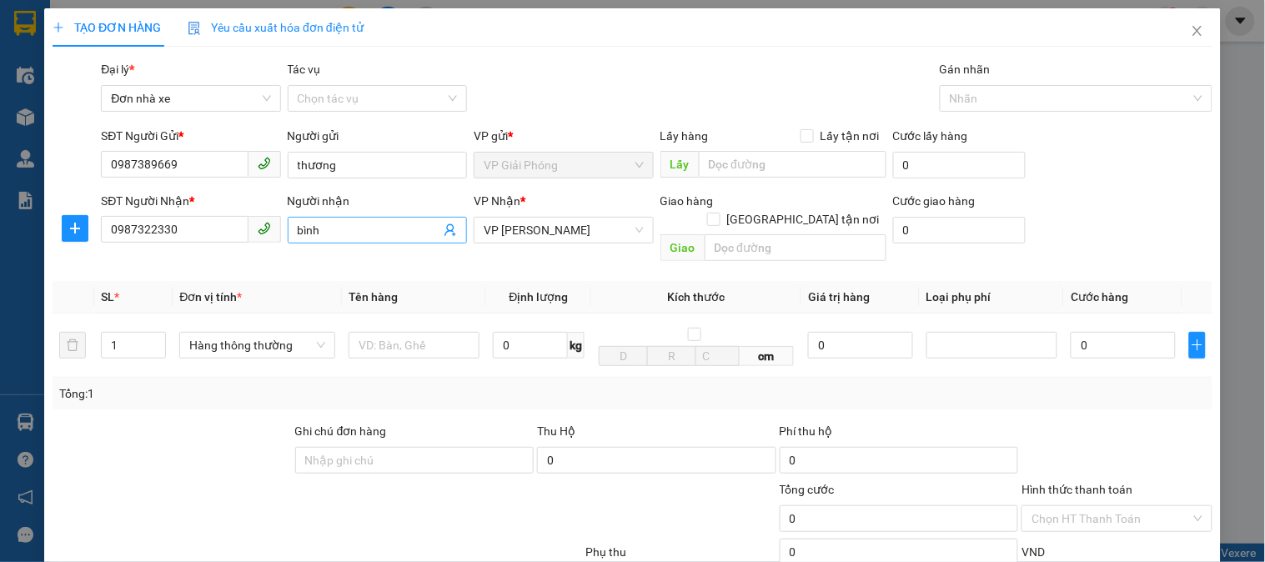
drag, startPoint x: 362, startPoint y: 203, endPoint x: 285, endPoint y: 218, distance: 78.2
click at [268, 213] on div "SĐT Người Nhận * 0987322330 Người nhận bình VP Nhận * VP [PERSON_NAME] PHONG Gi…" at bounding box center [657, 230] width 1119 height 77
drag, startPoint x: 350, startPoint y: 223, endPoint x: 352, endPoint y: 232, distance: 9.3
click at [351, 225] on input "bình" at bounding box center [369, 230] width 143 height 18
drag, startPoint x: 356, startPoint y: 243, endPoint x: 268, endPoint y: 247, distance: 88.5
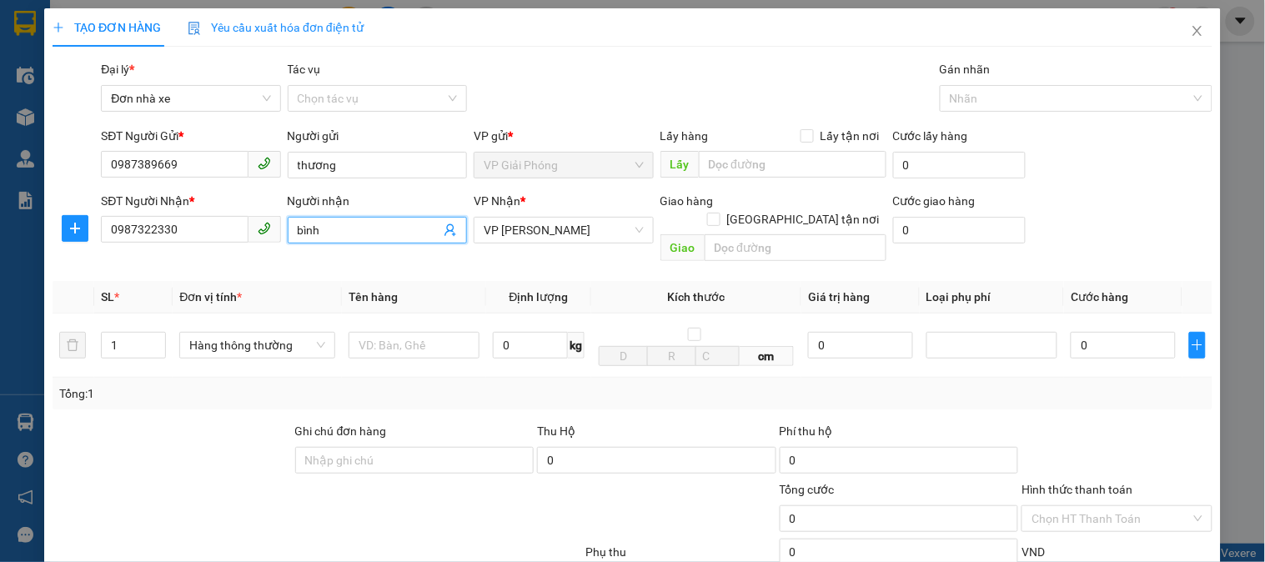
click at [268, 247] on div "SĐT Người Nhận * 0987322330 Người nhận bình bình VP Nhận * VP [PERSON_NAME] PHO…" at bounding box center [657, 230] width 1119 height 77
type input "b"
type input "d"
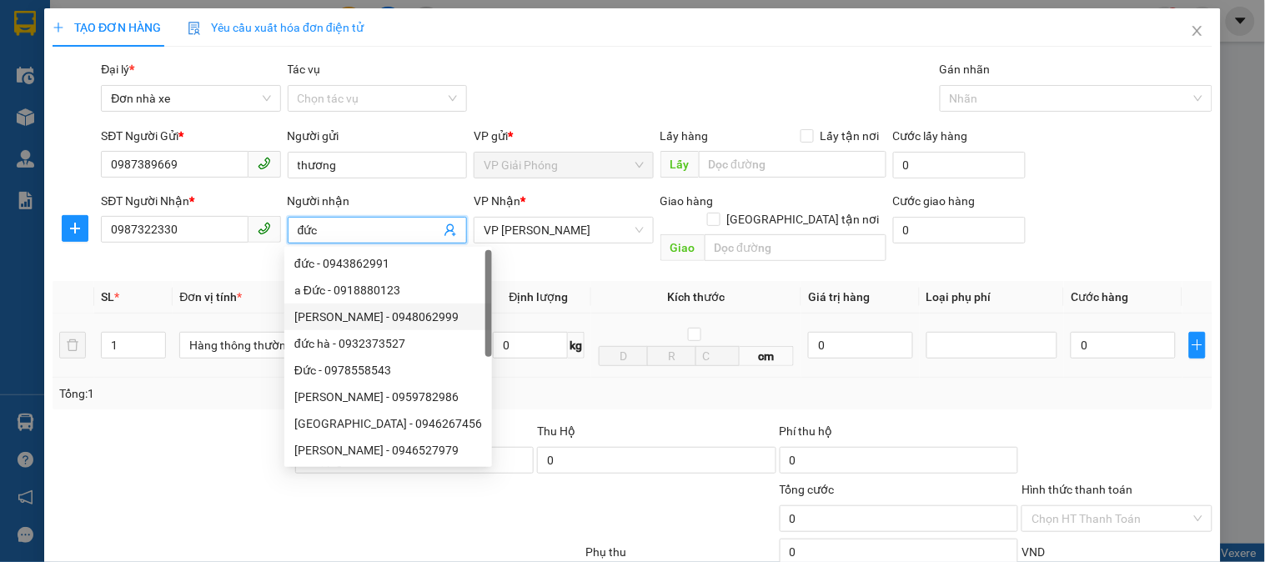
type input "đức"
click at [473, 332] on input "text" at bounding box center [414, 345] width 131 height 27
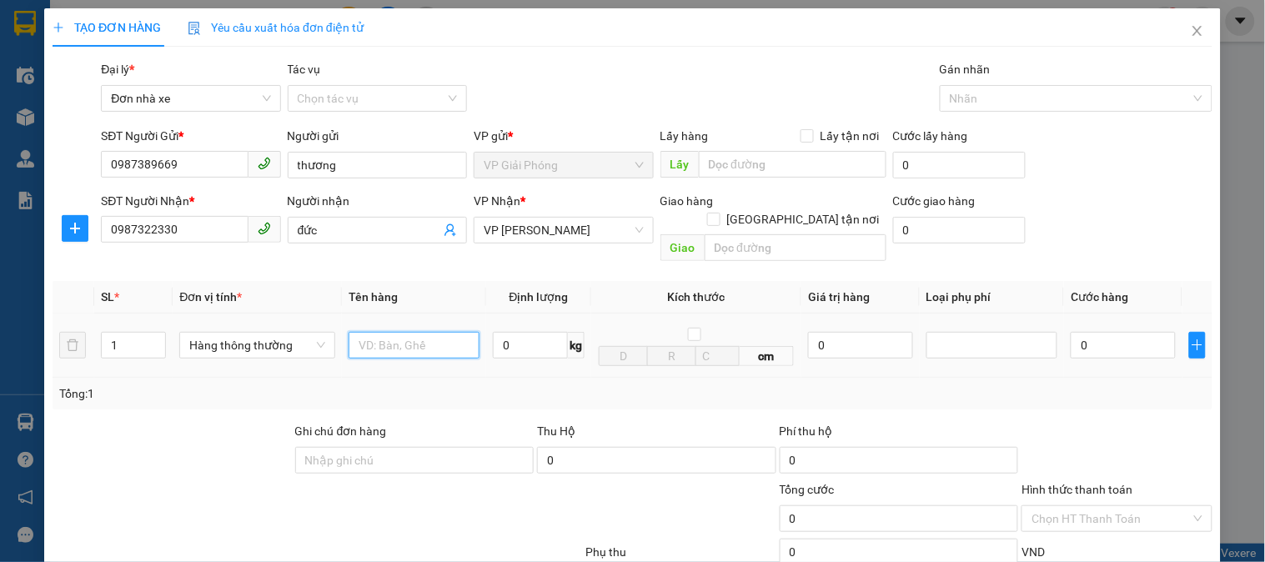
click at [465, 332] on input "text" at bounding box center [414, 345] width 131 height 27
type input "hộp catoong"
click at [486, 334] on td "0 kg" at bounding box center [538, 346] width 105 height 64
click at [507, 332] on input "0" at bounding box center [530, 345] width 75 height 27
type input "2"
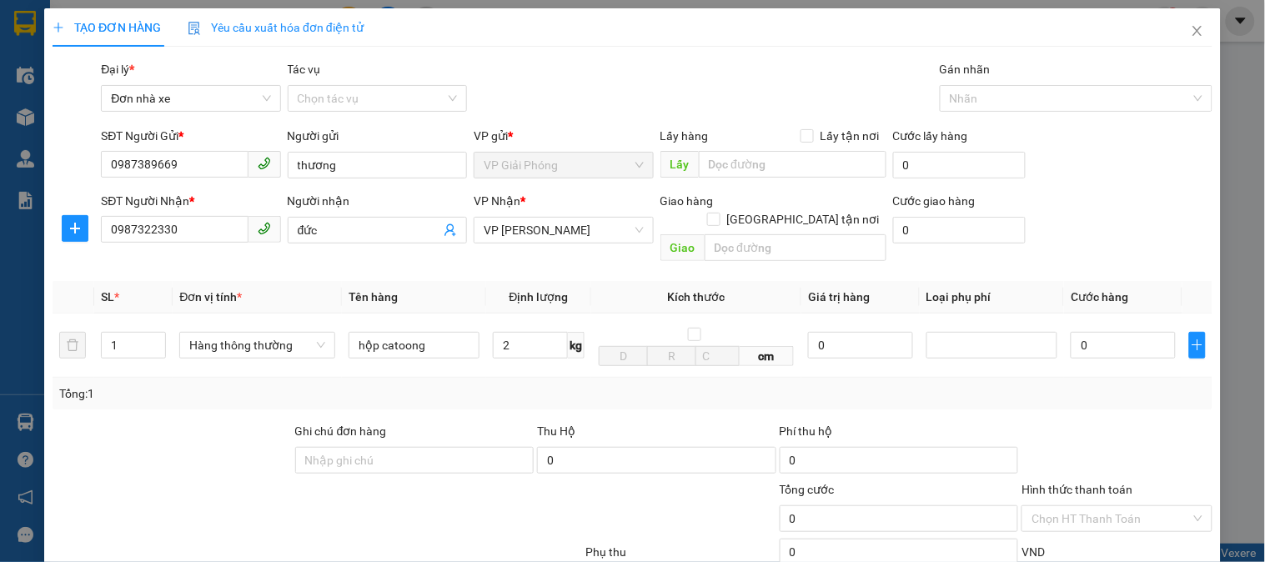
click at [580, 387] on div "Tổng: 1" at bounding box center [633, 394] width 1160 height 32
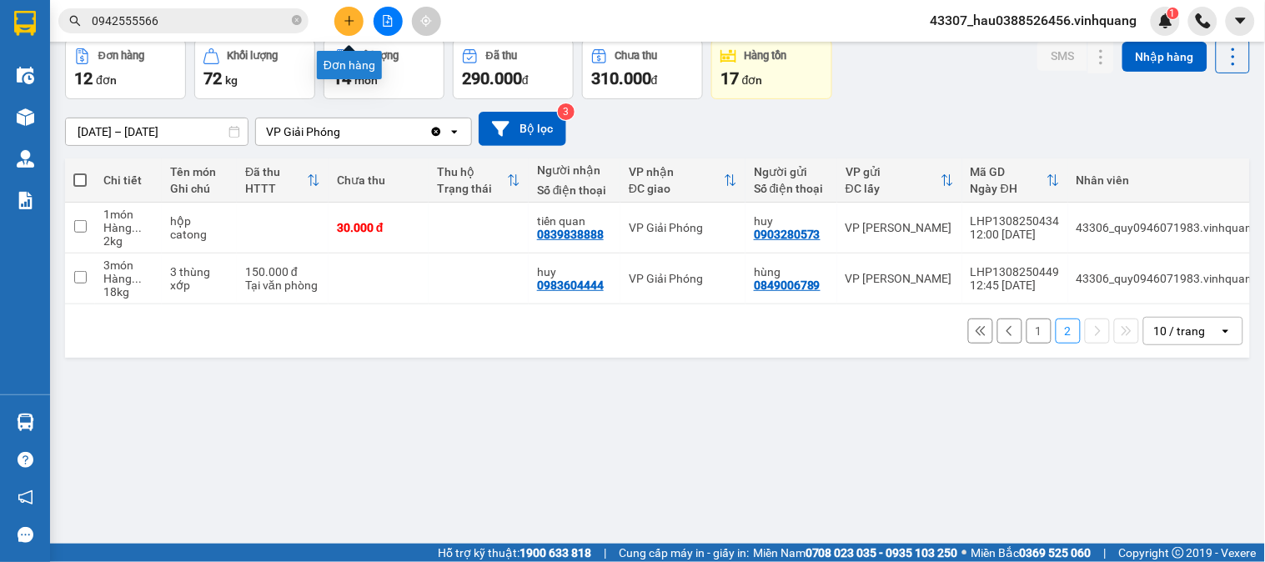
click at [348, 20] on icon "plus" at bounding box center [349, 20] width 9 height 1
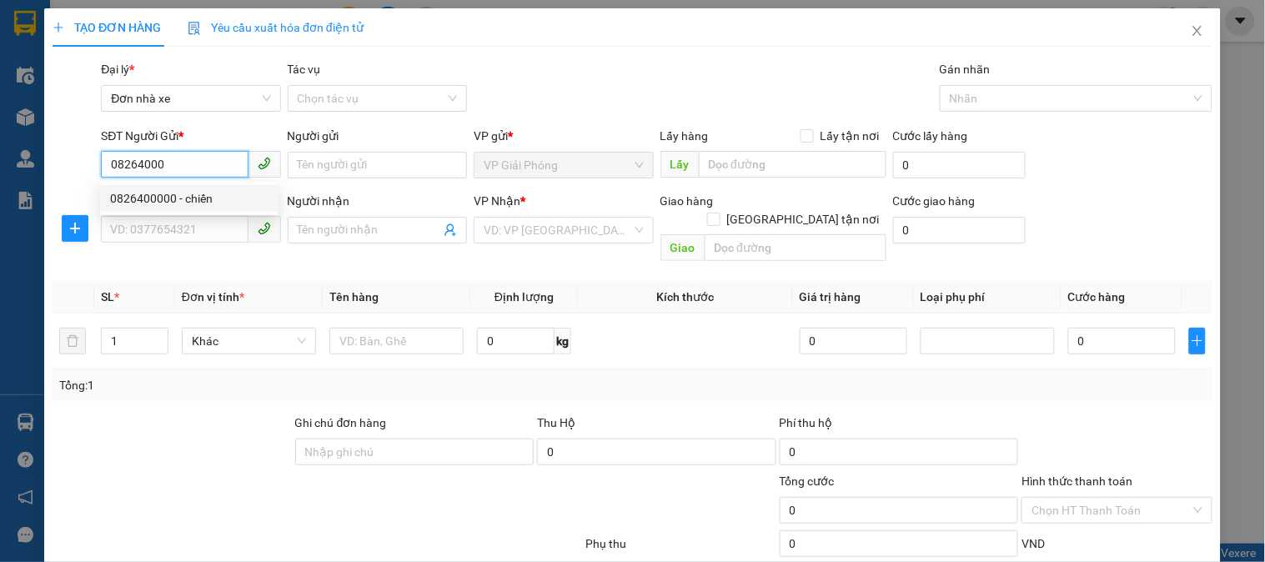
click at [209, 185] on div "0826400000 - chiến" at bounding box center [189, 198] width 178 height 27
type input "0826400000"
type input "chiến"
type input "0833627777"
type input "hùng"
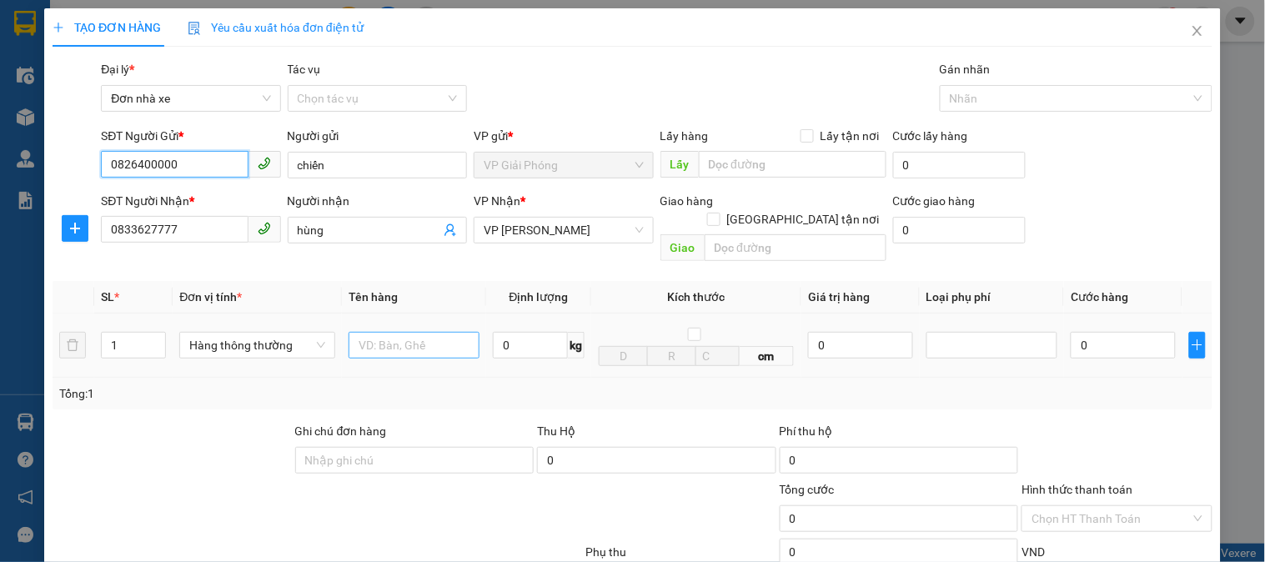
type input "0826400000"
click at [398, 332] on input "text" at bounding box center [414, 345] width 131 height 27
type input "hộp catoong"
click at [531, 334] on input "0" at bounding box center [530, 345] width 75 height 27
type input "2"
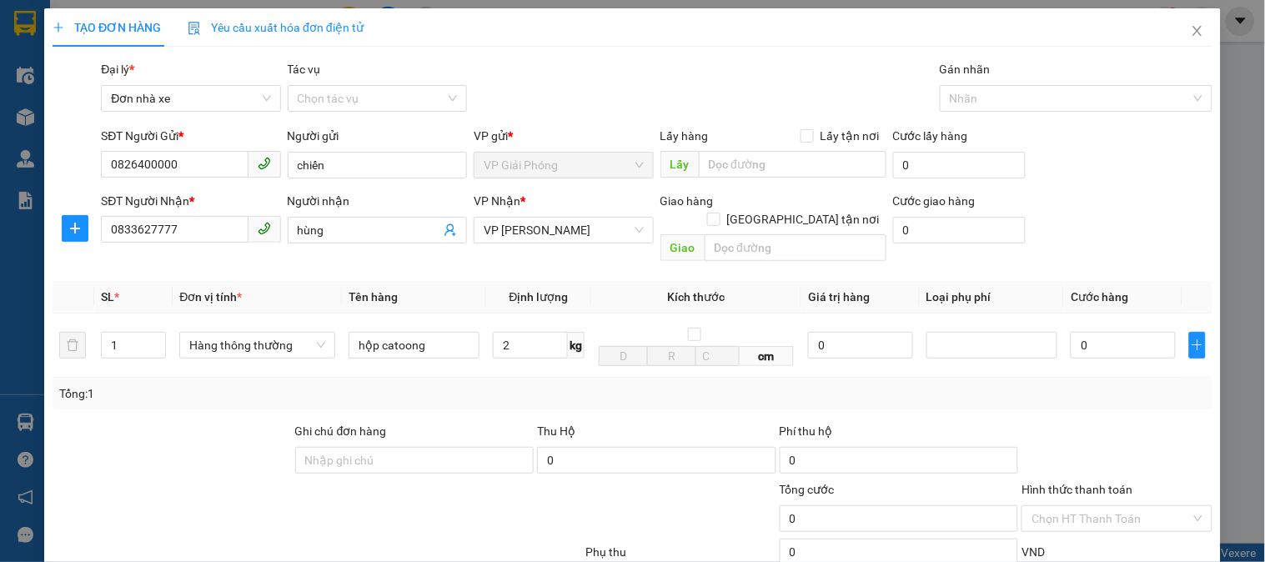
click at [646, 385] on div "Tổng: 1" at bounding box center [633, 394] width 1160 height 32
type input "30.000"
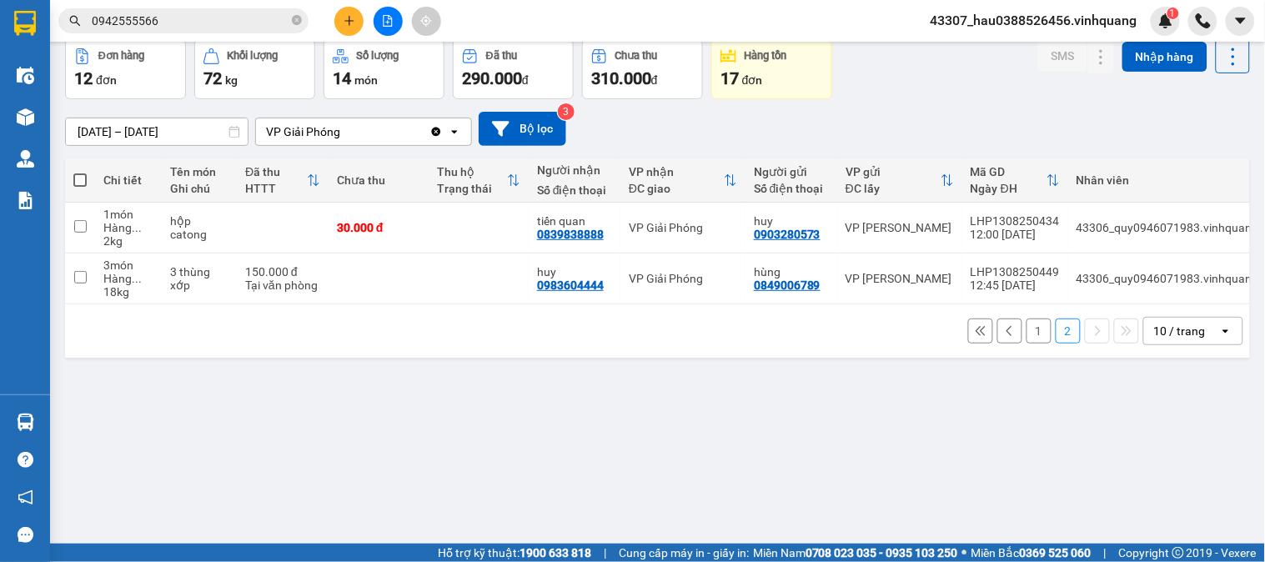
click at [1029, 344] on button "1" at bounding box center [1039, 331] width 25 height 25
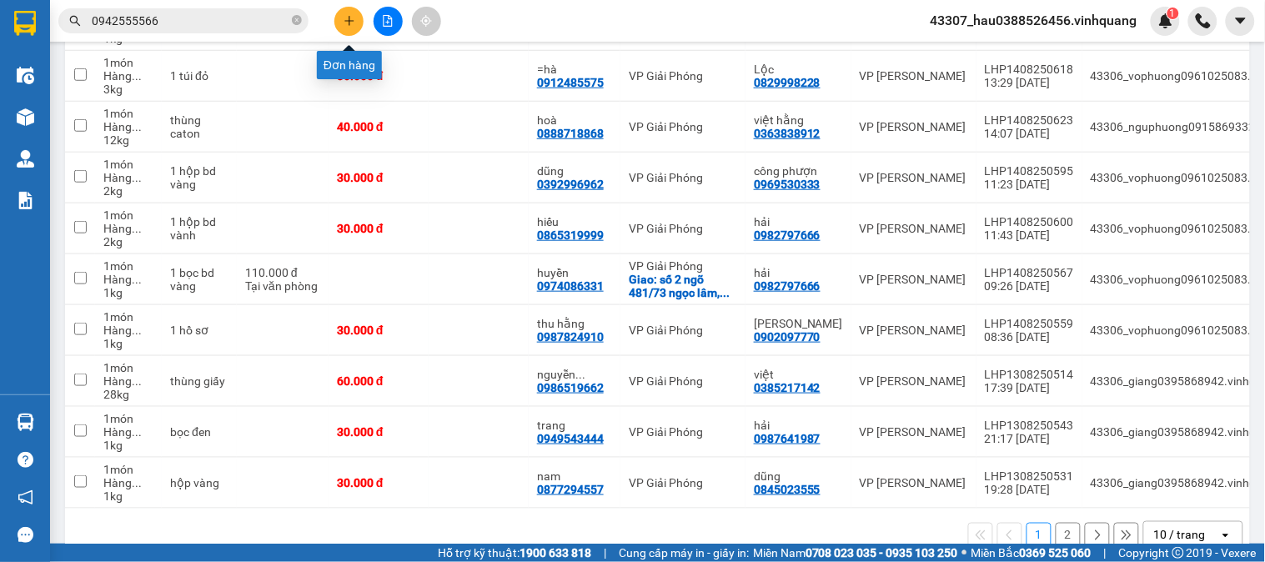
click at [349, 20] on icon "plus" at bounding box center [349, 20] width 9 height 1
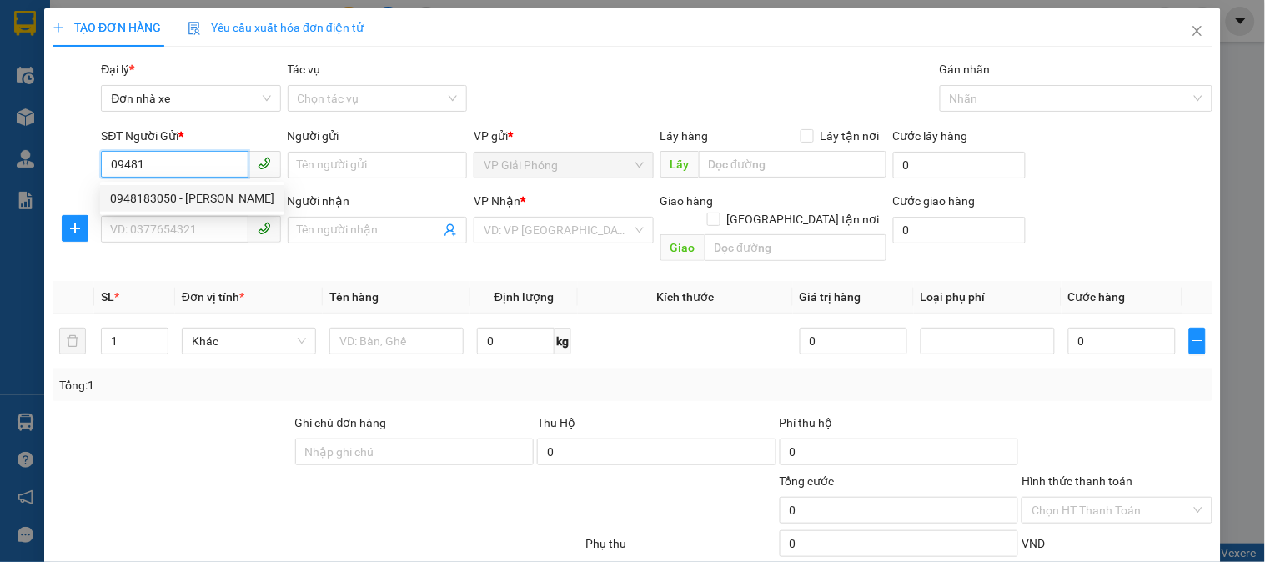
click at [205, 198] on div "0948183050 - lê văn hùng" at bounding box center [192, 198] width 164 height 18
type input "0948183050"
type input "lê văn hùng"
type input "0967686472"
type input "hà hương"
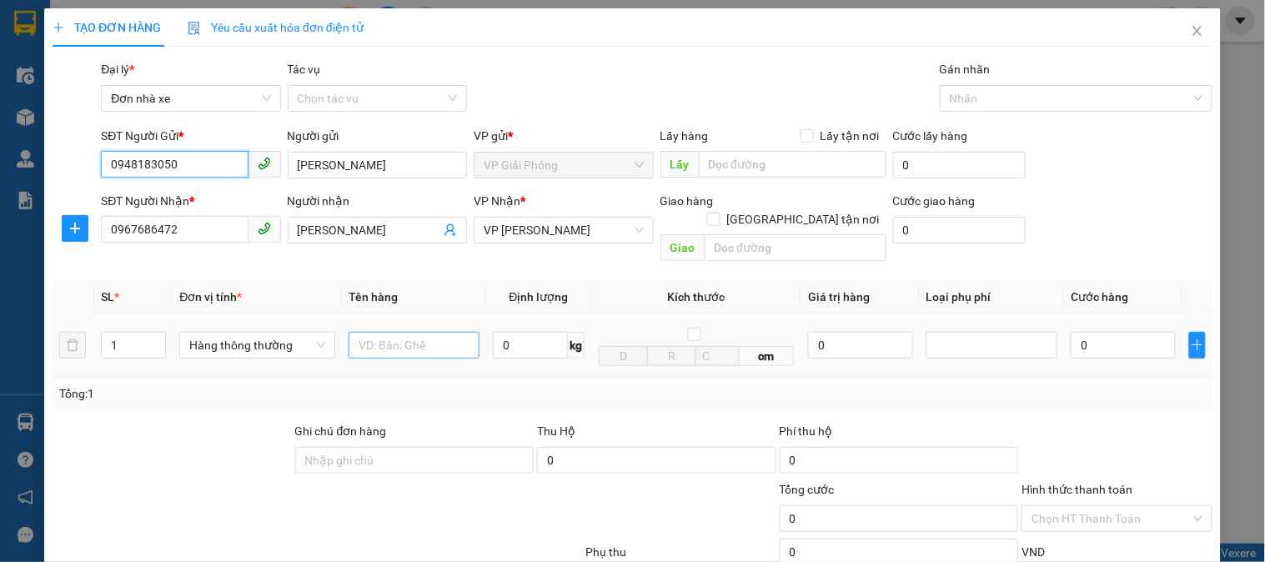
type input "0948183050"
click at [389, 332] on input "text" at bounding box center [414, 345] width 131 height 27
type input "bọc đen"
click at [517, 332] on input "0" at bounding box center [530, 345] width 75 height 27
type input "10"
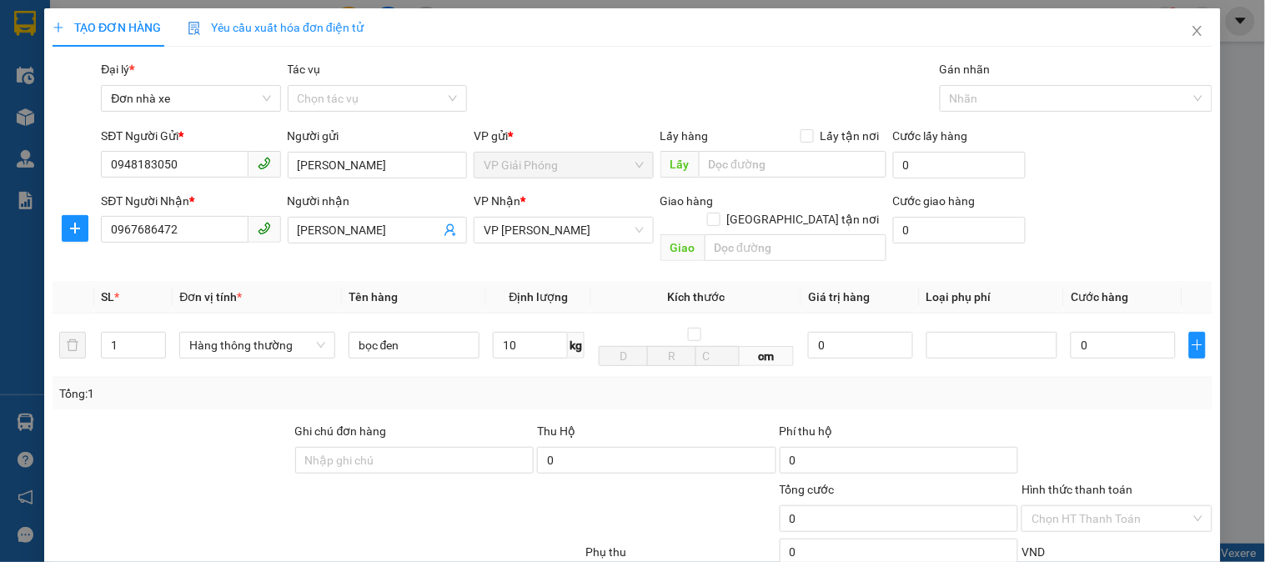
click at [723, 385] on div "Tổng: 1" at bounding box center [632, 394] width 1147 height 18
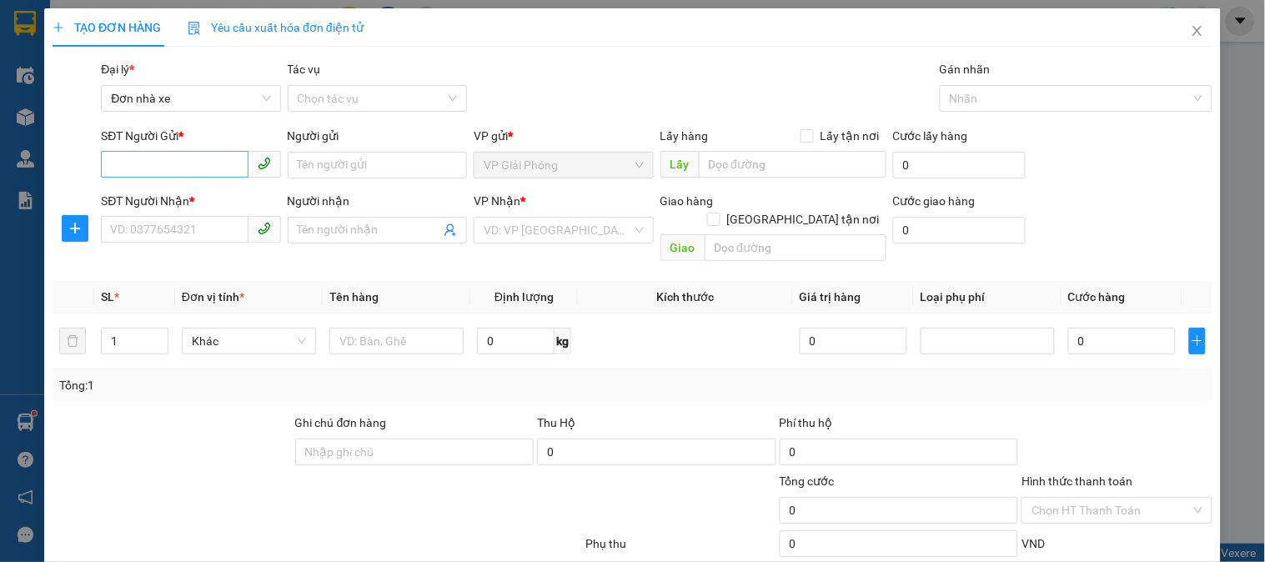
click at [192, 168] on input "SĐT Người Gửi *" at bounding box center [174, 164] width 147 height 27
click at [199, 167] on input "SĐT Người Gửi *" at bounding box center [174, 164] width 147 height 27
click at [194, 195] on div "0908463336 - hiếu" at bounding box center [189, 198] width 158 height 18
type input "0908463336"
type input "hiếu"
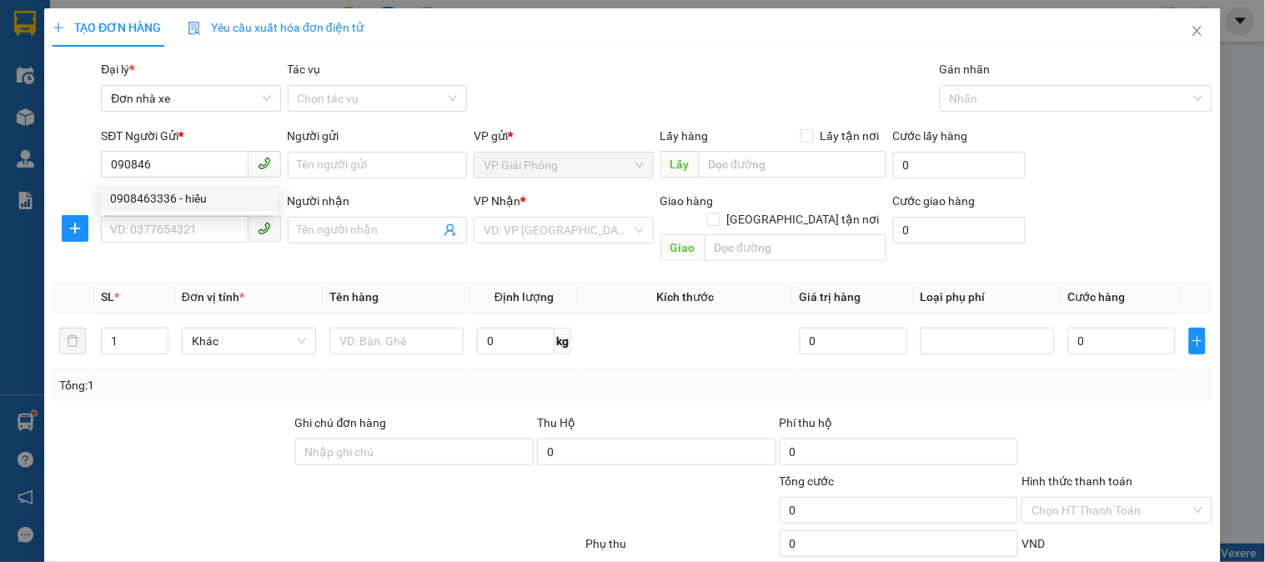
type input "0915237868"
type input "[PERSON_NAME]"
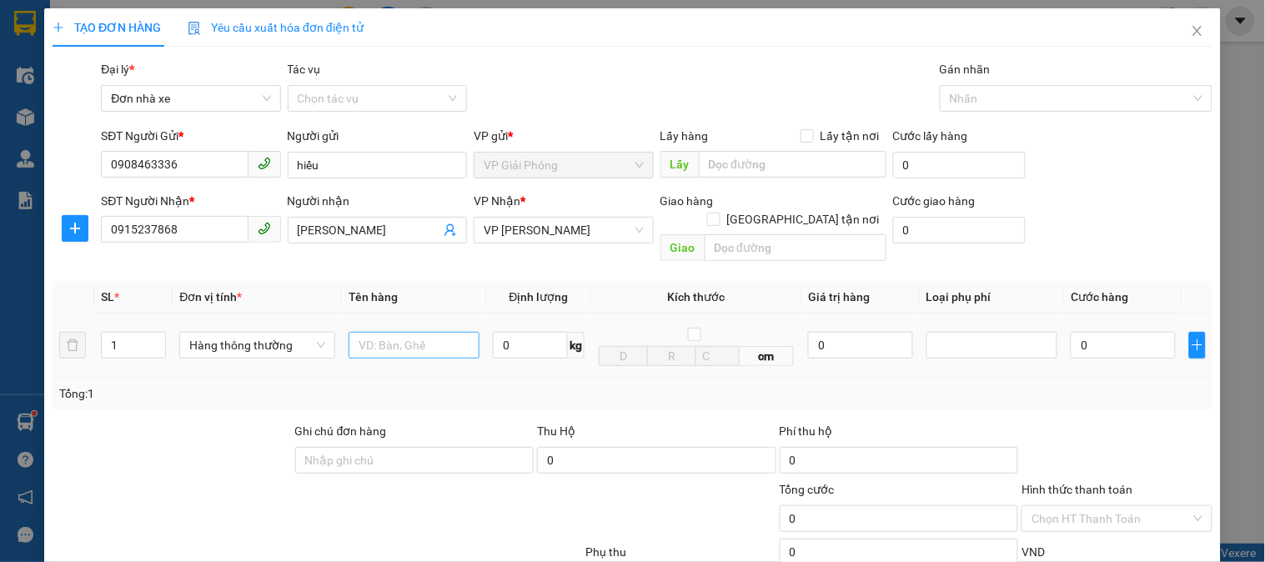
type input "0908463336"
click at [410, 336] on input "text" at bounding box center [414, 345] width 131 height 27
type input "hộp catoong bd vang"
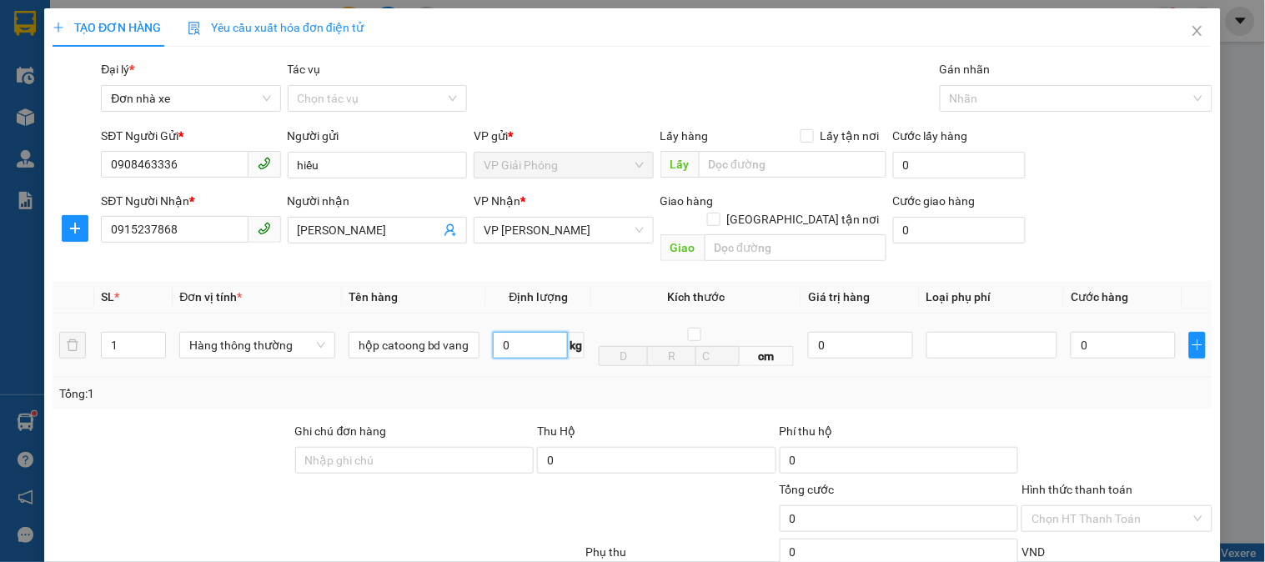
click at [532, 332] on input "0" at bounding box center [530, 345] width 75 height 27
type input "3"
click at [732, 385] on div "Tổng: 1" at bounding box center [632, 394] width 1147 height 18
type input "30.000"
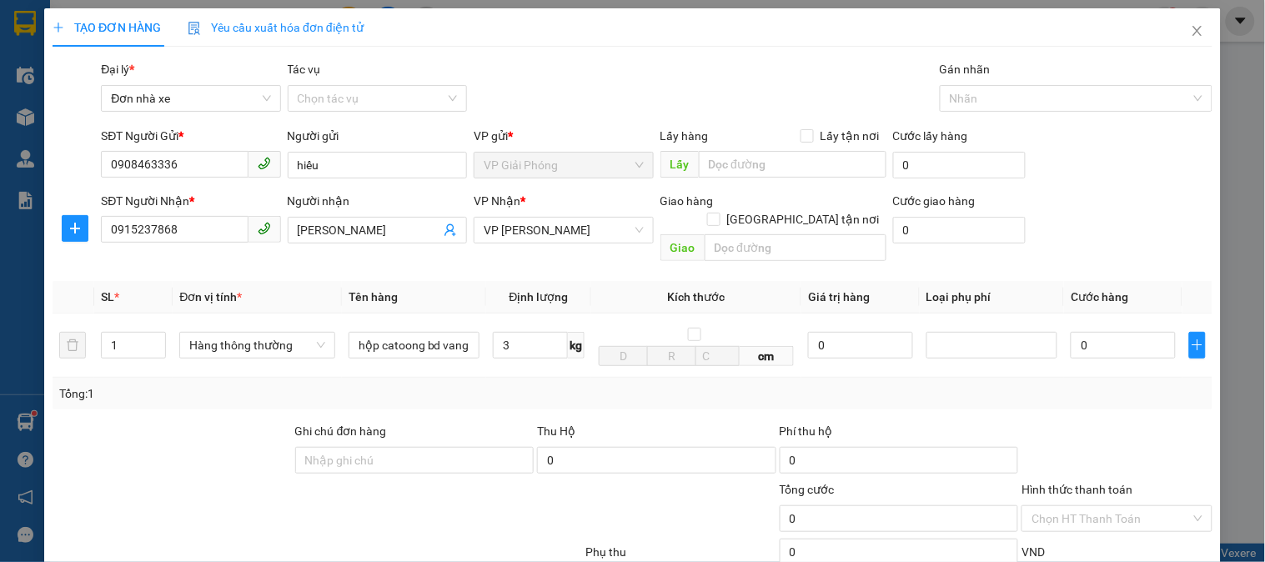
type input "30.000"
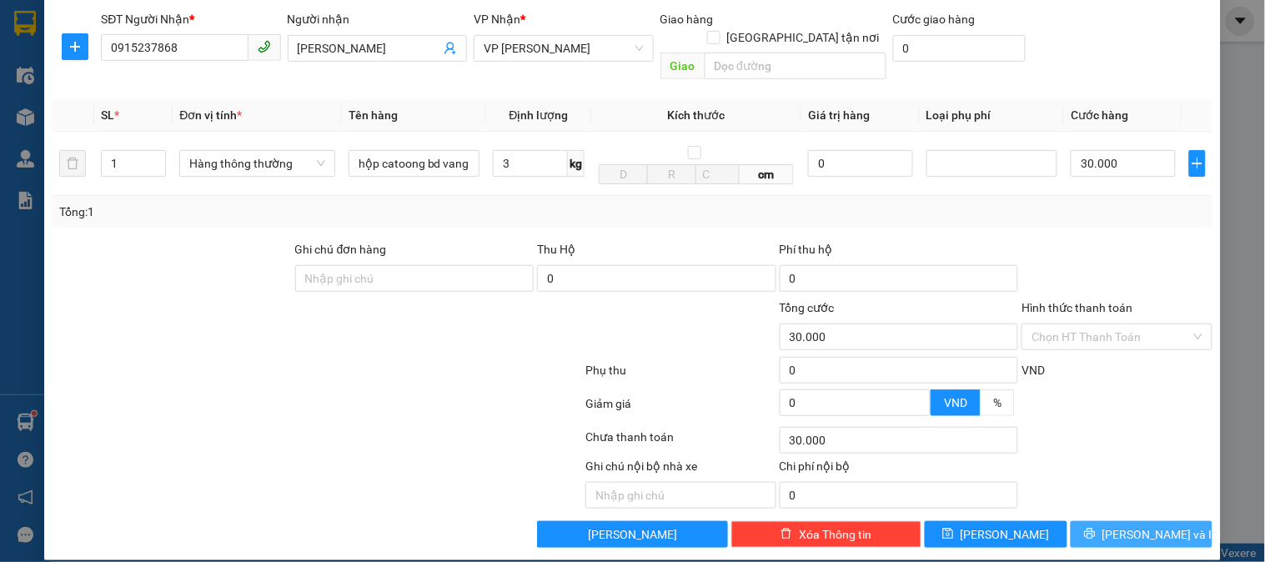
drag, startPoint x: 1139, startPoint y: 523, endPoint x: 1136, endPoint y: 511, distance: 12.1
click at [1139, 526] on span "[PERSON_NAME] và In" at bounding box center [1161, 535] width 117 height 18
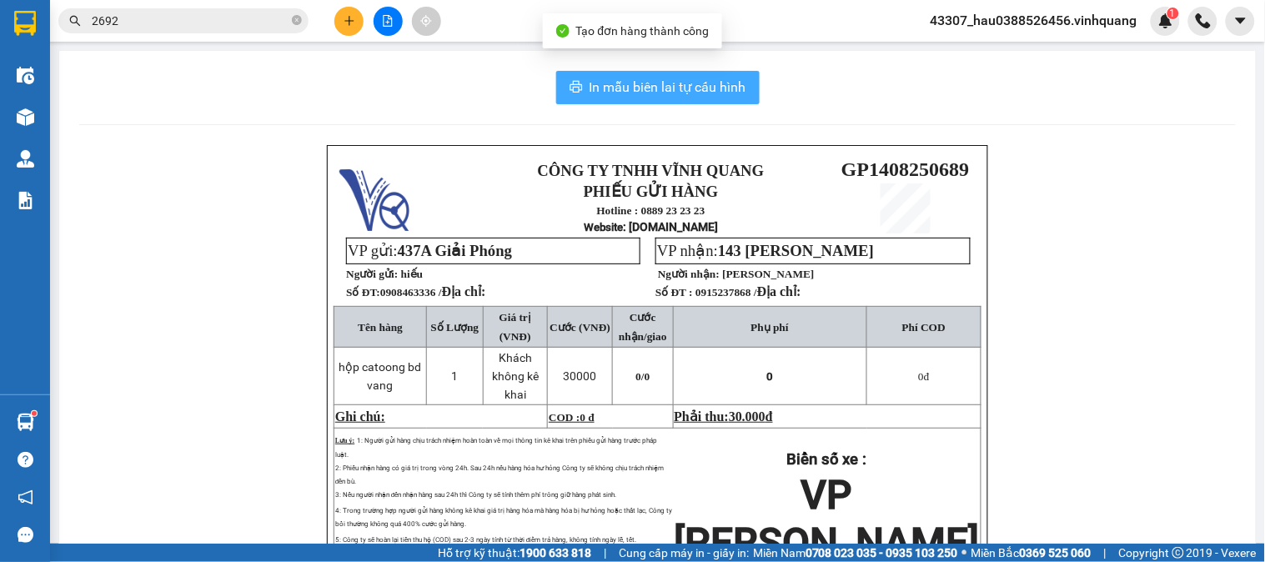
click at [653, 92] on span "In mẫu biên lai tự cấu hình" at bounding box center [668, 87] width 157 height 21
